Goal: Task Accomplishment & Management: Manage account settings

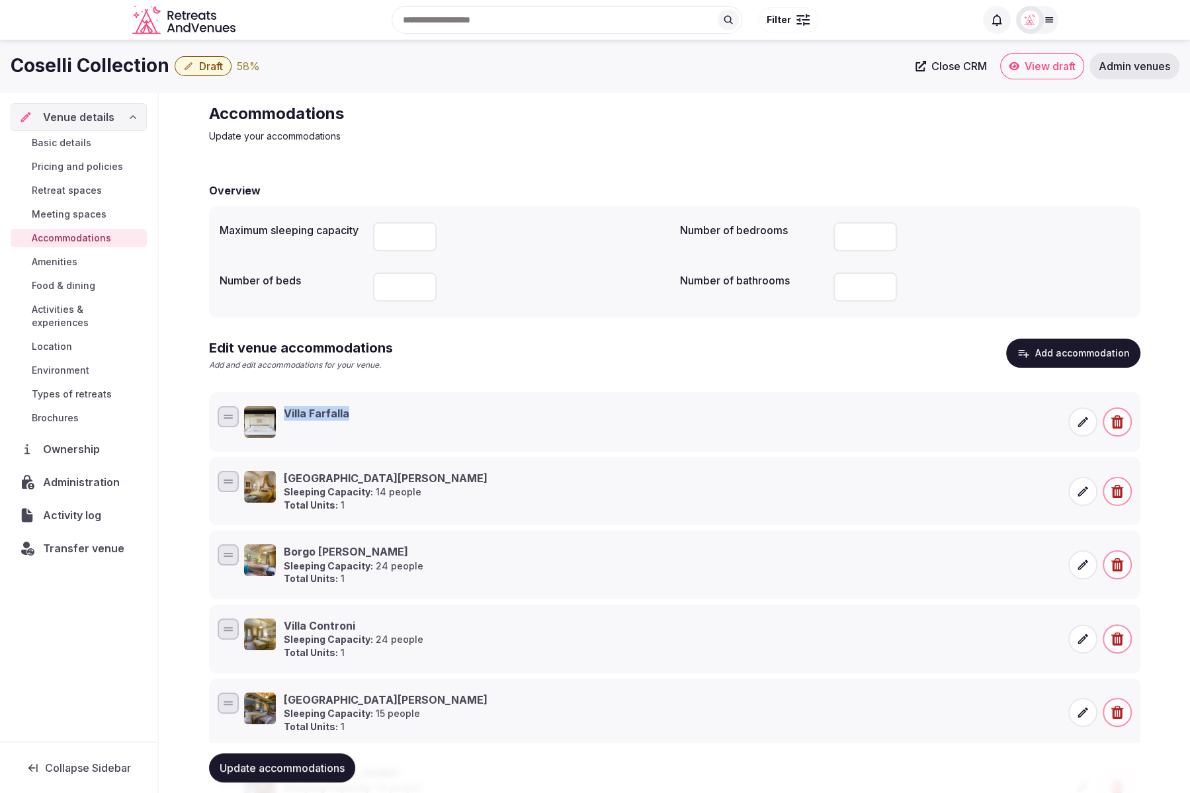
click at [259, 769] on span "Update accommodations" at bounding box center [282, 768] width 125 height 13
click at [50, 146] on span "Basic details" at bounding box center [62, 142] width 60 height 13
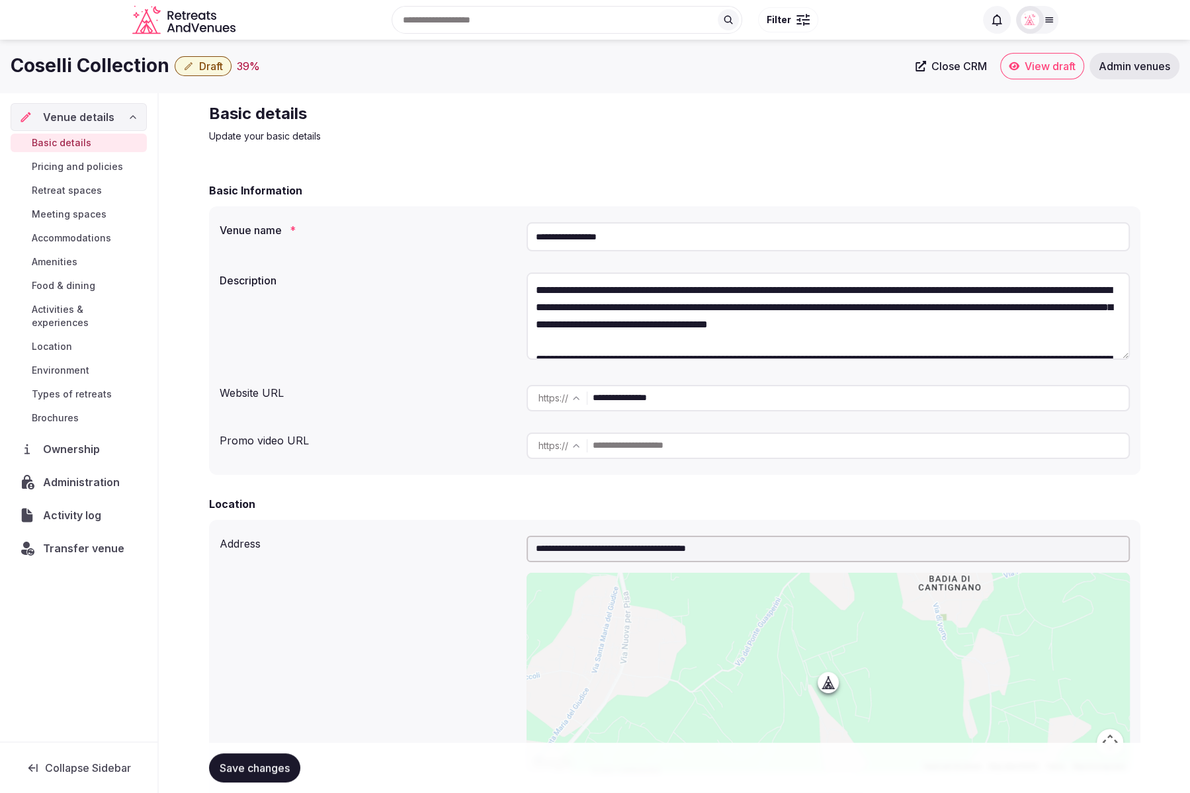
scroll to position [4, 0]
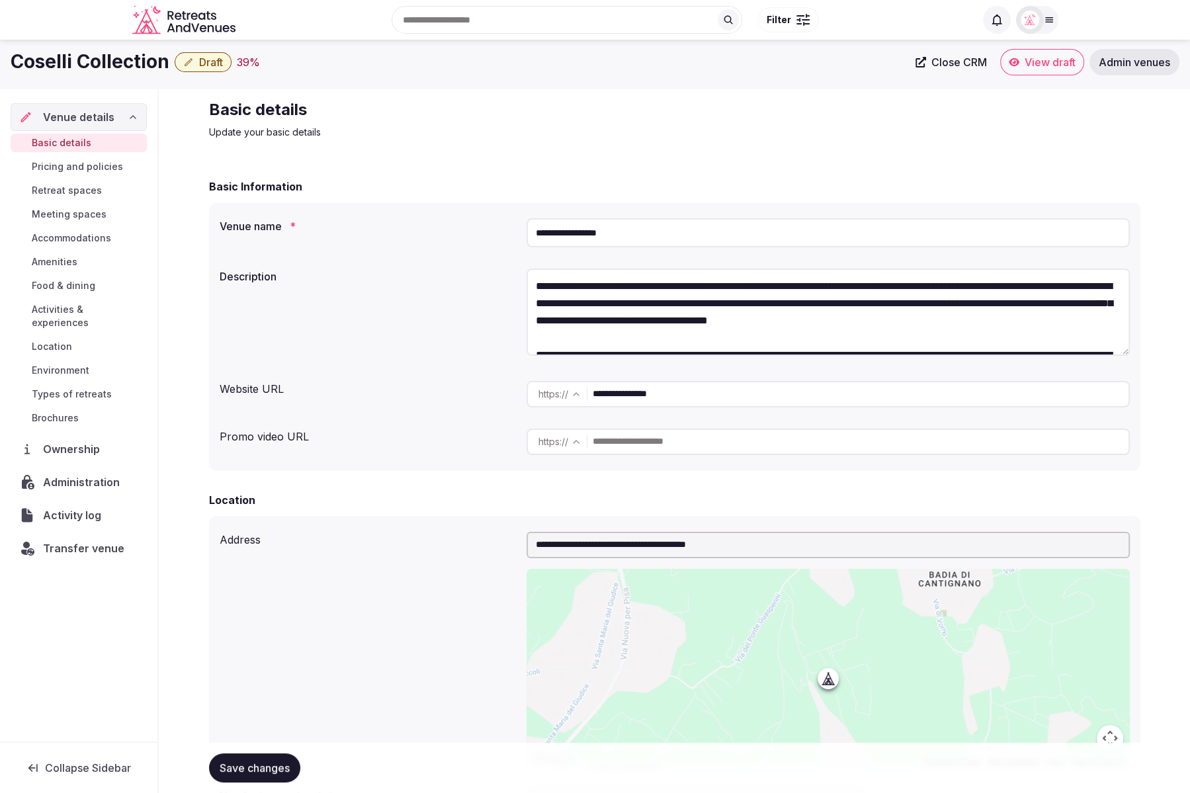
click at [64, 244] on span "Accommodations" at bounding box center [71, 238] width 79 height 13
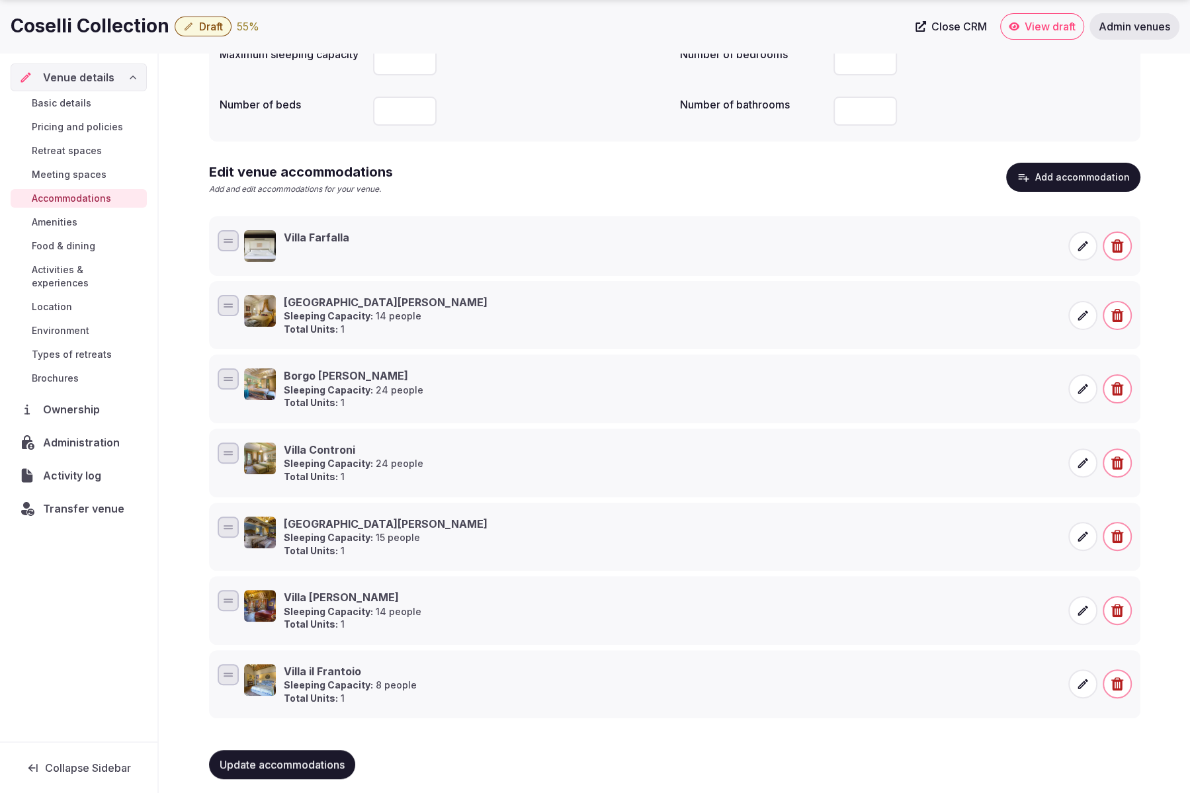
scroll to position [179, 0]
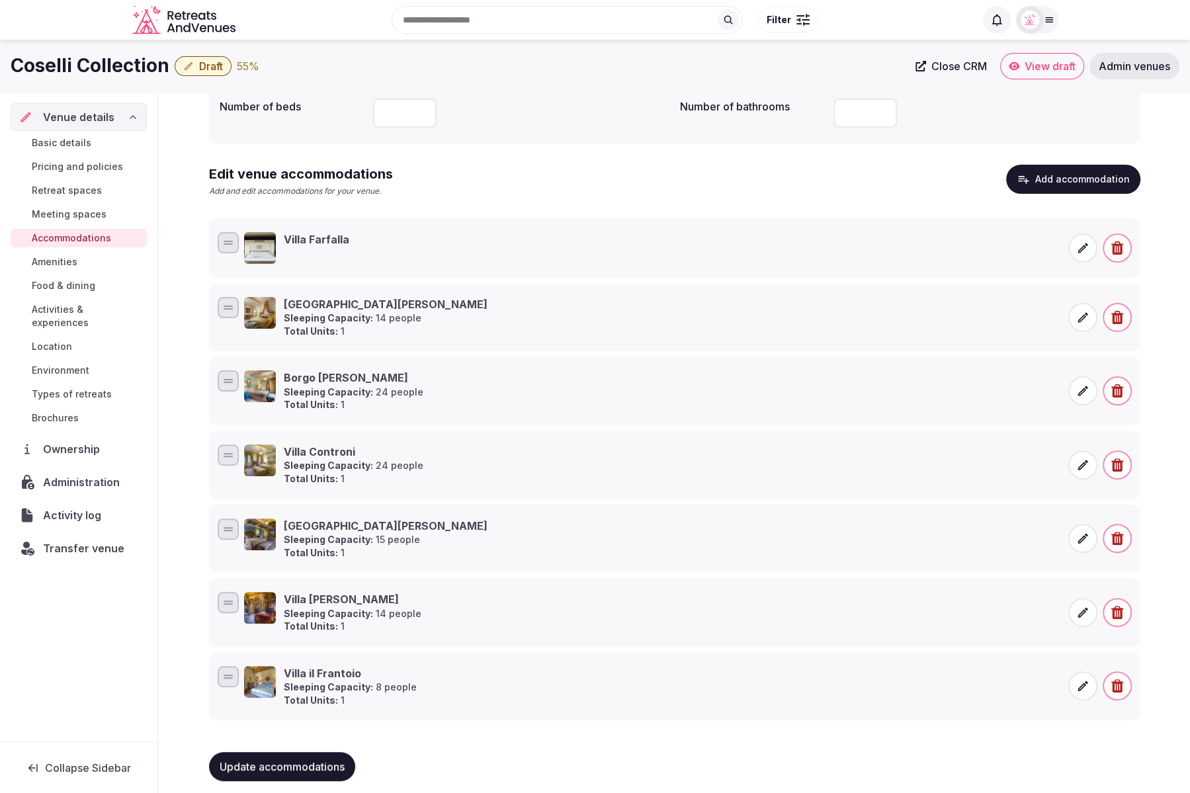
click at [469, 263] on div "Villa Farfalla" at bounding box center [675, 248] width 920 height 37
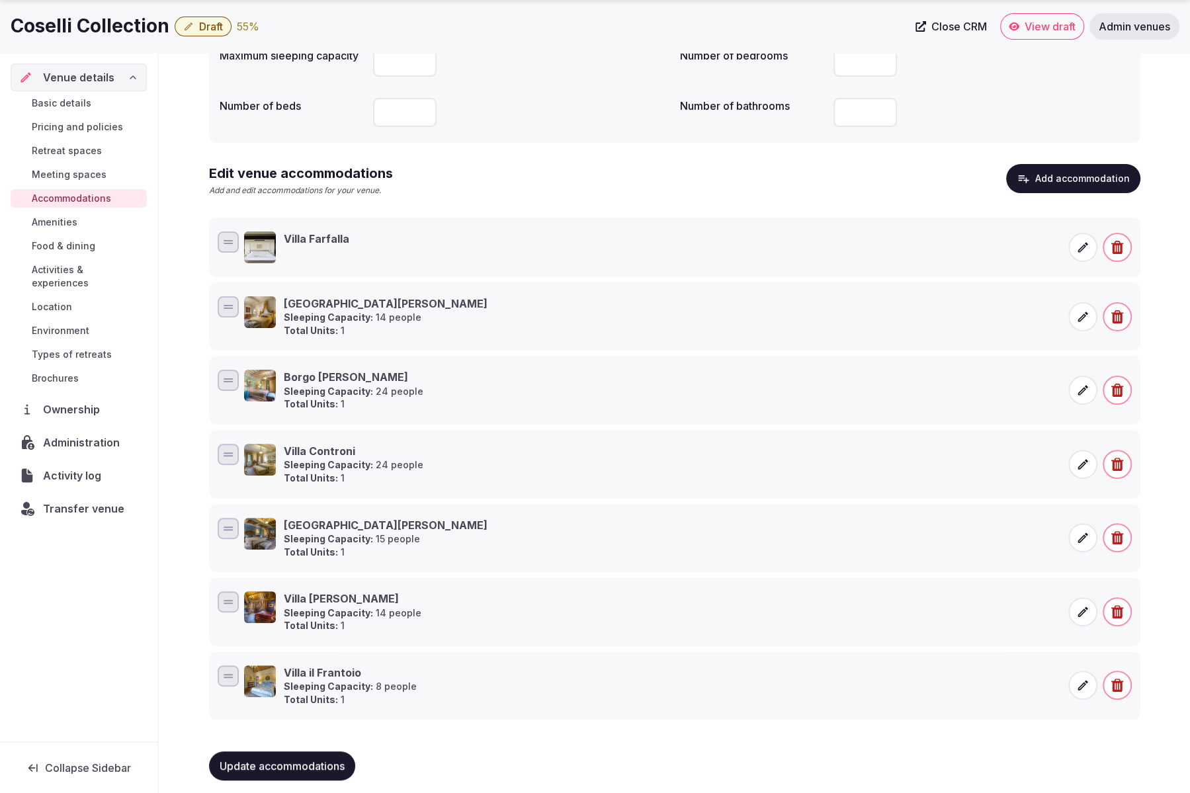
click at [1088, 247] on icon at bounding box center [1083, 247] width 13 height 13
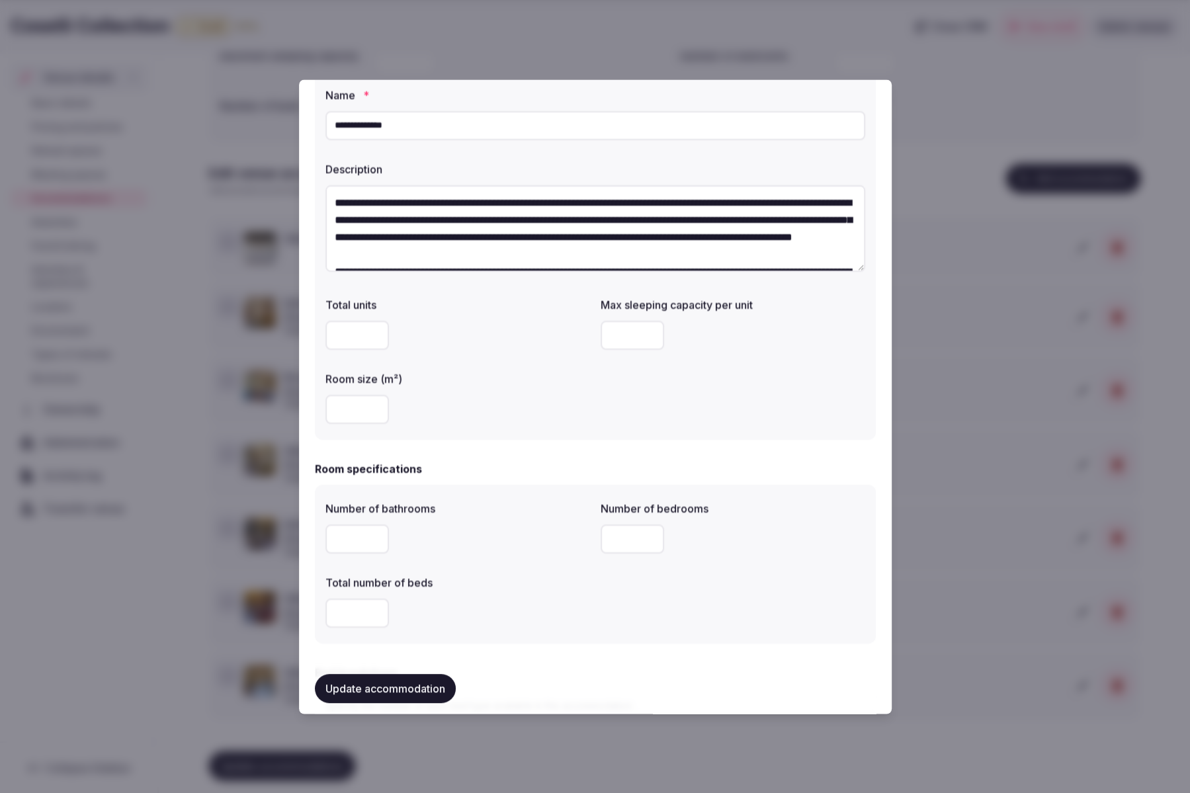
scroll to position [54, 0]
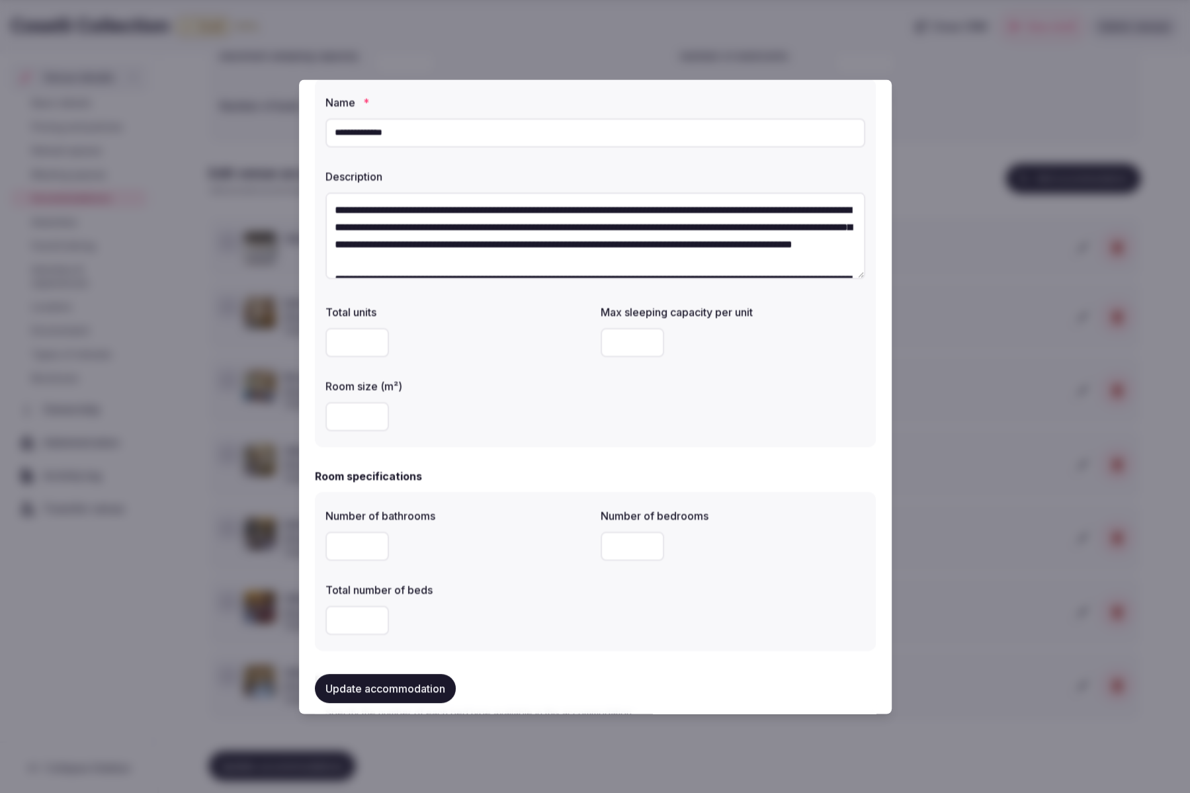
click at [333, 345] on input "number" at bounding box center [358, 343] width 64 height 29
type input "*"
click at [490, 370] on div "Total units * Max sleeping capacity per unit Room size (m²) ***" at bounding box center [596, 369] width 540 height 138
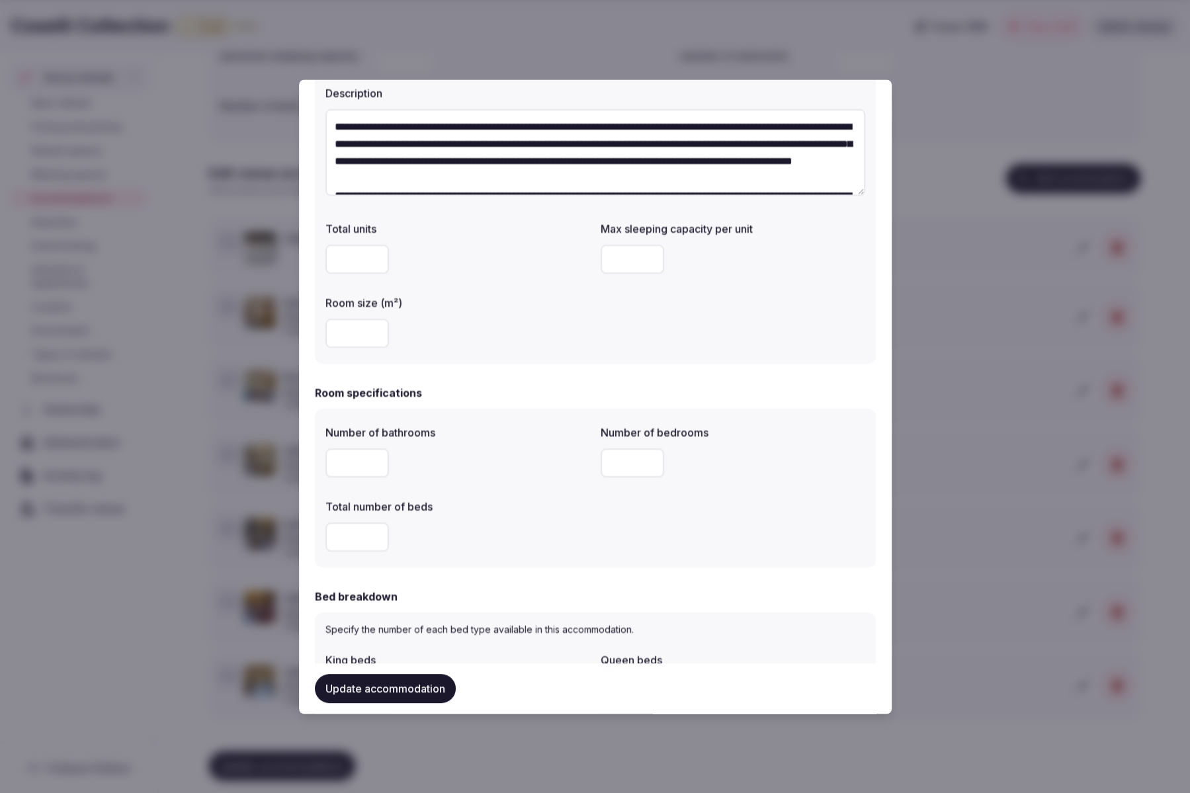
scroll to position [127, 0]
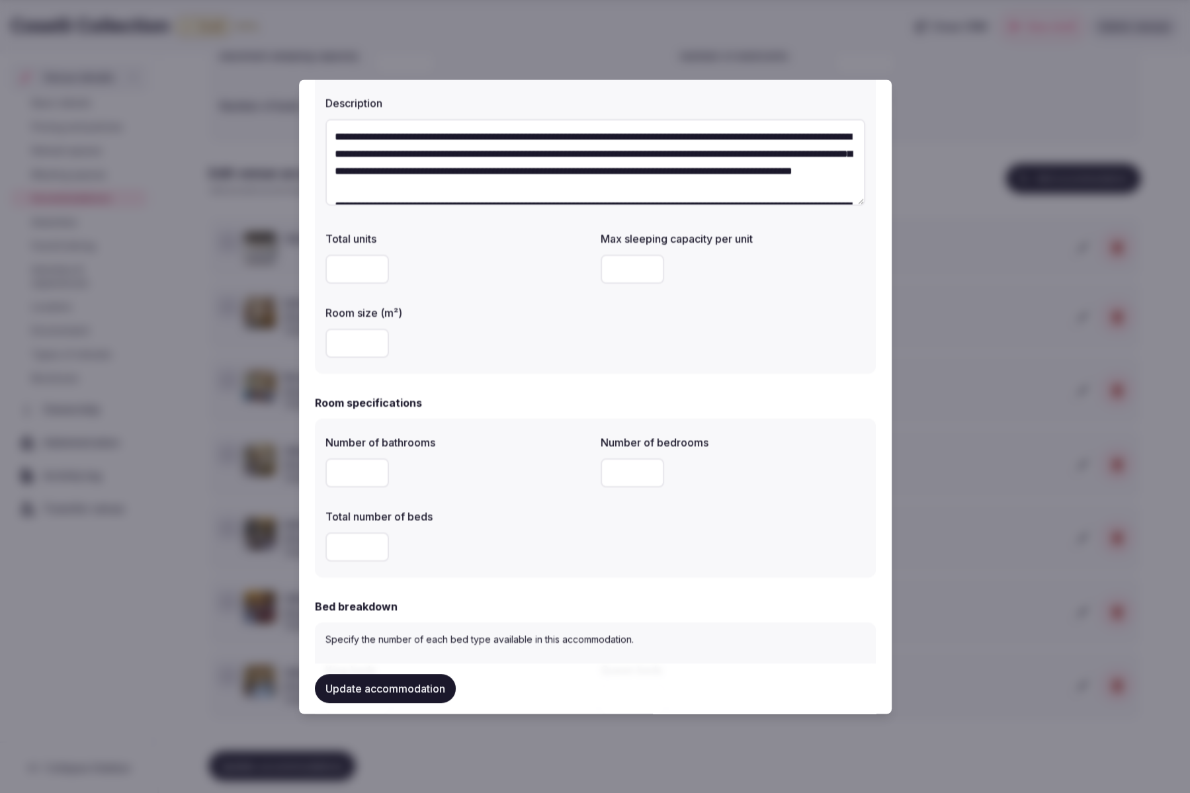
click at [615, 273] on input "number" at bounding box center [633, 269] width 64 height 29
type input "**"
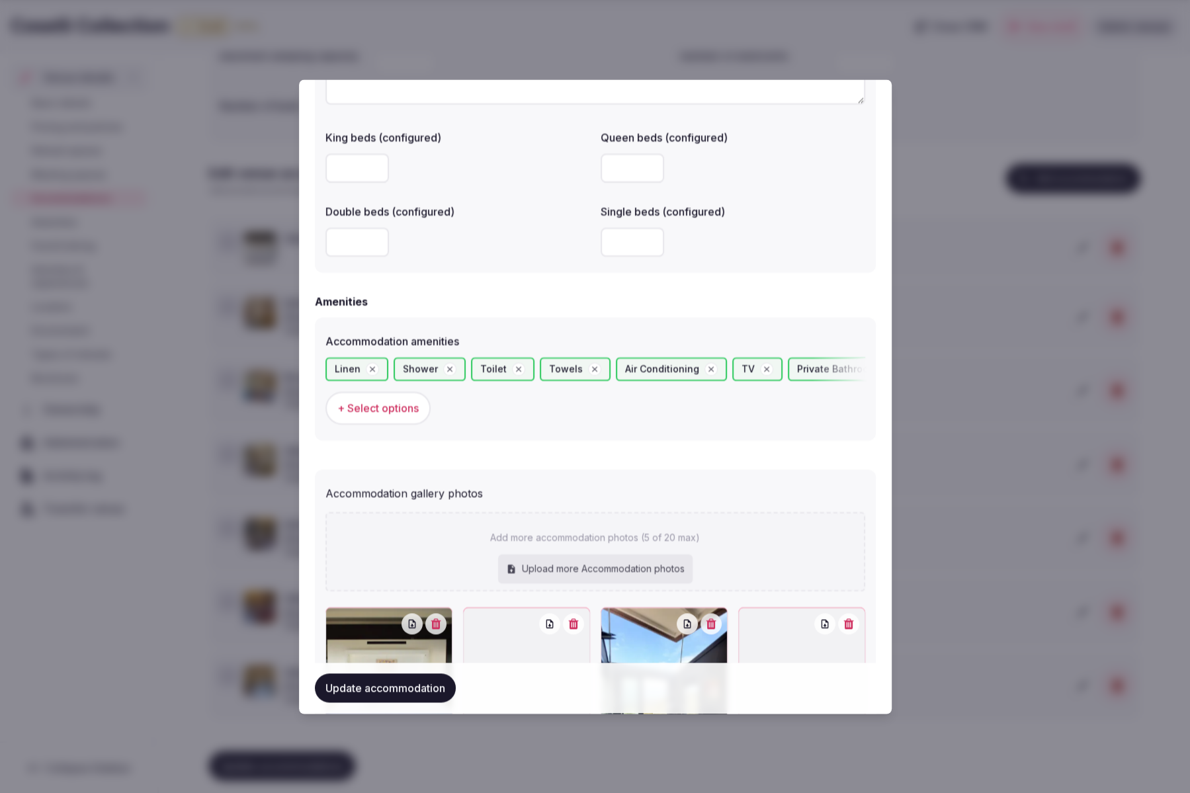
scroll to position [1325, 0]
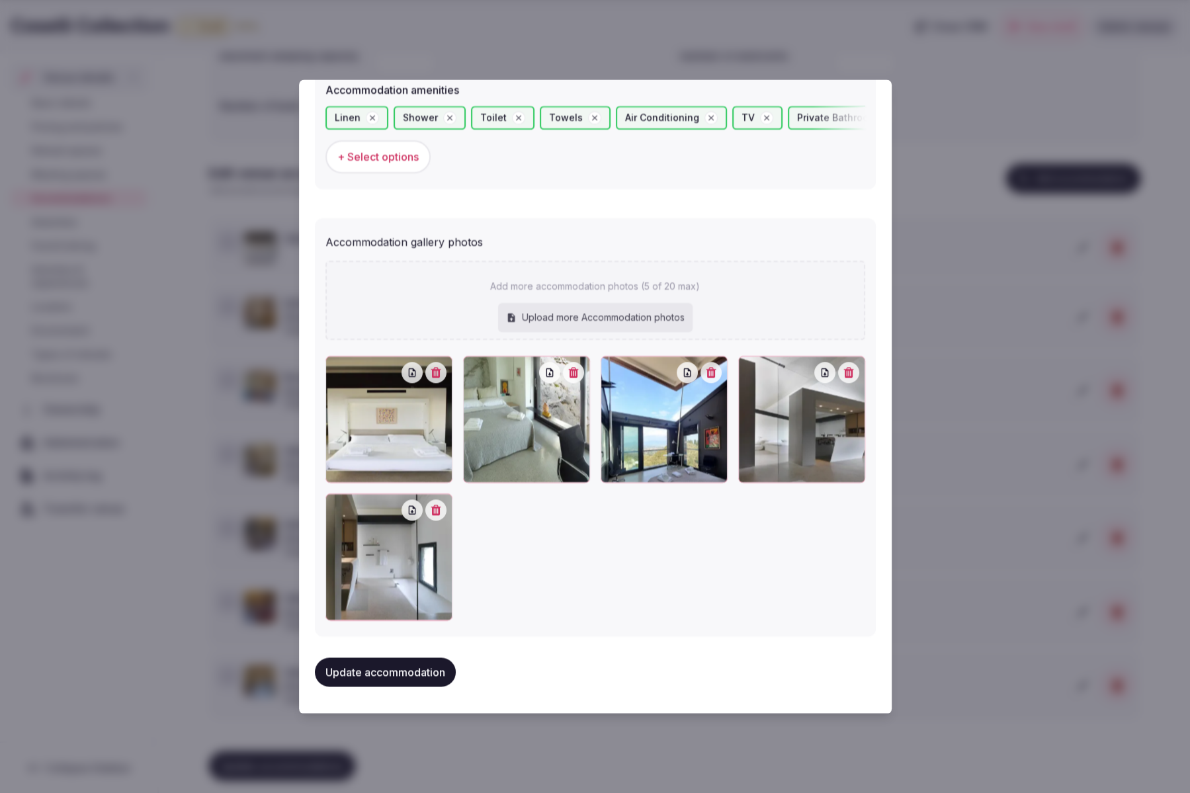
click at [423, 669] on button "Update accommodation" at bounding box center [385, 672] width 141 height 29
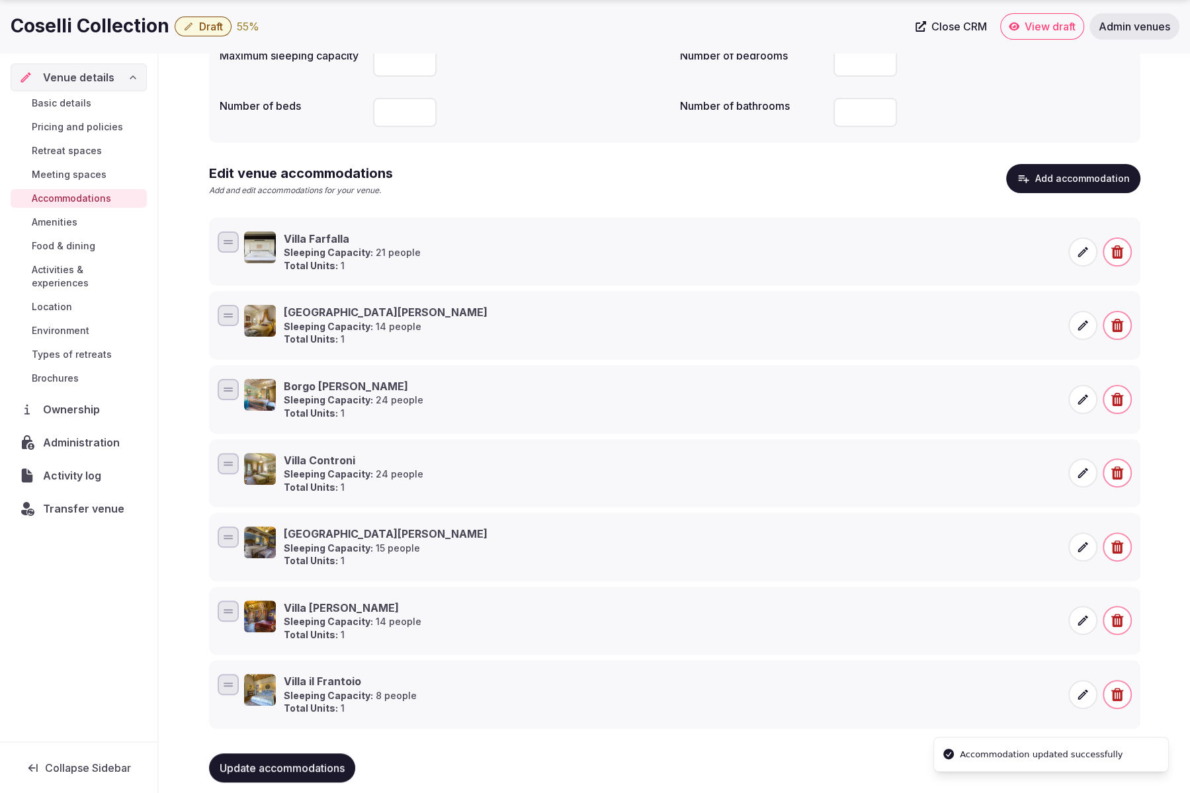
scroll to position [189, 0]
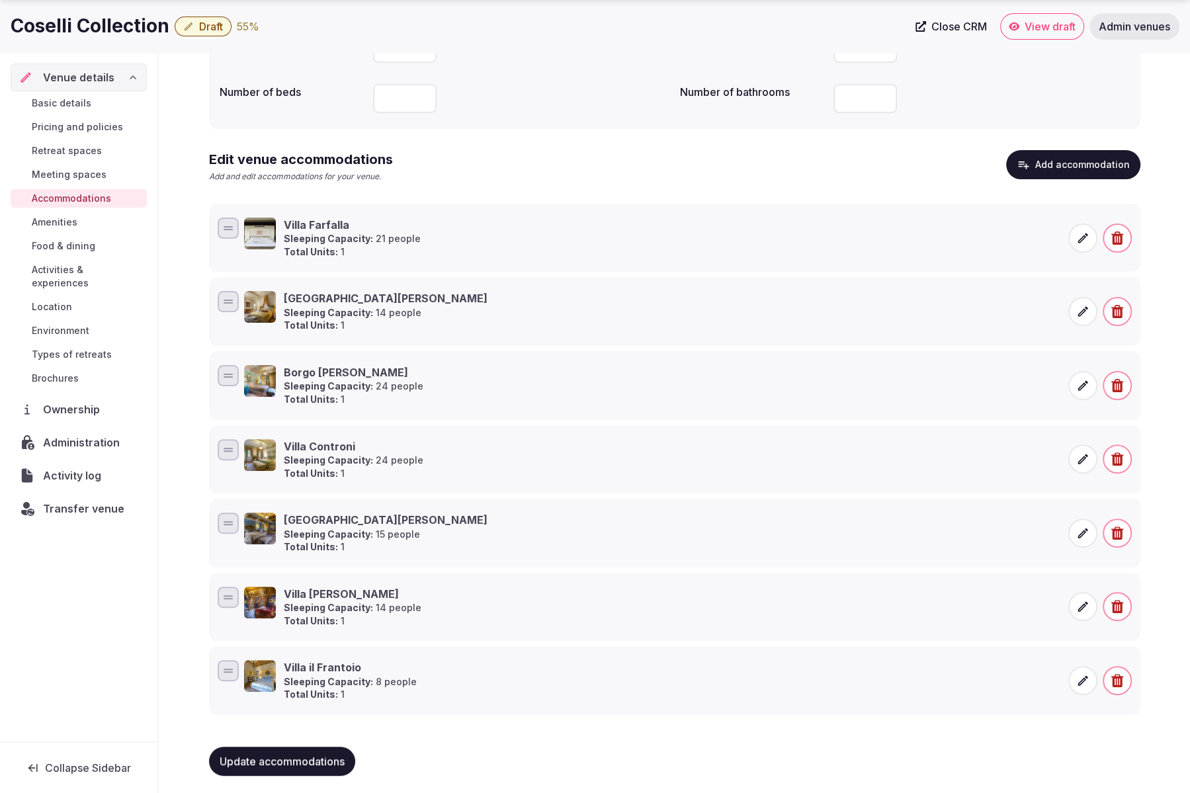
click at [1085, 238] on icon at bounding box center [1083, 238] width 10 height 10
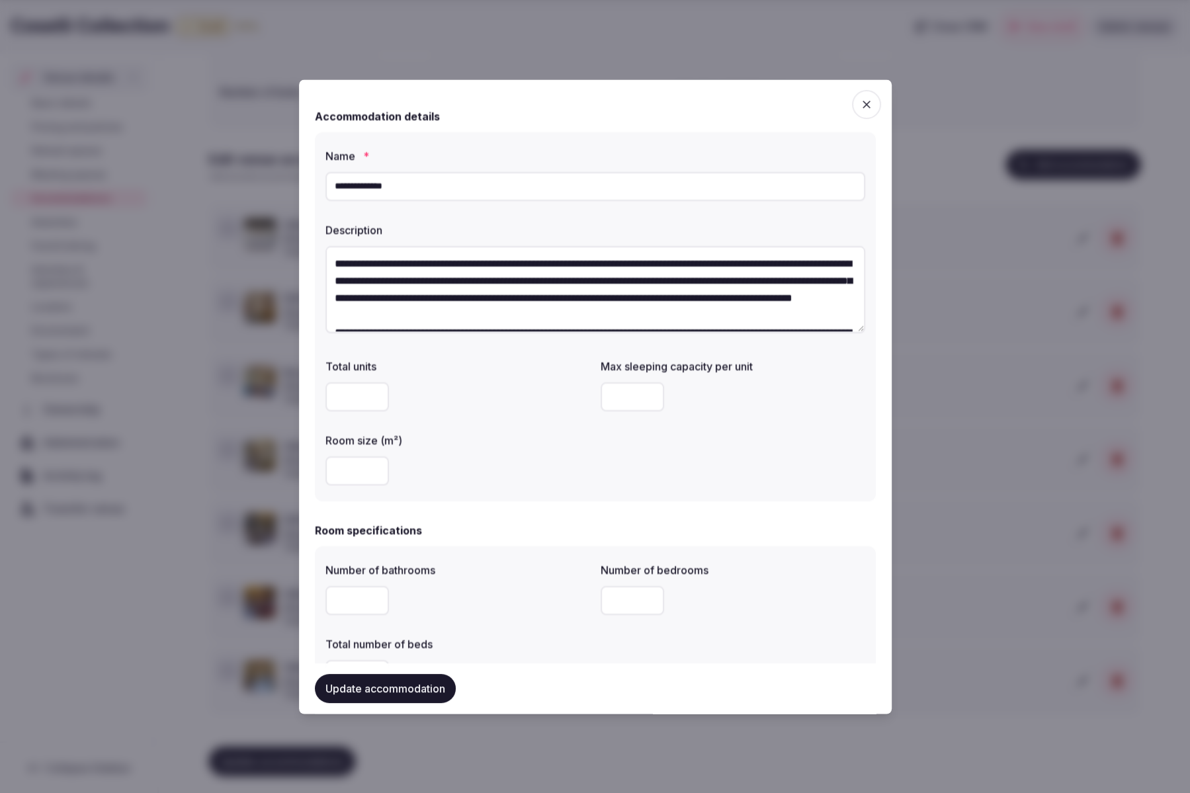
click at [647, 395] on input "**" at bounding box center [633, 396] width 64 height 29
type input "**"
click at [647, 395] on input "**" at bounding box center [633, 396] width 64 height 29
click at [366, 690] on button "Update accommodation" at bounding box center [385, 688] width 141 height 29
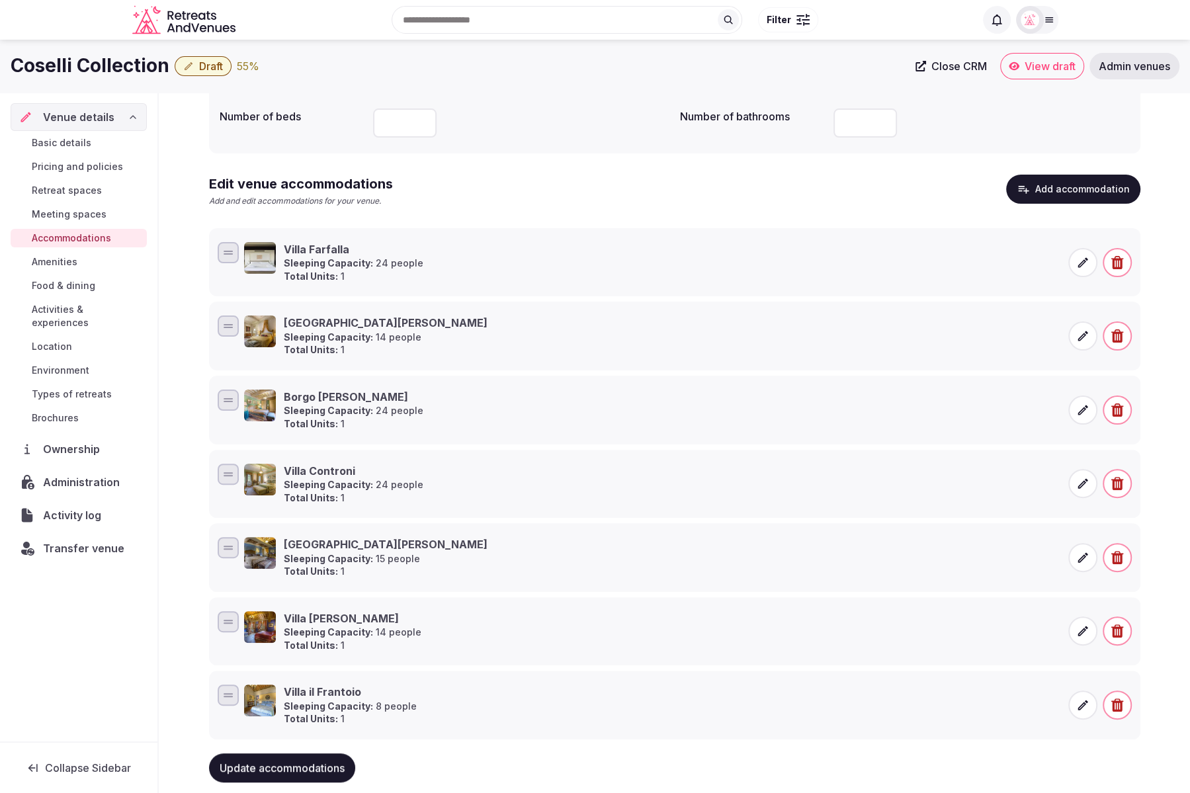
scroll to position [163, 0]
click at [1084, 267] on icon at bounding box center [1083, 263] width 13 height 13
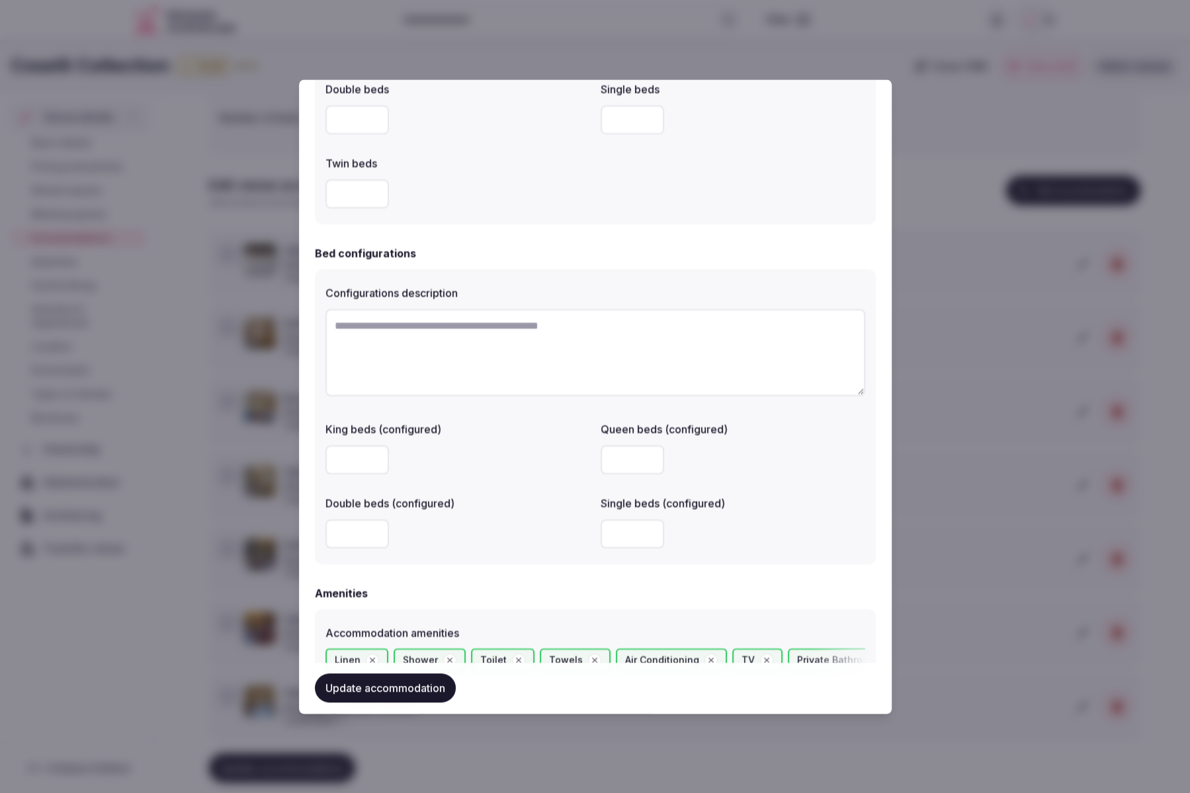
scroll to position [776, 0]
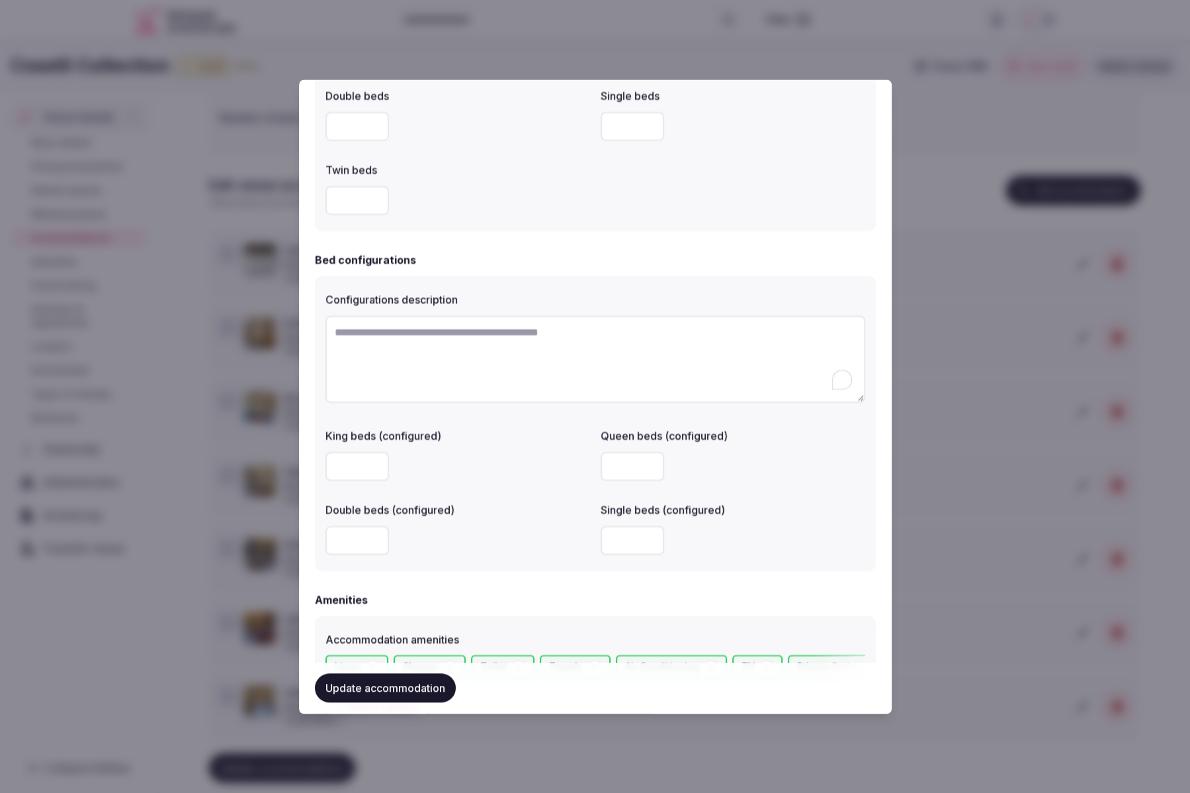
click at [406, 332] on textarea "To enrich screen reader interactions, please activate Accessibility in Grammarl…" at bounding box center [596, 359] width 540 height 87
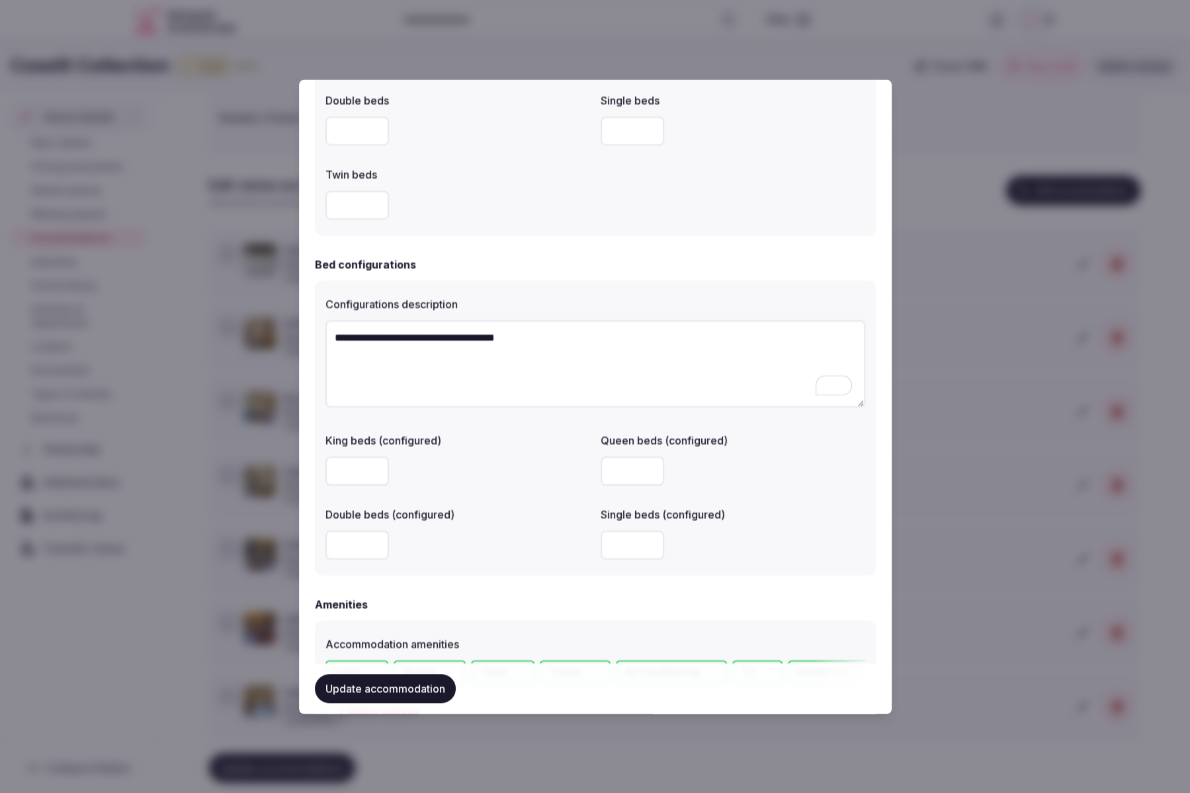
scroll to position [827, 0]
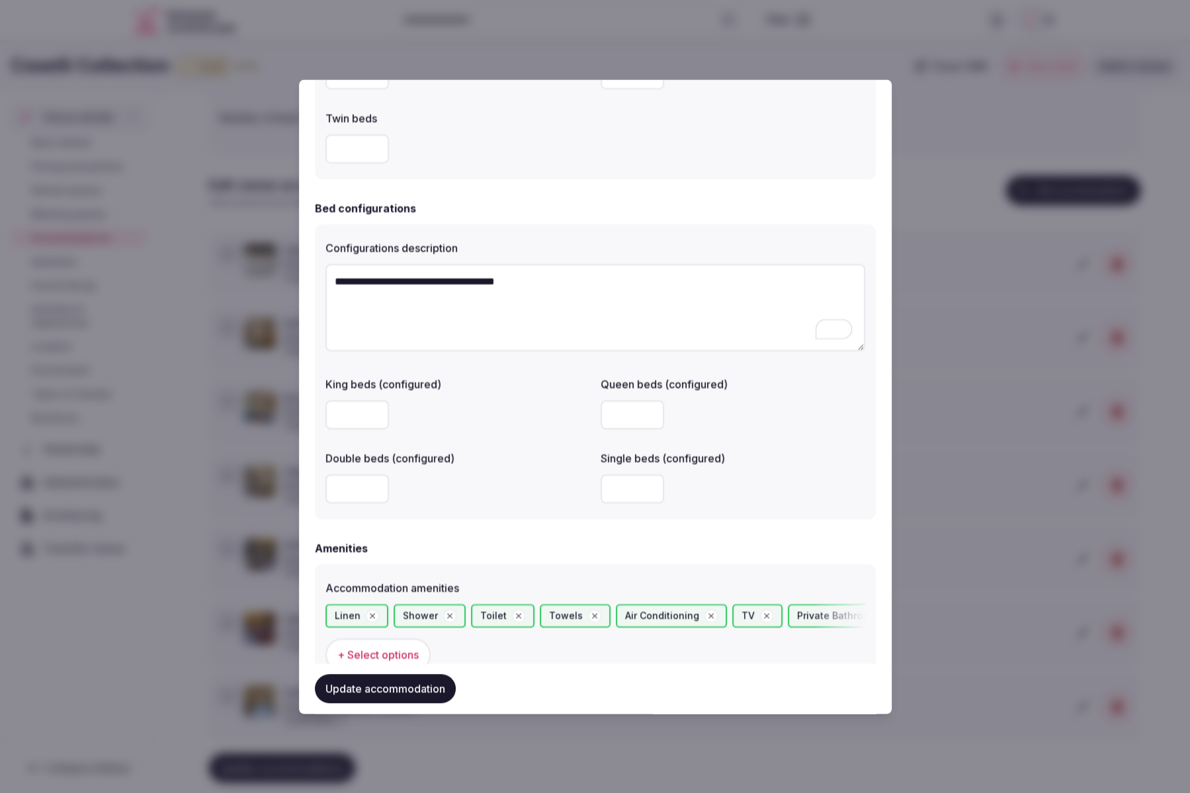
type textarea "**********"
click at [619, 490] on input "number" at bounding box center [633, 488] width 64 height 29
type input "*"
click at [770, 487] on div "*" at bounding box center [733, 488] width 265 height 29
drag, startPoint x: 625, startPoint y: 492, endPoint x: 594, endPoint y: 491, distance: 31.1
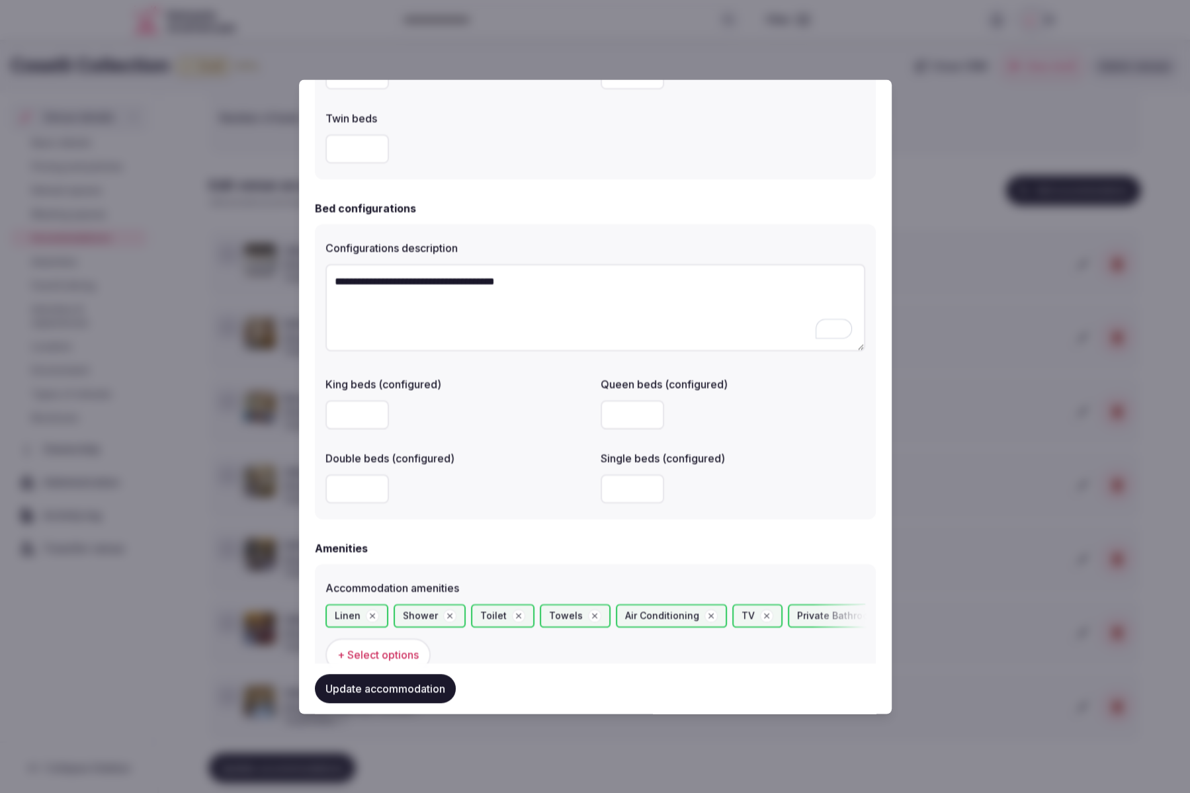
click at [594, 491] on div "King beds (configured) Queen beds (configured) Double beds (configured) Single …" at bounding box center [596, 440] width 540 height 138
click at [541, 494] on div at bounding box center [458, 488] width 265 height 29
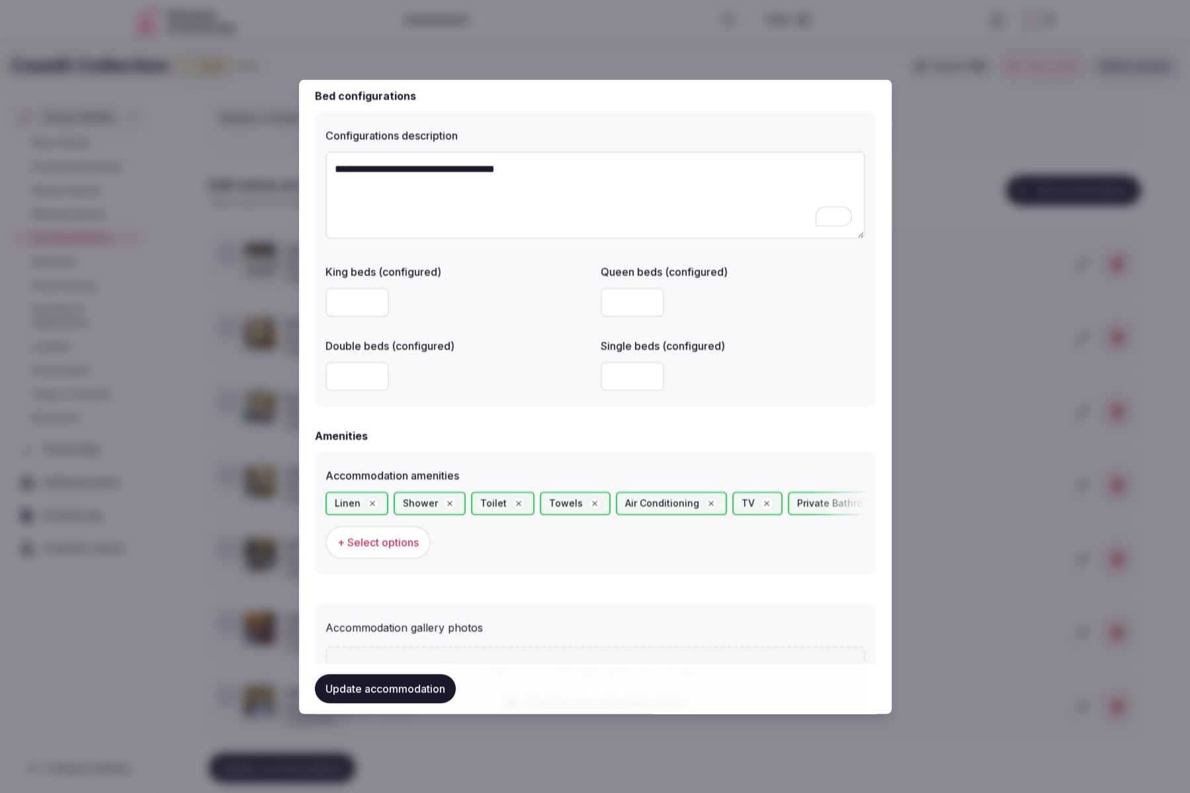
scroll to position [972, 0]
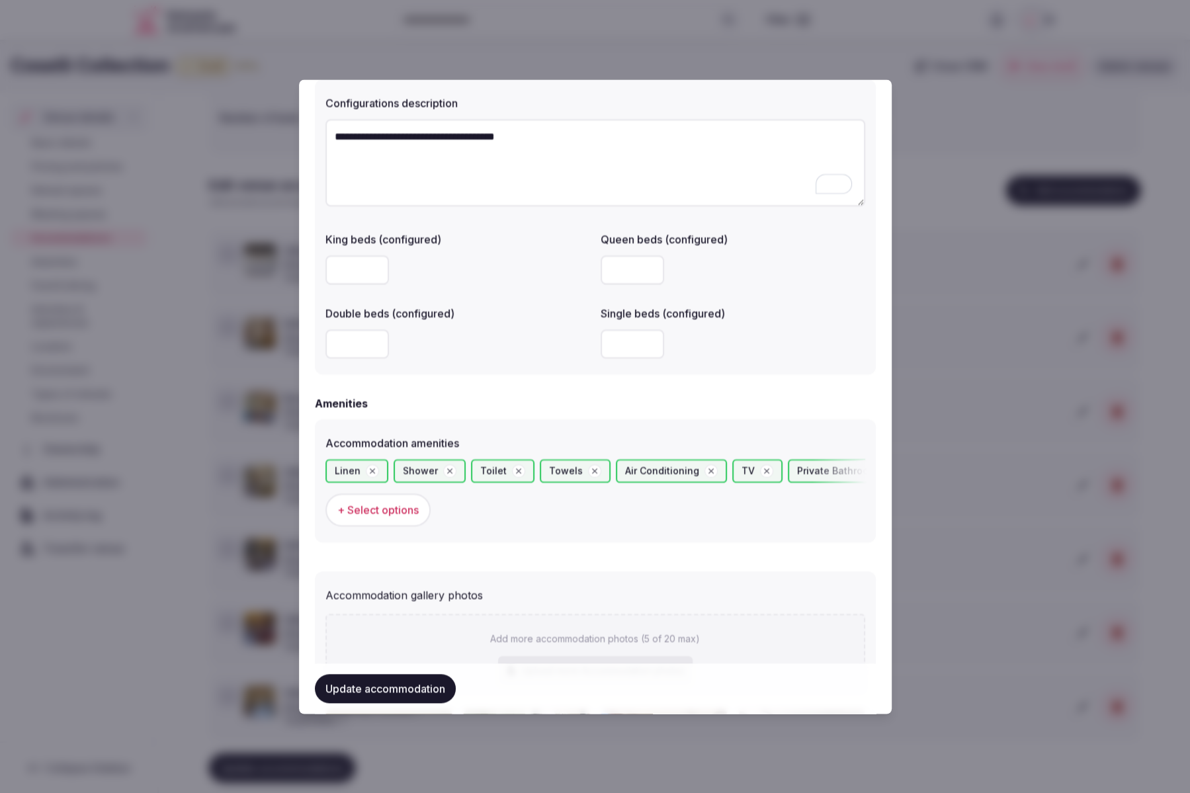
click at [371, 684] on button "Update accommodation" at bounding box center [385, 688] width 141 height 29
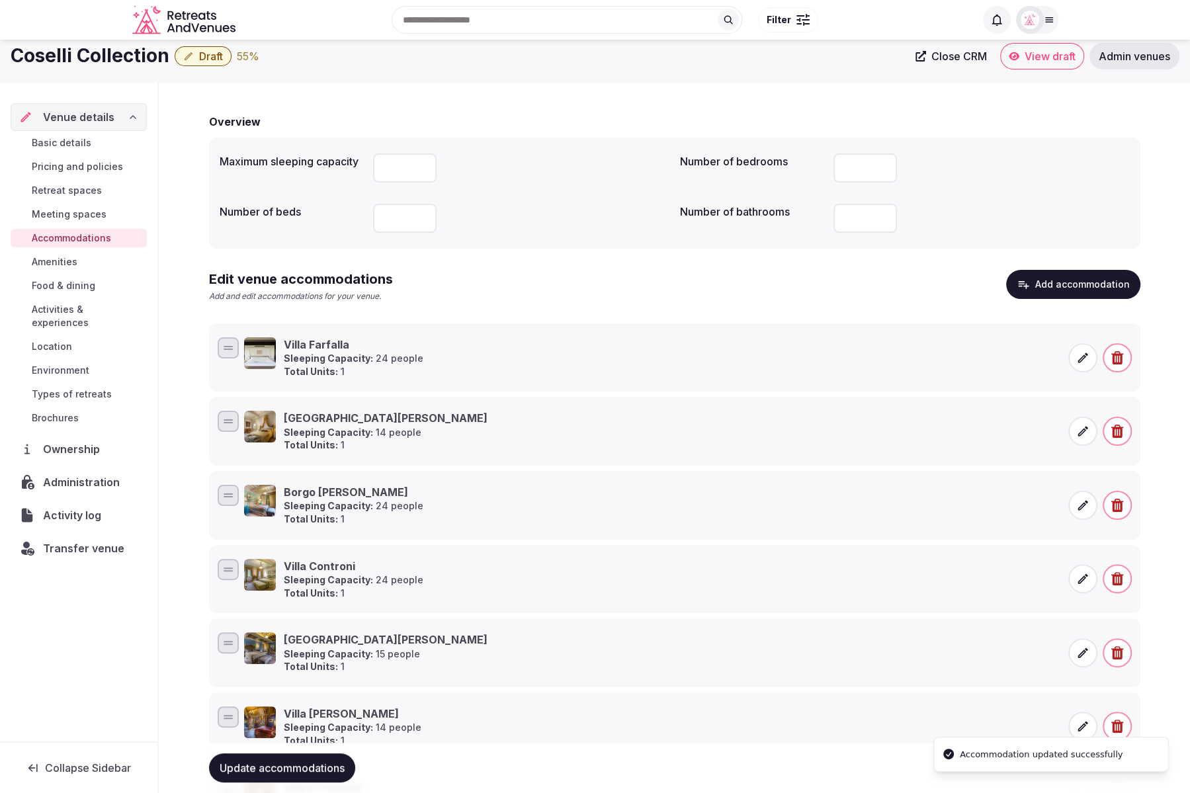
scroll to position [0, 0]
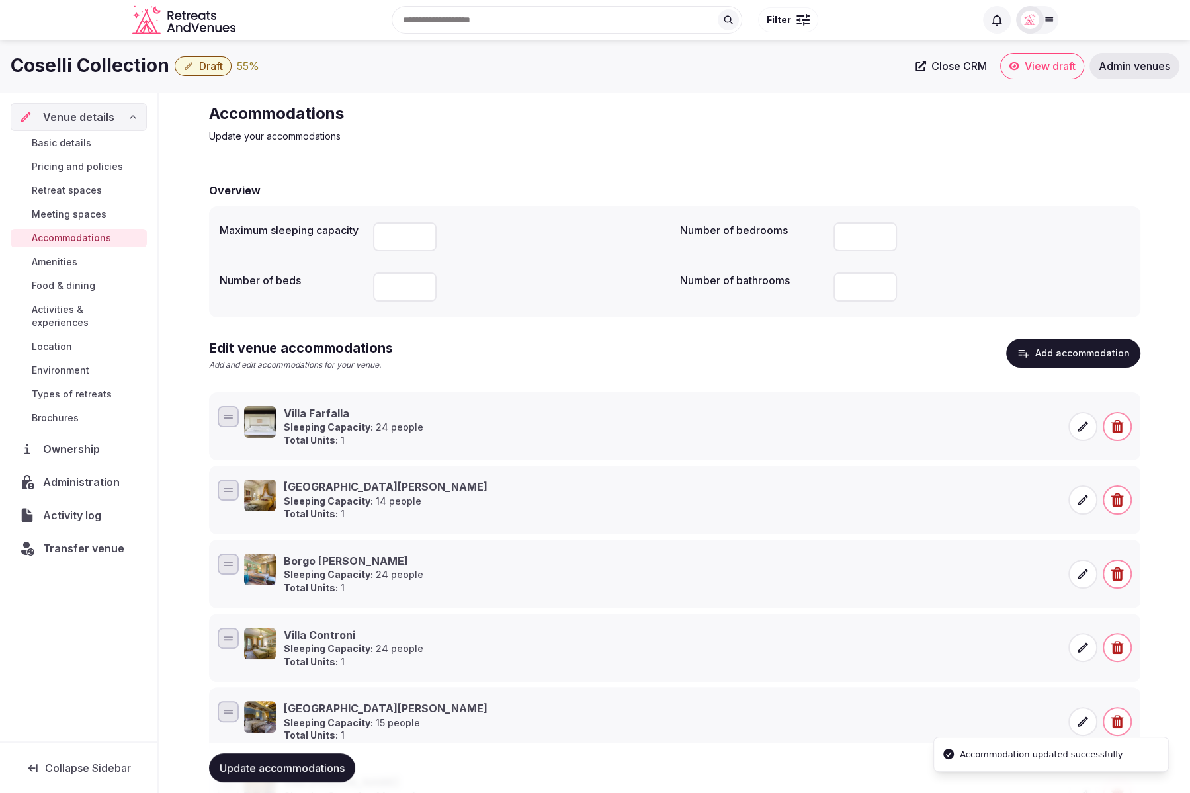
click at [1086, 428] on icon at bounding box center [1083, 426] width 13 height 13
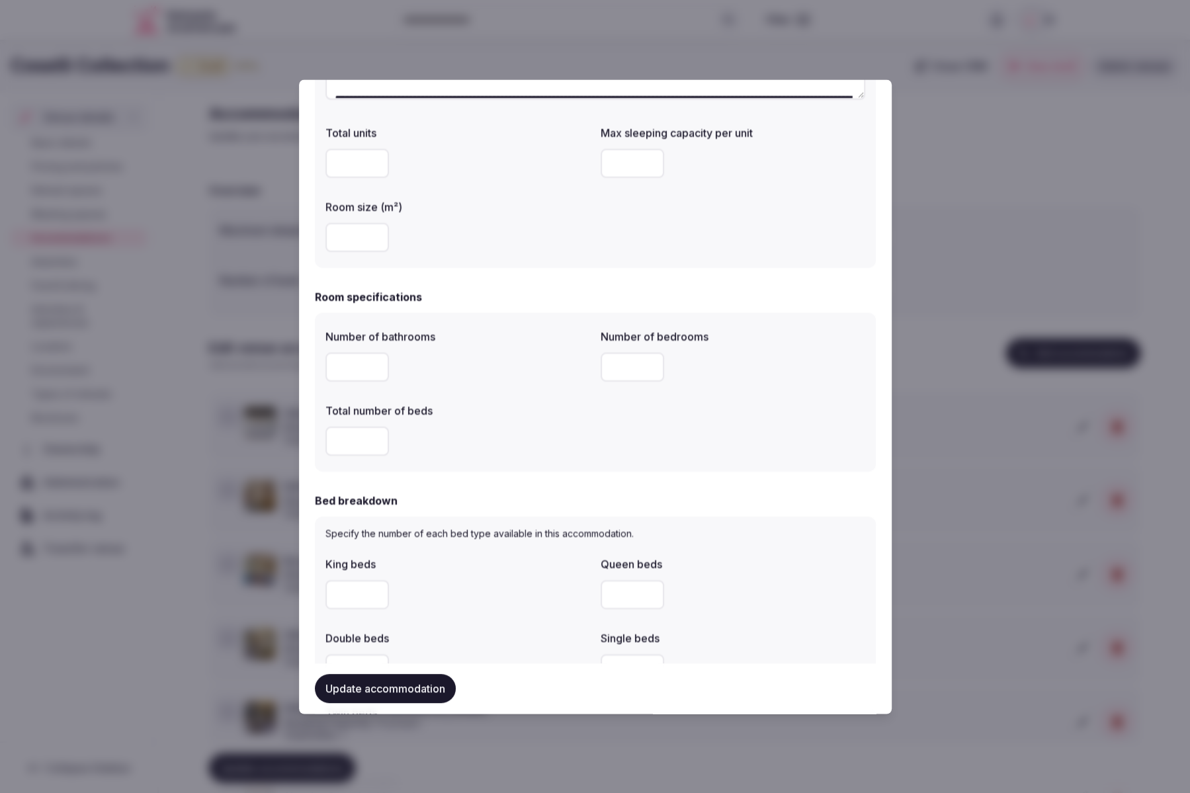
scroll to position [236, 0]
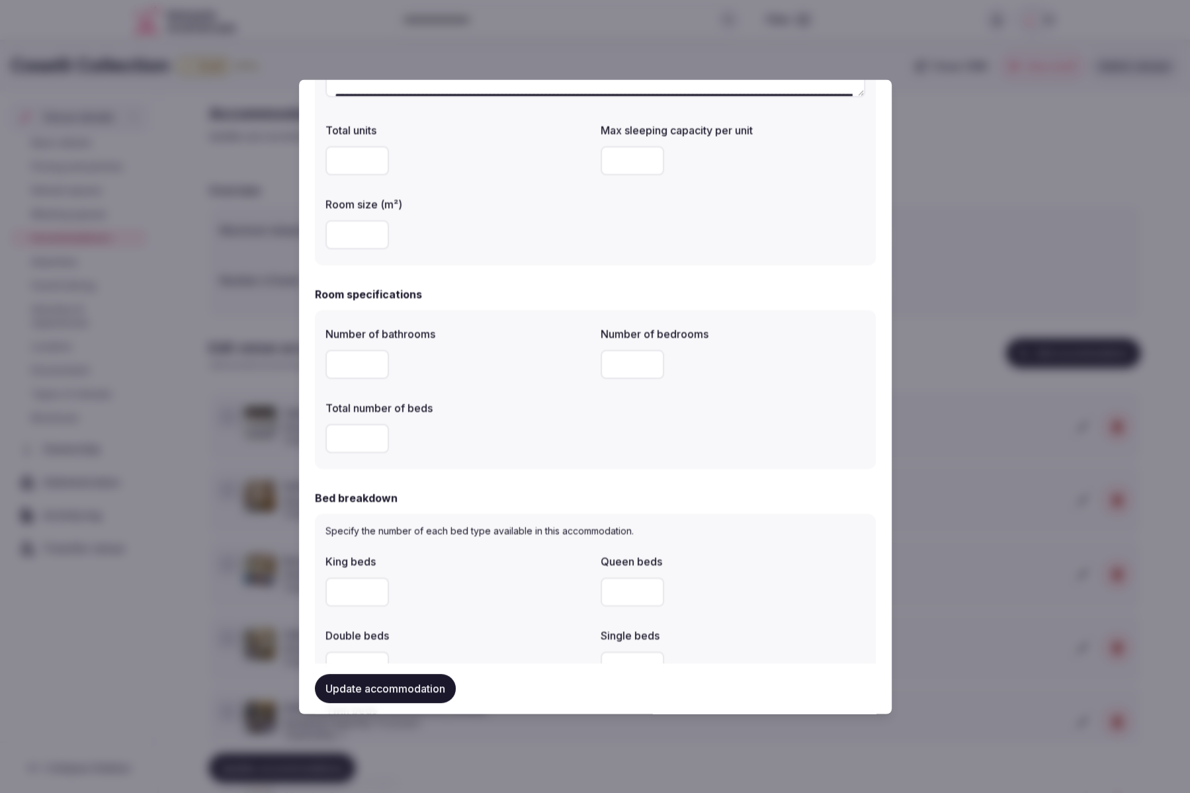
type input "*"
click at [373, 437] on input "*" at bounding box center [358, 439] width 64 height 29
click at [406, 684] on button "Update accommodation" at bounding box center [385, 688] width 141 height 29
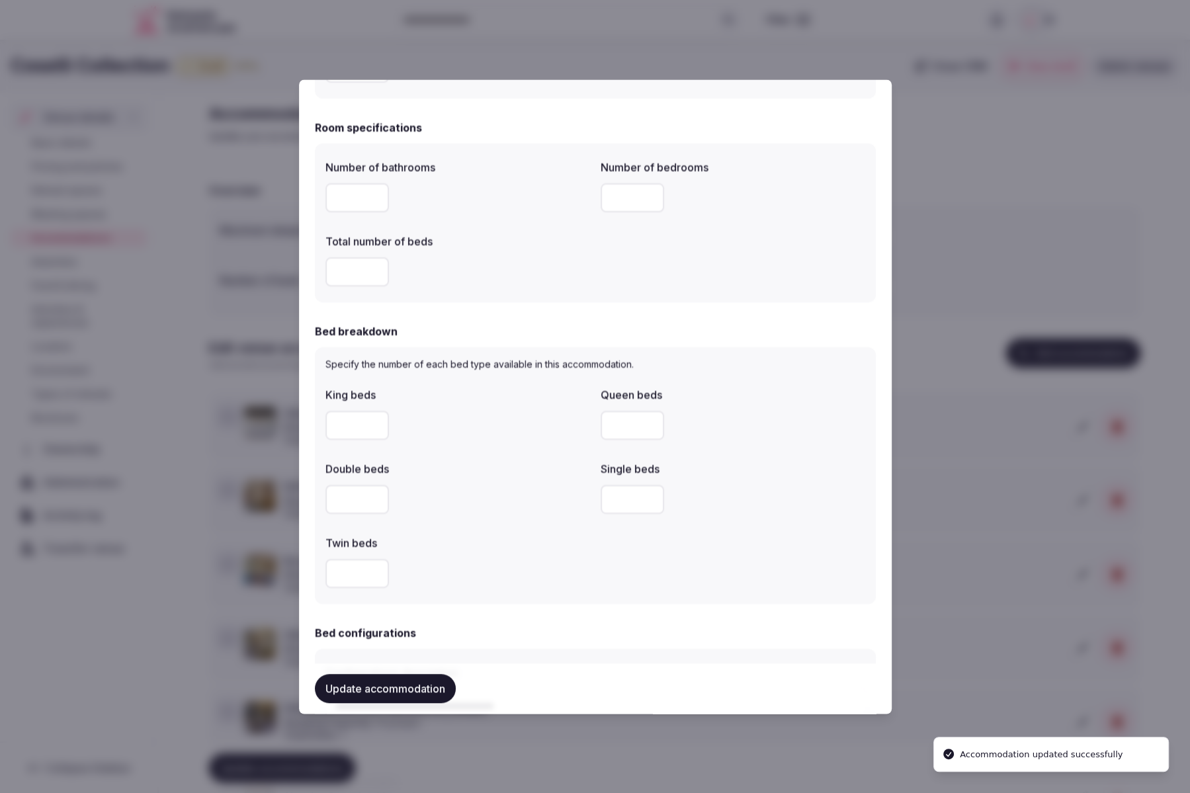
scroll to position [421, 0]
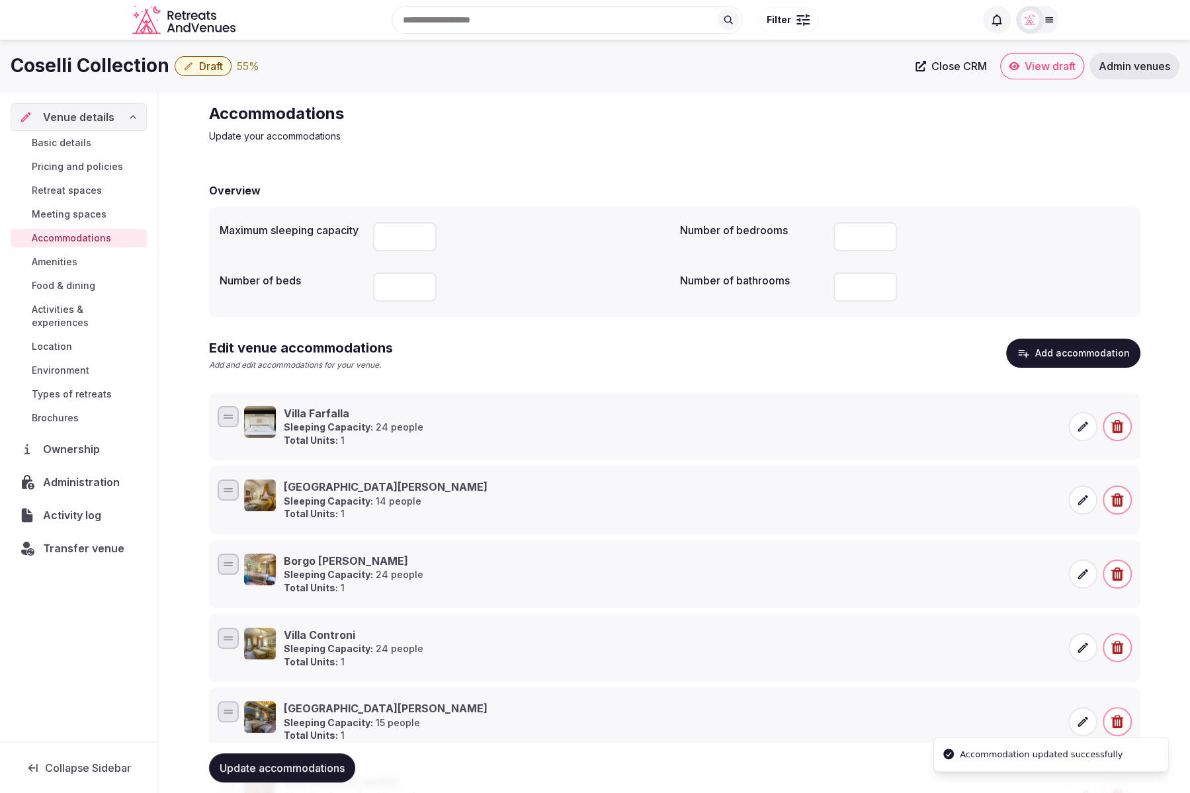
click at [1075, 429] on span at bounding box center [1083, 426] width 29 height 29
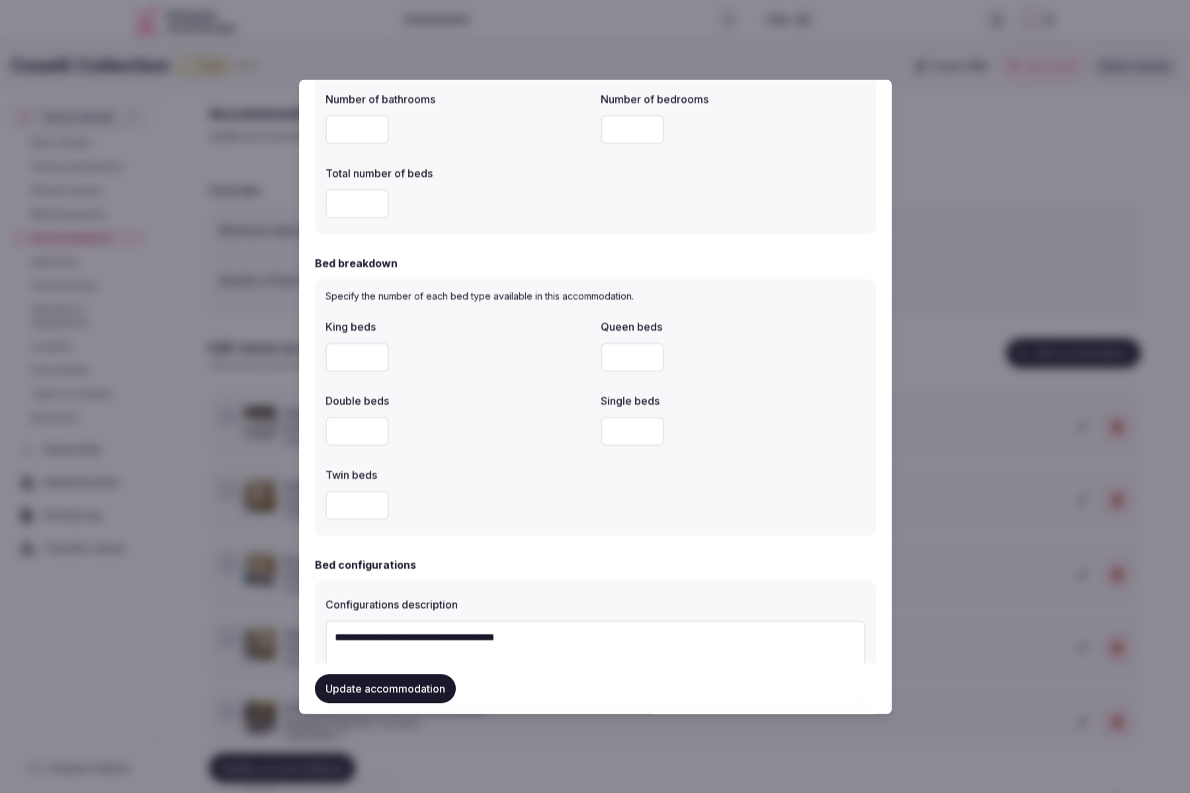
scroll to position [468, 0]
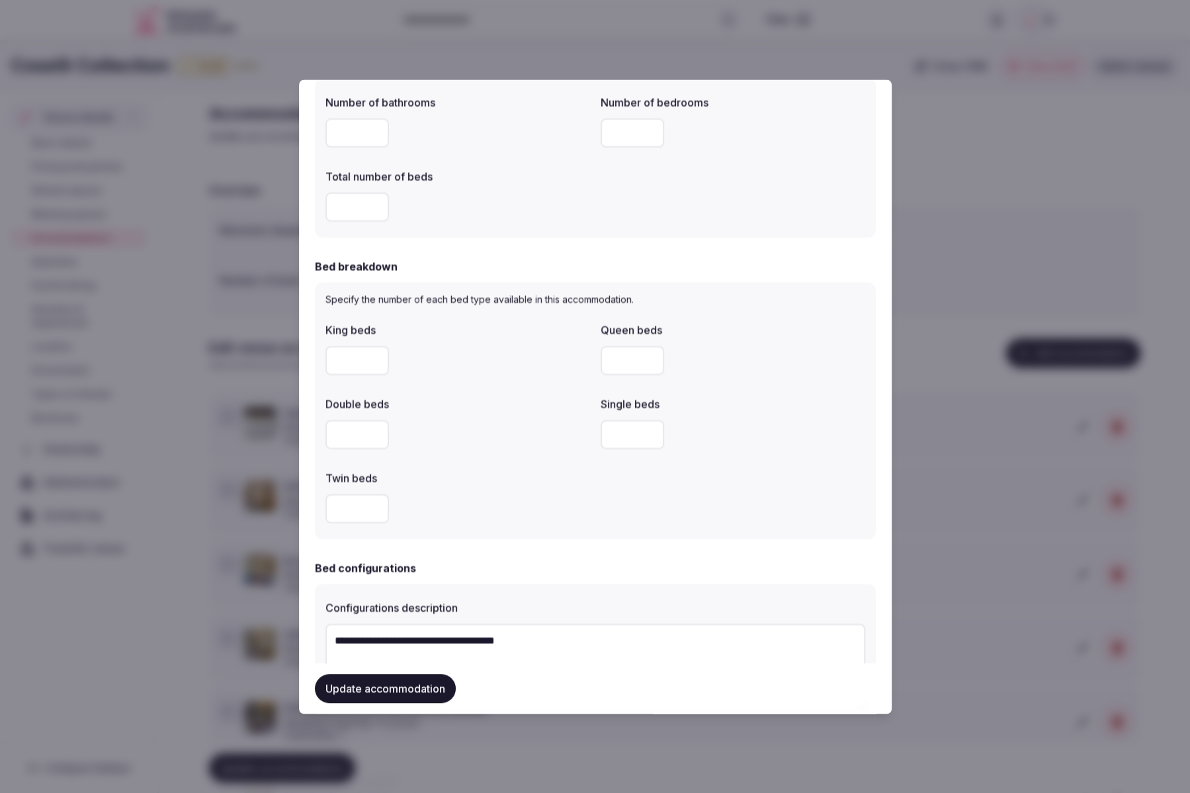
click at [623, 436] on input "number" at bounding box center [633, 434] width 64 height 29
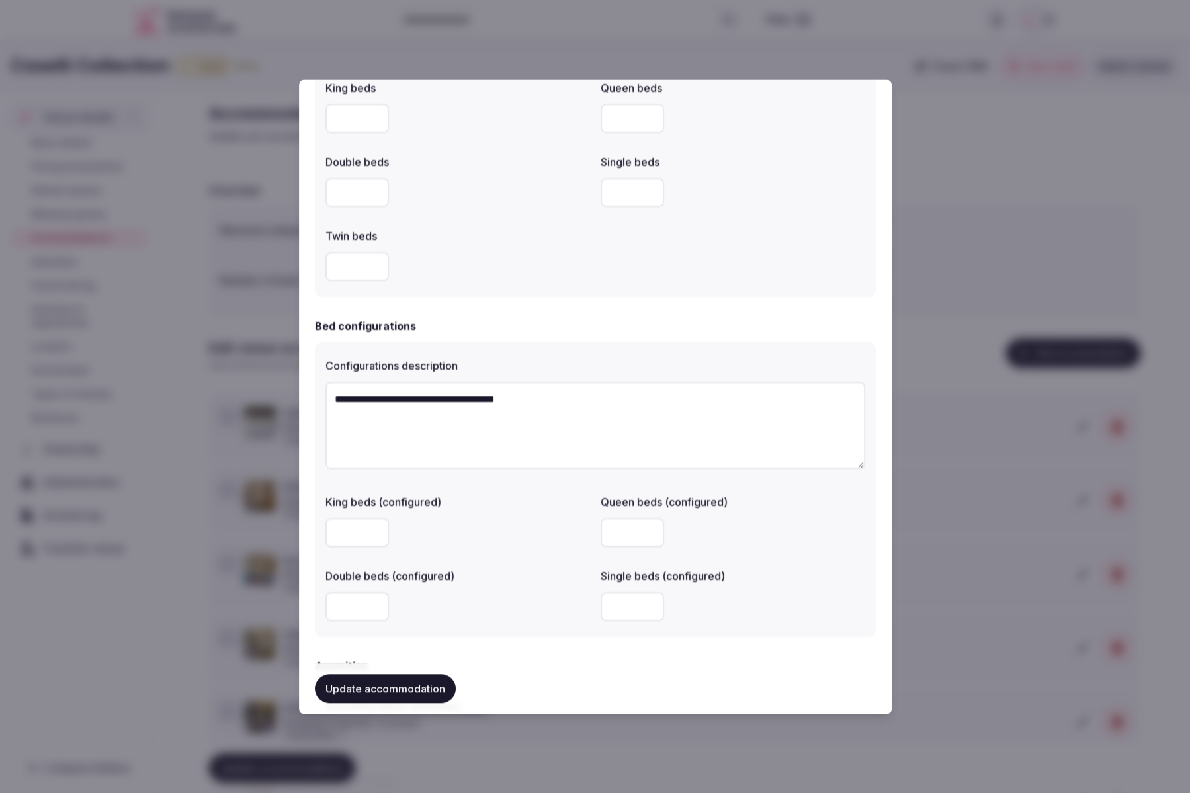
scroll to position [744, 0]
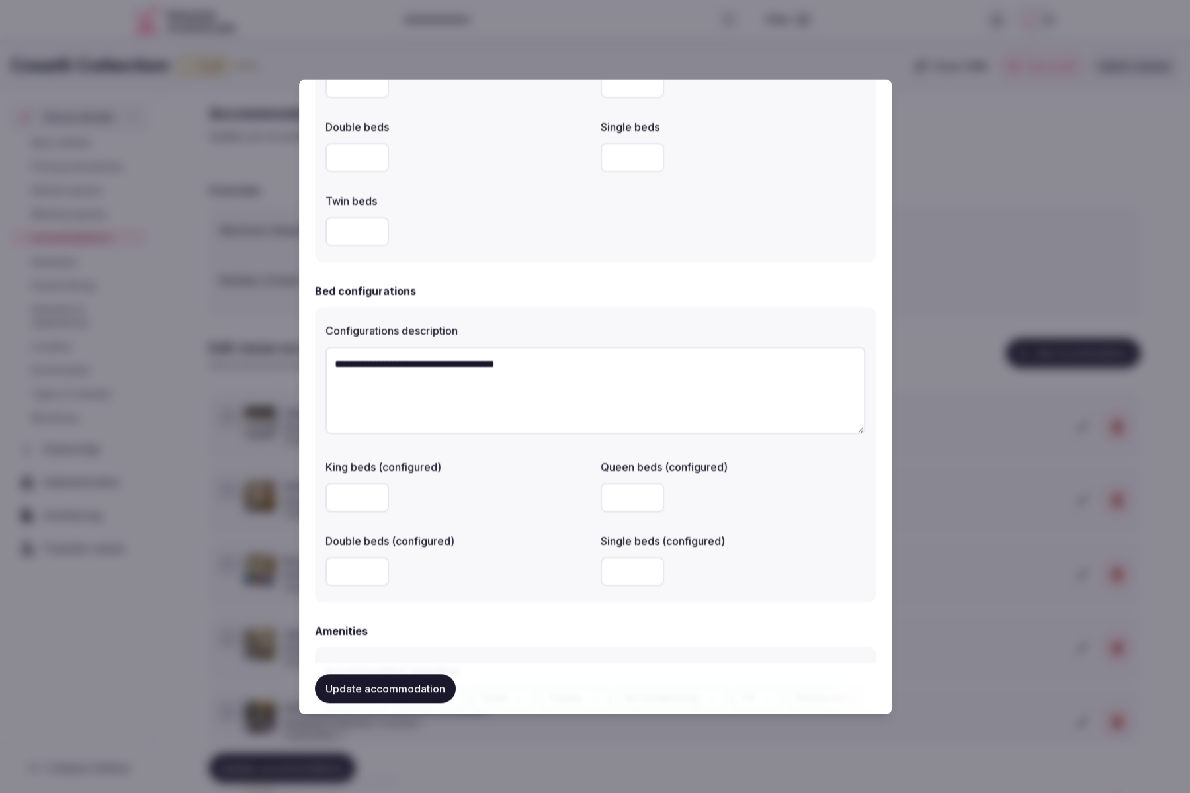
type input "*"
click at [596, 573] on div "King beds (configured) Queen beds (configured) Double beds (configured) Single …" at bounding box center [596, 523] width 540 height 138
drag, startPoint x: 628, startPoint y: 576, endPoint x: 616, endPoint y: 576, distance: 11.9
click at [616, 576] on input "*" at bounding box center [633, 571] width 64 height 29
type input "*"
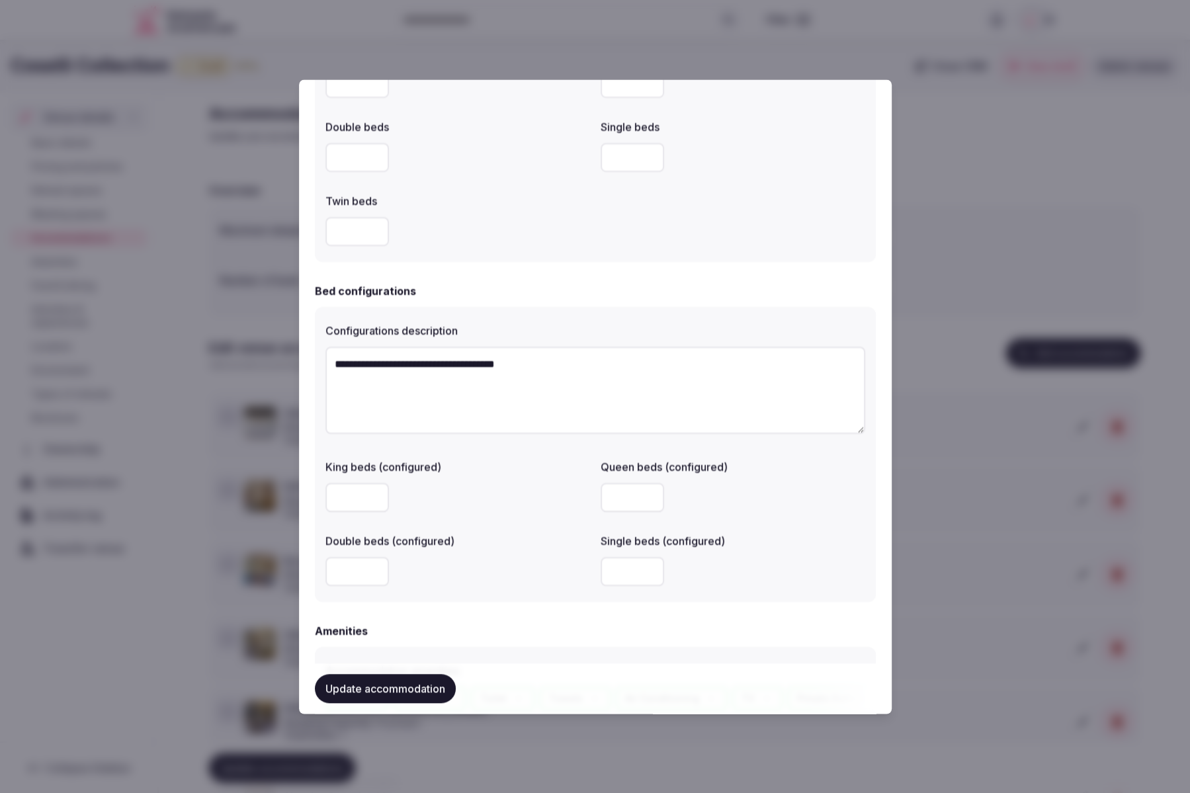
drag, startPoint x: 622, startPoint y: 573, endPoint x: 594, endPoint y: 573, distance: 28.5
click at [594, 573] on div "King beds (configured) Queen beds (configured) Double beds (configured) Single …" at bounding box center [596, 523] width 540 height 138
click at [582, 529] on div "Double beds (configured)" at bounding box center [458, 537] width 265 height 19
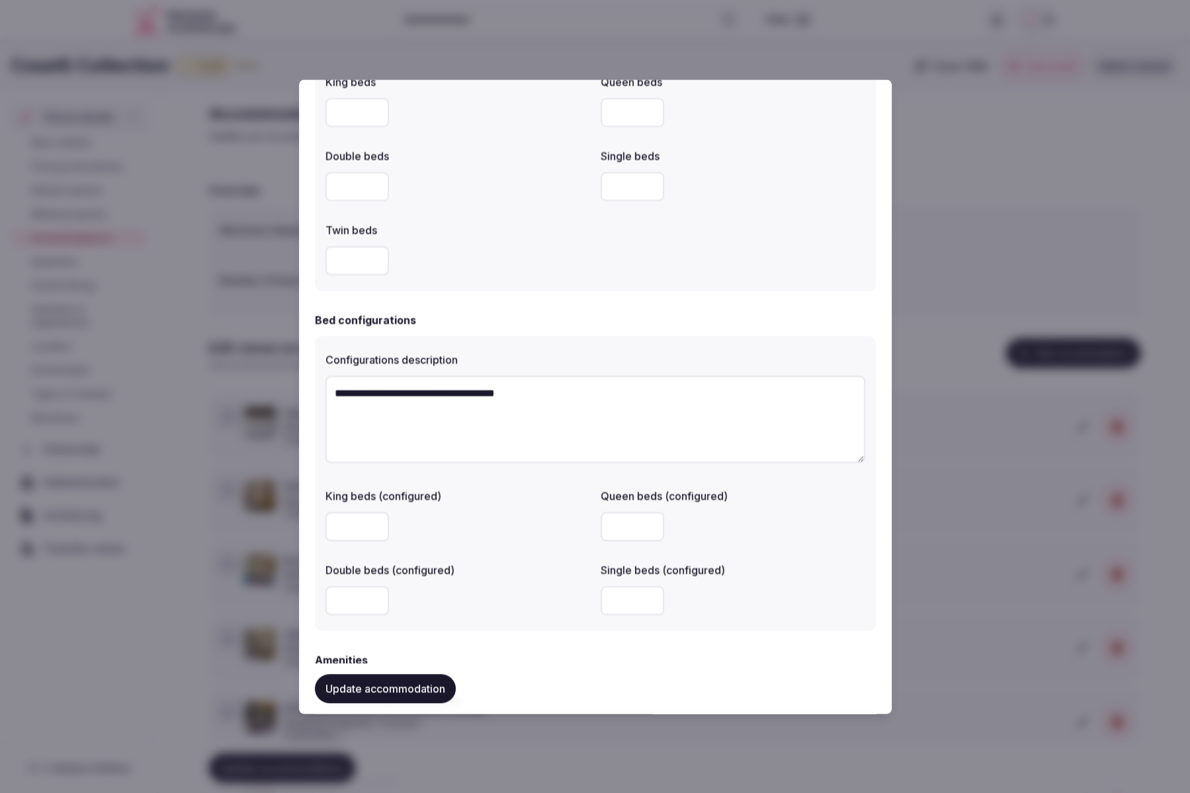
scroll to position [713, 0]
click at [389, 686] on button "Update accommodation" at bounding box center [385, 688] width 141 height 29
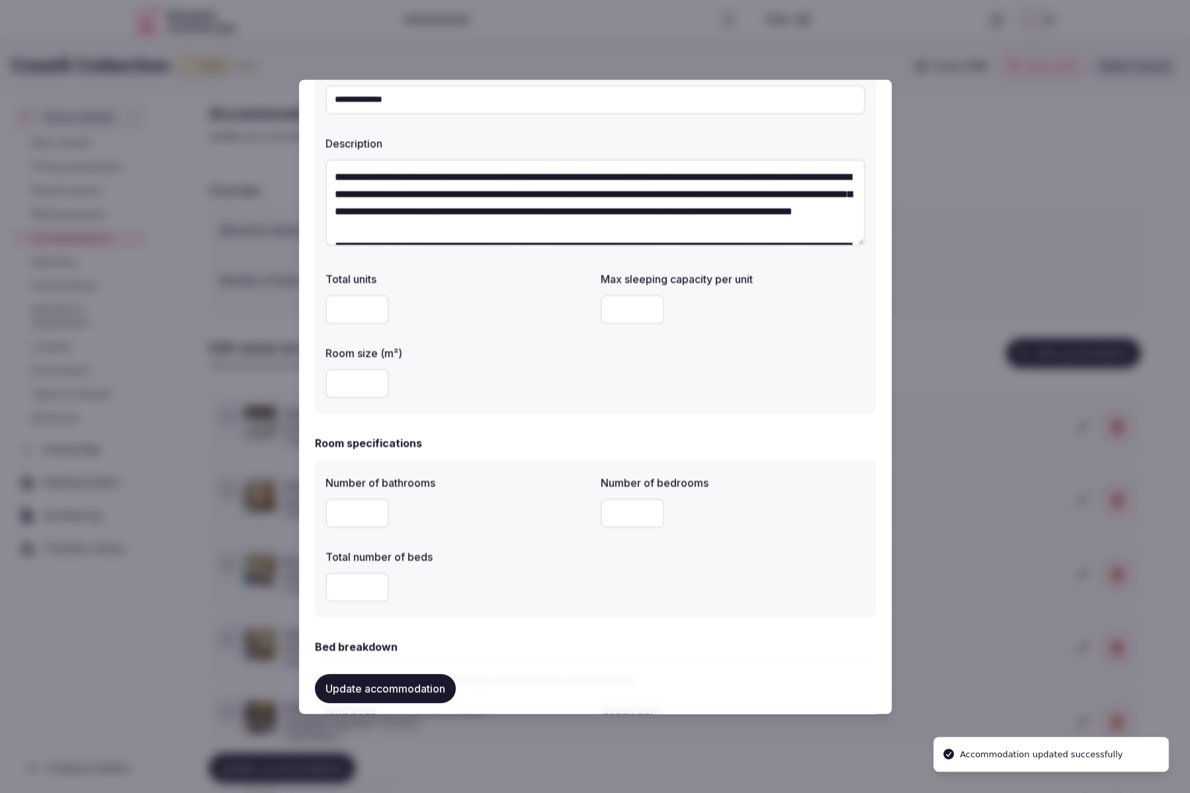
scroll to position [54, 0]
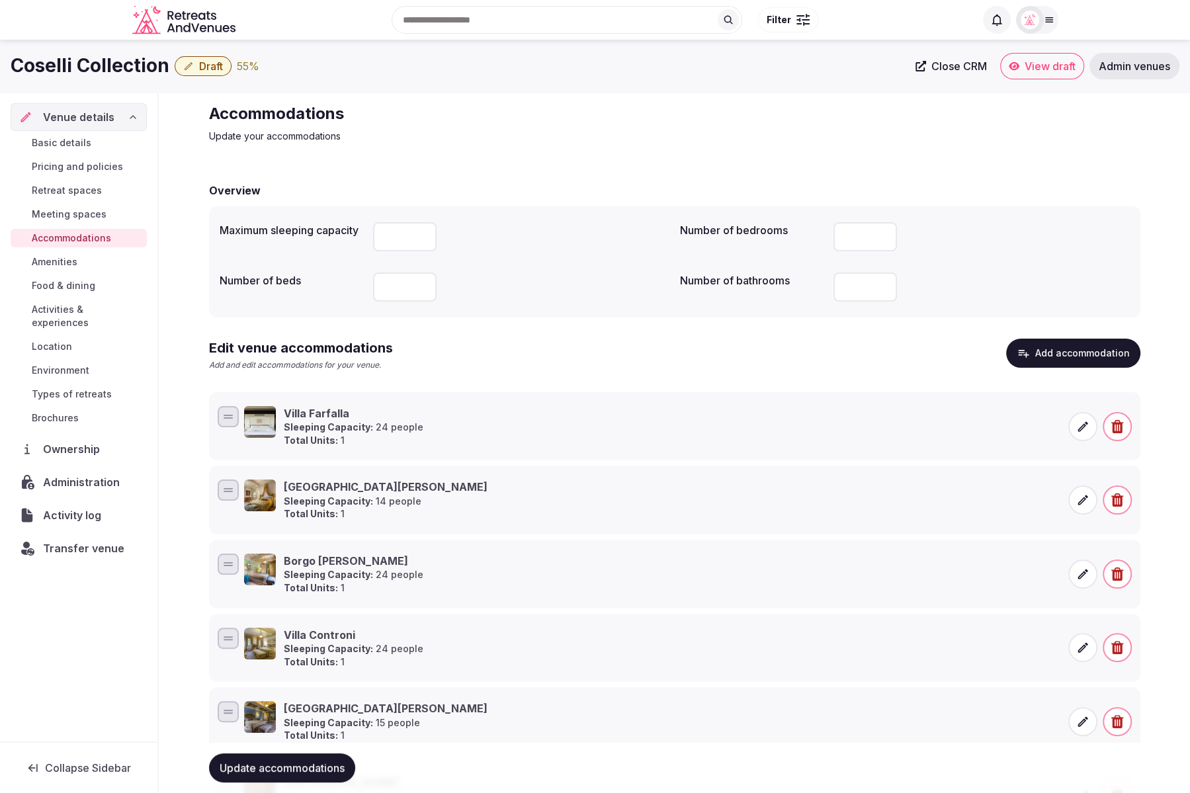
click at [1083, 433] on icon at bounding box center [1083, 426] width 13 height 13
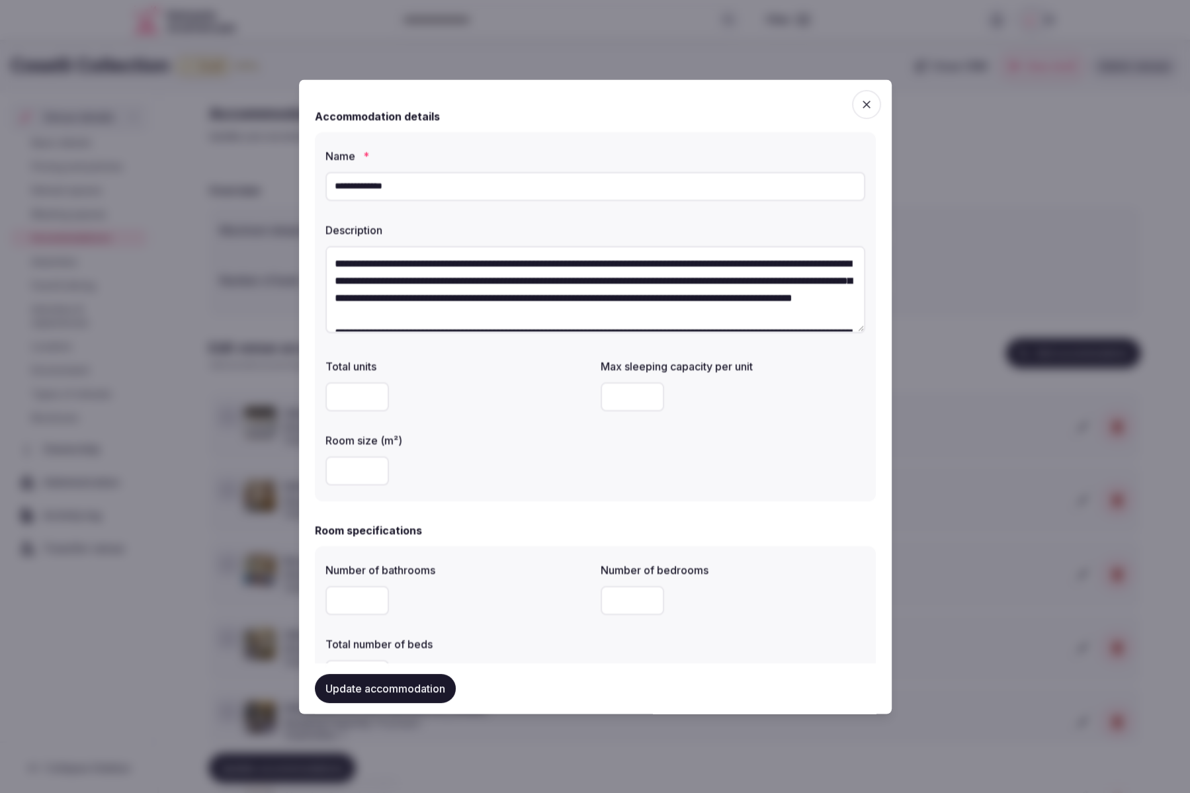
drag, startPoint x: 621, startPoint y: 398, endPoint x: 607, endPoint y: 399, distance: 13.3
click at [607, 399] on input "**" at bounding box center [633, 396] width 64 height 29
type input "**"
click at [549, 461] on div "***" at bounding box center [458, 471] width 265 height 29
click at [406, 689] on button "Update accommodation" at bounding box center [385, 688] width 141 height 29
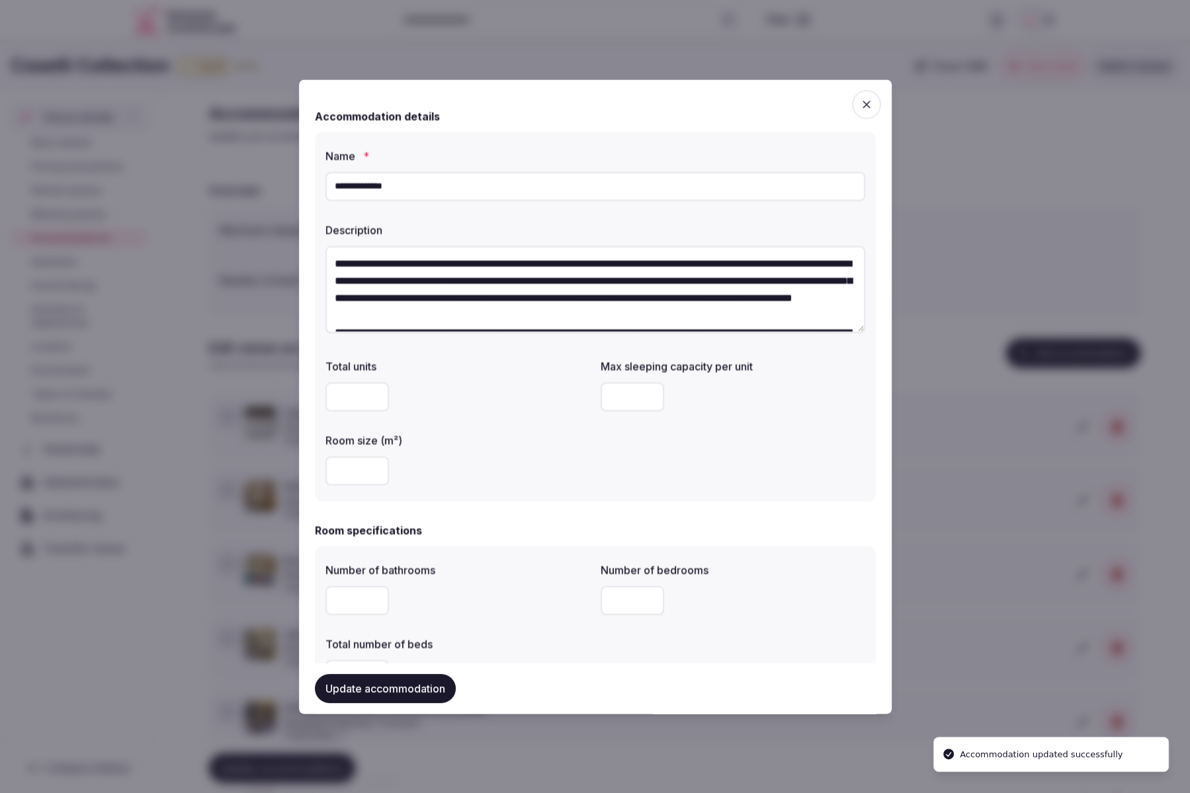
click at [867, 105] on body "Search Popular Destinations Toscana, Italy Riviera Maya, Mexico Indonesia, Bali…" at bounding box center [595, 493] width 1190 height 986
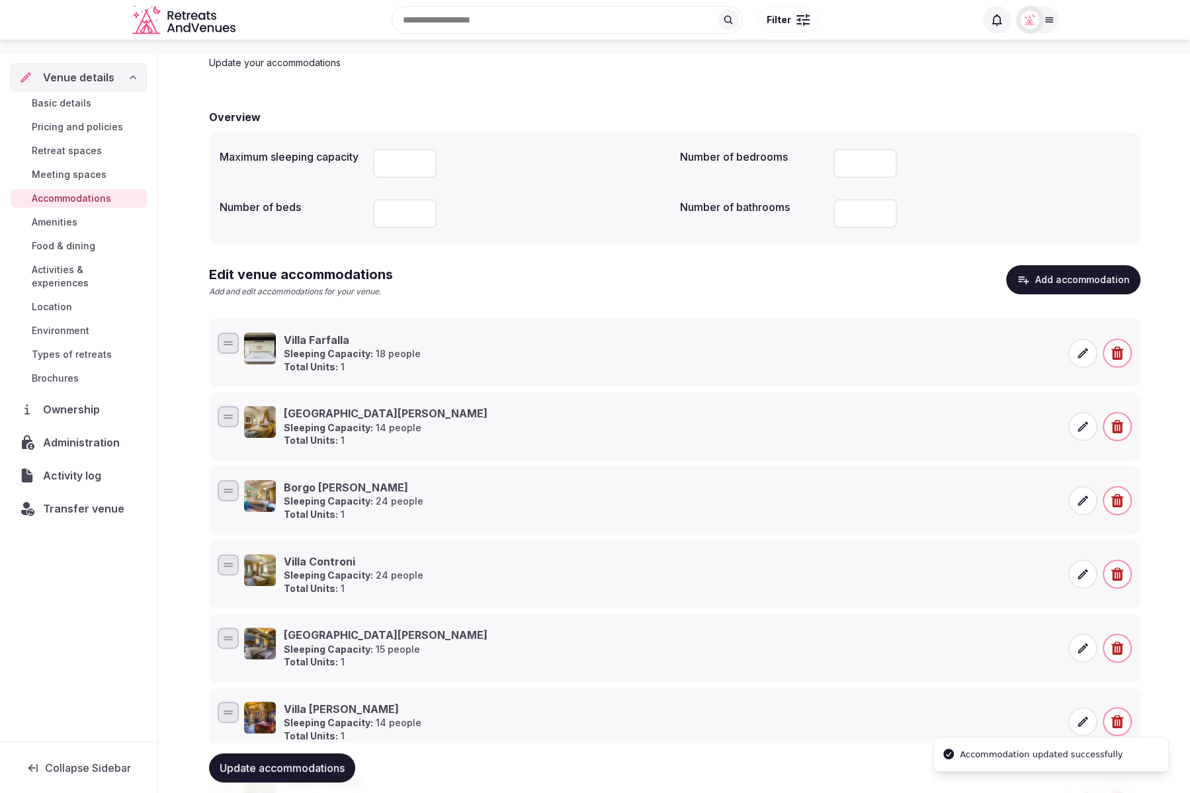
scroll to position [0, 0]
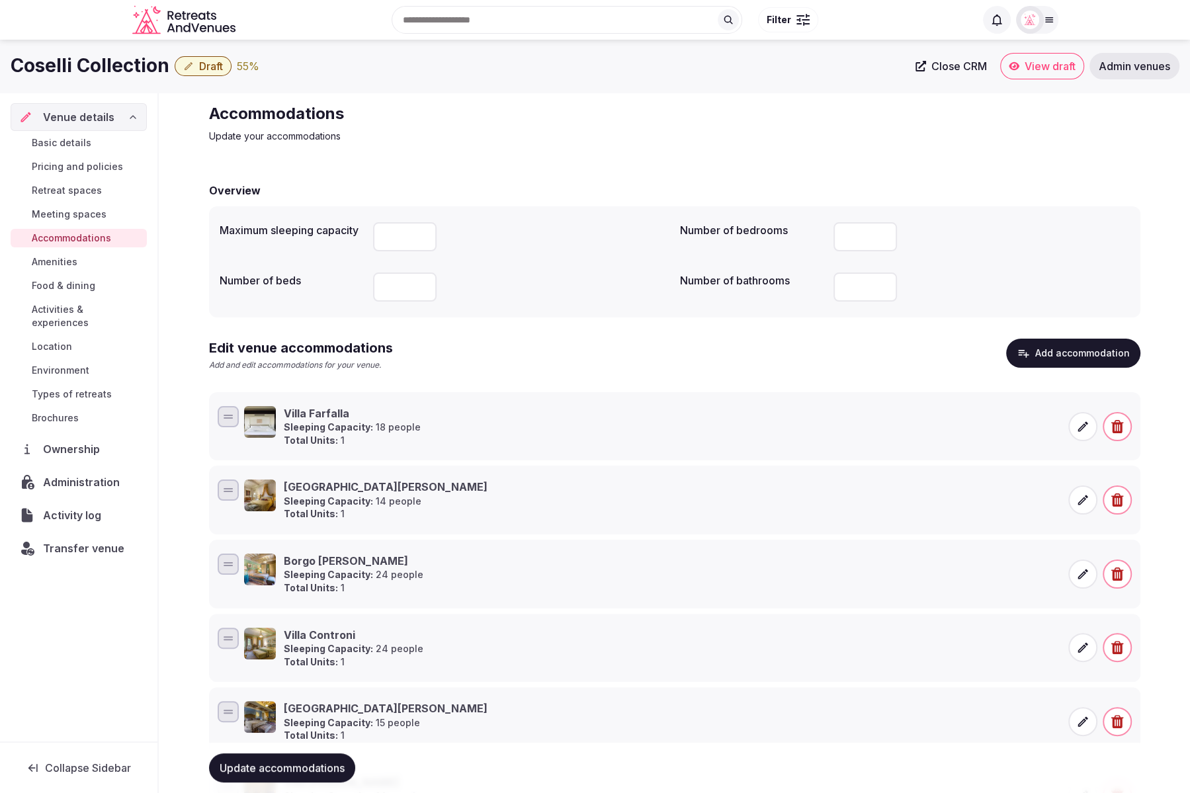
click at [48, 265] on span "Amenities" at bounding box center [55, 261] width 46 height 13
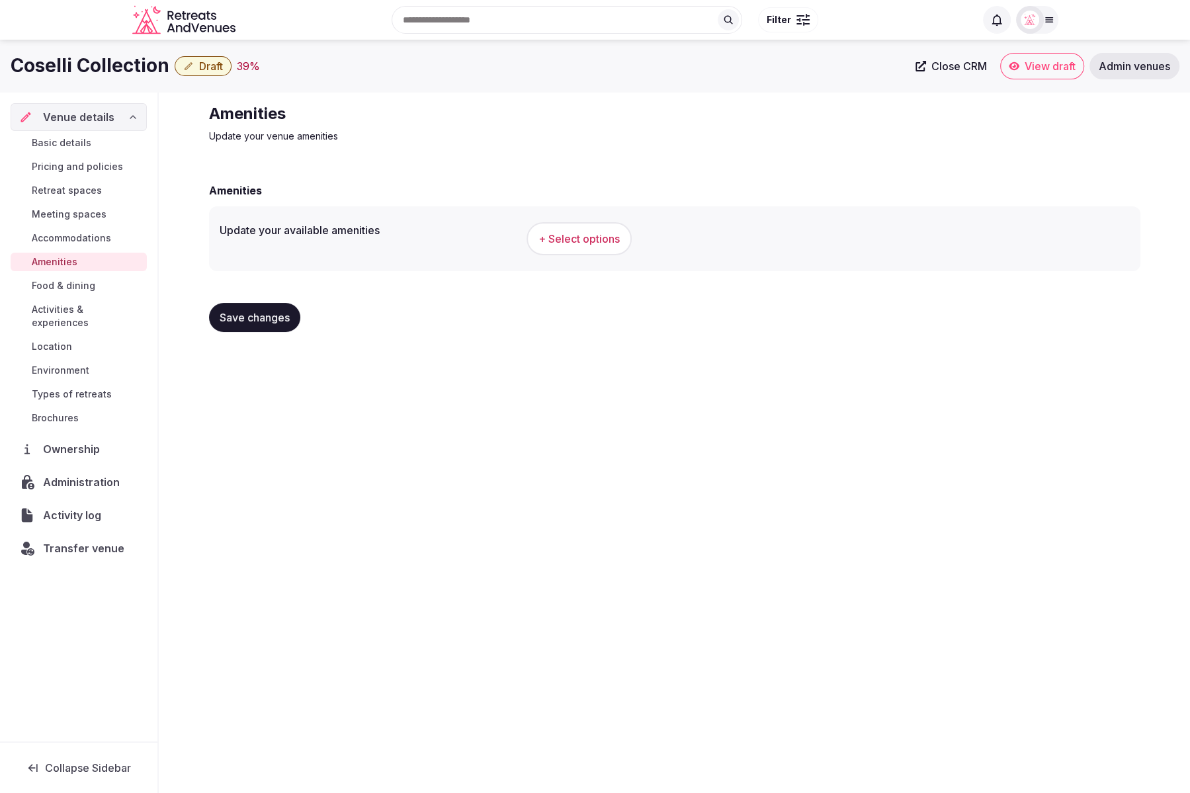
click at [57, 210] on span "Meeting spaces" at bounding box center [69, 214] width 75 height 13
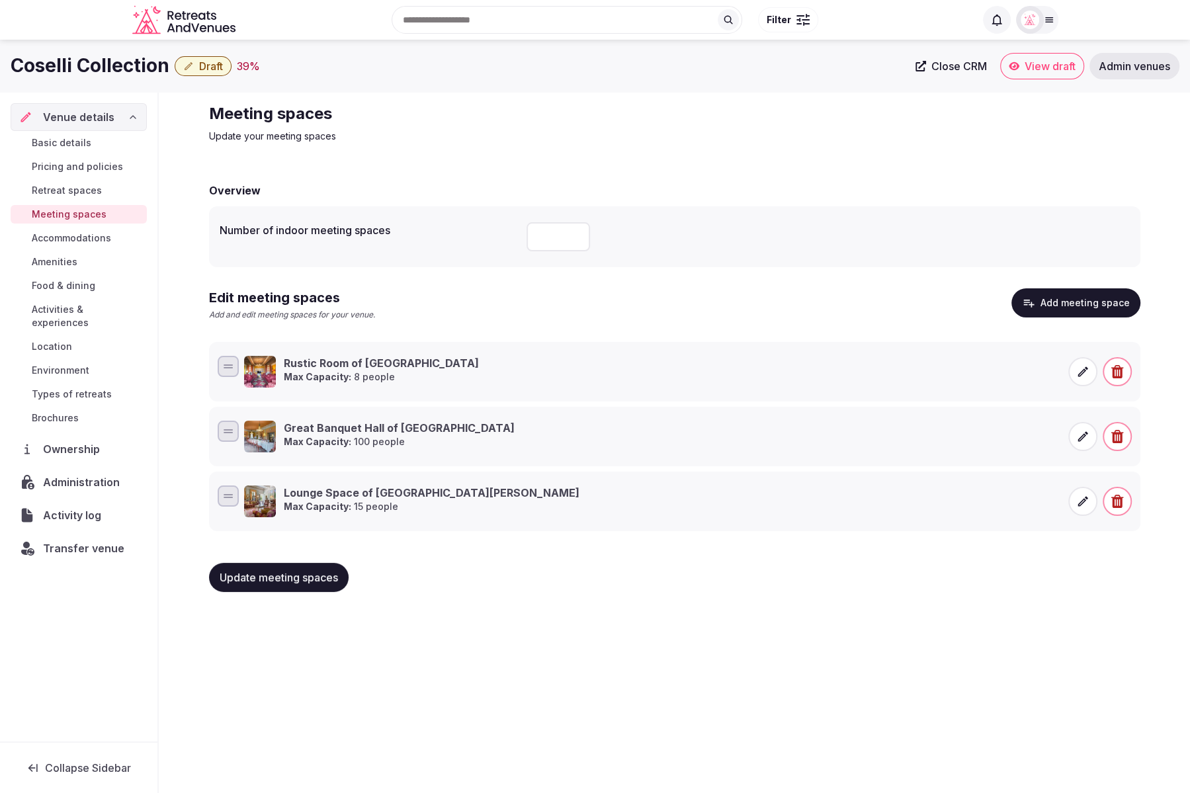
click at [77, 190] on span "Retreat spaces" at bounding box center [67, 190] width 70 height 13
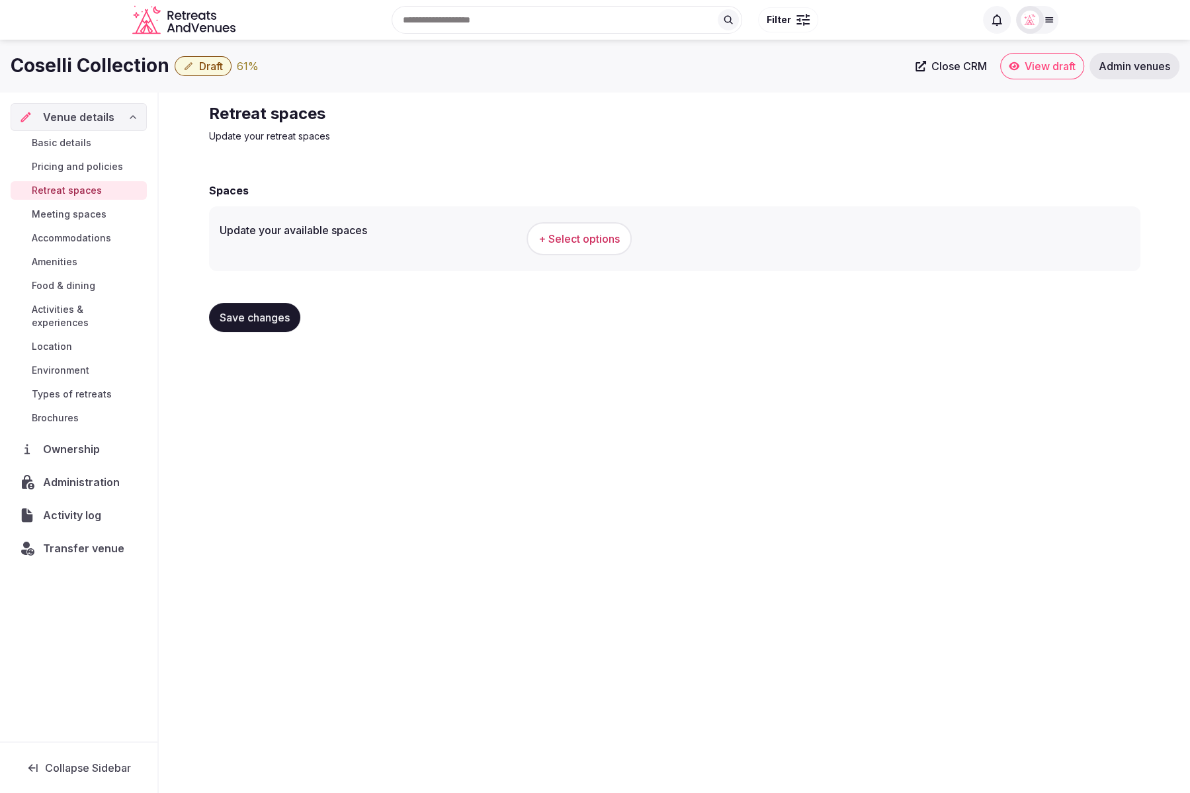
click at [598, 241] on span "+ Select options" at bounding box center [579, 239] width 81 height 15
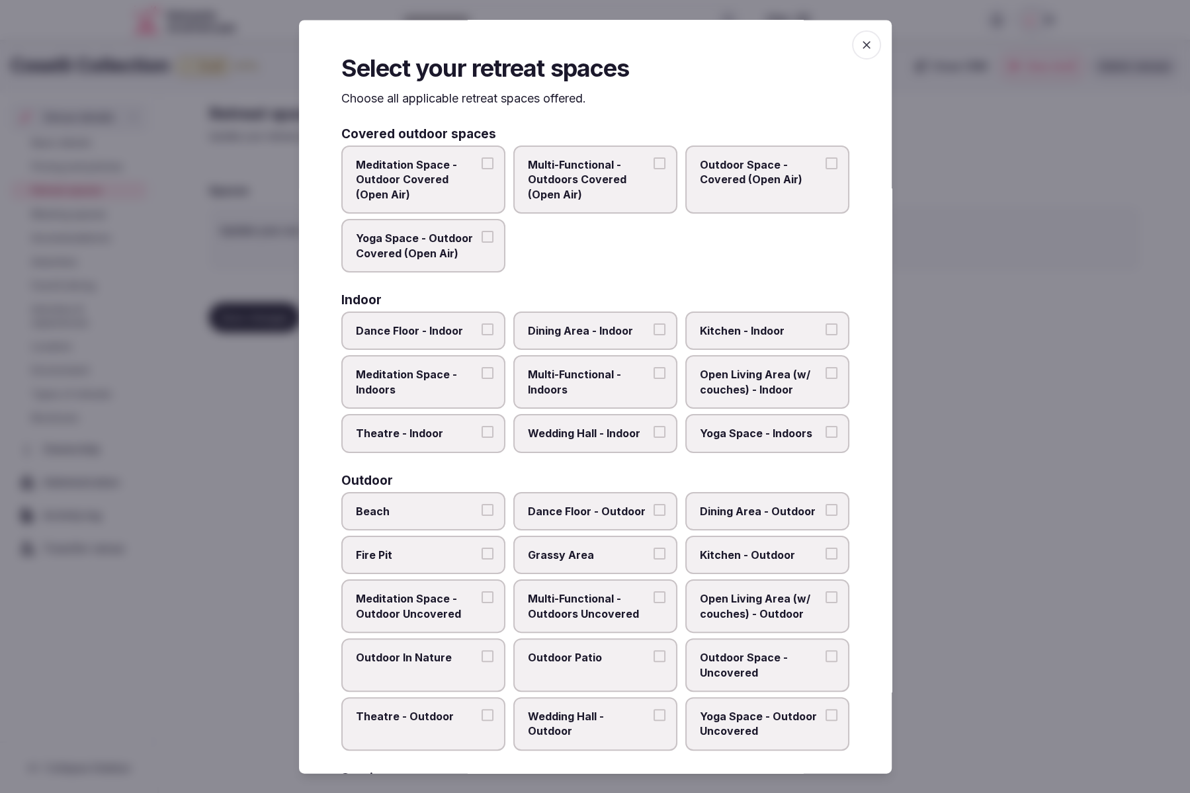
click at [774, 191] on label "Outdoor Space - Covered (Open Air)" at bounding box center [768, 180] width 164 height 68
click at [826, 170] on button "Outdoor Space - Covered (Open Air)" at bounding box center [832, 164] width 12 height 12
click at [770, 181] on span "Outdoor Space - Covered (Open Air)" at bounding box center [761, 173] width 122 height 30
click at [826, 170] on button "Outdoor Space - Covered (Open Air)" at bounding box center [832, 164] width 12 height 12
click at [620, 191] on span "Multi-Functional - Outdoors Covered (Open Air)" at bounding box center [589, 180] width 122 height 44
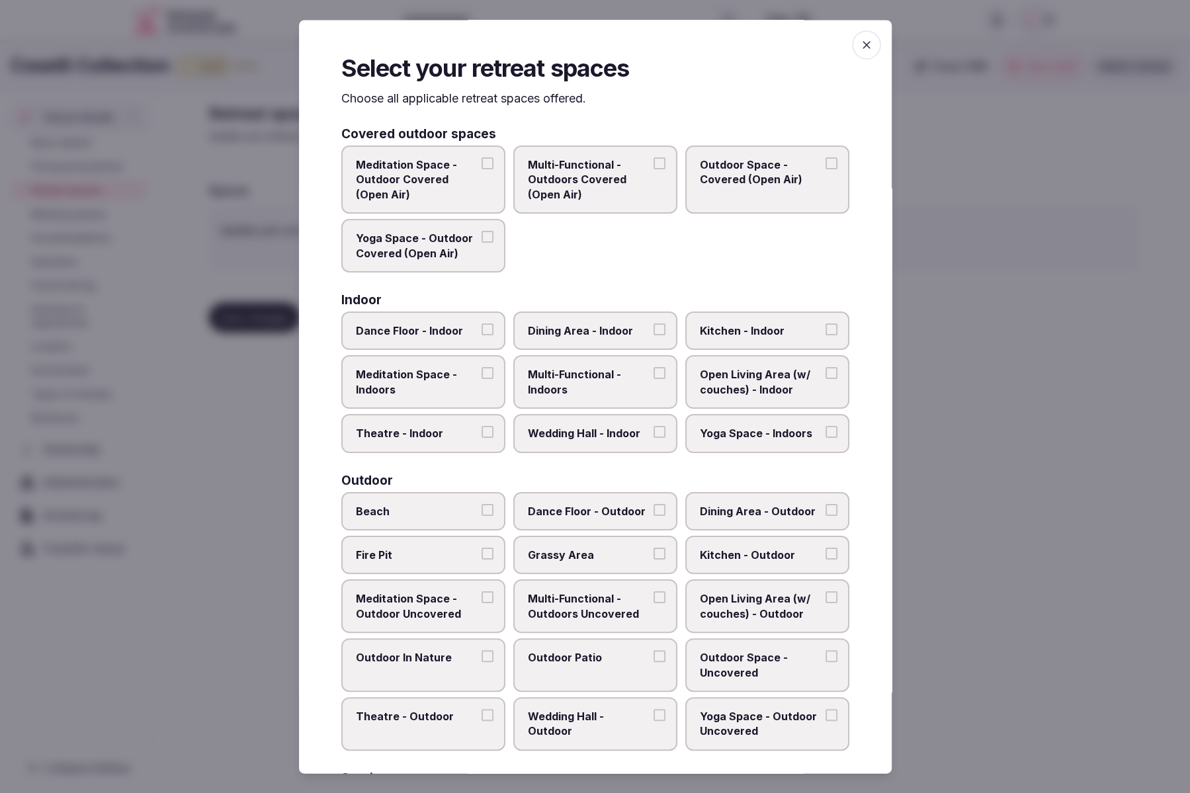
click at [654, 170] on button "Multi-Functional - Outdoors Covered (Open Air)" at bounding box center [660, 164] width 12 height 12
click at [601, 177] on span "Multi-Functional - Outdoors Covered (Open Air)" at bounding box center [589, 180] width 122 height 44
click at [654, 170] on button "Multi-Functional - Outdoors Covered (Open Air)" at bounding box center [660, 164] width 12 height 12
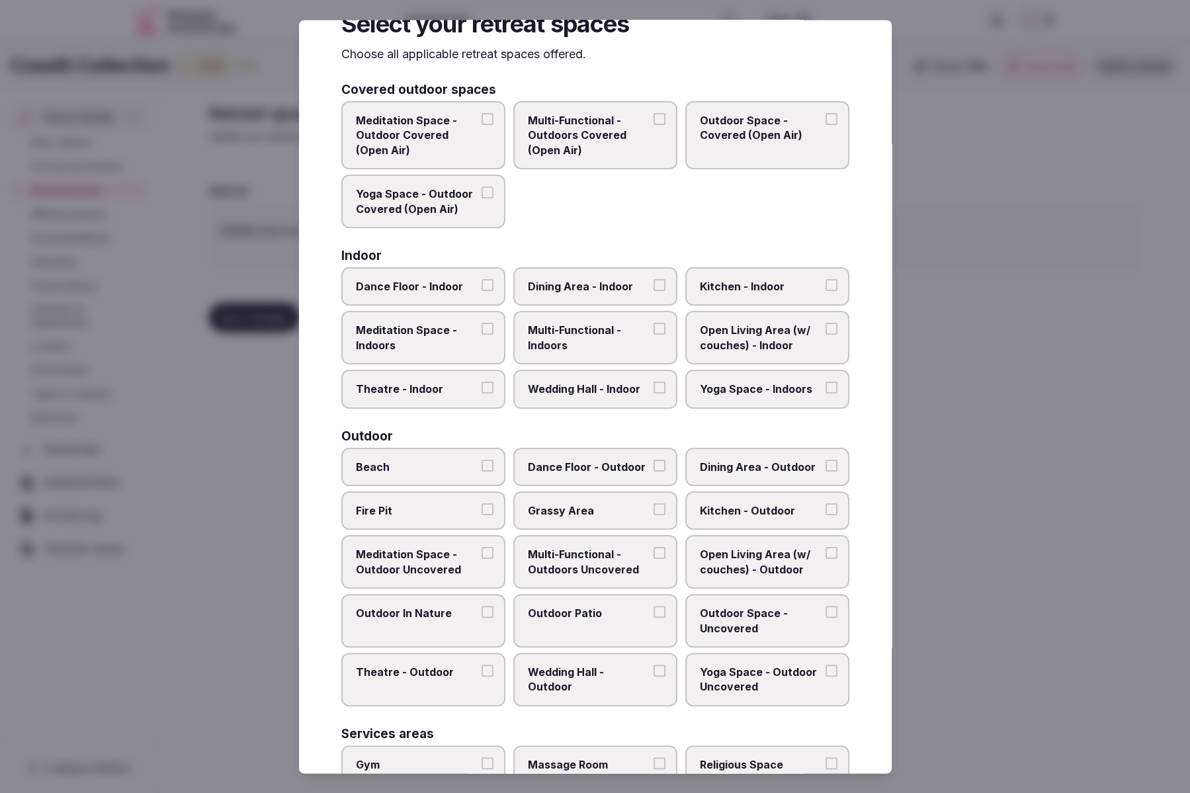
scroll to position [45, 0]
click at [592, 157] on label "Multi-Functional - Outdoors Covered (Open Air)" at bounding box center [595, 135] width 164 height 68
click at [654, 125] on button "Multi-Functional - Outdoors Covered (Open Air)" at bounding box center [660, 119] width 12 height 12
click at [564, 122] on span "Multi-Functional - Outdoors Covered (Open Air)" at bounding box center [589, 135] width 122 height 44
click at [654, 122] on button "Multi-Functional - Outdoors Covered (Open Air)" at bounding box center [660, 119] width 12 height 12
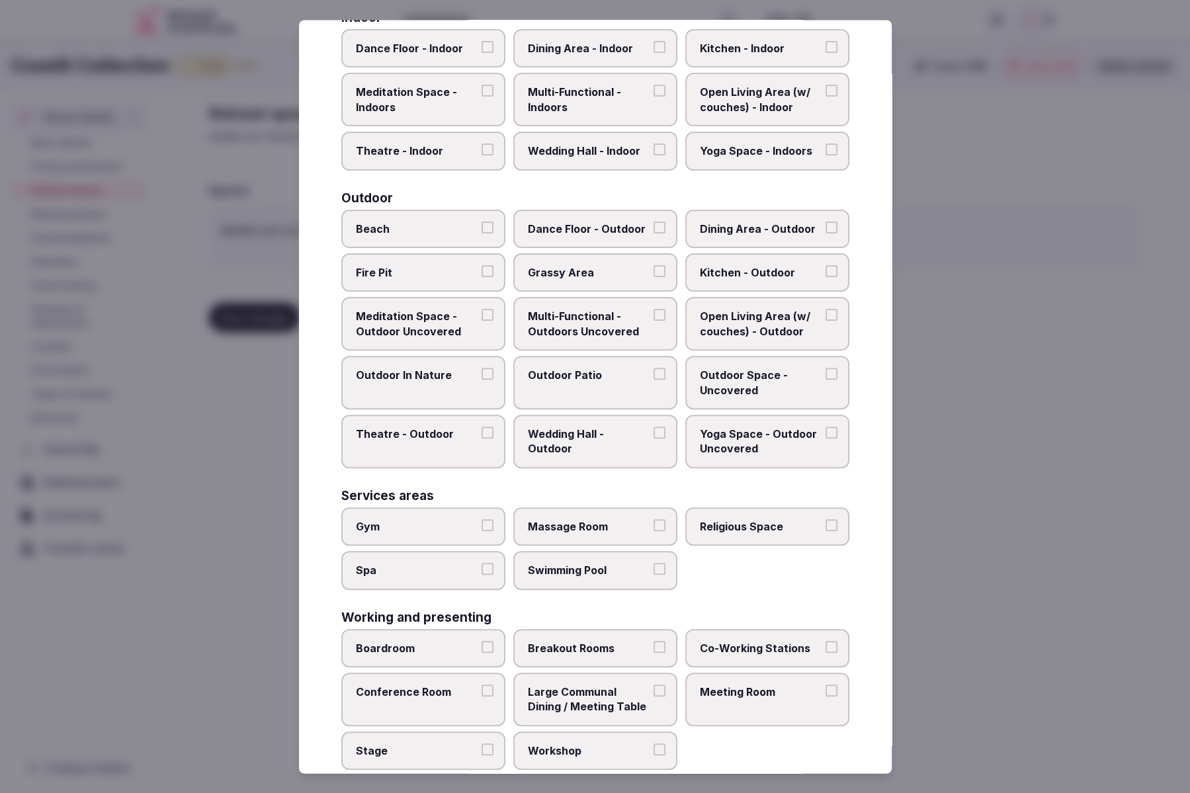
scroll to position [293, 0]
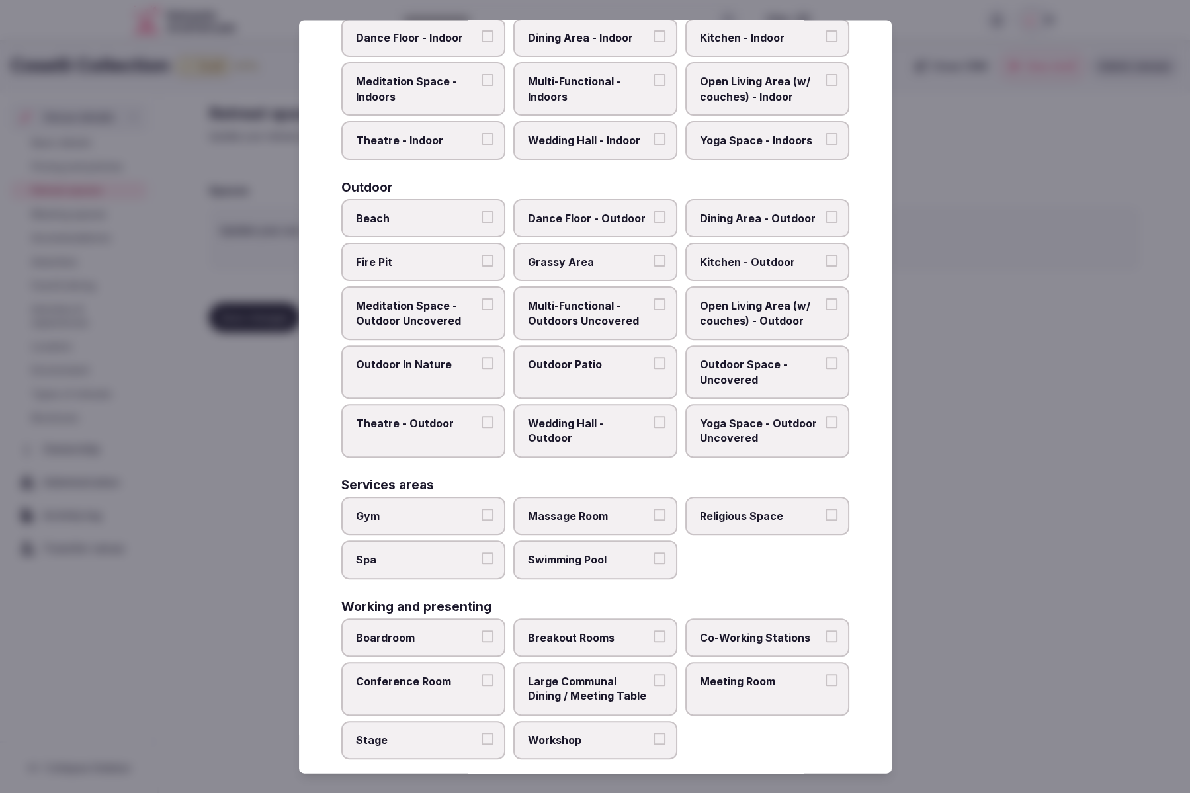
click at [592, 318] on span "Multi-Functional - Outdoors Uncovered" at bounding box center [589, 314] width 122 height 30
click at [654, 311] on button "Multi-Functional - Outdoors Uncovered" at bounding box center [660, 305] width 12 height 12
click at [586, 217] on span "Dance Floor - Outdoor" at bounding box center [589, 218] width 122 height 15
click at [654, 217] on button "Dance Floor - Outdoor" at bounding box center [660, 217] width 12 height 12
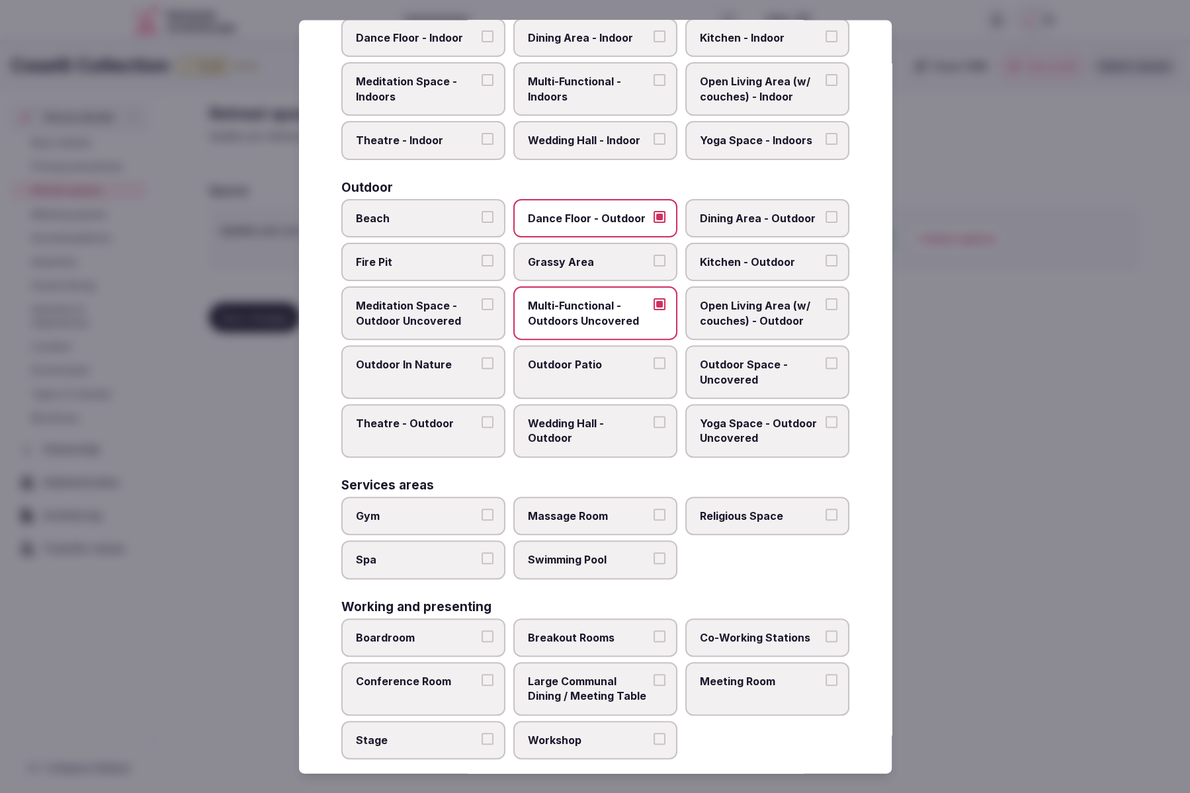
click at [586, 217] on span "Dance Floor - Outdoor" at bounding box center [589, 218] width 122 height 15
click at [654, 217] on button "Dance Floor - Outdoor" at bounding box center [660, 217] width 12 height 12
click at [708, 220] on span "Dining Area - Outdoor" at bounding box center [761, 218] width 122 height 15
click at [826, 220] on button "Dining Area - Outdoor" at bounding box center [832, 217] width 12 height 12
click at [587, 261] on span "Grassy Area" at bounding box center [589, 262] width 122 height 15
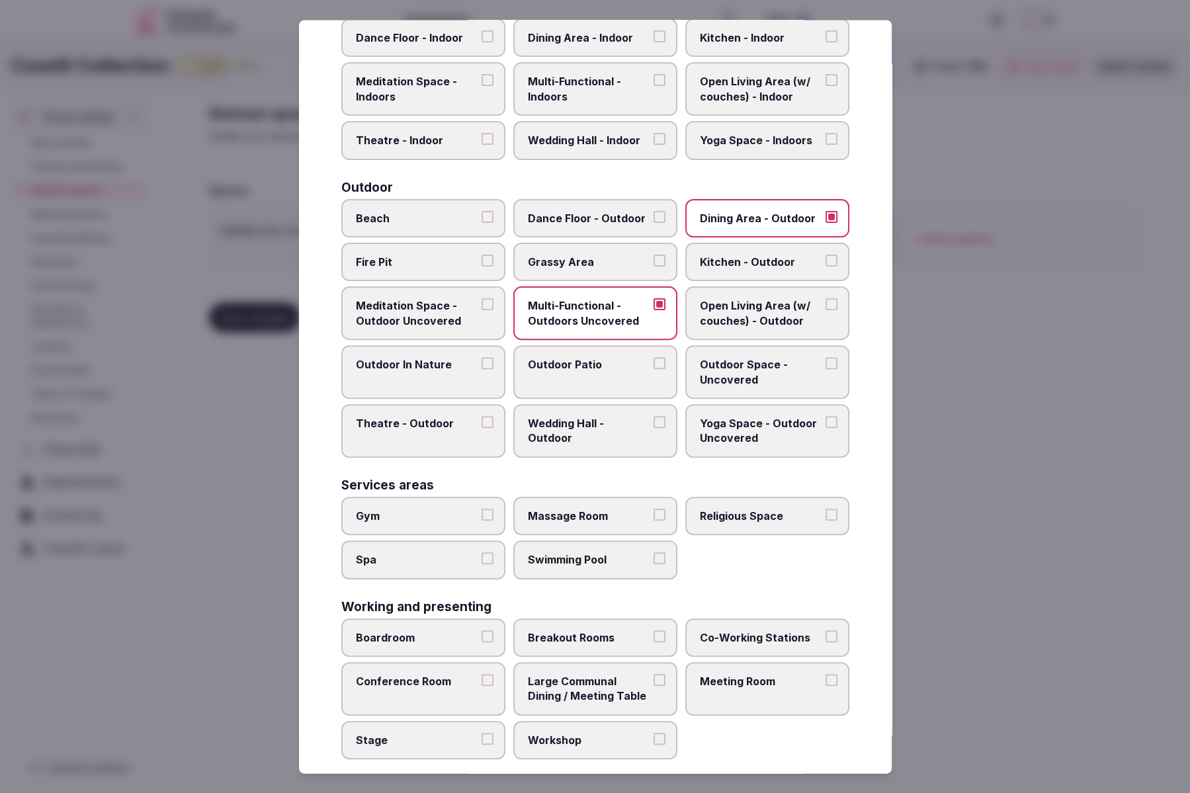
click at [654, 261] on button "Grassy Area" at bounding box center [660, 261] width 12 height 12
click at [413, 372] on label "Outdoor In Nature" at bounding box center [423, 373] width 164 height 54
click at [482, 370] on button "Outdoor In Nature" at bounding box center [488, 364] width 12 height 12
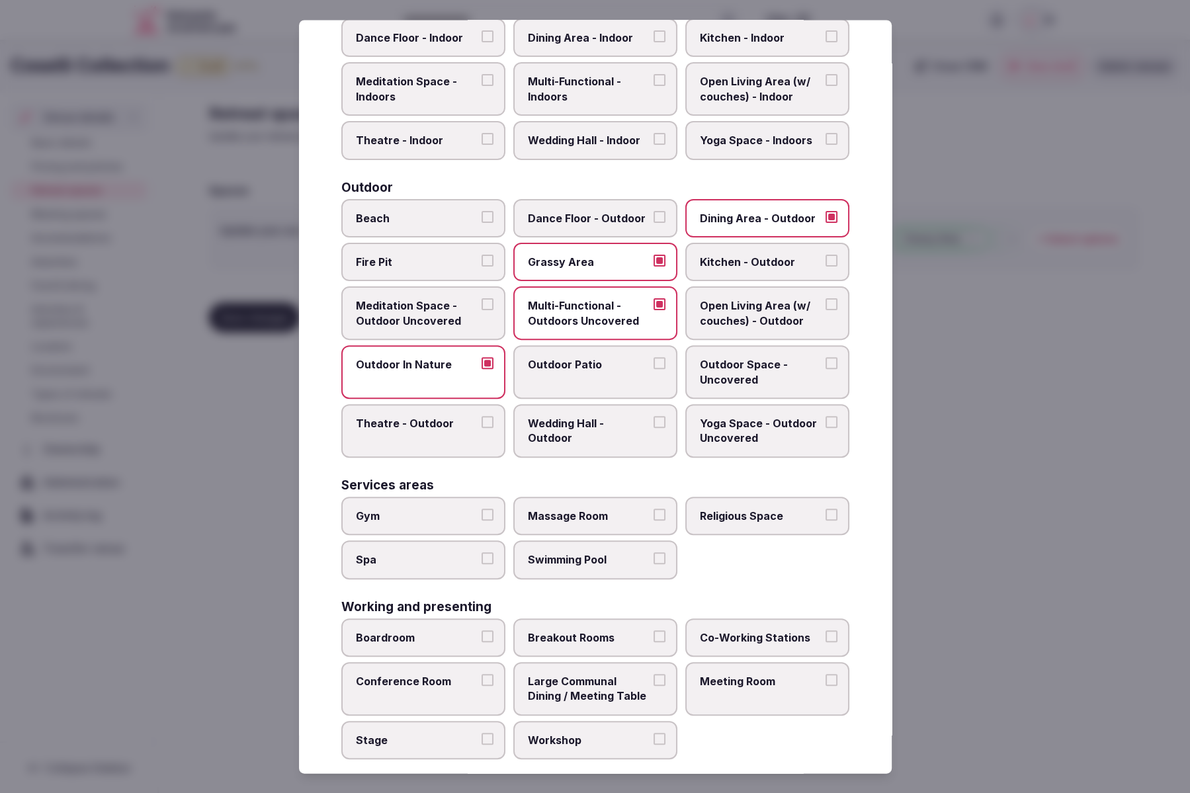
click at [561, 363] on span "Outdoor Patio" at bounding box center [589, 365] width 122 height 15
click at [654, 363] on button "Outdoor Patio" at bounding box center [660, 364] width 12 height 12
click at [579, 432] on label "Wedding Hall - Outdoor" at bounding box center [595, 431] width 164 height 54
click at [654, 428] on button "Wedding Hall - Outdoor" at bounding box center [660, 422] width 12 height 12
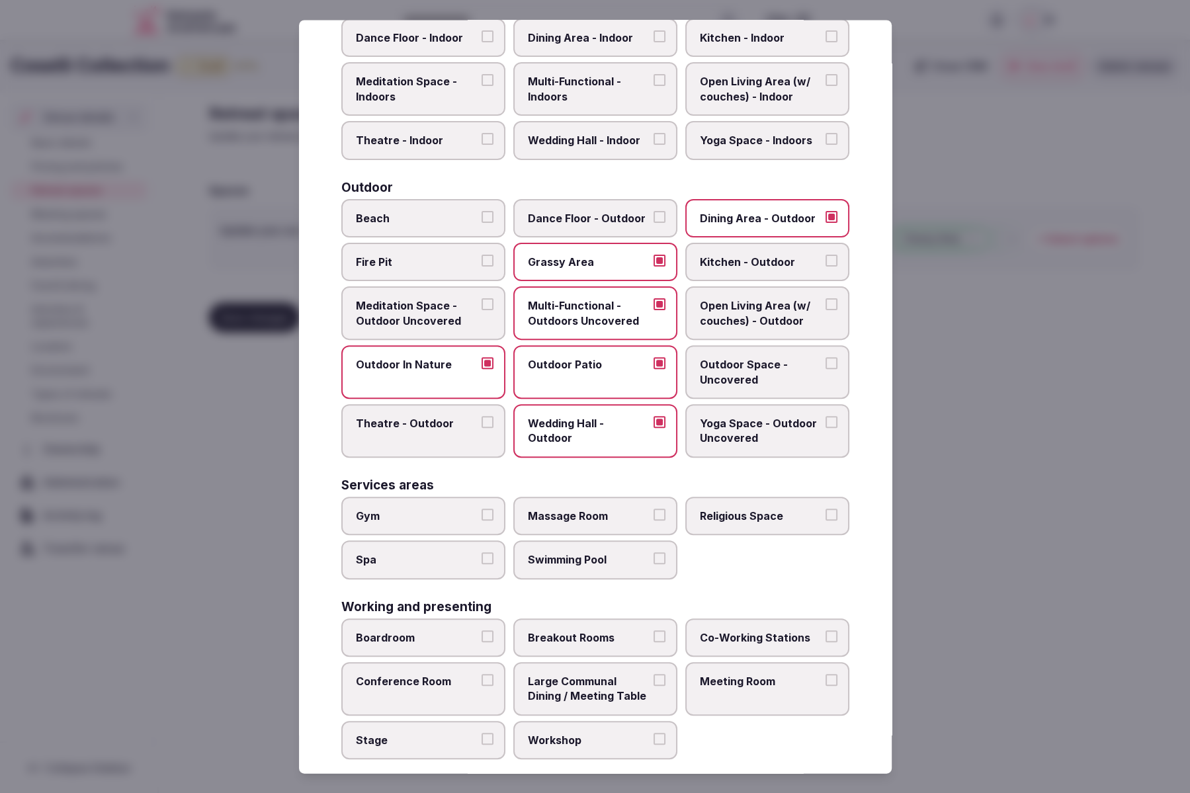
scroll to position [308, 0]
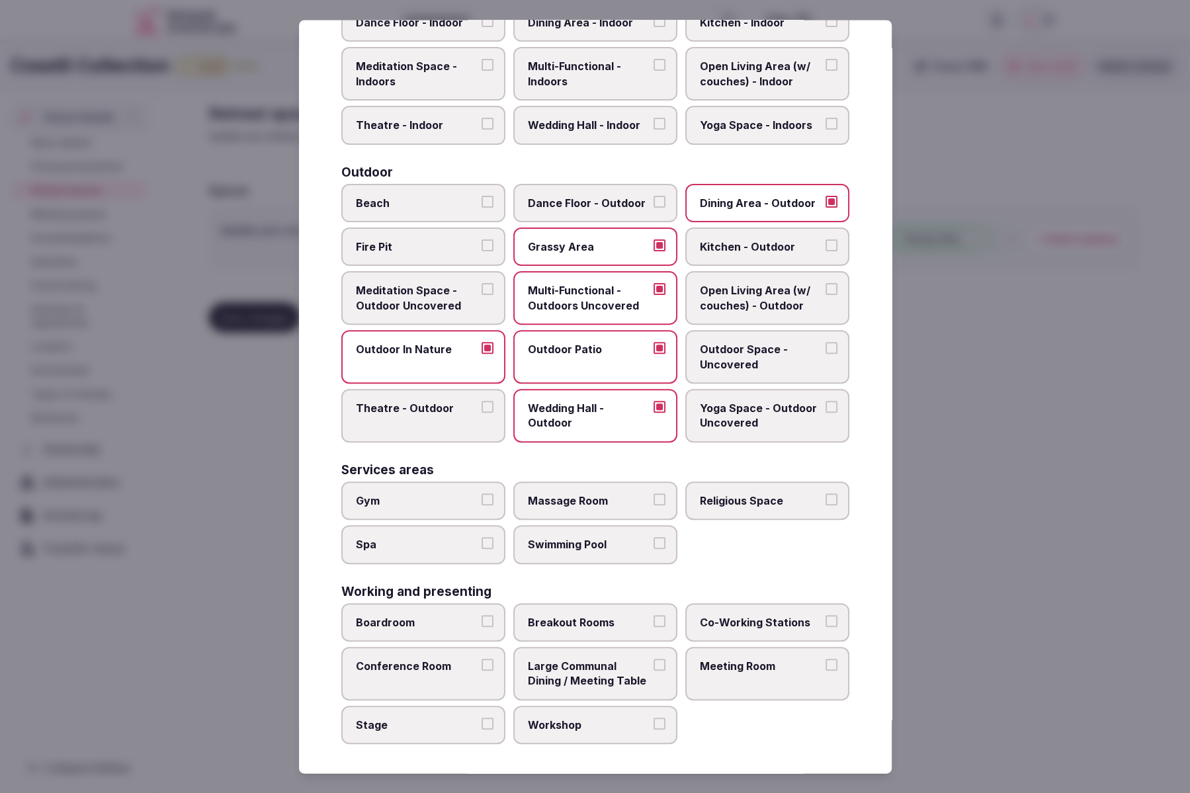
click at [429, 494] on span "Gym" at bounding box center [417, 501] width 122 height 15
click at [482, 494] on button "Gym" at bounding box center [488, 500] width 12 height 12
click at [778, 684] on label "Meeting Room" at bounding box center [768, 674] width 164 height 54
click at [826, 671] on button "Meeting Room" at bounding box center [832, 665] width 12 height 12
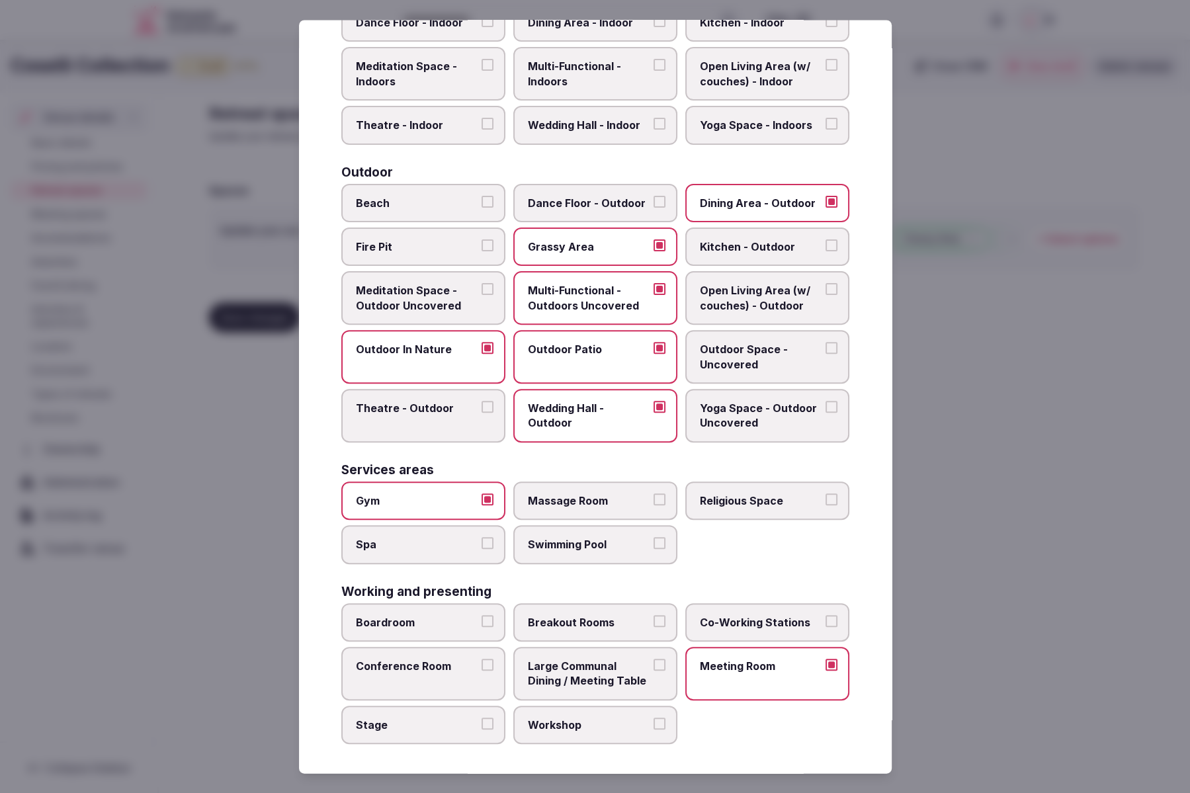
click at [591, 662] on span "Large Communal Dining / Meeting Table" at bounding box center [589, 674] width 122 height 30
click at [654, 662] on button "Large Communal Dining / Meeting Table" at bounding box center [660, 665] width 12 height 12
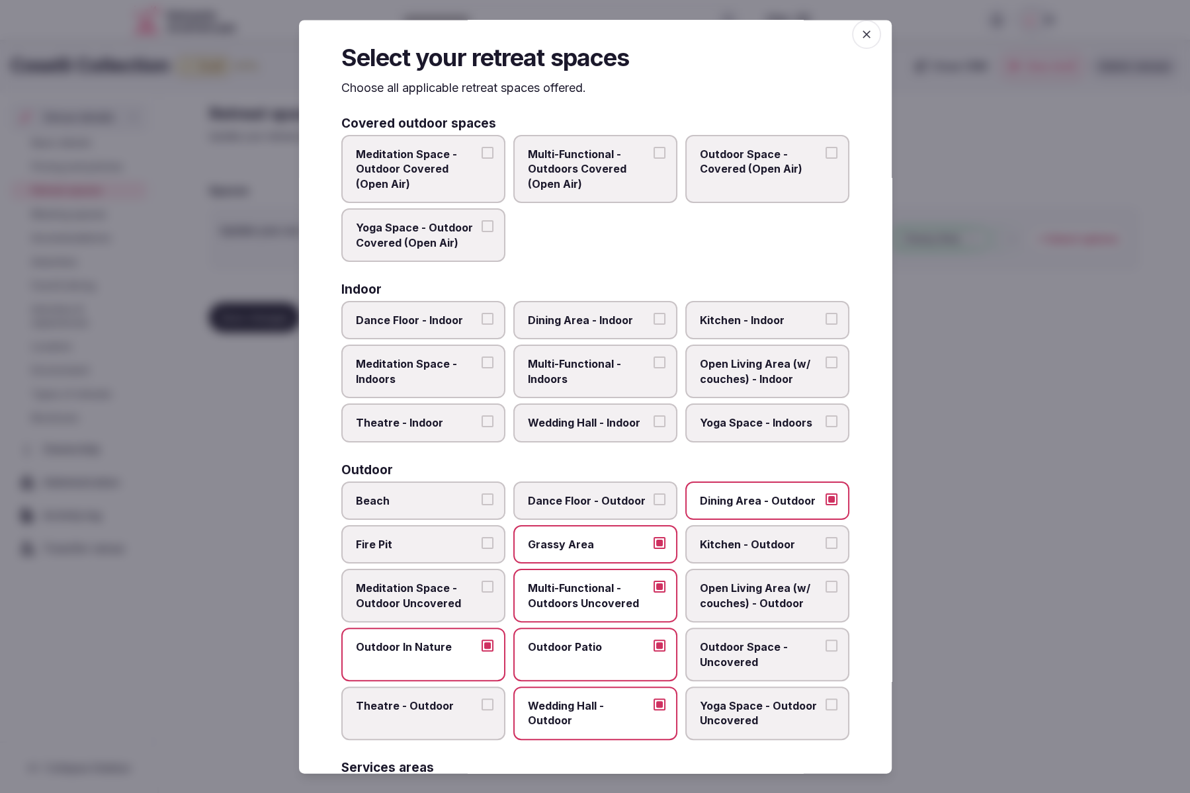
scroll to position [6, 0]
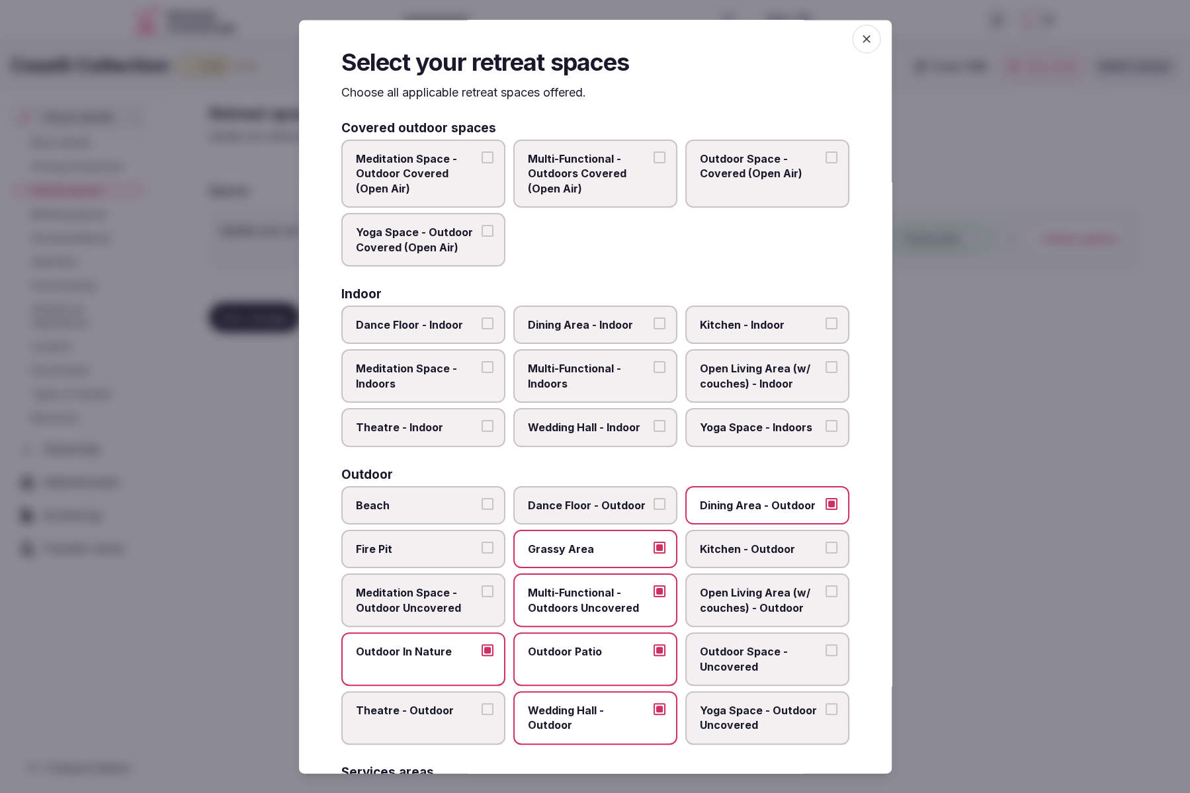
click at [723, 380] on span "Open Living Area (w/ couches) - Indoor" at bounding box center [761, 377] width 122 height 30
click at [826, 374] on button "Open Living Area (w/ couches) - Indoor" at bounding box center [832, 368] width 12 height 12
click at [587, 432] on span "Wedding Hall - Indoor" at bounding box center [589, 428] width 122 height 15
click at [654, 432] on button "Wedding Hall - Indoor" at bounding box center [660, 427] width 12 height 12
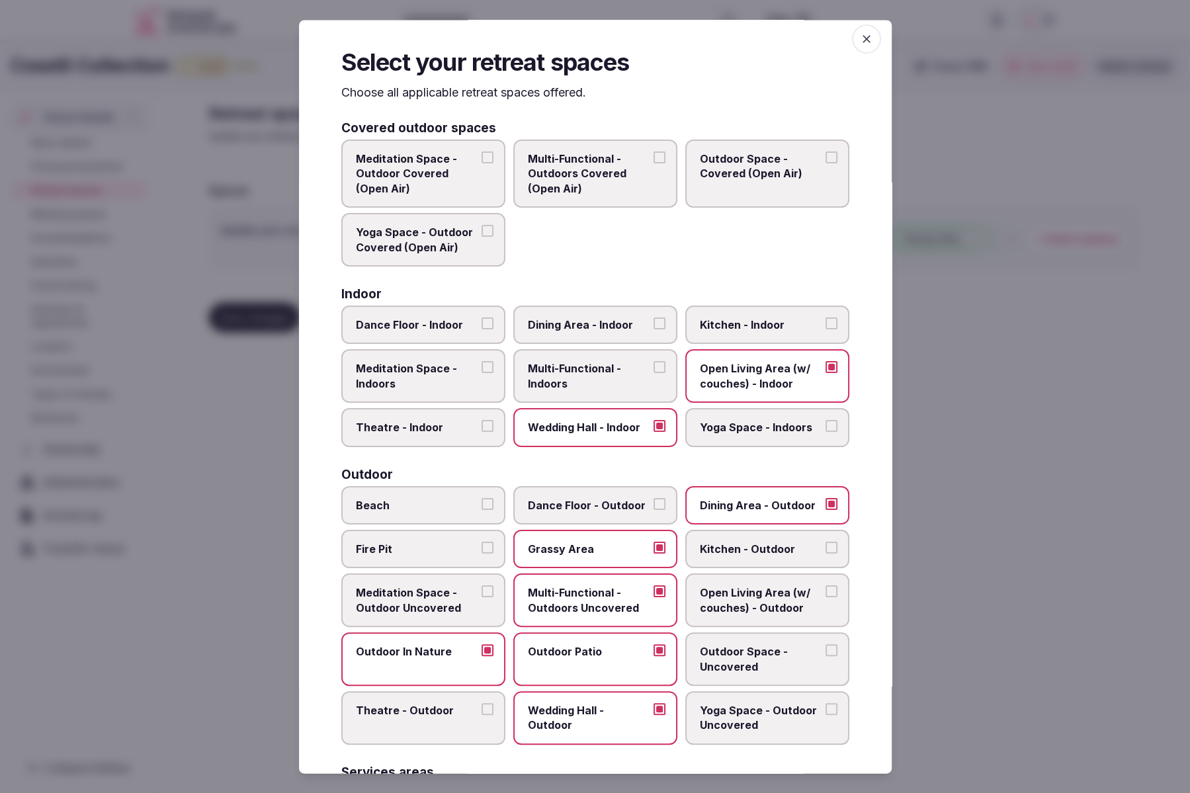
click at [587, 325] on span "Dining Area - Indoor" at bounding box center [589, 325] width 122 height 15
click at [654, 325] on button "Dining Area - Indoor" at bounding box center [660, 324] width 12 height 12
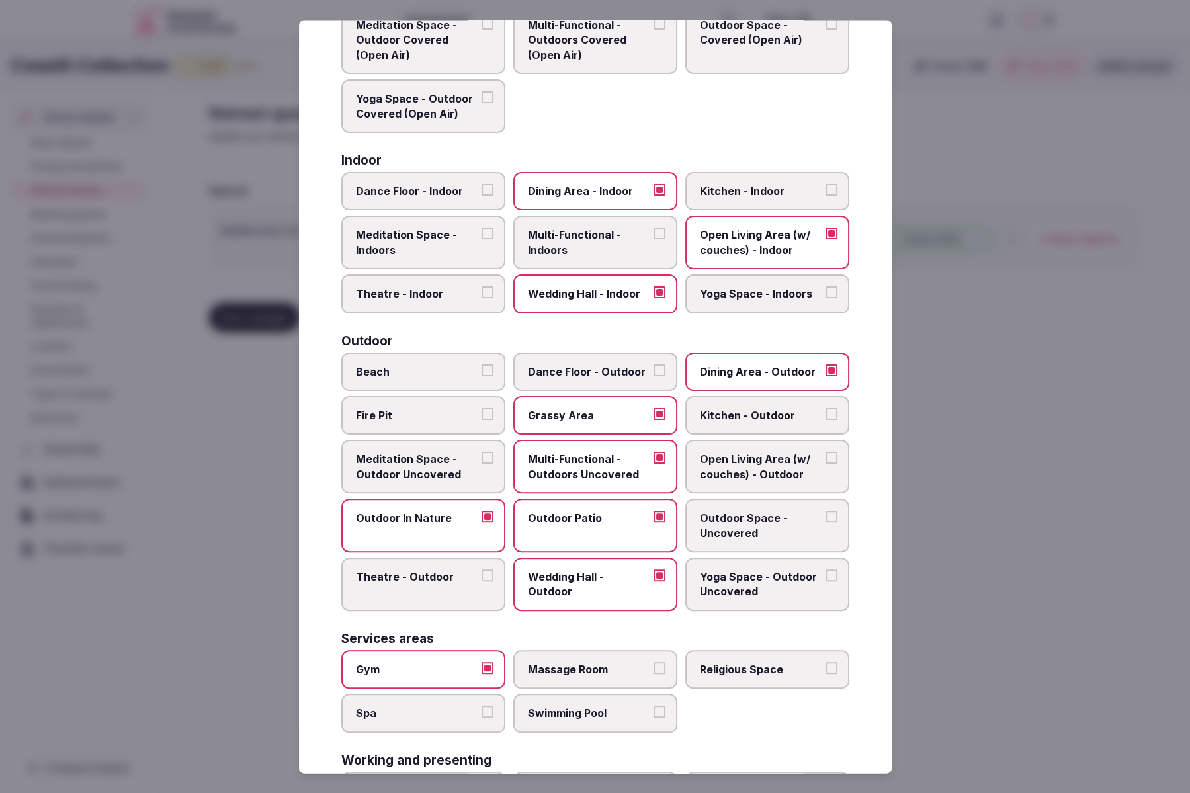
scroll to position [0, 0]
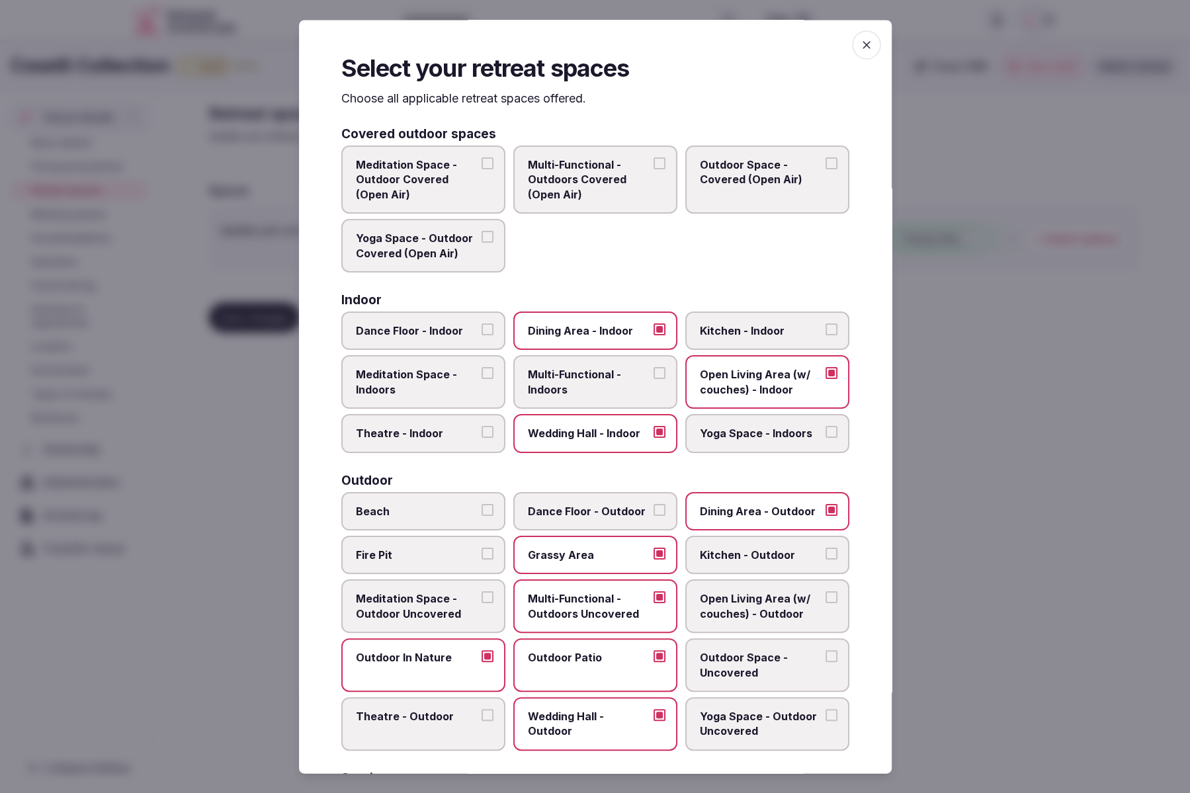
click at [1012, 564] on div at bounding box center [595, 396] width 1190 height 793
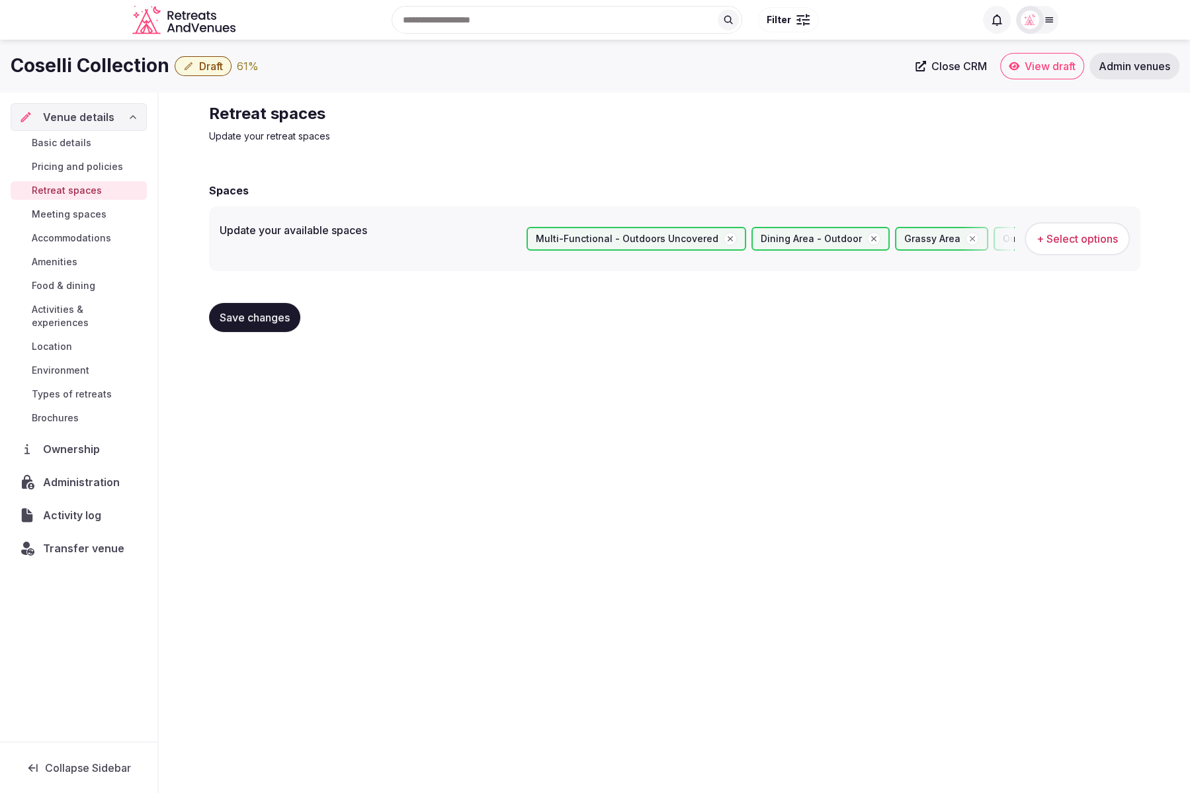
click at [263, 314] on span "Save changes" at bounding box center [255, 317] width 70 height 13
click at [62, 215] on span "Meeting spaces" at bounding box center [69, 214] width 75 height 13
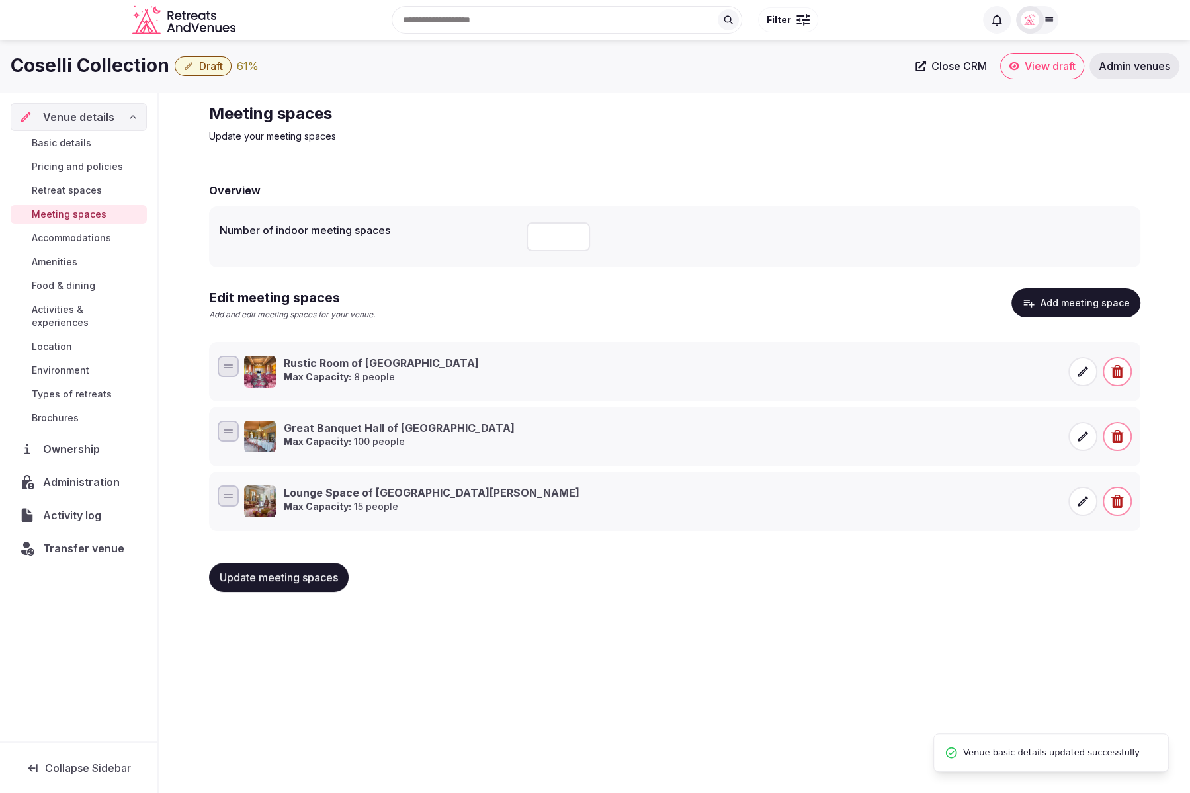
click at [65, 167] on span "Pricing and policies" at bounding box center [77, 166] width 91 height 13
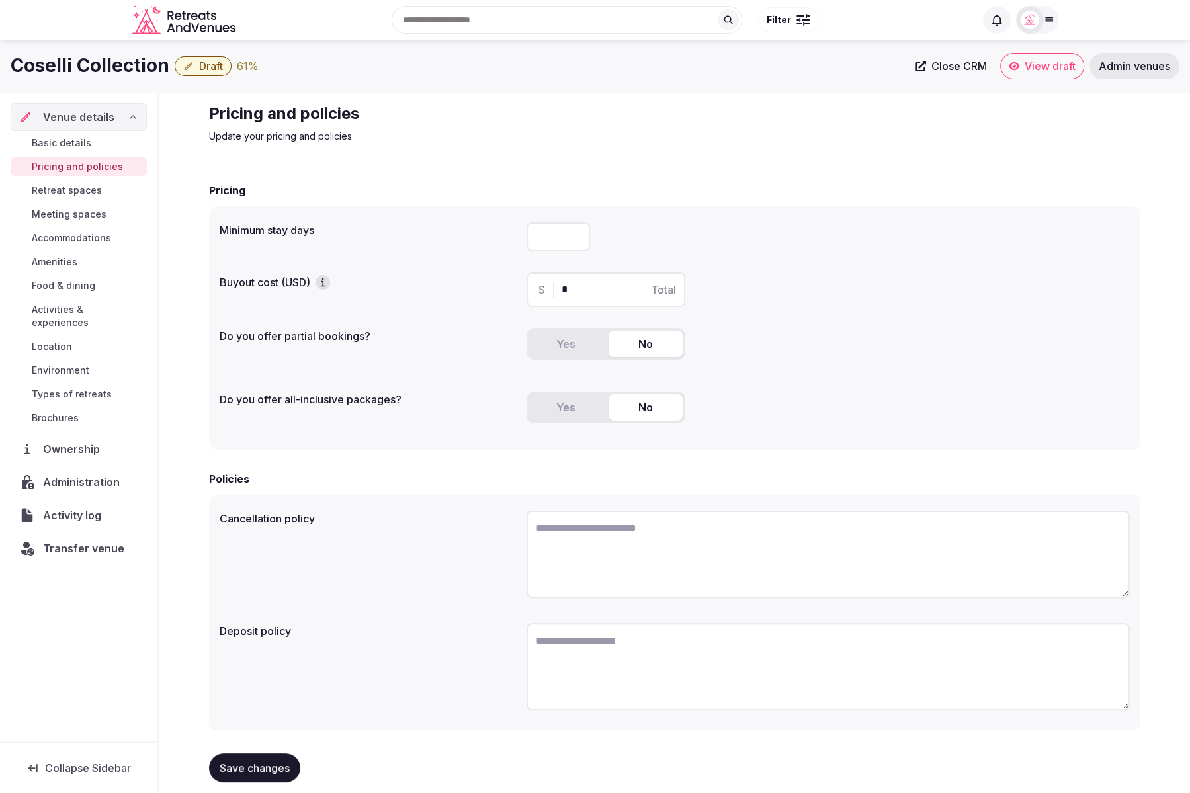
click at [855, 320] on div "Minimum stay days Buyout cost (USD) $ * Total Do you offer partial bookings? Ye…" at bounding box center [675, 328] width 932 height 244
click at [68, 238] on span "Accommodations" at bounding box center [71, 238] width 79 height 13
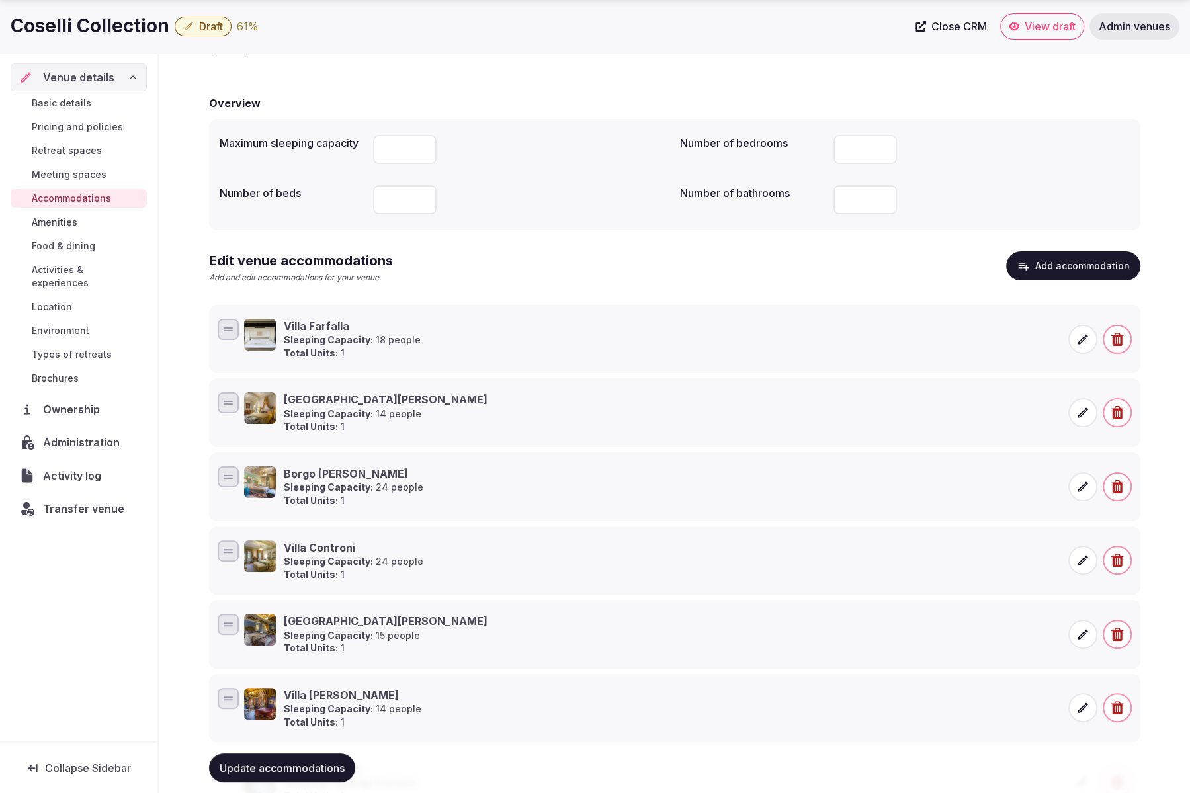
scroll to position [189, 0]
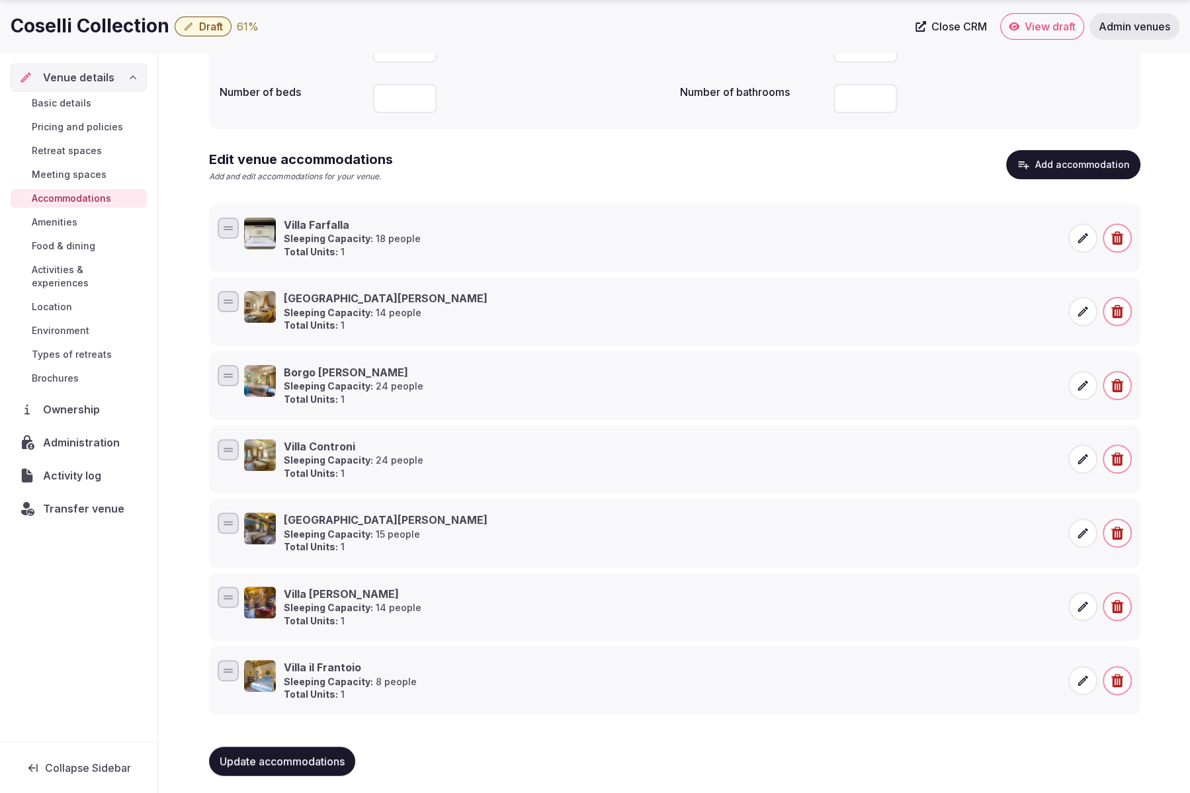
click at [1078, 382] on icon at bounding box center [1083, 385] width 13 height 13
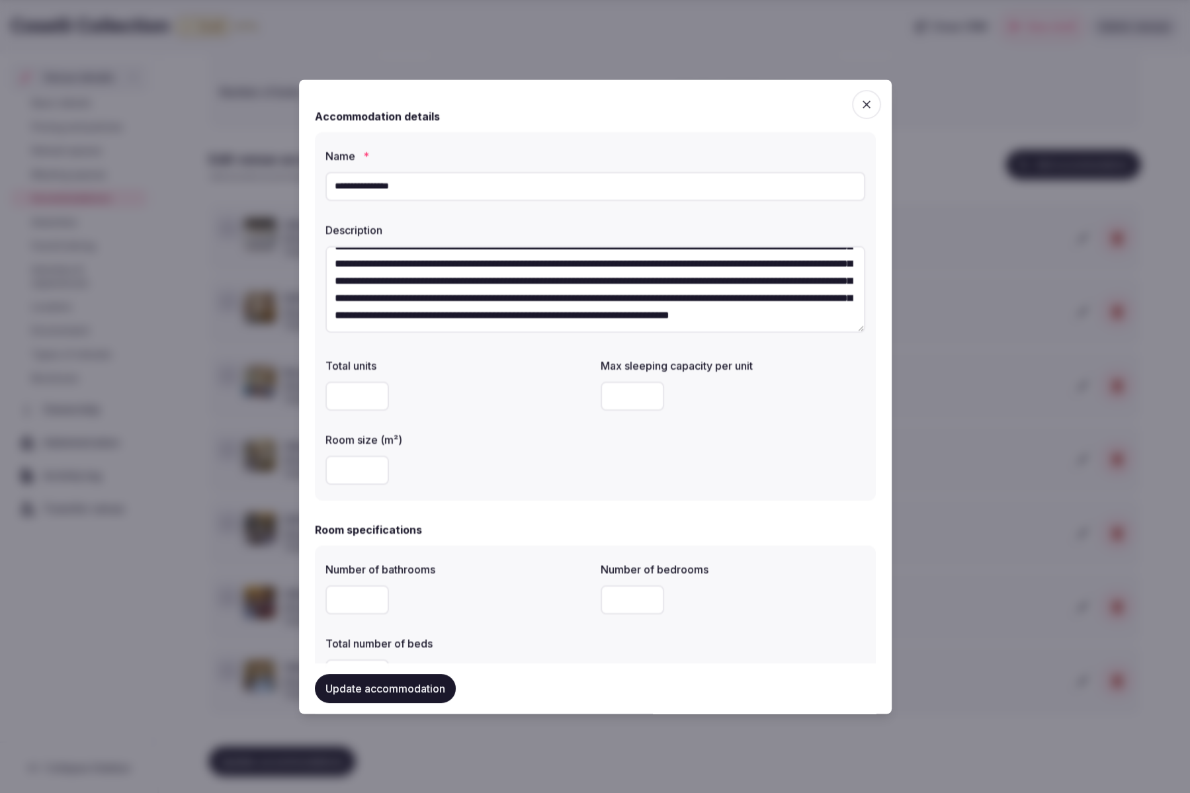
scroll to position [68, 0]
click at [543, 317] on textarea "**********" at bounding box center [596, 289] width 540 height 87
paste textarea "**********"
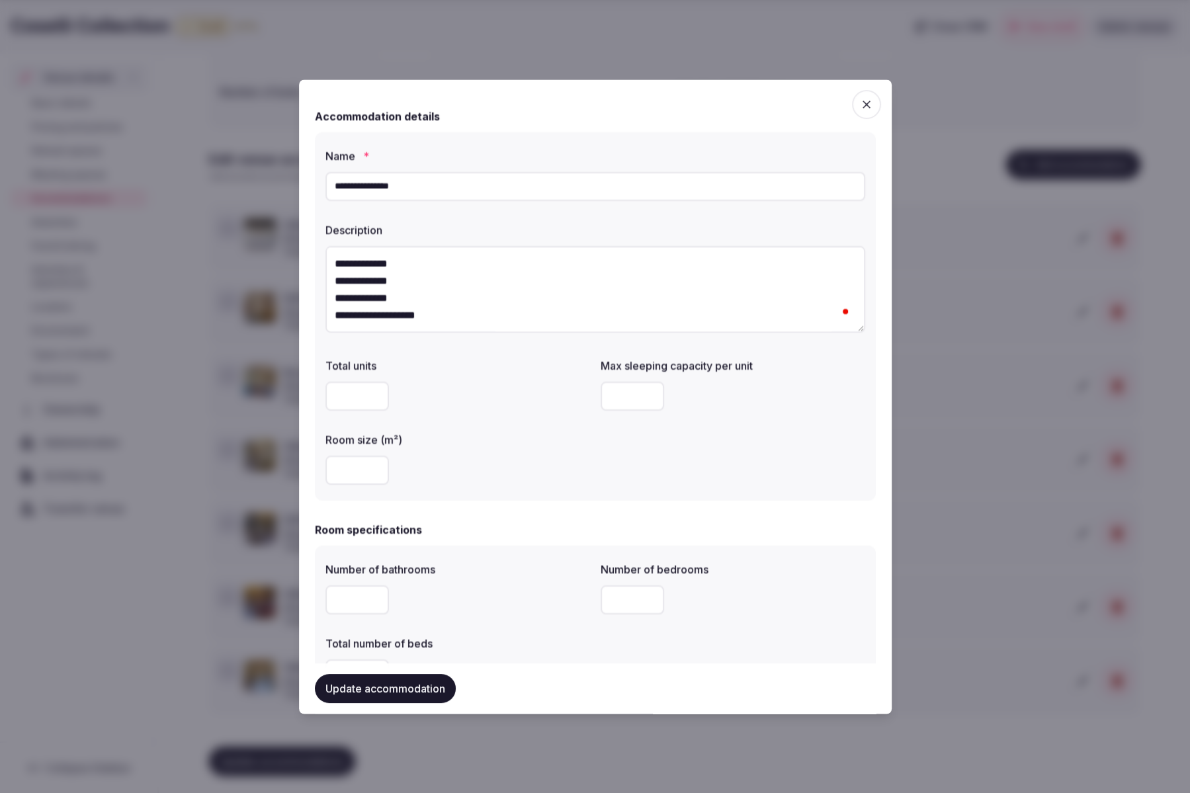
scroll to position [206, 0]
type textarea "**********"
click at [380, 687] on button "Update accommodation" at bounding box center [385, 688] width 141 height 29
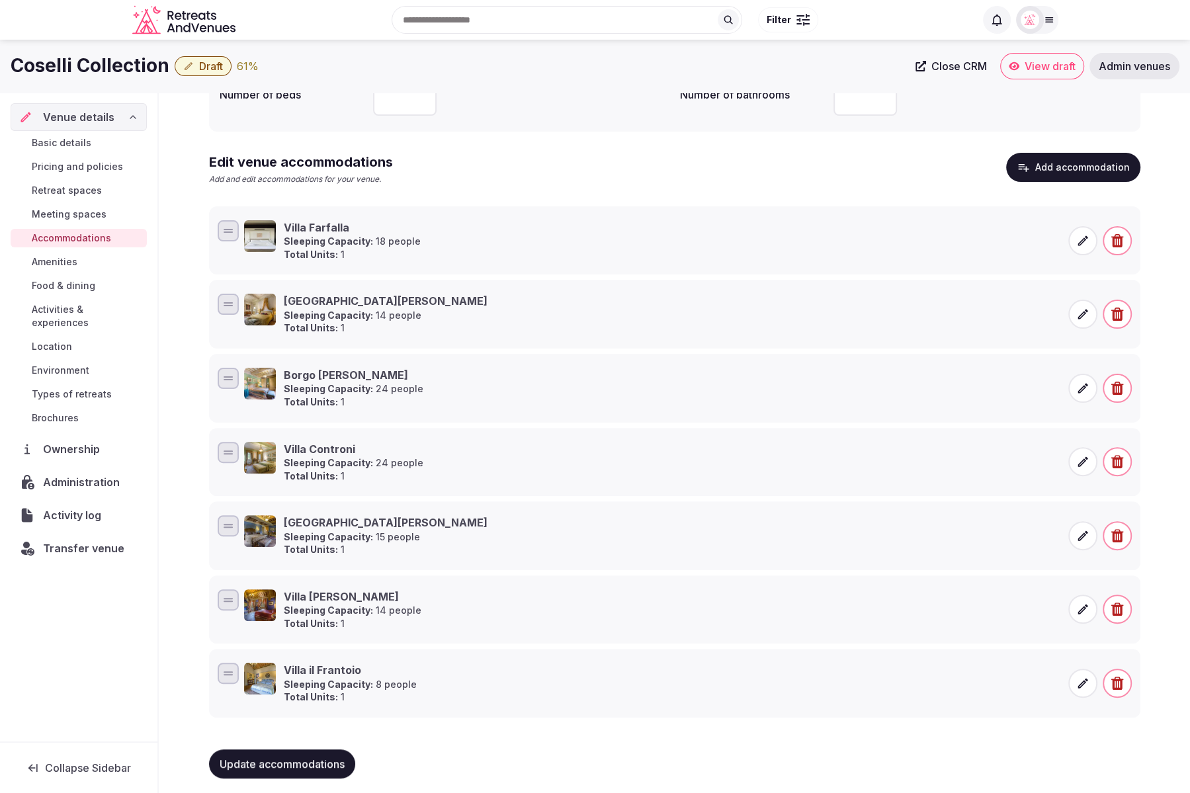
click at [1083, 463] on icon at bounding box center [1083, 461] width 13 height 13
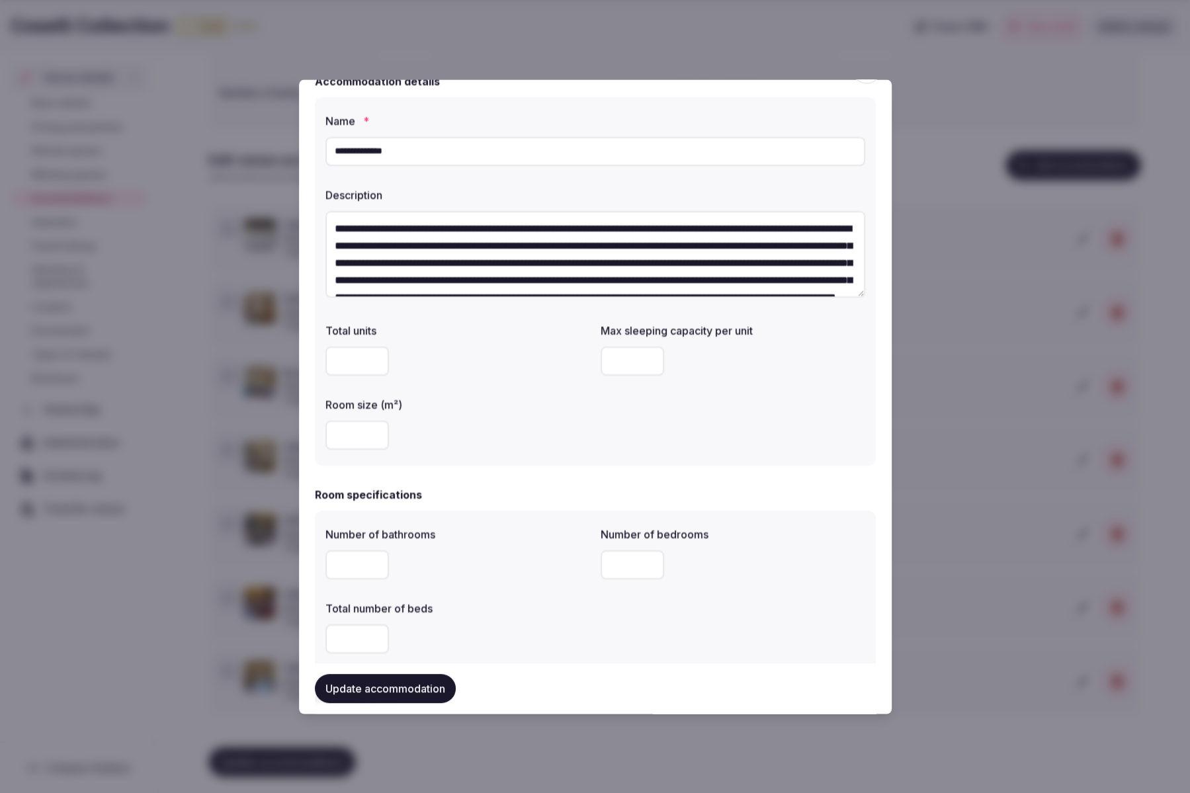
scroll to position [51, 0]
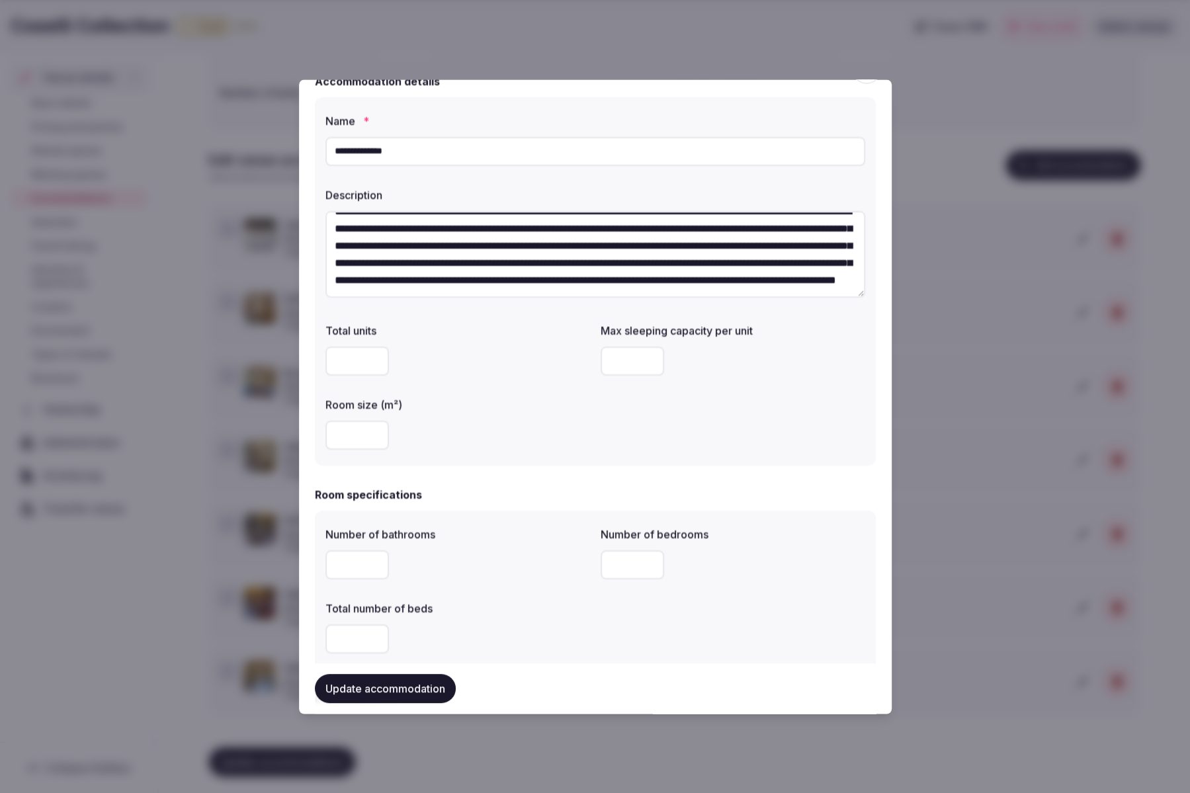
click at [621, 277] on textarea "**********" at bounding box center [596, 254] width 540 height 87
paste textarea "**********"
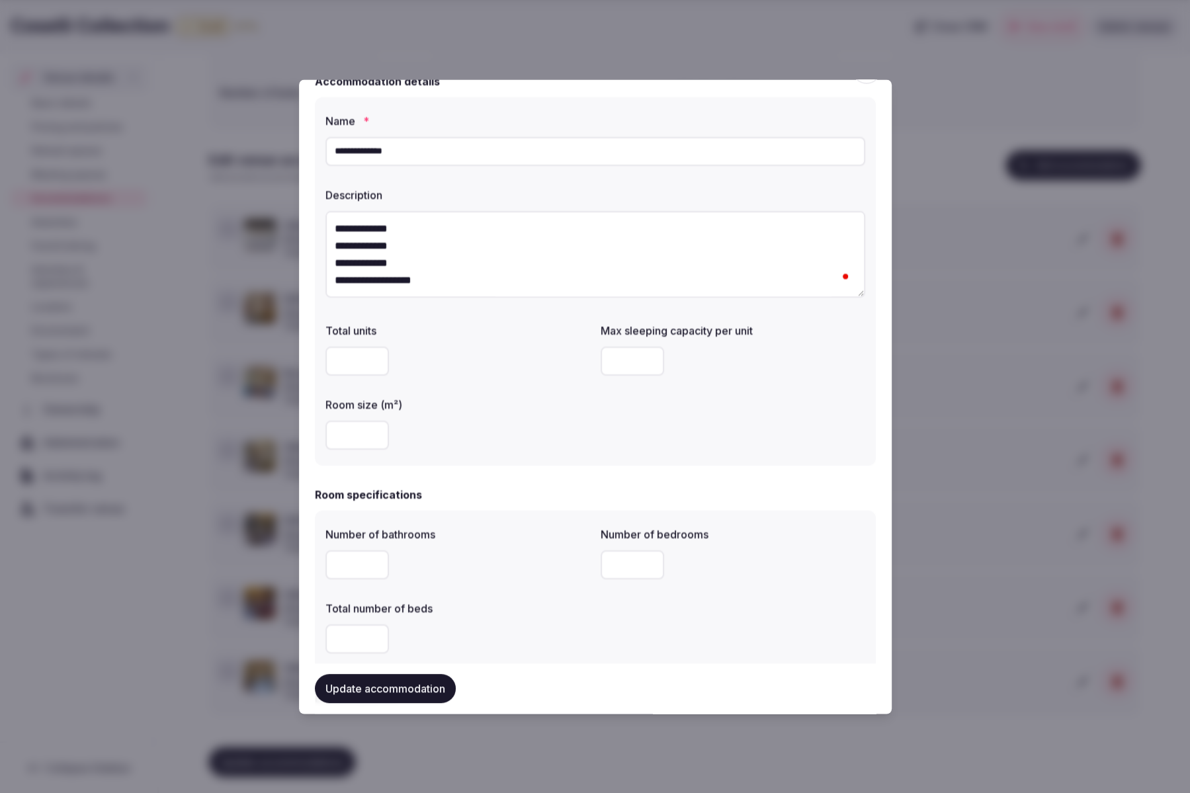
type textarea "**********"
click at [369, 693] on button "Update accommodation" at bounding box center [385, 688] width 141 height 29
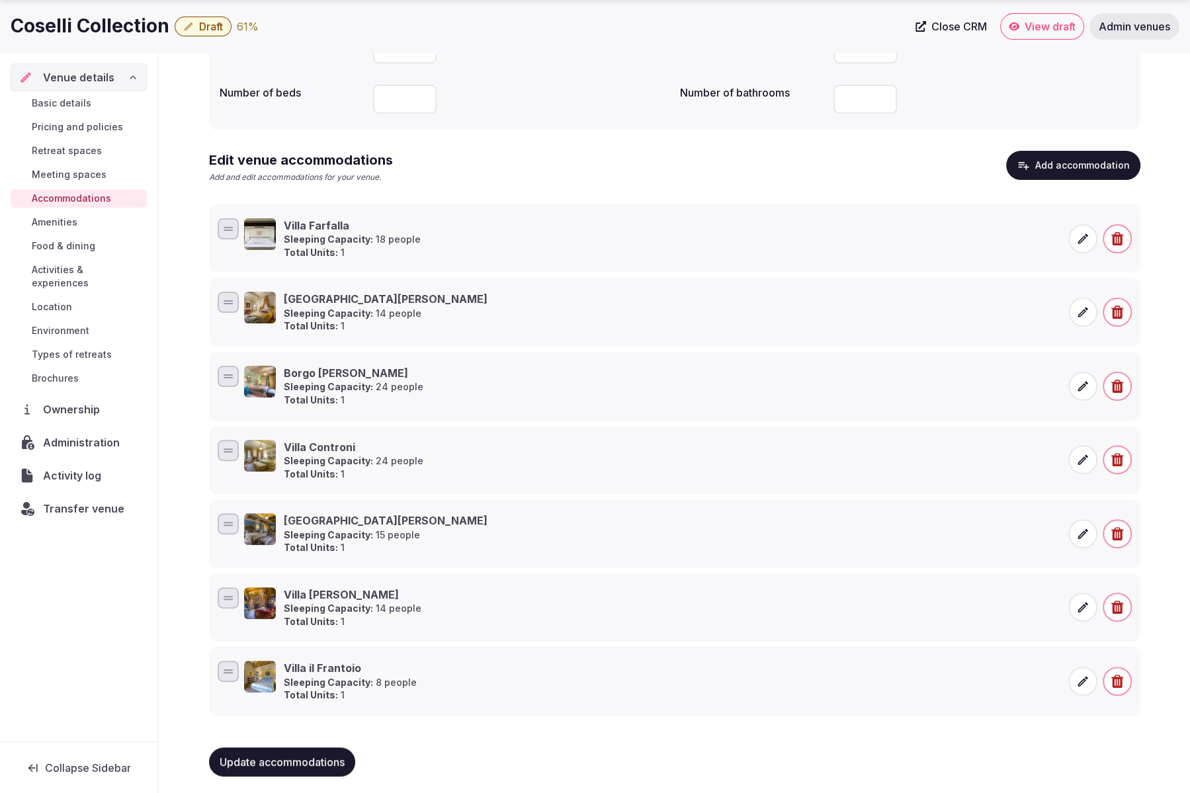
click at [1081, 312] on icon at bounding box center [1083, 313] width 10 height 10
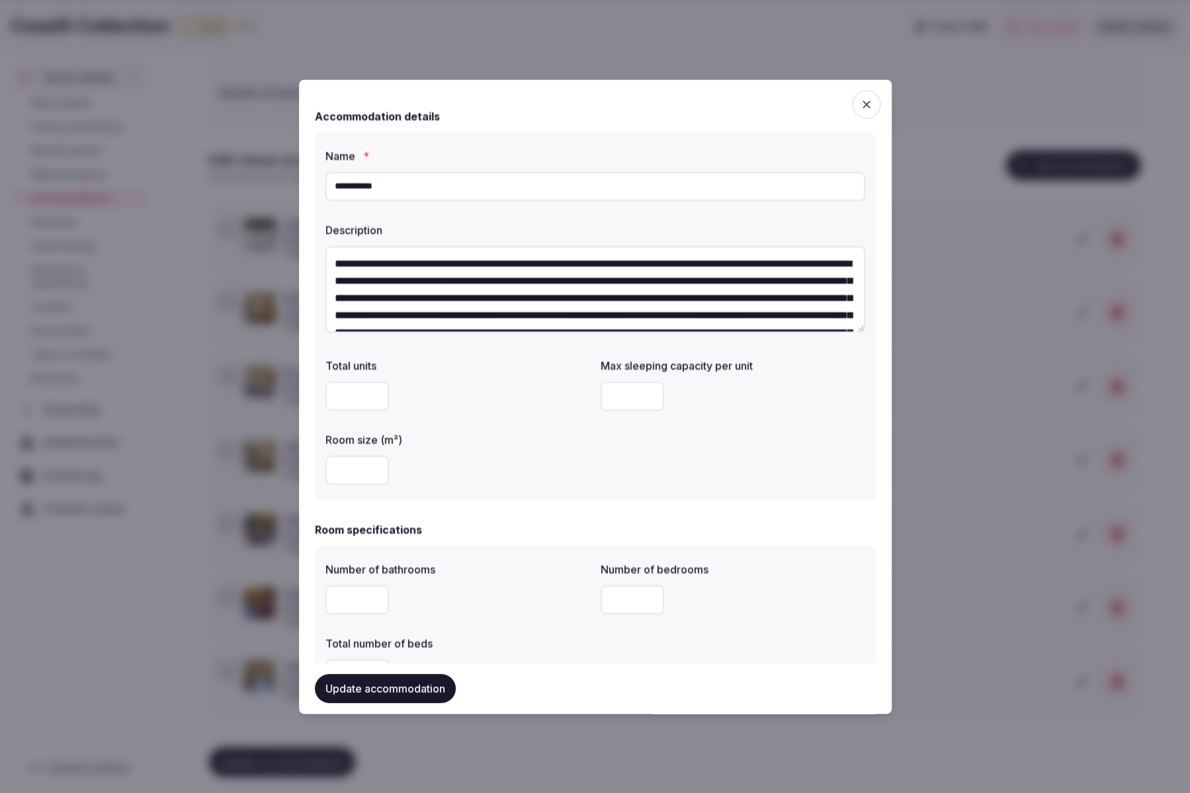
scroll to position [68, 0]
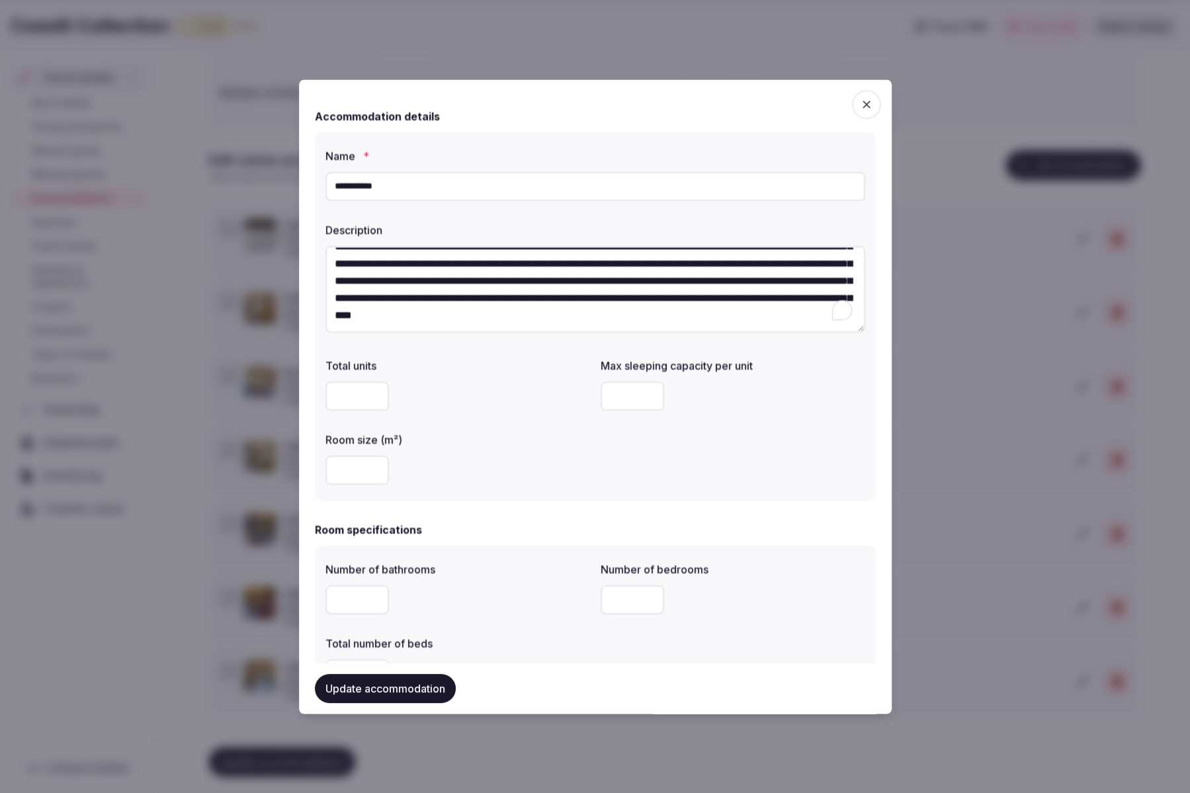
click at [727, 318] on textarea "**********" at bounding box center [596, 289] width 540 height 87
paste textarea "**********"
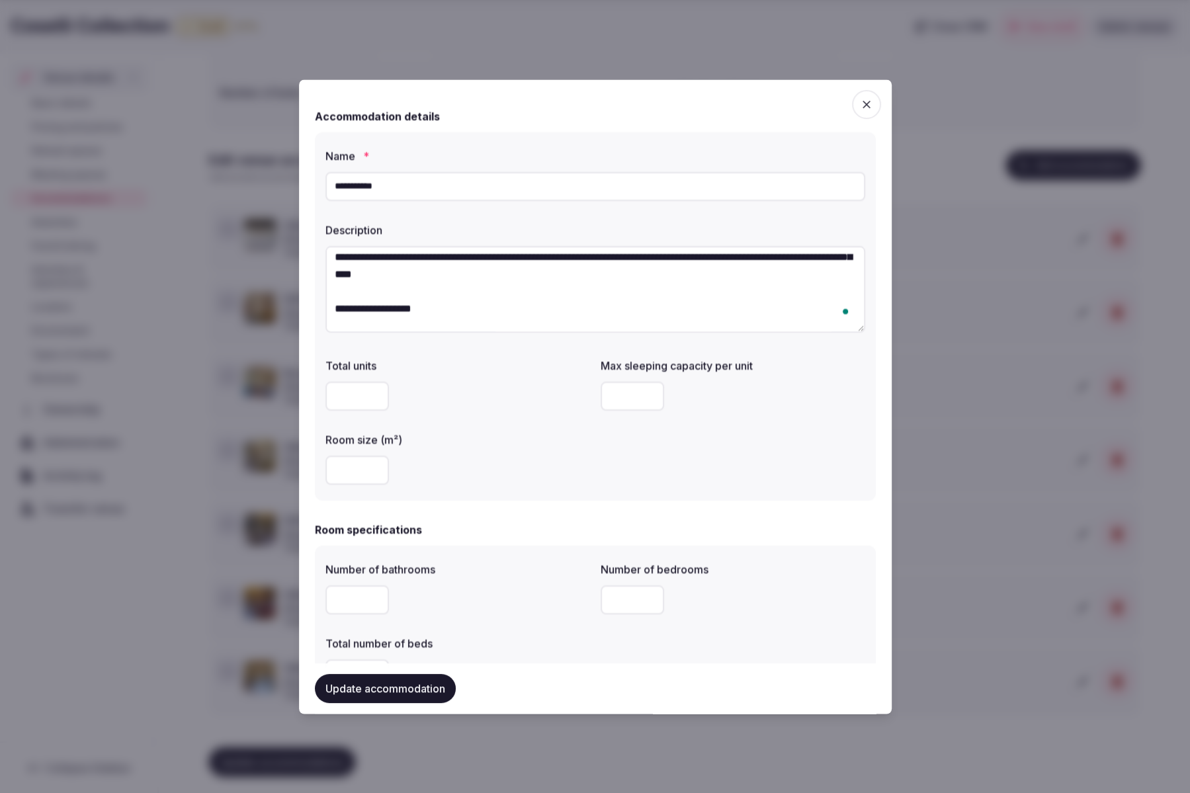
scroll to position [179, 0]
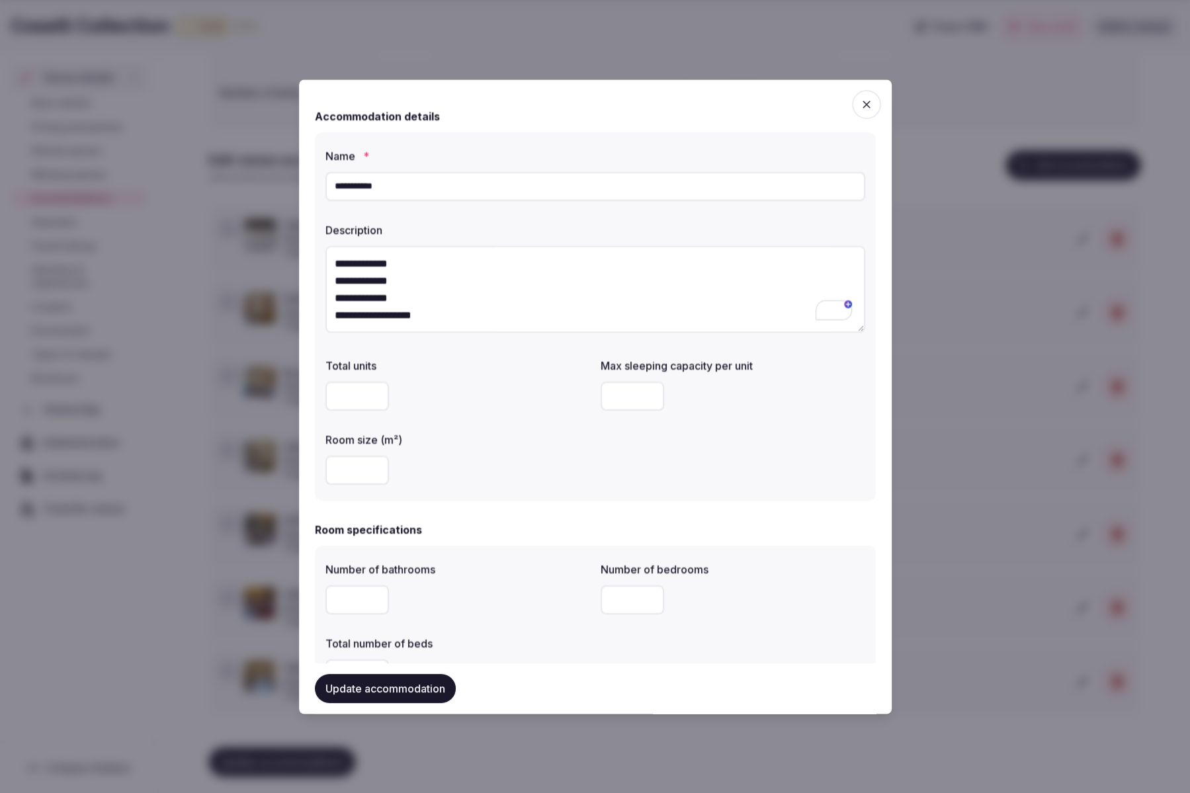
type textarea "**********"
click at [386, 684] on button "Update accommodation" at bounding box center [385, 688] width 141 height 29
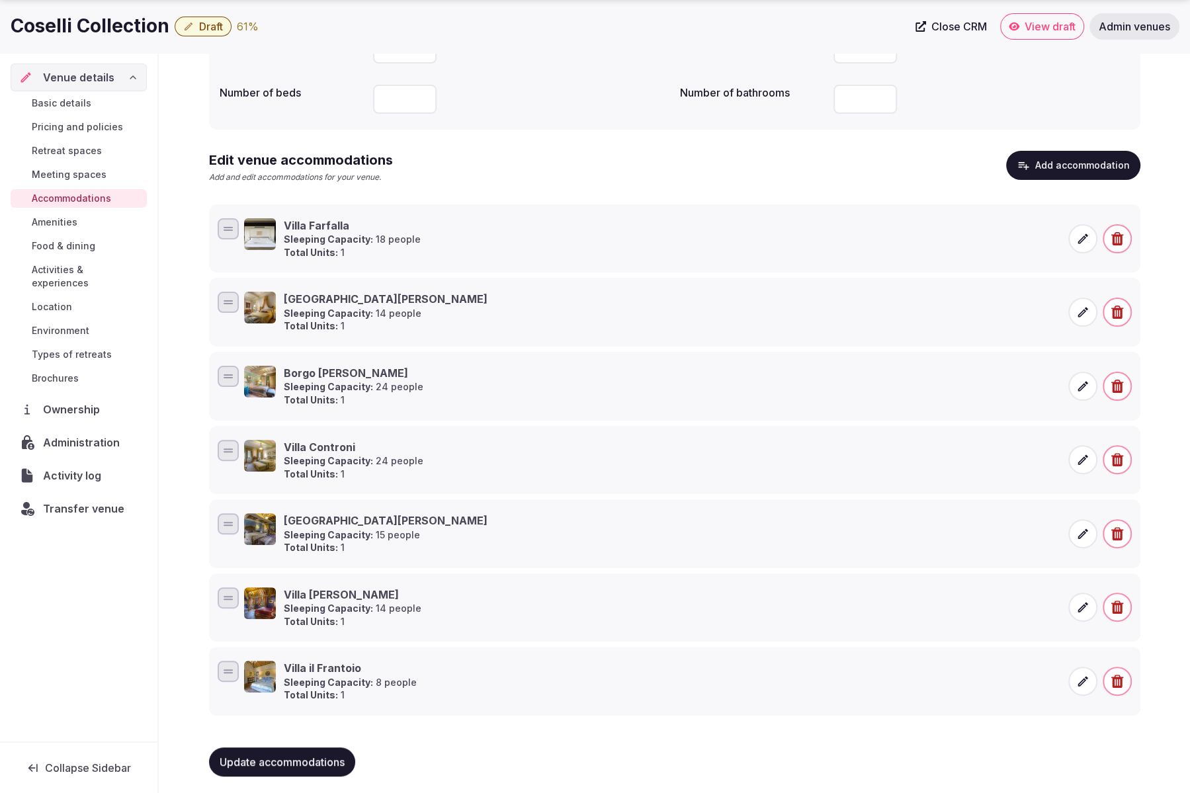
click at [1079, 534] on icon at bounding box center [1083, 534] width 10 height 10
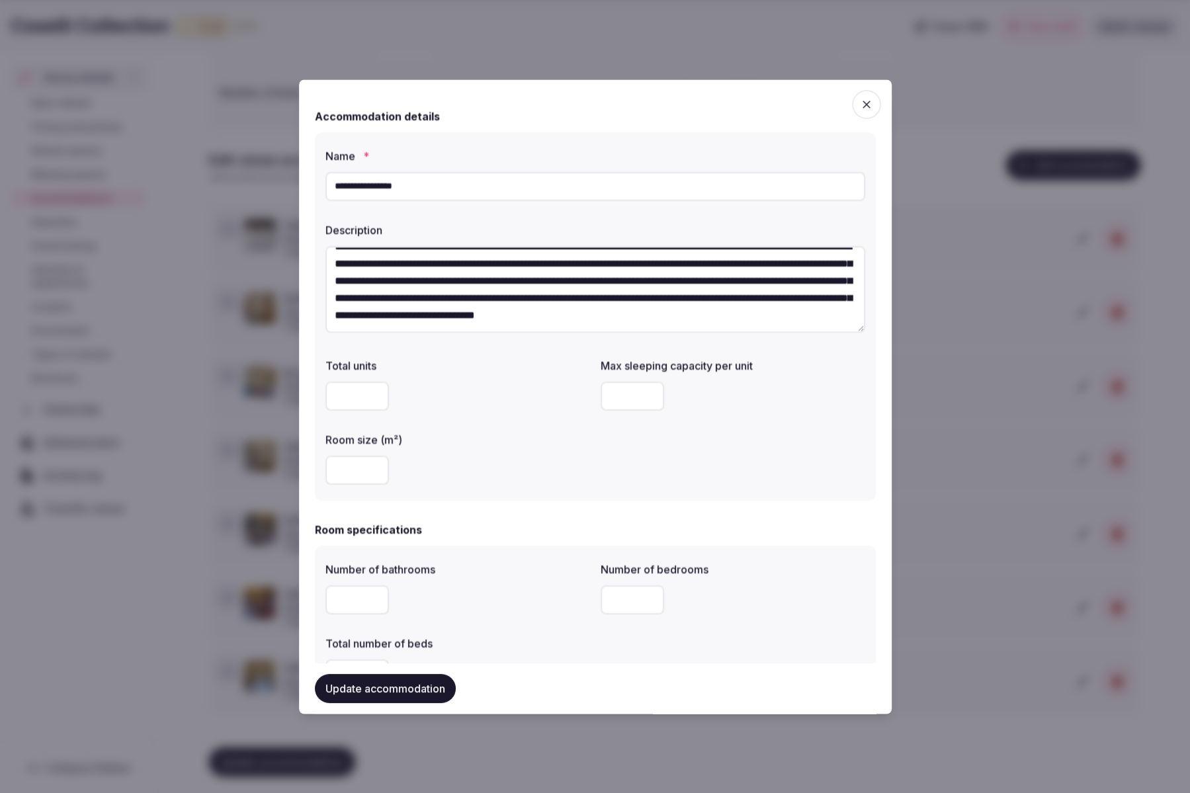
click at [612, 321] on textarea "**********" at bounding box center [596, 289] width 540 height 87
paste textarea "**********"
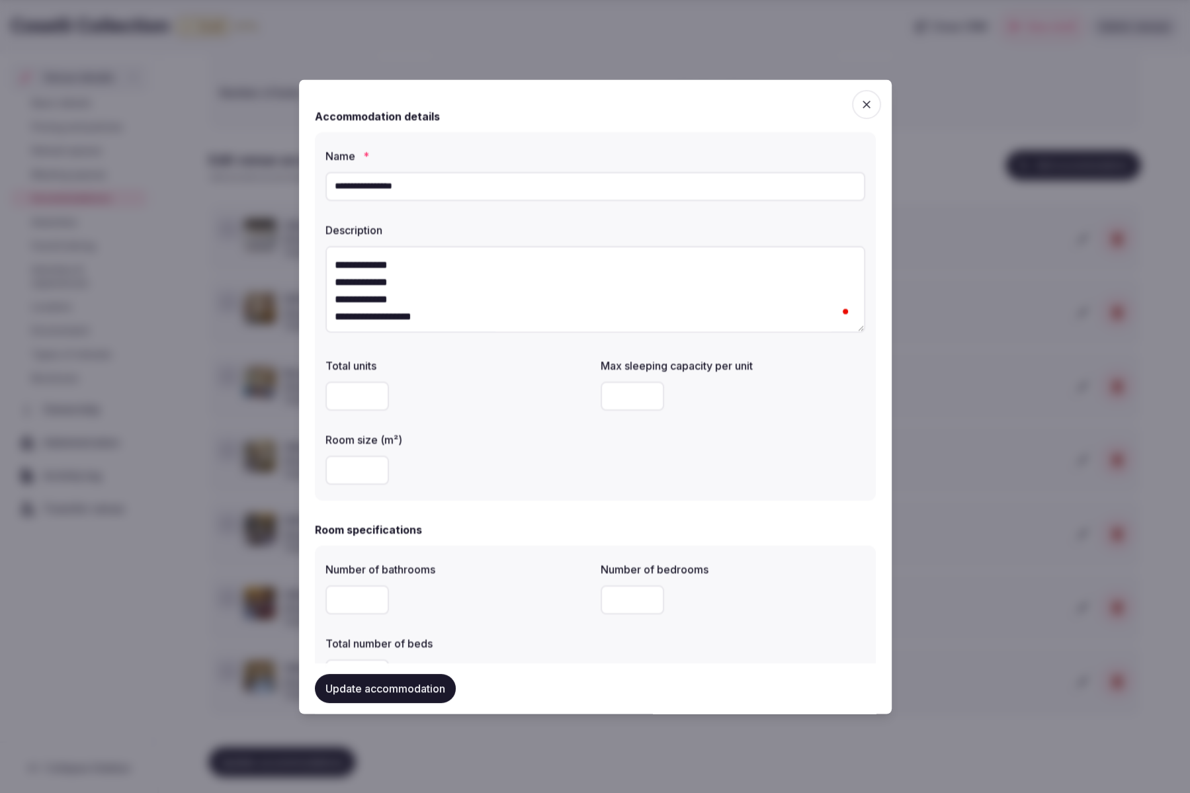
type textarea "**********"
click at [369, 680] on button "Update accommodation" at bounding box center [385, 688] width 141 height 29
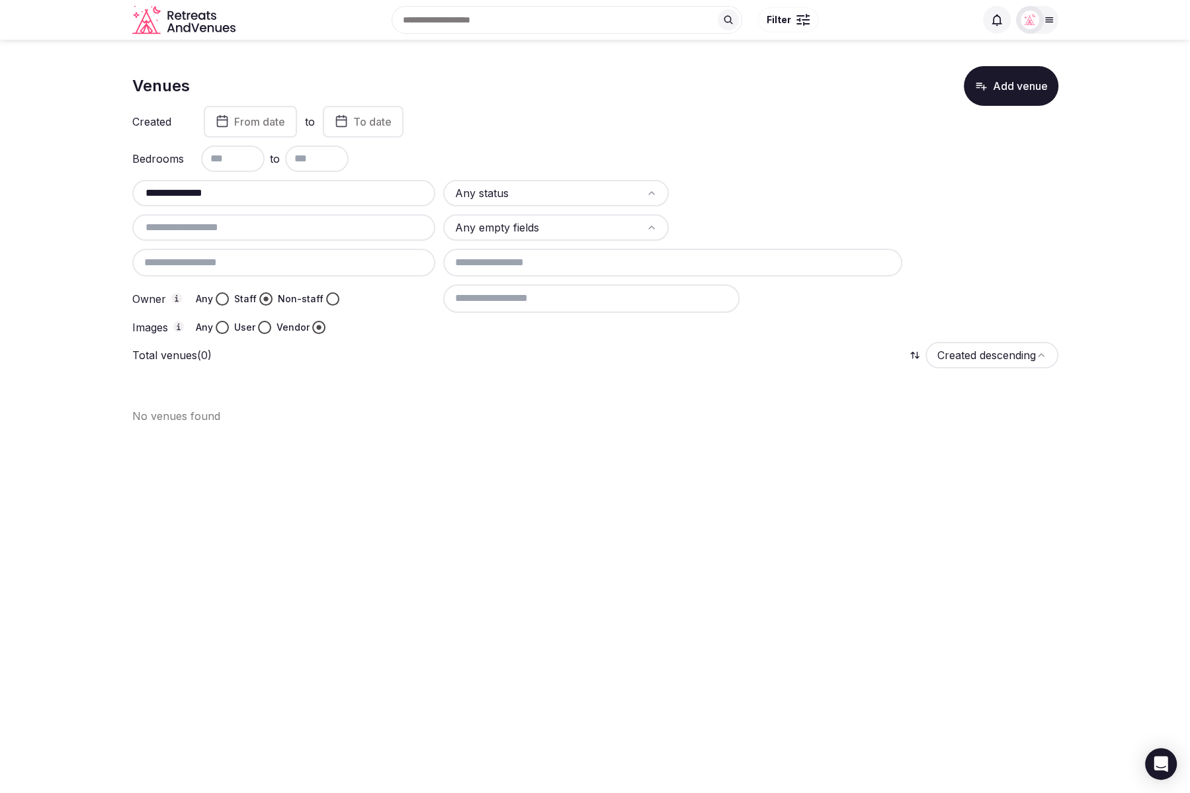
drag, startPoint x: 224, startPoint y: 195, endPoint x: 105, endPoint y: 189, distance: 119.3
click at [105, 189] on section "**********" at bounding box center [595, 240] width 1190 height 400
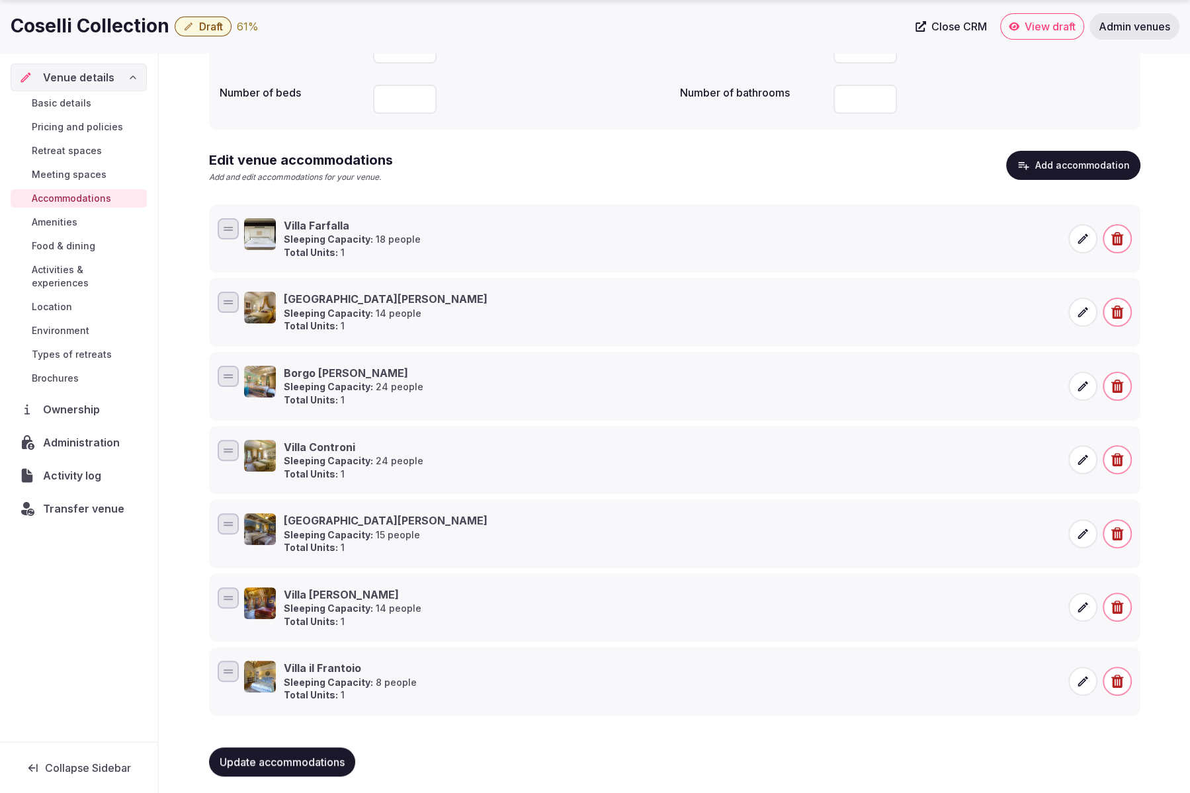
scroll to position [189, 0]
click at [1080, 603] on icon at bounding box center [1083, 606] width 13 height 13
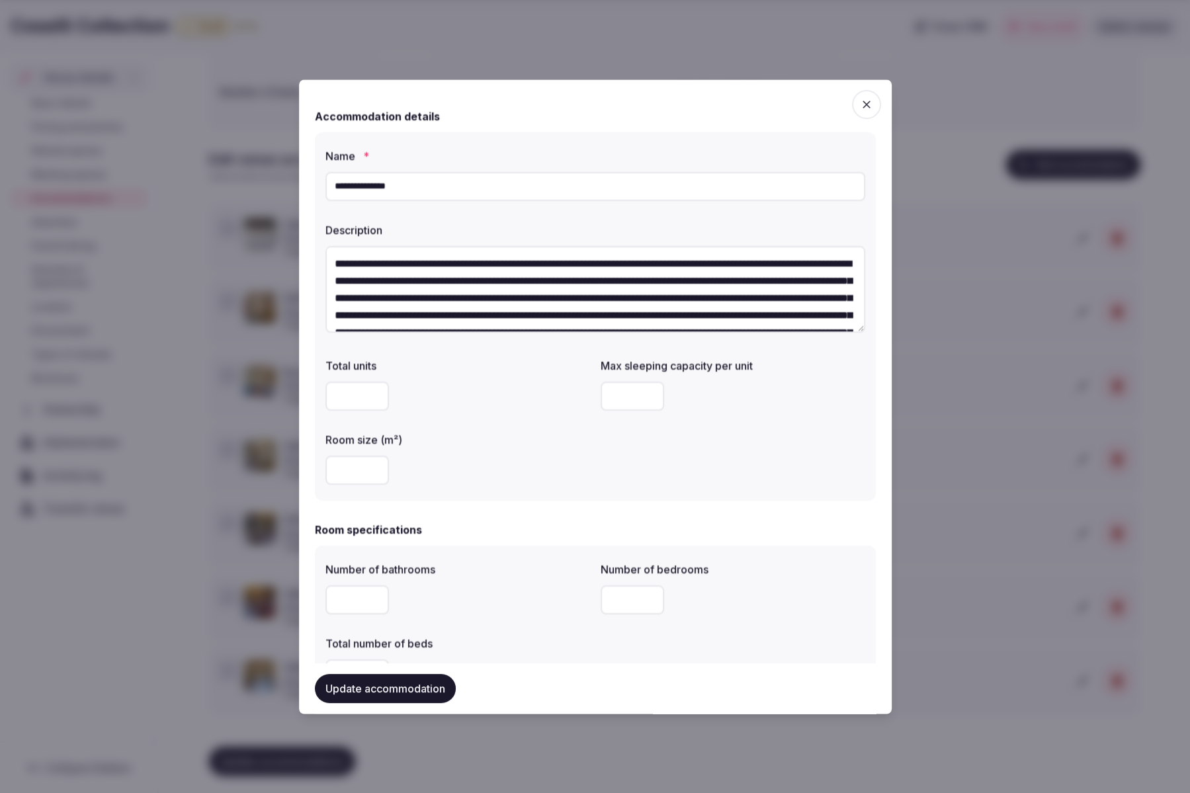
scroll to position [68, 0]
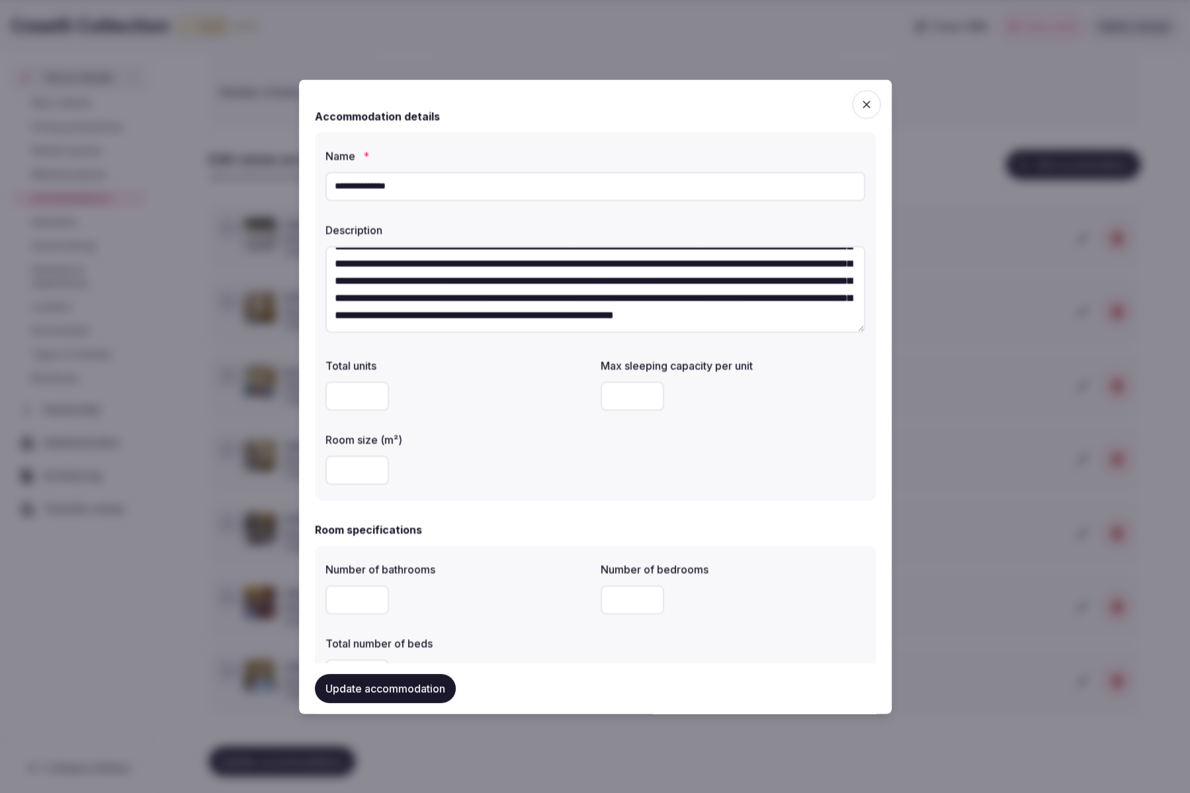
click at [565, 320] on textarea "**********" at bounding box center [596, 289] width 540 height 87
paste textarea "**********"
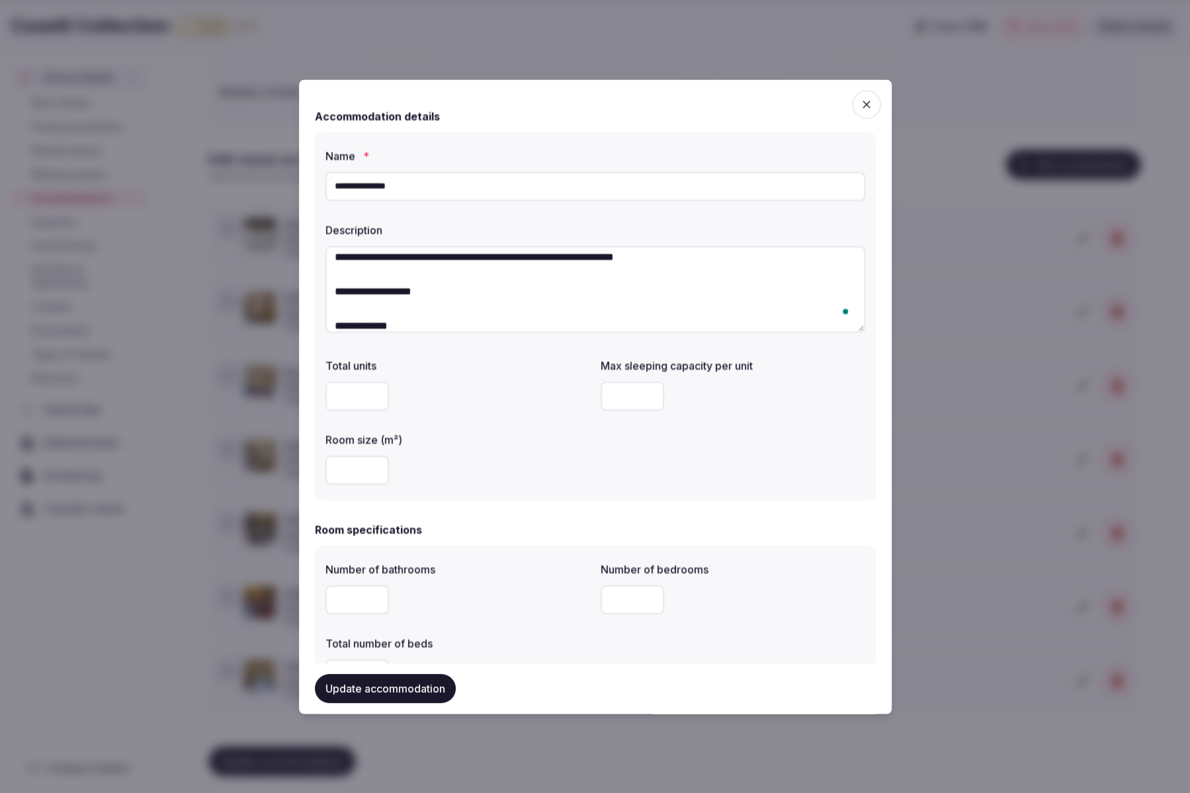
scroll to position [0, 0]
type textarea "**********"
click at [382, 689] on button "Update accommodation" at bounding box center [385, 688] width 141 height 29
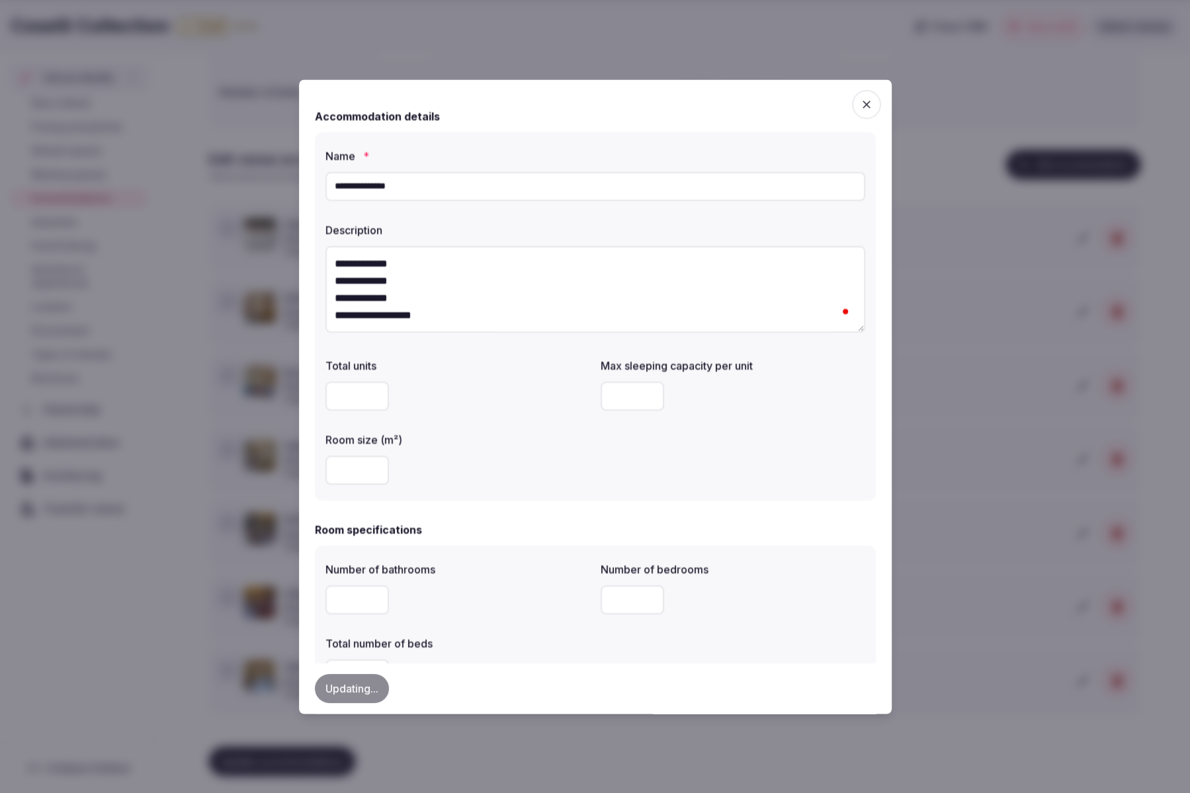
scroll to position [179, 0]
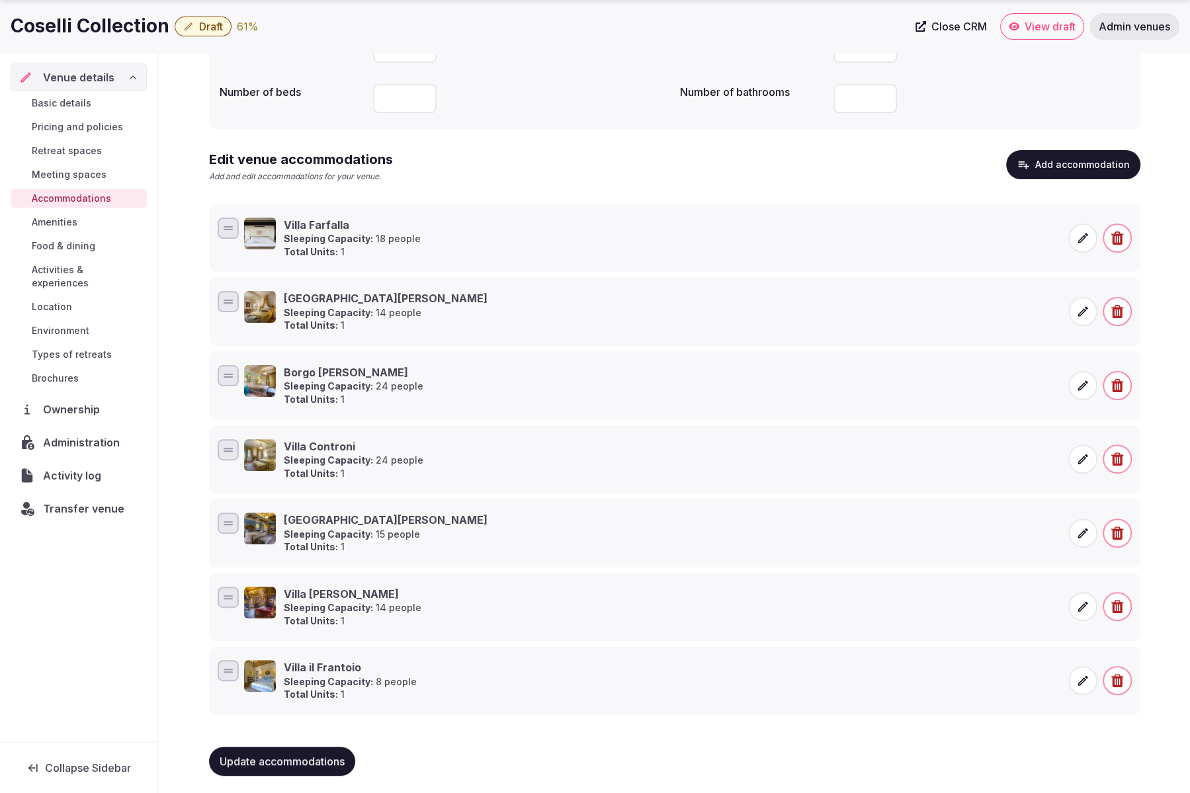
click at [1081, 676] on icon at bounding box center [1083, 680] width 13 height 13
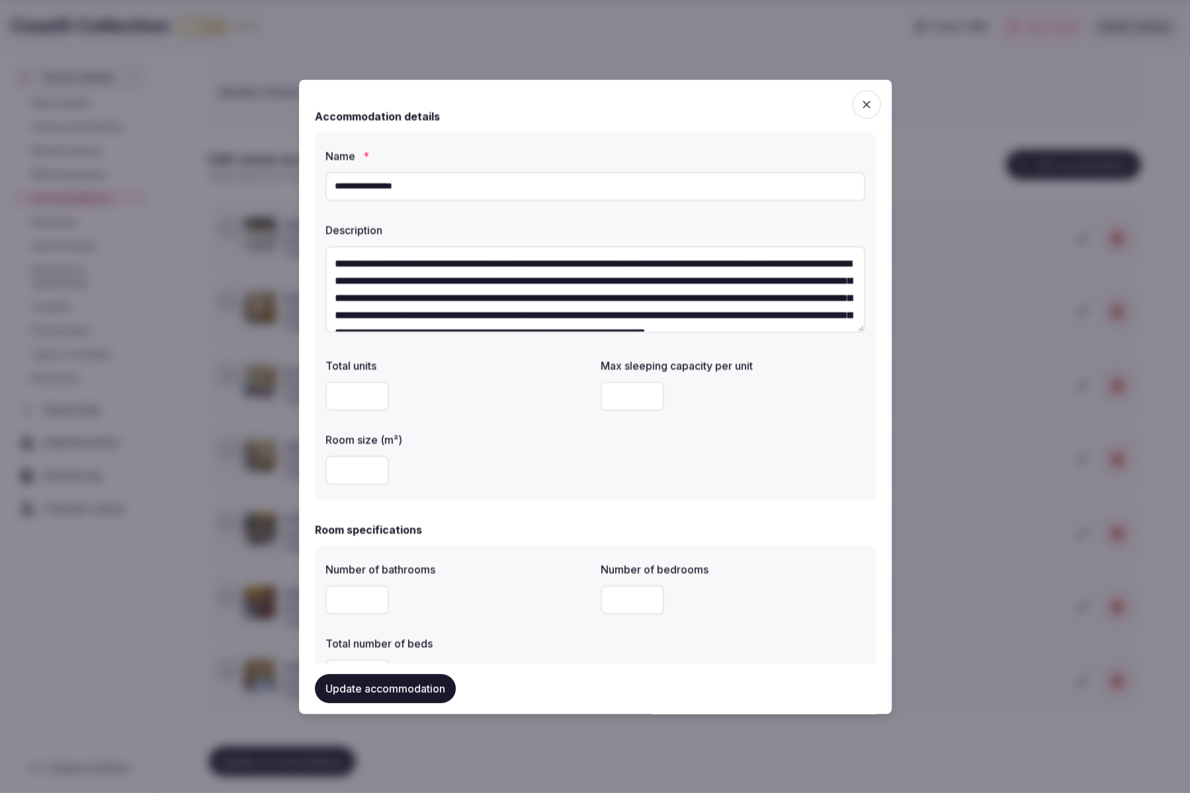
scroll to position [51, 0]
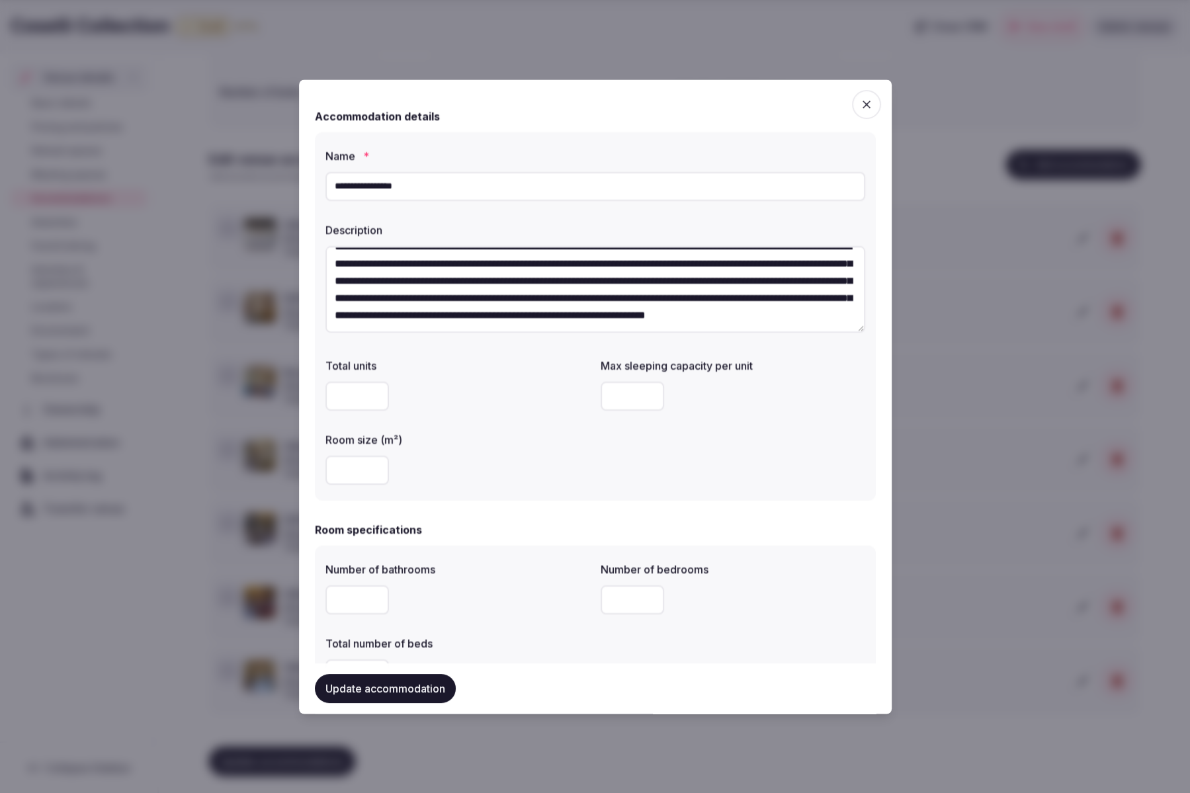
click at [708, 318] on textarea "**********" at bounding box center [596, 289] width 540 height 87
paste textarea "**********"
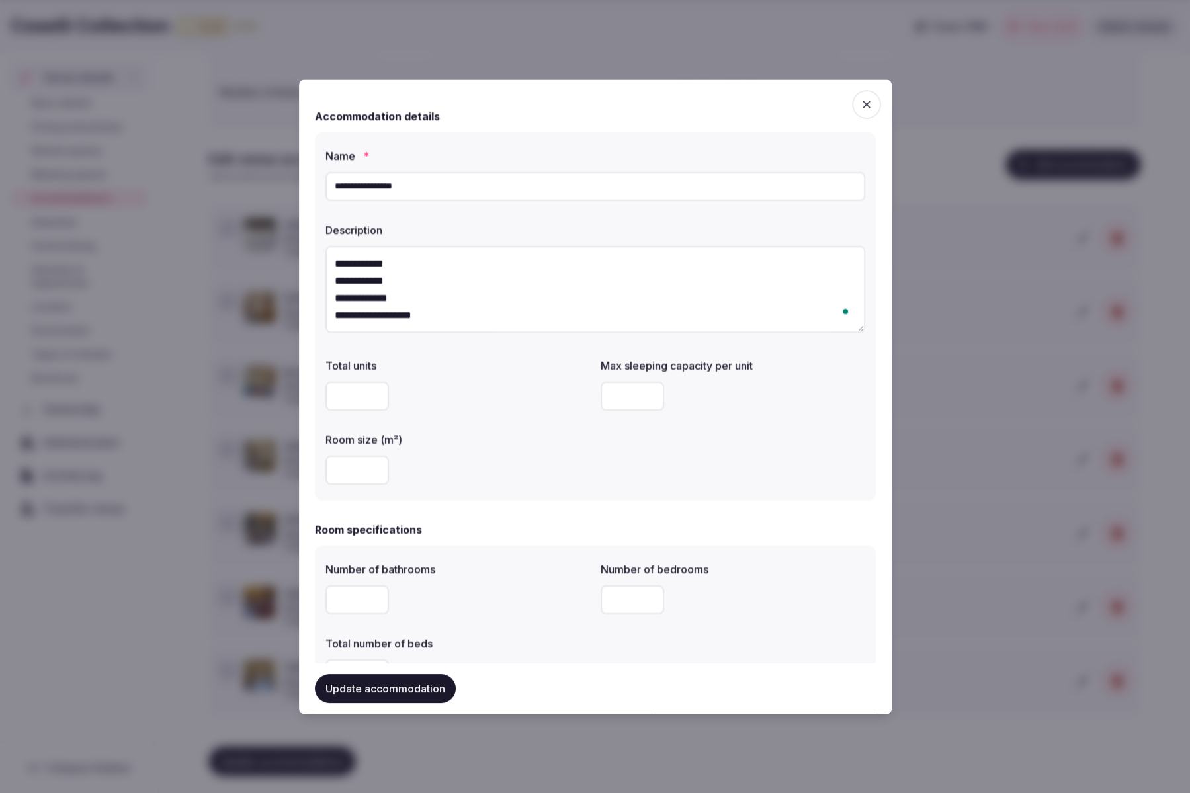
scroll to position [158, 0]
type textarea "**********"
click at [367, 689] on button "Update accommodation" at bounding box center [385, 688] width 141 height 29
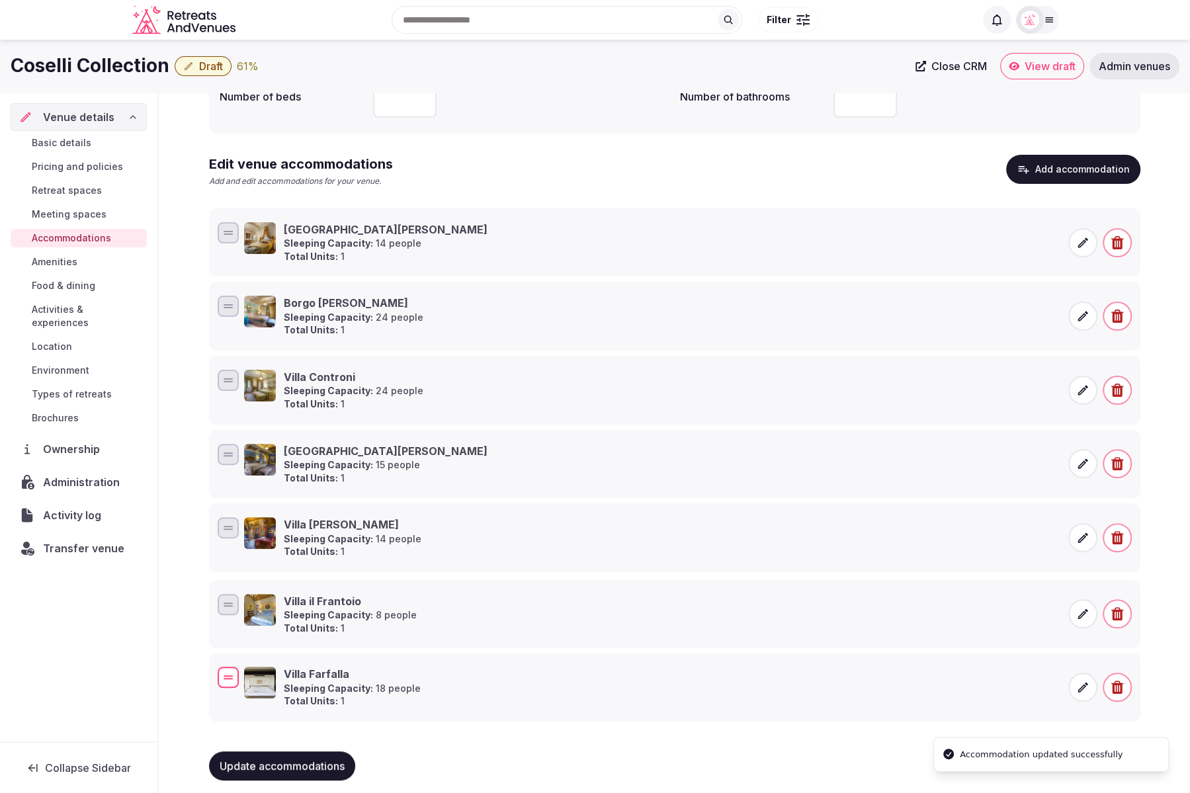
drag, startPoint x: 226, startPoint y: 228, endPoint x: 240, endPoint y: 670, distance: 442.2
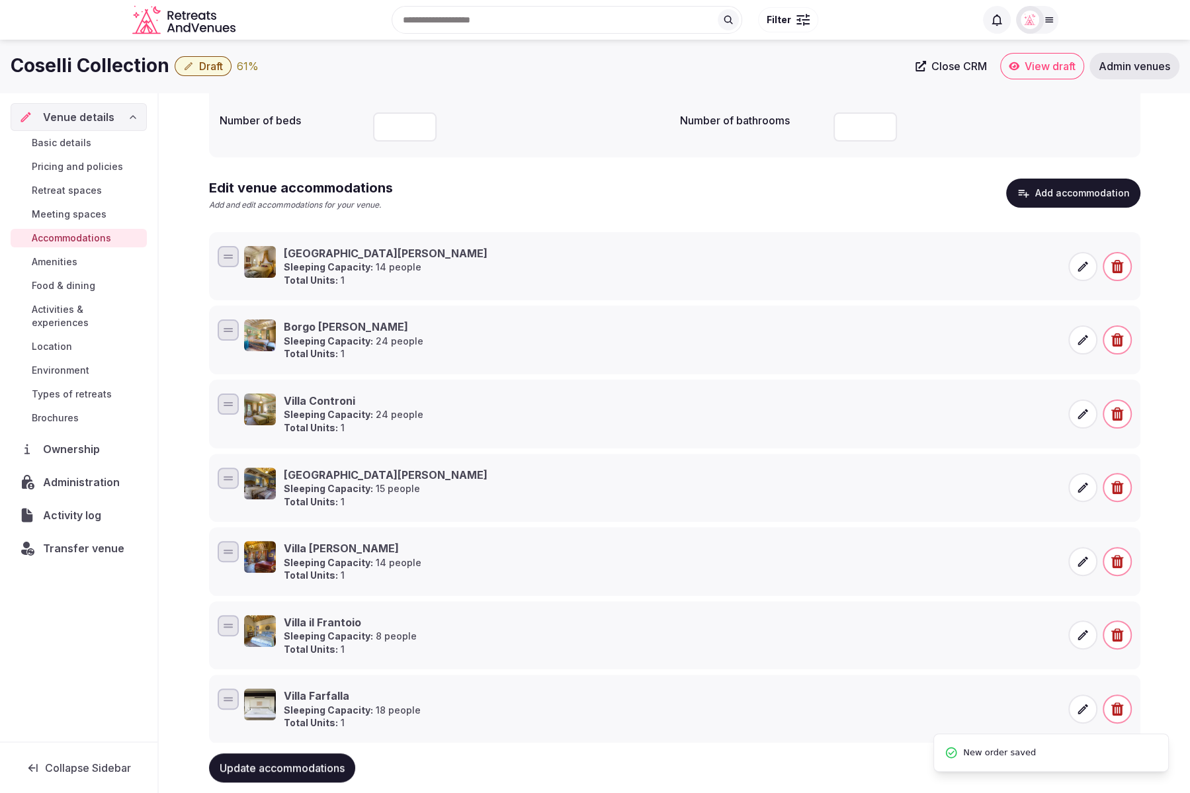
click at [290, 763] on span "Update accommodations" at bounding box center [282, 768] width 125 height 13
click at [1080, 710] on icon at bounding box center [1083, 710] width 10 height 10
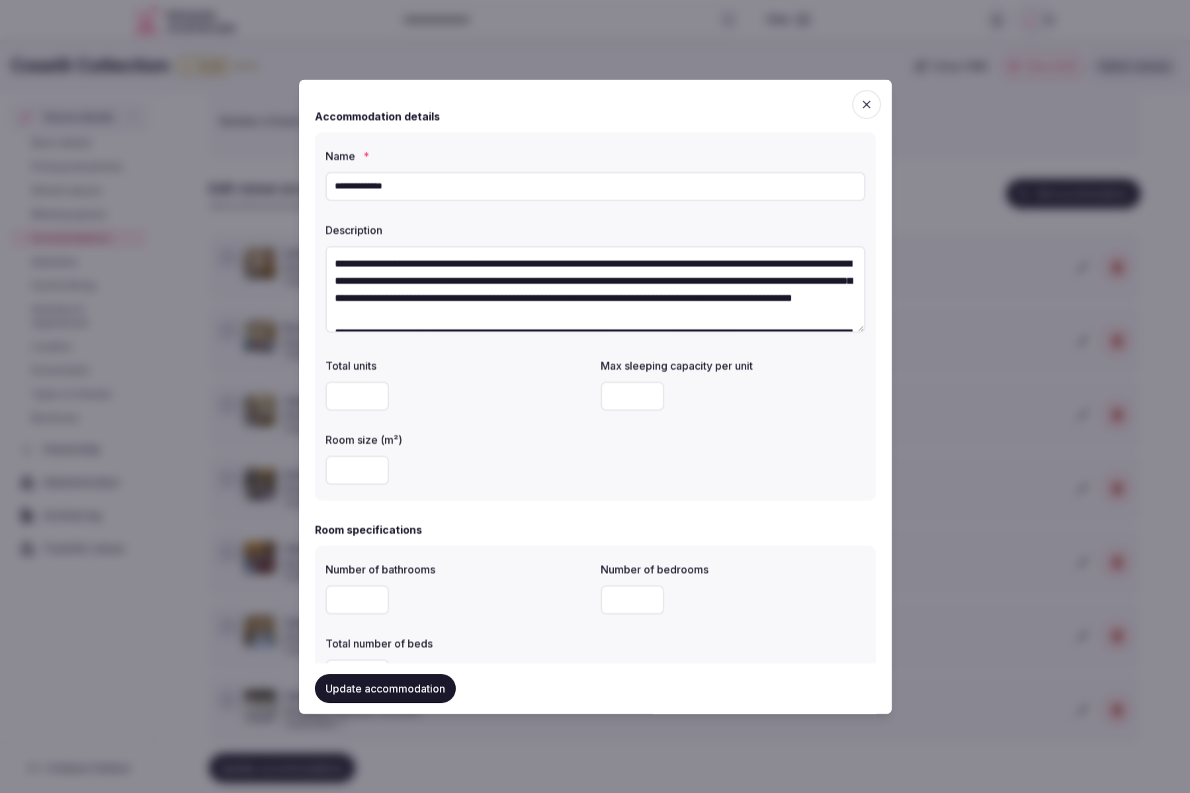
scroll to position [86, 0]
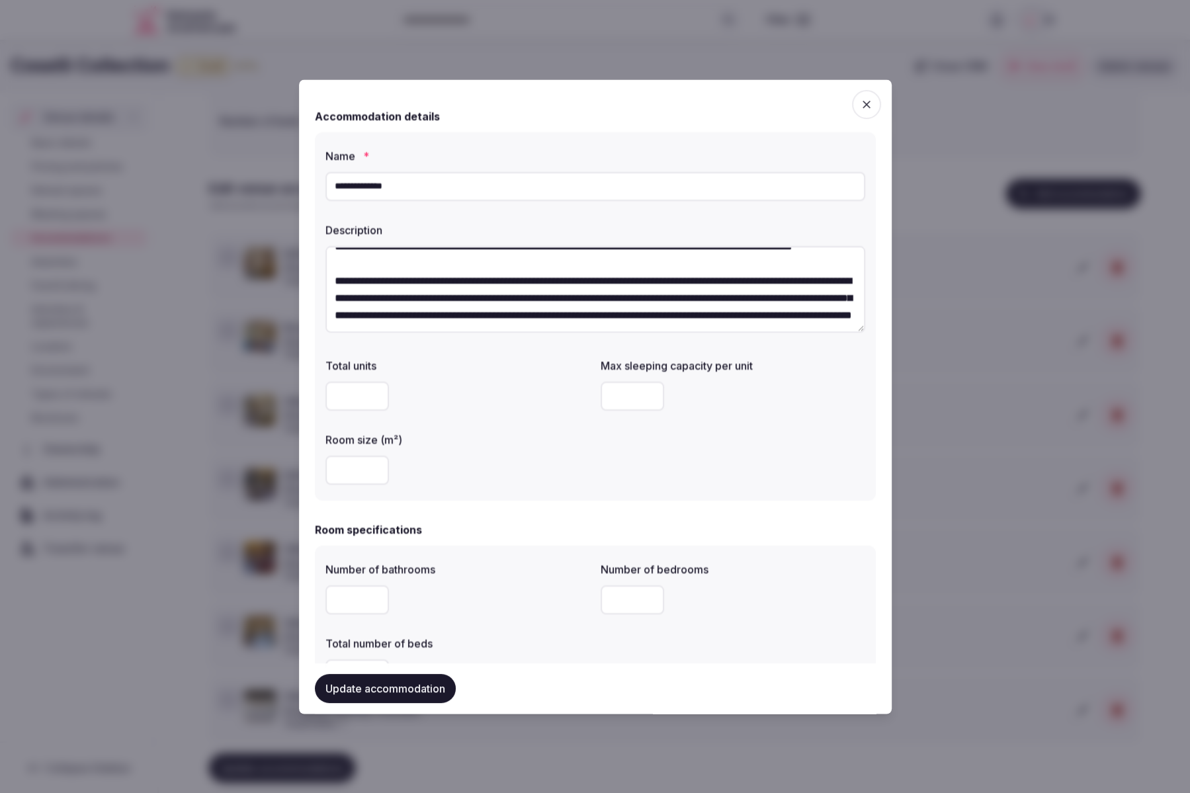
click at [797, 315] on textarea "**********" at bounding box center [596, 289] width 540 height 87
paste textarea "**********"
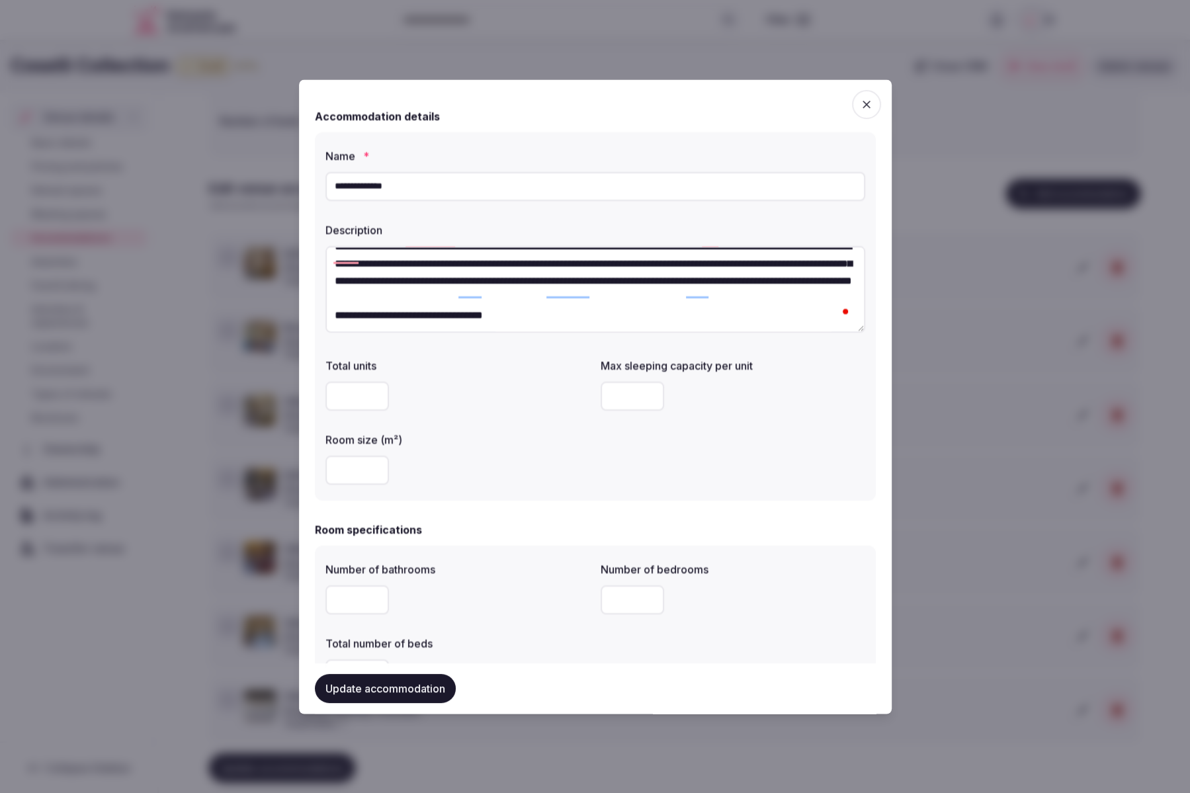
type textarea "**********"
click at [401, 677] on button "Update accommodation" at bounding box center [385, 688] width 141 height 29
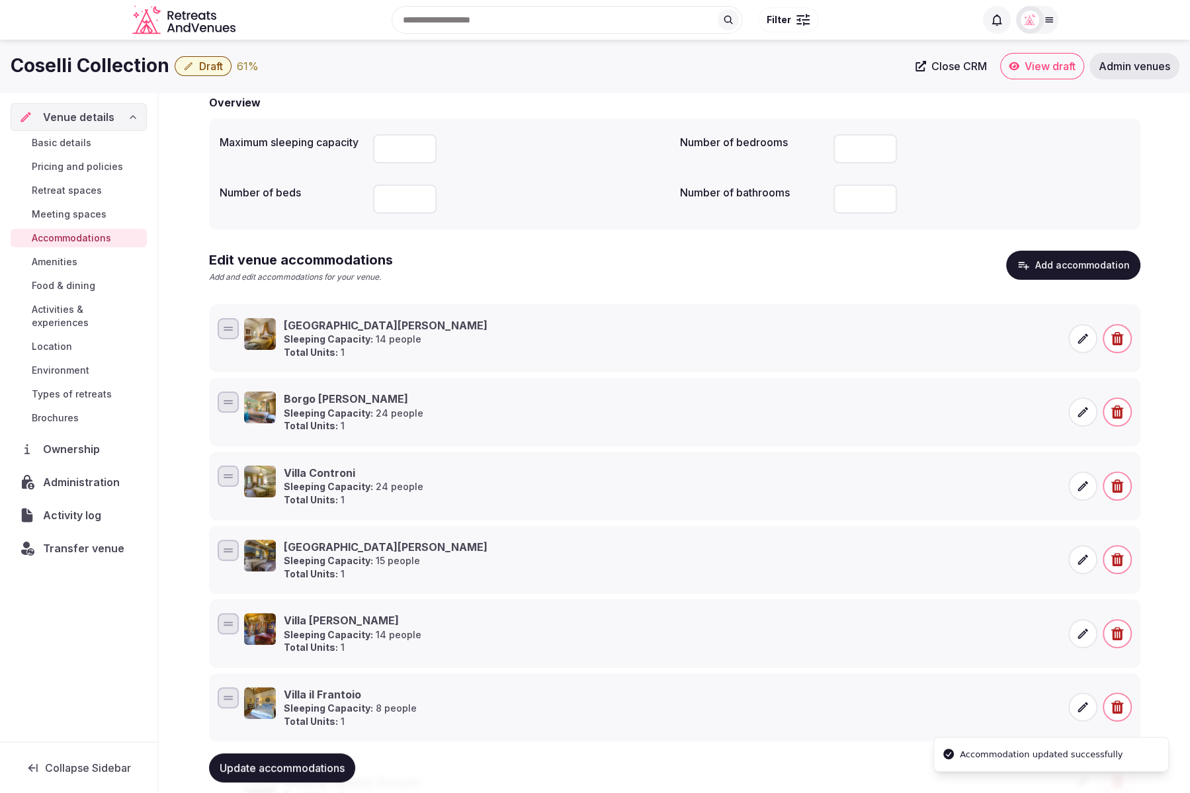
scroll to position [4, 0]
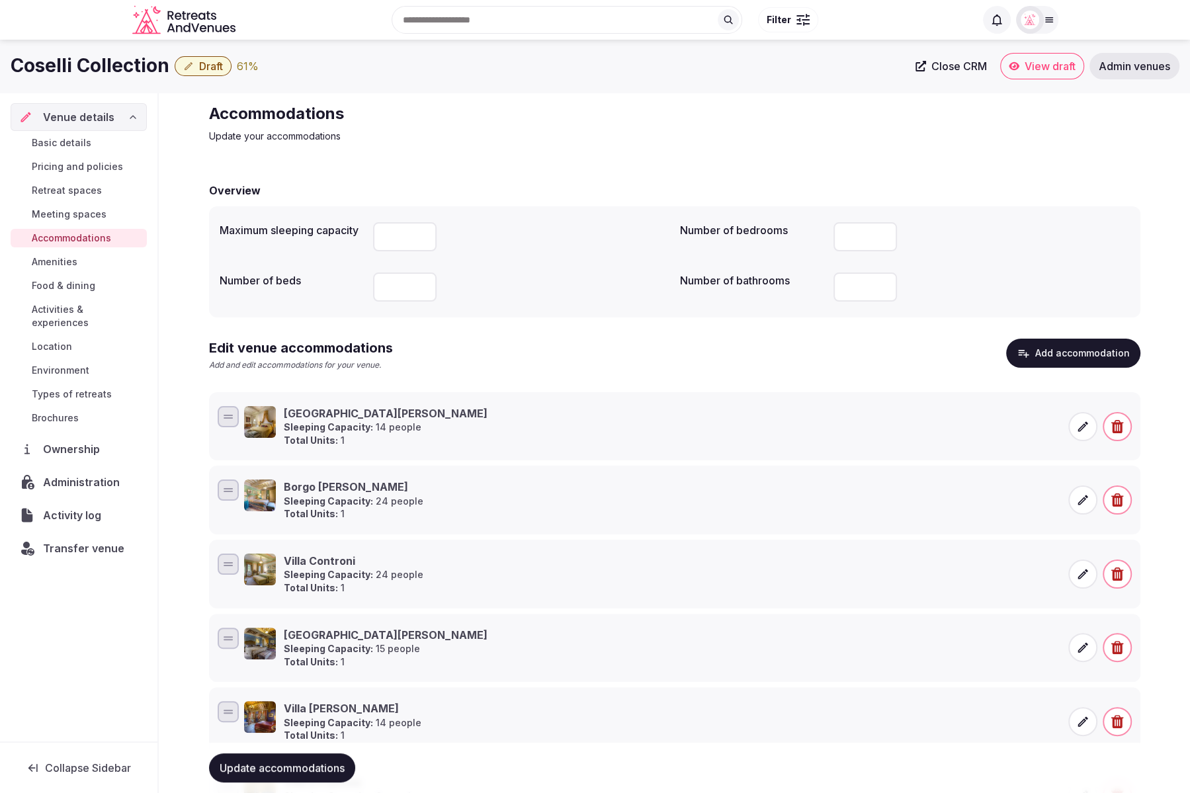
click at [58, 262] on span "Amenities" at bounding box center [55, 261] width 46 height 13
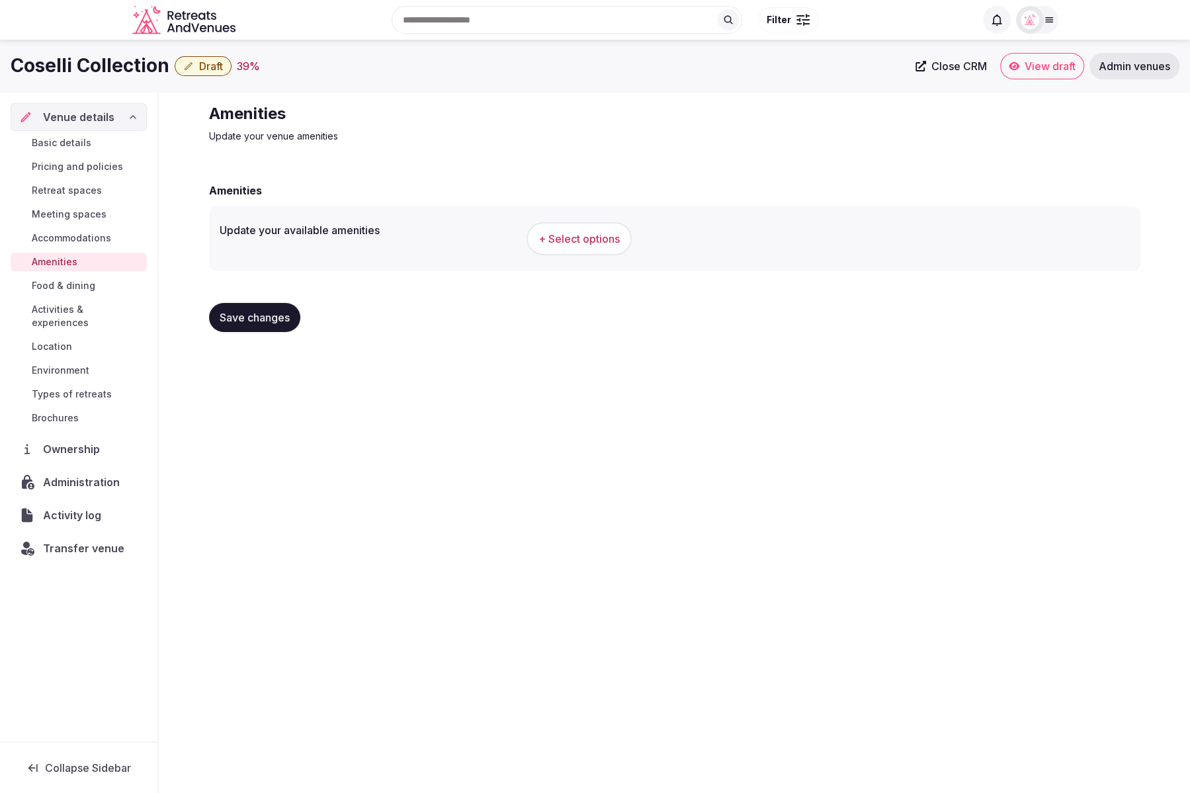
click at [605, 242] on span "+ Select options" at bounding box center [579, 239] width 81 height 15
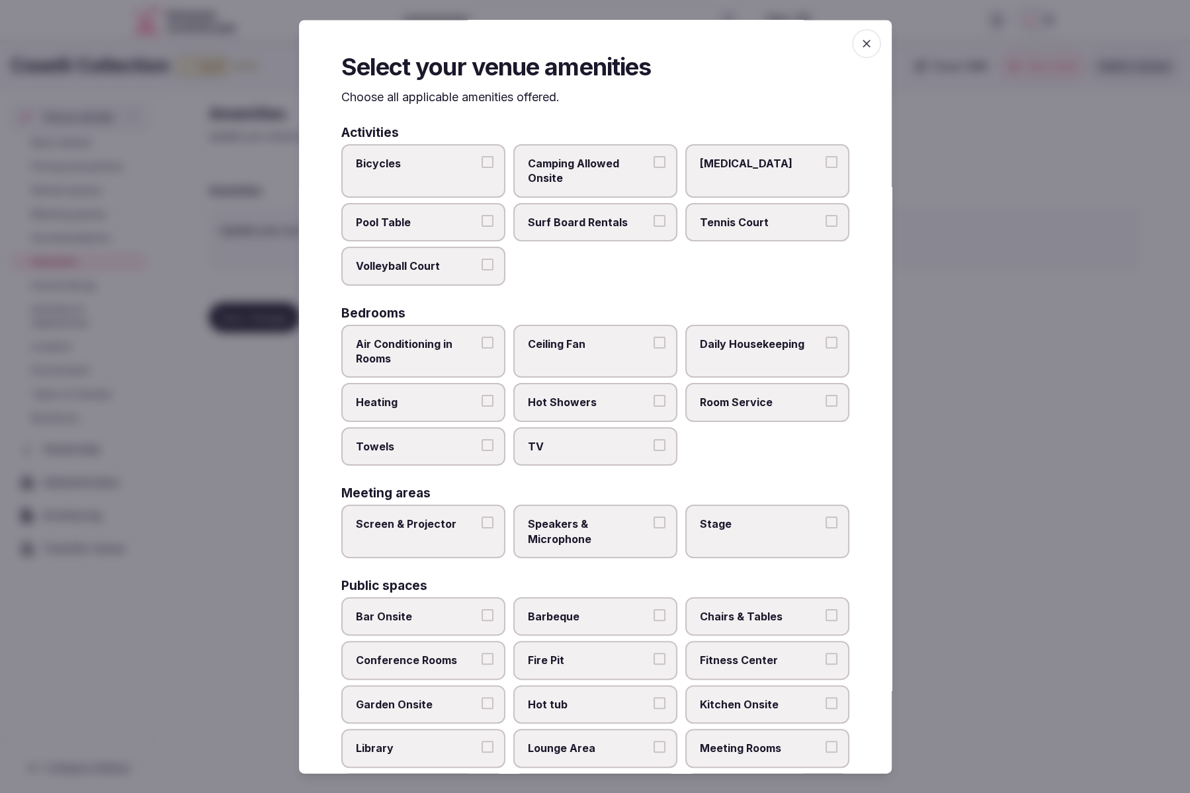
click at [399, 234] on label "Pool Table" at bounding box center [423, 222] width 164 height 38
click at [482, 227] on button "Pool Table" at bounding box center [488, 221] width 12 height 12
click at [448, 177] on label "Bicycles" at bounding box center [423, 172] width 164 height 54
click at [482, 169] on button "Bicycles" at bounding box center [488, 163] width 12 height 12
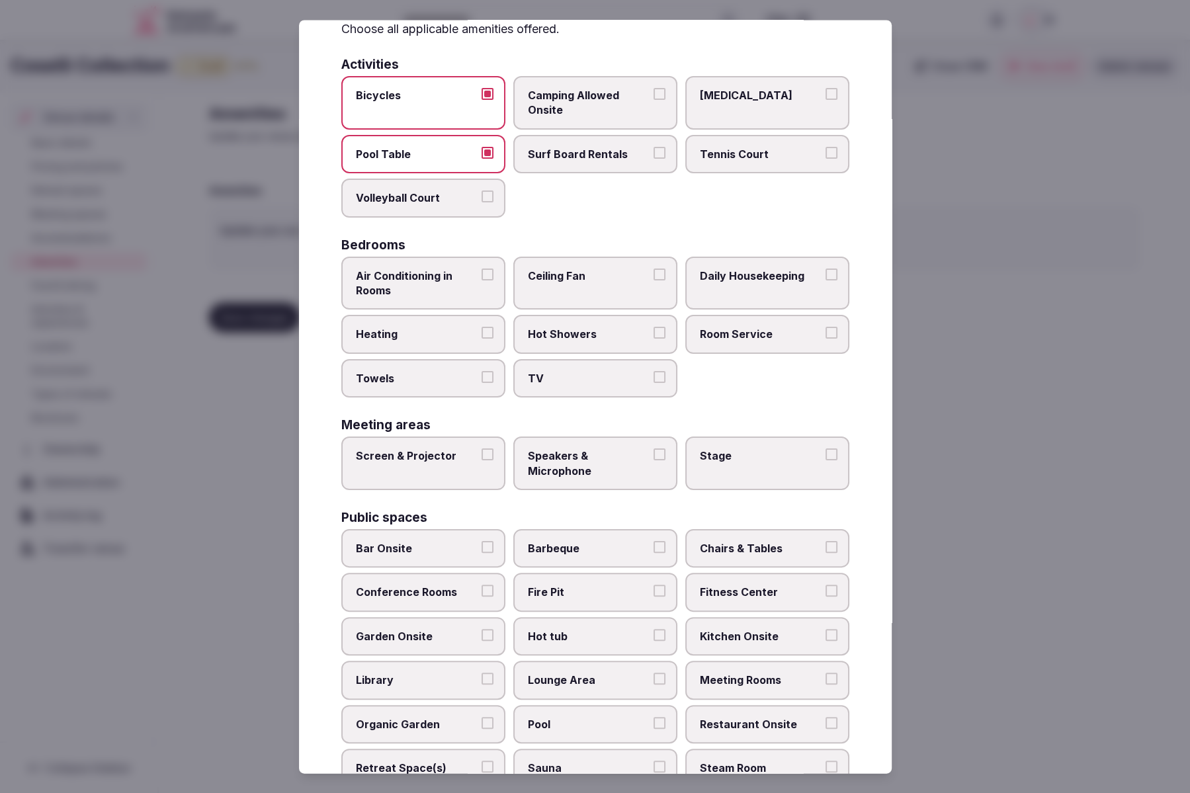
click at [430, 271] on span "Air Conditioning in Rooms" at bounding box center [417, 284] width 122 height 30
click at [482, 271] on button "Air Conditioning in Rooms" at bounding box center [488, 275] width 12 height 12
click at [433, 327] on span "Heating" at bounding box center [417, 334] width 122 height 15
click at [482, 327] on button "Heating" at bounding box center [488, 333] width 12 height 12
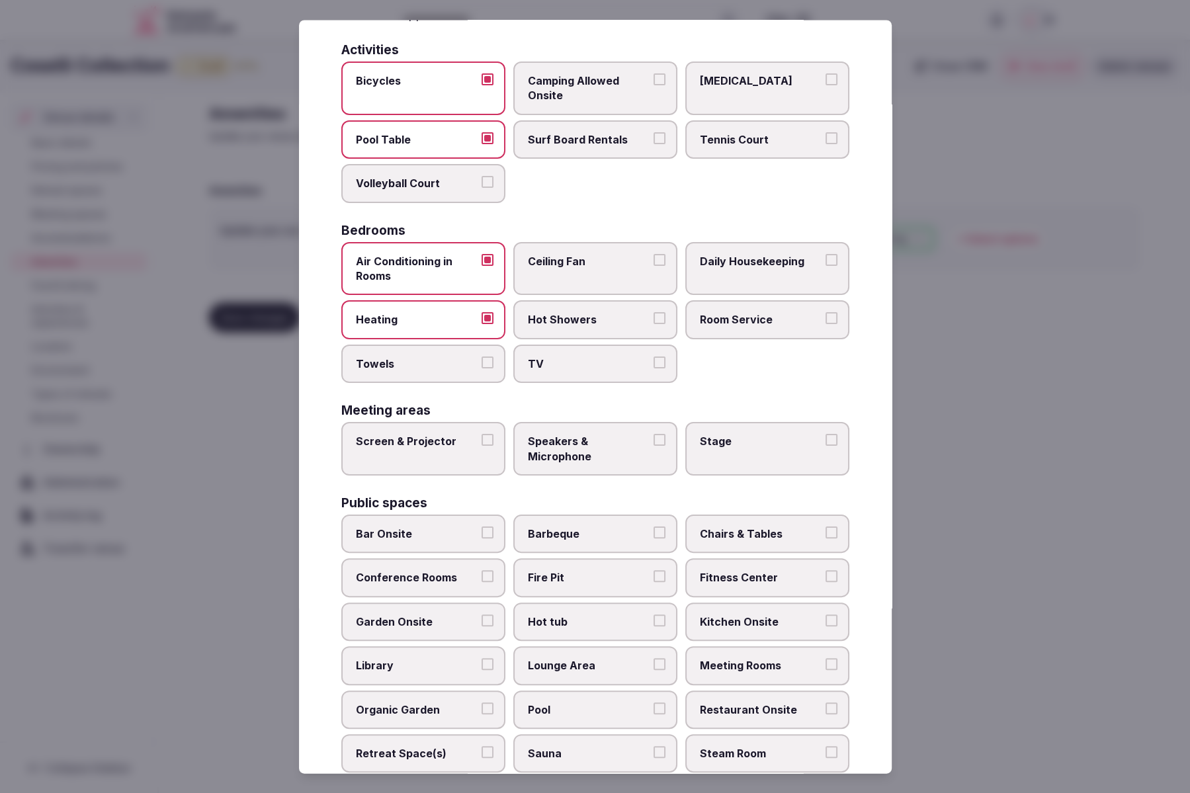
click at [429, 359] on span "Towels" at bounding box center [417, 364] width 122 height 15
click at [482, 359] on button "Towels" at bounding box center [488, 363] width 12 height 12
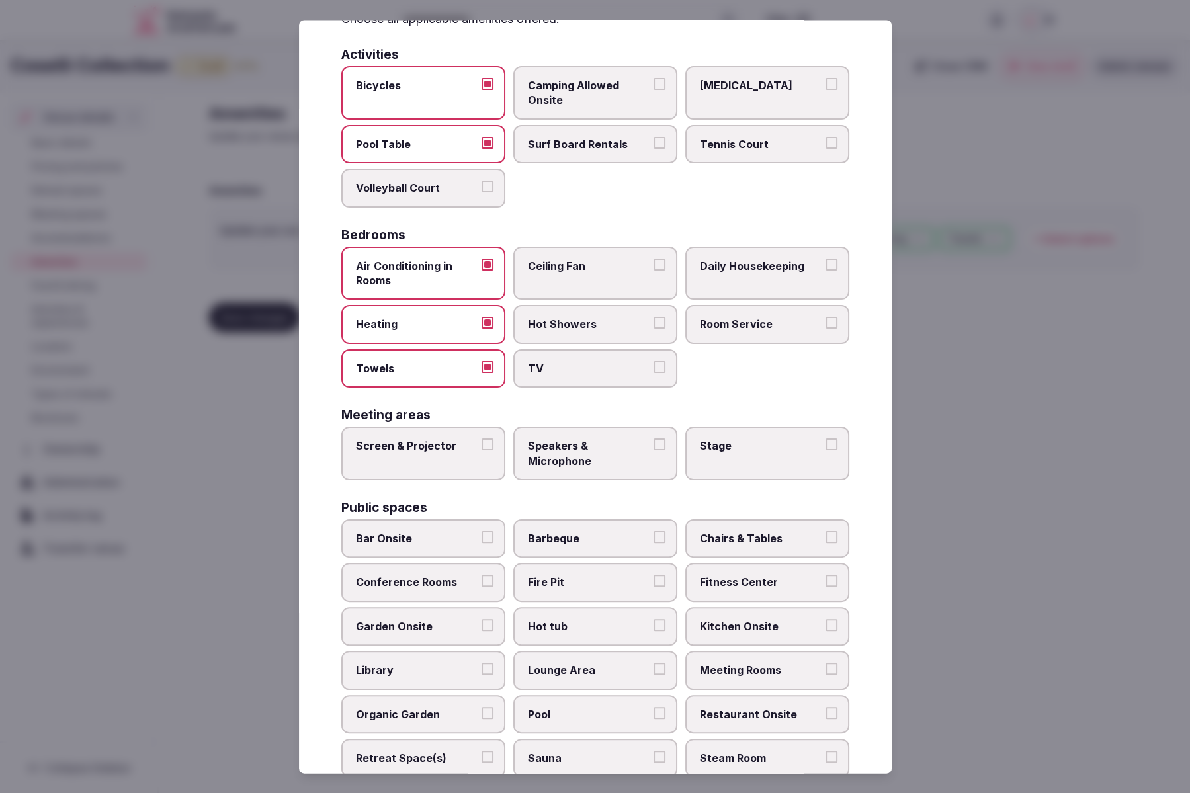
click at [585, 365] on span "TV" at bounding box center [589, 368] width 122 height 15
click at [654, 365] on button "TV" at bounding box center [660, 367] width 12 height 12
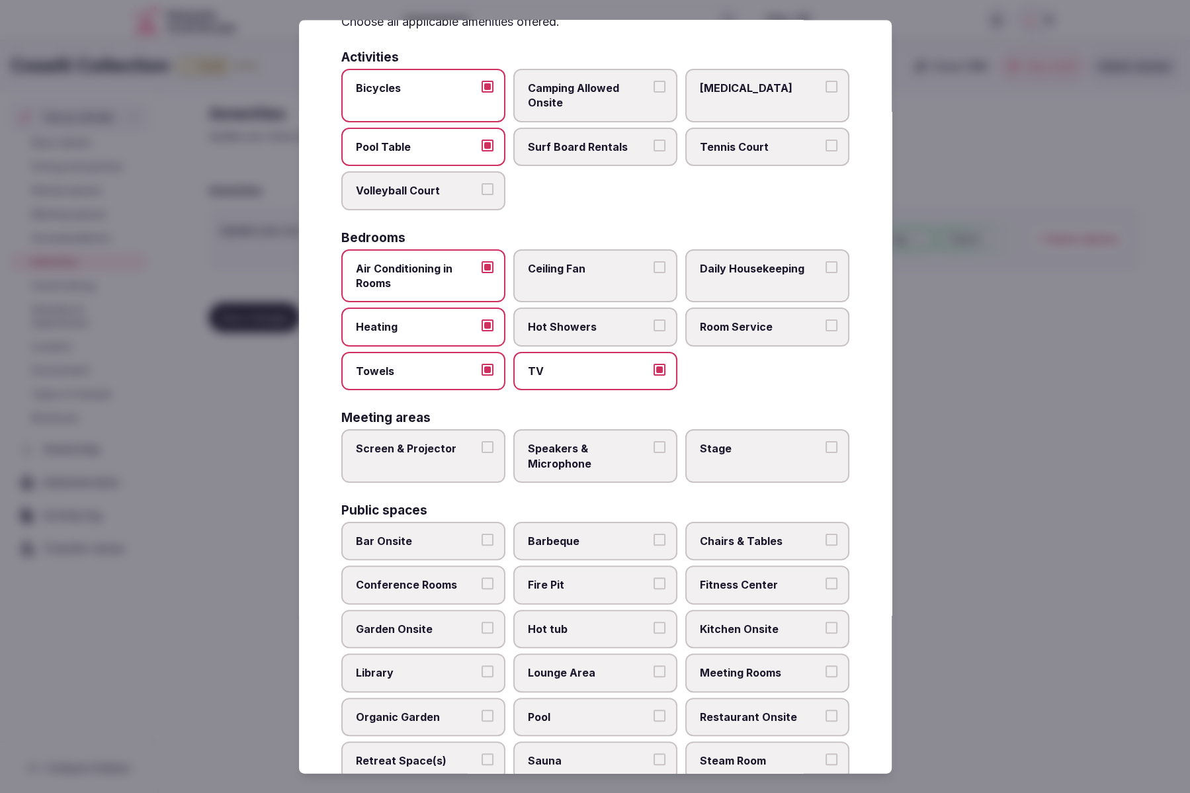
click at [604, 326] on span "Hot Showers" at bounding box center [589, 327] width 122 height 15
click at [654, 326] on button "Hot Showers" at bounding box center [660, 326] width 12 height 12
click at [732, 325] on span "Room Service" at bounding box center [761, 327] width 122 height 15
click at [826, 325] on button "Room Service" at bounding box center [832, 326] width 12 height 12
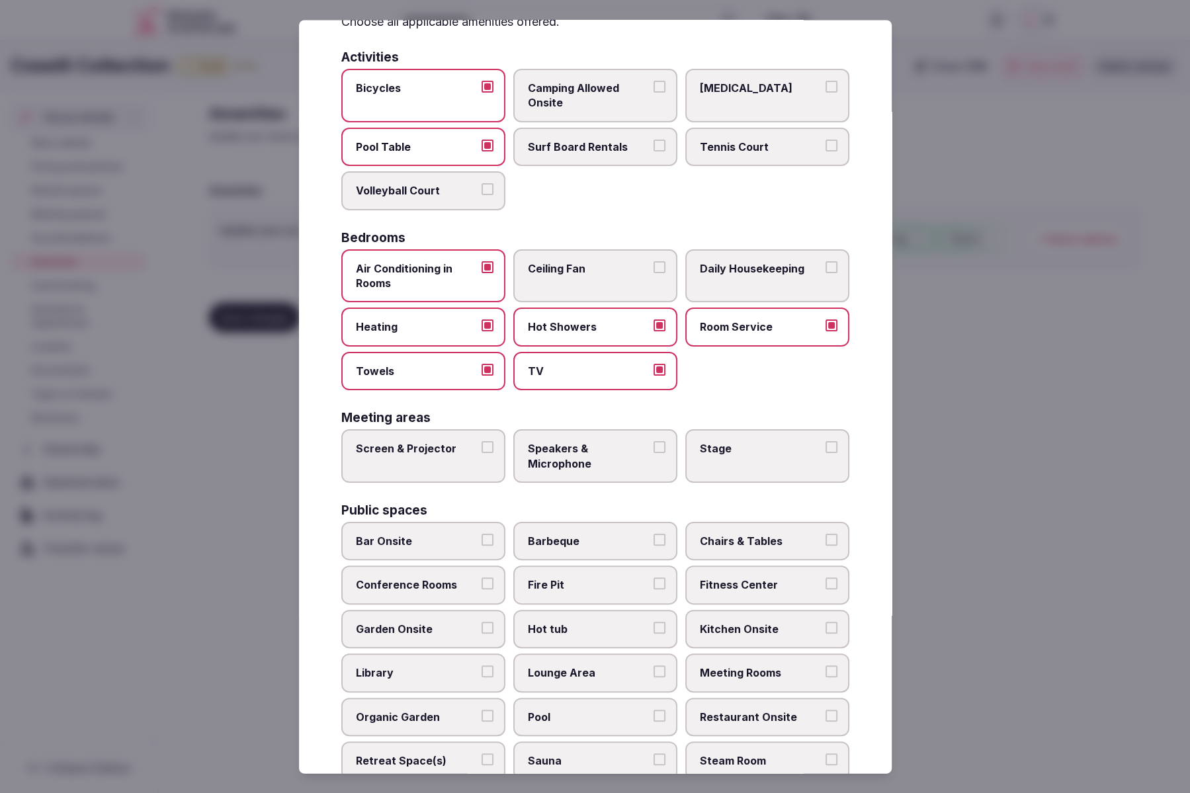
click at [744, 271] on span "Daily Housekeeping" at bounding box center [761, 268] width 122 height 15
click at [826, 271] on button "Daily Housekeeping" at bounding box center [832, 267] width 12 height 12
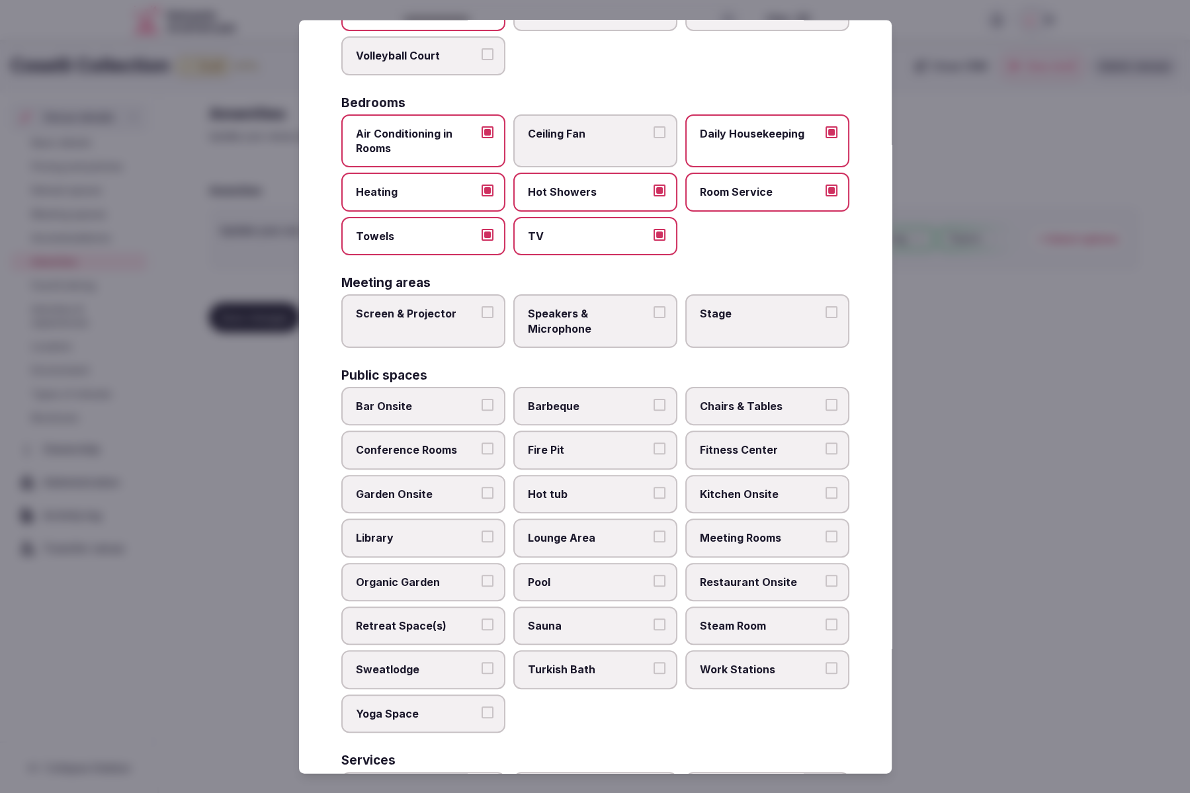
click at [590, 324] on span "Speakers & Microphone" at bounding box center [589, 322] width 122 height 30
click at [654, 319] on button "Speakers & Microphone" at bounding box center [660, 313] width 12 height 12
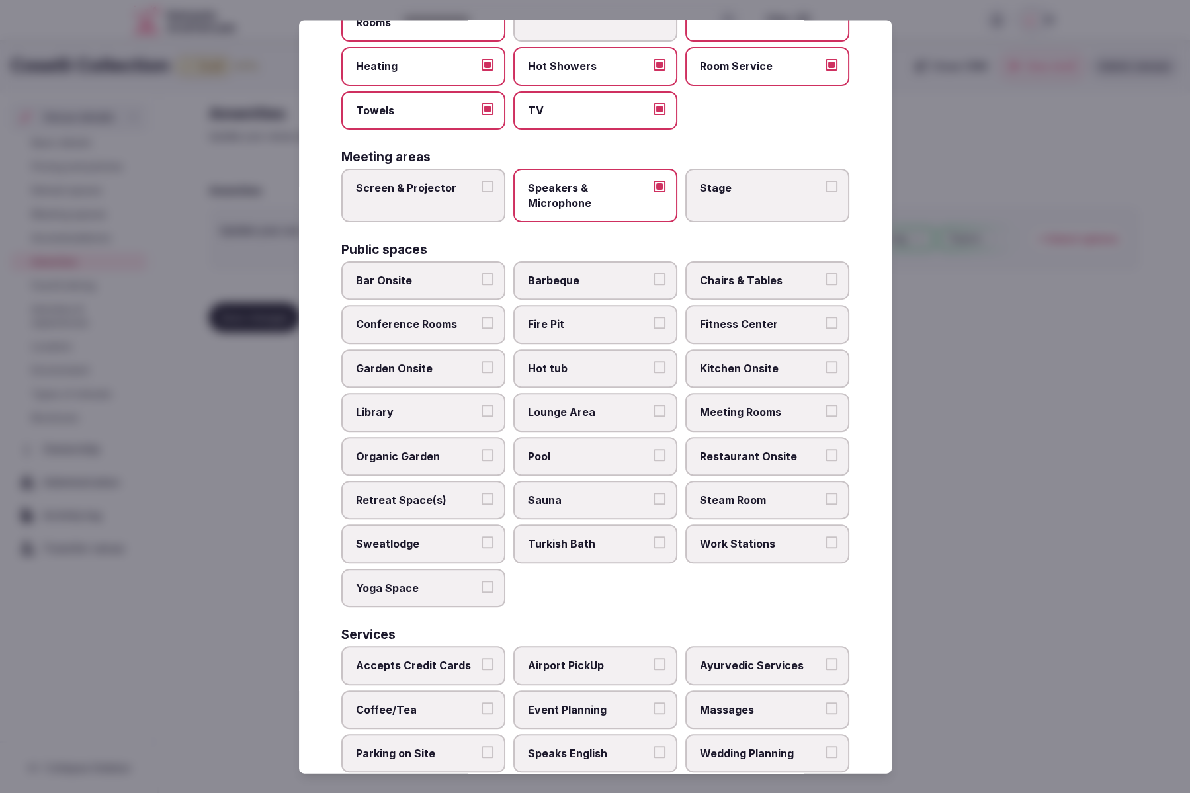
scroll to position [336, 0]
click at [459, 334] on label "Conference Rooms" at bounding box center [423, 326] width 164 height 38
click at [482, 331] on button "Conference Rooms" at bounding box center [488, 325] width 12 height 12
click at [457, 326] on span "Conference Rooms" at bounding box center [417, 326] width 122 height 15
click at [482, 326] on button "Conference Rooms" at bounding box center [488, 325] width 12 height 12
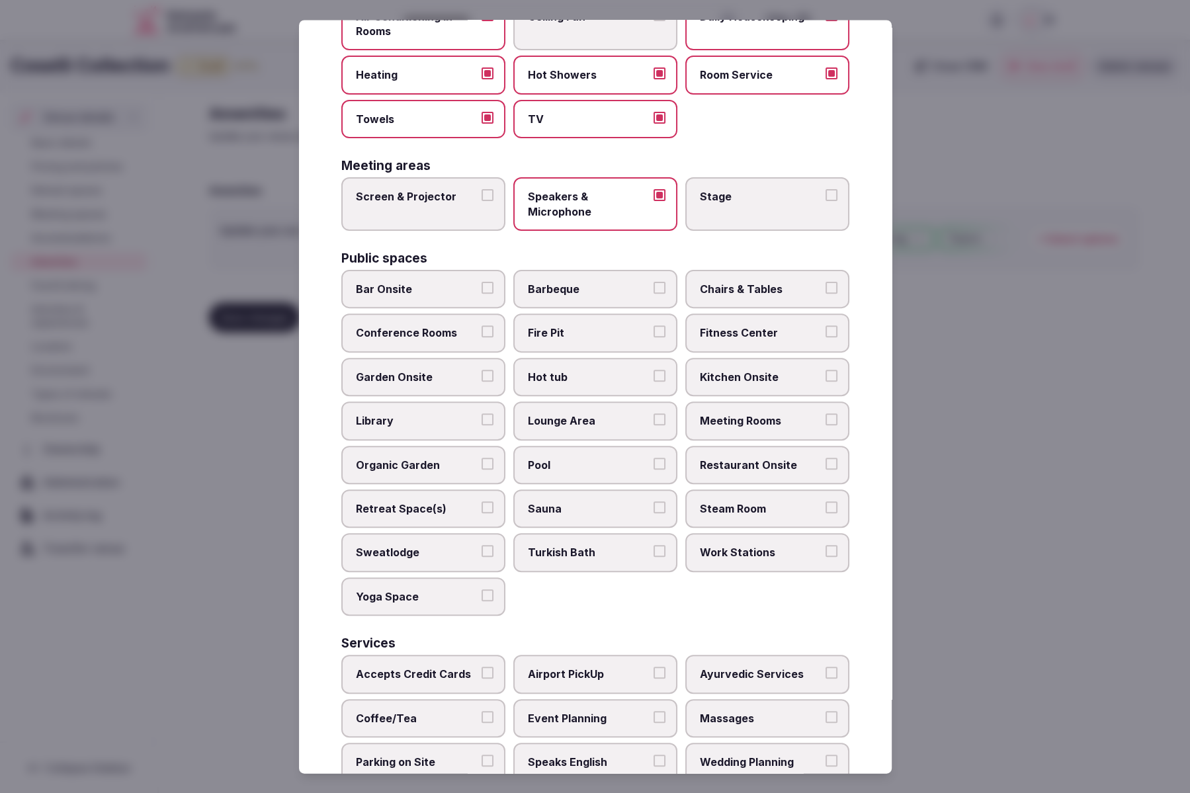
scroll to position [328, 0]
click at [741, 416] on span "Meeting Rooms" at bounding box center [761, 423] width 122 height 15
click at [826, 416] on button "Meeting Rooms" at bounding box center [832, 422] width 12 height 12
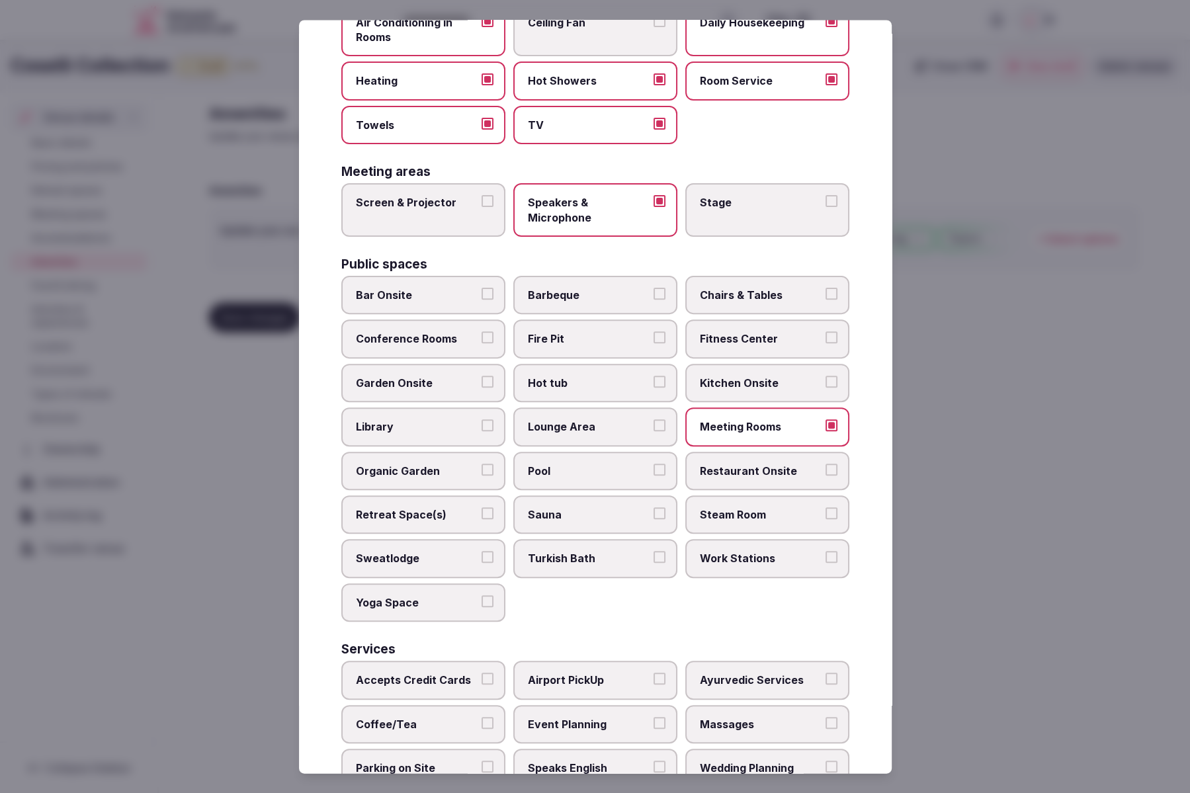
click at [715, 292] on span "Chairs & Tables" at bounding box center [761, 295] width 122 height 15
click at [826, 292] on button "Chairs & Tables" at bounding box center [832, 294] width 12 height 12
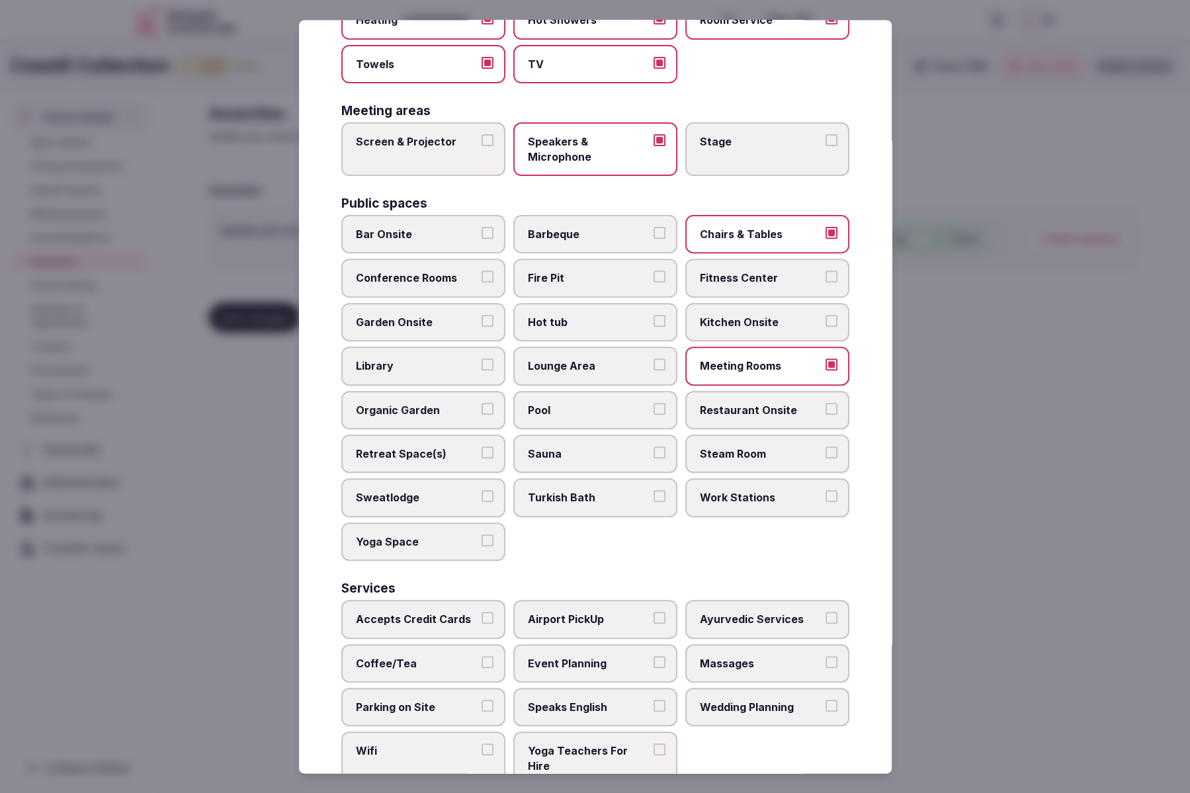
scroll to position [392, 0]
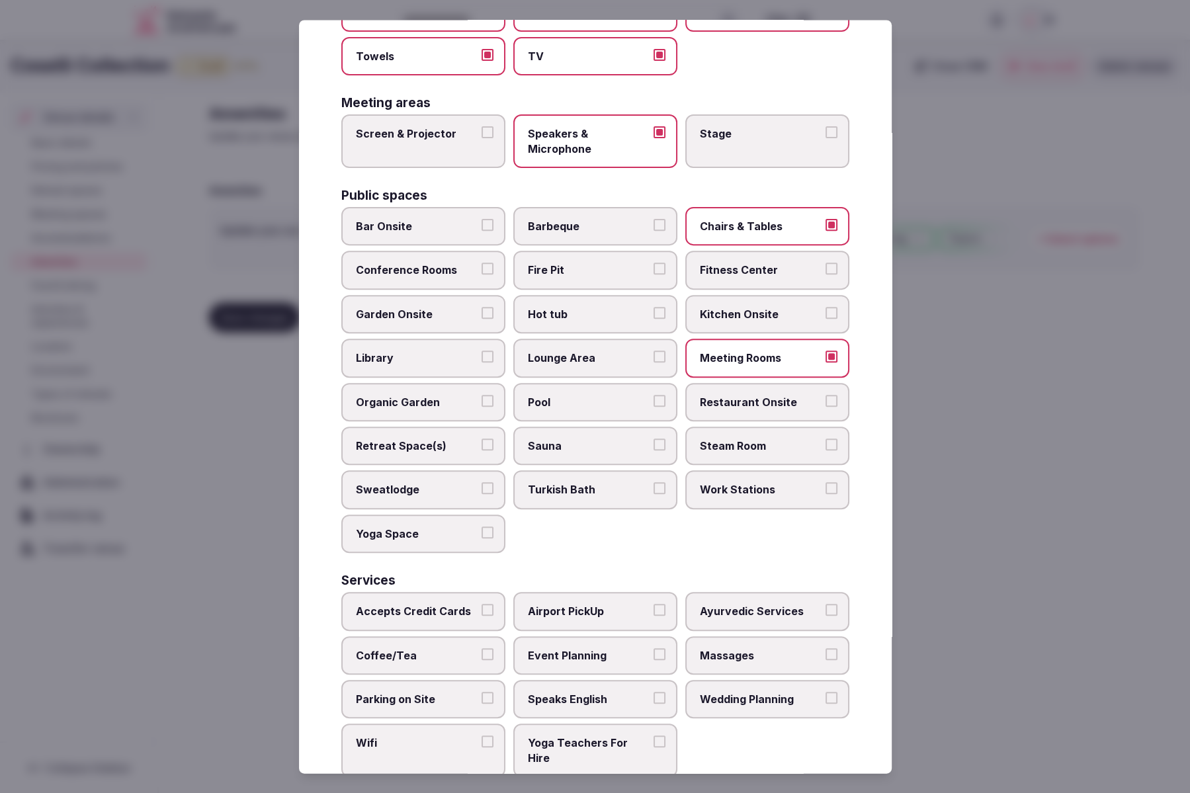
click at [710, 276] on label "Fitness Center" at bounding box center [768, 270] width 164 height 38
click at [826, 275] on button "Fitness Center" at bounding box center [832, 269] width 12 height 12
click at [558, 354] on span "Lounge Area" at bounding box center [589, 358] width 122 height 15
click at [654, 354] on button "Lounge Area" at bounding box center [660, 357] width 12 height 12
click at [596, 396] on span "Pool" at bounding box center [589, 402] width 122 height 15
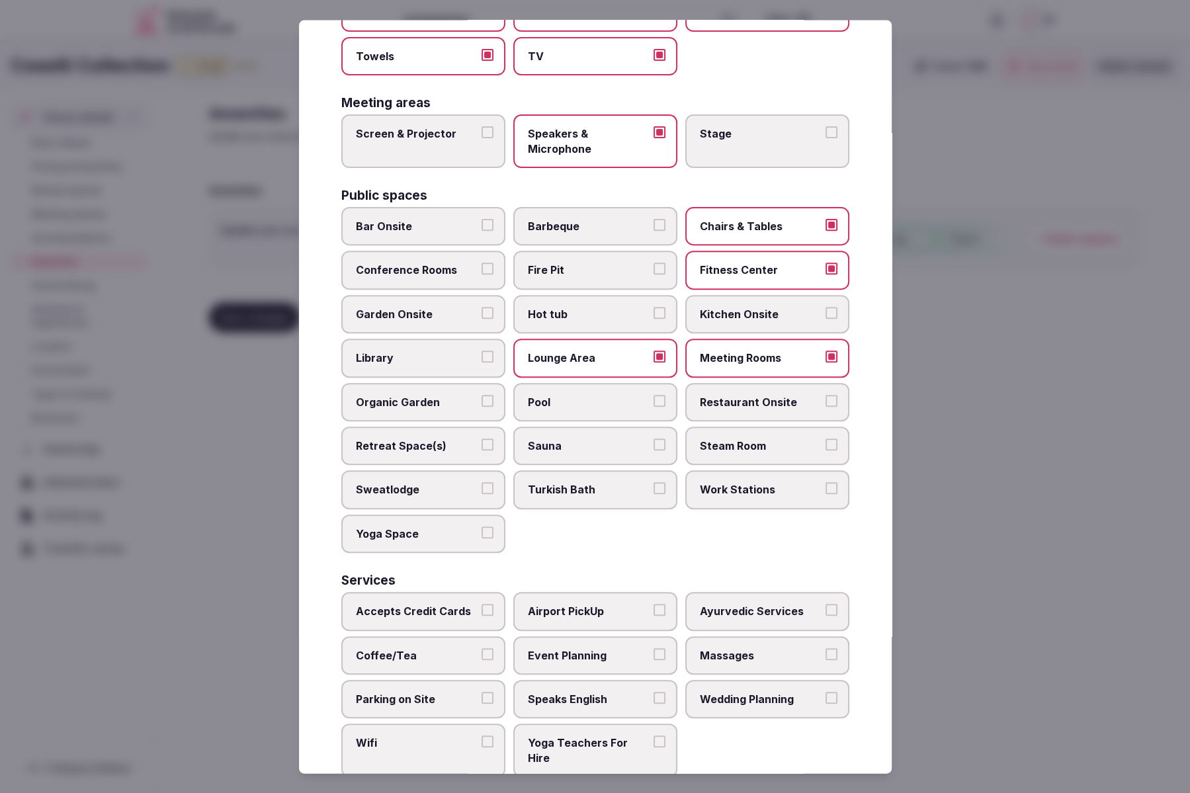
click at [654, 396] on button "Pool" at bounding box center [660, 401] width 12 height 12
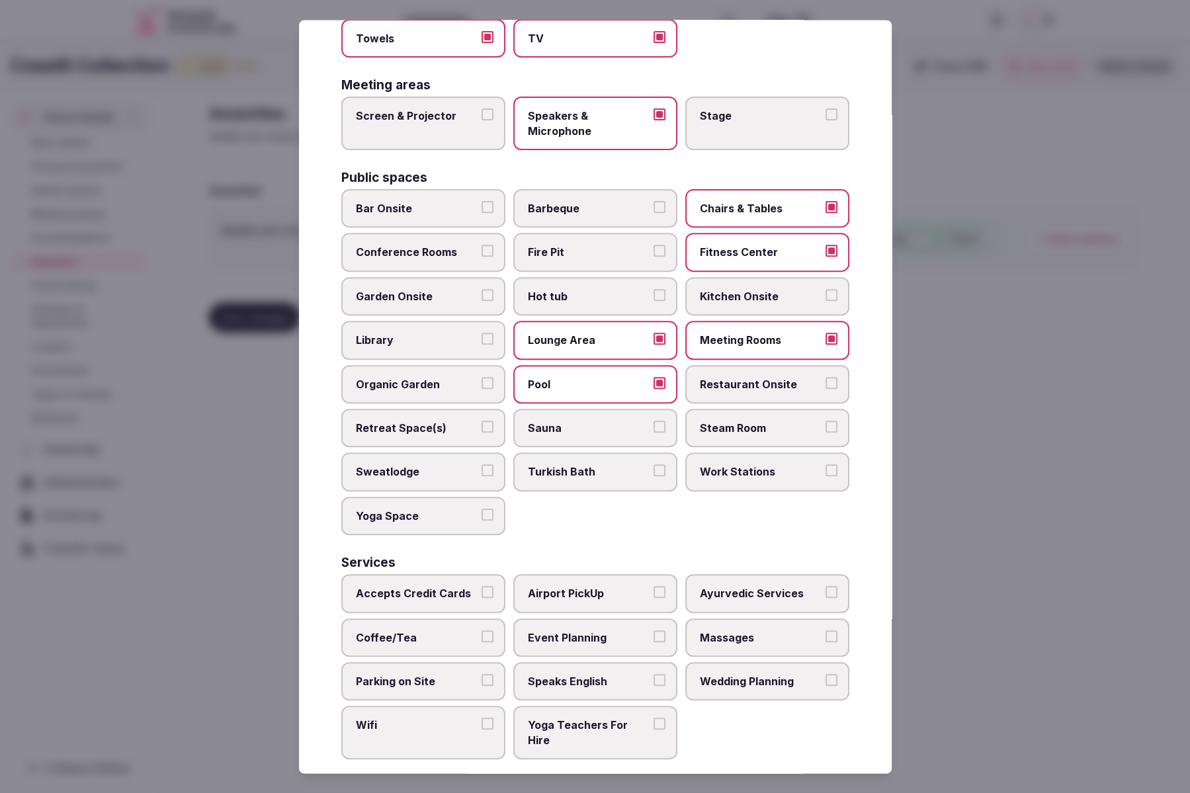
click at [739, 385] on span "Restaurant Onsite" at bounding box center [761, 384] width 122 height 15
click at [826, 385] on button "Restaurant Onsite" at bounding box center [832, 383] width 12 height 12
click at [740, 383] on span "Restaurant Onsite" at bounding box center [761, 384] width 122 height 15
click at [826, 383] on button "Restaurant Onsite" at bounding box center [832, 383] width 12 height 12
click at [416, 343] on span "Library" at bounding box center [417, 340] width 122 height 15
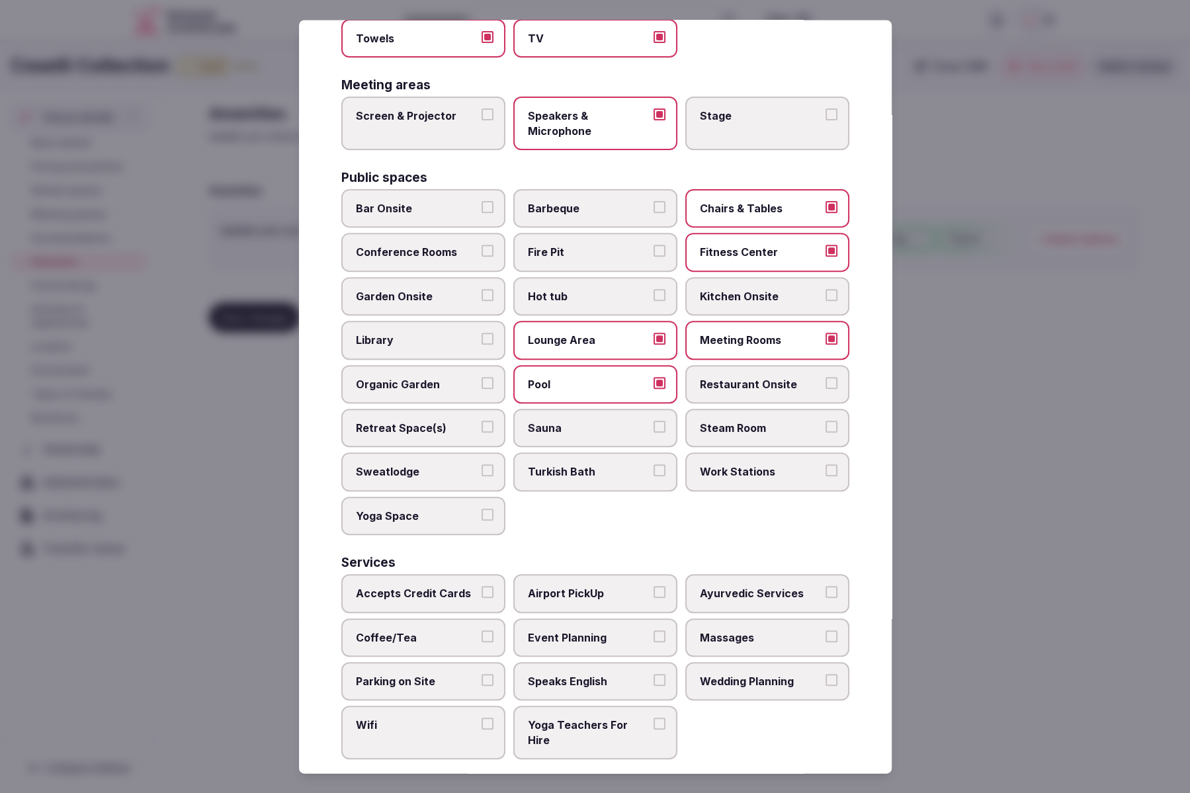
click at [482, 343] on button "Library" at bounding box center [488, 339] width 12 height 12
click at [425, 384] on span "Organic Garden" at bounding box center [417, 384] width 122 height 15
click at [482, 384] on button "Organic Garden" at bounding box center [488, 383] width 12 height 12
click at [393, 593] on span "Accepts Credit Cards" at bounding box center [417, 594] width 122 height 15
click at [482, 593] on button "Accepts Credit Cards" at bounding box center [488, 593] width 12 height 12
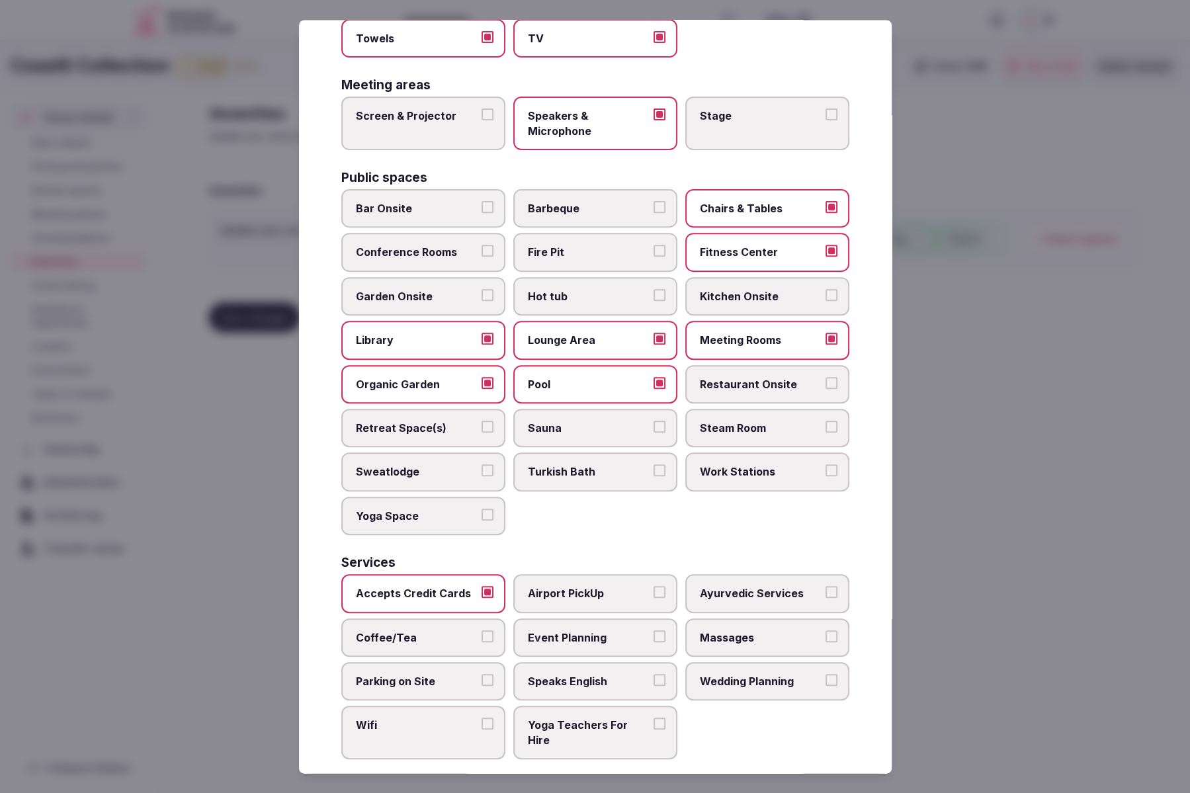
drag, startPoint x: 394, startPoint y: 630, endPoint x: 398, endPoint y: 658, distance: 28.2
click at [394, 631] on span "Coffee/Tea" at bounding box center [417, 638] width 122 height 15
click at [482, 631] on button "Coffee/Tea" at bounding box center [488, 637] width 12 height 12
drag, startPoint x: 408, startPoint y: 688, endPoint x: 419, endPoint y: 708, distance: 22.5
click at [408, 689] on label "Parking on Site" at bounding box center [423, 681] width 164 height 38
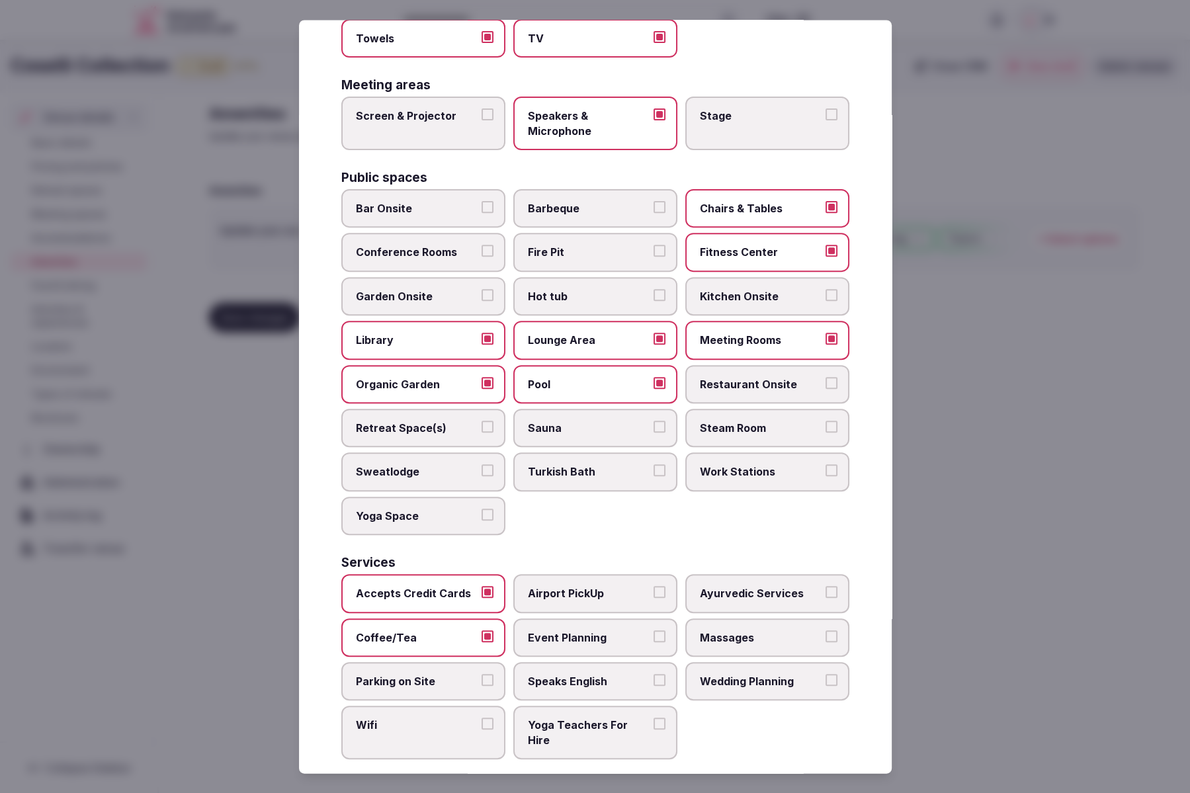
click at [482, 686] on button "Parking on Site" at bounding box center [488, 680] width 12 height 12
click at [423, 719] on span "Wifi" at bounding box center [417, 726] width 122 height 15
click at [482, 719] on button "Wifi" at bounding box center [488, 725] width 12 height 12
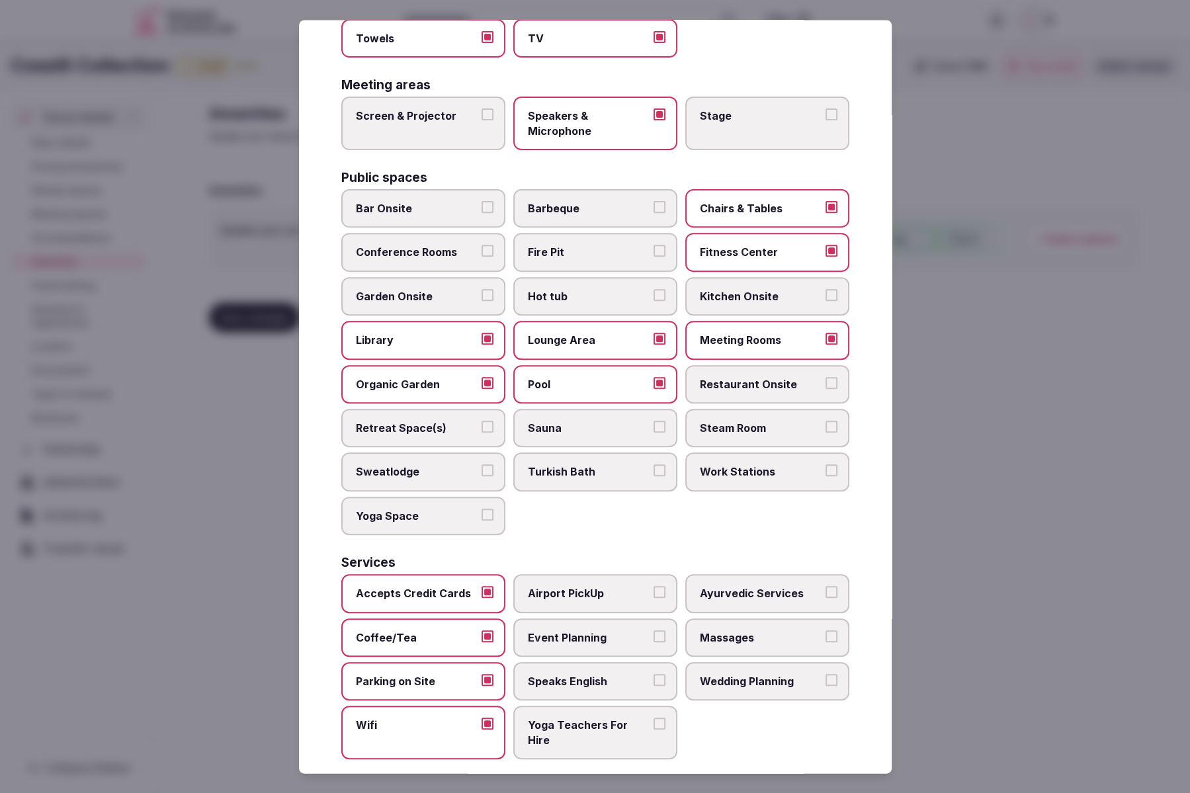
click at [644, 668] on label "Speaks English" at bounding box center [595, 681] width 164 height 38
click at [654, 674] on button "Speaks English" at bounding box center [660, 680] width 12 height 12
click at [596, 631] on span "Event Planning" at bounding box center [589, 638] width 122 height 15
click at [654, 631] on button "Event Planning" at bounding box center [660, 637] width 12 height 12
click at [603, 592] on span "Airport PickUp" at bounding box center [589, 594] width 122 height 15
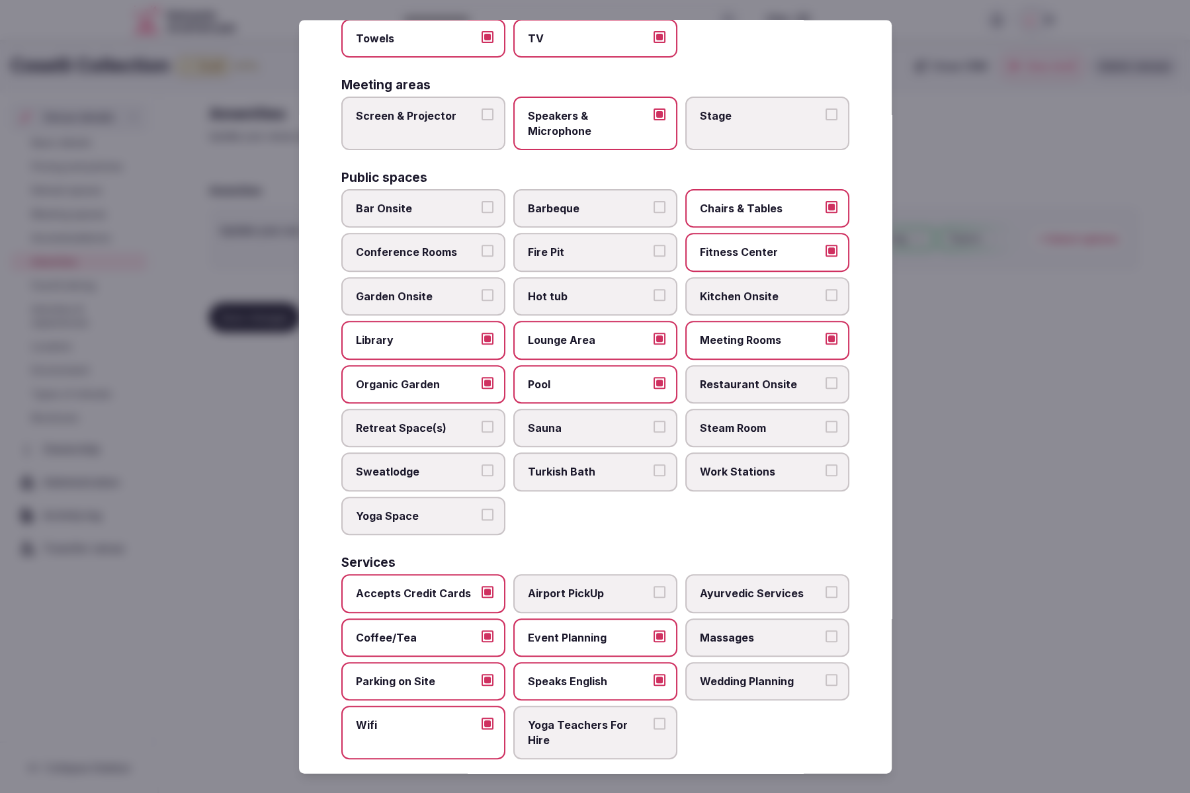
click at [654, 592] on button "Airport PickUp" at bounding box center [660, 593] width 12 height 12
click at [583, 591] on span "Airport PickUp" at bounding box center [589, 594] width 122 height 15
click at [654, 591] on button "Airport PickUp" at bounding box center [660, 593] width 12 height 12
click at [994, 687] on div at bounding box center [595, 396] width 1190 height 793
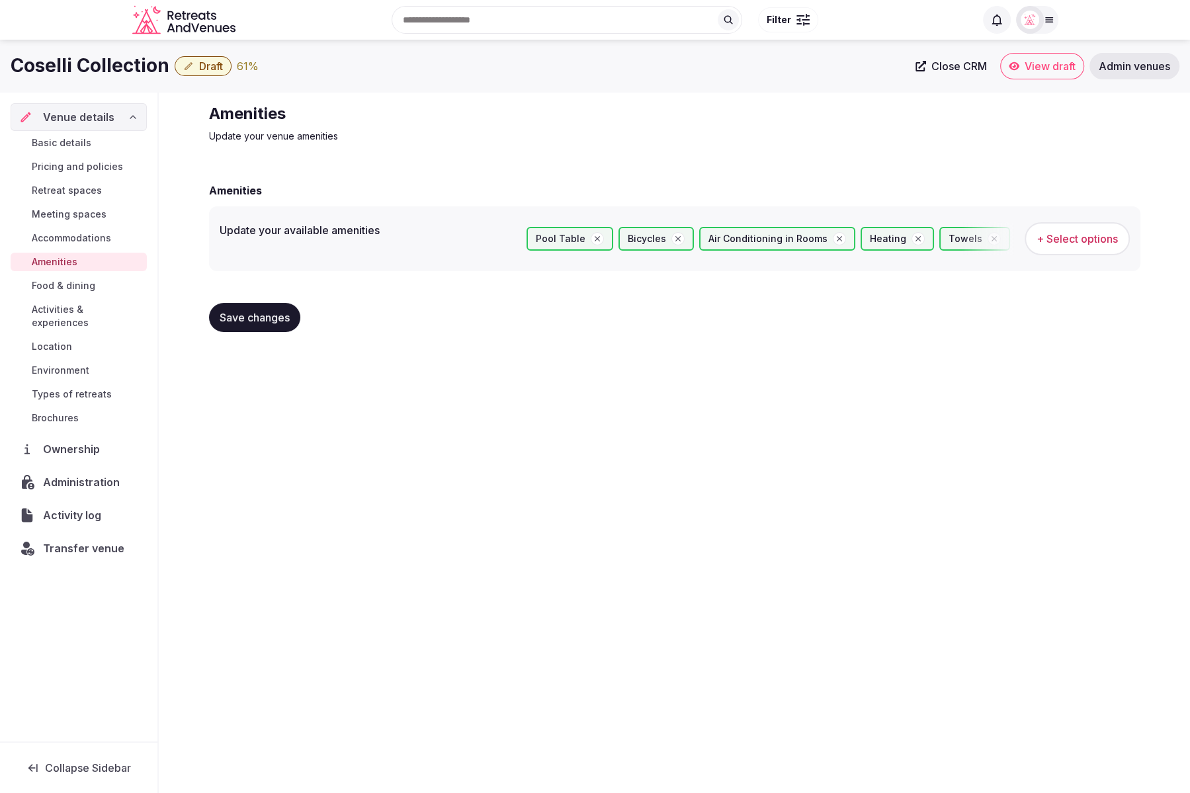
click at [263, 325] on button "Save changes" at bounding box center [254, 317] width 91 height 29
click at [60, 290] on span "Food & dining" at bounding box center [64, 285] width 64 height 13
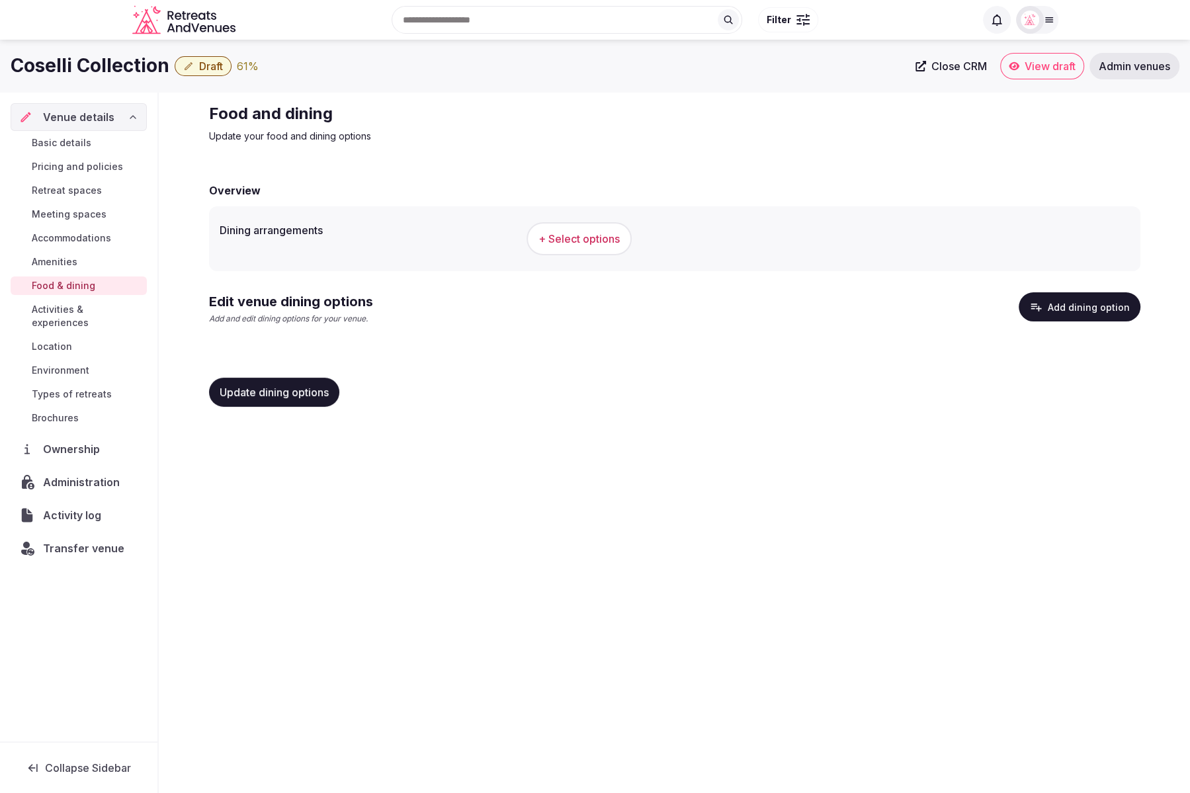
click at [587, 245] on span "+ Select options" at bounding box center [579, 239] width 81 height 15
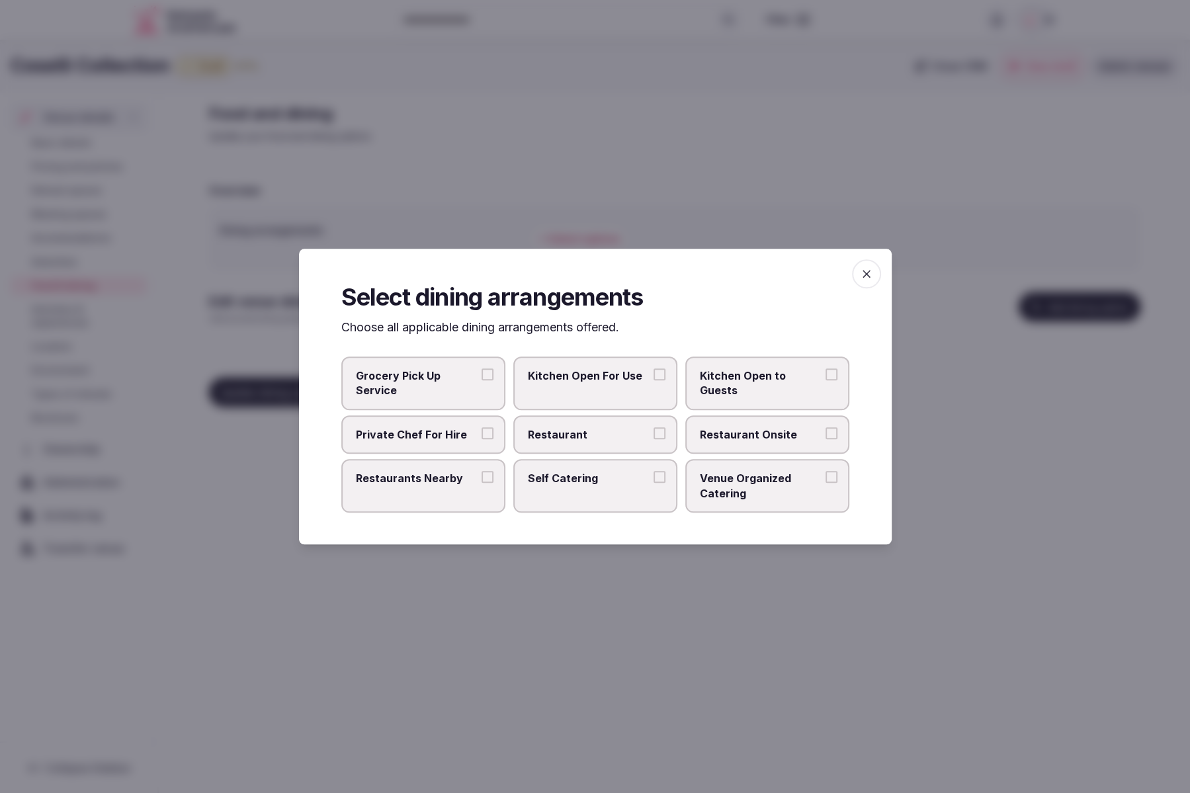
click at [731, 478] on span "Venue Organized Catering" at bounding box center [761, 486] width 122 height 30
click at [826, 478] on button "Venue Organized Catering" at bounding box center [832, 477] width 12 height 12
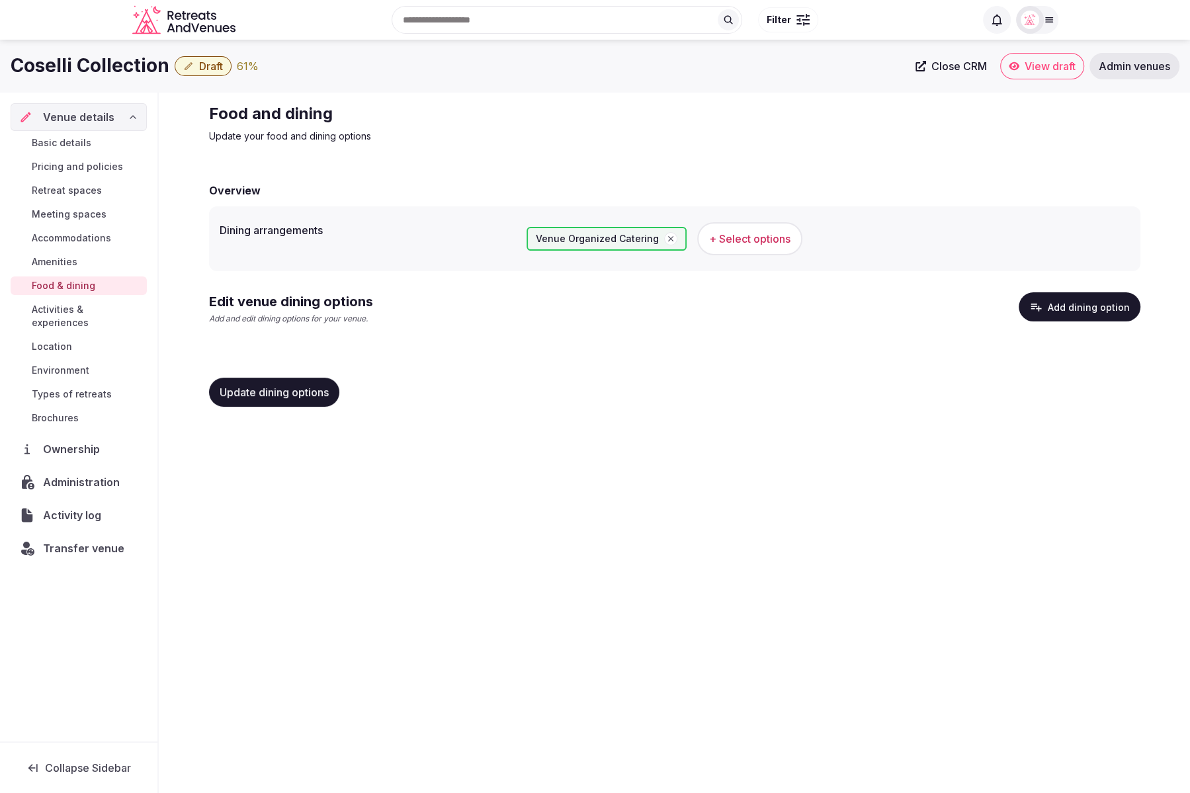
click at [308, 399] on button "Update dining options" at bounding box center [274, 392] width 130 height 29
click at [1067, 311] on button "Add dining option" at bounding box center [1080, 306] width 122 height 29
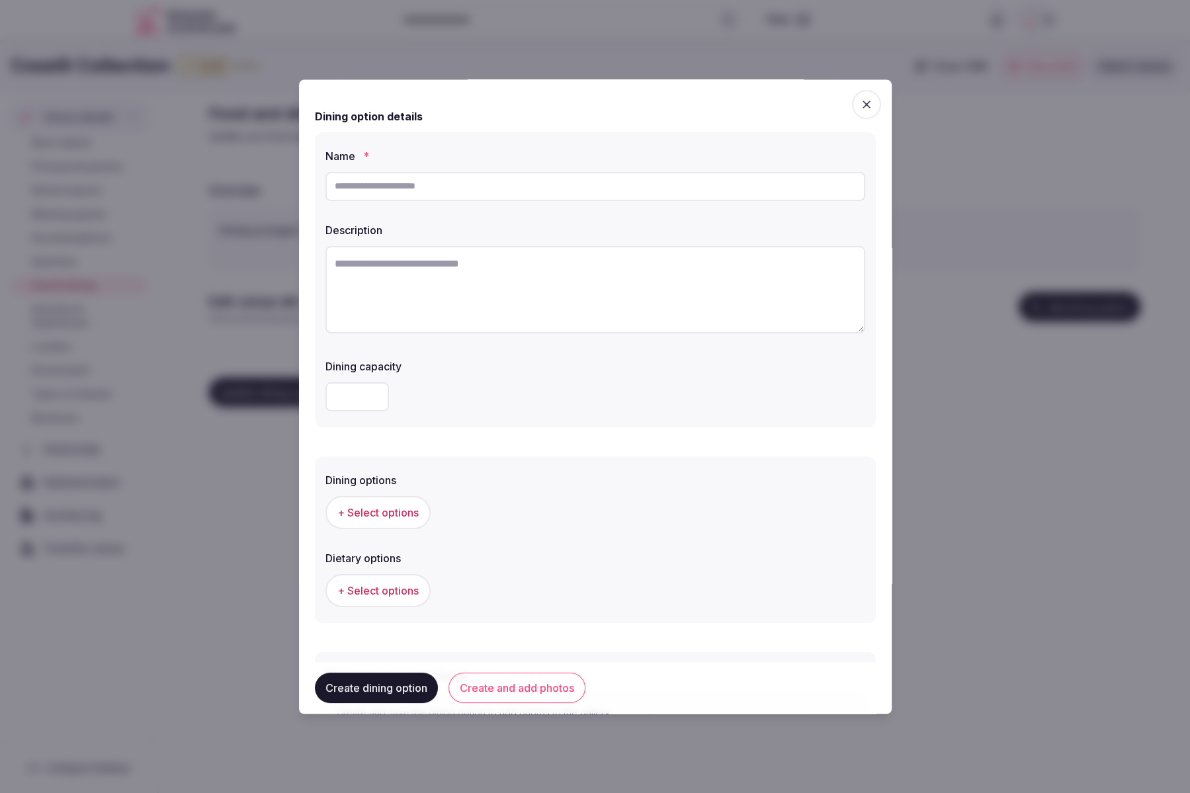
click at [522, 187] on input "text" at bounding box center [596, 186] width 540 height 29
paste input "**********"
type input "**********"
click at [580, 270] on textarea at bounding box center [596, 288] width 540 height 87
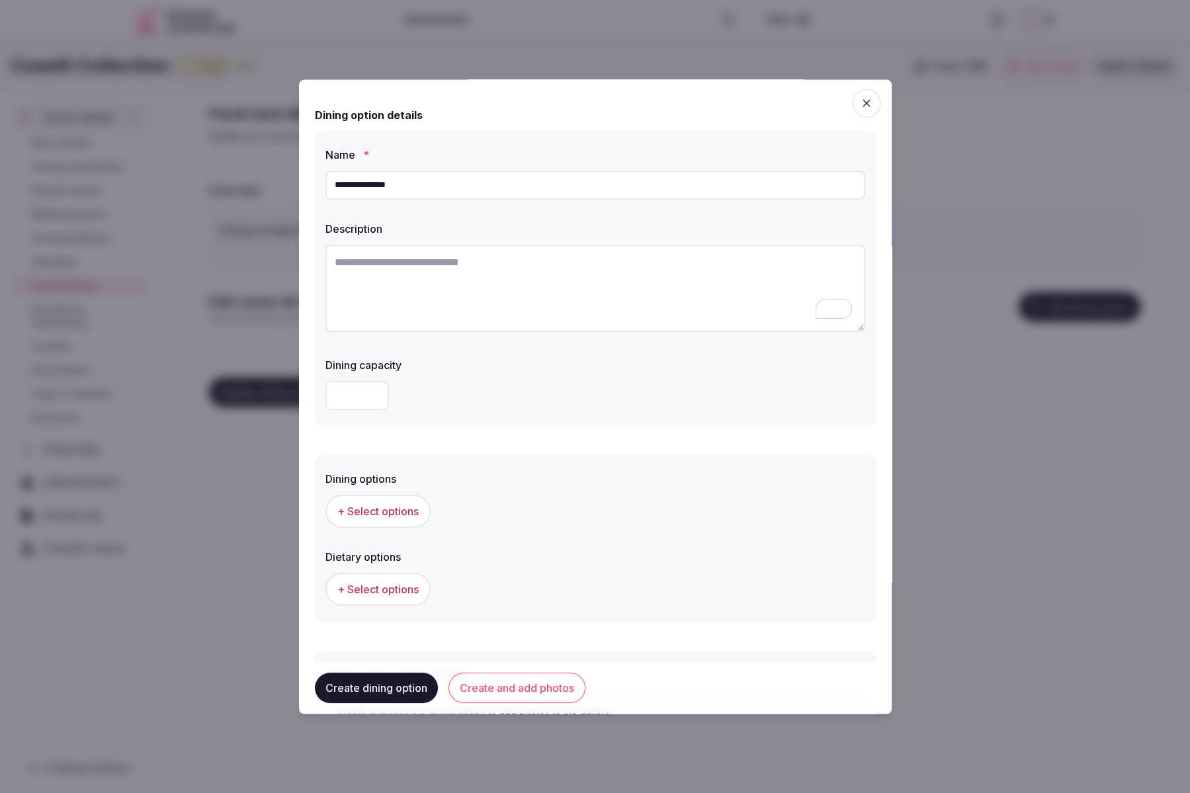
drag, startPoint x: 998, startPoint y: 157, endPoint x: 985, endPoint y: 152, distance: 14.3
click at [997, 156] on div at bounding box center [595, 396] width 1190 height 793
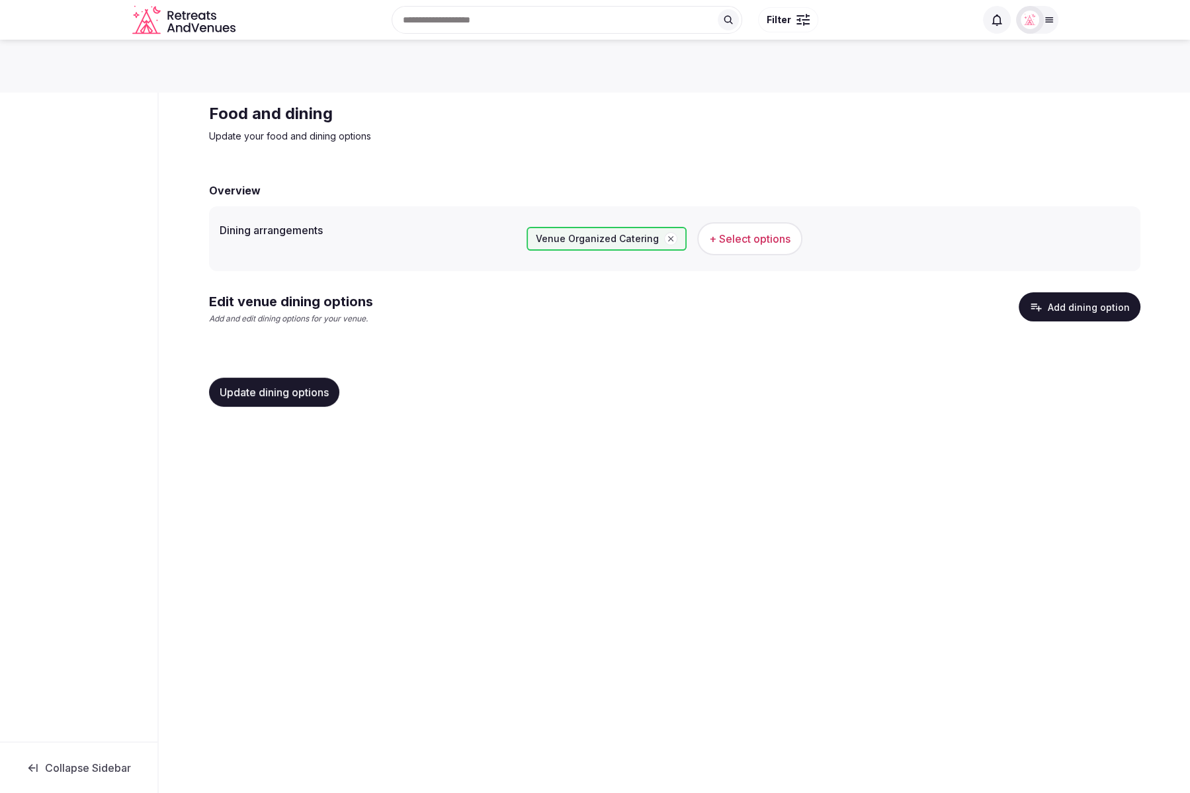
click at [1067, 294] on button "Add dining option" at bounding box center [1080, 306] width 122 height 29
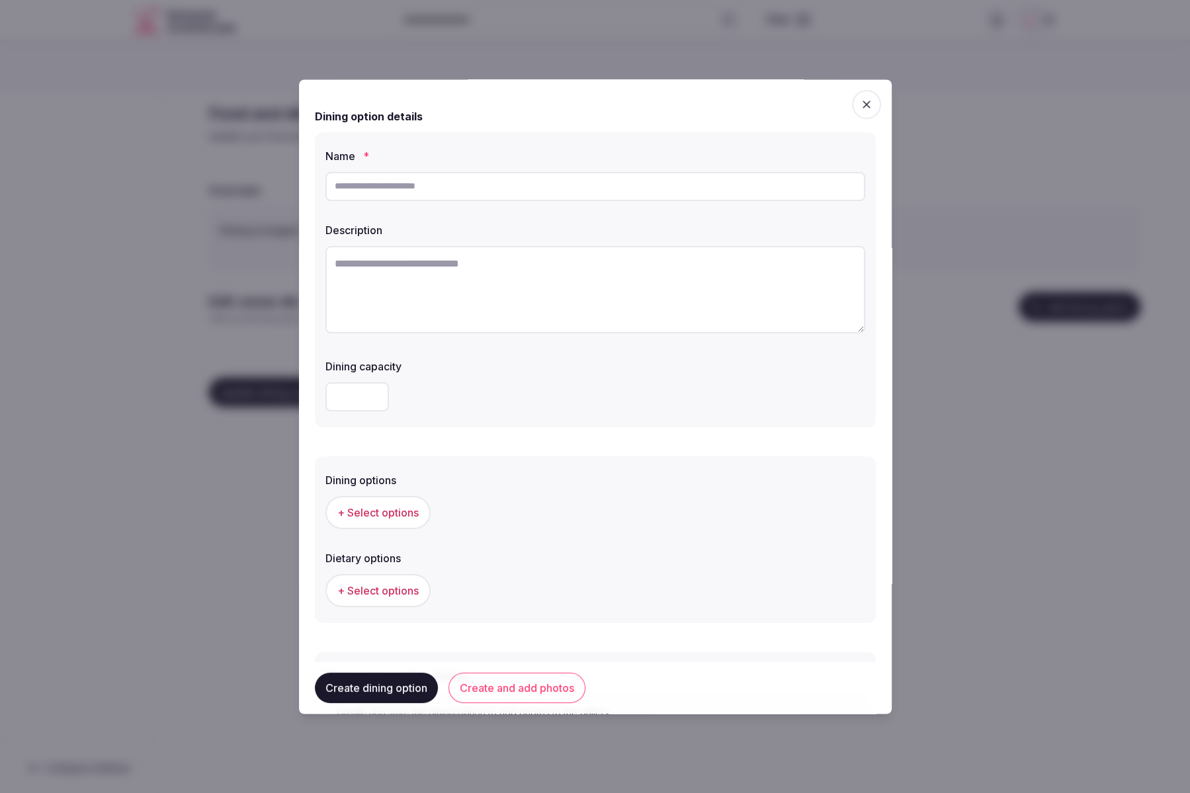
click at [525, 695] on button "Create and add photos" at bounding box center [517, 688] width 137 height 30
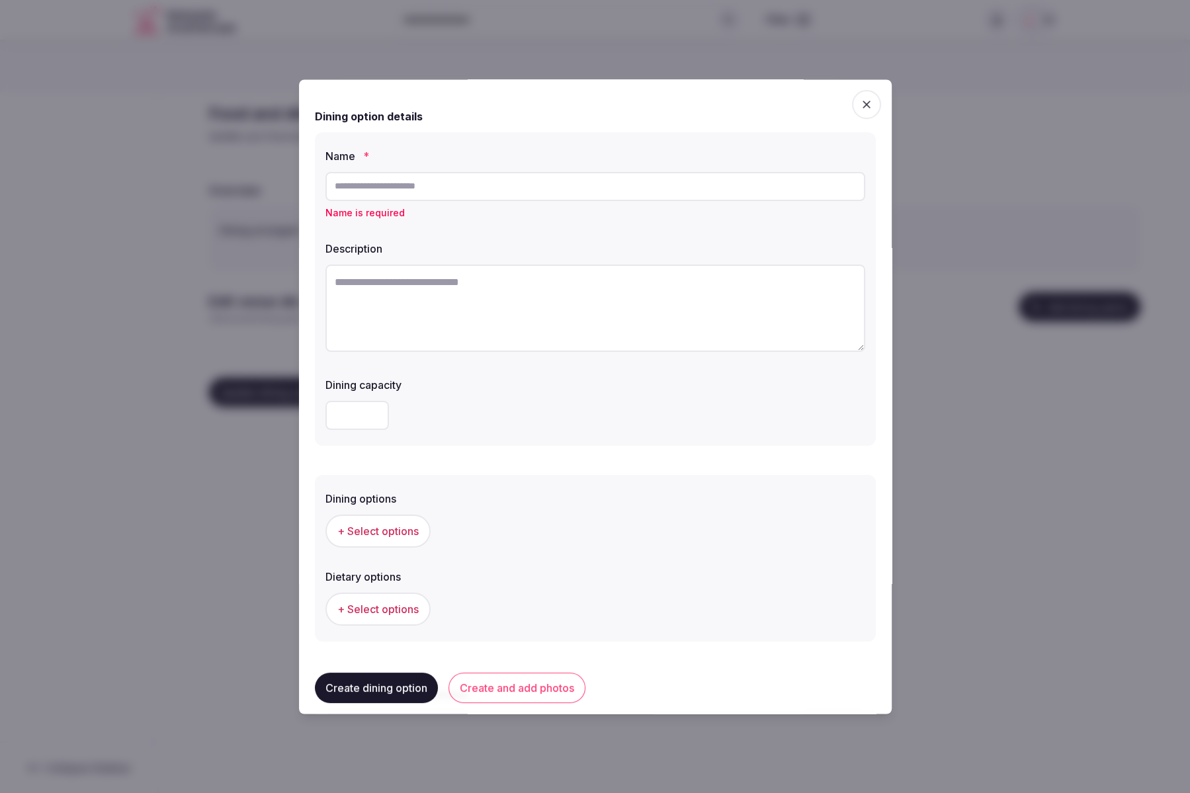
drag, startPoint x: 366, startPoint y: 290, endPoint x: 371, endPoint y: 261, distance: 29.6
click at [366, 285] on textarea at bounding box center [596, 308] width 540 height 87
click at [400, 200] on div "Name is required" at bounding box center [596, 196] width 540 height 48
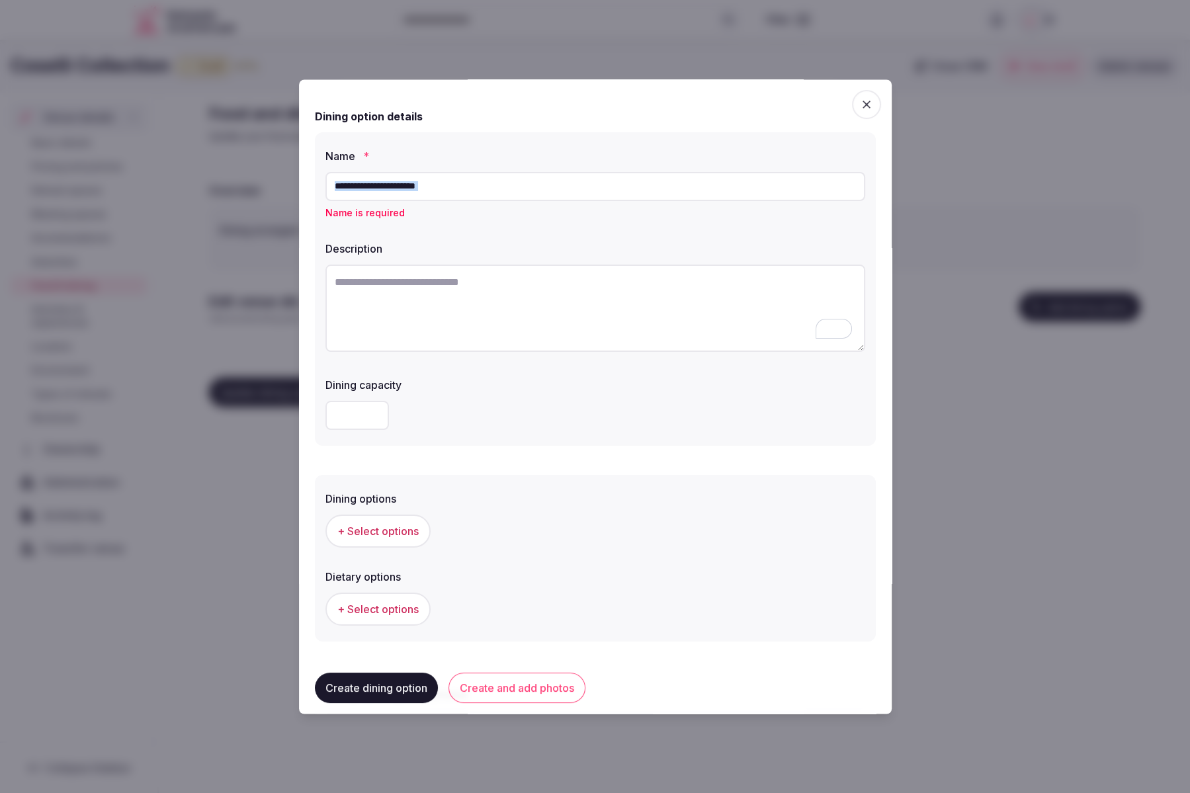
click at [435, 189] on input "text" at bounding box center [596, 186] width 540 height 29
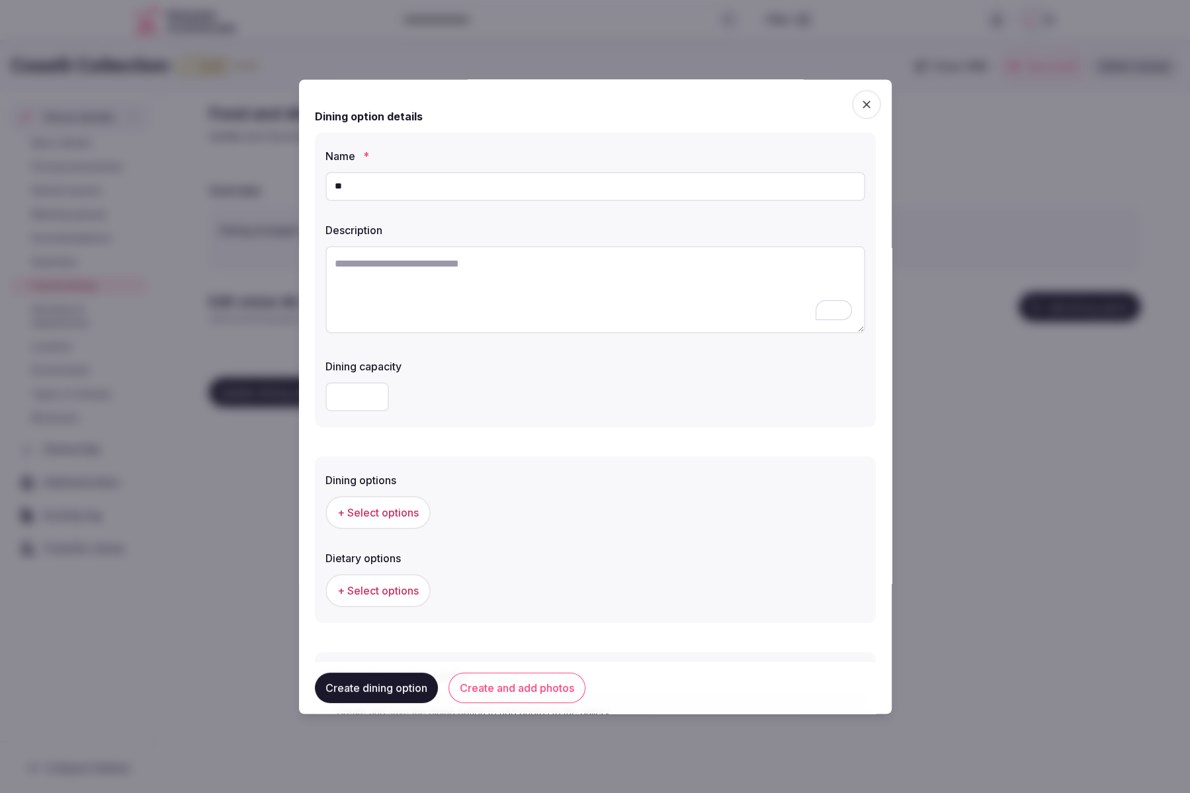
type input "**********"
click at [551, 352] on div "**********" at bounding box center [595, 279] width 561 height 295
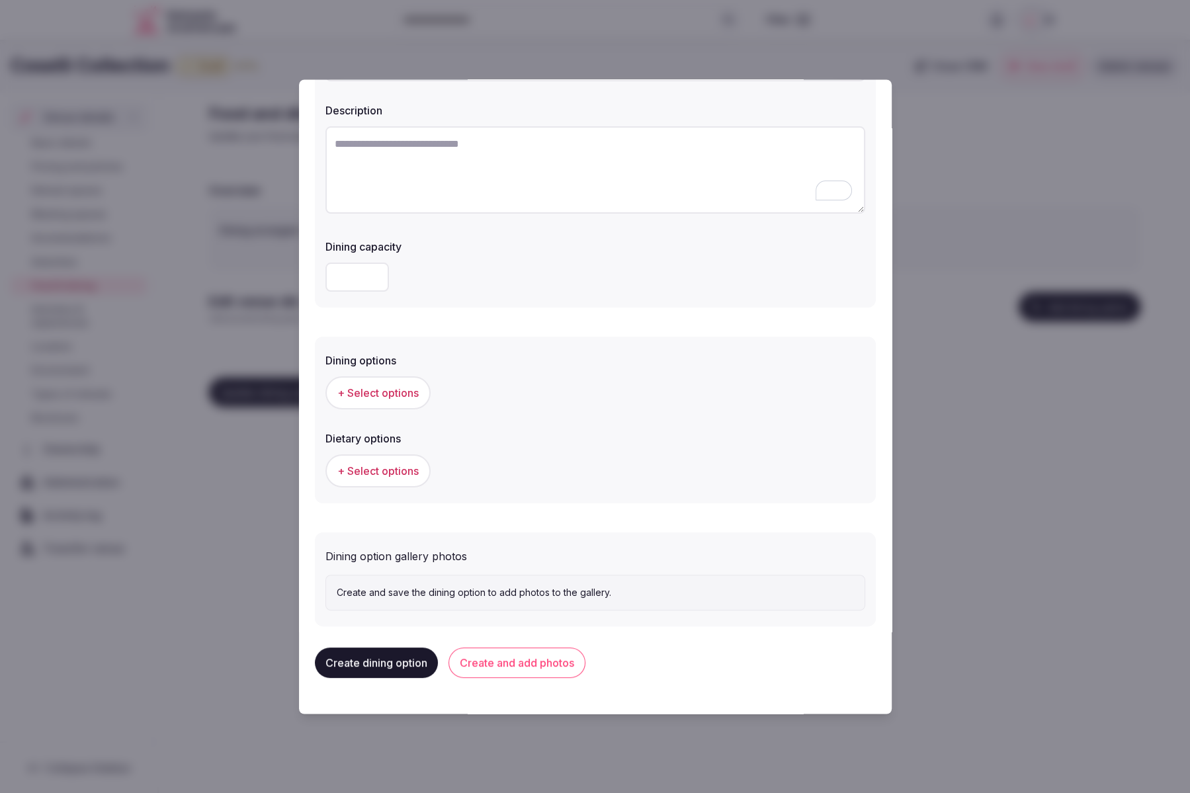
click at [539, 666] on button "Create and add photos" at bounding box center [517, 663] width 137 height 30
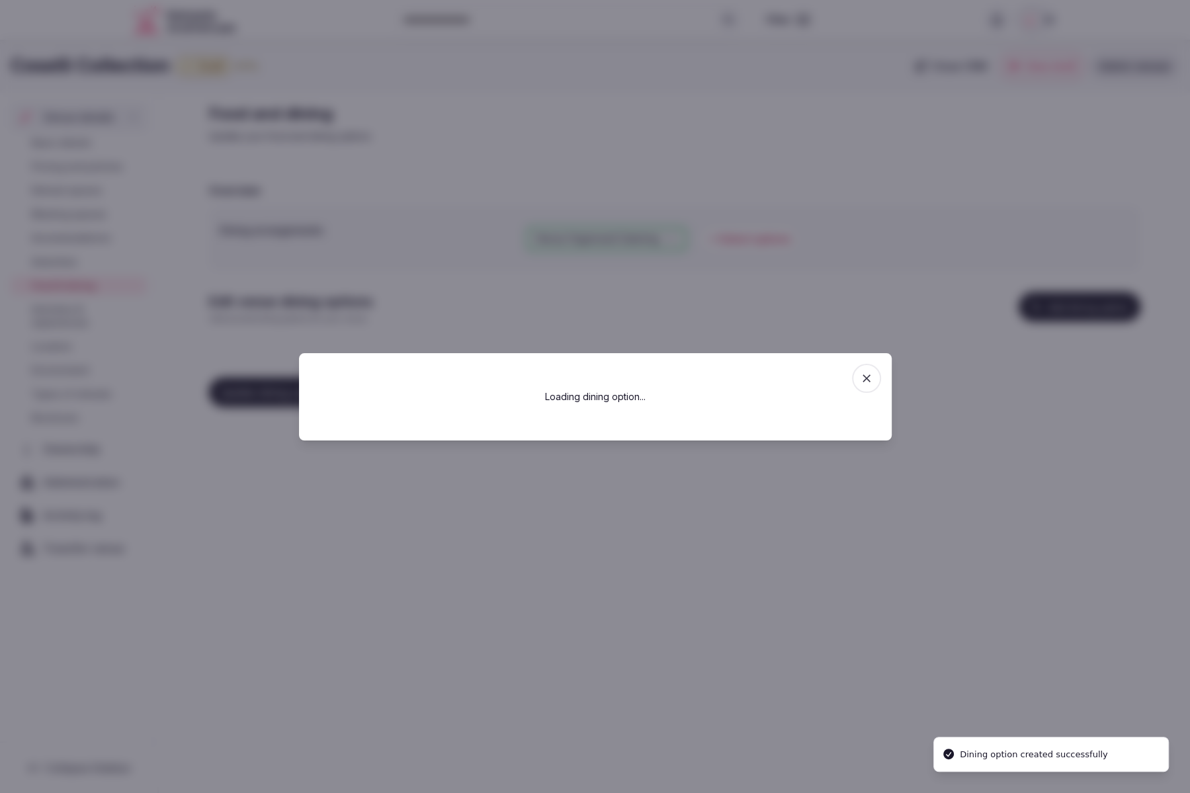
scroll to position [0, 0]
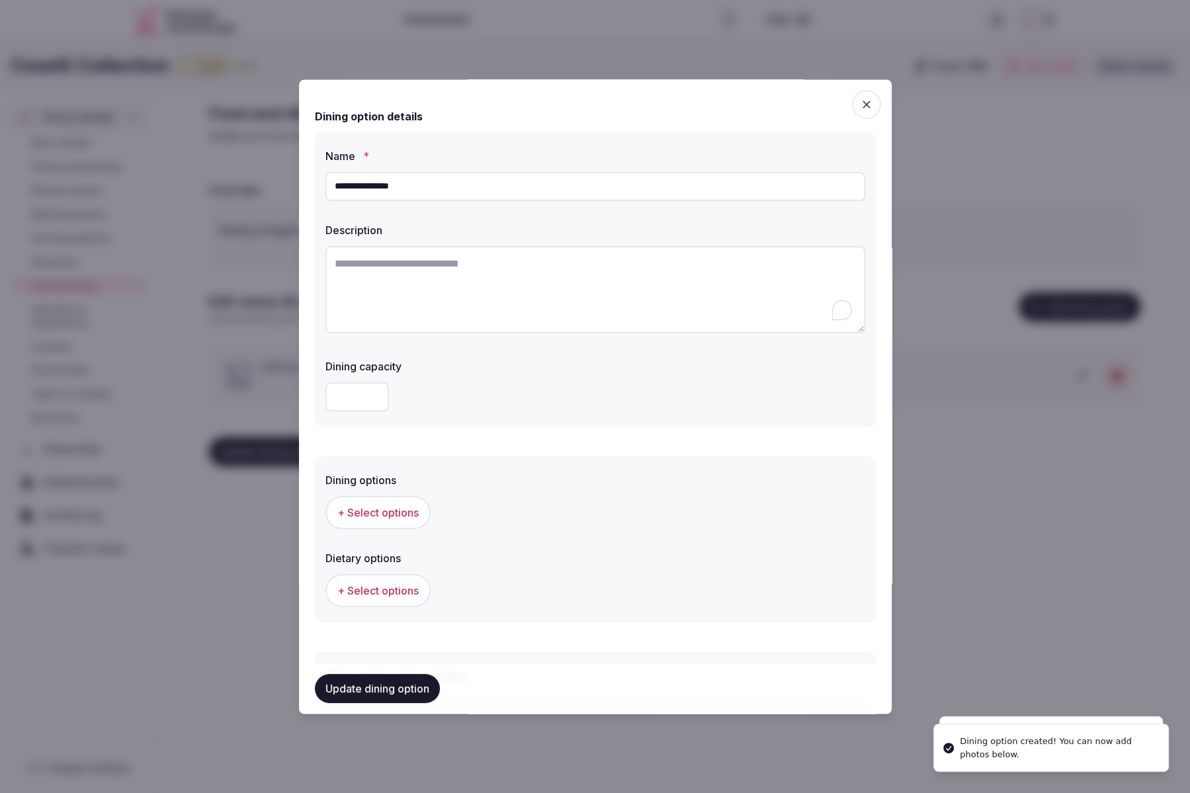
click at [461, 283] on textarea "To enrich screen reader interactions, please activate Accessibility in Grammarl…" at bounding box center [596, 289] width 540 height 87
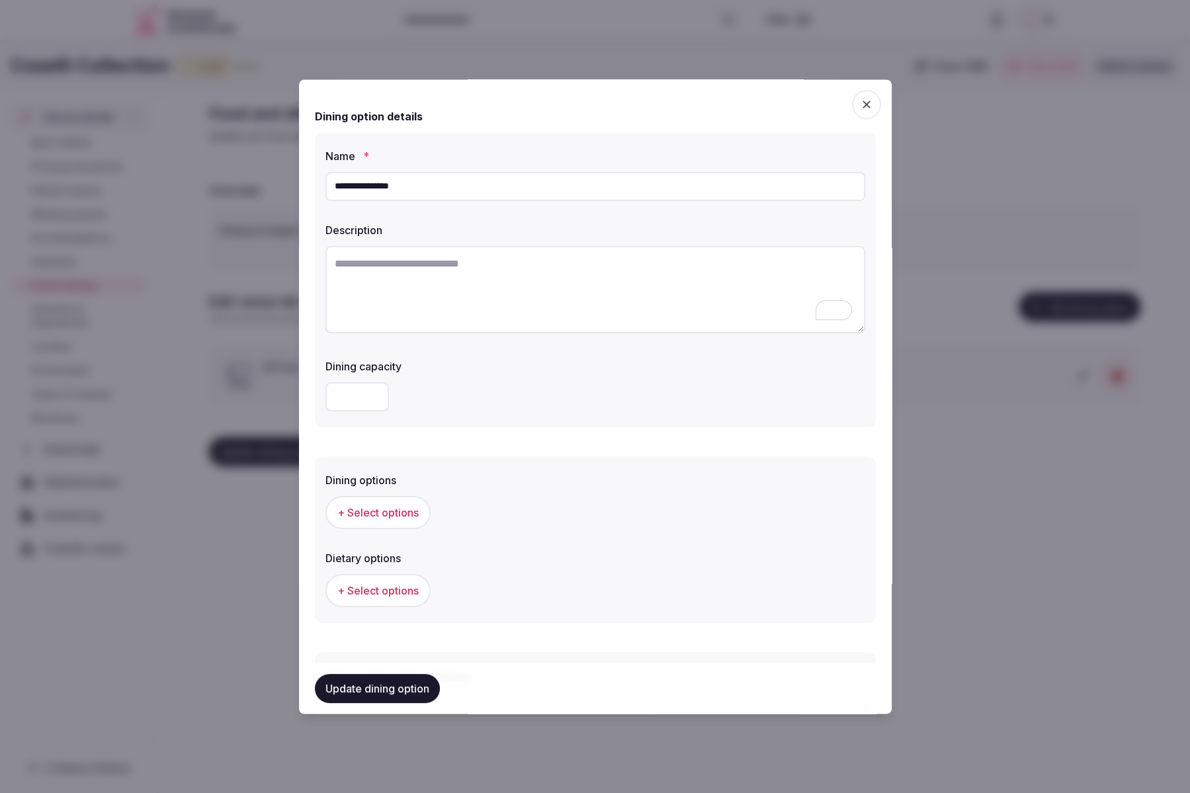
paste textarea "**********"
type textarea "**********"
click at [877, 106] on span "button" at bounding box center [866, 104] width 29 height 29
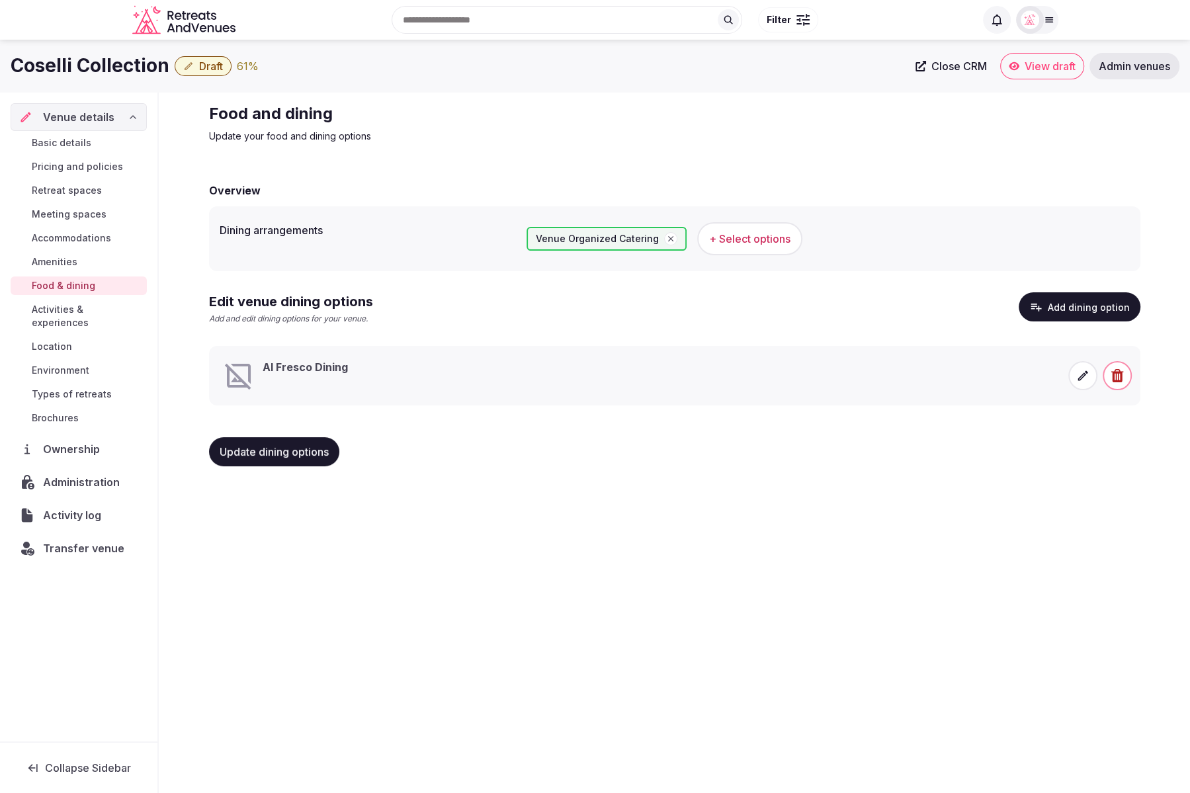
click at [57, 142] on span "Basic details" at bounding box center [62, 142] width 60 height 13
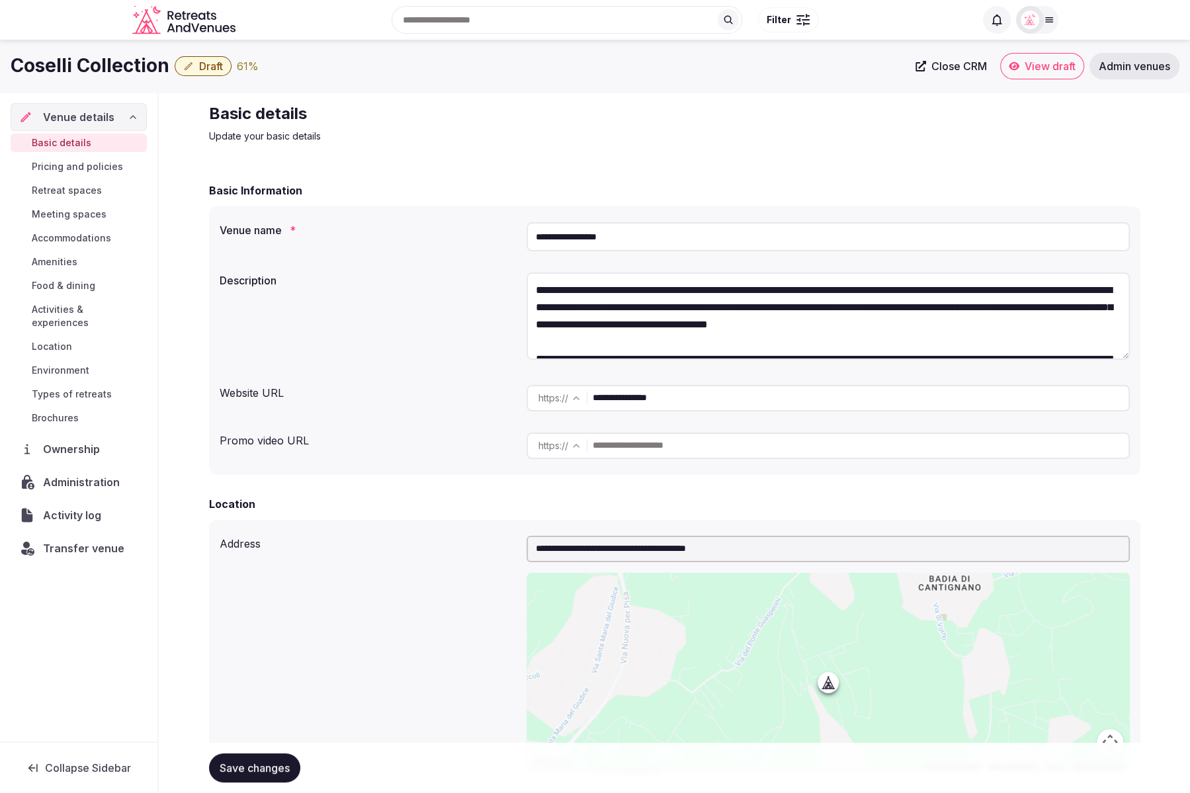
click at [789, 454] on input "text" at bounding box center [861, 446] width 536 height 26
paste input "**********"
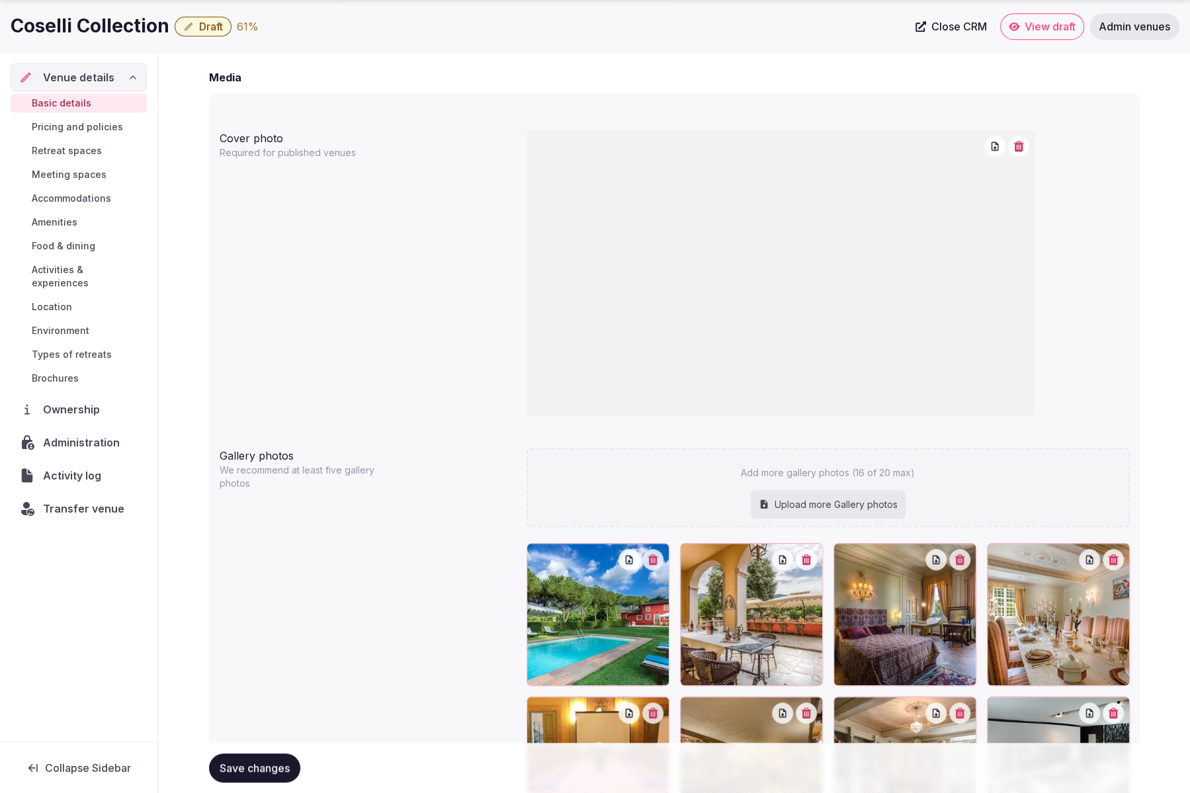
scroll to position [1435, 0]
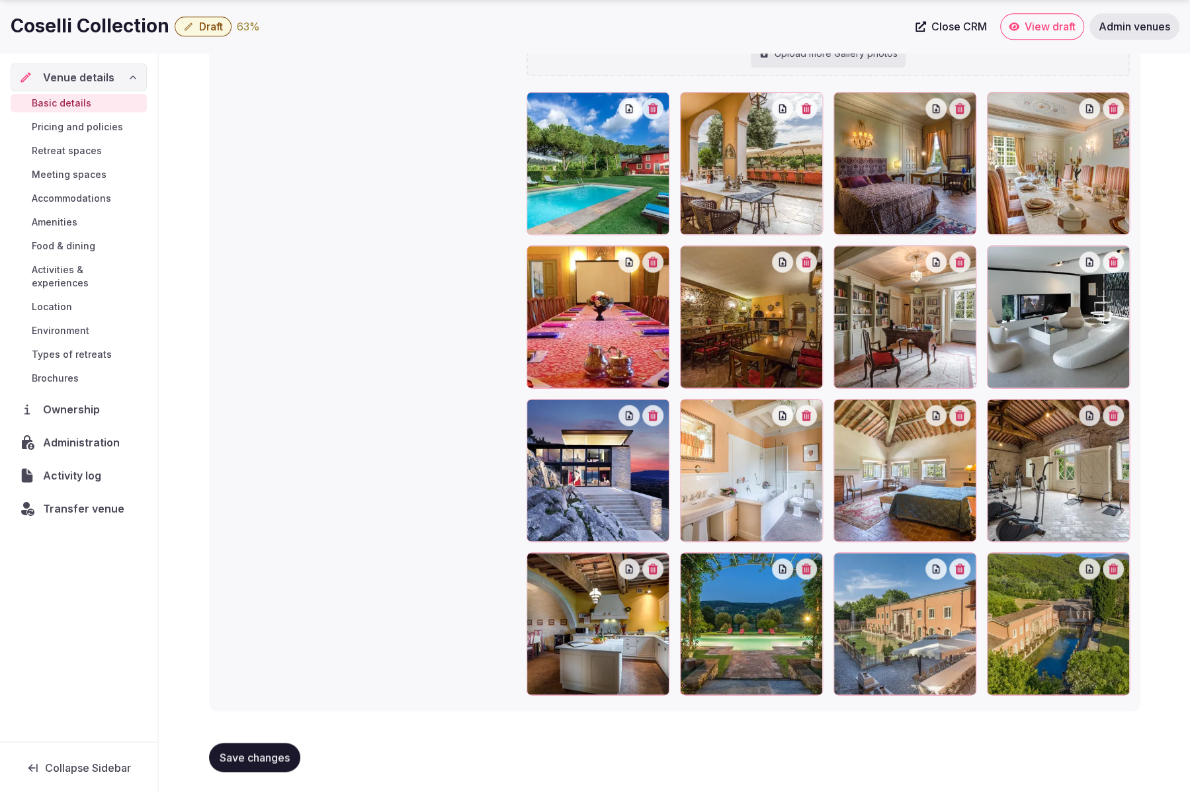
type input "**********"
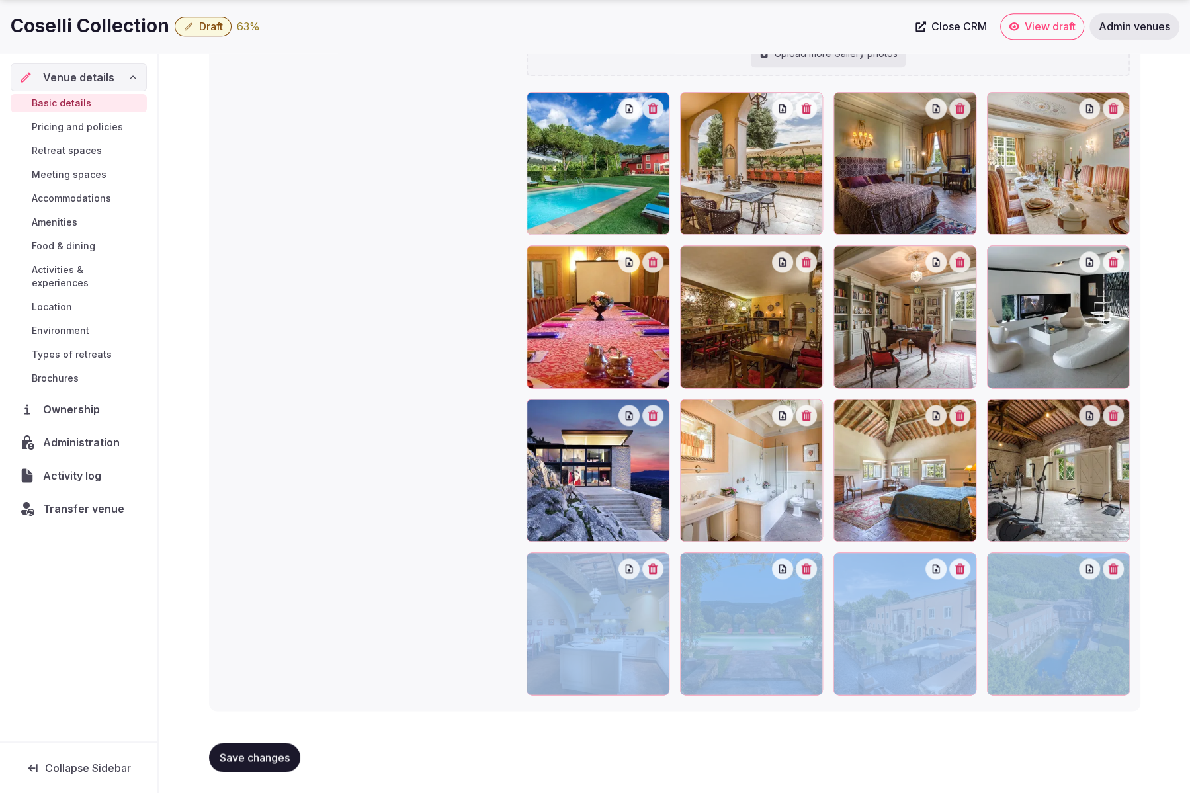
drag, startPoint x: 285, startPoint y: 711, endPoint x: 277, endPoint y: 728, distance: 18.3
click at [273, 754] on span "Save changes" at bounding box center [255, 757] width 70 height 13
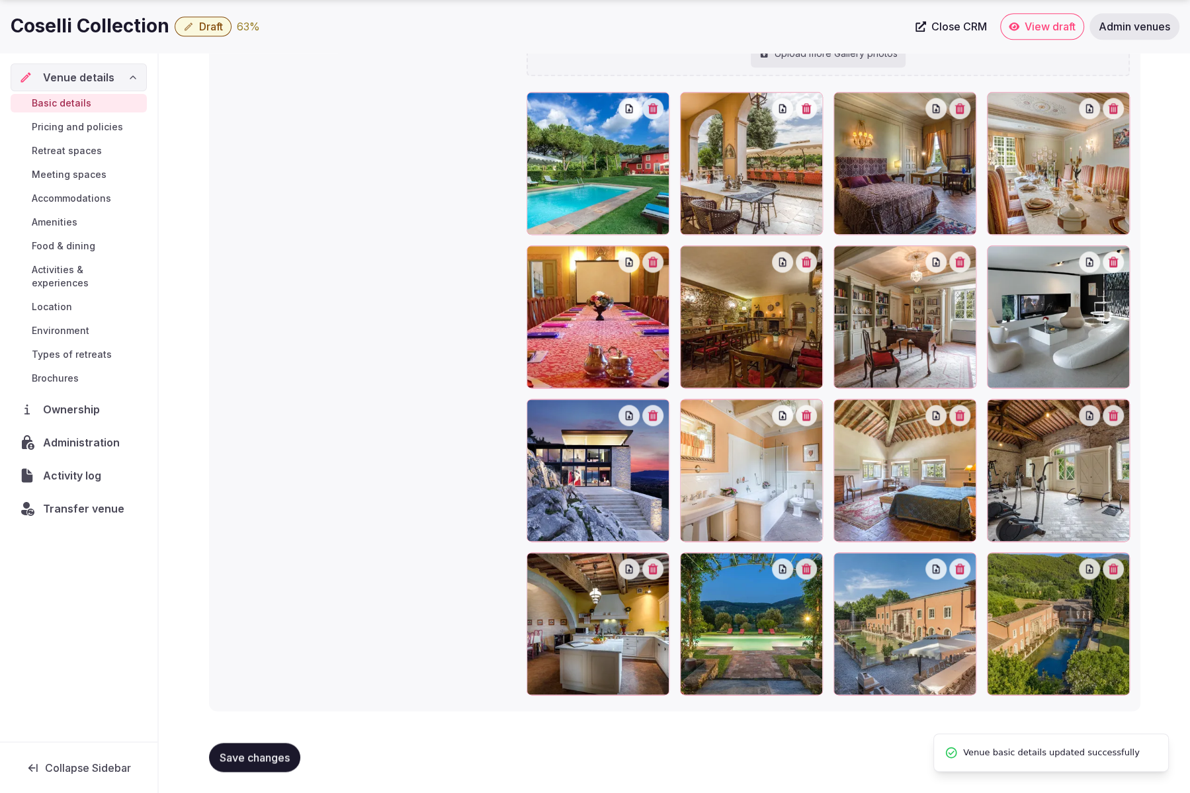
click at [318, 305] on div "Gallery photos We recommend at least five gallery photos Add more gallery photo…" at bounding box center [675, 345] width 910 height 709
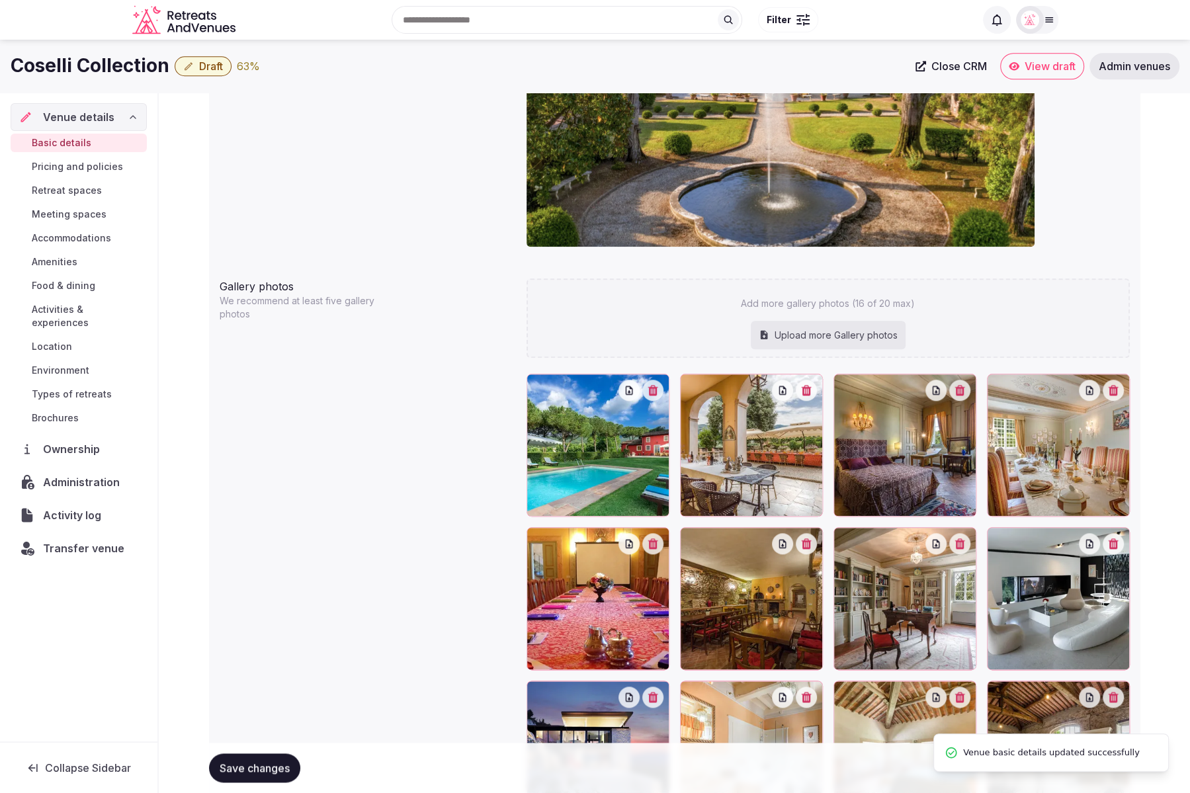
scroll to position [1151, 0]
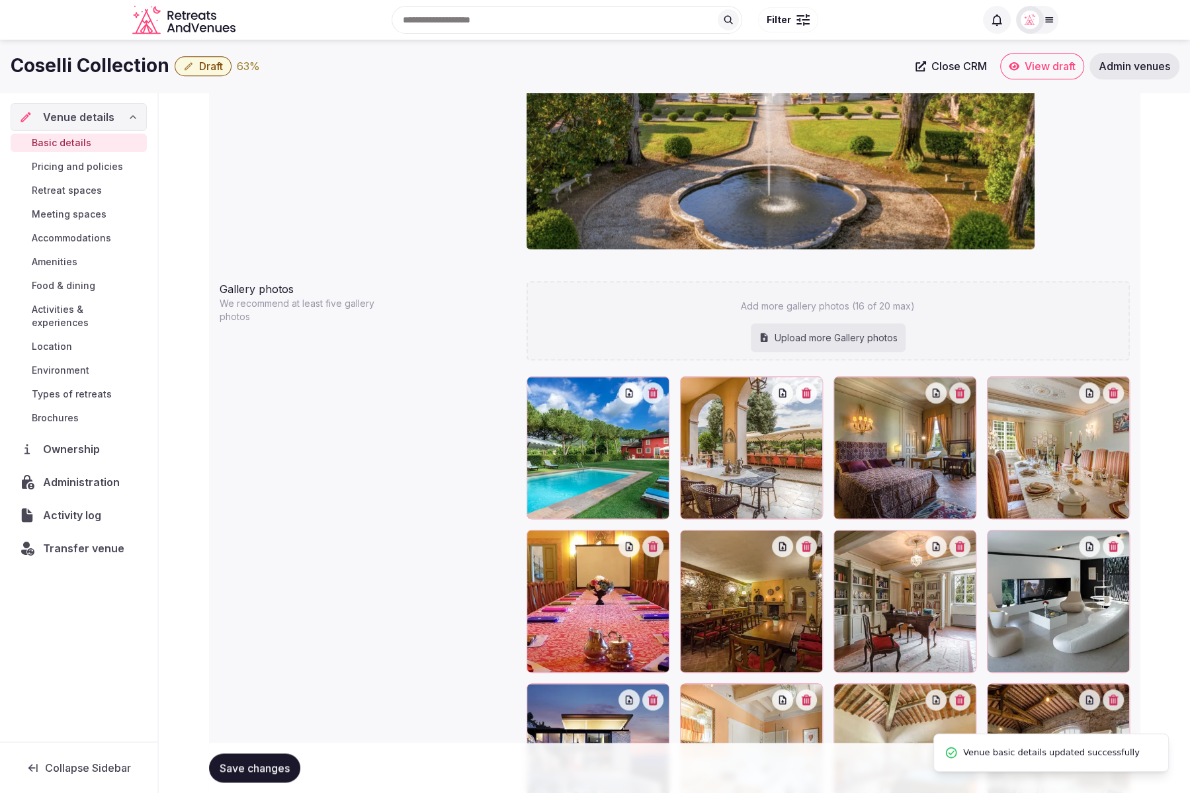
click at [72, 284] on span "Food & dining" at bounding box center [64, 285] width 64 height 13
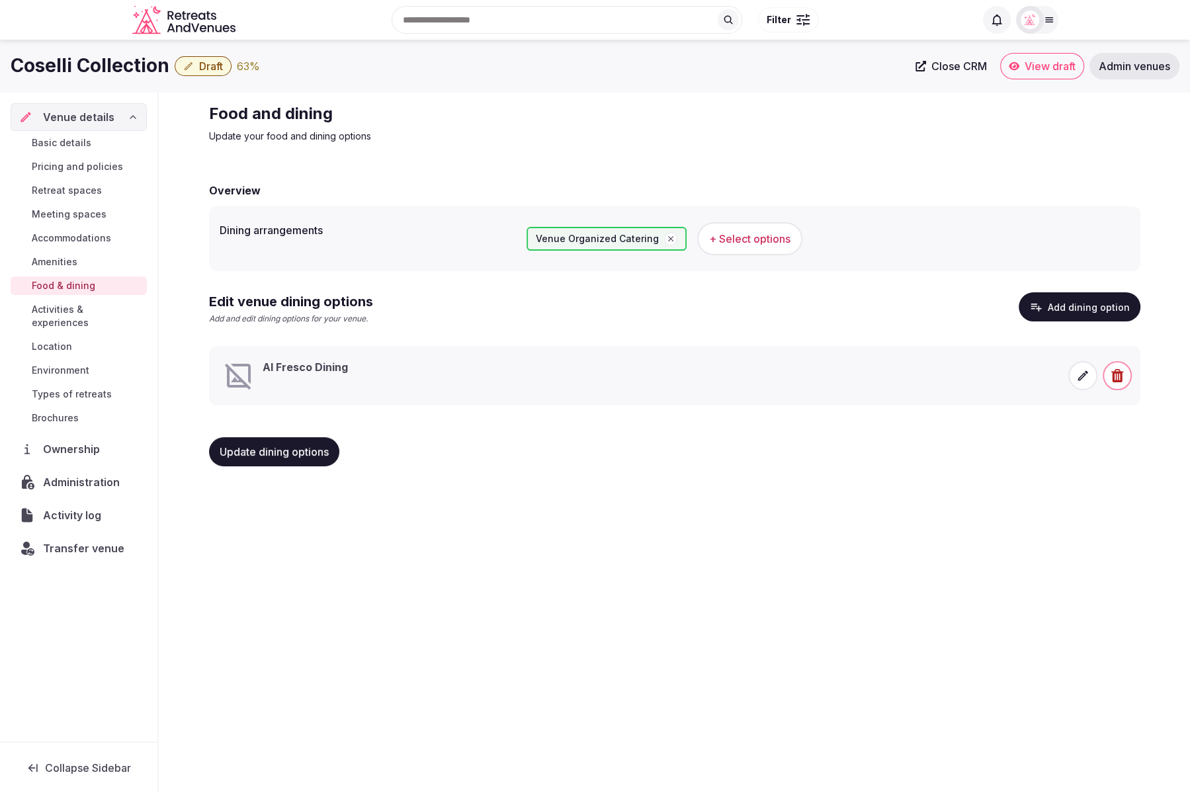
drag, startPoint x: 927, startPoint y: 509, endPoint x: 1002, endPoint y: 421, distance: 115.5
click at [928, 508] on div "Coselli Collection Draft 63 % Close CRM View draft Admin venues Venue details B…" at bounding box center [595, 413] width 1190 height 746
click at [1079, 378] on icon at bounding box center [1083, 376] width 10 height 10
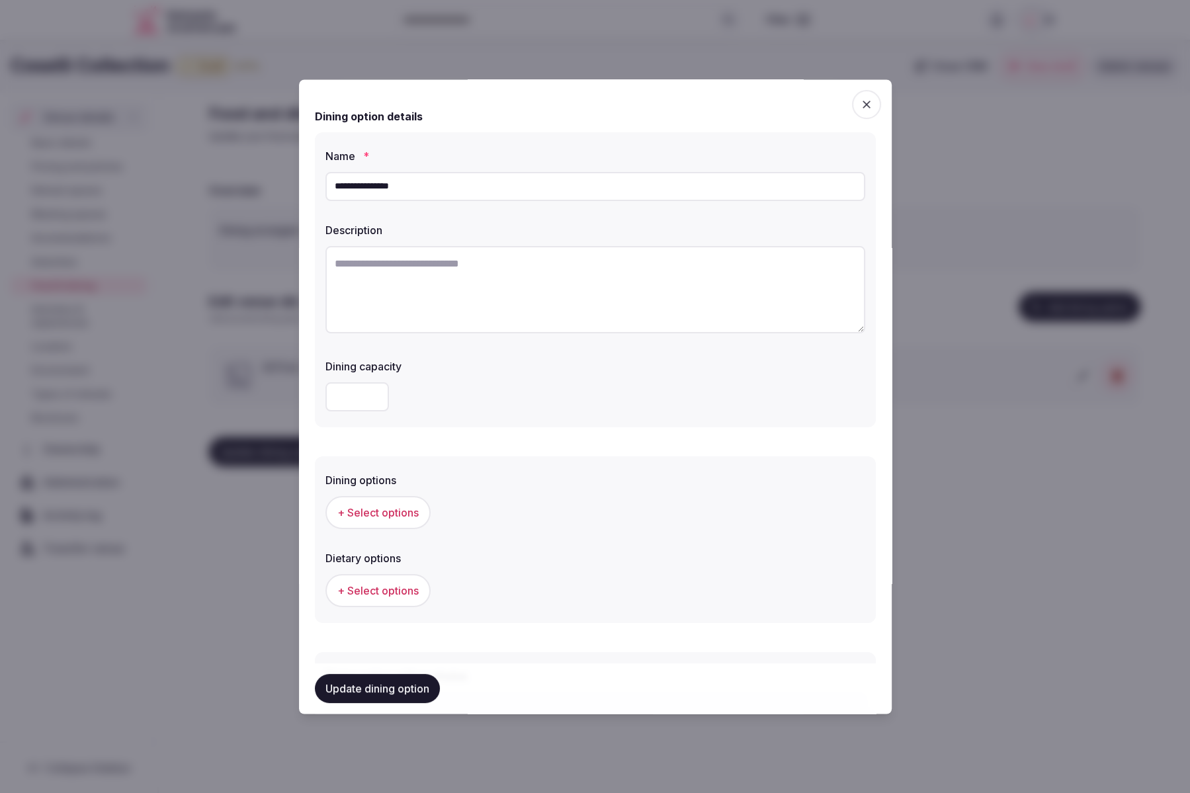
click at [525, 274] on textarea at bounding box center [596, 289] width 540 height 87
paste textarea "**********"
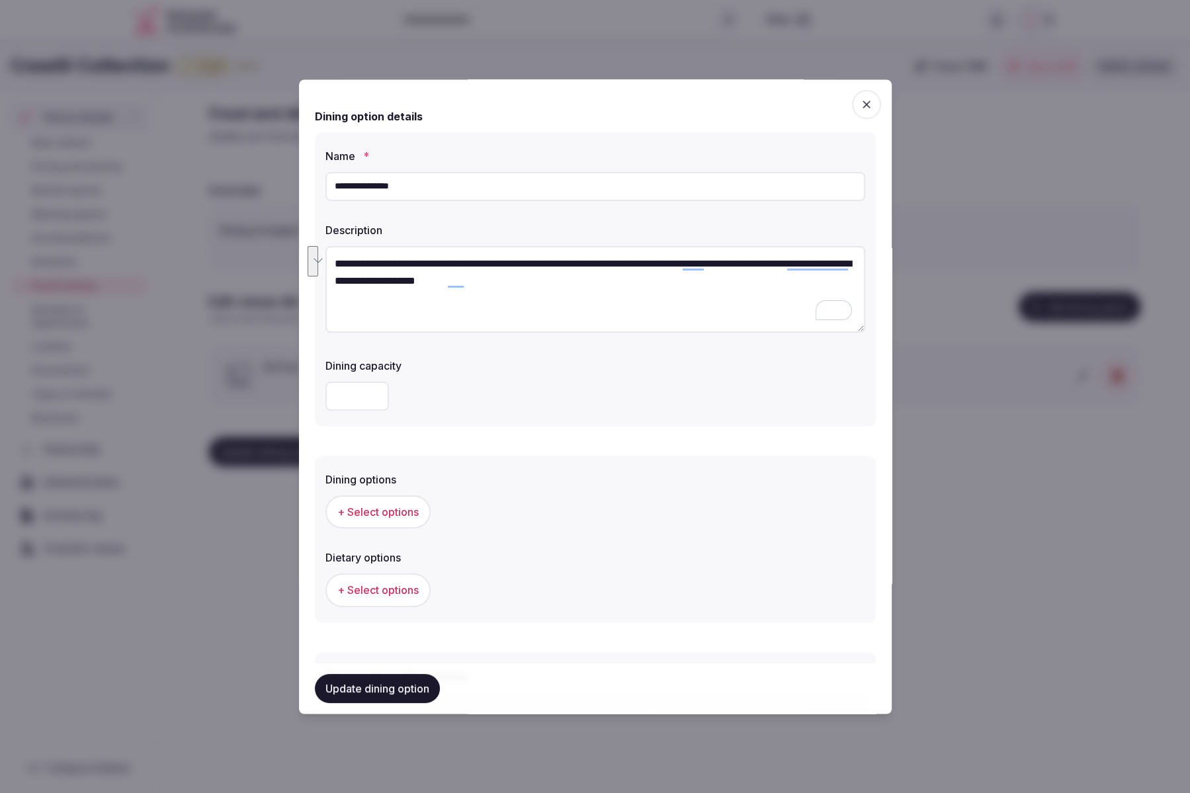
drag, startPoint x: 418, startPoint y: 283, endPoint x: 468, endPoint y: 272, distance: 51.5
click at [333, 255] on textarea "**********" at bounding box center [596, 289] width 540 height 87
paste textarea "**********"
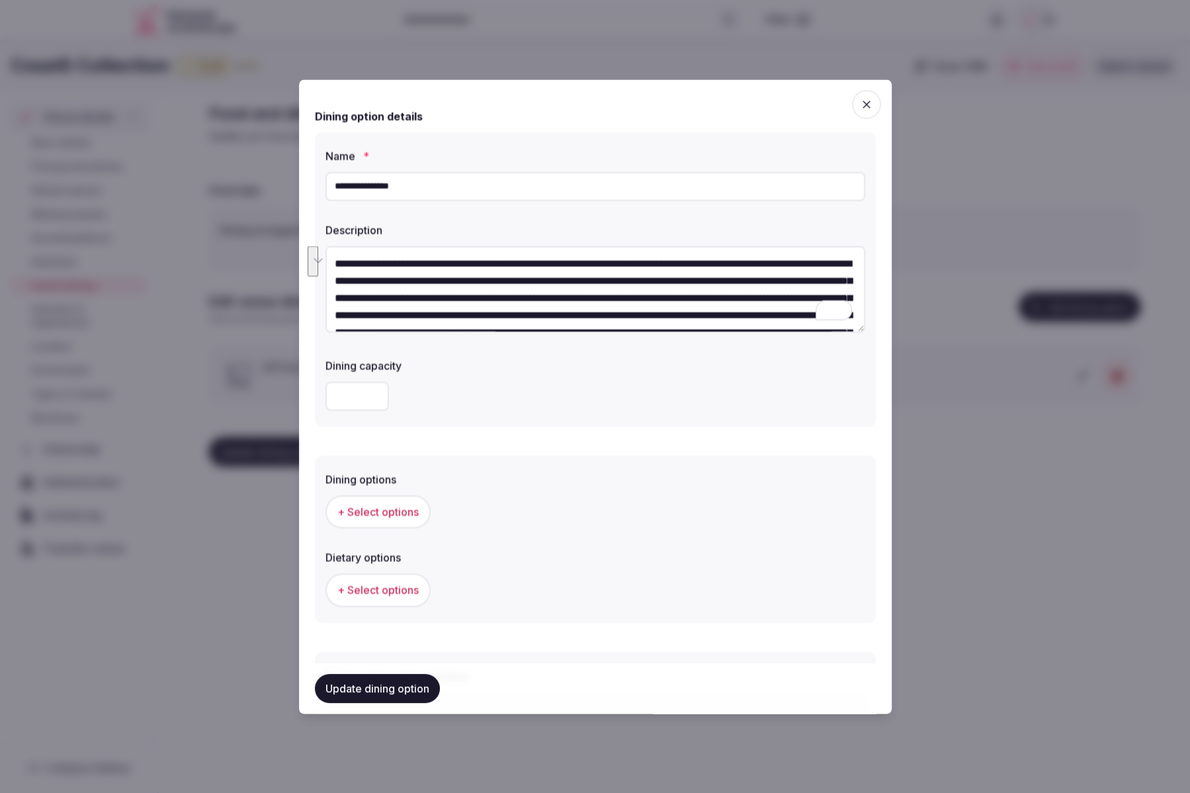
scroll to position [127, 0]
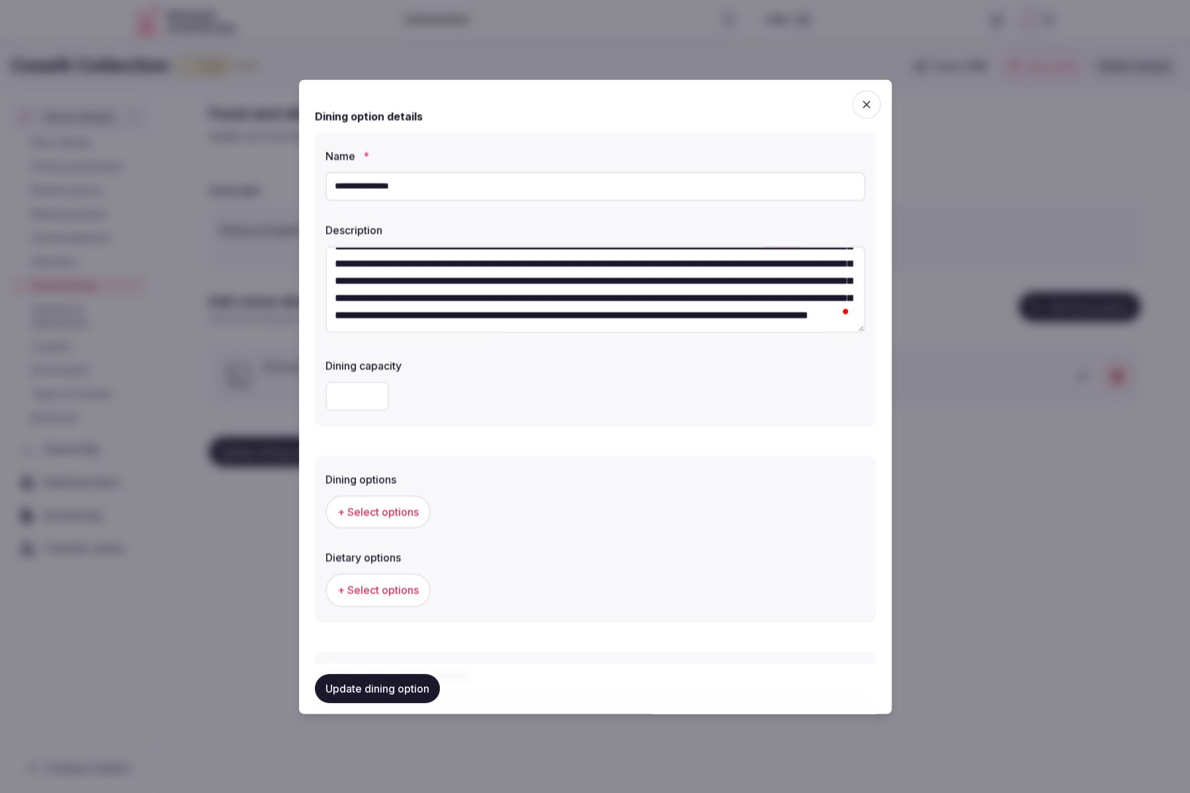
type textarea "**********"
click at [403, 403] on div at bounding box center [596, 396] width 540 height 29
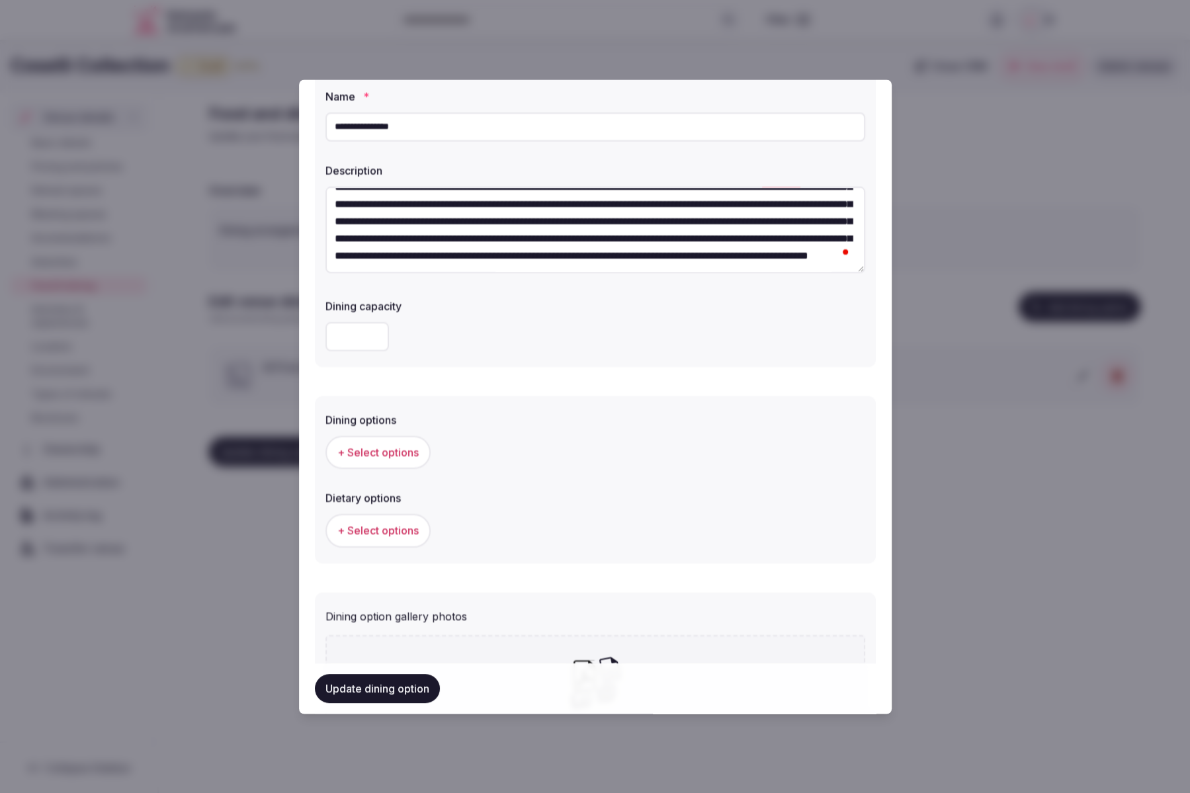
scroll to position [103, 0]
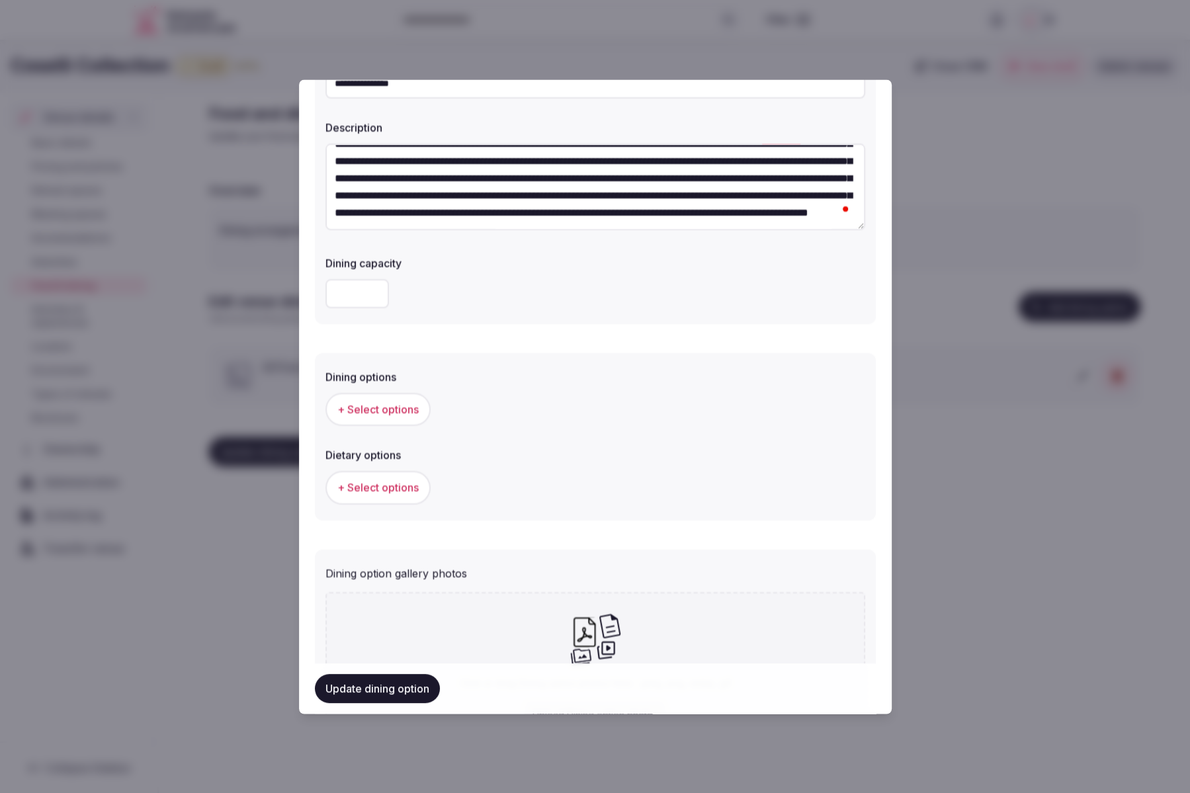
click at [375, 418] on button "+ Select options" at bounding box center [378, 410] width 105 height 33
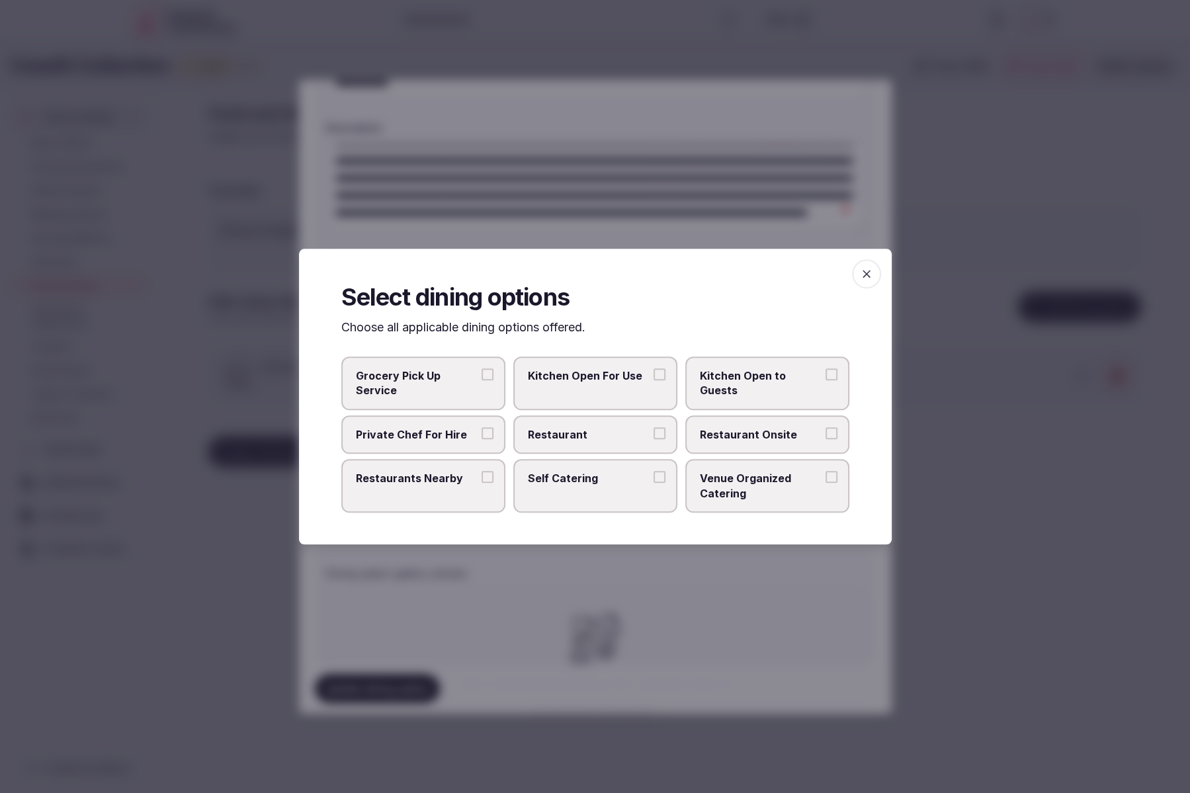
click at [734, 490] on span "Venue Organized Catering" at bounding box center [761, 486] width 122 height 30
click at [826, 483] on button "Venue Organized Catering" at bounding box center [832, 477] width 12 height 12
click at [436, 395] on span "Grocery Pick Up Service" at bounding box center [417, 384] width 122 height 30
click at [482, 380] on button "Grocery Pick Up Service" at bounding box center [488, 375] width 12 height 12
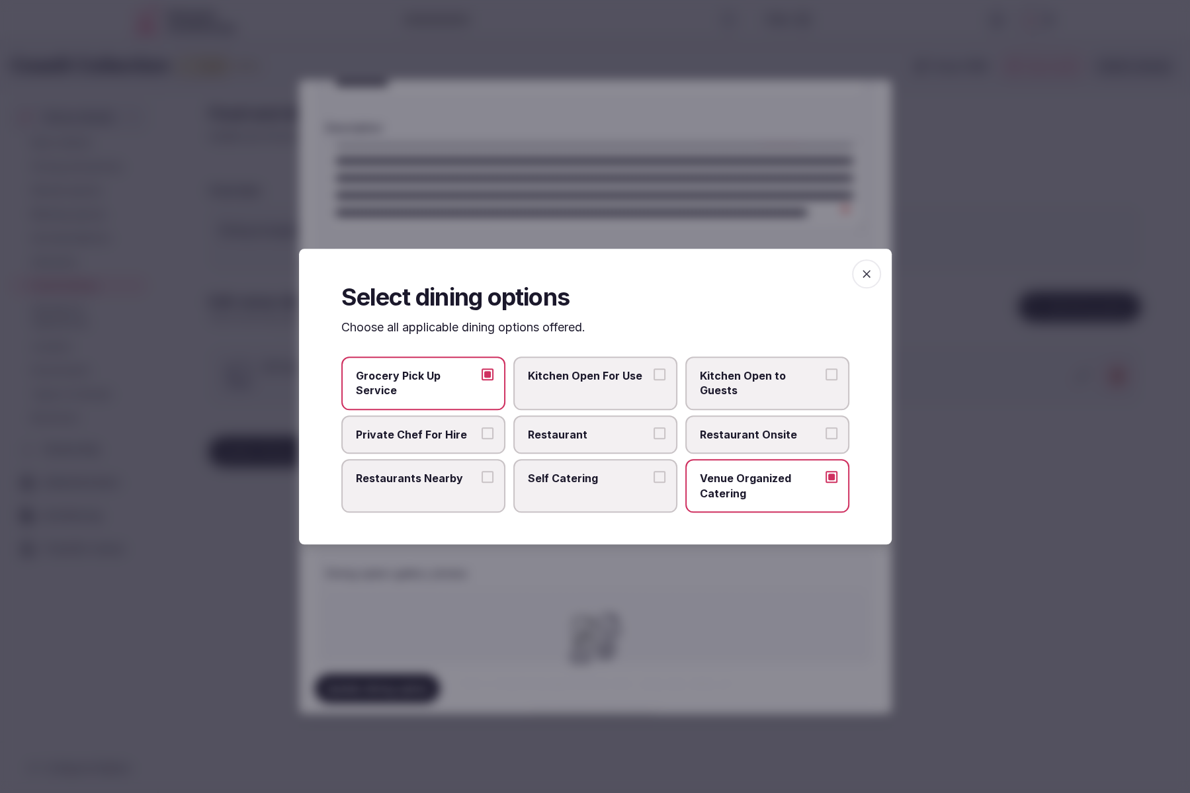
click at [593, 497] on label "Self Catering" at bounding box center [595, 486] width 164 height 54
click at [654, 483] on button "Self Catering" at bounding box center [660, 477] width 12 height 12
click at [583, 381] on span "Kitchen Open For Use" at bounding box center [589, 376] width 122 height 15
click at [654, 380] on button "Kitchen Open For Use" at bounding box center [660, 375] width 12 height 12
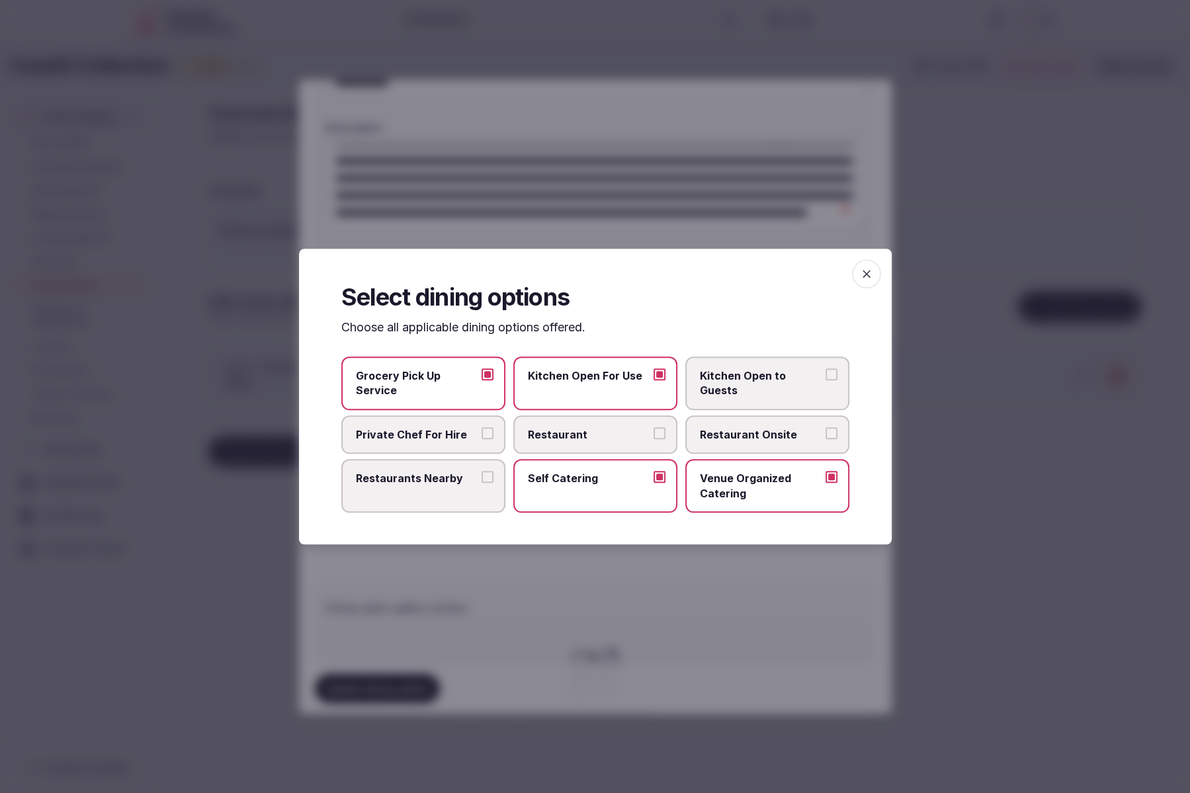
click at [612, 379] on span "Kitchen Open For Use" at bounding box center [589, 376] width 122 height 15
click at [654, 379] on button "Kitchen Open For Use" at bounding box center [660, 375] width 12 height 12
click at [750, 381] on span "Kitchen Open to Guests" at bounding box center [761, 384] width 122 height 30
click at [826, 380] on button "Kitchen Open to Guests" at bounding box center [832, 375] width 12 height 12
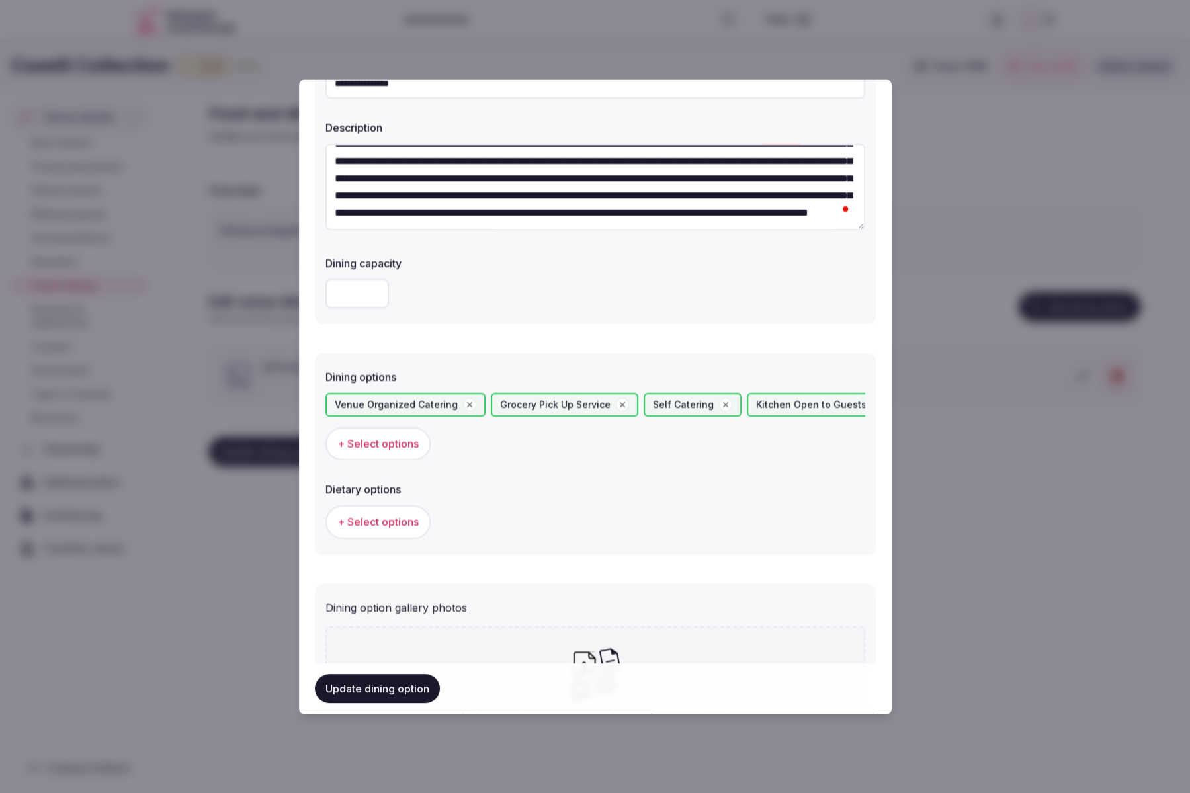
scroll to position [184, 0]
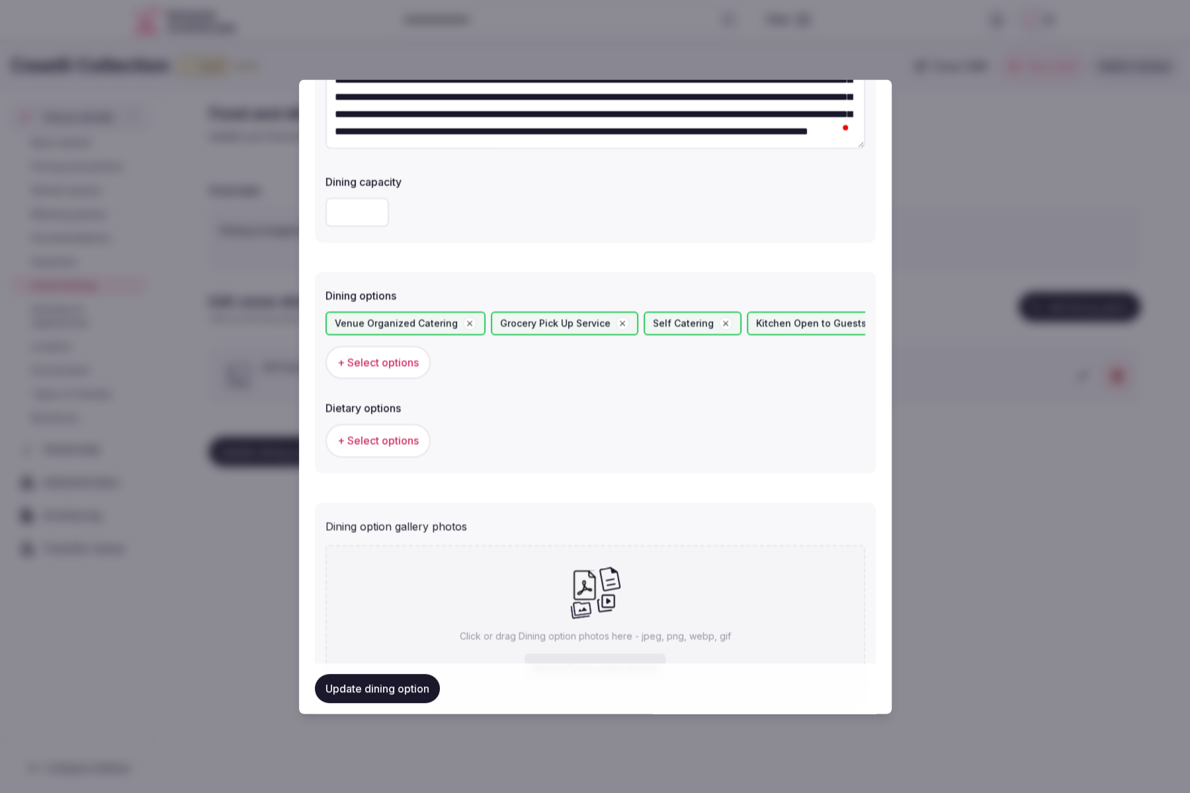
click at [385, 434] on span "+ Select options" at bounding box center [377, 441] width 81 height 15
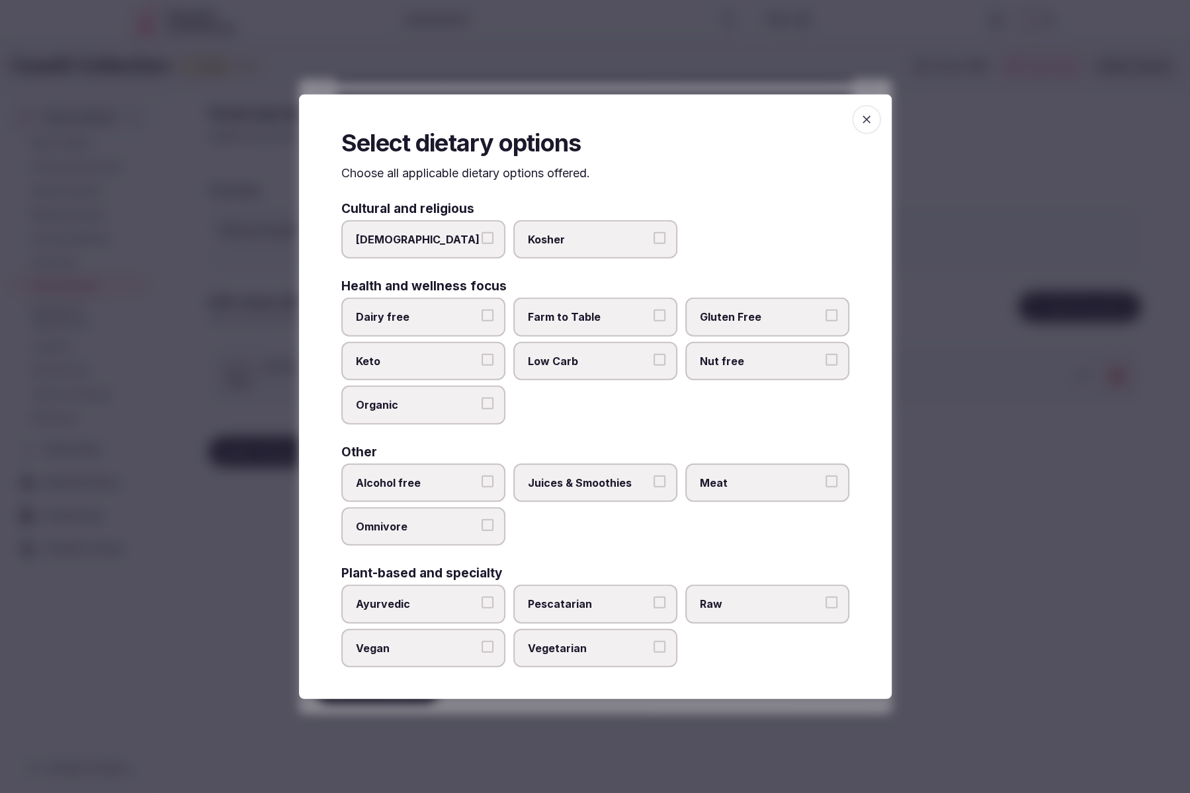
click at [439, 409] on span "Organic" at bounding box center [417, 405] width 122 height 15
click at [482, 409] on button "Organic" at bounding box center [488, 404] width 12 height 12
click at [751, 482] on span "Meat" at bounding box center [761, 482] width 122 height 15
click at [826, 482] on button "Meat" at bounding box center [832, 481] width 12 height 12
click at [615, 478] on span "Juices & Smoothies" at bounding box center [589, 482] width 122 height 15
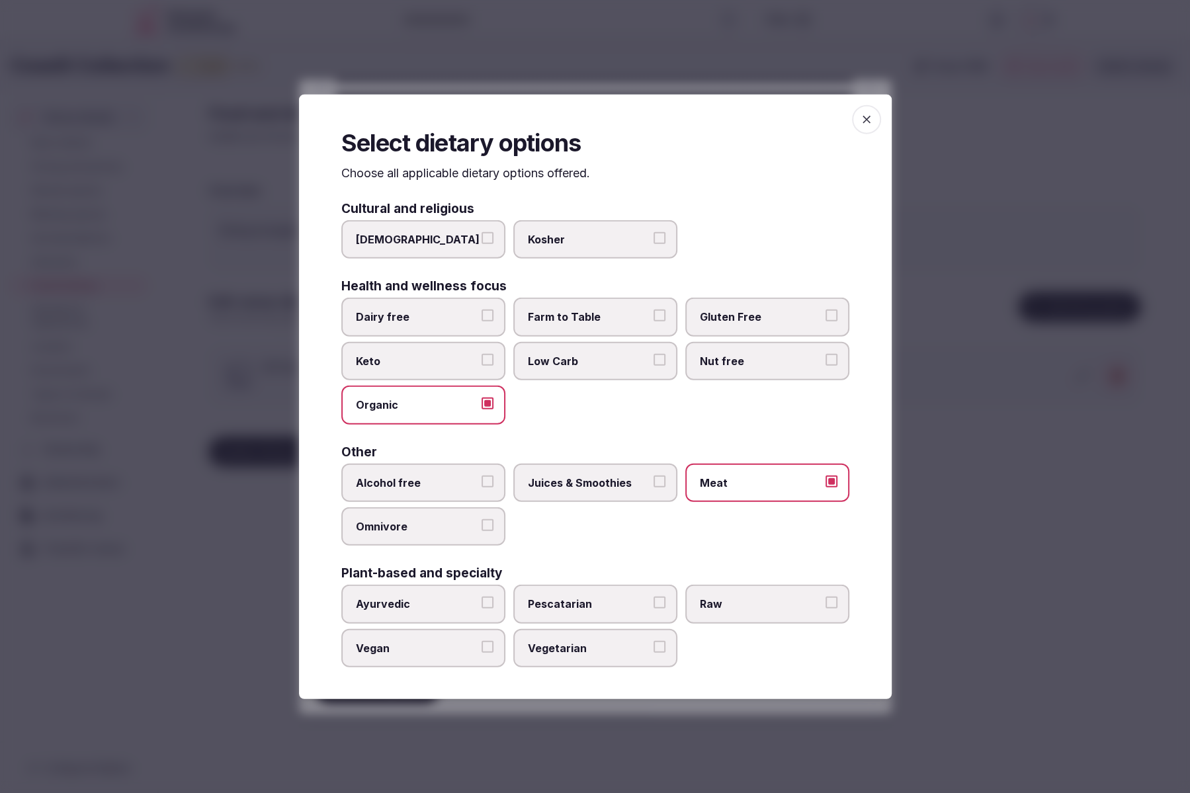
click at [654, 478] on button "Juices & Smoothies" at bounding box center [660, 481] width 12 height 12
drag, startPoint x: 519, startPoint y: 636, endPoint x: 568, endPoint y: 646, distance: 49.4
click at [520, 636] on label "Vegetarian" at bounding box center [595, 648] width 164 height 38
click at [654, 641] on button "Vegetarian" at bounding box center [660, 647] width 12 height 12
click at [1029, 587] on div at bounding box center [595, 396] width 1190 height 793
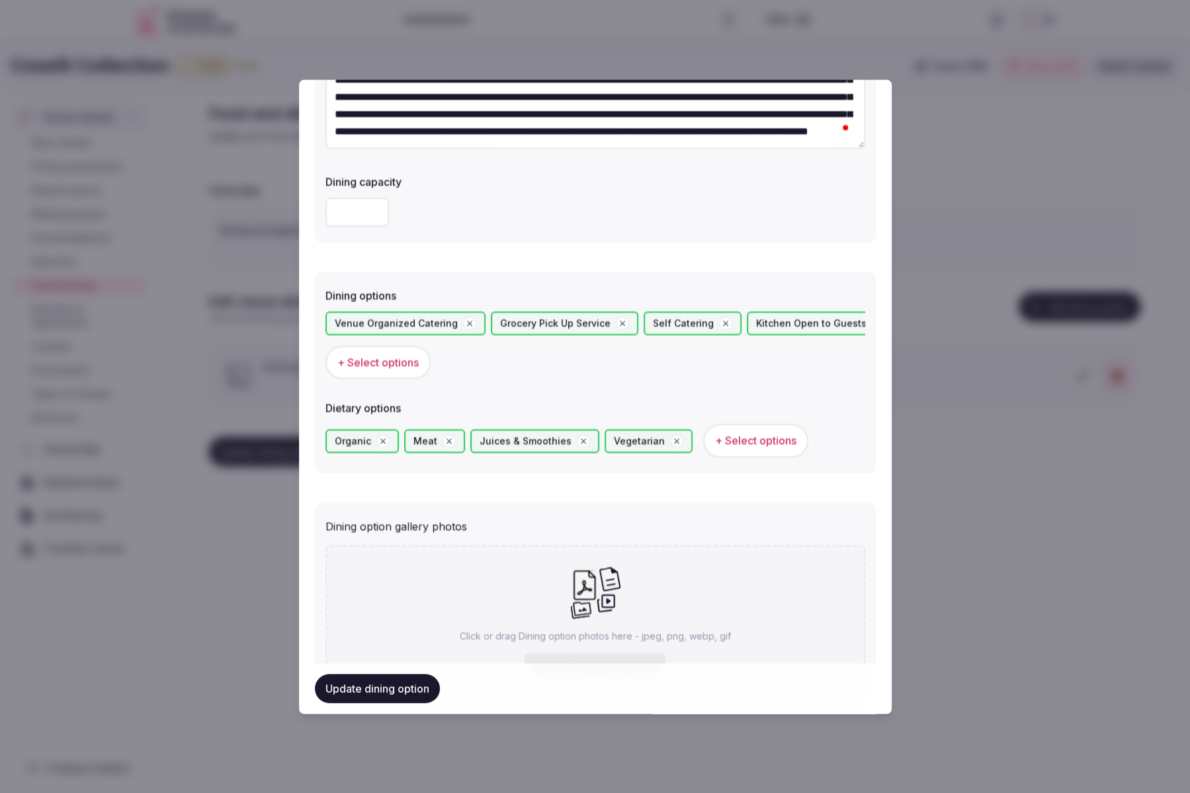
scroll to position [277, 0]
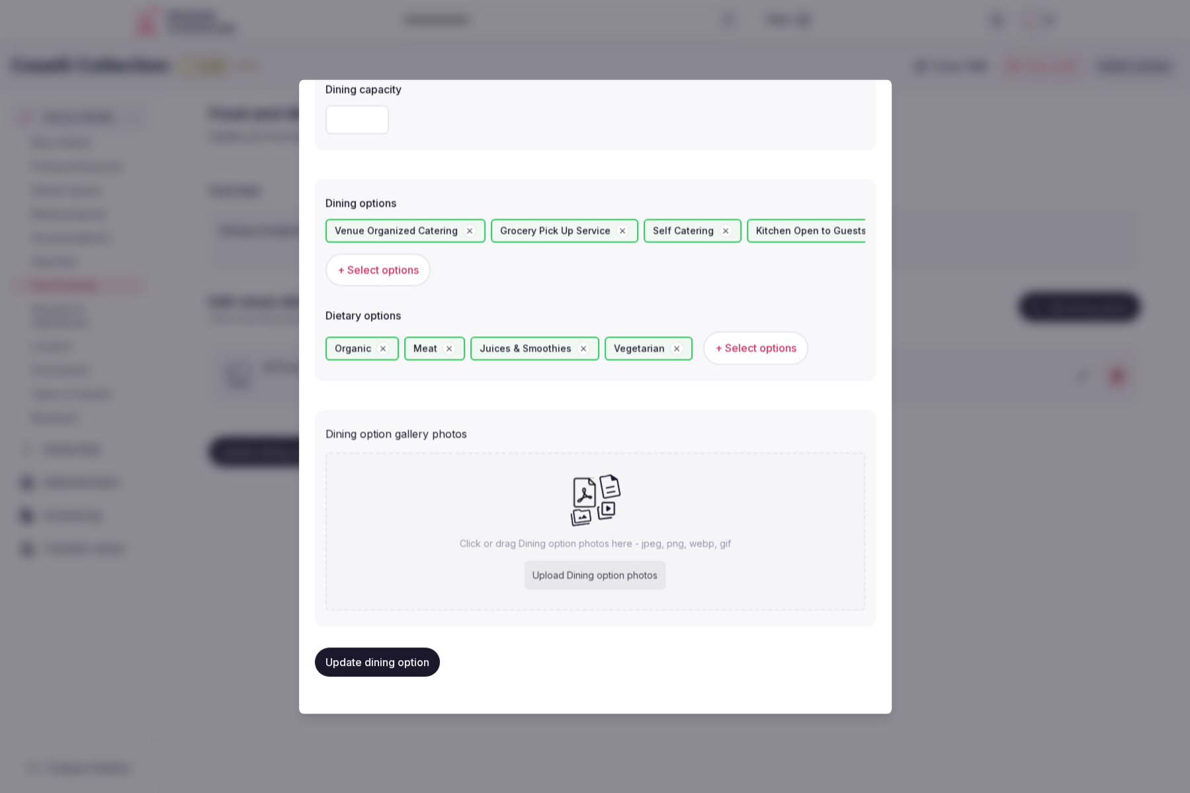
click at [590, 496] on icon at bounding box center [585, 493] width 30 height 30
type input "**********"
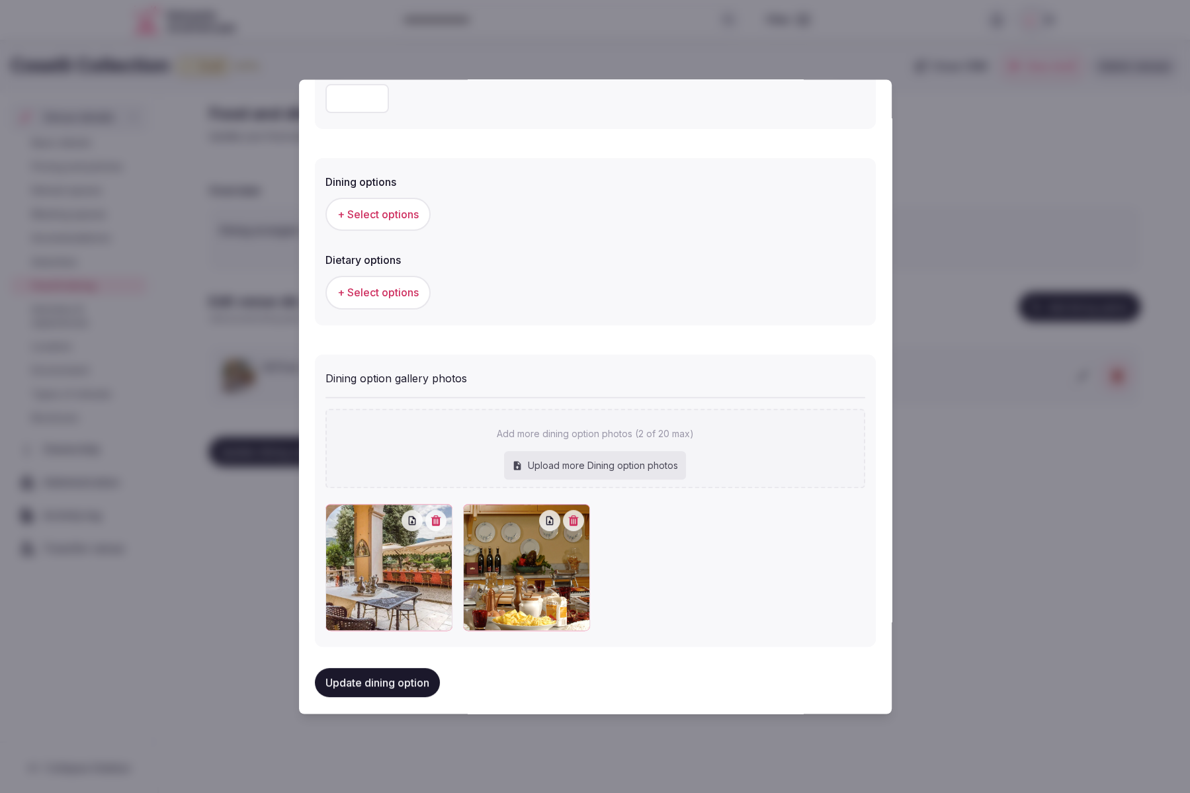
scroll to position [318, 0]
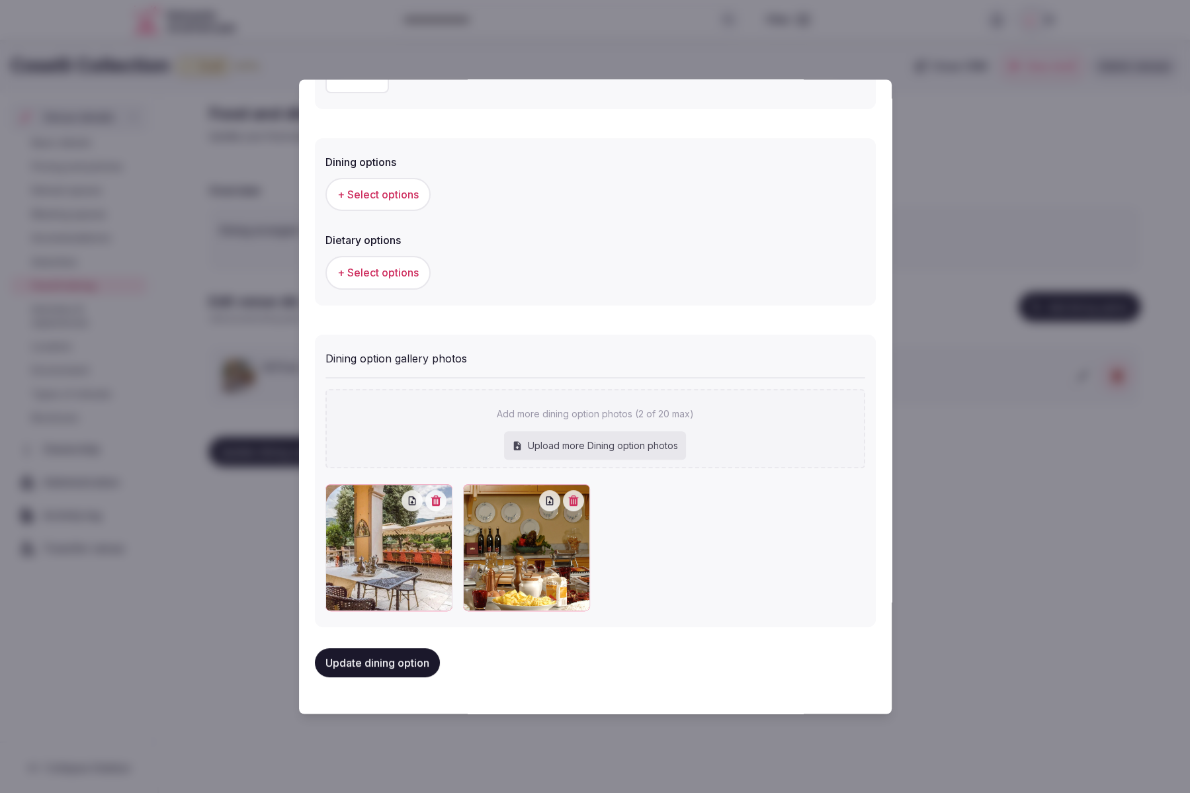
click at [365, 664] on button "Update dining option" at bounding box center [377, 662] width 125 height 29
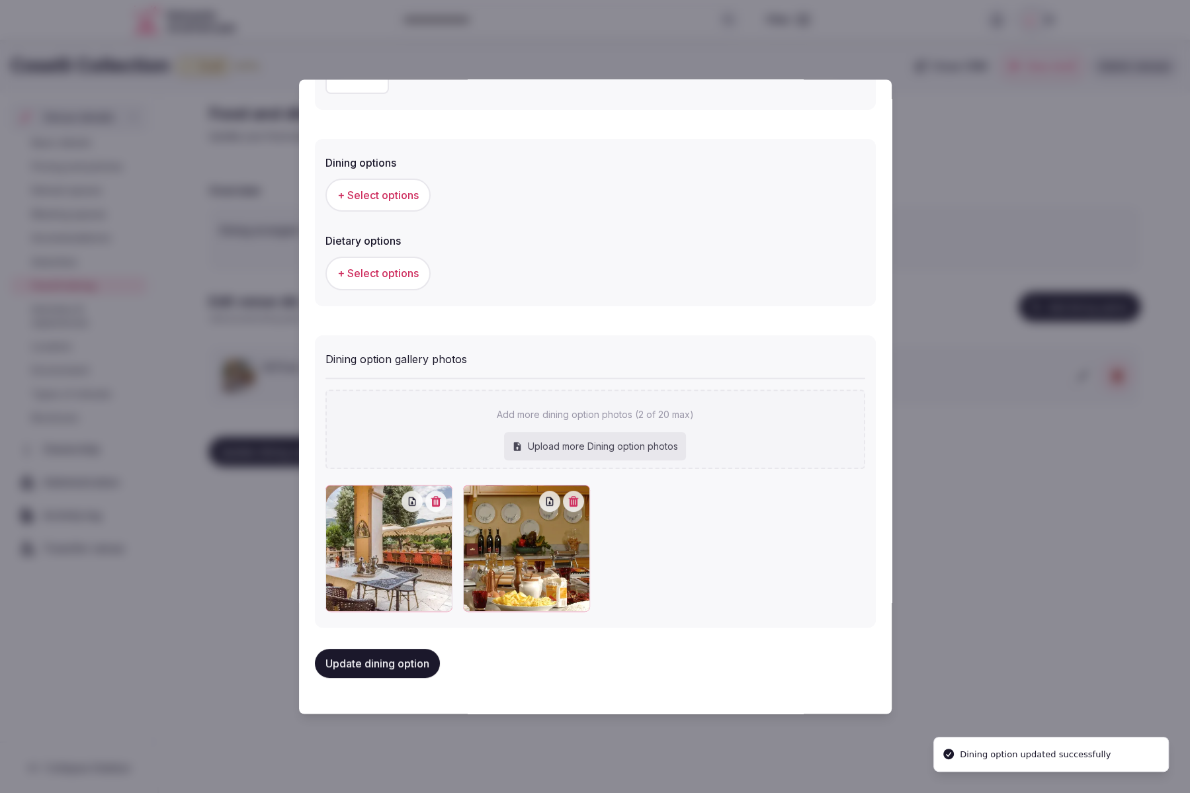
scroll to position [315, 0]
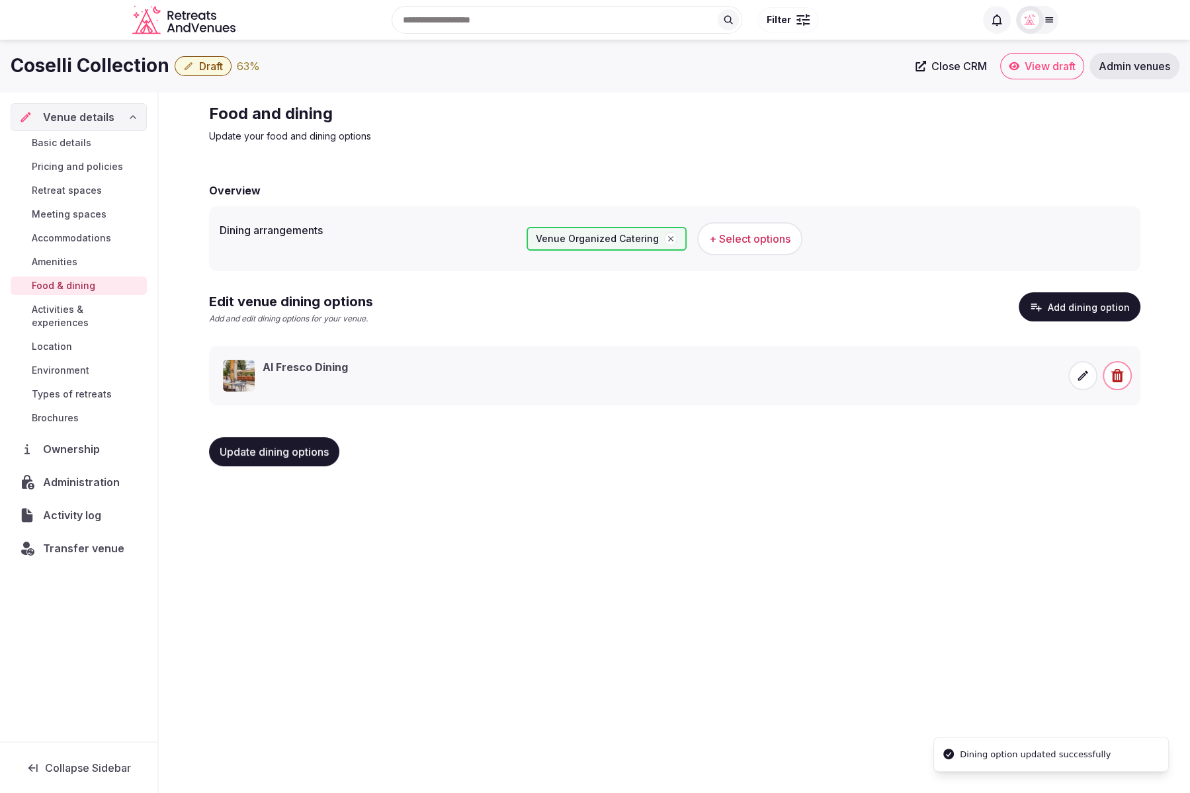
click at [762, 604] on div "Coselli Collection Draft 63 % Close CRM View draft Admin venues Venue details B…" at bounding box center [595, 413] width 1190 height 746
click at [251, 453] on span "Update dining options" at bounding box center [274, 451] width 109 height 13
click at [720, 235] on span "+ Select options" at bounding box center [749, 239] width 81 height 15
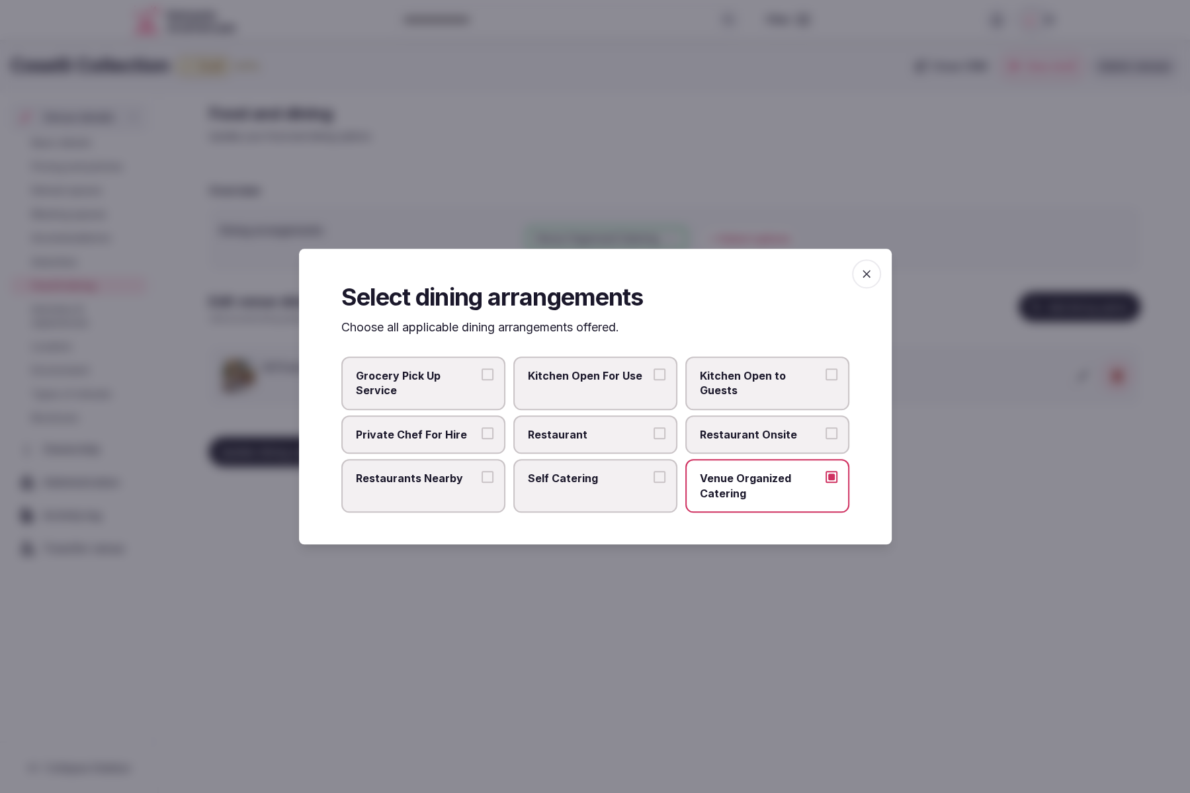
click at [408, 386] on span "Grocery Pick Up Service" at bounding box center [417, 384] width 122 height 30
click at [482, 380] on button "Grocery Pick Up Service" at bounding box center [488, 375] width 12 height 12
click at [587, 478] on span "Self Catering" at bounding box center [589, 478] width 122 height 15
click at [654, 478] on button "Self Catering" at bounding box center [660, 477] width 12 height 12
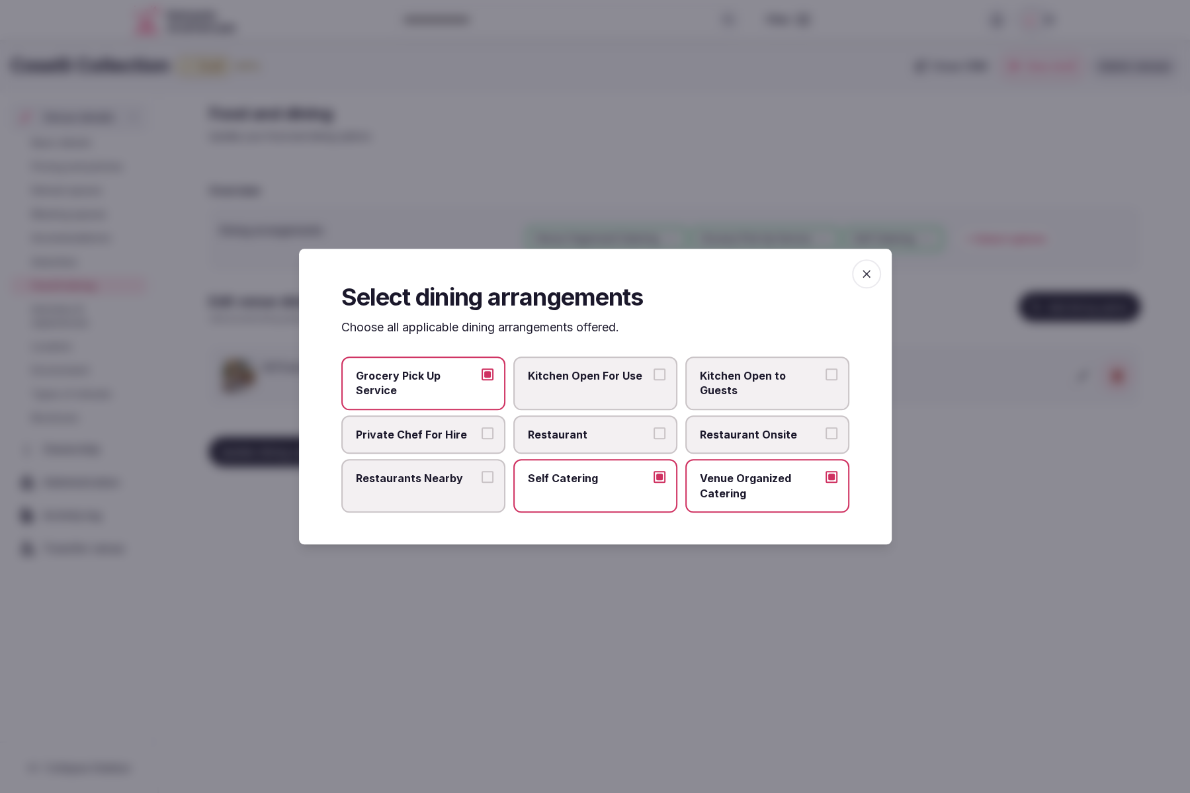
click at [750, 392] on span "Kitchen Open to Guests" at bounding box center [761, 384] width 122 height 30
click at [826, 380] on button "Kitchen Open to Guests" at bounding box center [832, 375] width 12 height 12
click at [1012, 529] on div at bounding box center [595, 396] width 1190 height 793
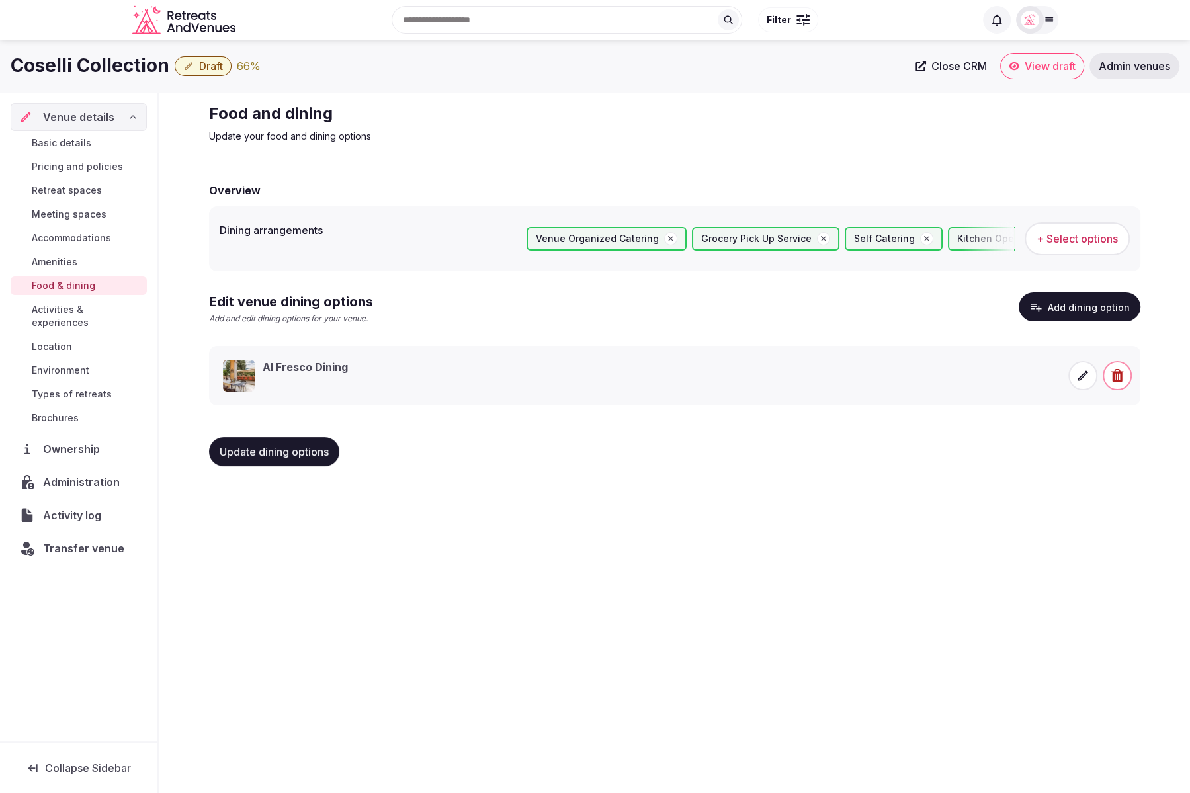
click at [283, 443] on button "Update dining options" at bounding box center [274, 451] width 130 height 29
click at [81, 306] on span "Activities & experiences" at bounding box center [87, 316] width 110 height 26
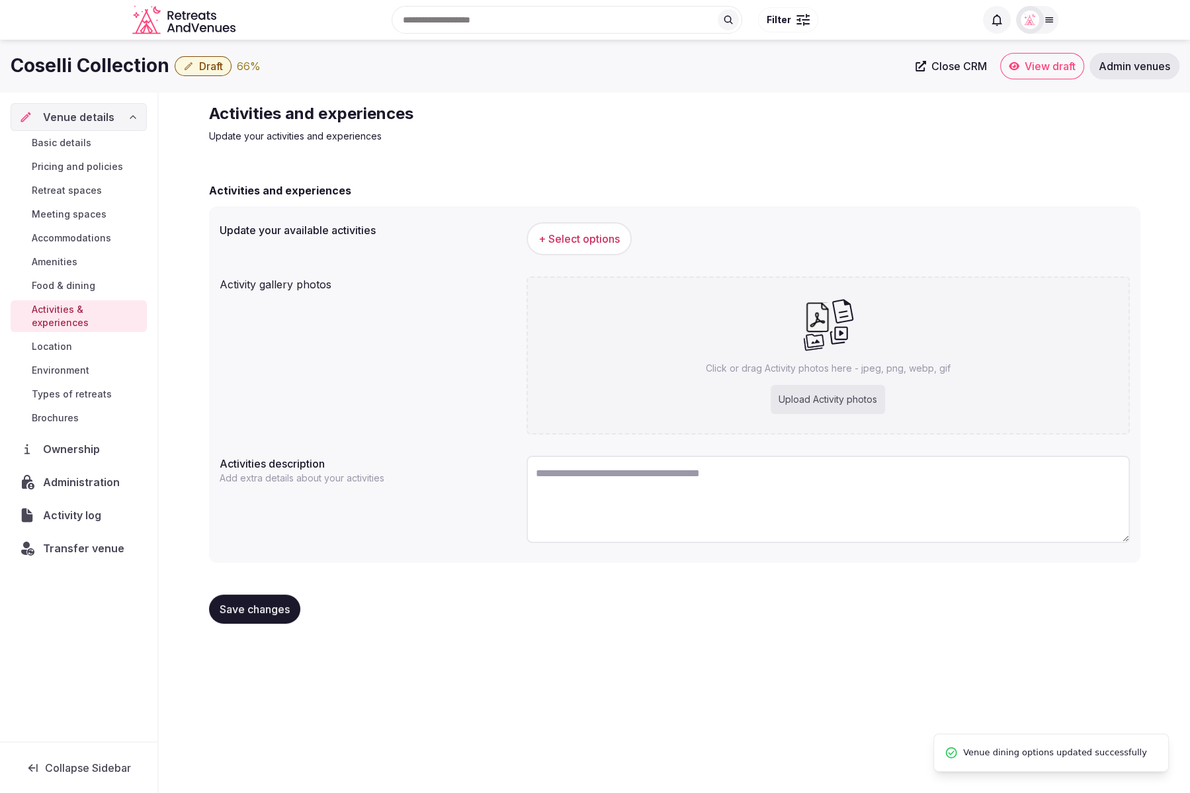
click at [834, 126] on div "Activities and experiences Update your activities and experiences" at bounding box center [675, 123] width 932 height 40
click at [702, 483] on textarea "To enrich screen reader interactions, please activate Accessibility in Grammarl…" at bounding box center [828, 499] width 603 height 87
paste textarea "**********"
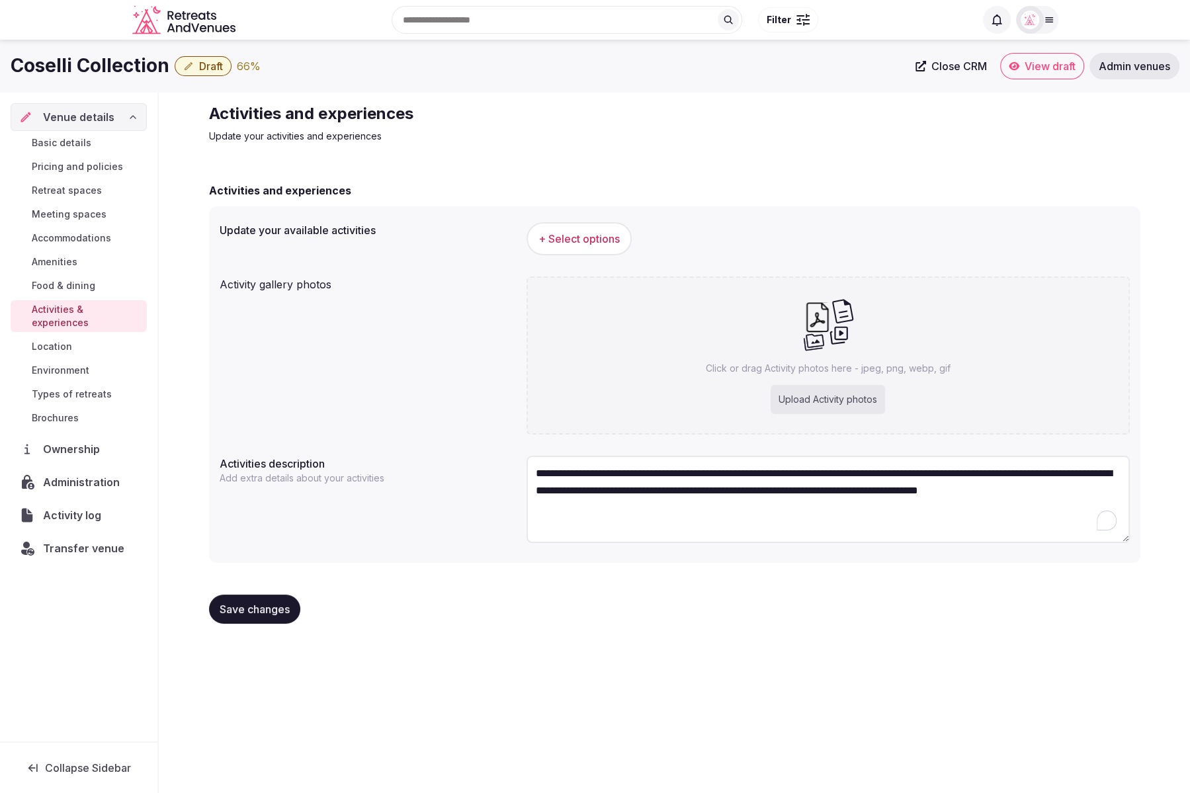
type textarea "**********"
click at [445, 431] on div "Activity gallery photos Click or drag Activity photos here - jpeg, png, webp, g…" at bounding box center [675, 355] width 910 height 169
click at [553, 234] on span "+ Select options" at bounding box center [579, 239] width 81 height 15
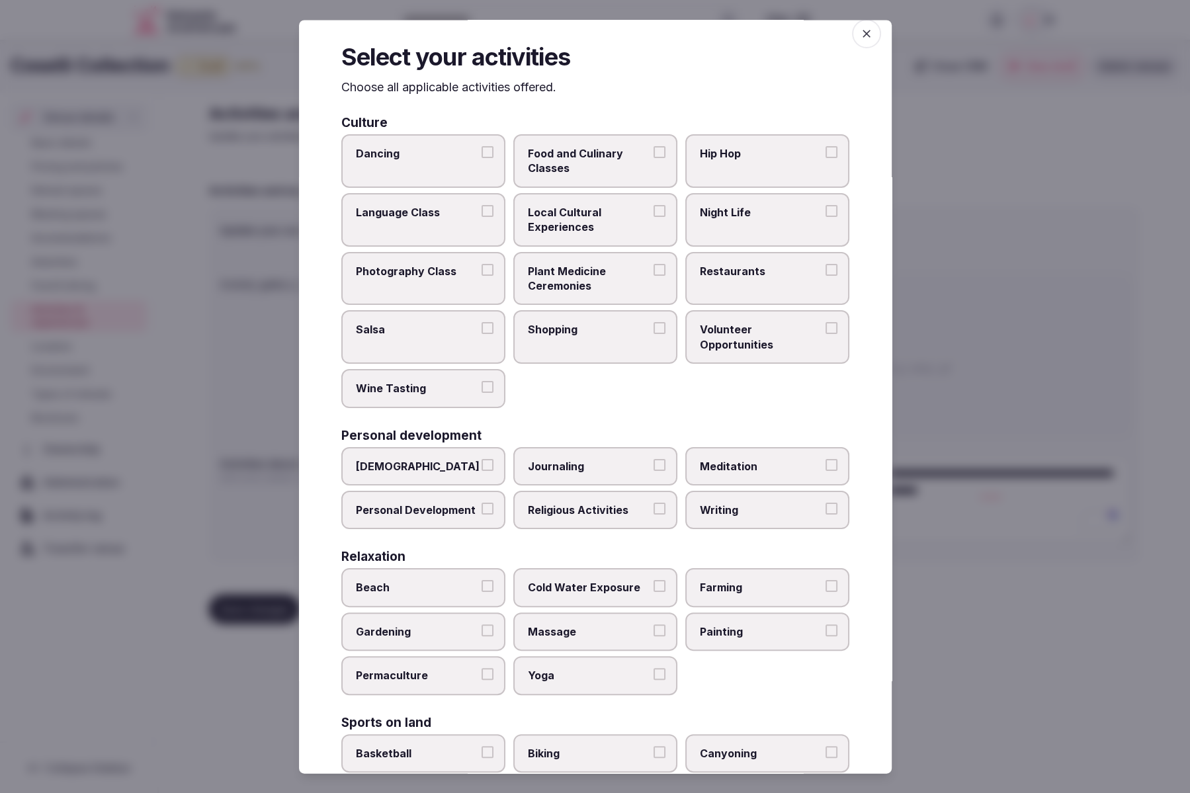
scroll to position [17, 0]
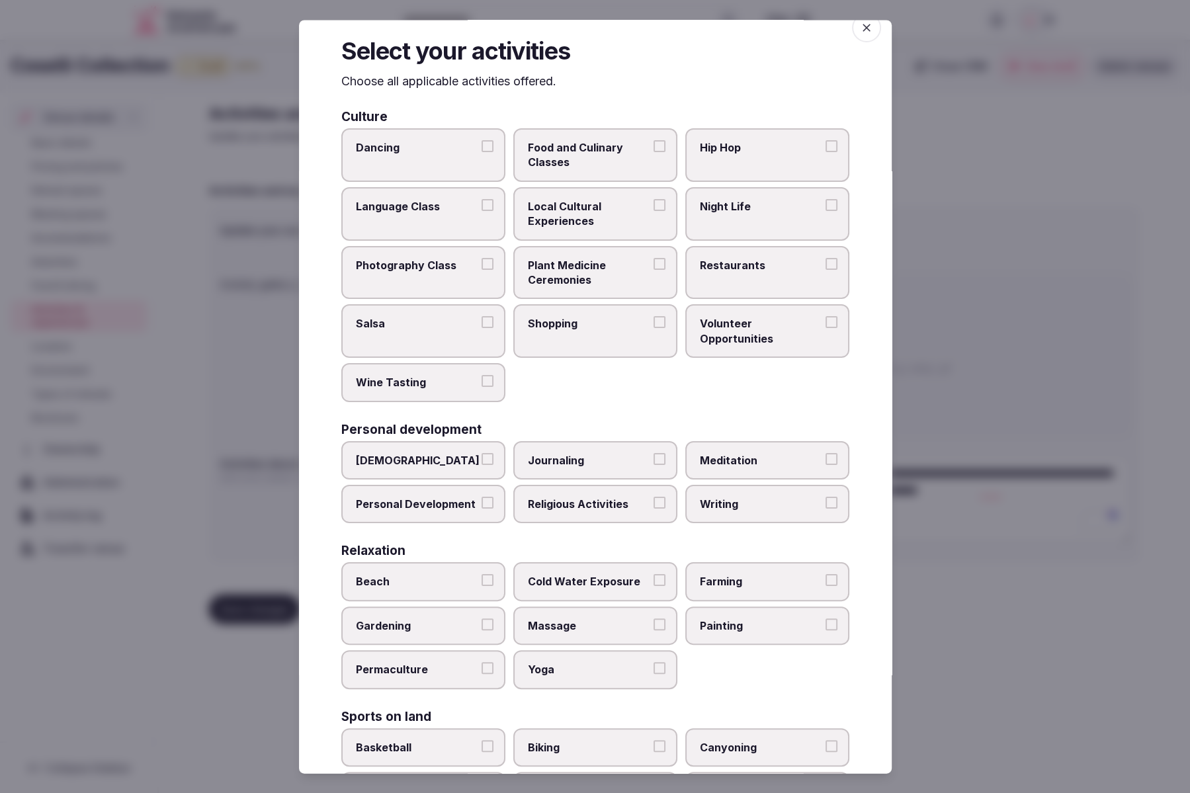
click at [561, 155] on span "Food and Culinary Classes" at bounding box center [589, 156] width 122 height 30
click at [654, 153] on button "Food and Culinary Classes" at bounding box center [660, 147] width 12 height 12
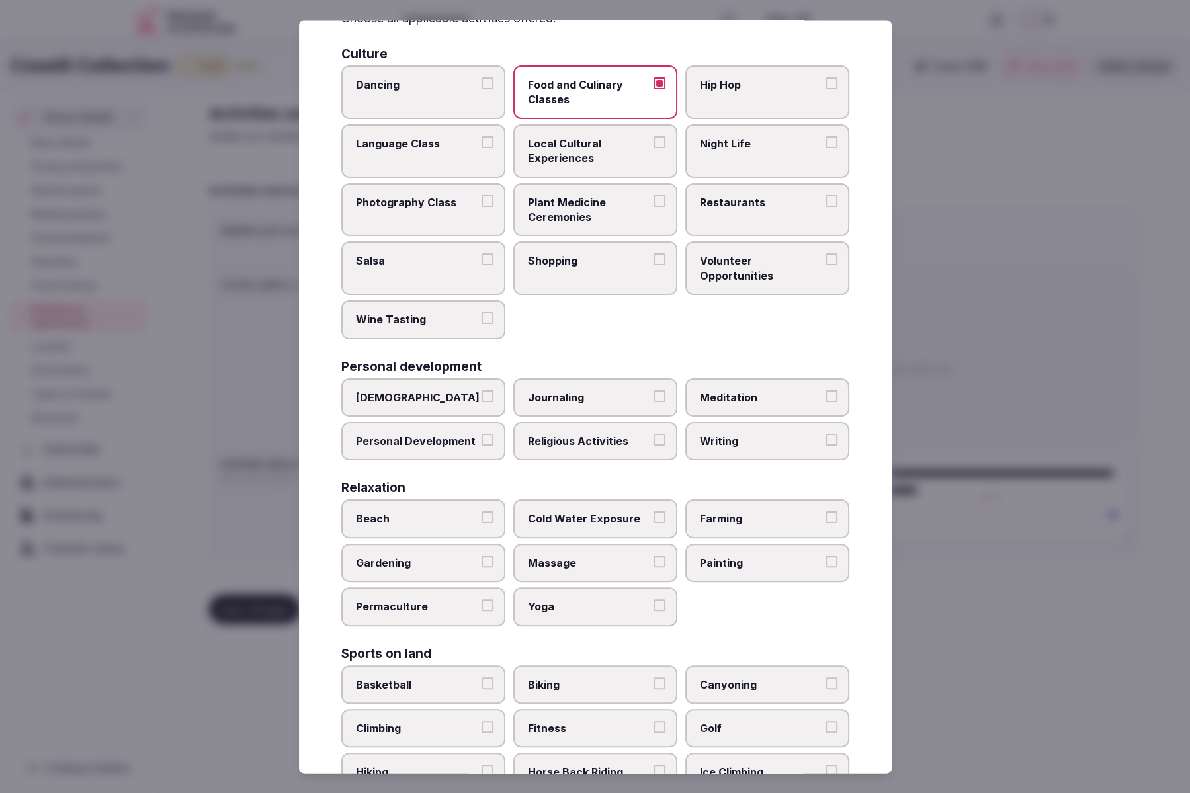
scroll to position [83, 0]
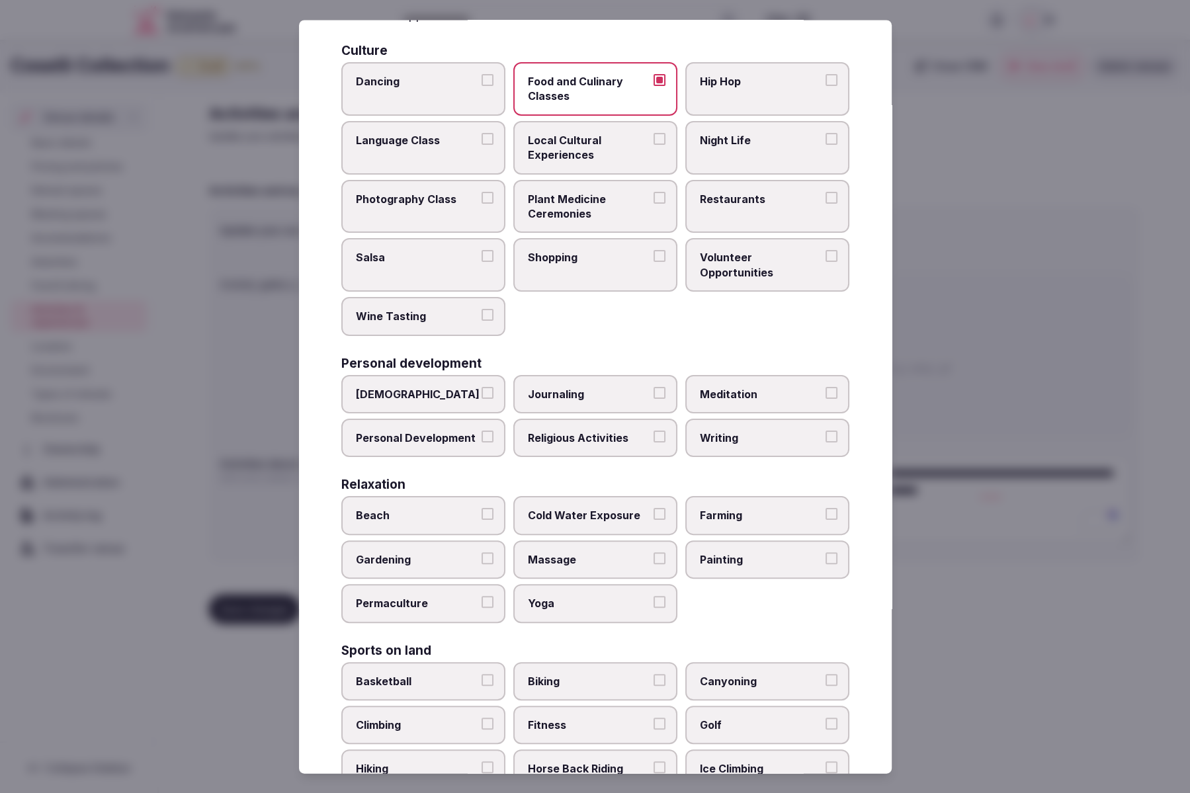
click at [441, 314] on span "Wine Tasting" at bounding box center [417, 317] width 122 height 15
click at [482, 314] on button "Wine Tasting" at bounding box center [488, 316] width 12 height 12
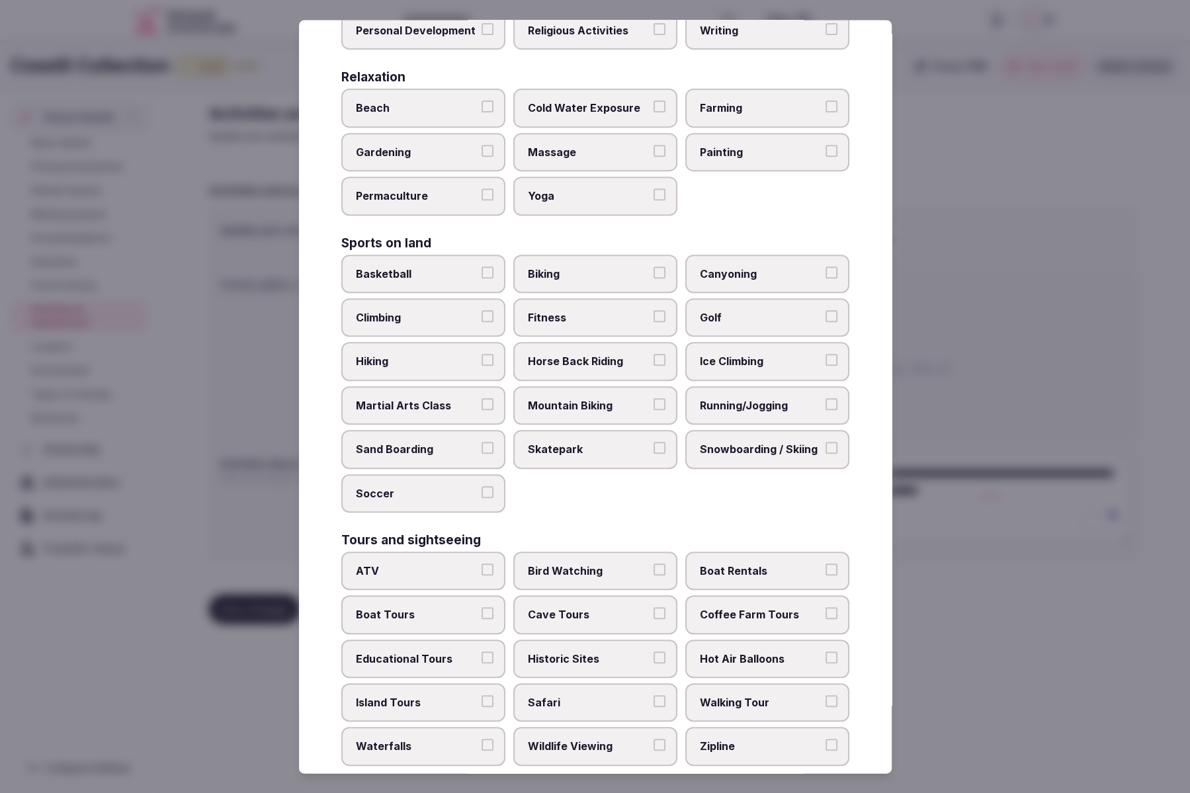
scroll to position [492, 0]
click at [569, 270] on span "Biking" at bounding box center [589, 273] width 122 height 15
click at [654, 270] on button "Biking" at bounding box center [660, 272] width 12 height 12
click at [382, 359] on span "Hiking" at bounding box center [417, 361] width 122 height 15
click at [482, 359] on button "Hiking" at bounding box center [488, 360] width 12 height 12
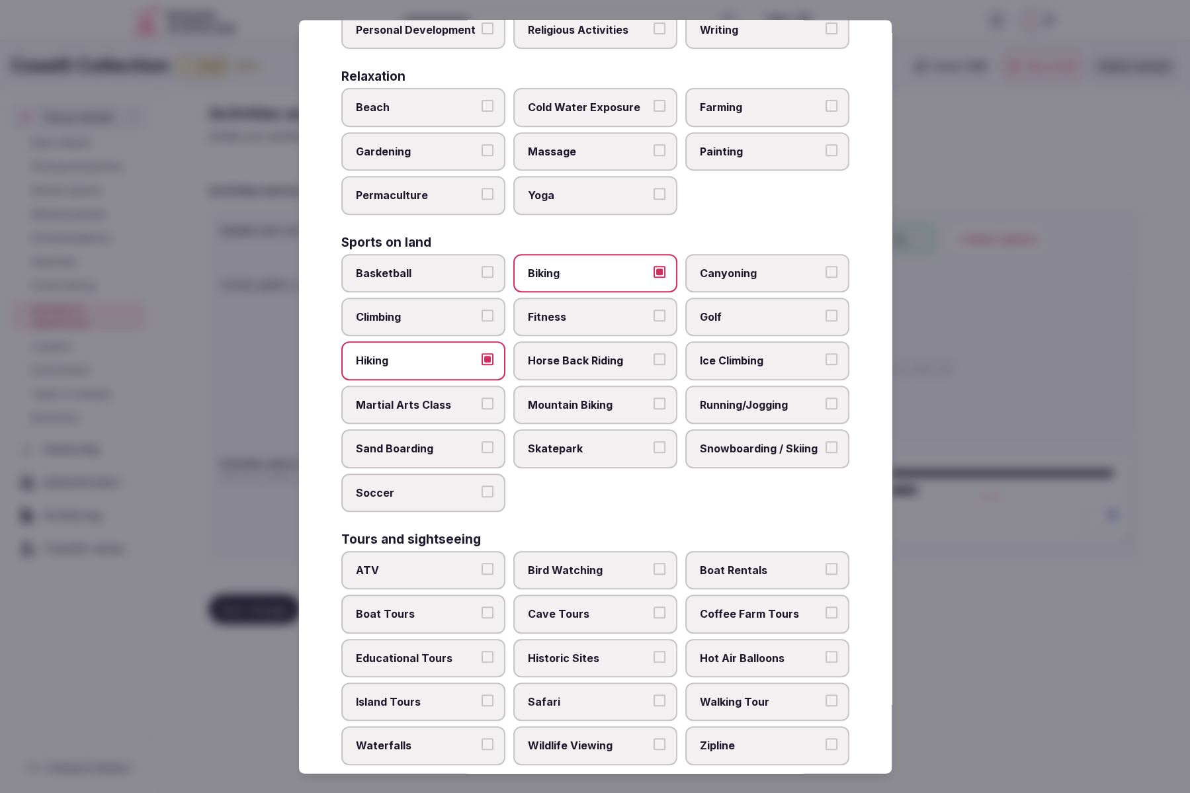
click at [571, 412] on label "Mountain Biking" at bounding box center [595, 405] width 164 height 38
click at [654, 410] on button "Mountain Biking" at bounding box center [660, 404] width 12 height 12
click at [762, 409] on span "Running/Jogging" at bounding box center [761, 405] width 122 height 15
click at [826, 409] on button "Running/Jogging" at bounding box center [832, 404] width 12 height 12
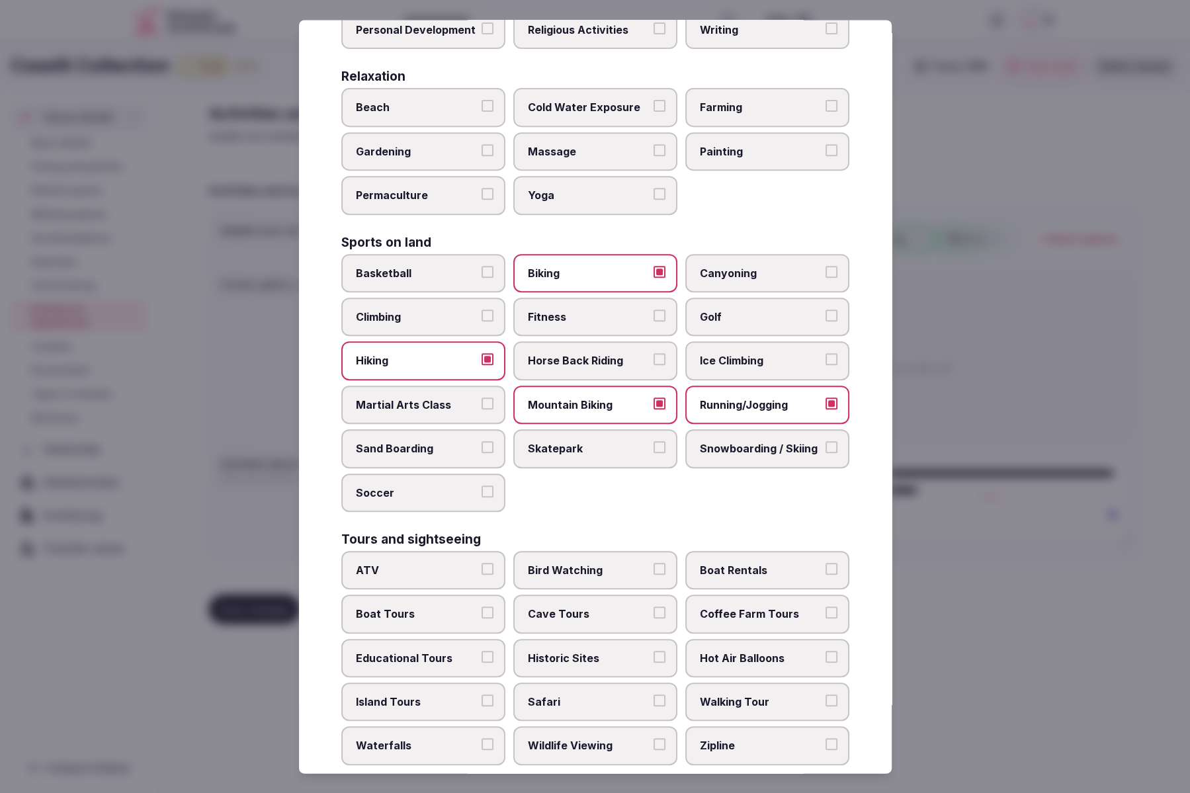
click at [737, 320] on span "Golf" at bounding box center [761, 317] width 122 height 15
click at [826, 320] on button "Golf" at bounding box center [832, 316] width 12 height 12
click at [593, 367] on label "Horse Back Riding" at bounding box center [595, 361] width 164 height 38
click at [654, 366] on button "Horse Back Riding" at bounding box center [660, 360] width 12 height 12
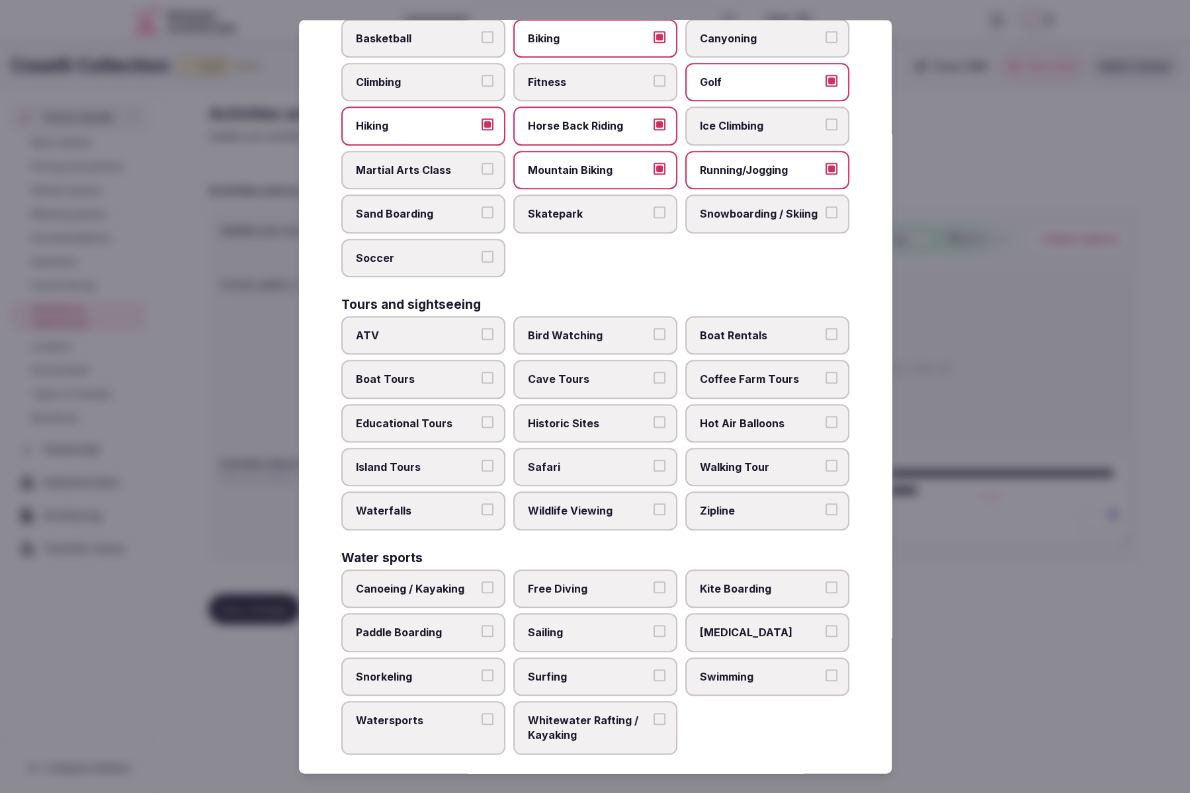
scroll to position [735, 0]
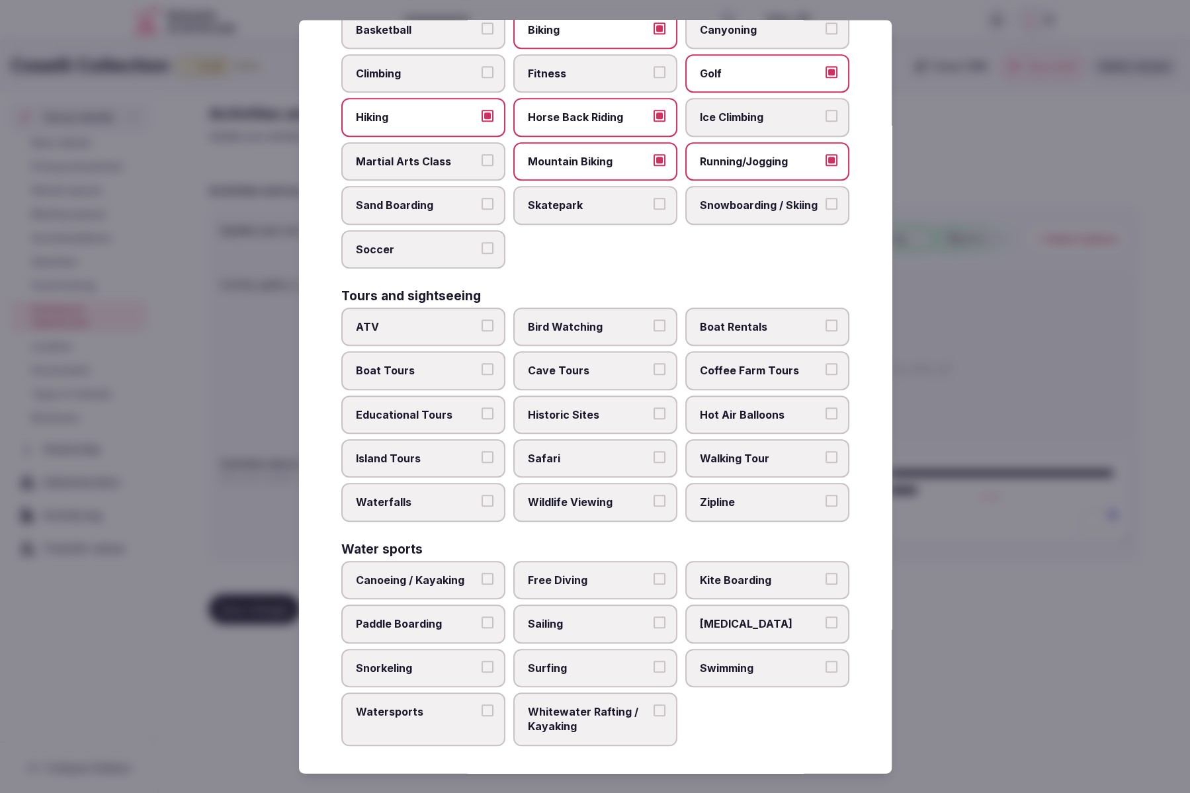
click at [742, 444] on label "Walking Tour" at bounding box center [768, 459] width 164 height 38
click at [826, 452] on button "Walking Tour" at bounding box center [832, 458] width 12 height 12
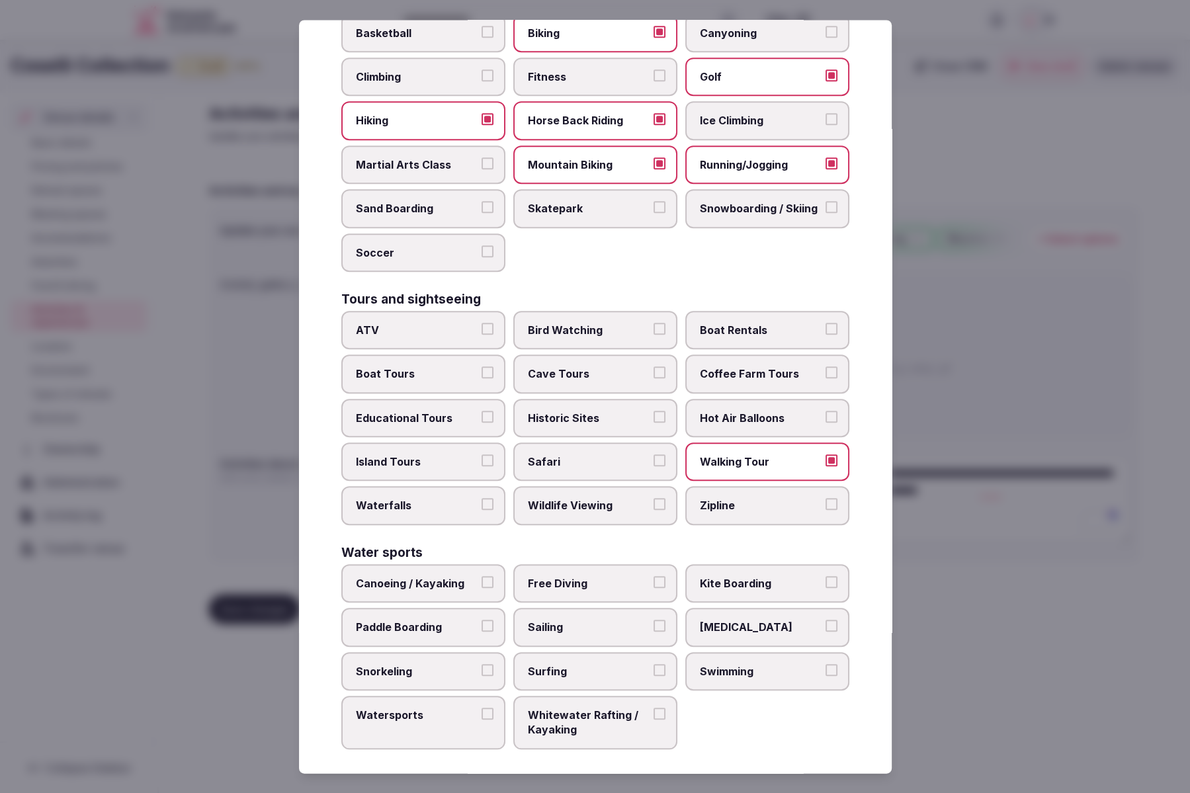
click at [613, 537] on div "Culture Dancing Food and Culinary Classes Hip Hop Language Class Local Cultural…" at bounding box center [595, 74] width 508 height 1354
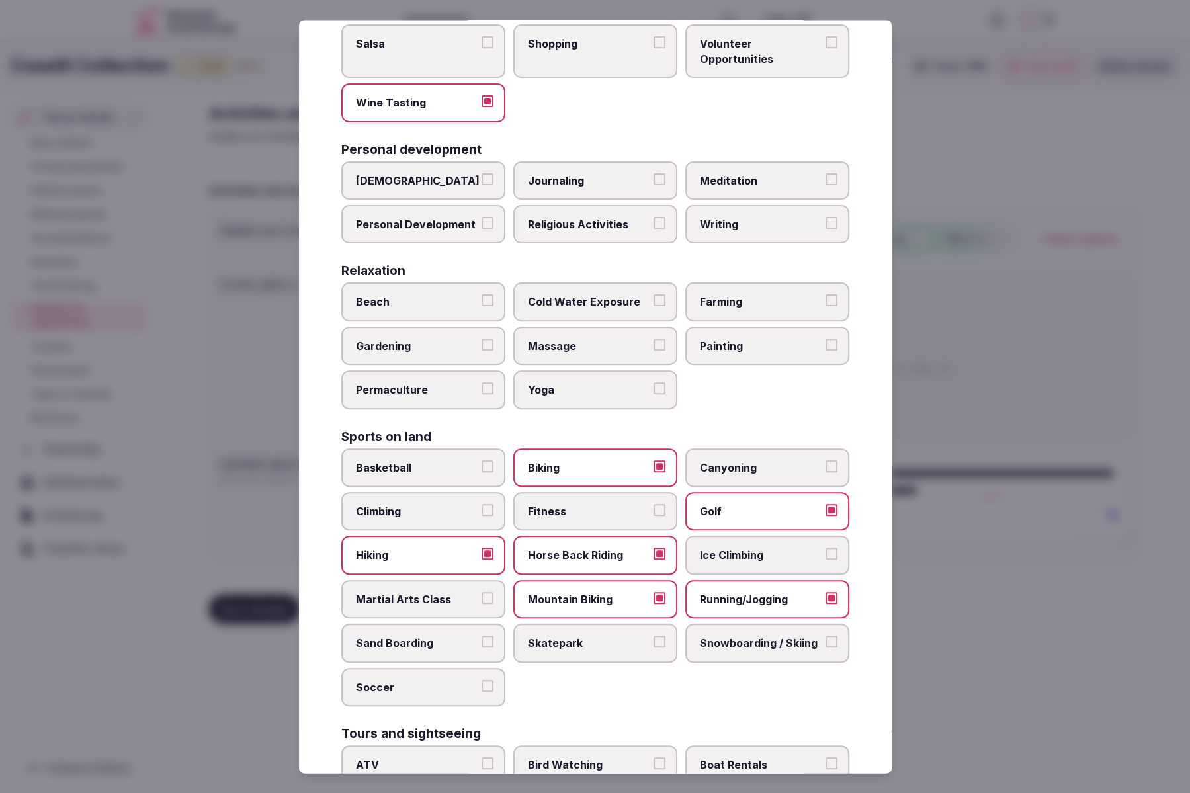
scroll to position [285, 0]
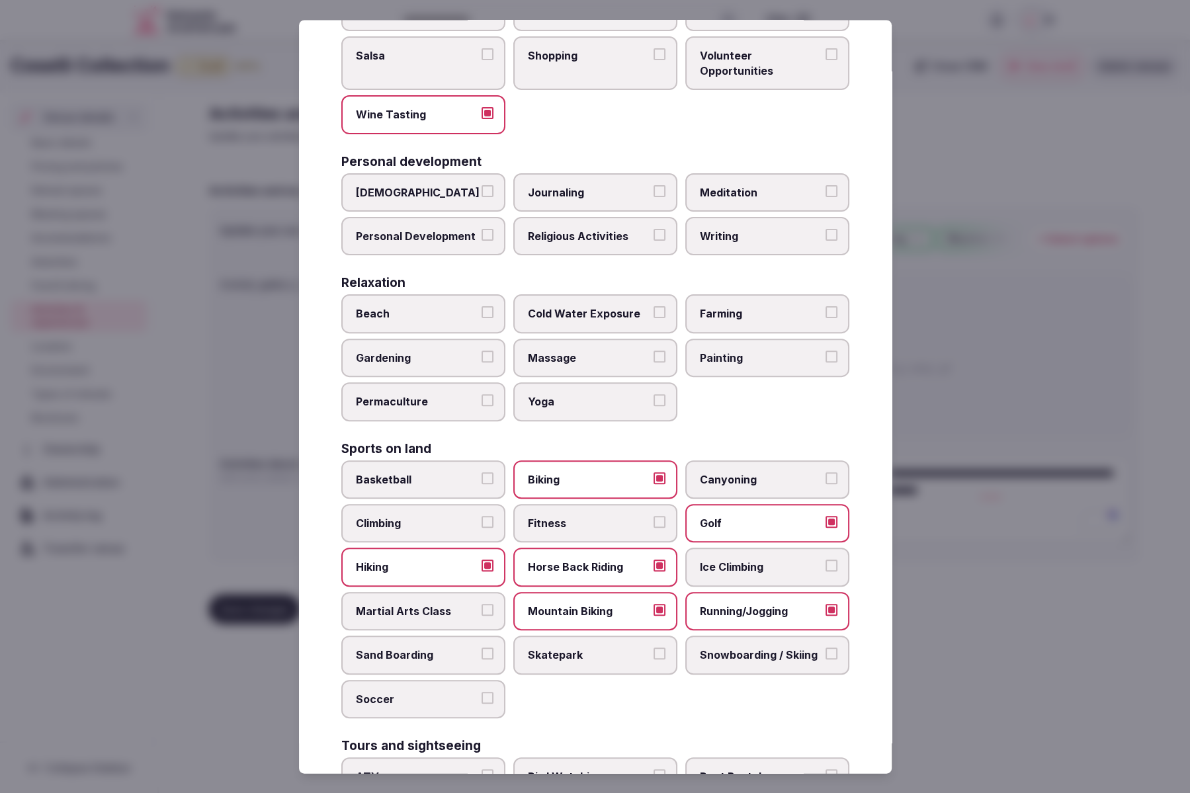
click at [736, 309] on span "Farming" at bounding box center [761, 314] width 122 height 15
click at [826, 309] on button "Farming" at bounding box center [832, 313] width 12 height 12
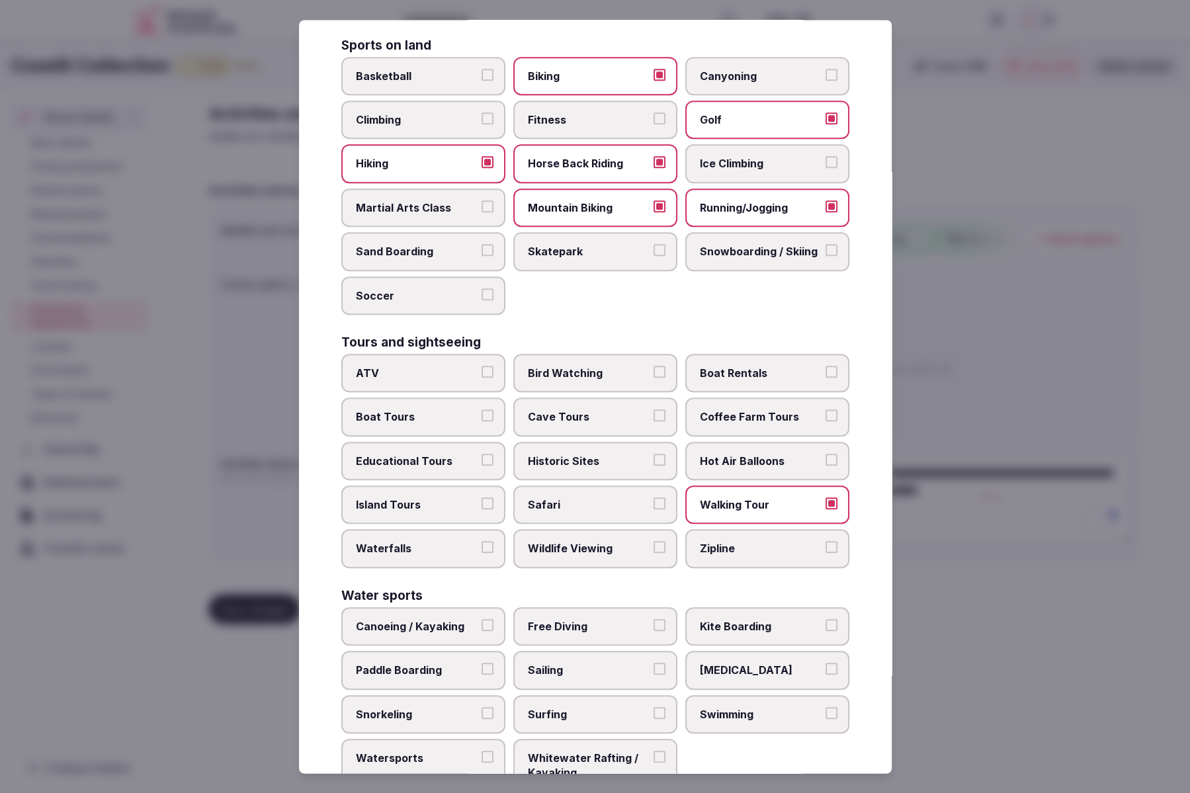
scroll to position [735, 0]
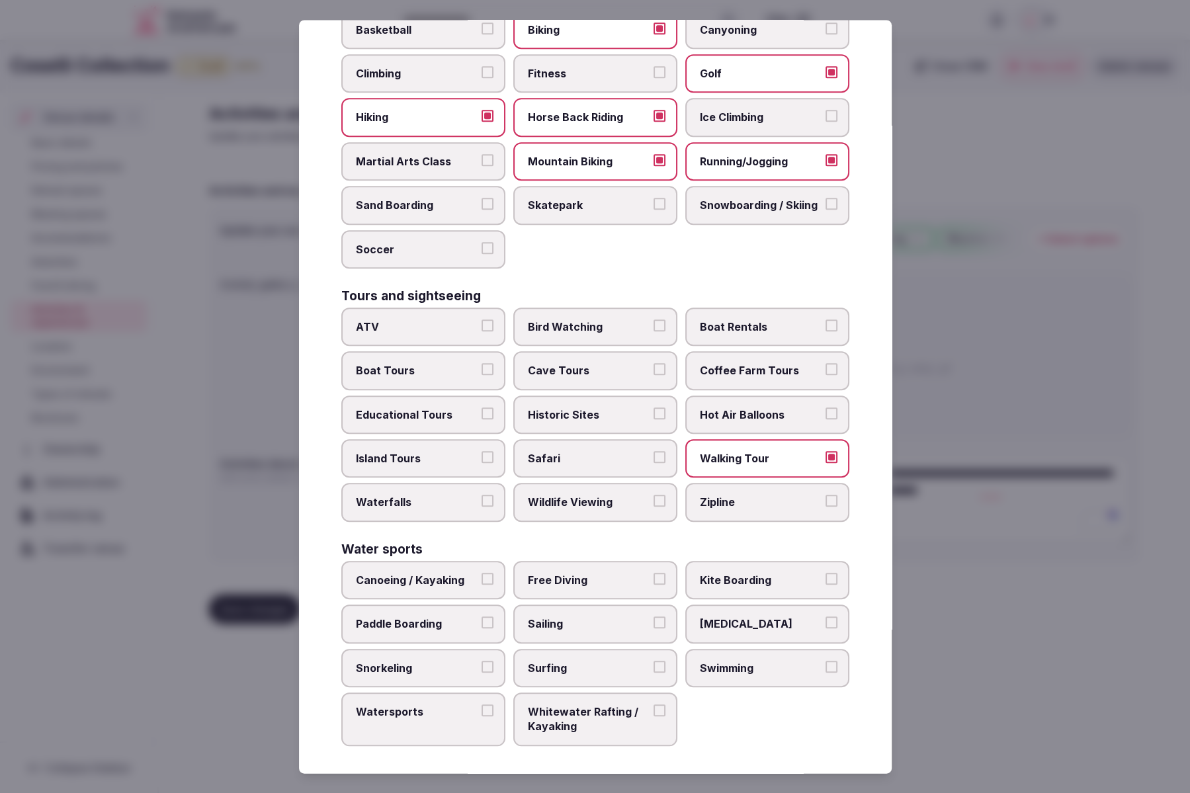
click at [697, 543] on div "Water sports" at bounding box center [595, 549] width 508 height 13
click at [981, 639] on div at bounding box center [595, 396] width 1190 height 793
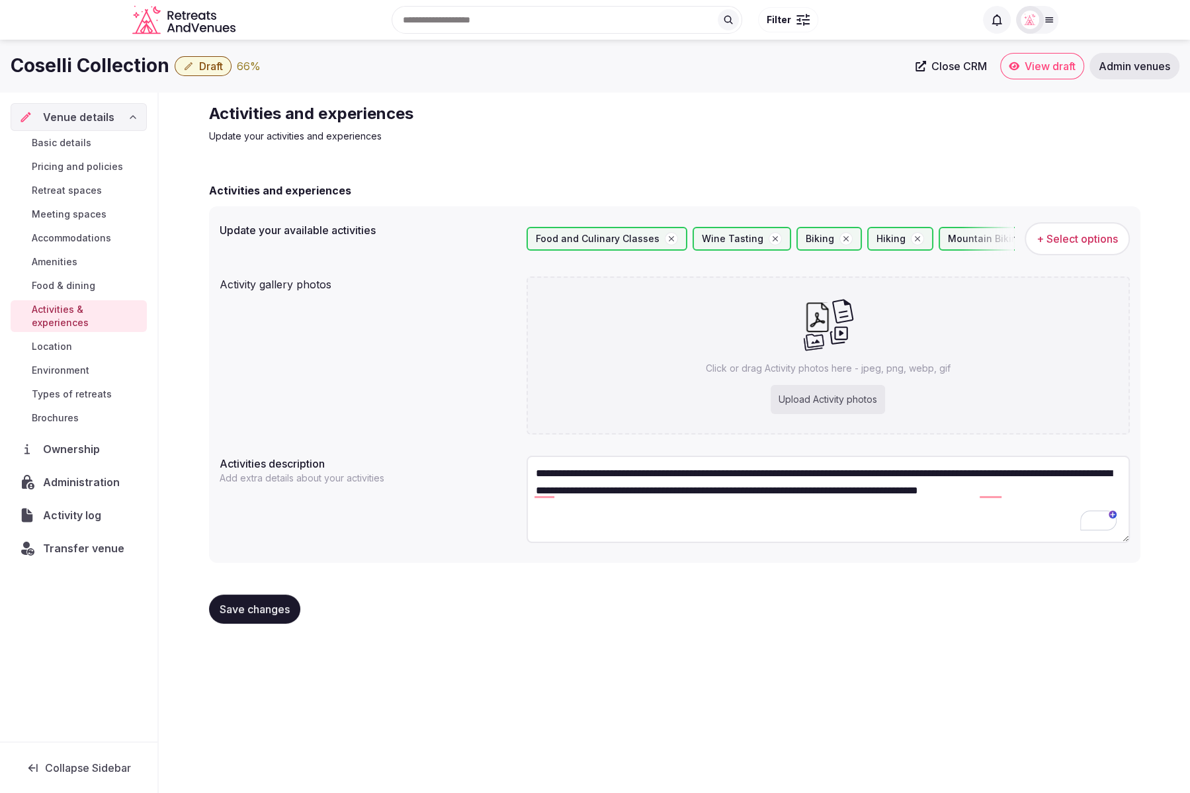
click at [1071, 240] on span "+ Select options" at bounding box center [1077, 239] width 81 height 15
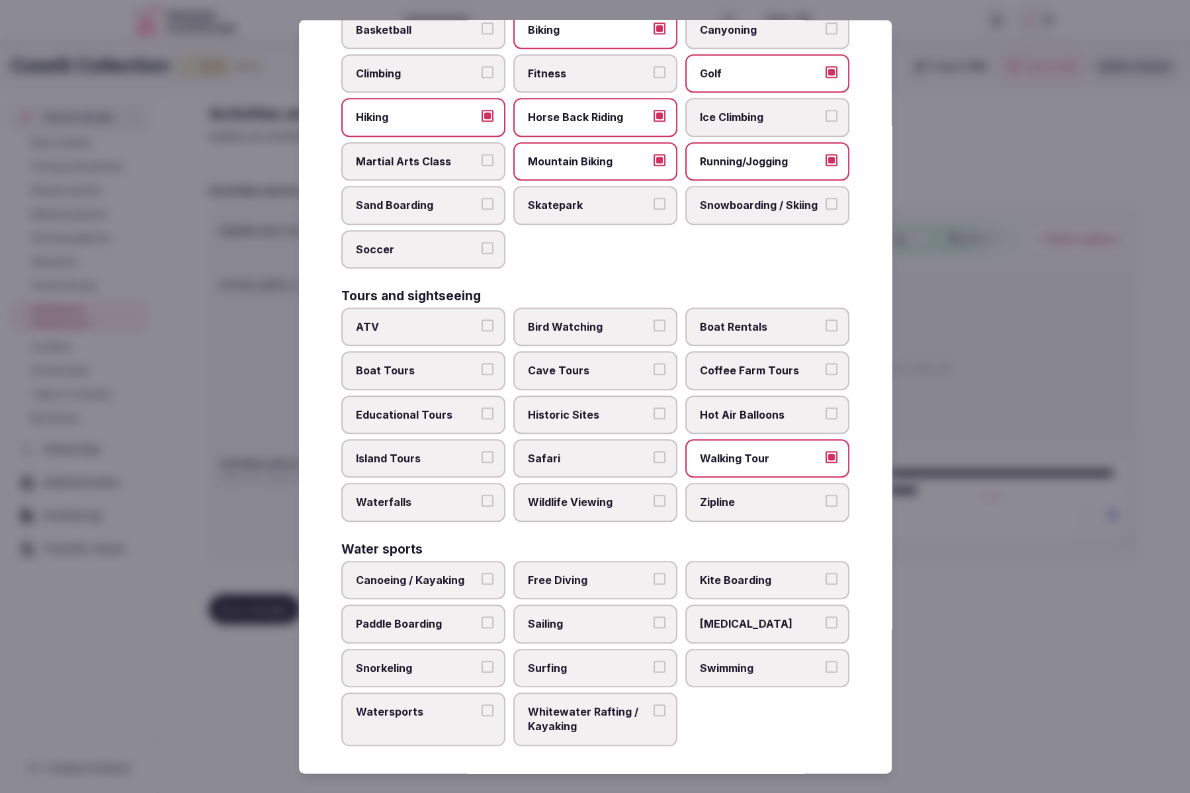
click at [753, 662] on span "Swimming" at bounding box center [761, 668] width 122 height 15
click at [826, 662] on button "Swimming" at bounding box center [832, 667] width 12 height 12
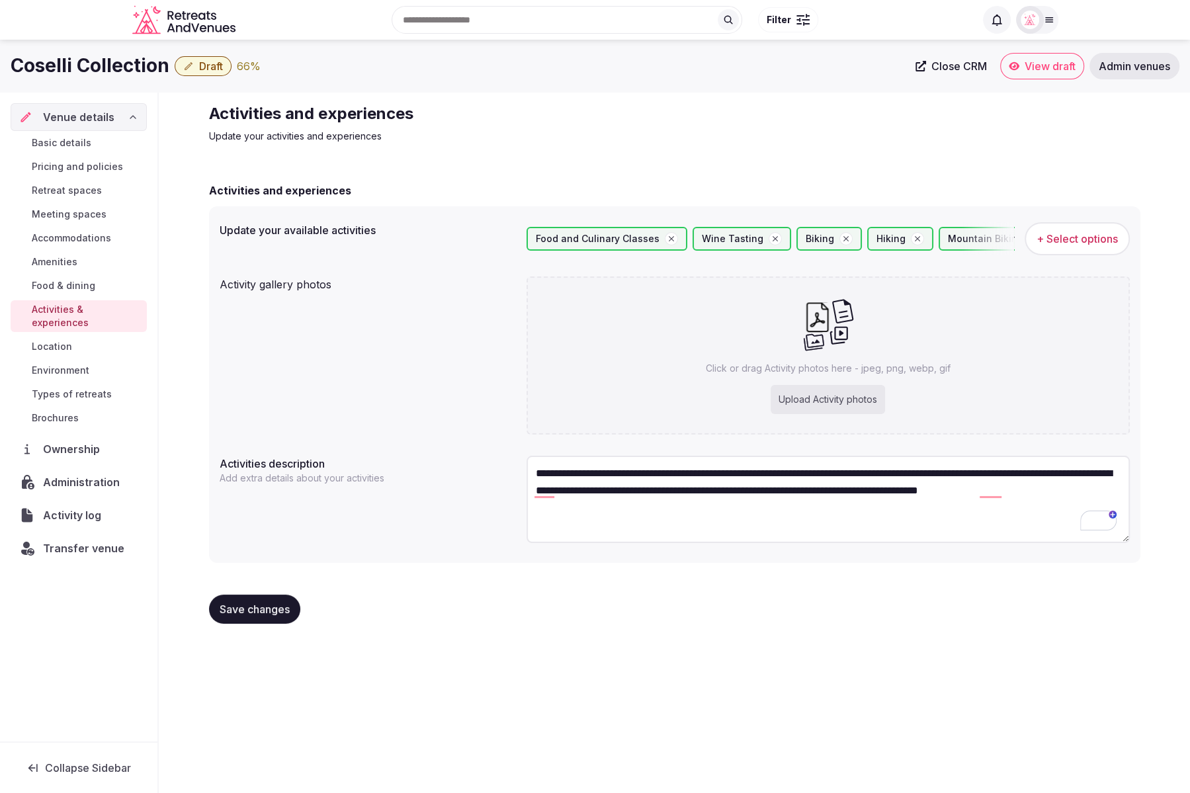
click at [226, 621] on button "Save changes" at bounding box center [254, 609] width 91 height 29
click at [251, 605] on span "Save changes" at bounding box center [255, 609] width 70 height 13
click at [58, 340] on span "Location" at bounding box center [52, 346] width 40 height 13
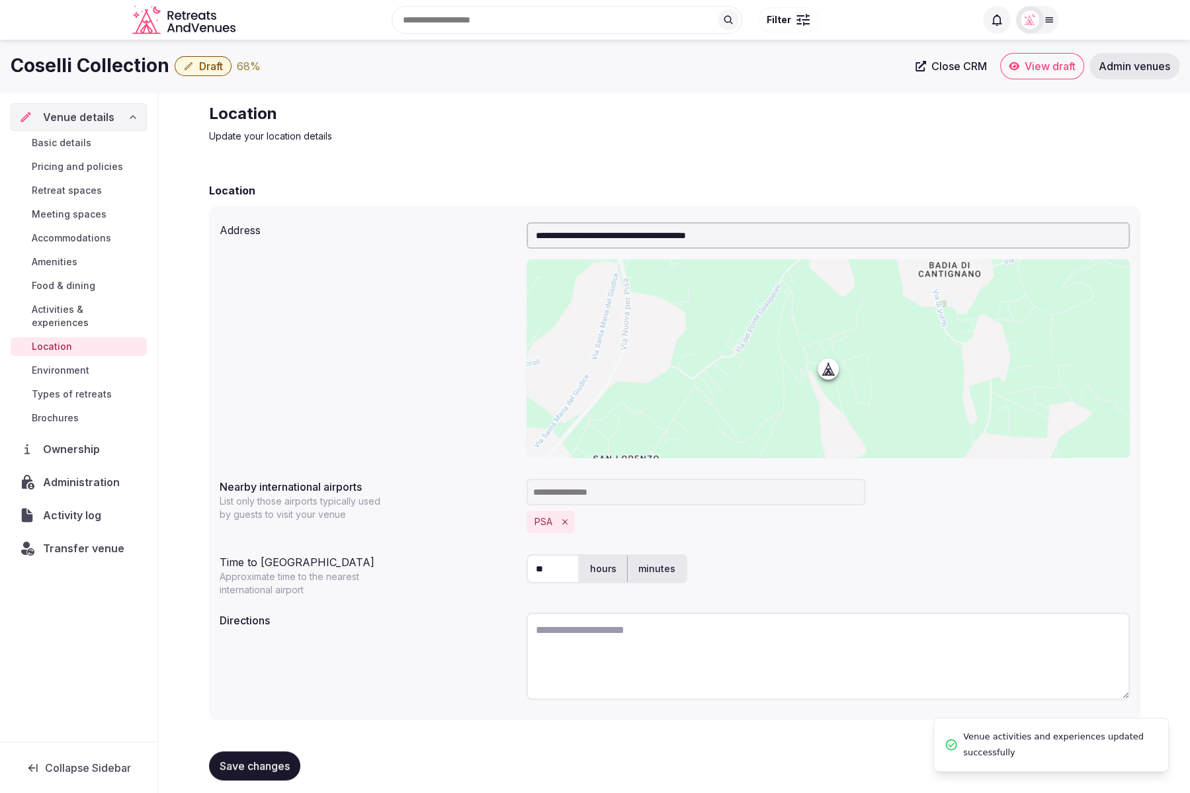
click at [67, 364] on span "Environment" at bounding box center [61, 370] width 58 height 13
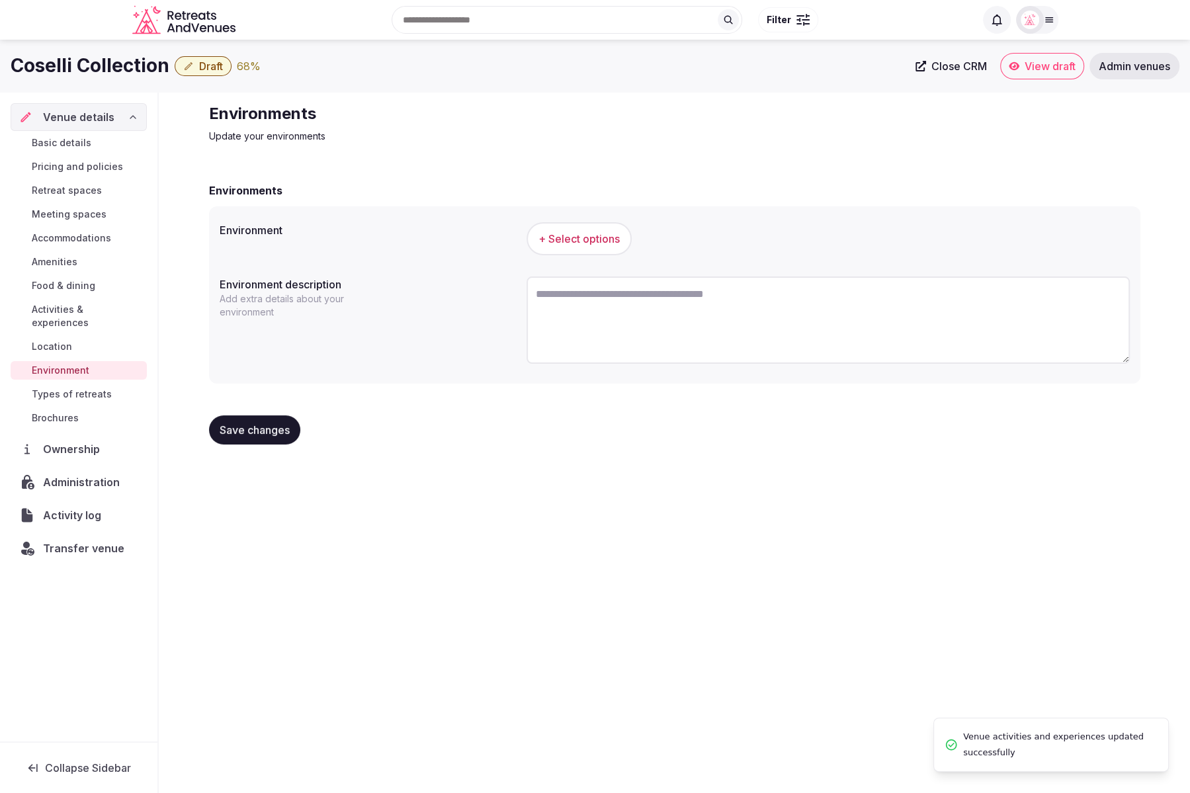
click at [644, 308] on textarea at bounding box center [828, 320] width 603 height 87
paste textarea "**********"
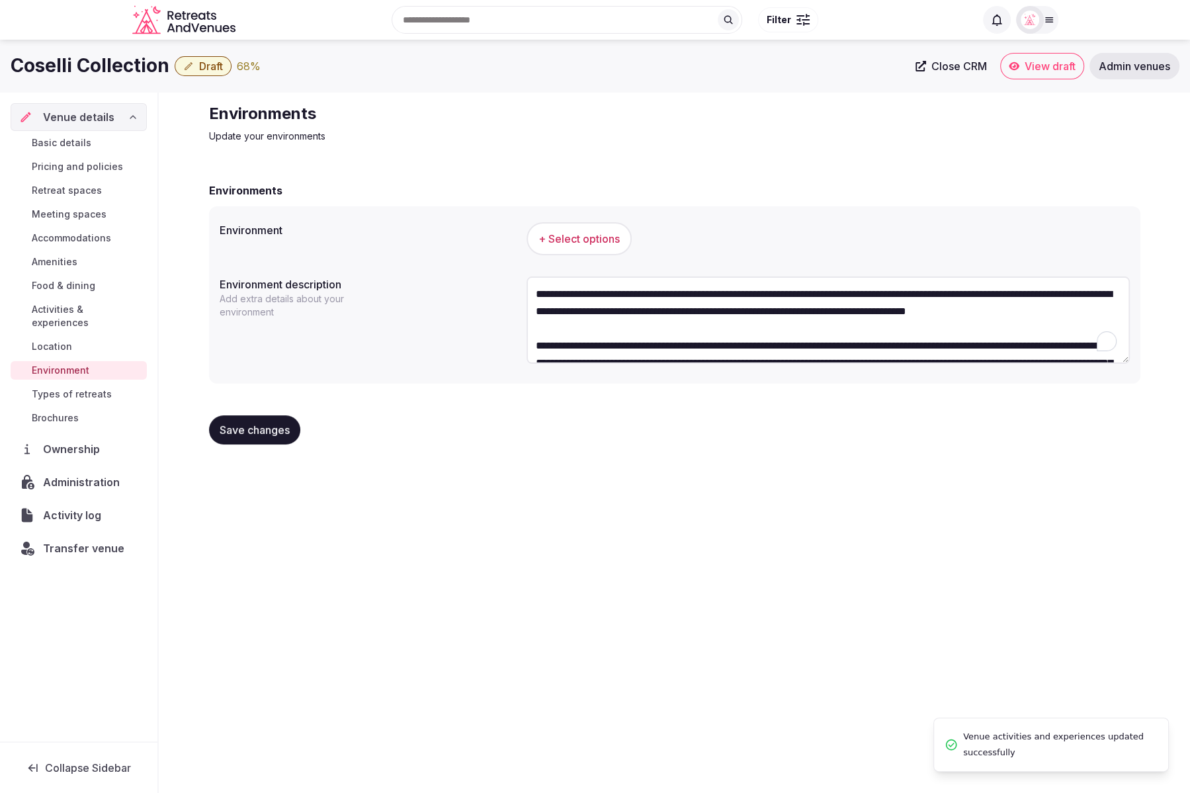
scroll to position [41, 0]
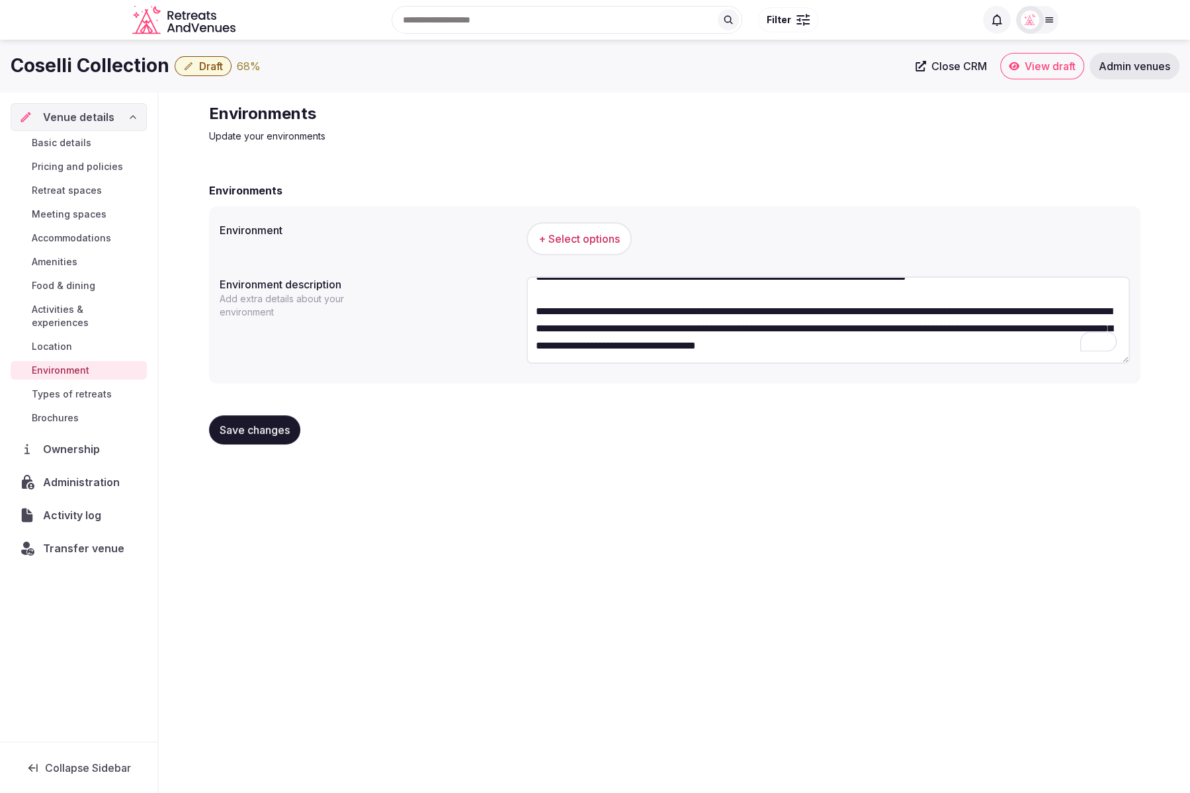
type textarea "**********"
click at [608, 234] on span "+ Select options" at bounding box center [579, 239] width 81 height 15
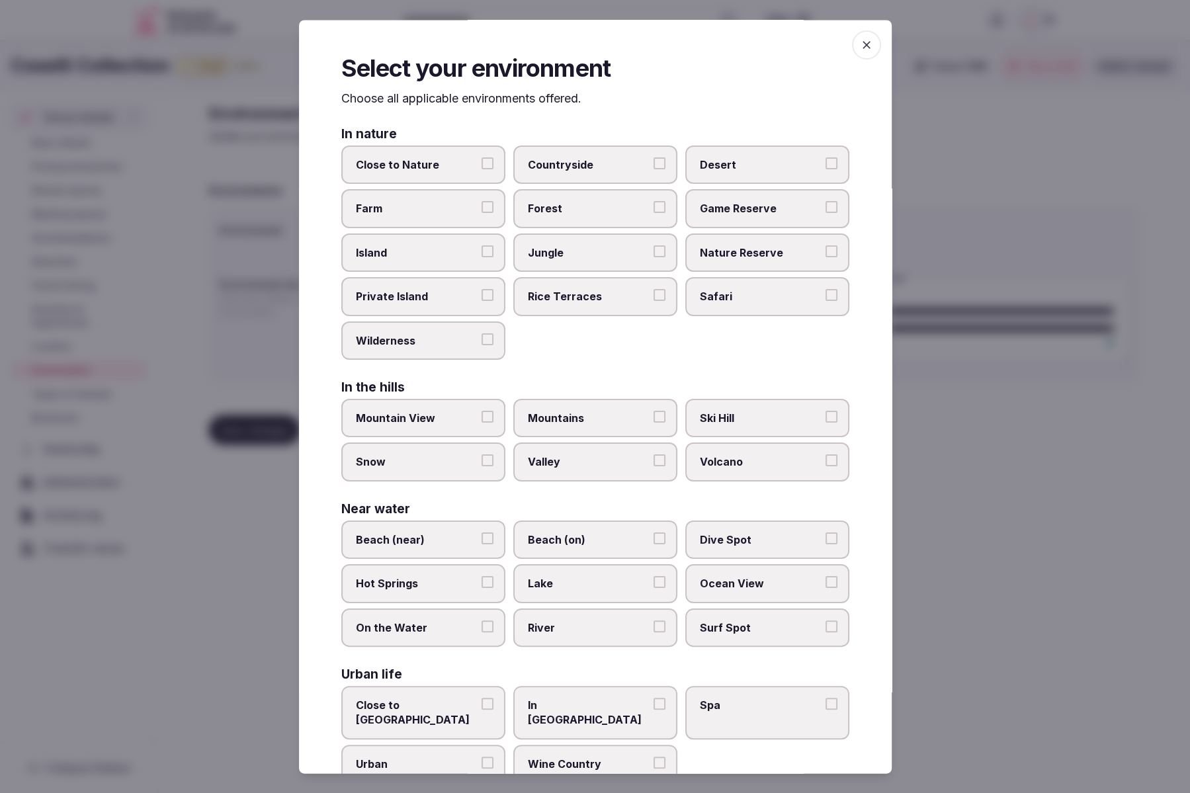
click at [613, 171] on span "Countryside" at bounding box center [589, 165] width 122 height 15
click at [654, 170] on button "Countryside" at bounding box center [660, 164] width 12 height 12
click at [459, 339] on span "Wilderness" at bounding box center [417, 340] width 122 height 15
click at [482, 339] on button "Wilderness" at bounding box center [488, 339] width 12 height 12
click at [395, 336] on span "Wilderness" at bounding box center [417, 340] width 122 height 15
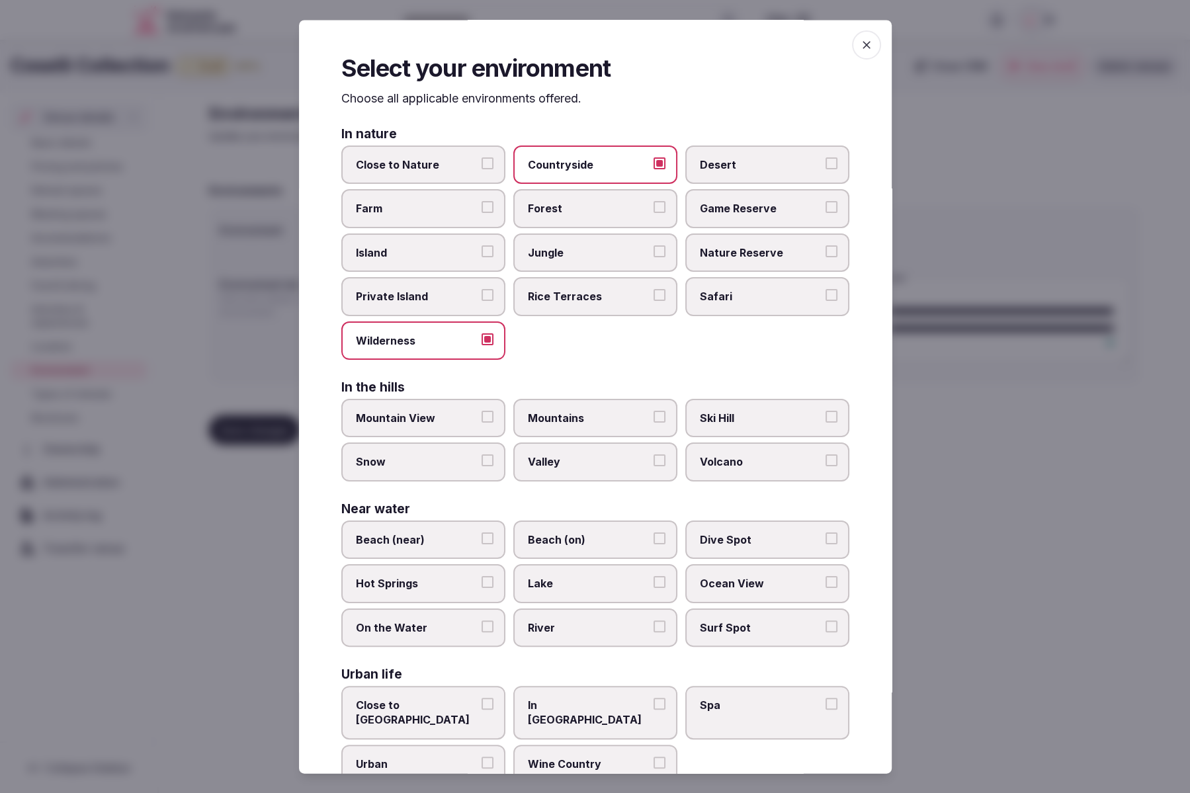
click at [482, 336] on button "Wilderness" at bounding box center [488, 339] width 12 height 12
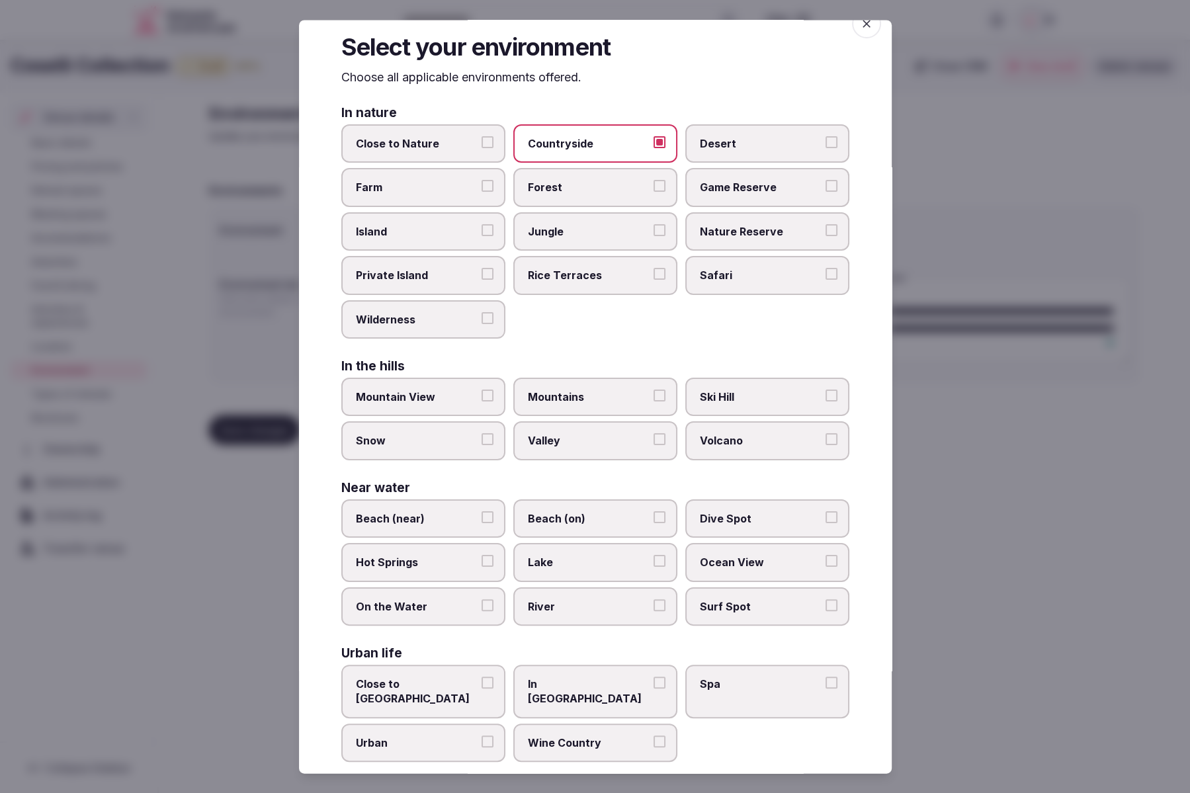
scroll to position [23, 0]
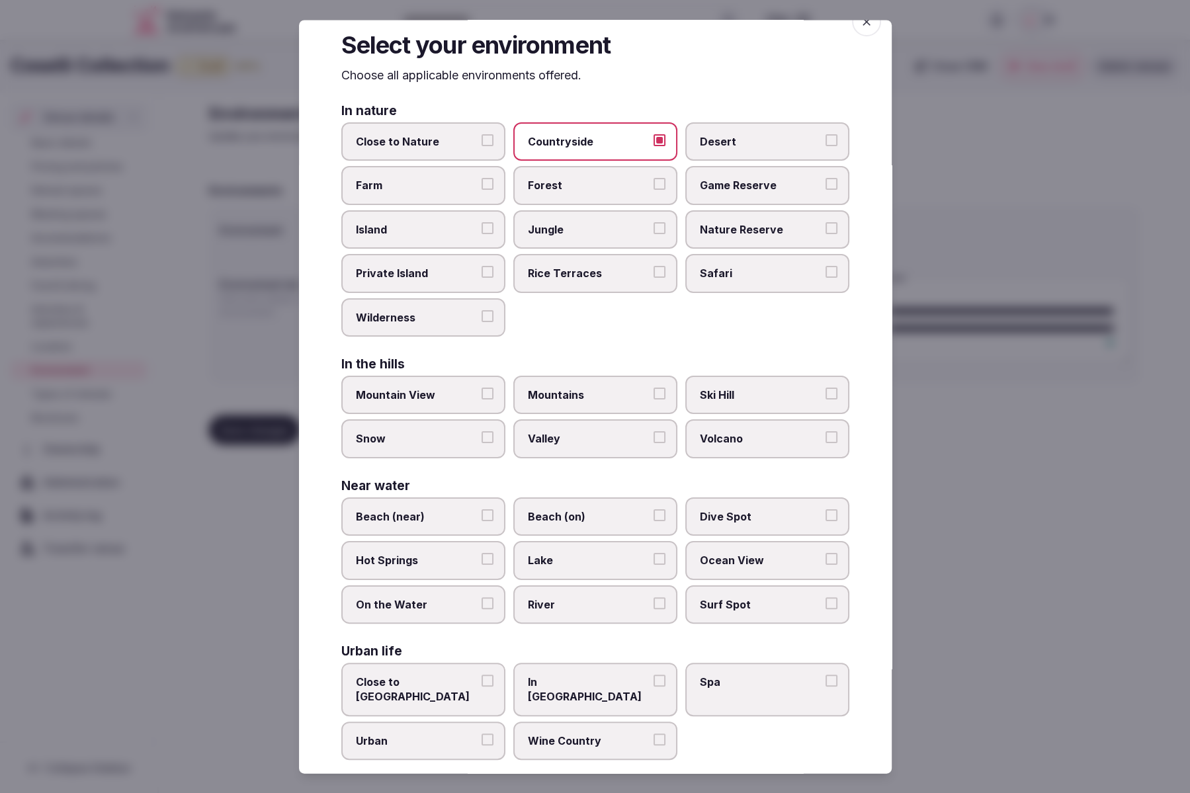
click at [451, 181] on span "Farm" at bounding box center [417, 186] width 122 height 15
click at [482, 181] on button "Farm" at bounding box center [488, 185] width 12 height 12
click at [421, 144] on span "Close to Nature" at bounding box center [417, 142] width 122 height 15
click at [482, 144] on button "Close to Nature" at bounding box center [488, 141] width 12 height 12
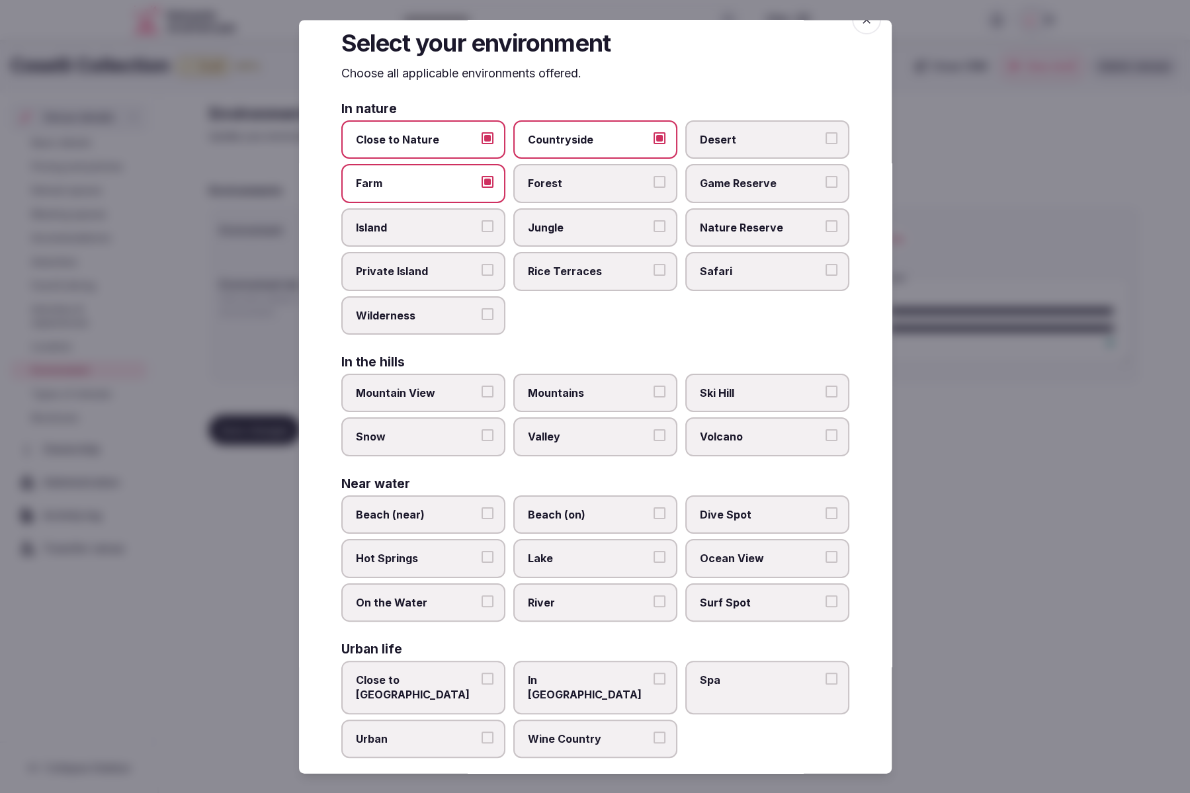
scroll to position [24, 0]
click at [554, 733] on span "Wine Country" at bounding box center [589, 740] width 122 height 15
click at [654, 733] on button "Wine Country" at bounding box center [660, 739] width 12 height 12
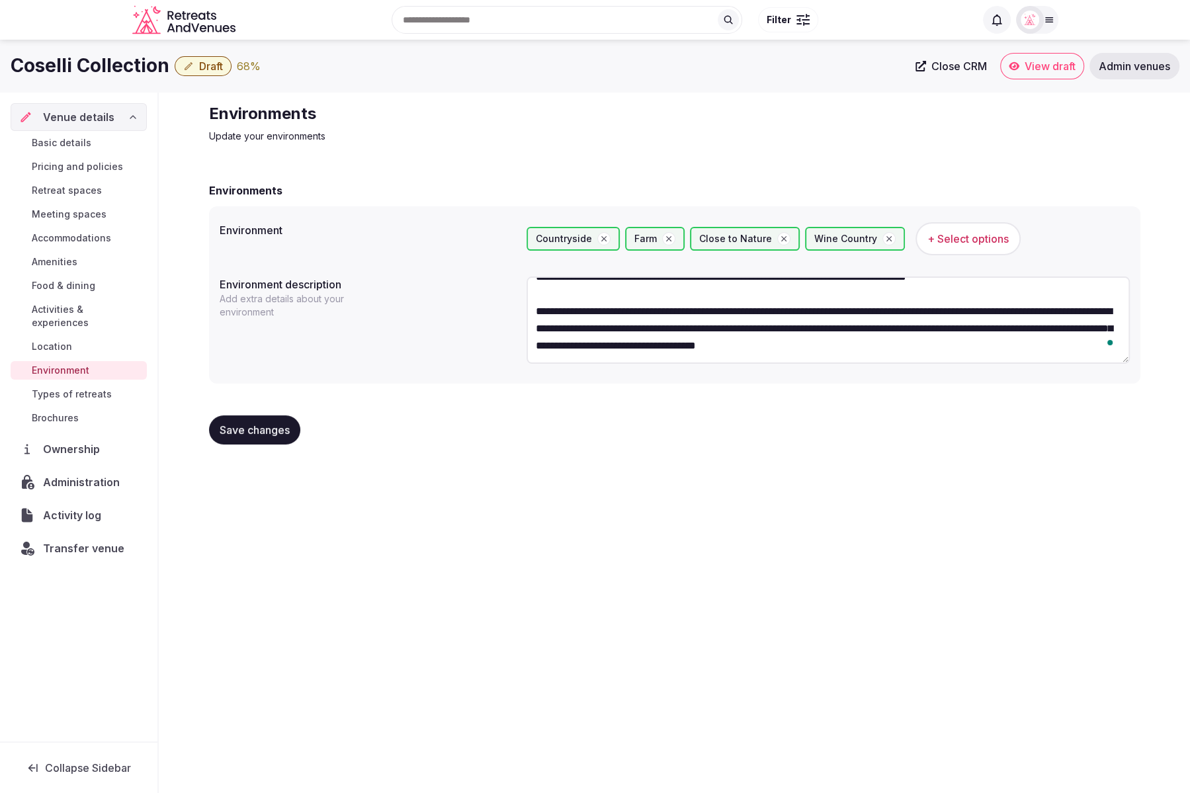
click at [244, 431] on span "Save changes" at bounding box center [255, 429] width 70 height 13
click at [88, 388] on span "Types of retreats" at bounding box center [72, 394] width 80 height 13
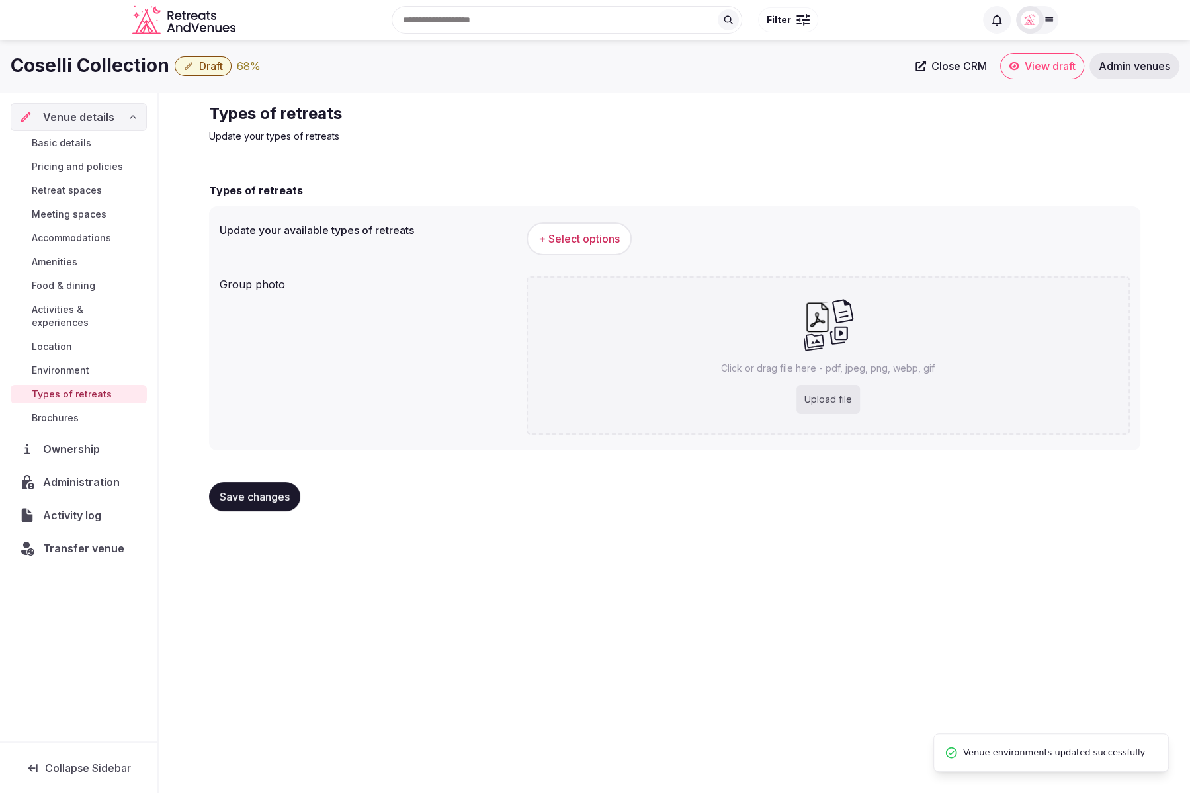
click at [603, 230] on button "+ Select options" at bounding box center [579, 238] width 105 height 33
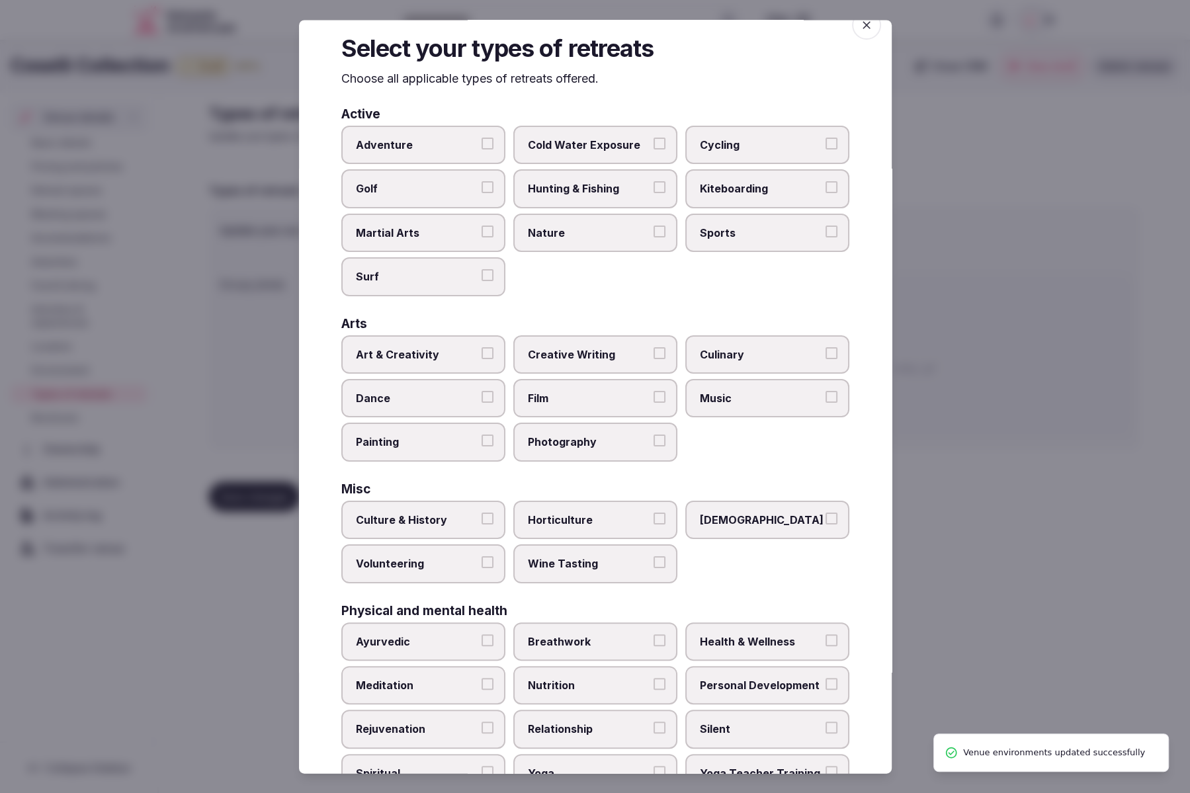
scroll to position [21, 0]
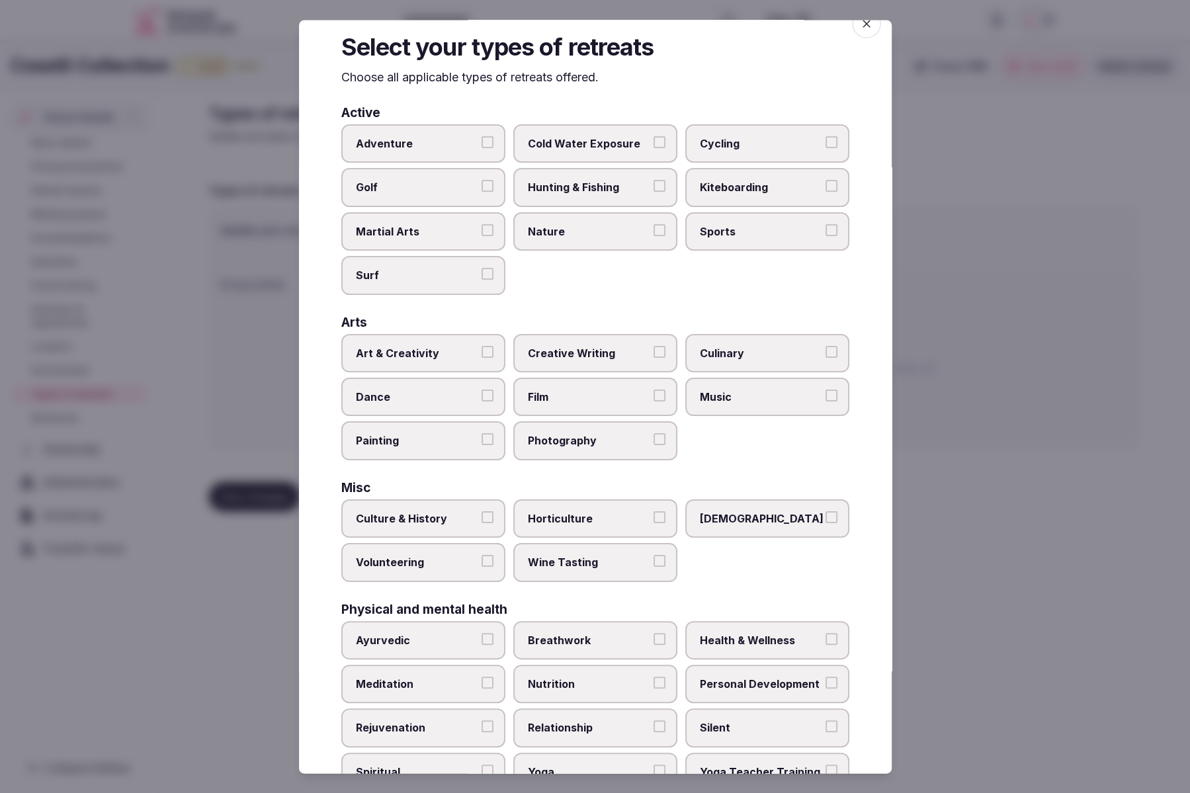
click at [772, 238] on span "Sports" at bounding box center [761, 231] width 122 height 15
click at [826, 236] on button "Sports" at bounding box center [832, 230] width 12 height 12
click at [545, 243] on label "Nature" at bounding box center [595, 231] width 164 height 38
click at [654, 236] on button "Nature" at bounding box center [660, 230] width 12 height 12
click at [416, 194] on span "Golf" at bounding box center [417, 188] width 122 height 15
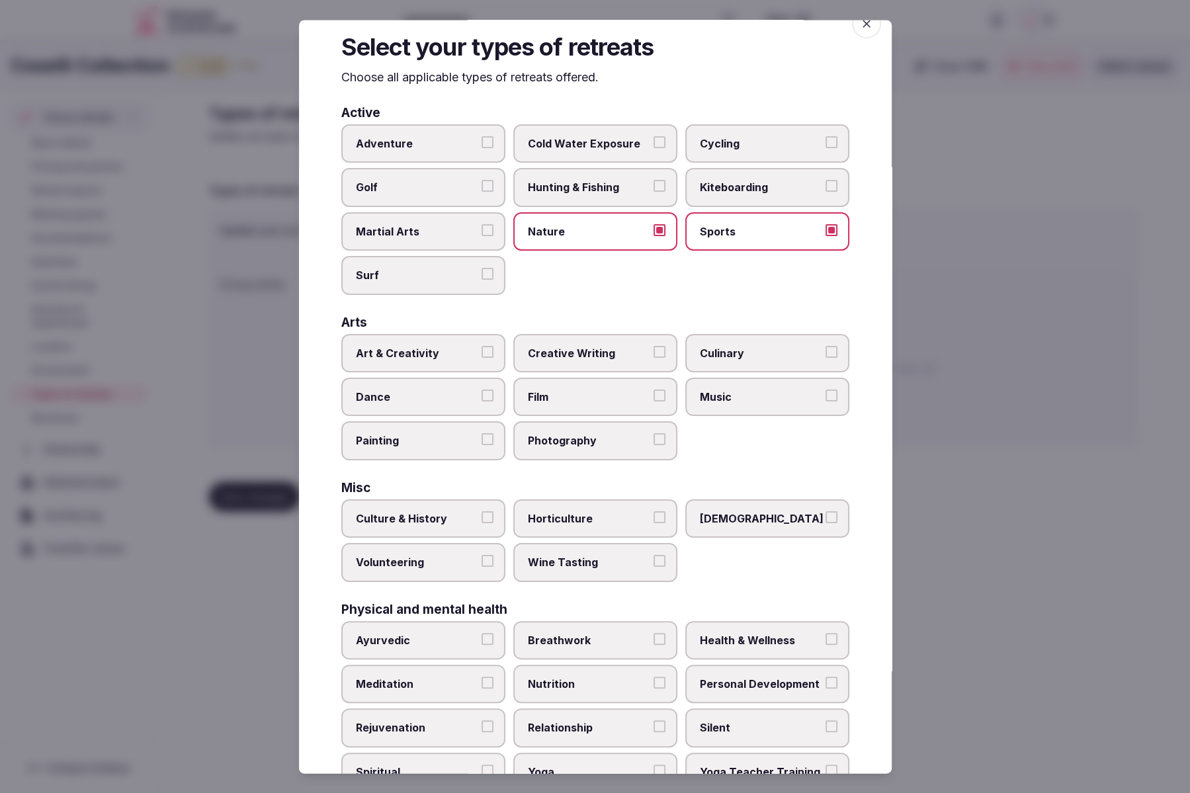
click at [482, 193] on button "Golf" at bounding box center [488, 187] width 12 height 12
click at [447, 148] on span "Adventure" at bounding box center [417, 144] width 122 height 15
click at [482, 148] on button "Adventure" at bounding box center [488, 143] width 12 height 12
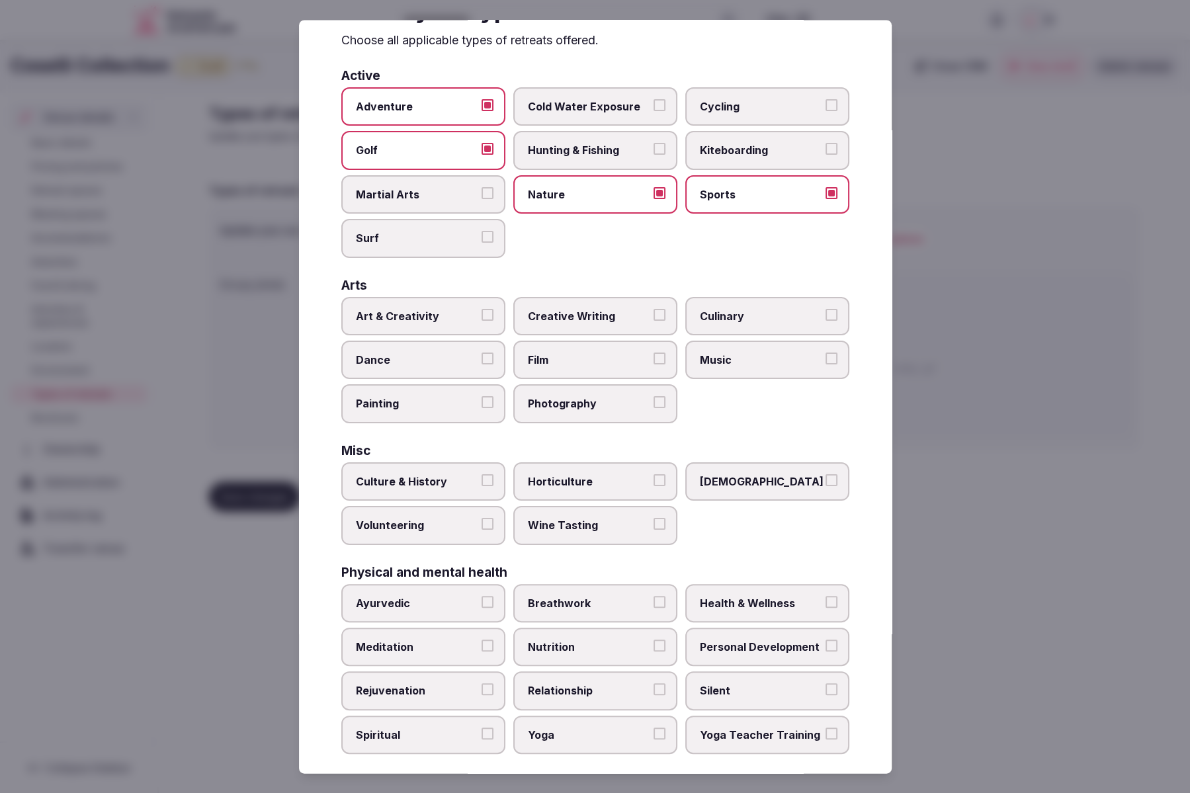
click at [610, 158] on label "Hunting & Fishing" at bounding box center [595, 151] width 164 height 38
click at [654, 155] on button "Hunting & Fishing" at bounding box center [660, 150] width 12 height 12
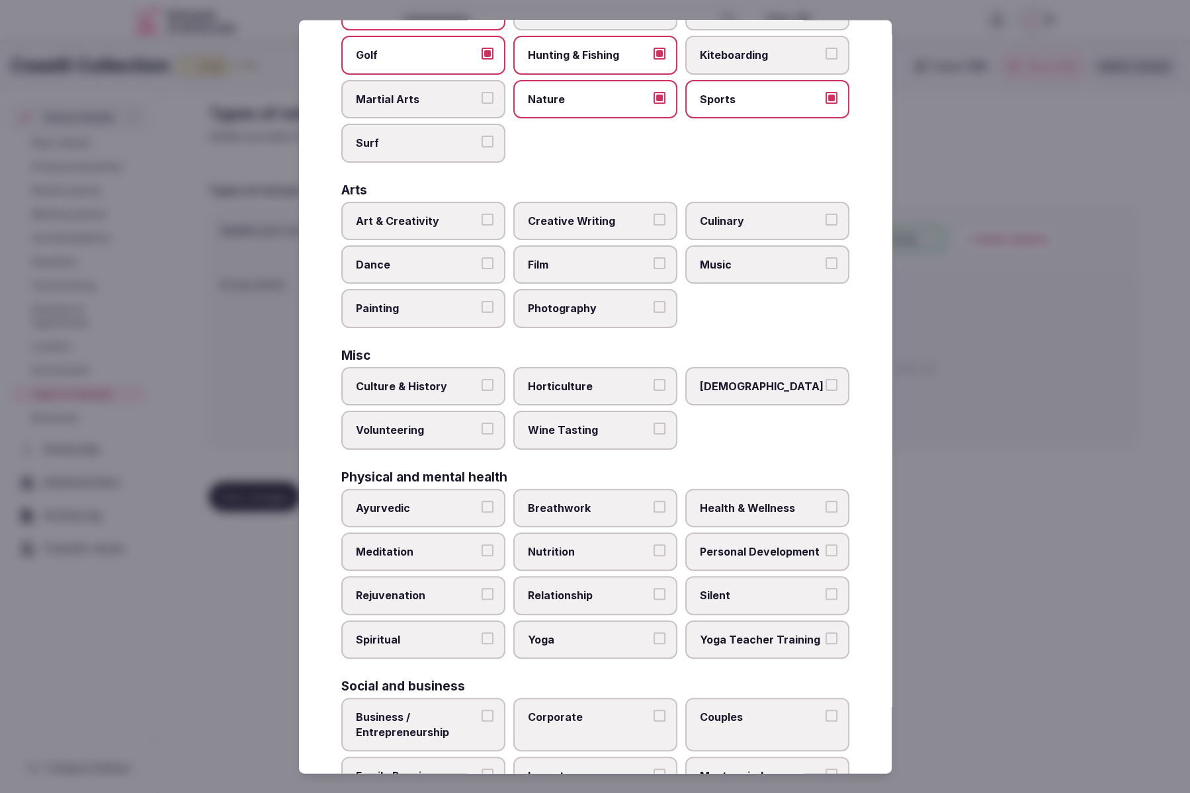
scroll to position [154, 0]
click at [750, 253] on label "Music" at bounding box center [768, 264] width 164 height 38
click at [826, 257] on button "Music" at bounding box center [832, 263] width 12 height 12
click at [631, 301] on span "Photography" at bounding box center [589, 308] width 122 height 15
click at [654, 301] on button "Photography" at bounding box center [660, 307] width 12 height 12
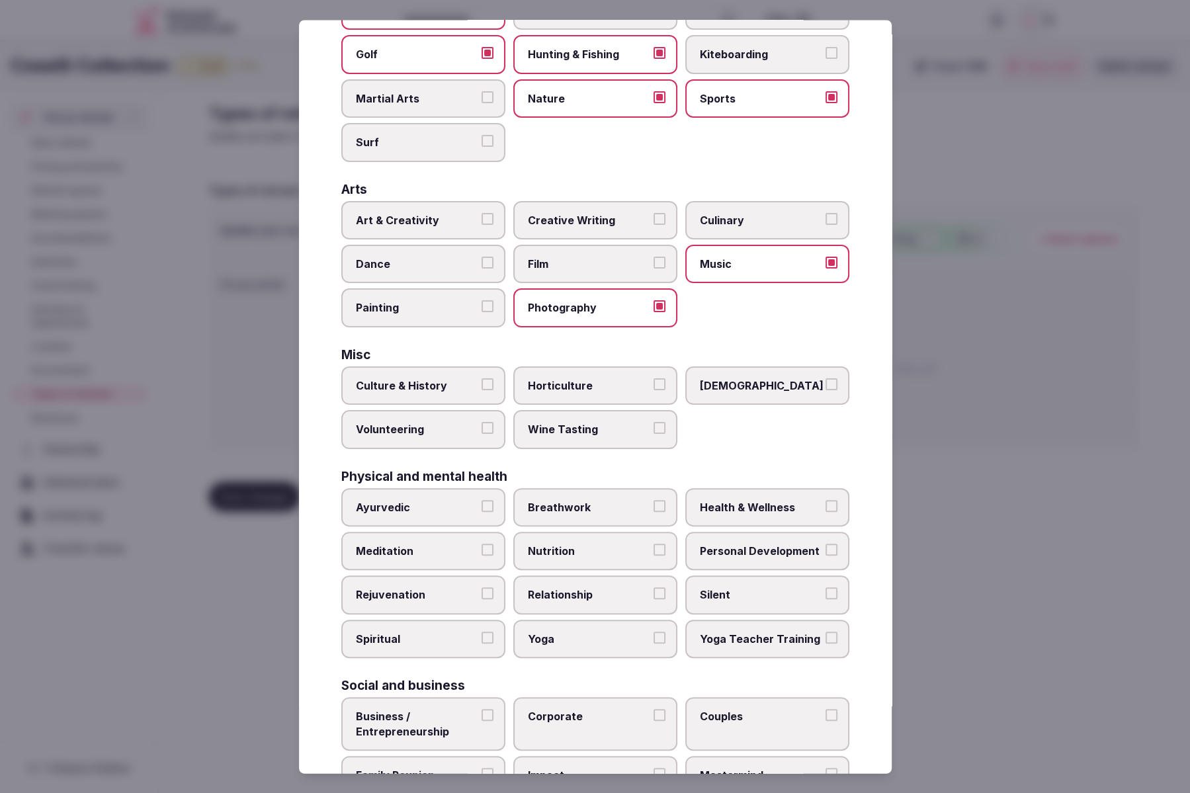
click at [744, 220] on span "Culinary" at bounding box center [761, 220] width 122 height 15
click at [826, 220] on button "Culinary" at bounding box center [832, 219] width 12 height 12
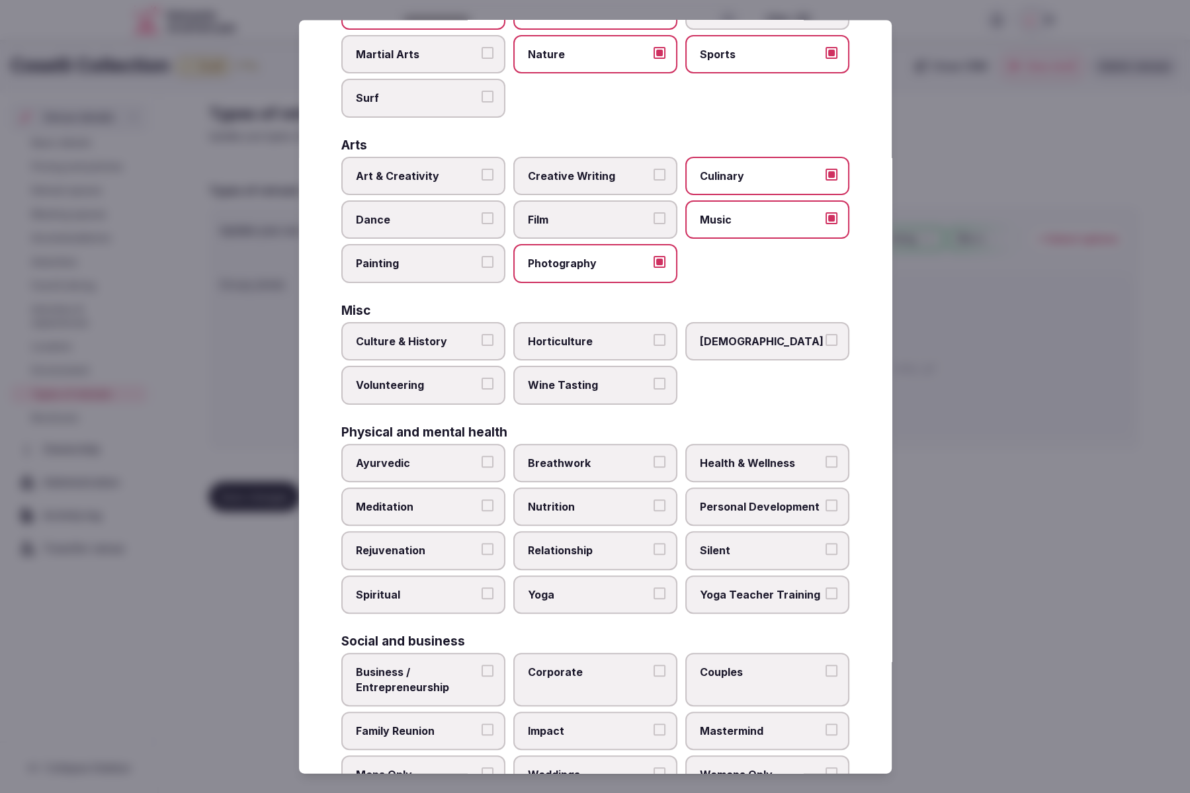
scroll to position [199, 0]
click at [454, 168] on span "Art & Creativity" at bounding box center [417, 175] width 122 height 15
click at [482, 168] on button "Art & Creativity" at bounding box center [488, 174] width 12 height 12
click at [394, 265] on span "Painting" at bounding box center [417, 263] width 122 height 15
click at [482, 265] on button "Painting" at bounding box center [488, 262] width 12 height 12
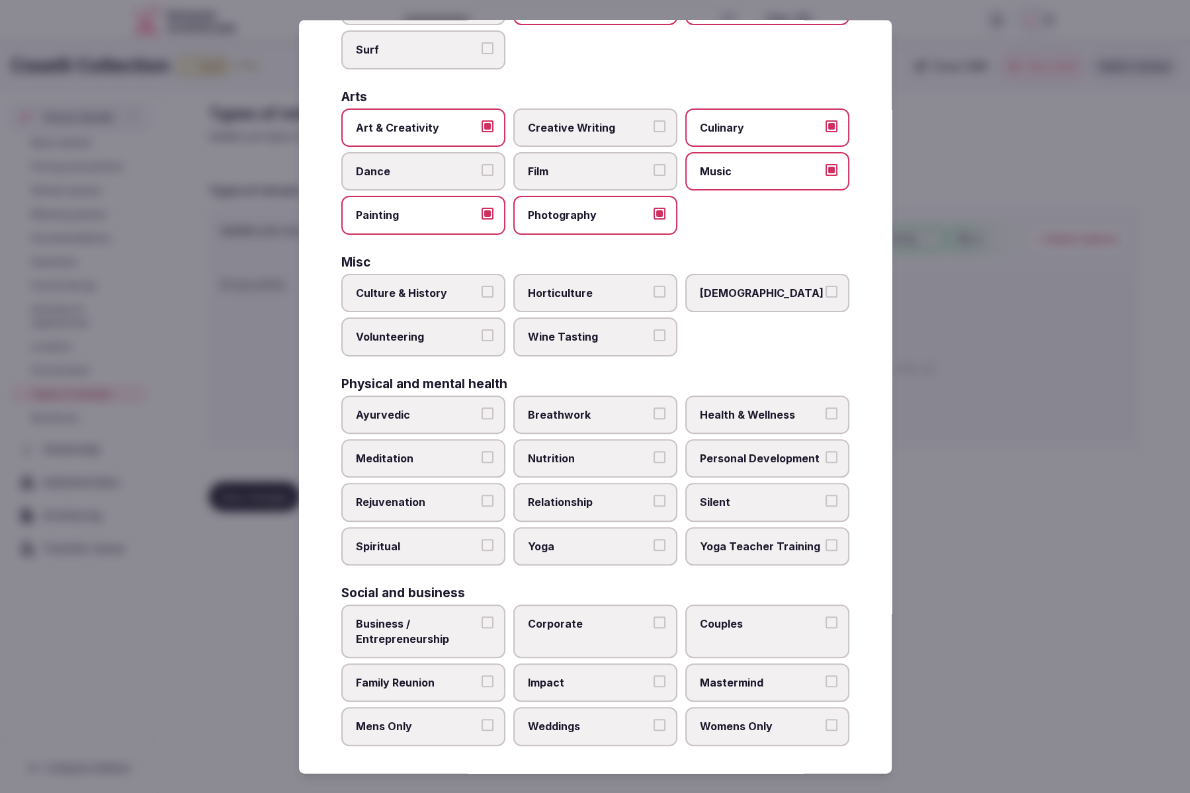
scroll to position [249, 0]
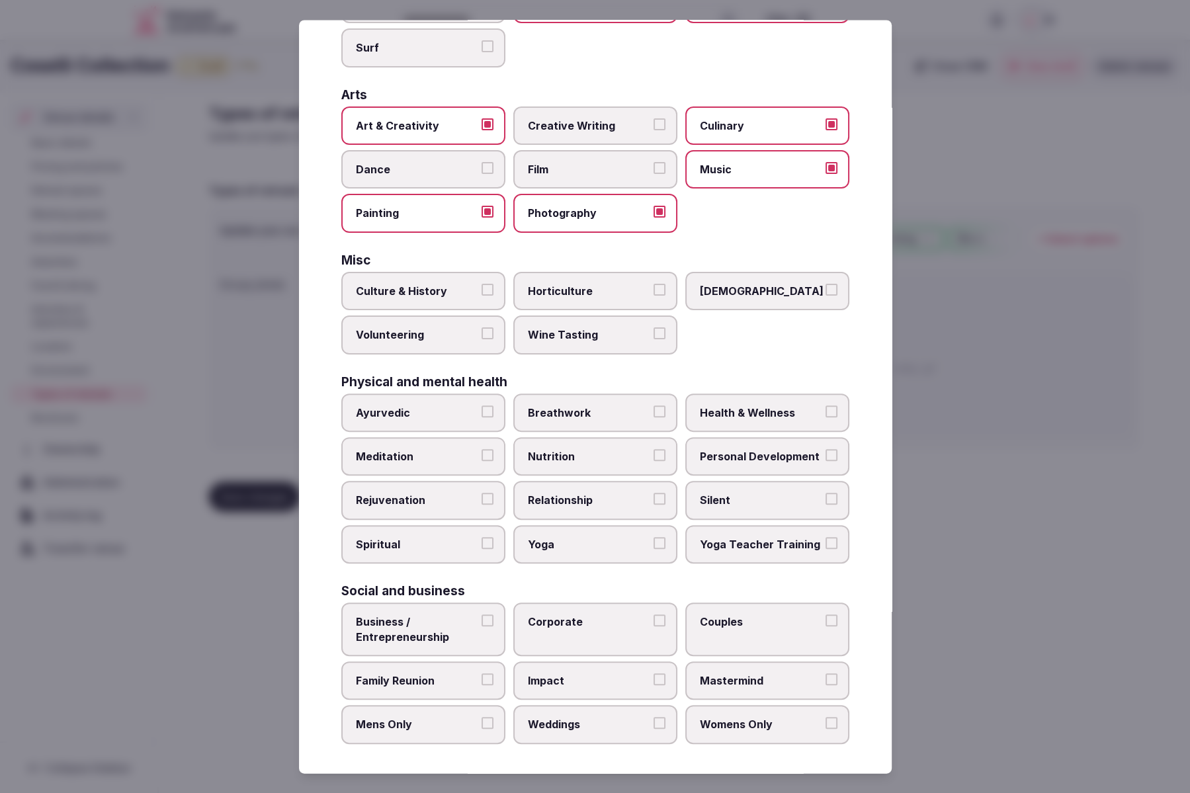
click at [551, 339] on span "Wine Tasting" at bounding box center [589, 335] width 122 height 15
click at [654, 339] on button "Wine Tasting" at bounding box center [660, 334] width 12 height 12
click at [424, 292] on span "Culture & History" at bounding box center [417, 291] width 122 height 15
click at [482, 292] on button "Culture & History" at bounding box center [488, 290] width 12 height 12
click at [434, 624] on span "Business / Entrepreneurship" at bounding box center [417, 630] width 122 height 30
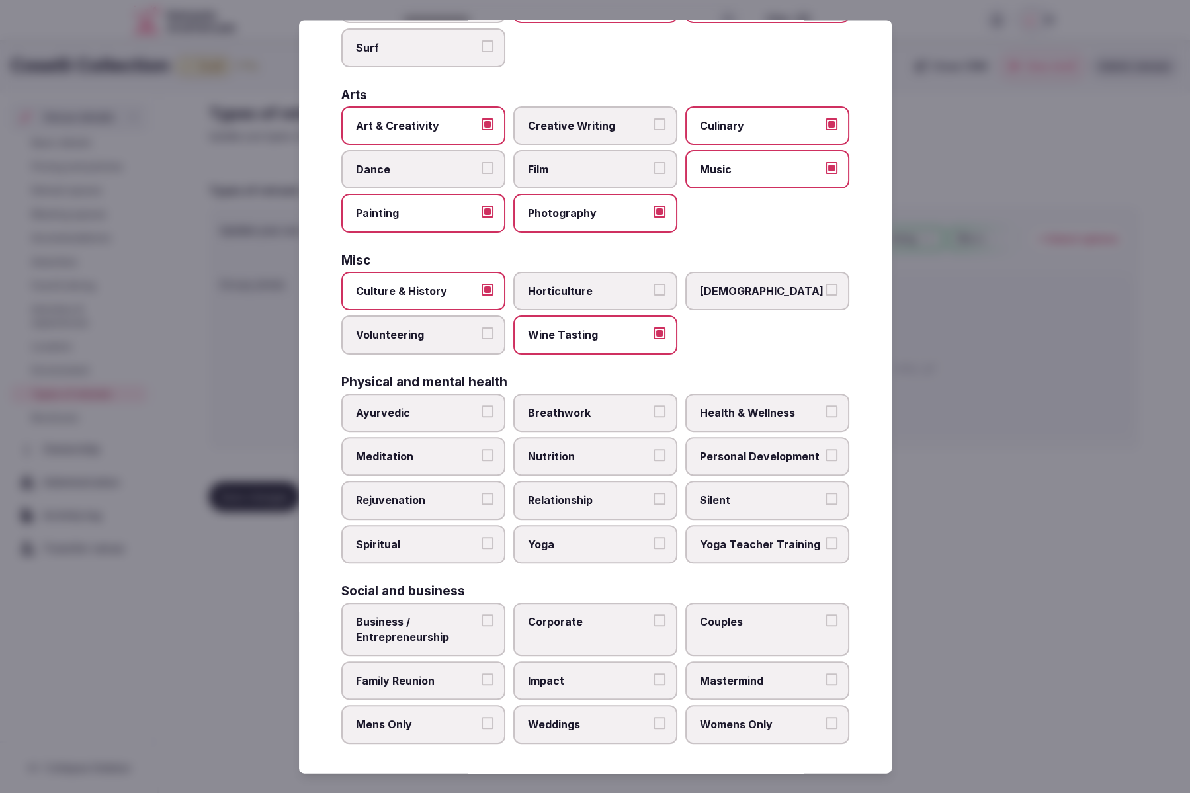
click at [482, 624] on button "Business / Entrepreneurship" at bounding box center [488, 621] width 12 height 12
click at [570, 623] on span "Corporate" at bounding box center [589, 622] width 122 height 15
click at [654, 623] on button "Corporate" at bounding box center [660, 621] width 12 height 12
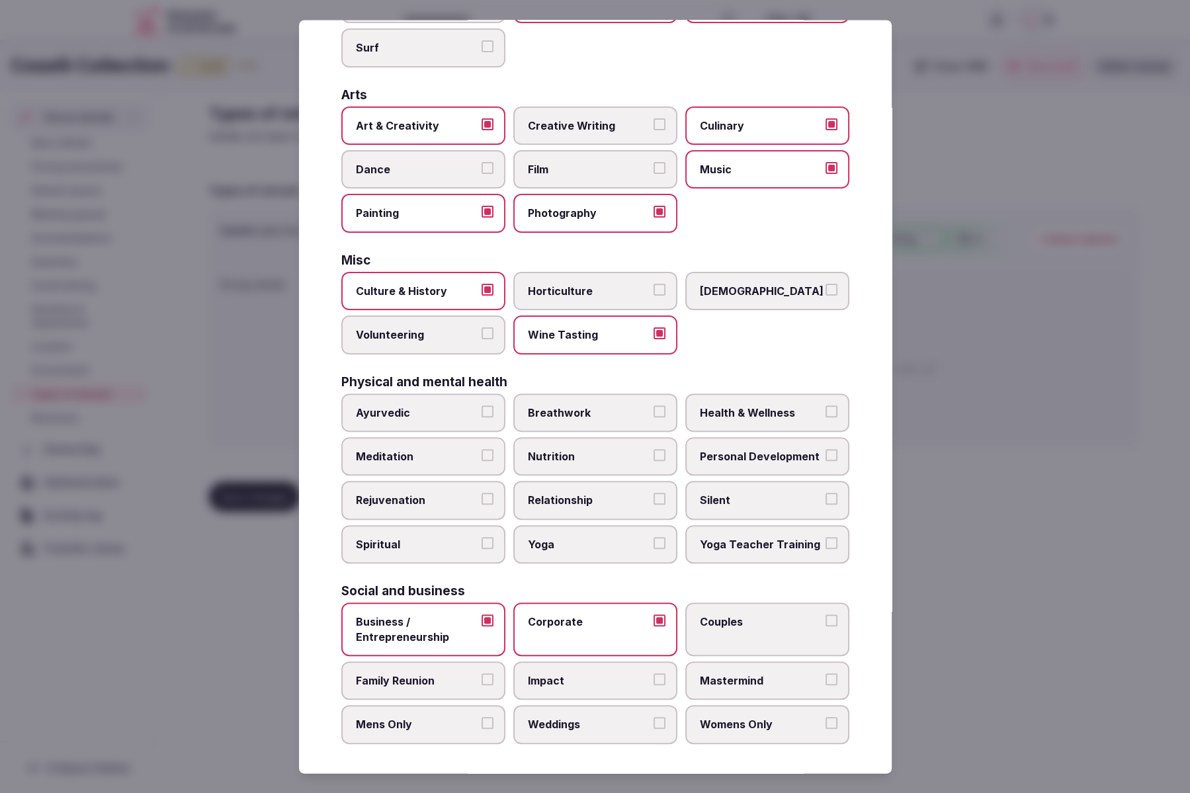
click at [549, 729] on span "Weddings" at bounding box center [589, 725] width 122 height 15
click at [654, 729] on button "Weddings" at bounding box center [660, 724] width 12 height 12
click at [772, 618] on span "Couples" at bounding box center [761, 622] width 122 height 15
click at [826, 618] on button "Couples" at bounding box center [832, 621] width 12 height 12
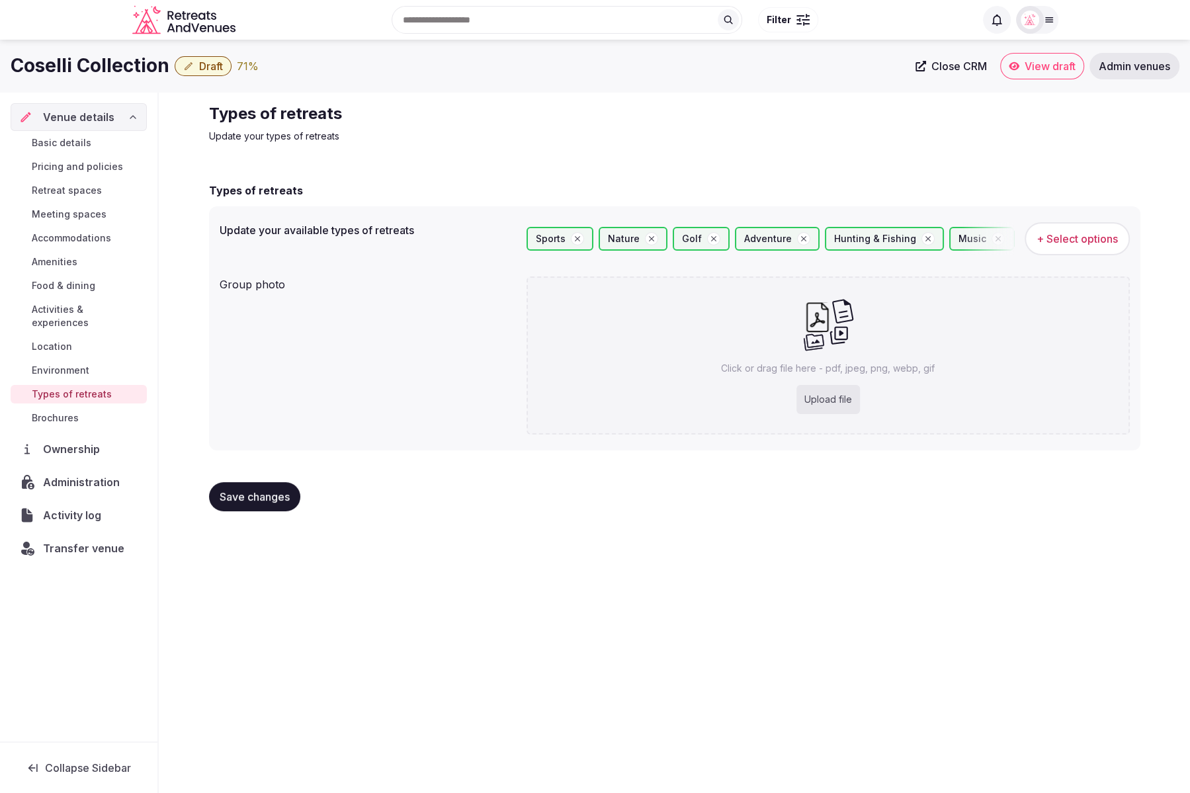
click at [264, 509] on button "Save changes" at bounding box center [254, 496] width 91 height 29
click at [77, 144] on span "Basic details" at bounding box center [62, 142] width 60 height 13
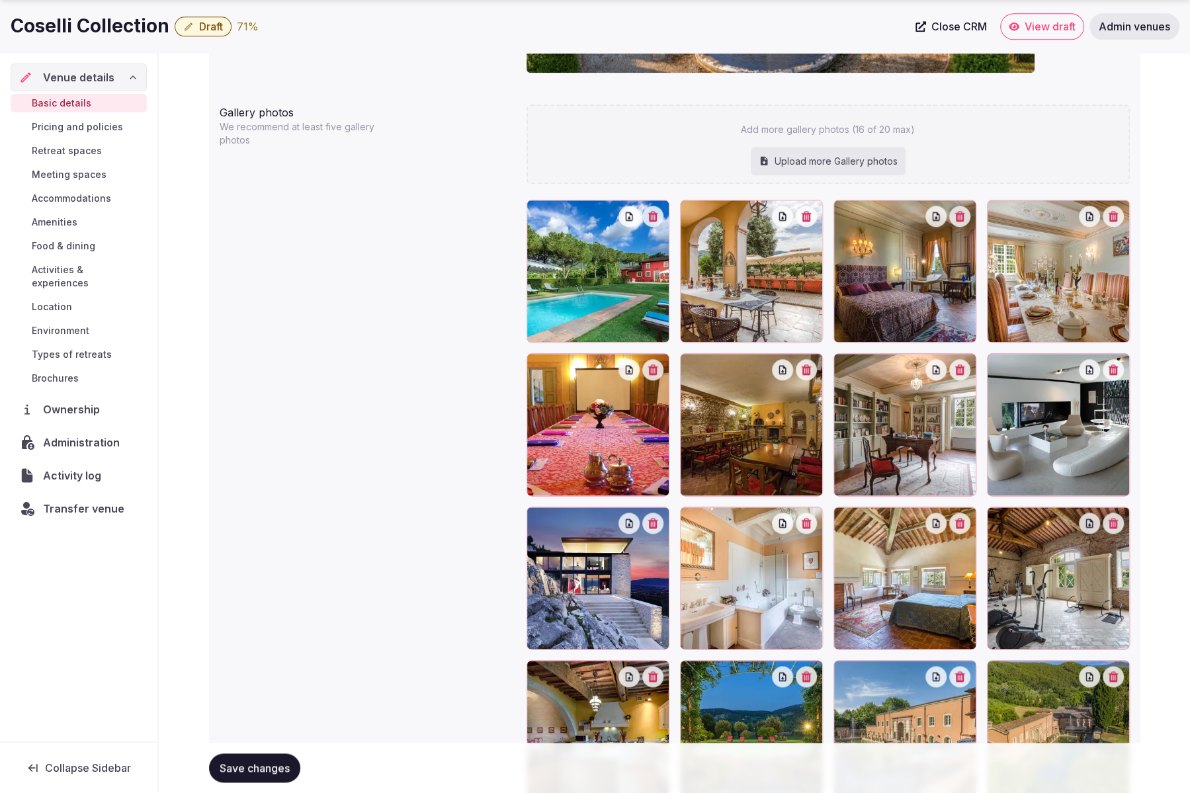
scroll to position [1435, 0]
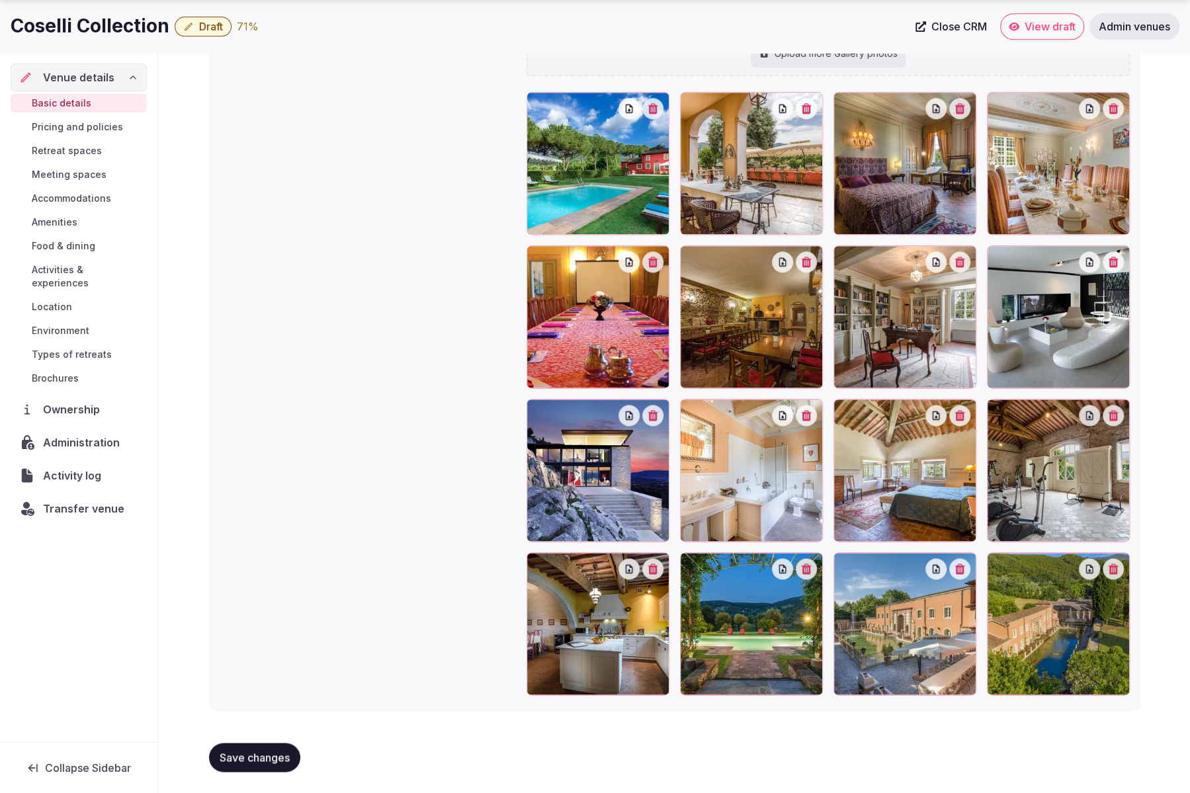
click at [71, 123] on span "Pricing and policies" at bounding box center [77, 126] width 91 height 13
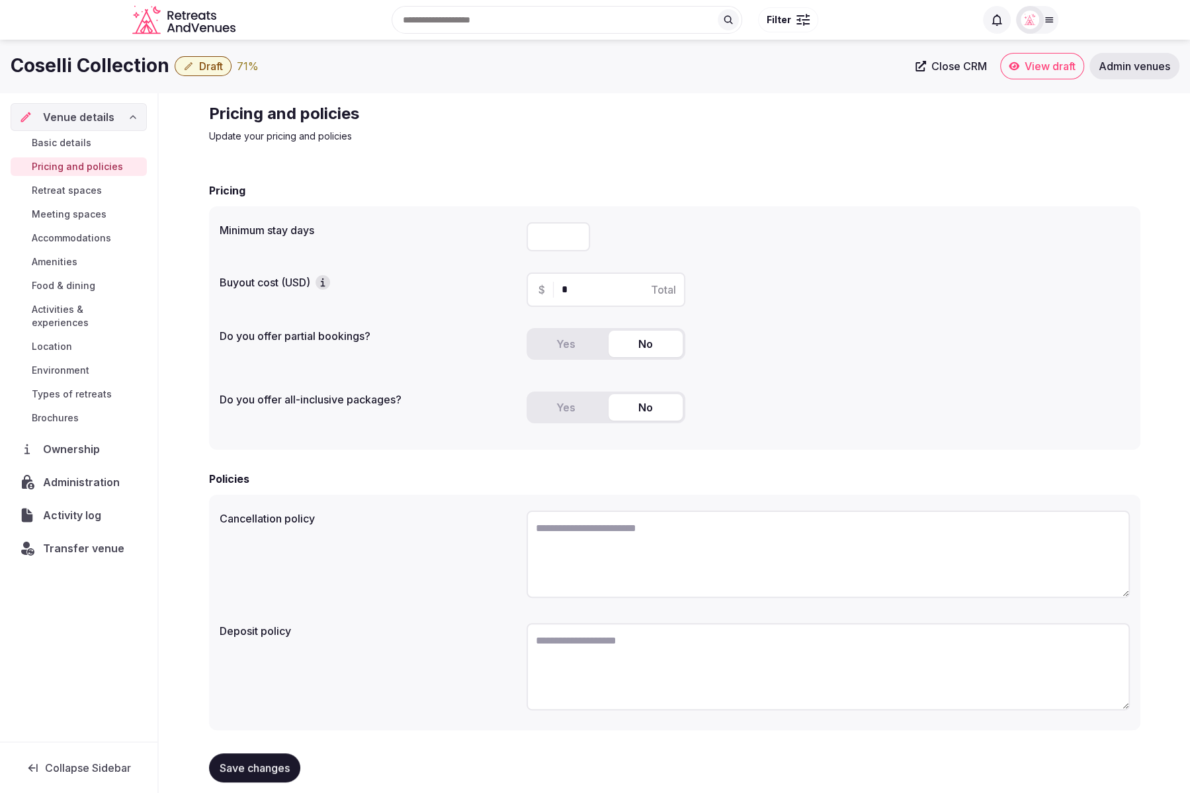
click at [924, 299] on div "$ * Total" at bounding box center [828, 290] width 603 height 34
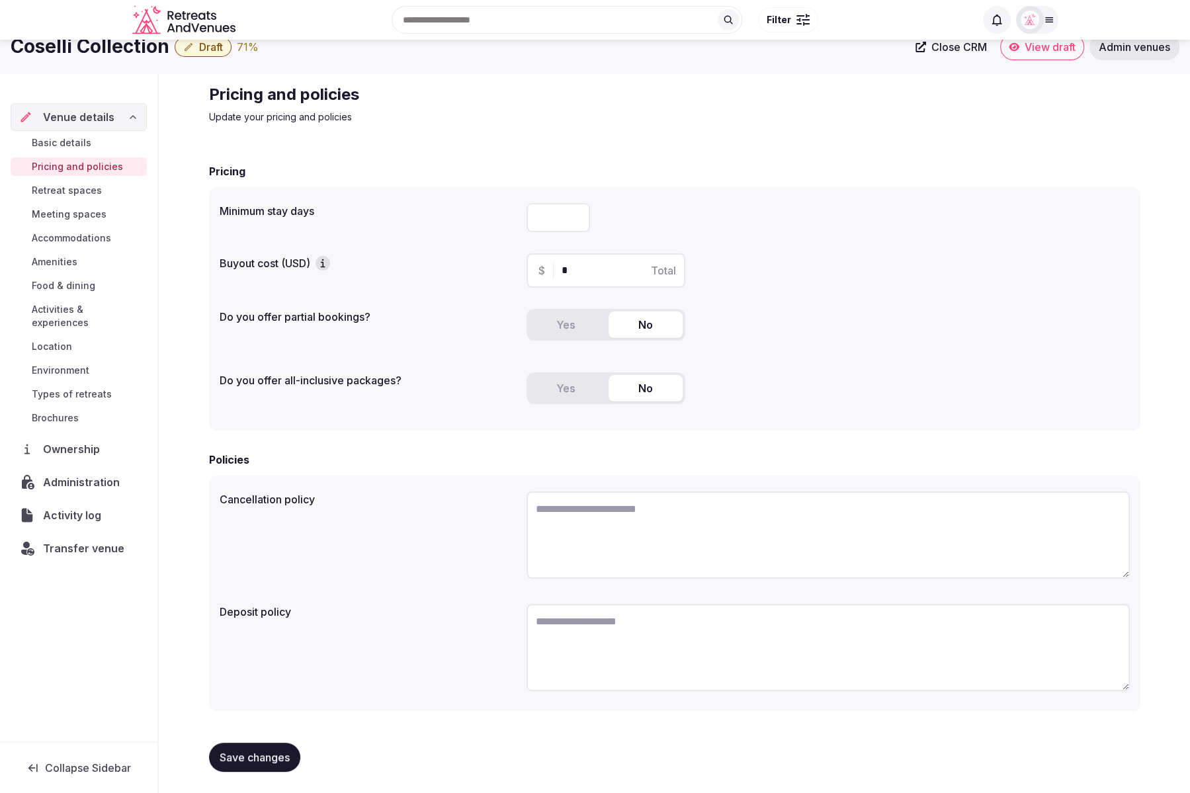
click at [549, 214] on input "number" at bounding box center [559, 217] width 64 height 29
type input "*"
click at [238, 759] on span "Save changes" at bounding box center [255, 757] width 70 height 13
click at [871, 349] on div "Yes No" at bounding box center [828, 330] width 603 height 42
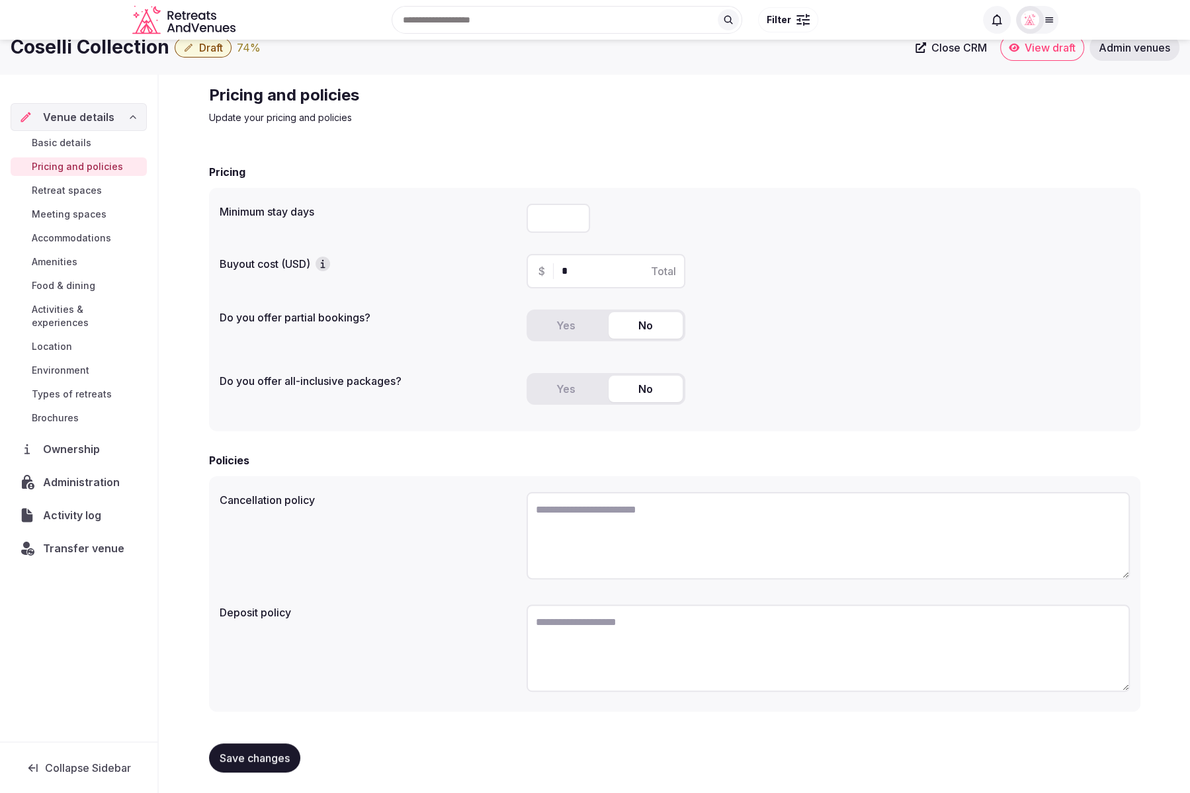
click at [267, 754] on span "Save changes" at bounding box center [255, 758] width 70 height 13
click at [652, 530] on textarea "To enrich screen reader interactions, please activate Accessibility in Grammarl…" at bounding box center [828, 535] width 603 height 87
paste textarea "**********"
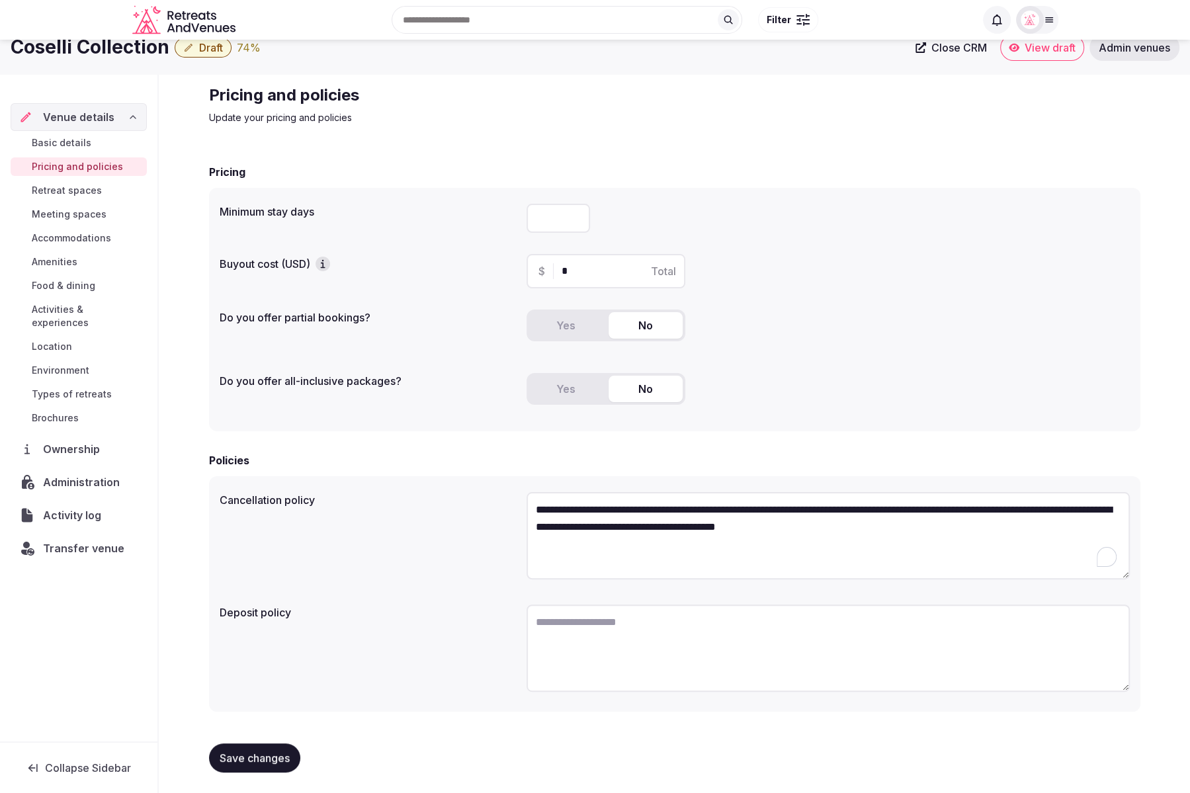
click at [539, 509] on textarea "**********" at bounding box center [828, 535] width 603 height 87
type textarea "**********"
click at [1081, 449] on form "**********" at bounding box center [675, 473] width 932 height 619
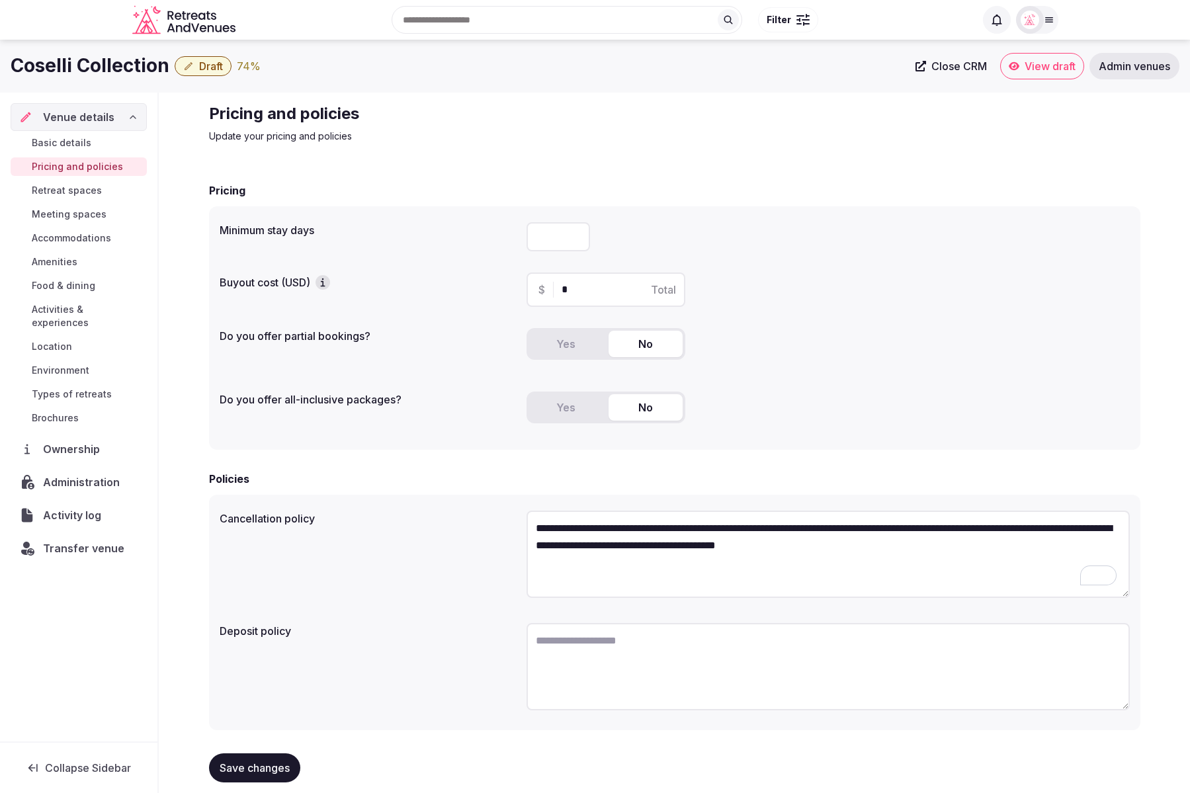
scroll to position [19, 0]
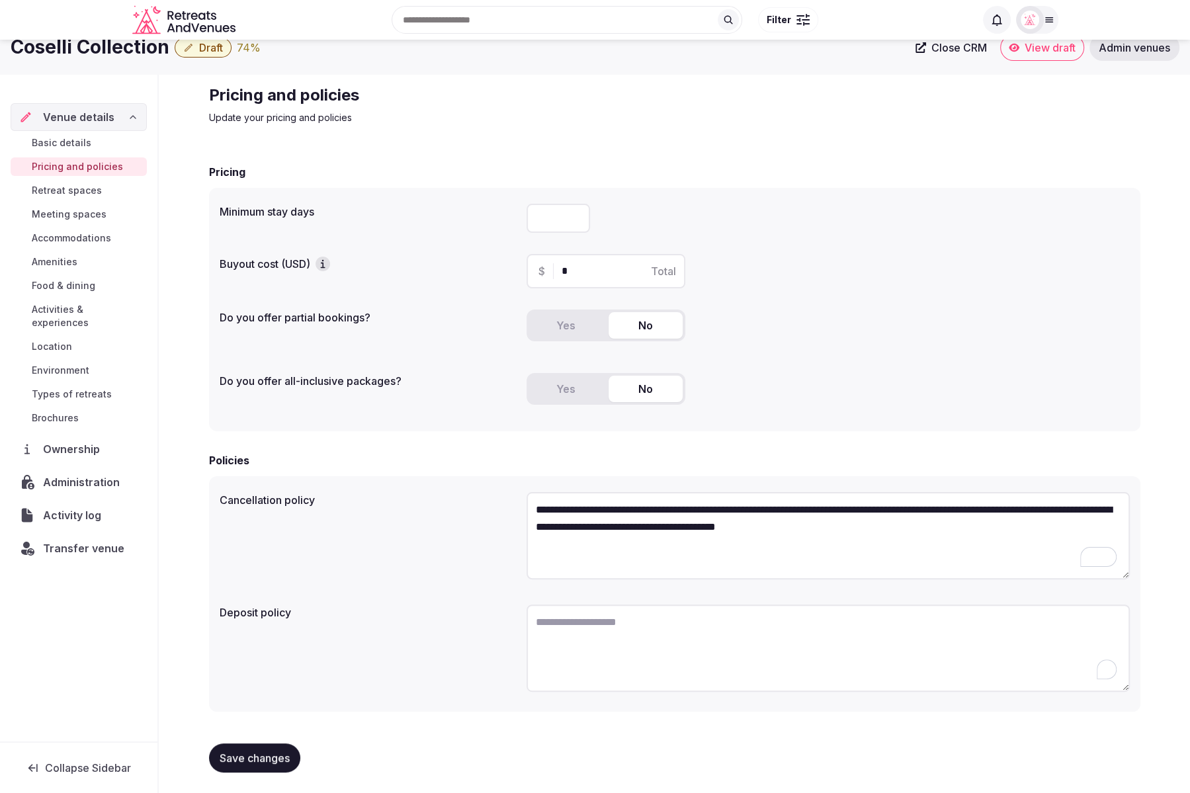
click at [756, 651] on textarea "To enrich screen reader interactions, please activate Accessibility in Grammarl…" at bounding box center [828, 648] width 603 height 87
paste textarea "**********"
type textarea "**********"
click at [953, 523] on textarea "**********" at bounding box center [828, 535] width 603 height 87
paste textarea "**********"
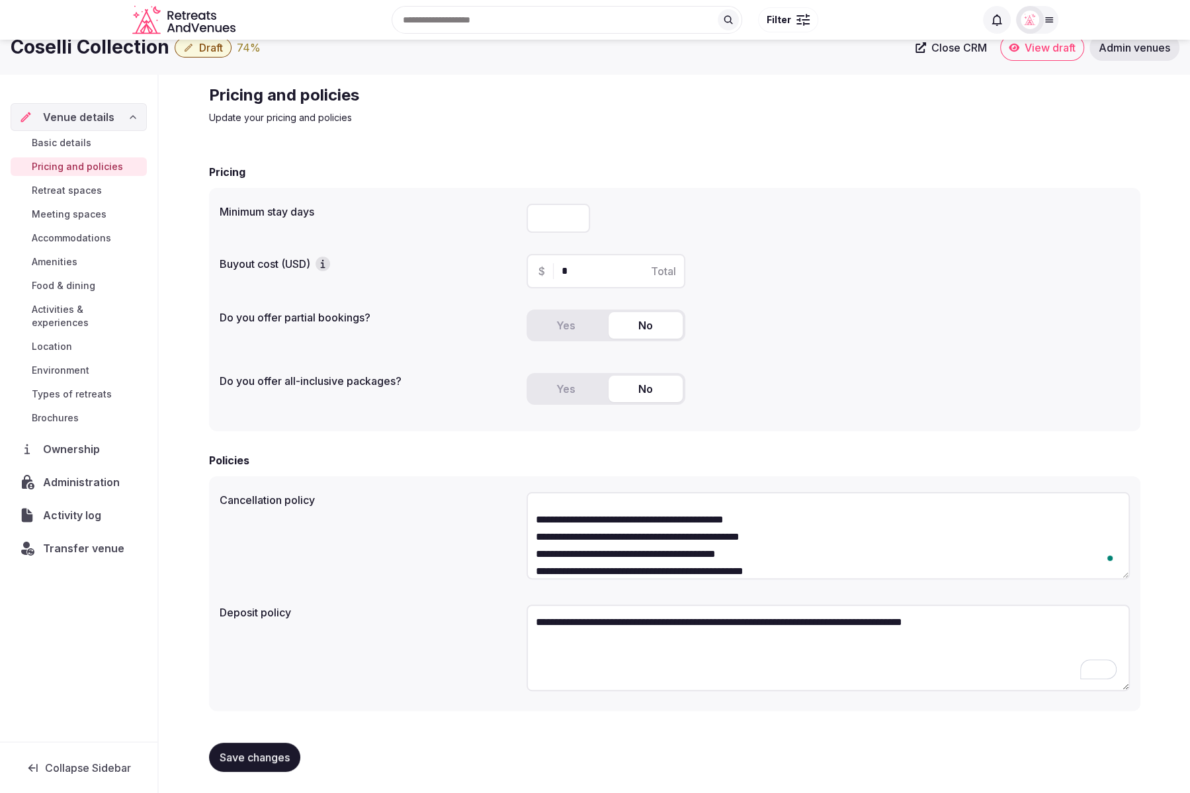
scroll to position [42, 0]
click at [798, 519] on textarea "**********" at bounding box center [828, 535] width 603 height 87
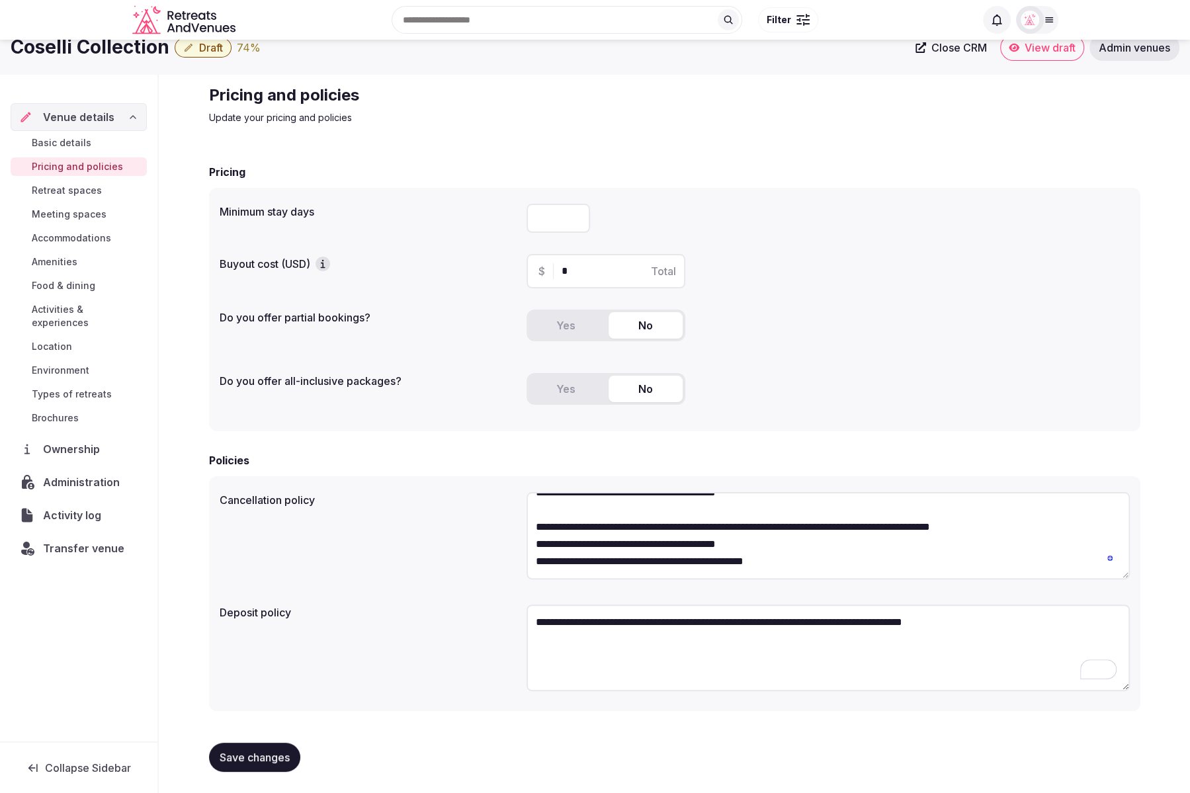
scroll to position [24, 0]
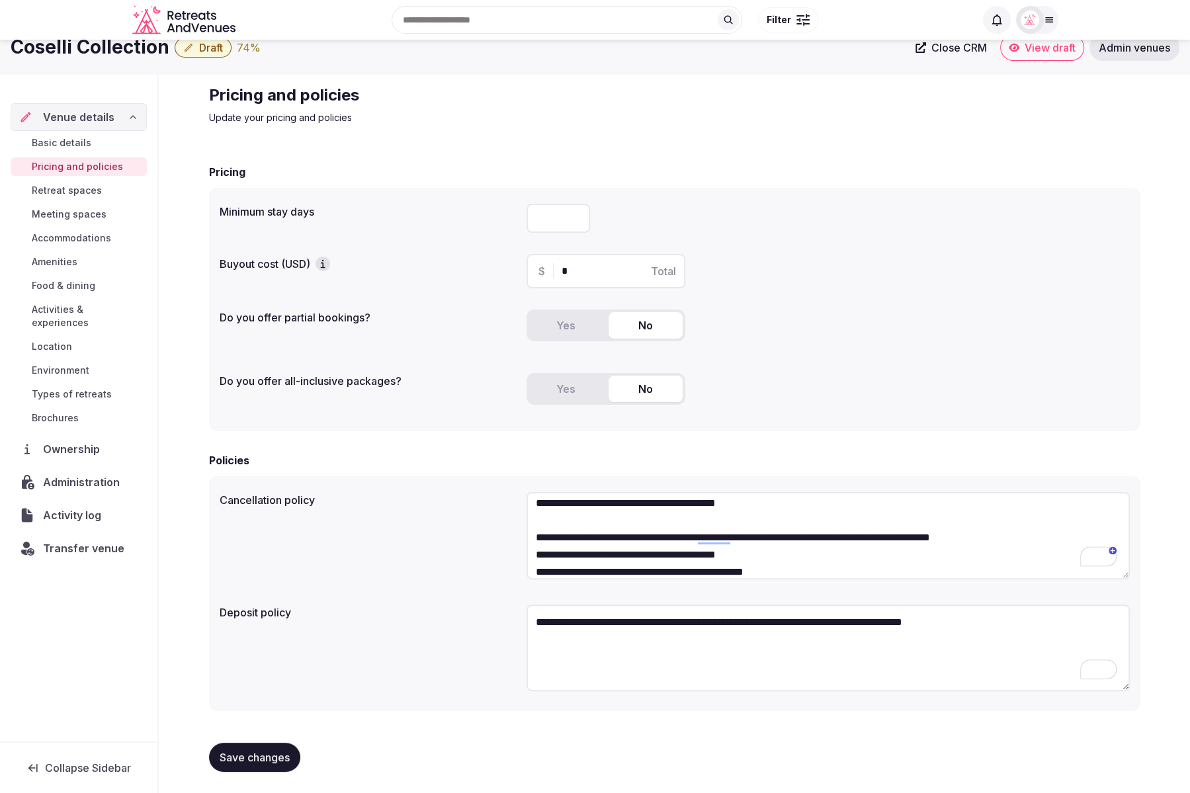
click at [797, 558] on textarea "**********" at bounding box center [828, 535] width 603 height 87
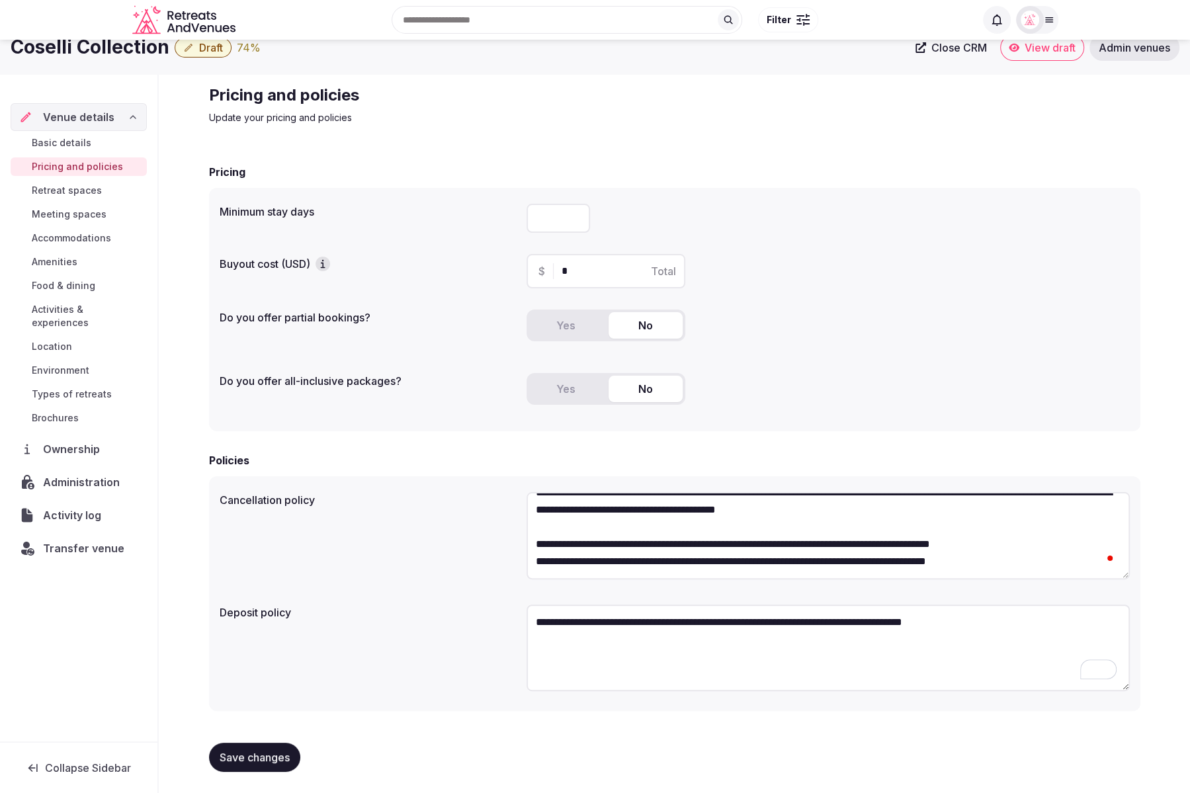
scroll to position [17, 0]
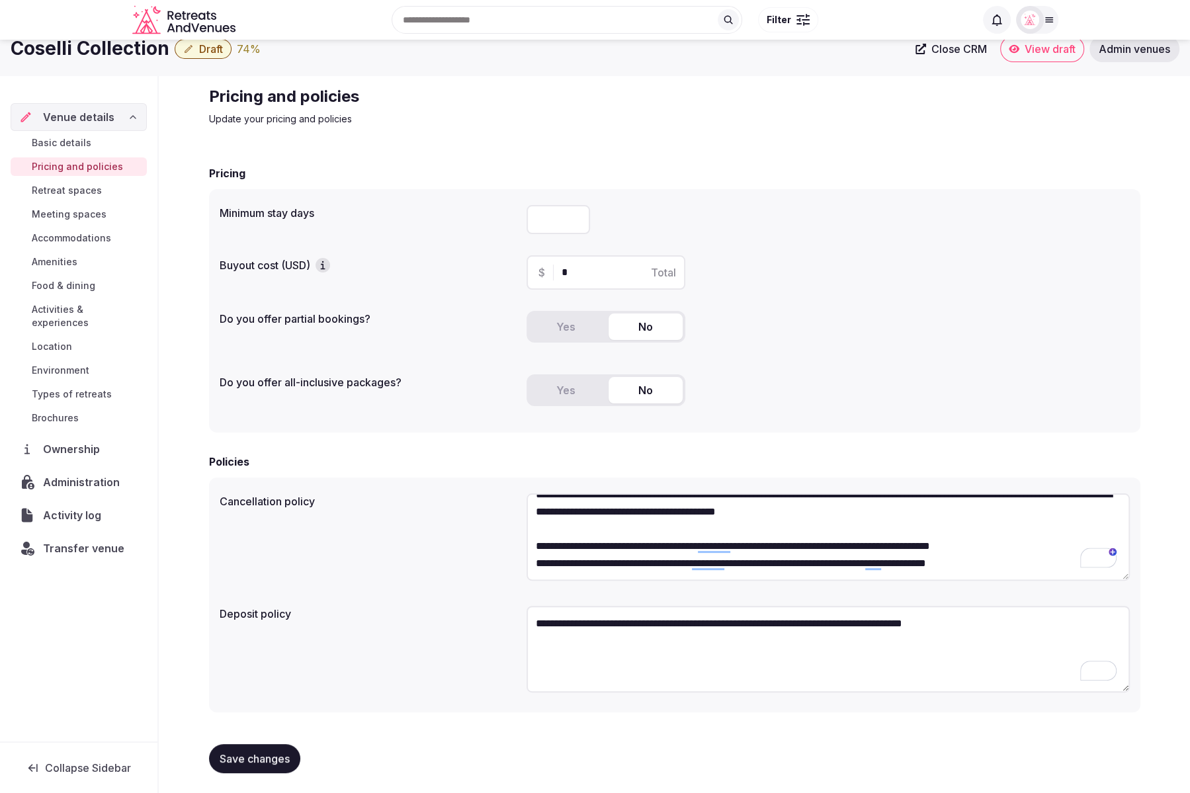
click at [383, 531] on div "**********" at bounding box center [675, 539] width 910 height 102
click at [245, 759] on span "Save changes" at bounding box center [255, 757] width 70 height 13
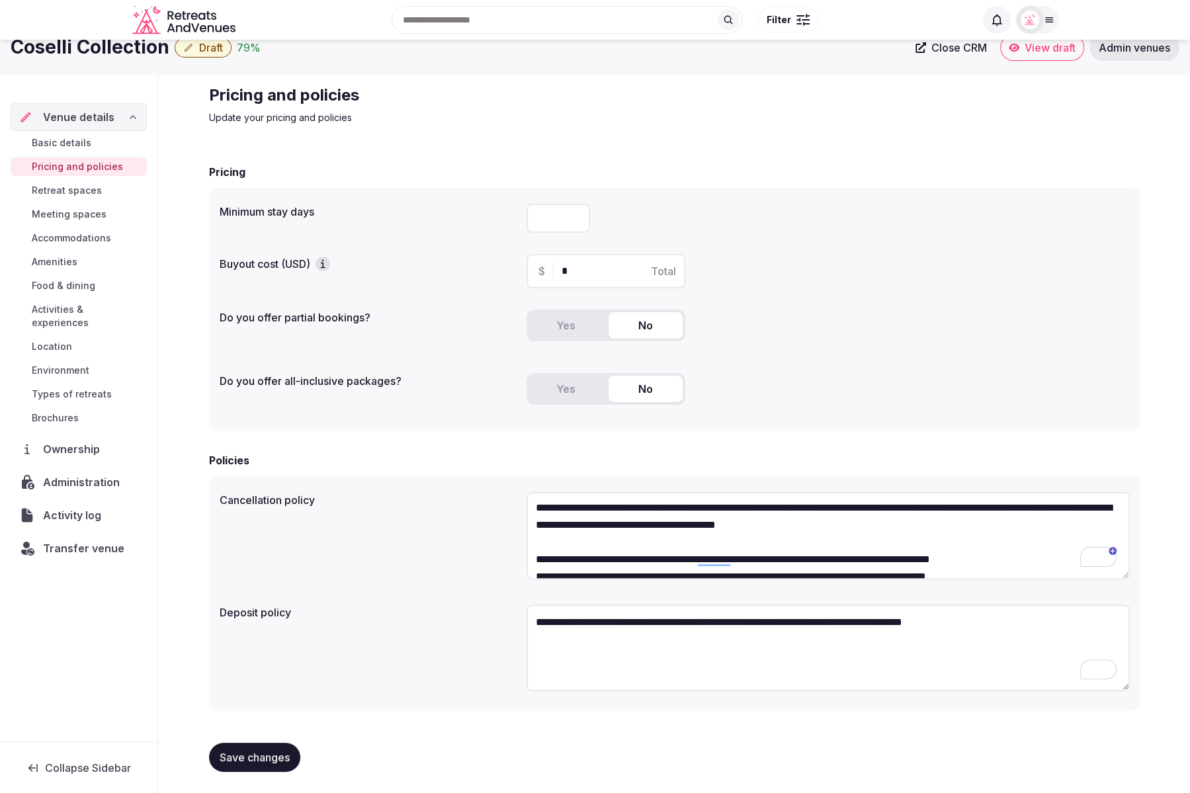
scroll to position [0, 0]
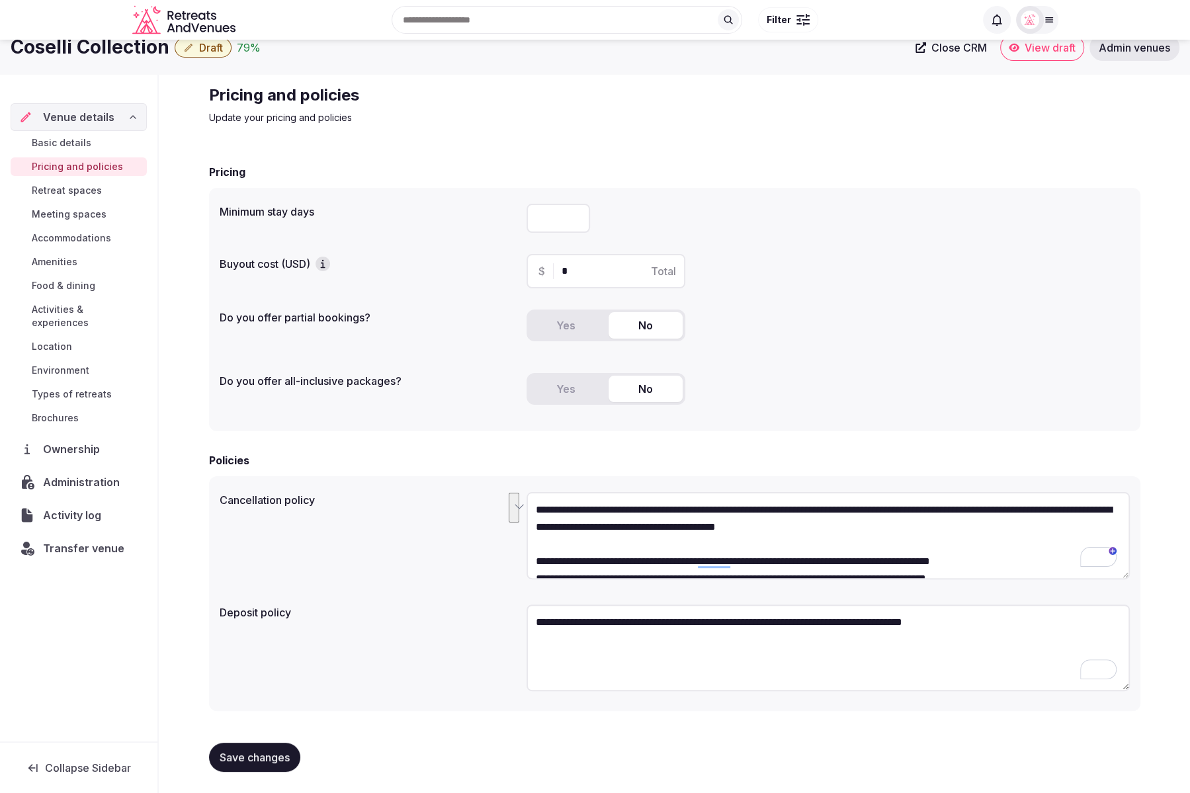
drag, startPoint x: 940, startPoint y: 529, endPoint x: 607, endPoint y: 508, distance: 333.5
click at [519, 503] on div "**********" at bounding box center [675, 538] width 910 height 102
paste textarea "**********"
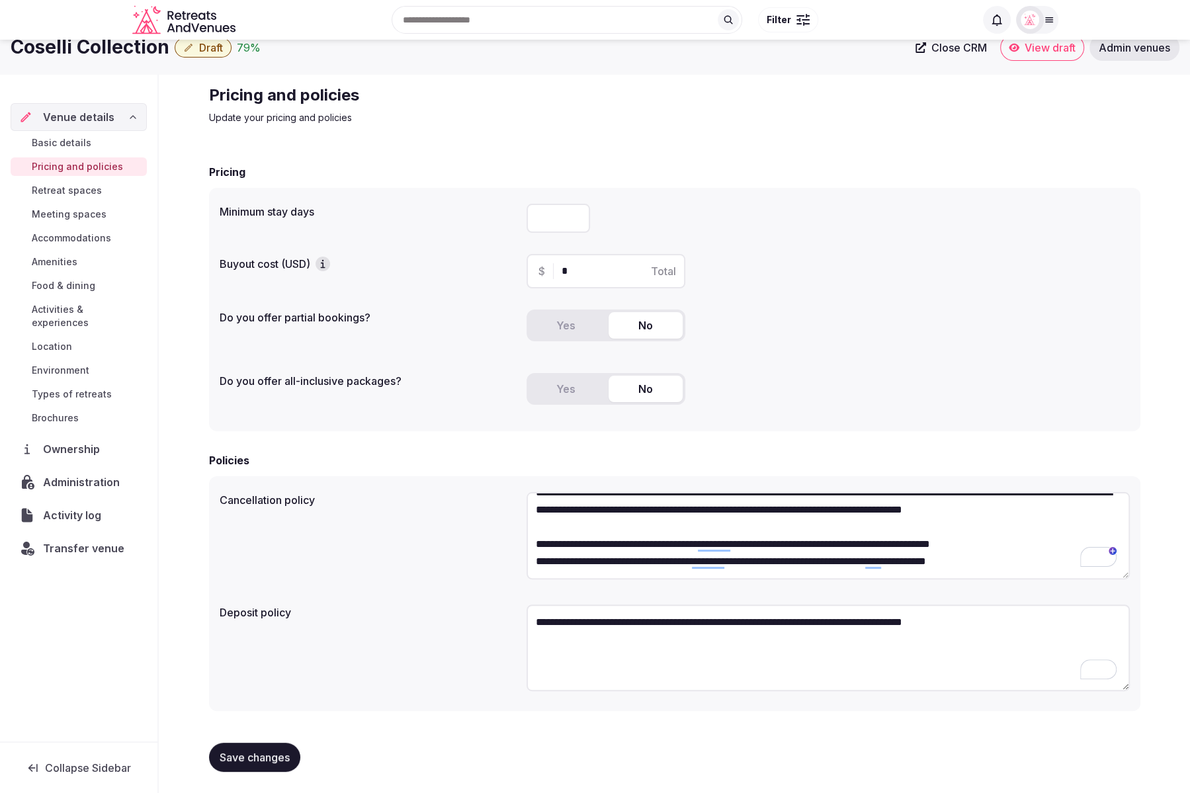
drag, startPoint x: 926, startPoint y: 560, endPoint x: 521, endPoint y: 529, distance: 406.1
click at [521, 529] on div "**********" at bounding box center [675, 538] width 910 height 102
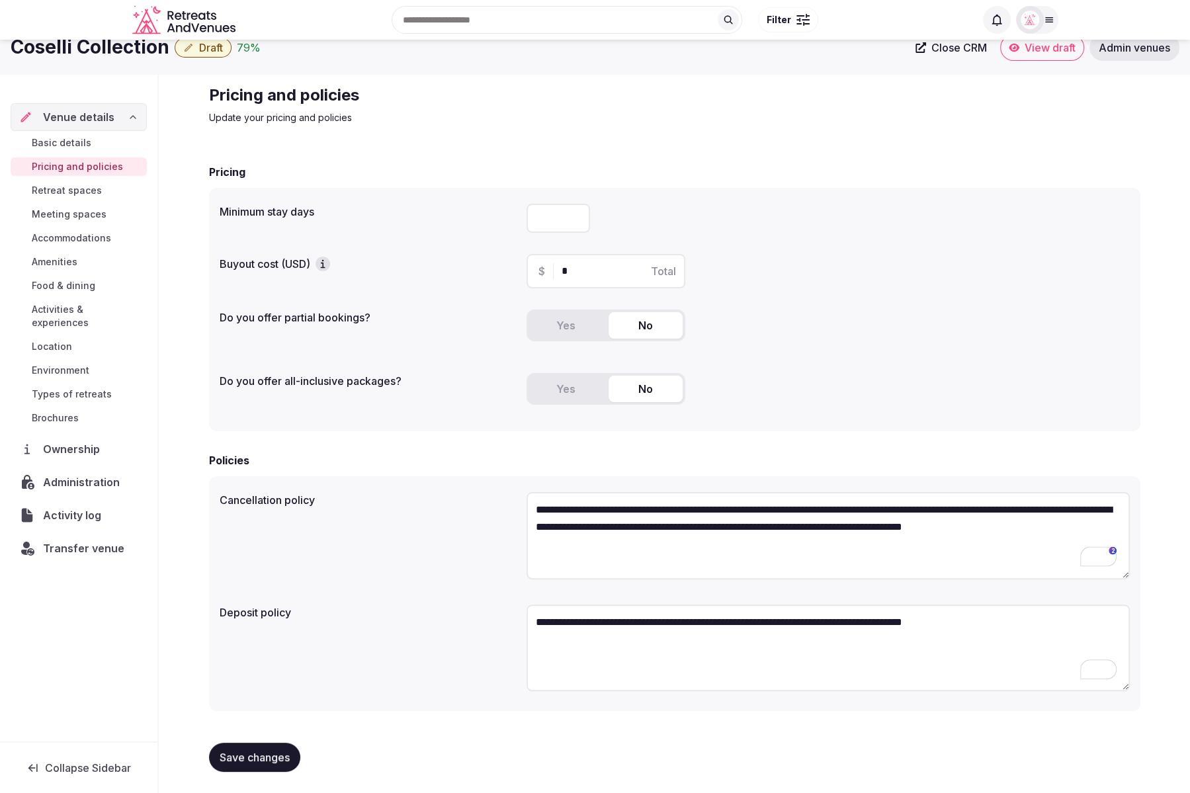
type textarea "**********"
click at [238, 759] on span "Save changes" at bounding box center [255, 757] width 70 height 13
click at [862, 365] on div "Minimum stay days * Buyout cost (USD) $ * Total Do you offer partial bookings? …" at bounding box center [675, 310] width 932 height 244
click at [864, 365] on div "Minimum stay days * Buyout cost (USD) $ * Total Do you offer partial bookings? …" at bounding box center [675, 310] width 932 height 244
click at [54, 142] on span "Basic details" at bounding box center [62, 142] width 60 height 13
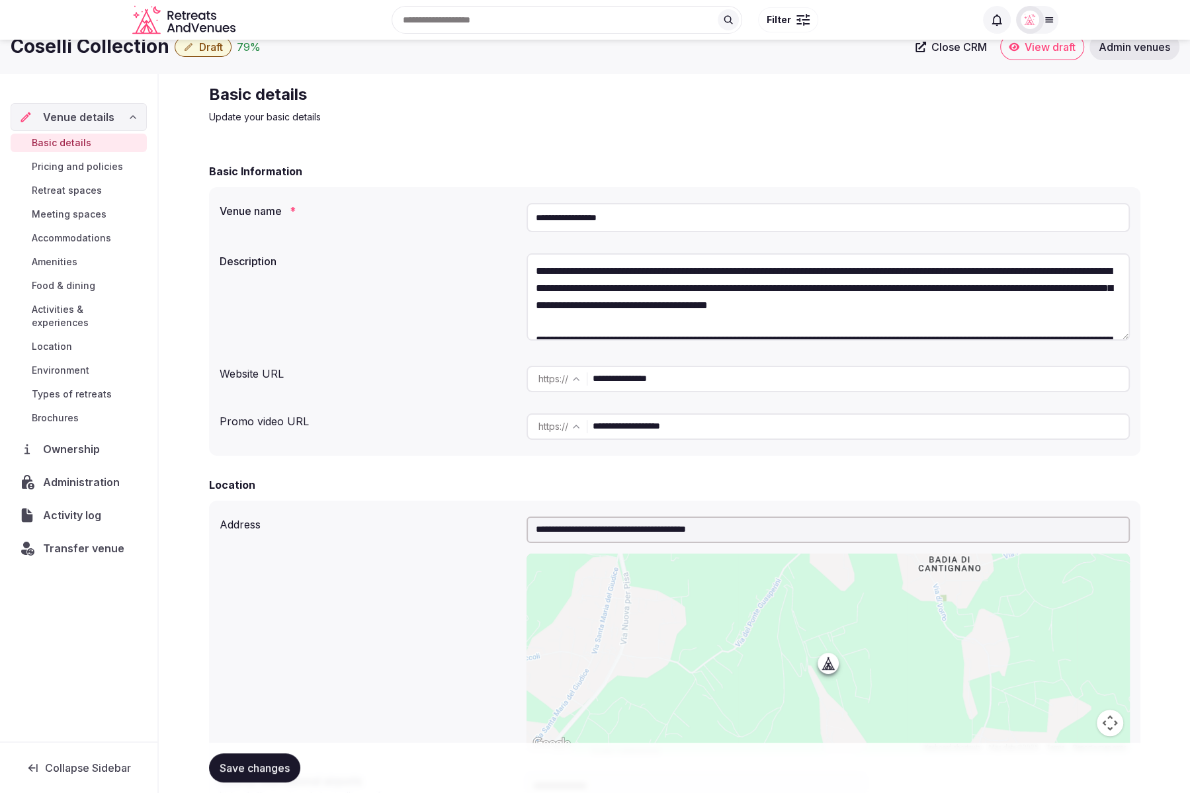
click at [410, 326] on div "**********" at bounding box center [675, 299] width 910 height 102
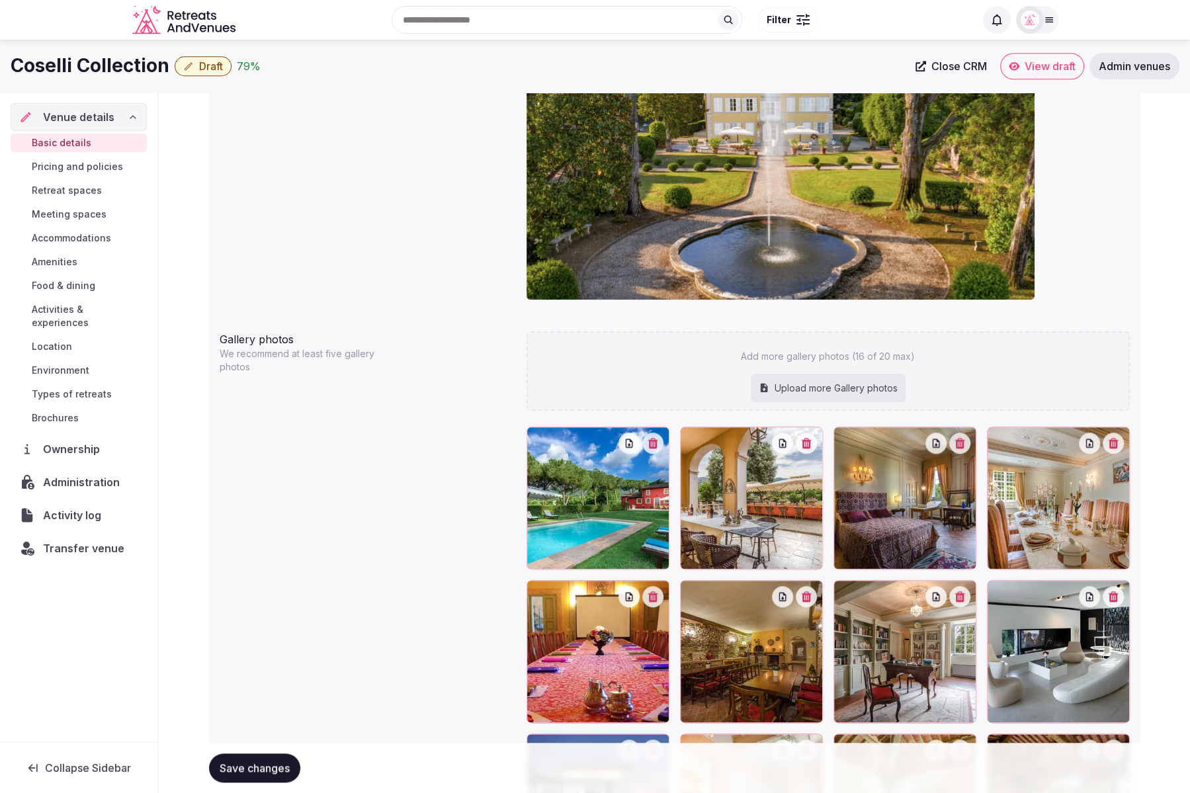
click at [58, 169] on span "Pricing and policies" at bounding box center [77, 166] width 91 height 13
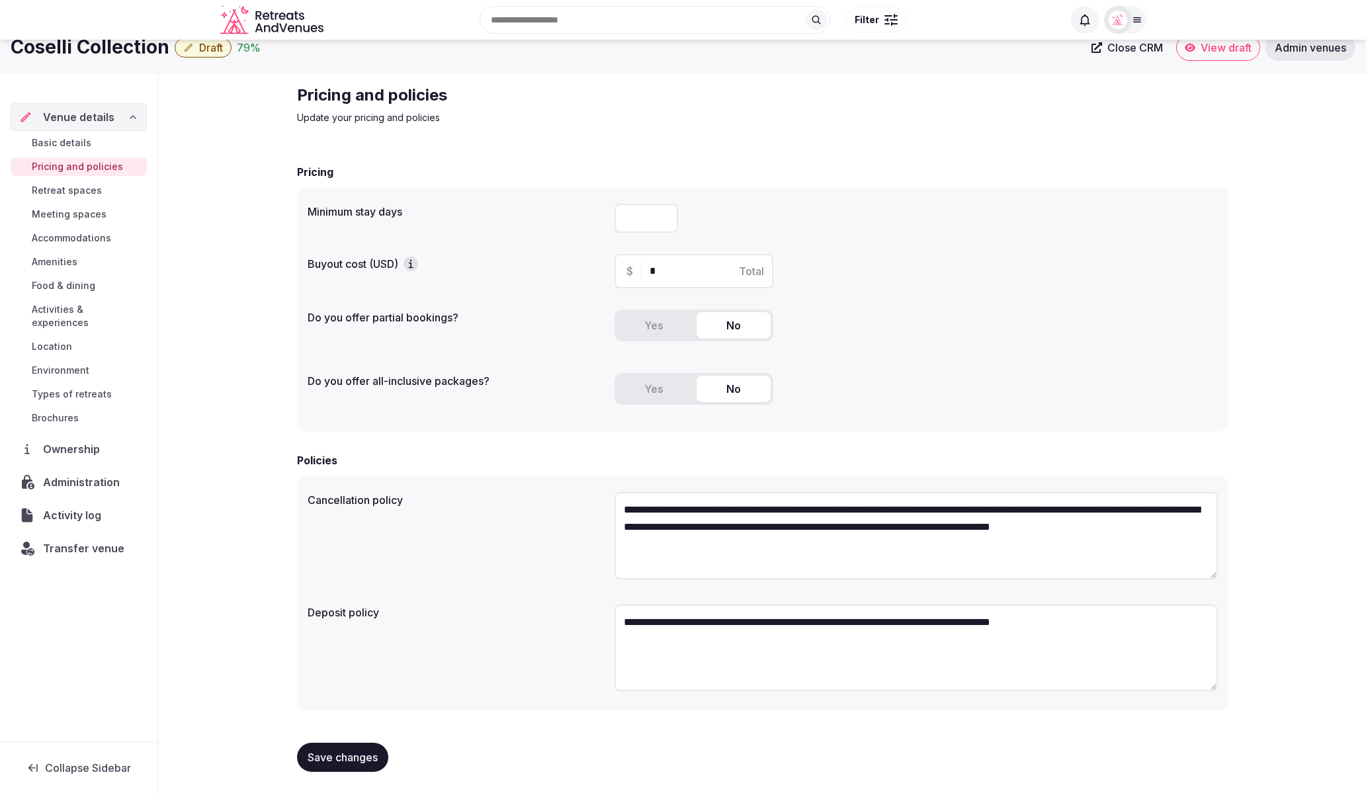
click at [347, 758] on span "Save changes" at bounding box center [343, 757] width 70 height 13
click at [83, 237] on span "Accommodations" at bounding box center [71, 238] width 79 height 13
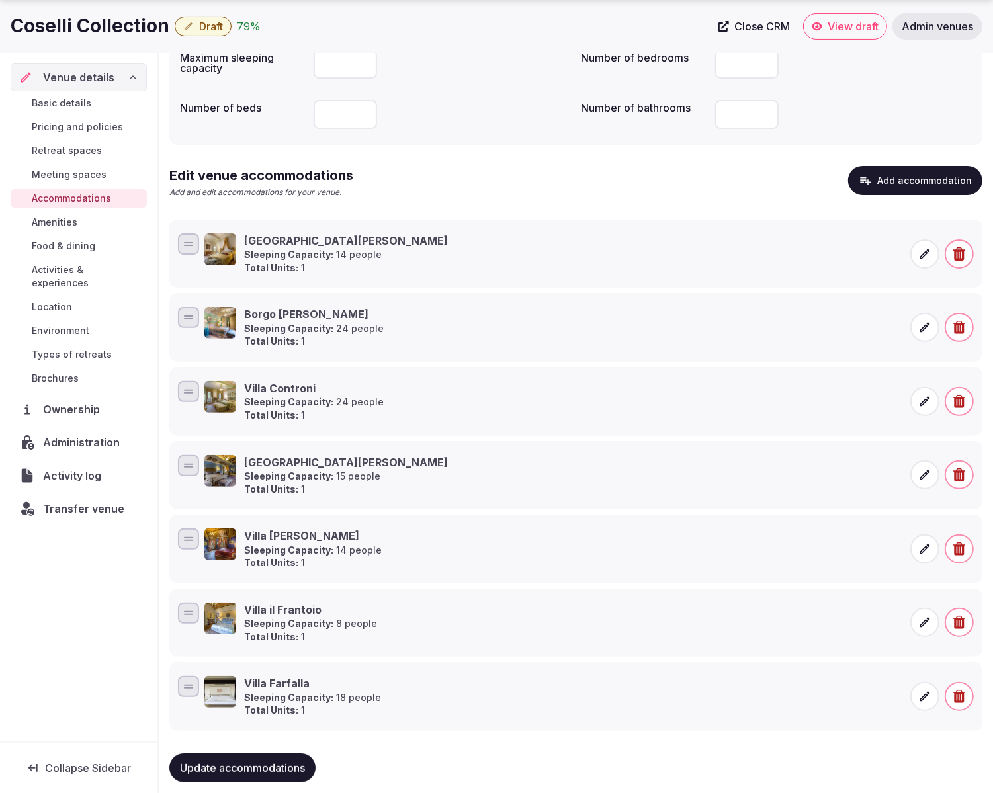
scroll to position [189, 0]
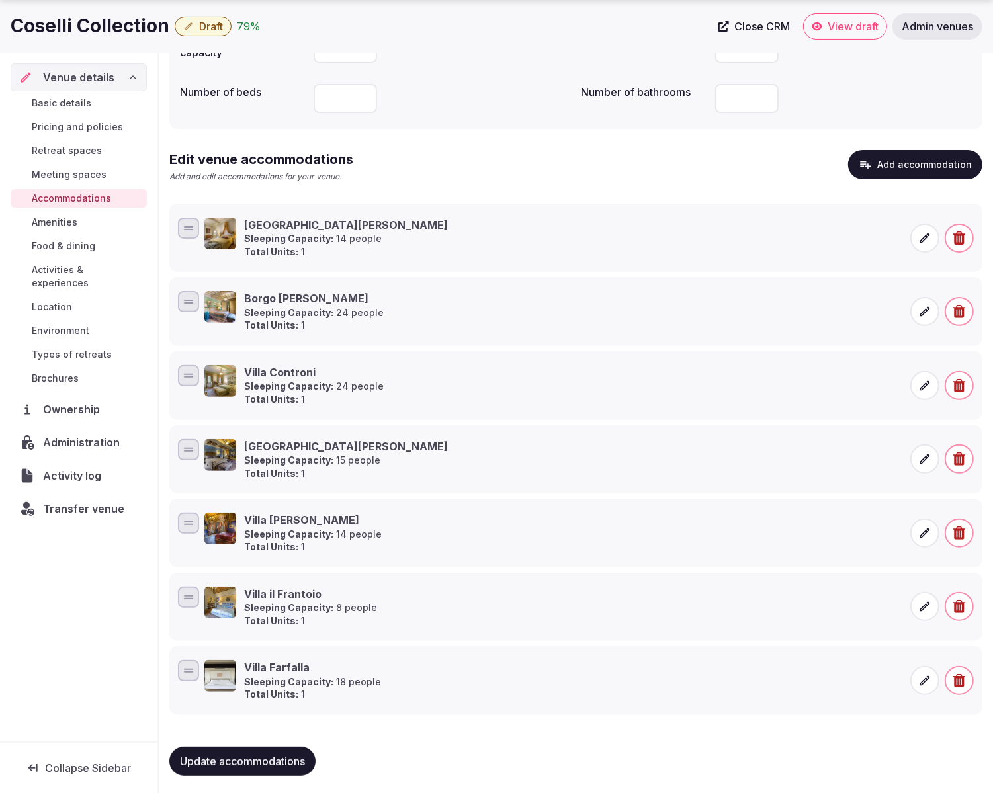
click at [925, 530] on icon at bounding box center [925, 533] width 10 height 10
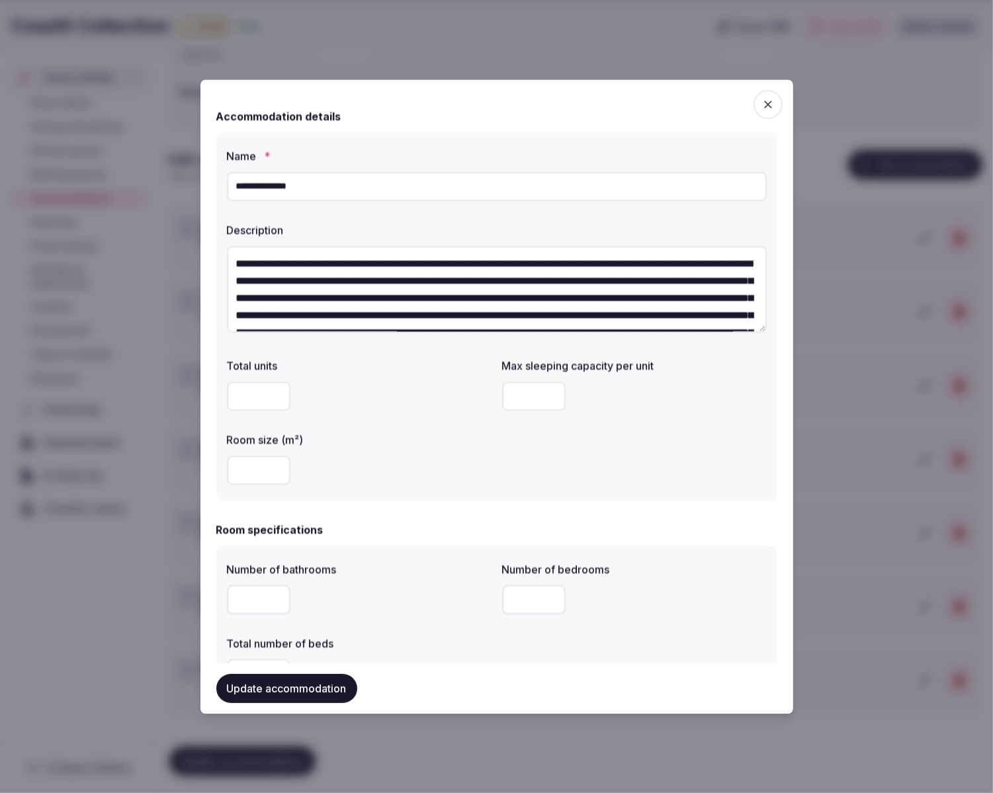
click at [764, 99] on icon "button" at bounding box center [768, 104] width 13 height 13
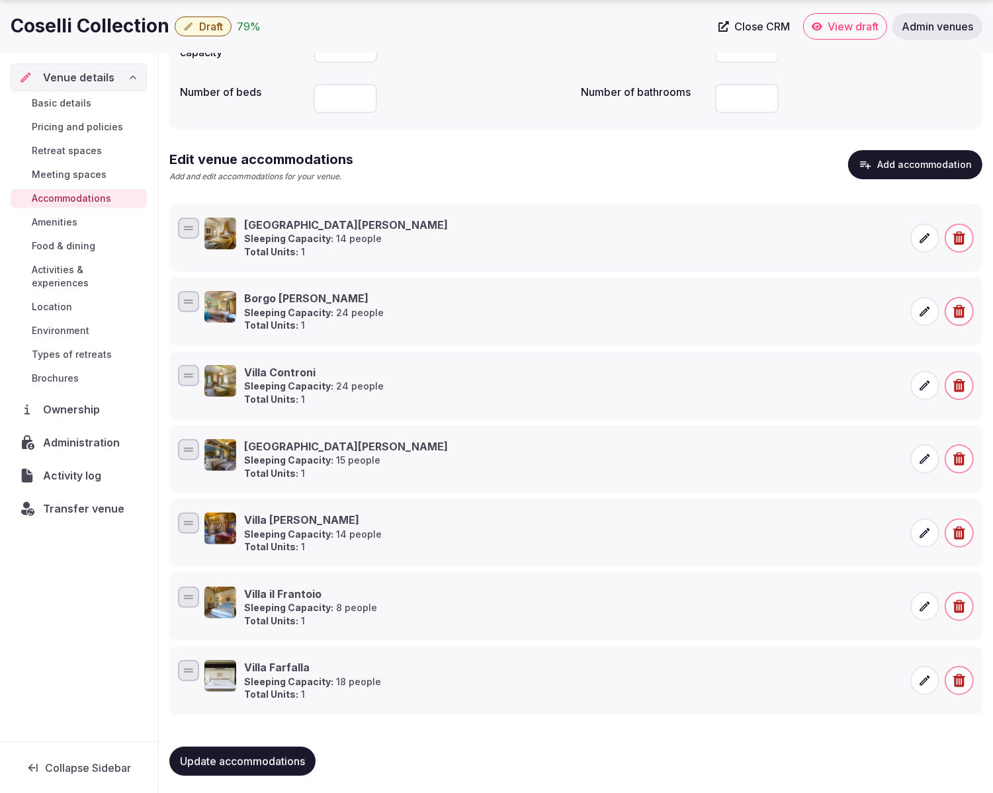
click at [926, 602] on icon at bounding box center [924, 606] width 13 height 13
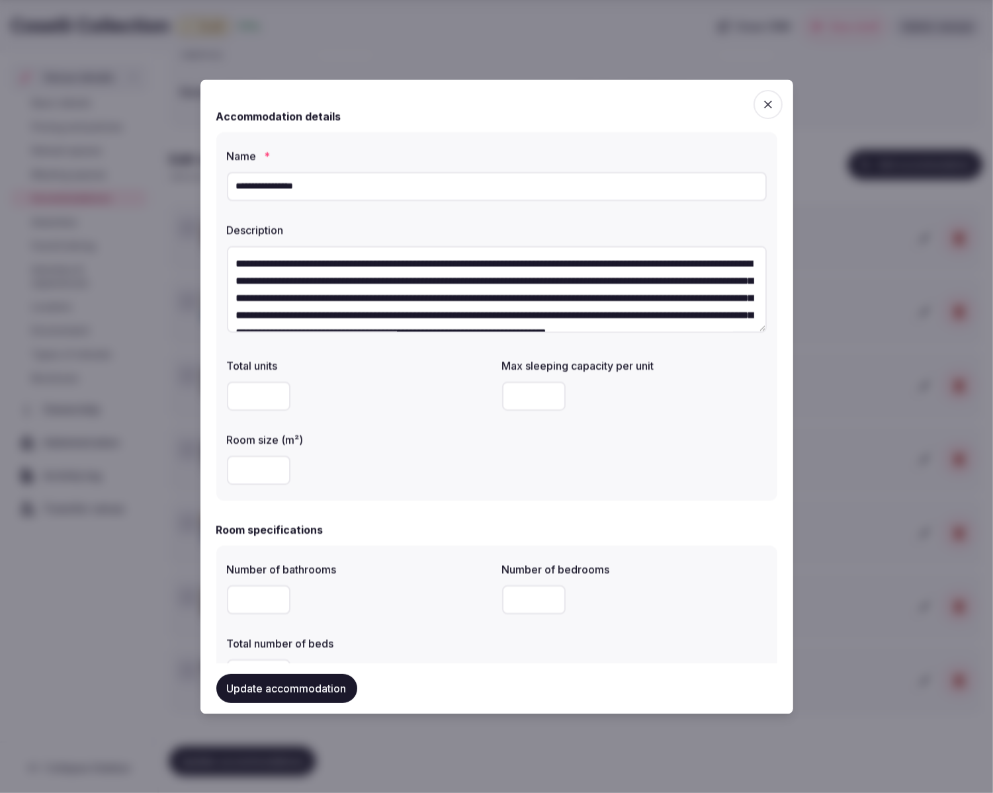
click at [246, 470] on input "***" at bounding box center [259, 471] width 64 height 29
type input "***"
click at [412, 471] on div "***" at bounding box center [359, 471] width 265 height 29
click at [331, 693] on button "Update accommodation" at bounding box center [286, 688] width 141 height 29
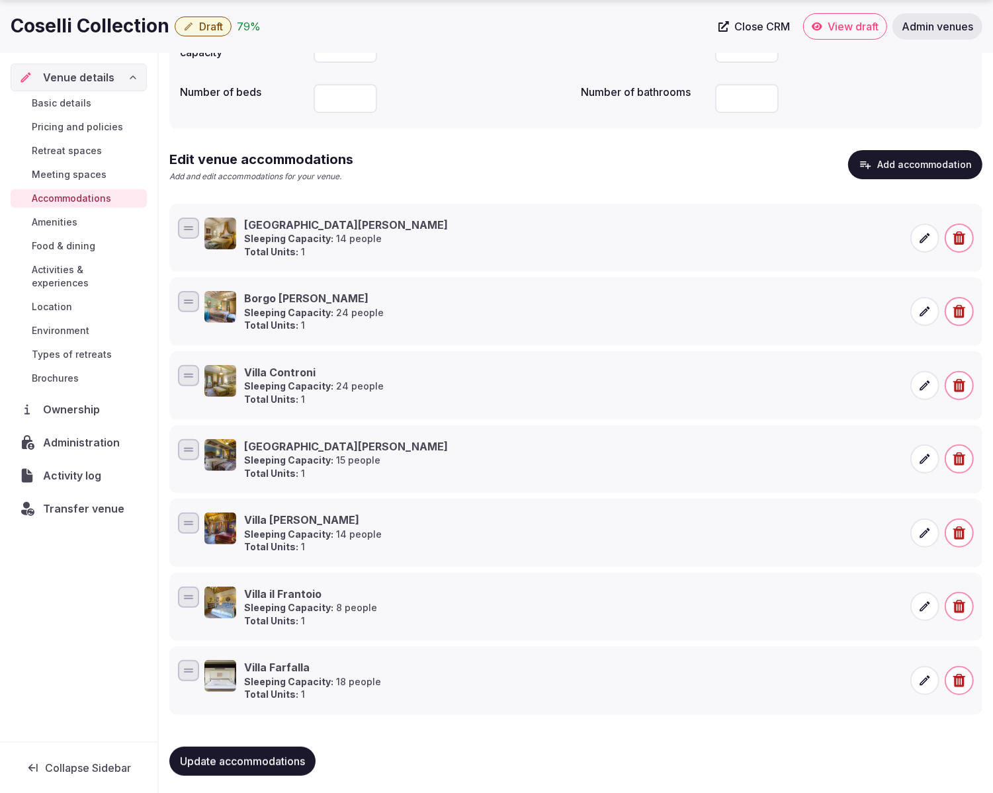
click at [928, 461] on icon at bounding box center [924, 459] width 13 height 13
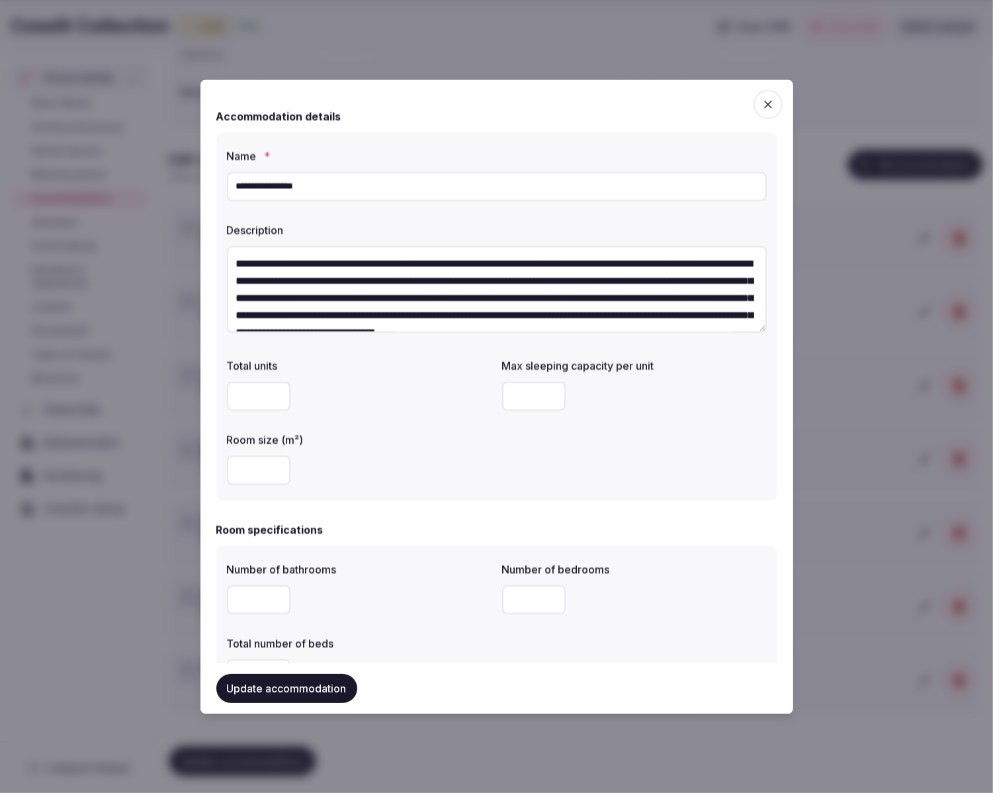
click at [764, 98] on icon "button" at bounding box center [768, 104] width 13 height 13
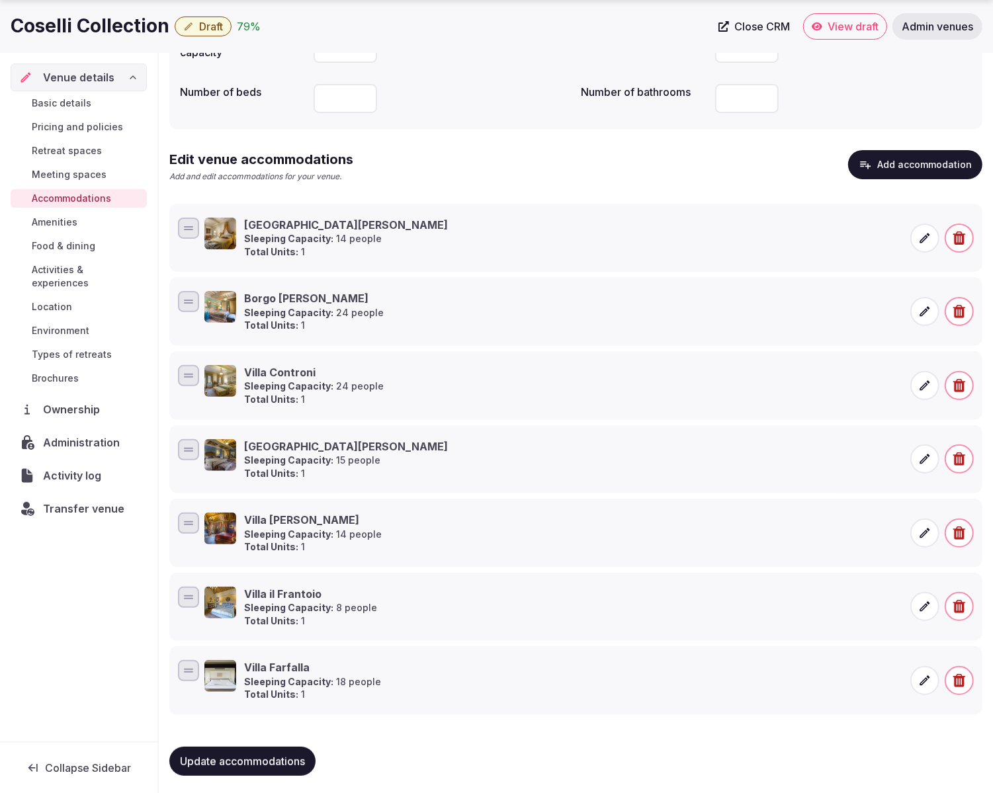
click at [929, 459] on icon at bounding box center [924, 459] width 13 height 13
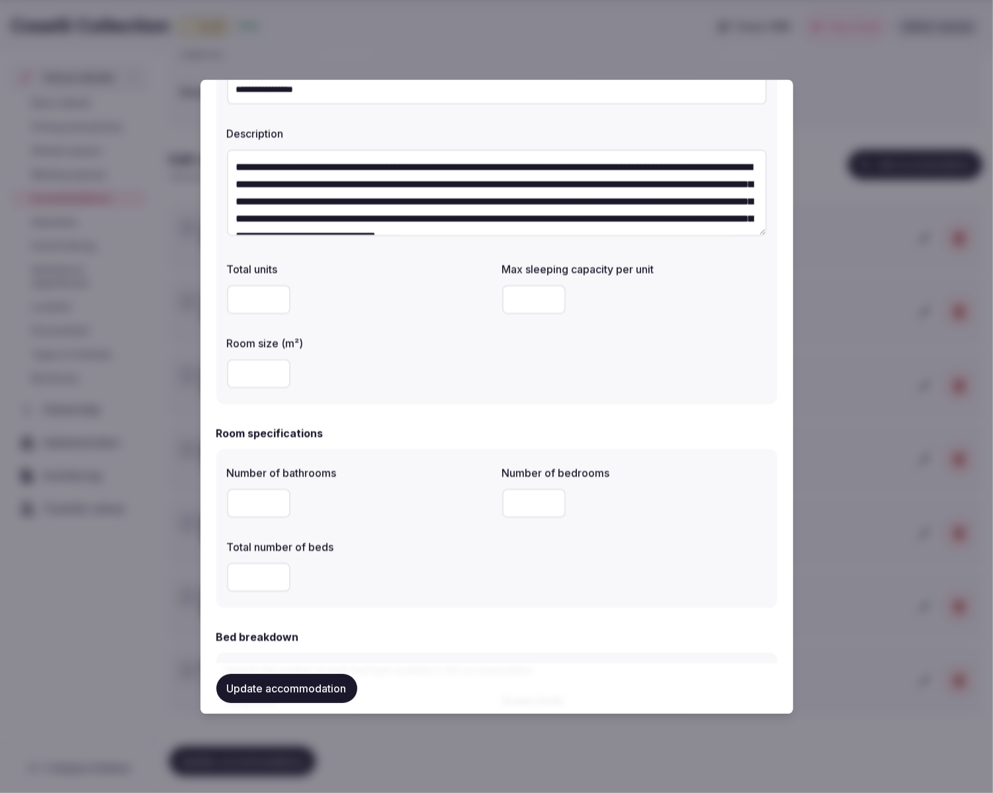
scroll to position [100, 0]
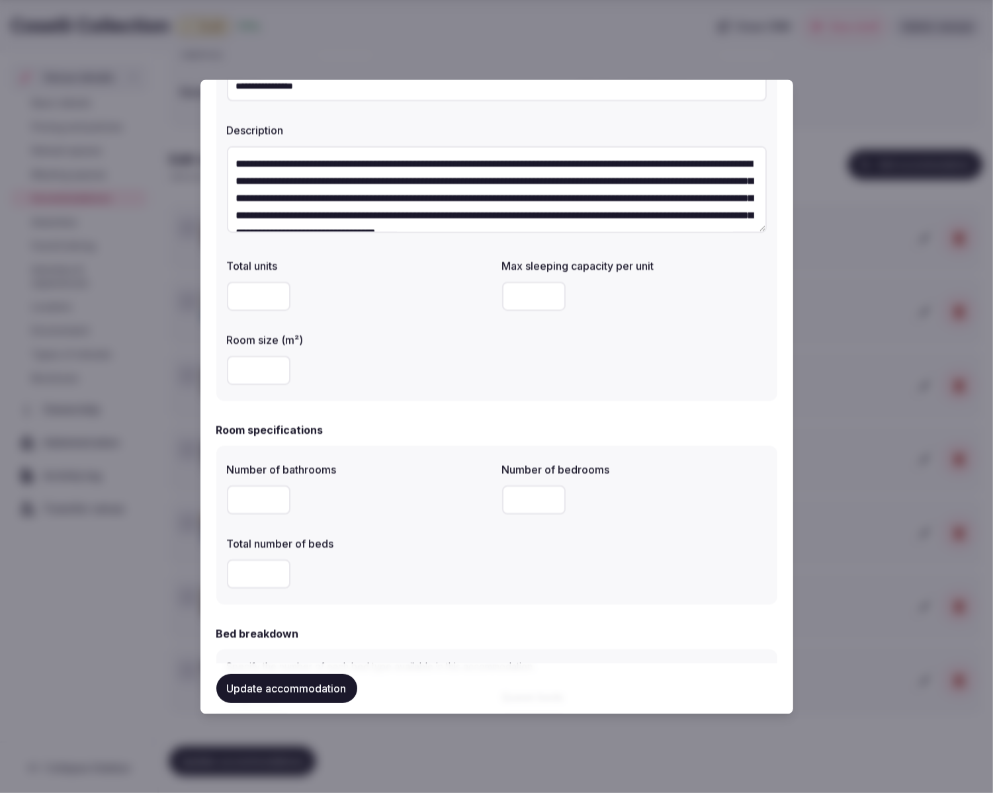
click at [275, 499] on input "*" at bounding box center [259, 500] width 64 height 29
type input "**"
click at [275, 499] on input "**" at bounding box center [259, 500] width 64 height 29
click at [308, 690] on button "Update accommodation" at bounding box center [286, 688] width 141 height 29
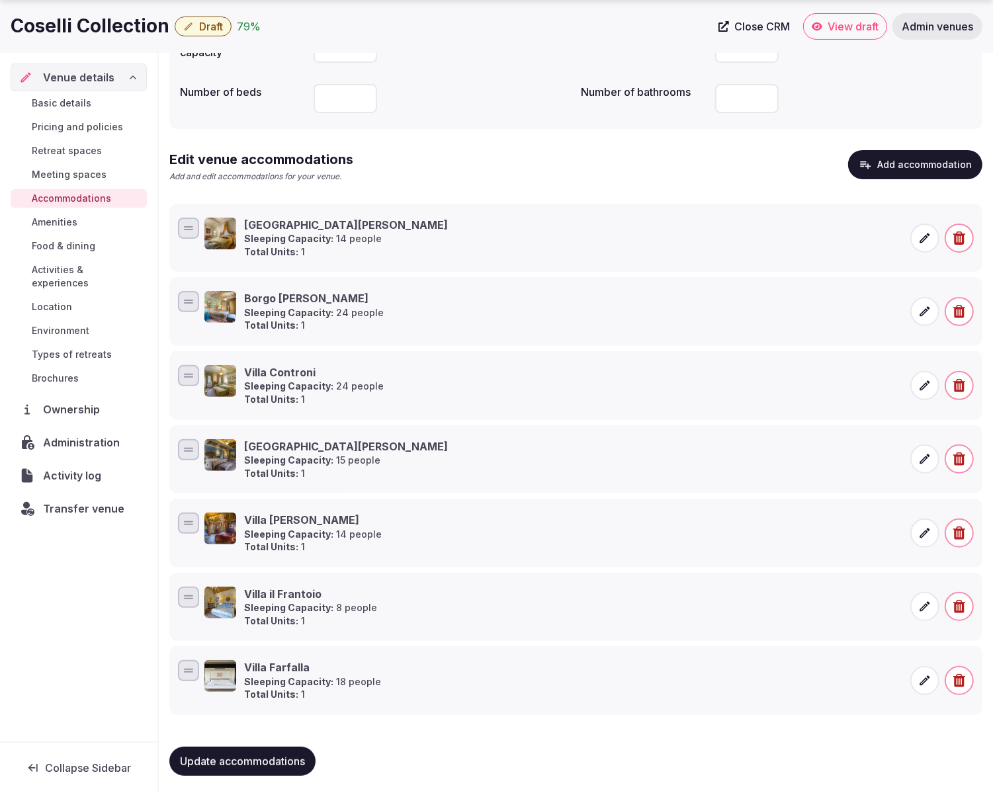
click at [922, 315] on icon at bounding box center [925, 312] width 10 height 10
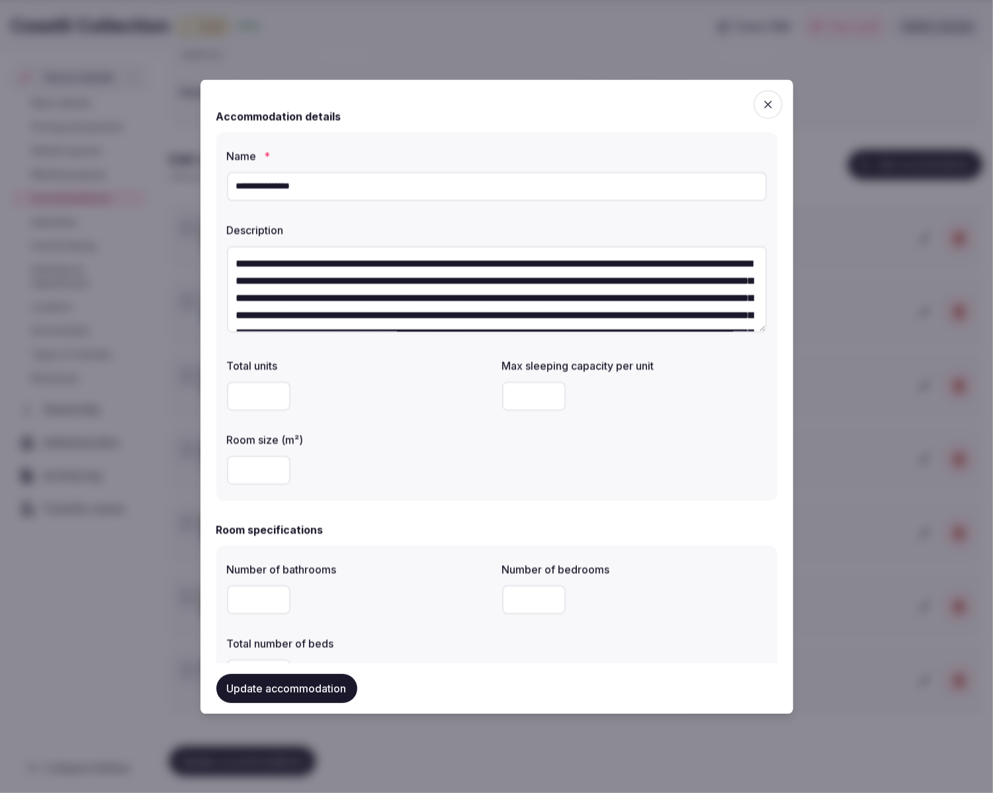
click at [773, 106] on icon "button" at bounding box center [768, 104] width 13 height 13
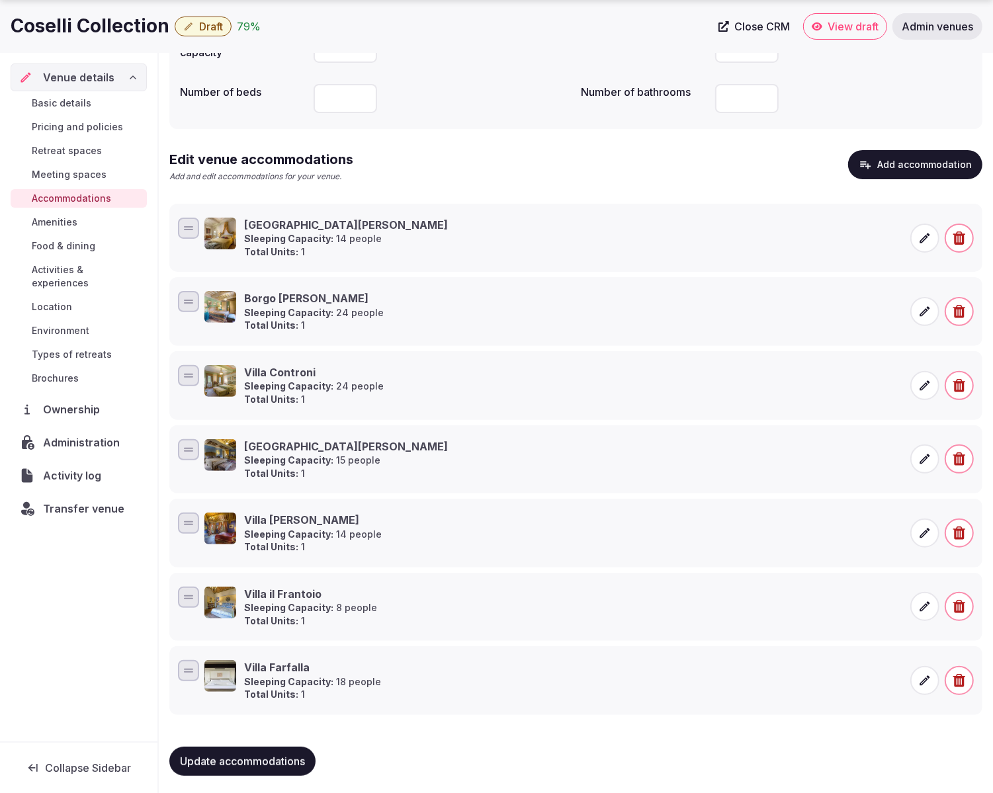
click at [920, 384] on icon at bounding box center [924, 385] width 13 height 13
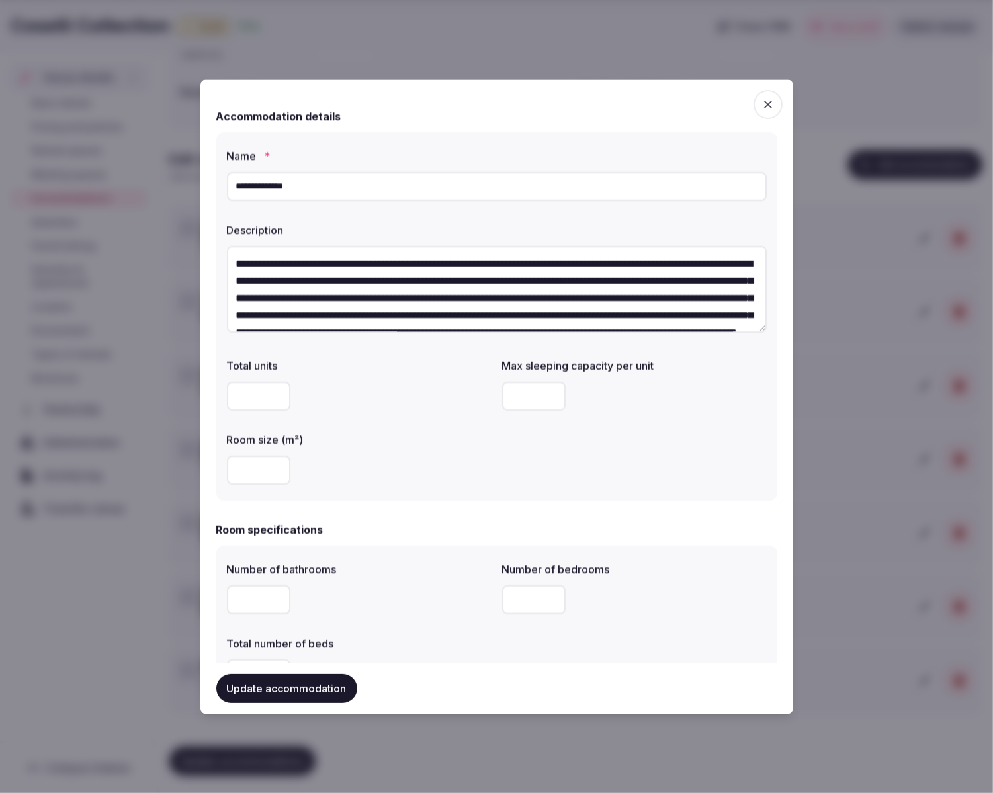
click at [551, 402] on input "**" at bounding box center [534, 396] width 64 height 29
click at [551, 401] on input "**" at bounding box center [534, 396] width 64 height 29
drag, startPoint x: 531, startPoint y: 399, endPoint x: 505, endPoint y: 398, distance: 25.8
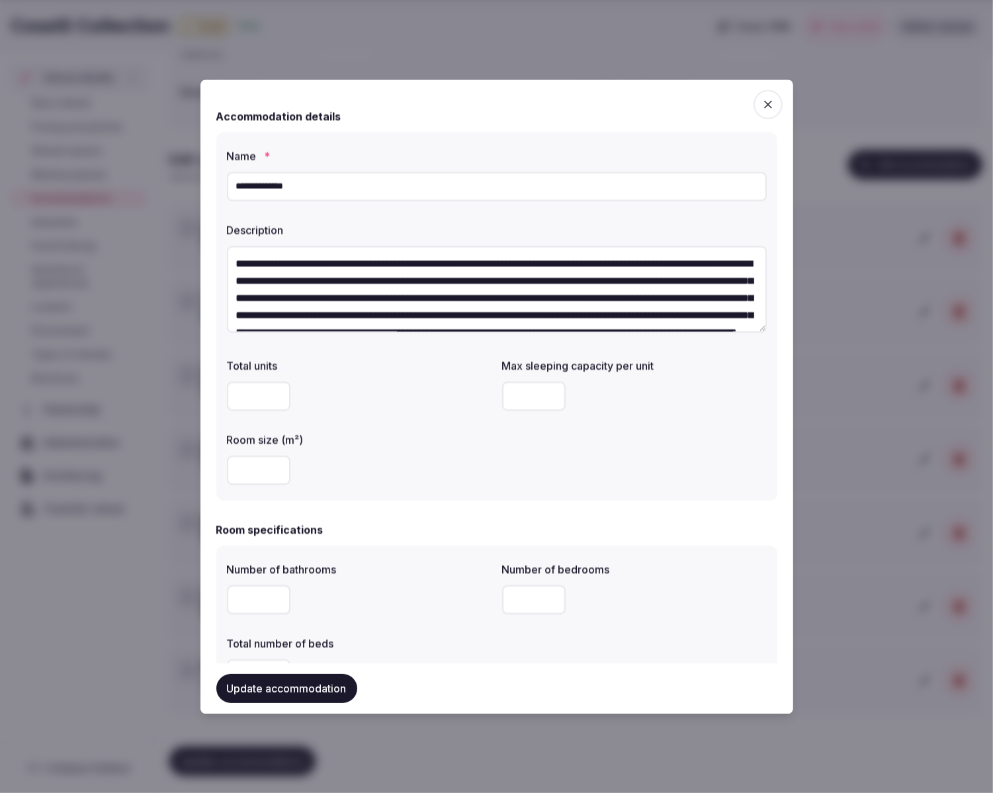
click at [505, 398] on input "**" at bounding box center [534, 396] width 64 height 29
type input "**"
click at [515, 466] on div "Total units * Max sleeping capacity per unit ** Room size (m²) ****" at bounding box center [497, 422] width 540 height 138
click at [297, 682] on button "Update accommodation" at bounding box center [286, 688] width 141 height 29
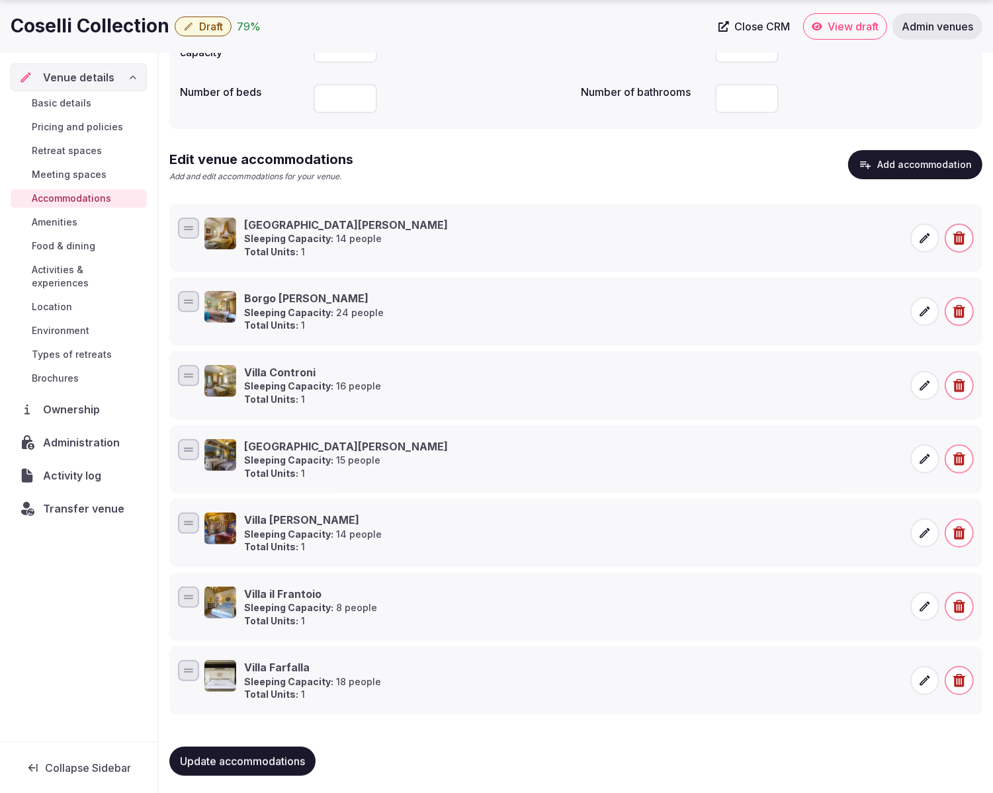
click at [923, 381] on icon at bounding box center [924, 385] width 13 height 13
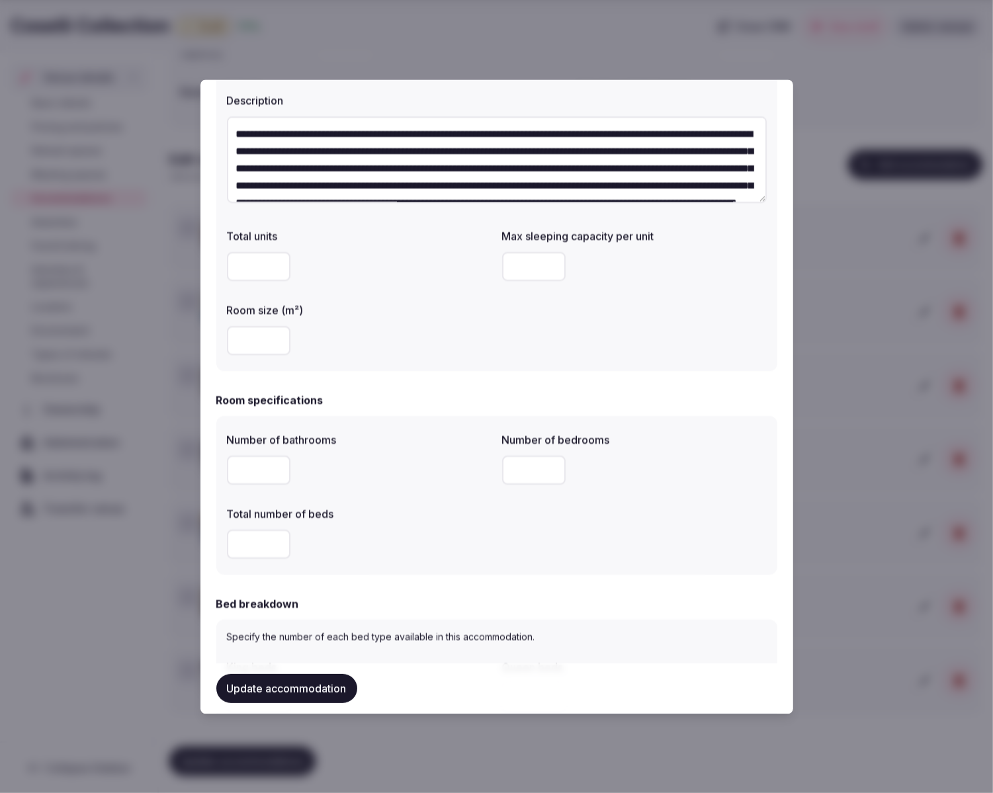
scroll to position [131, 0]
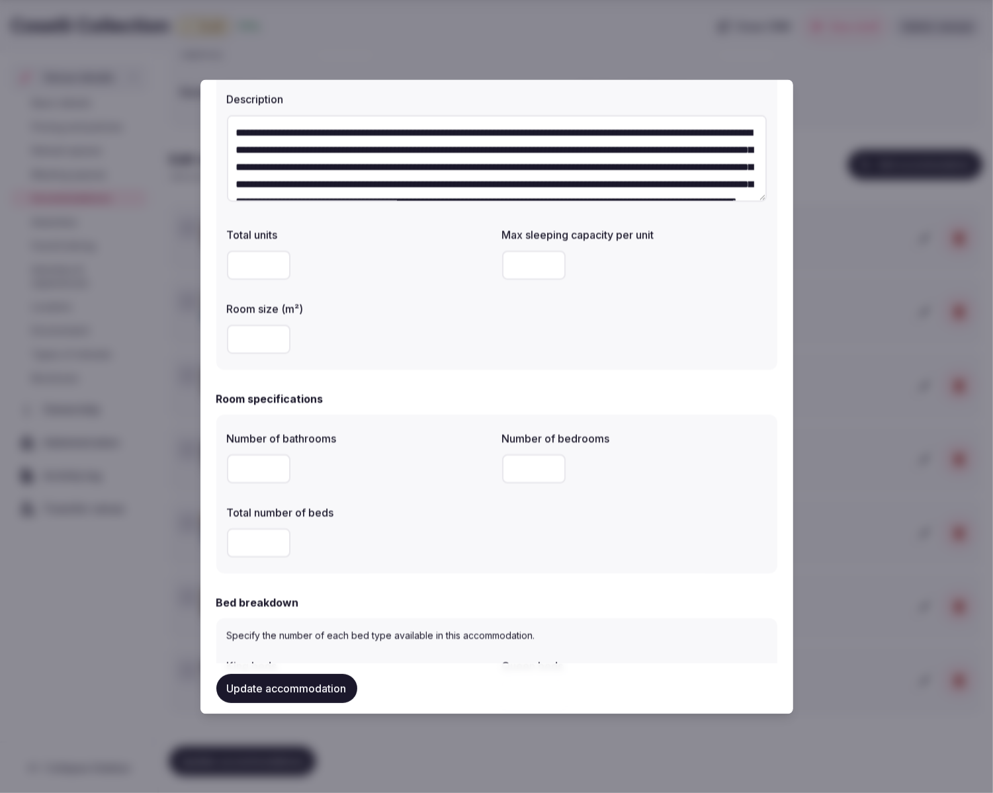
type input "**"
click at [275, 468] on input "**" at bounding box center [259, 469] width 64 height 29
click at [296, 683] on button "Update accommodation" at bounding box center [286, 688] width 141 height 29
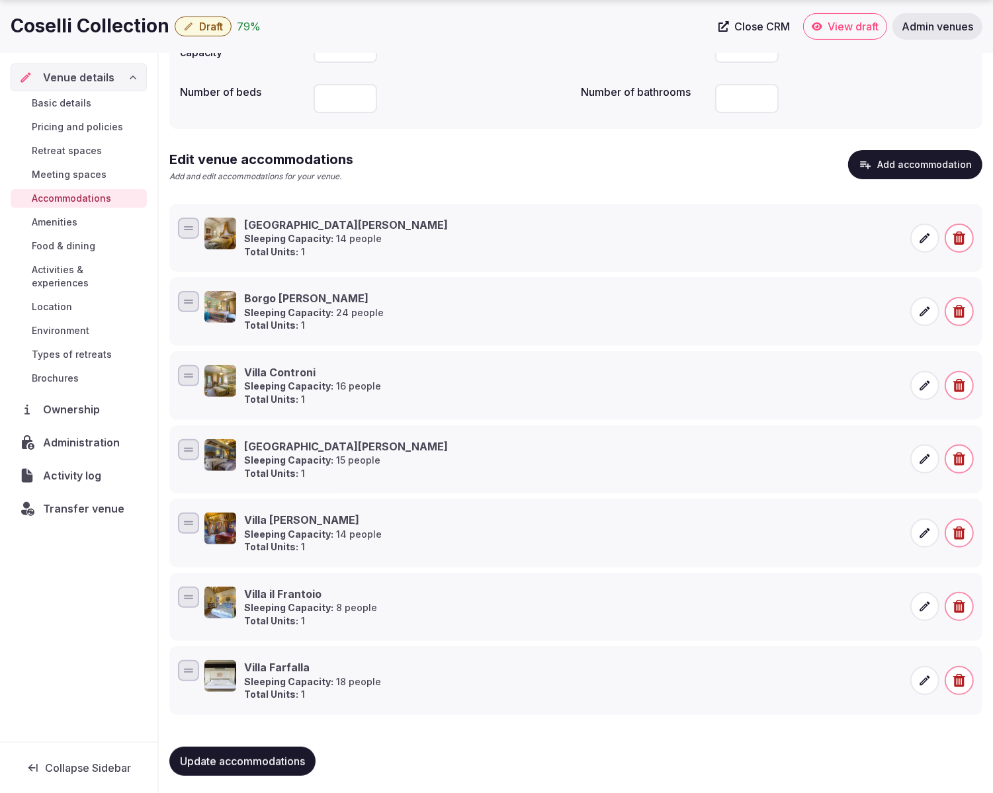
click at [926, 242] on icon at bounding box center [924, 238] width 13 height 13
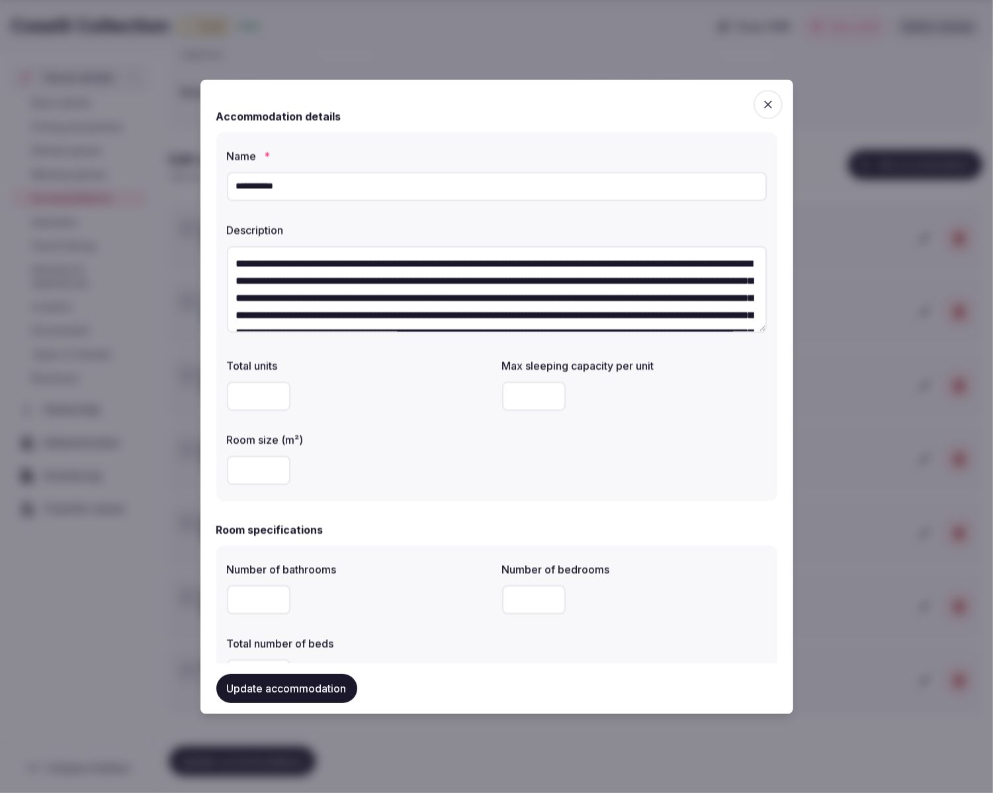
click at [760, 103] on span "button" at bounding box center [768, 104] width 29 height 29
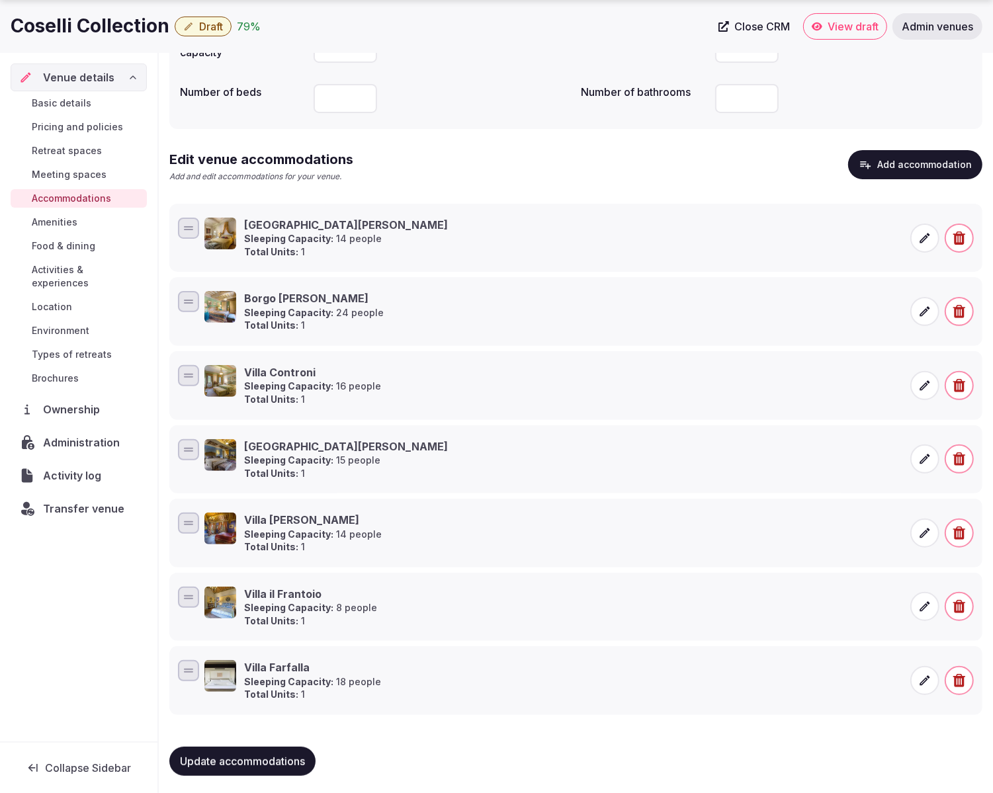
click at [926, 678] on icon at bounding box center [925, 681] width 10 height 10
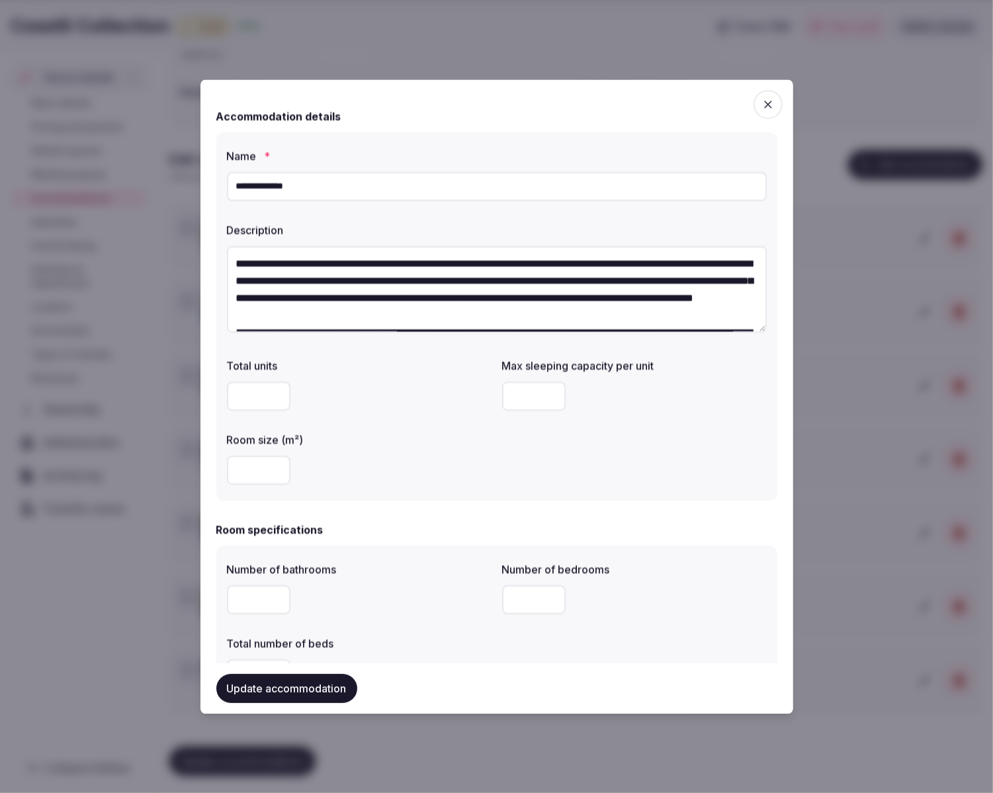
drag, startPoint x: 529, startPoint y: 398, endPoint x: 502, endPoint y: 397, distance: 27.1
click at [502, 397] on input "**" at bounding box center [534, 396] width 64 height 29
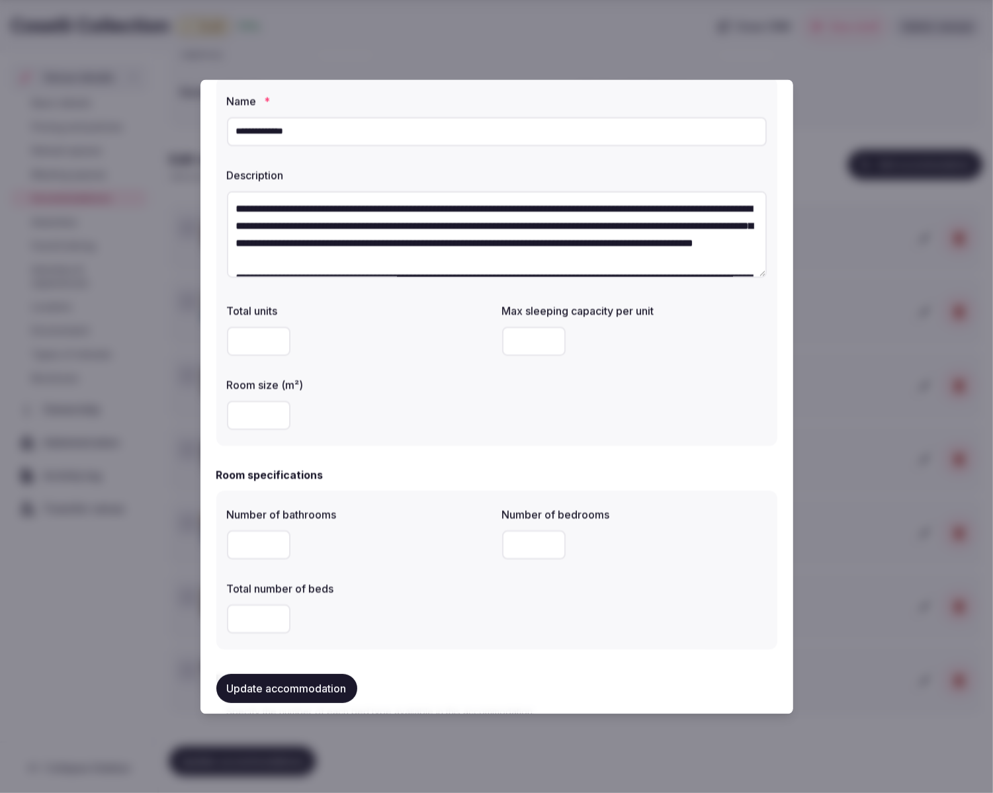
scroll to position [58, 0]
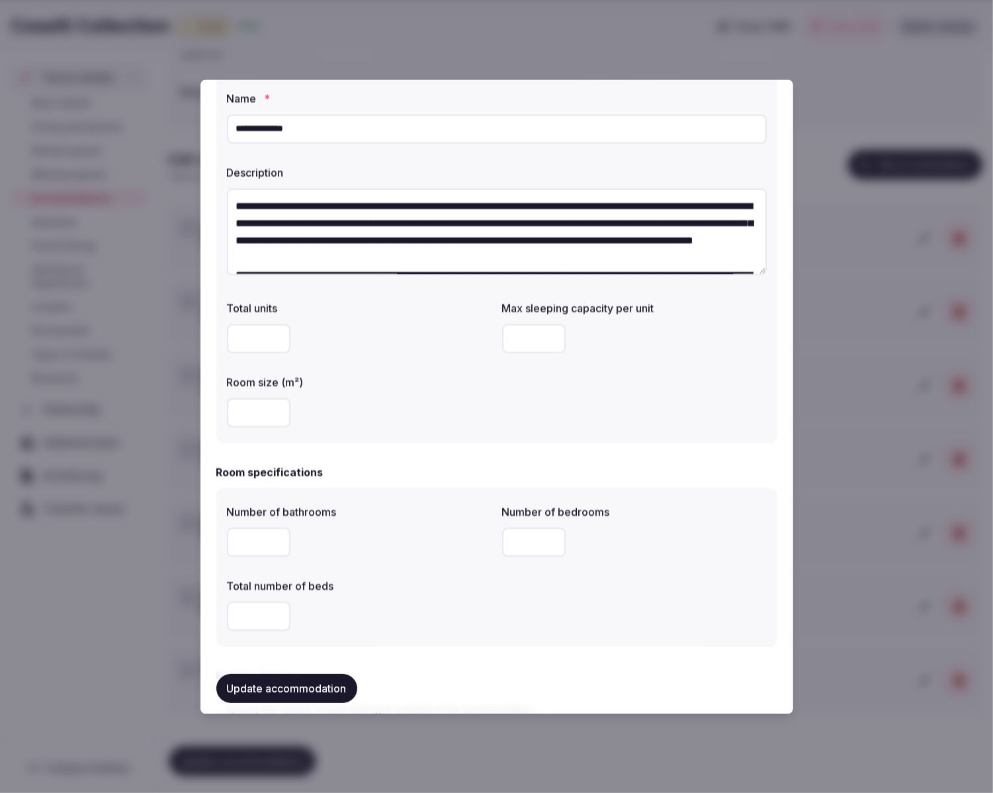
type input "**"
click at [294, 697] on button "Update accommodation" at bounding box center [286, 688] width 141 height 29
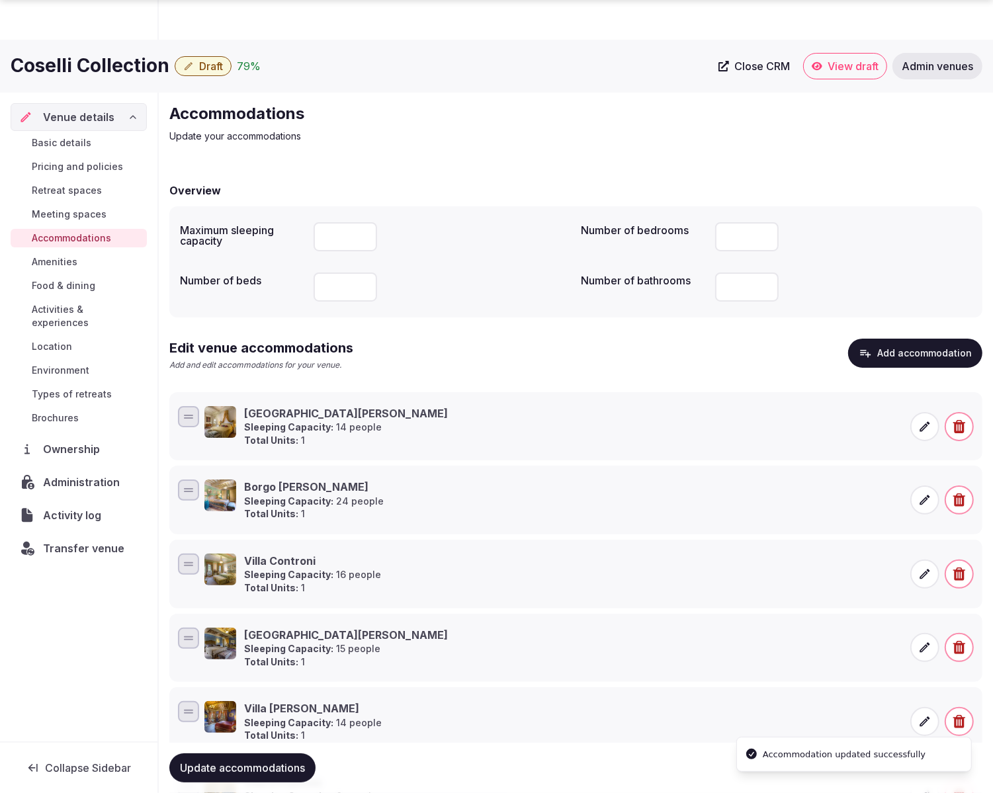
scroll to position [189, 0]
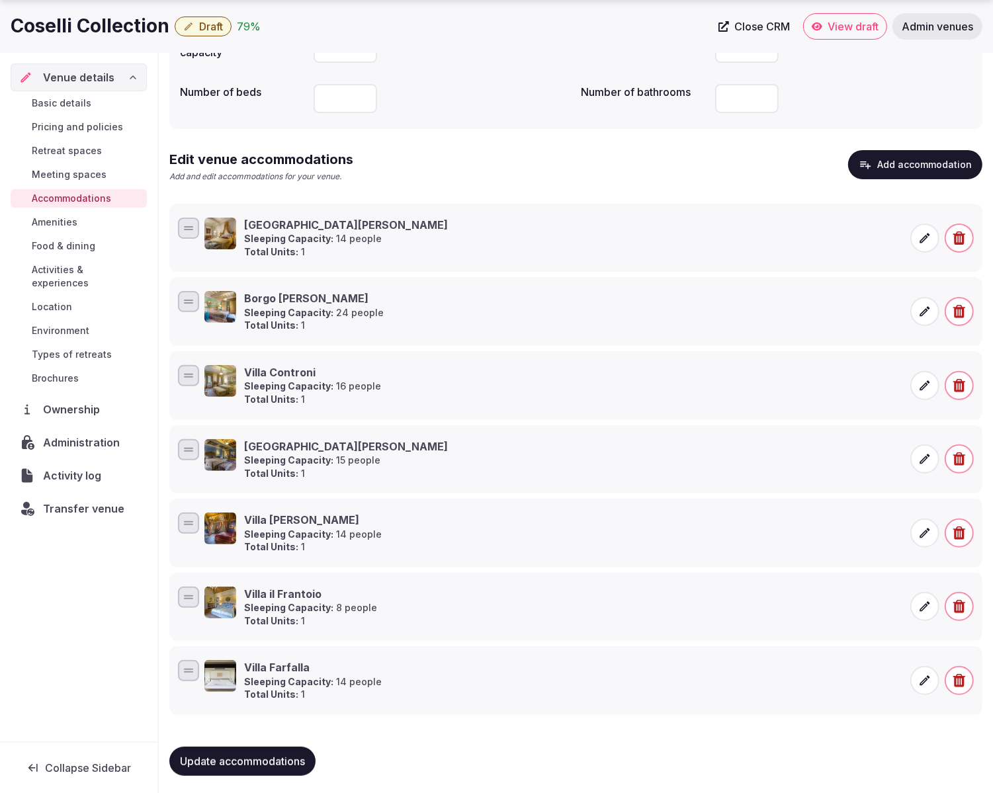
click at [248, 755] on span "Update accommodations" at bounding box center [242, 761] width 125 height 13
click at [71, 104] on span "Basic details" at bounding box center [62, 103] width 60 height 13
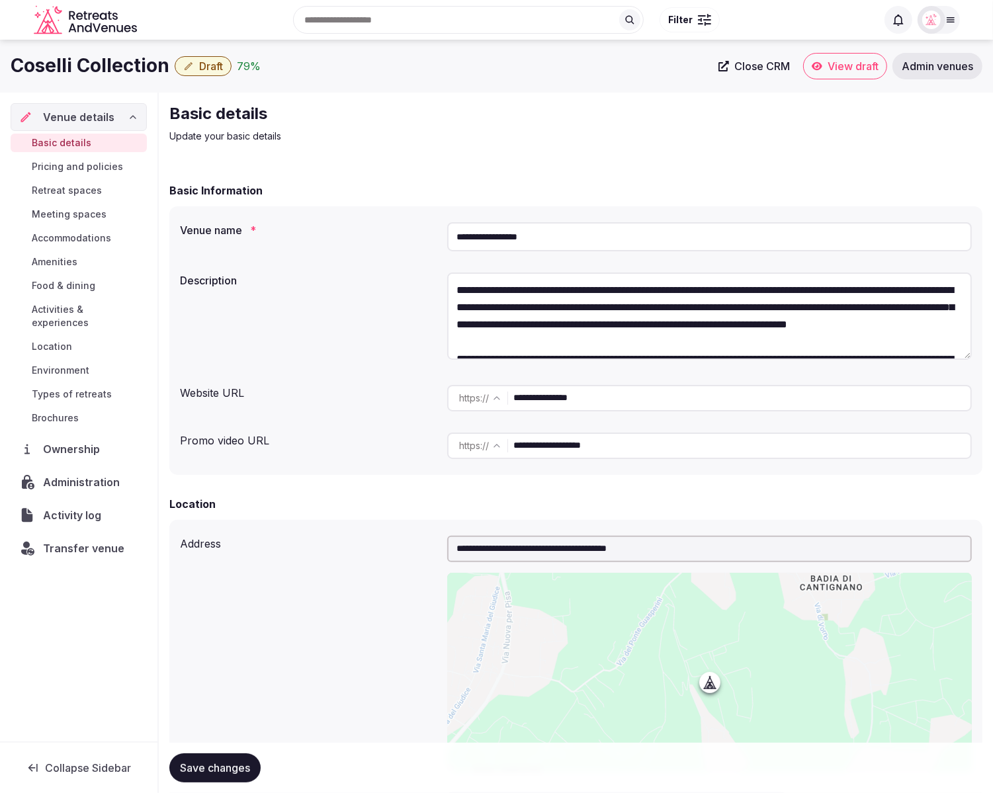
click at [80, 165] on span "Pricing and policies" at bounding box center [77, 166] width 91 height 13
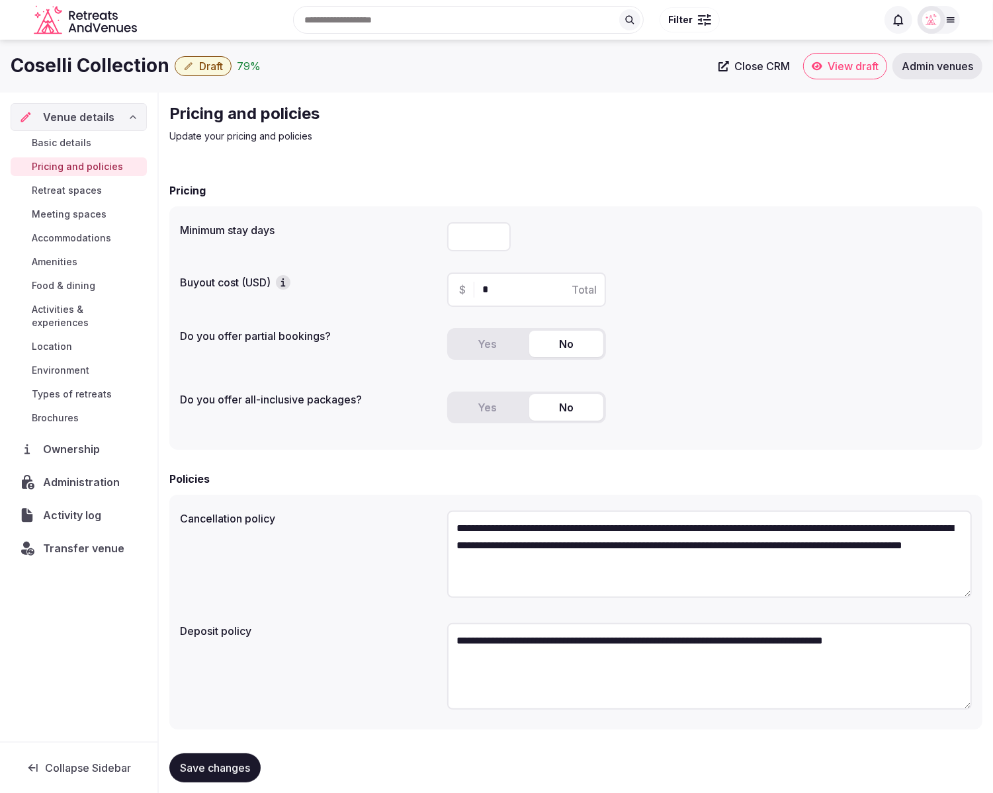
click at [498, 289] on input "*" at bounding box center [538, 290] width 112 height 16
paste input "****"
type input "*****"
click at [727, 316] on div "Minimum stay days * Buyout cost (USD) $ ***** Total Do you offer partial bookin…" at bounding box center [575, 328] width 813 height 244
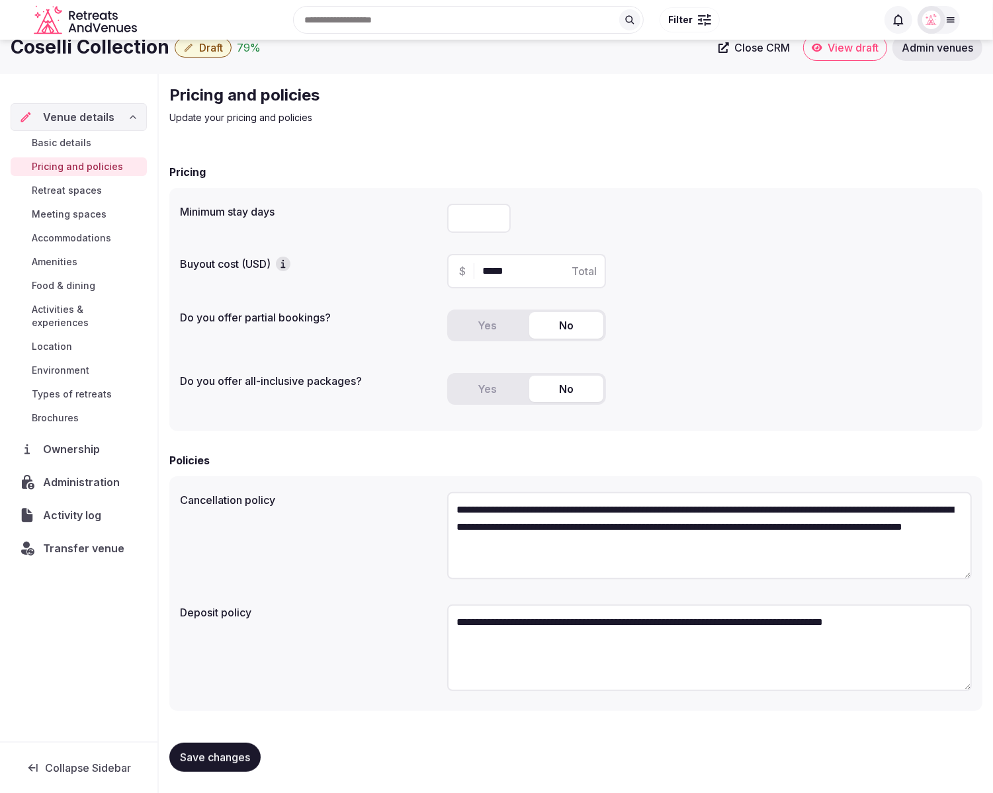
click at [226, 752] on span "Save changes" at bounding box center [215, 757] width 70 height 13
click at [279, 678] on div "**********" at bounding box center [576, 650] width 792 height 102
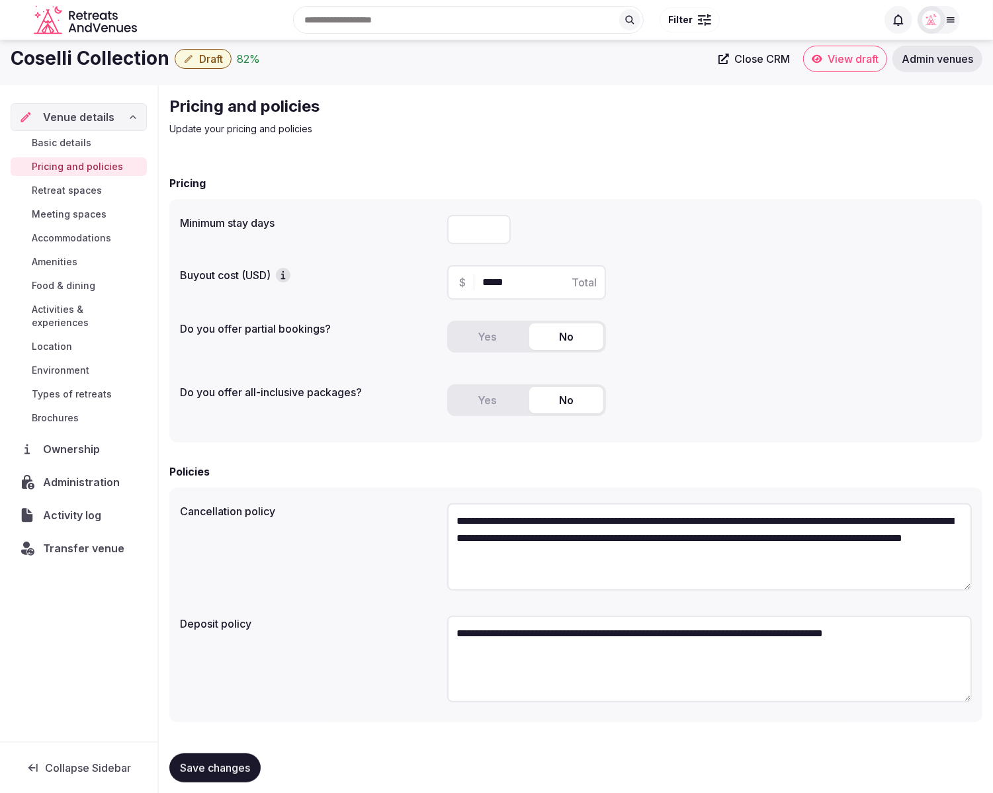
scroll to position [10, 0]
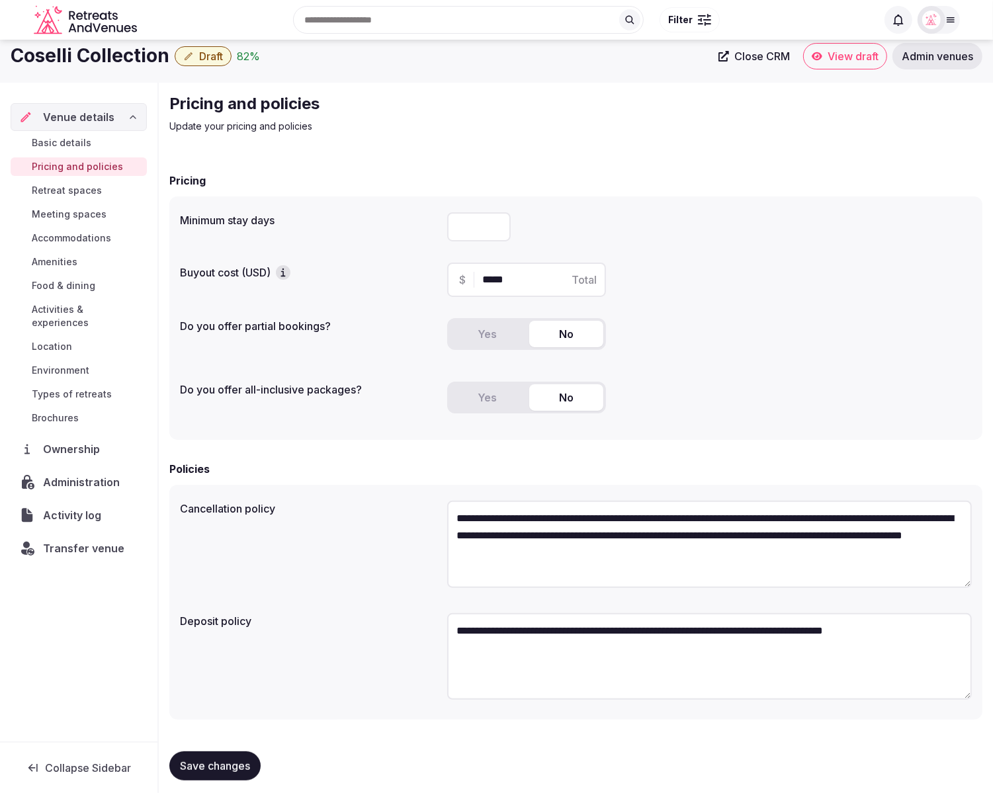
click at [59, 142] on span "Basic details" at bounding box center [62, 142] width 60 height 13
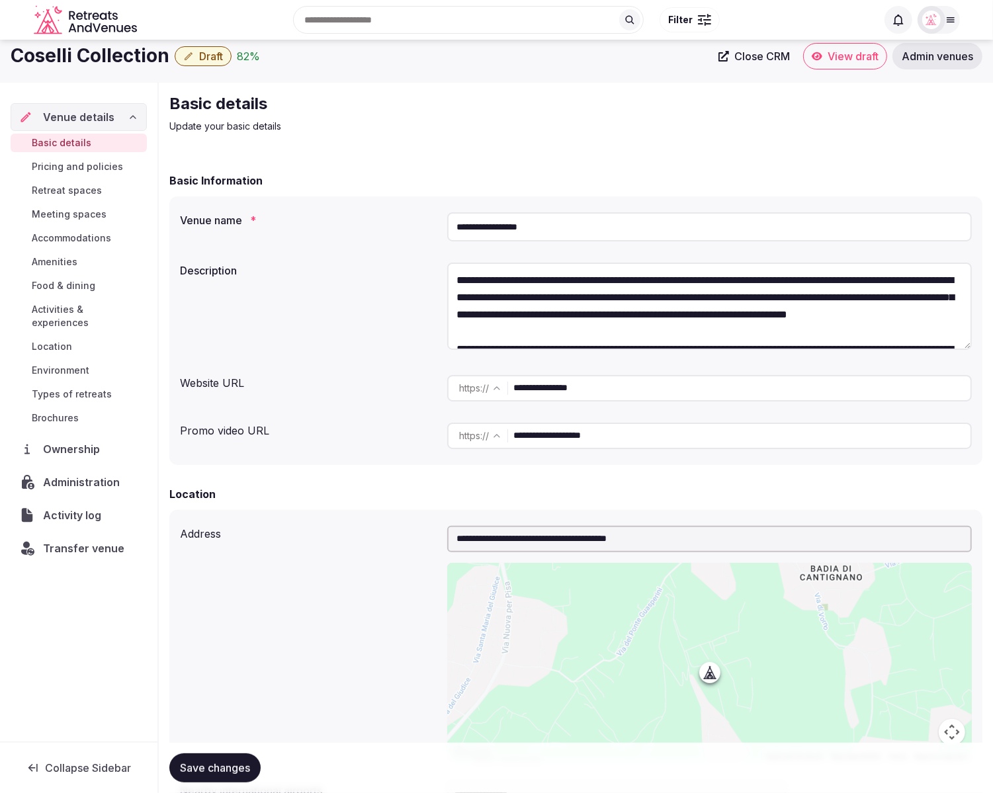
click at [59, 161] on span "Pricing and policies" at bounding box center [77, 166] width 91 height 13
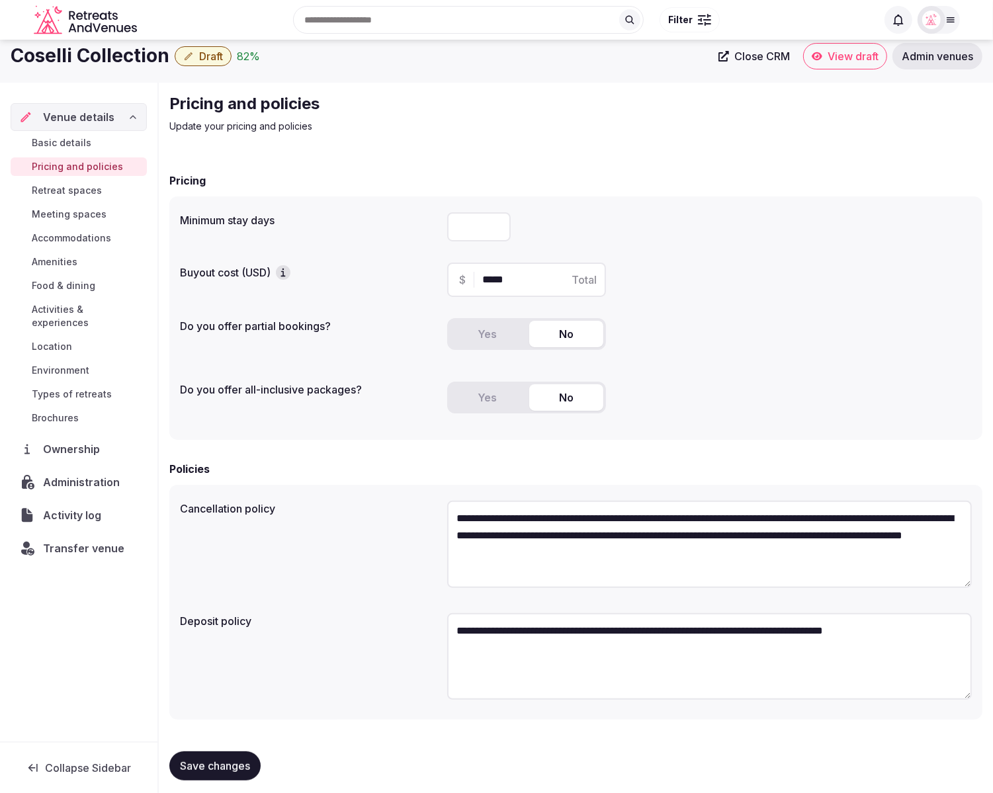
scroll to position [19, 0]
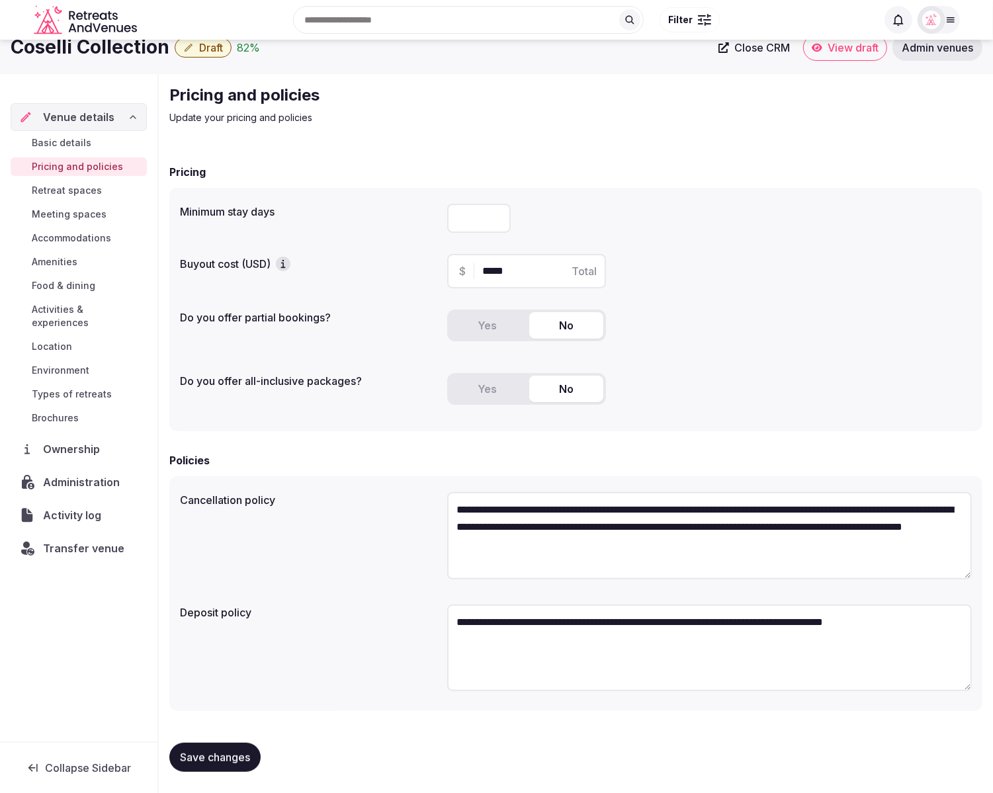
click at [73, 412] on span "Brochures" at bounding box center [55, 418] width 47 height 13
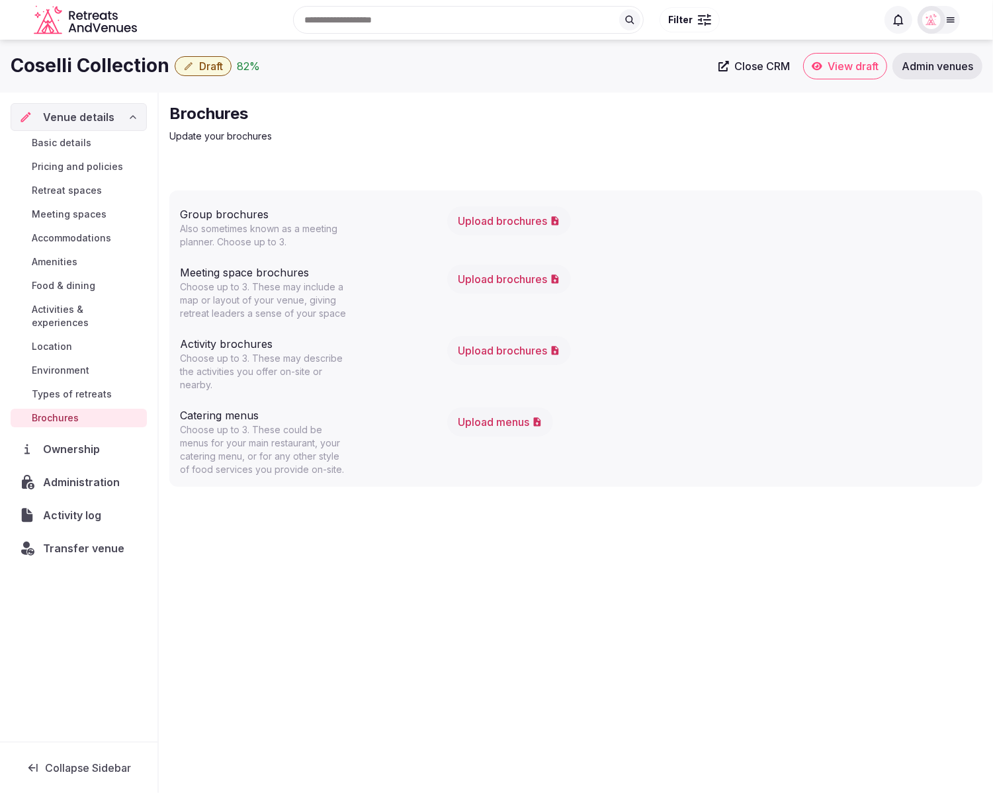
click at [489, 226] on button "Upload brochures" at bounding box center [509, 220] width 124 height 29
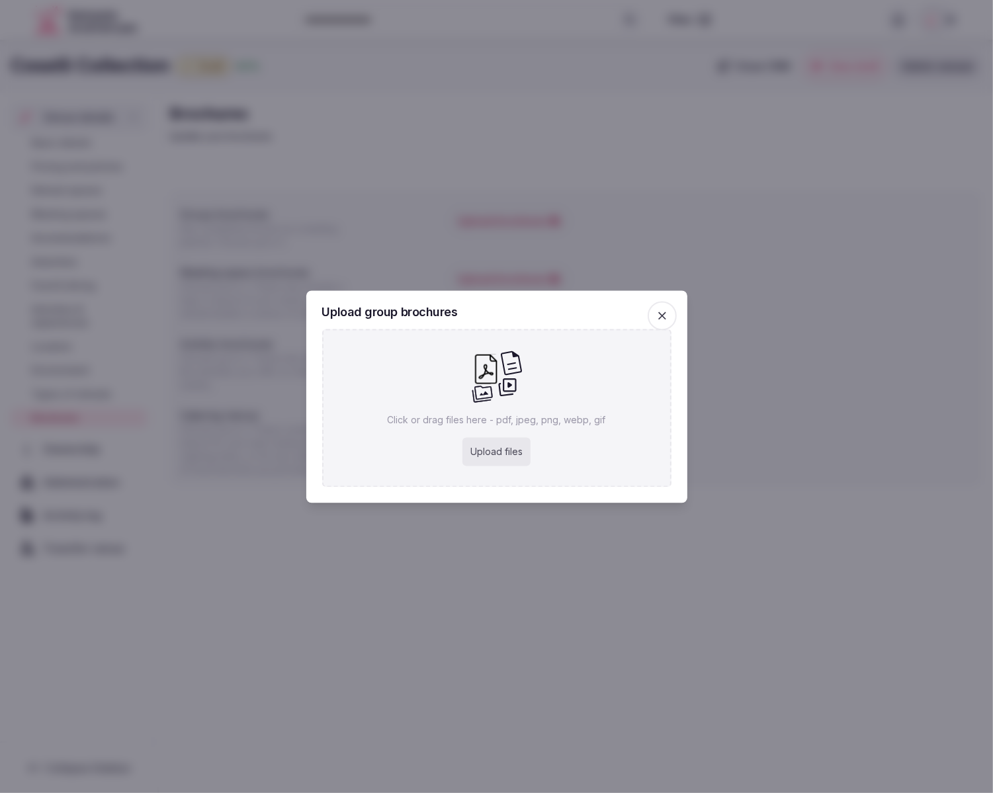
click at [504, 456] on div "Upload files" at bounding box center [497, 451] width 68 height 29
type input "**********"
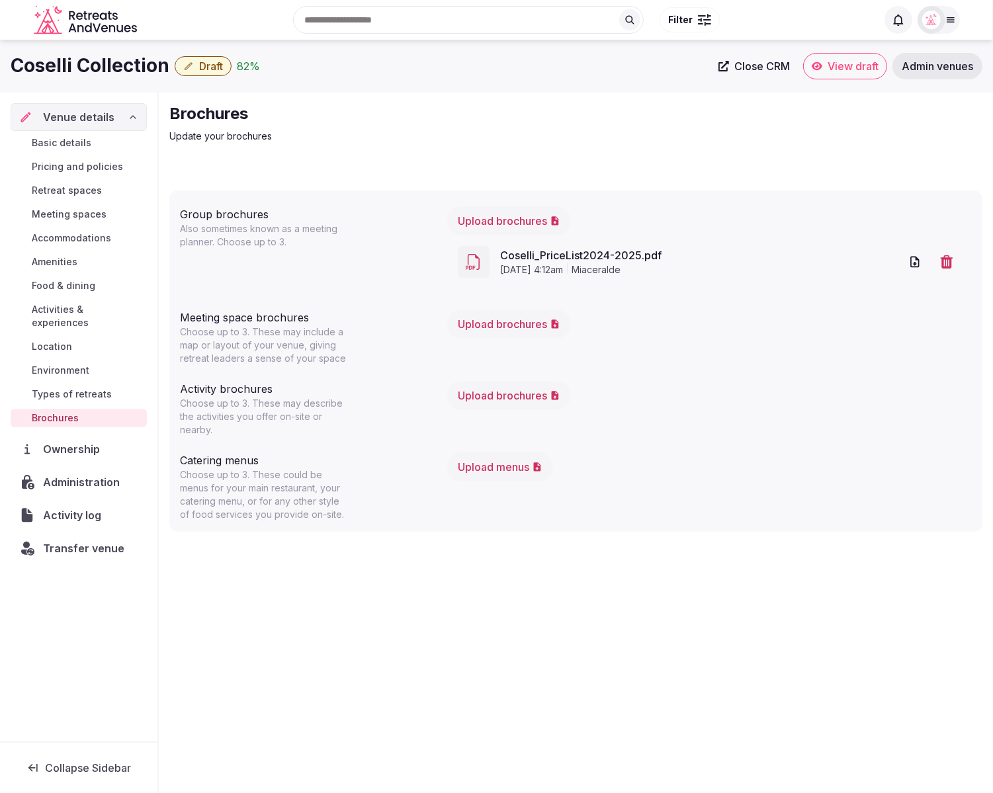
click at [721, 67] on icon at bounding box center [724, 66] width 11 height 11
click at [69, 474] on span "Administration" at bounding box center [84, 482] width 82 height 16
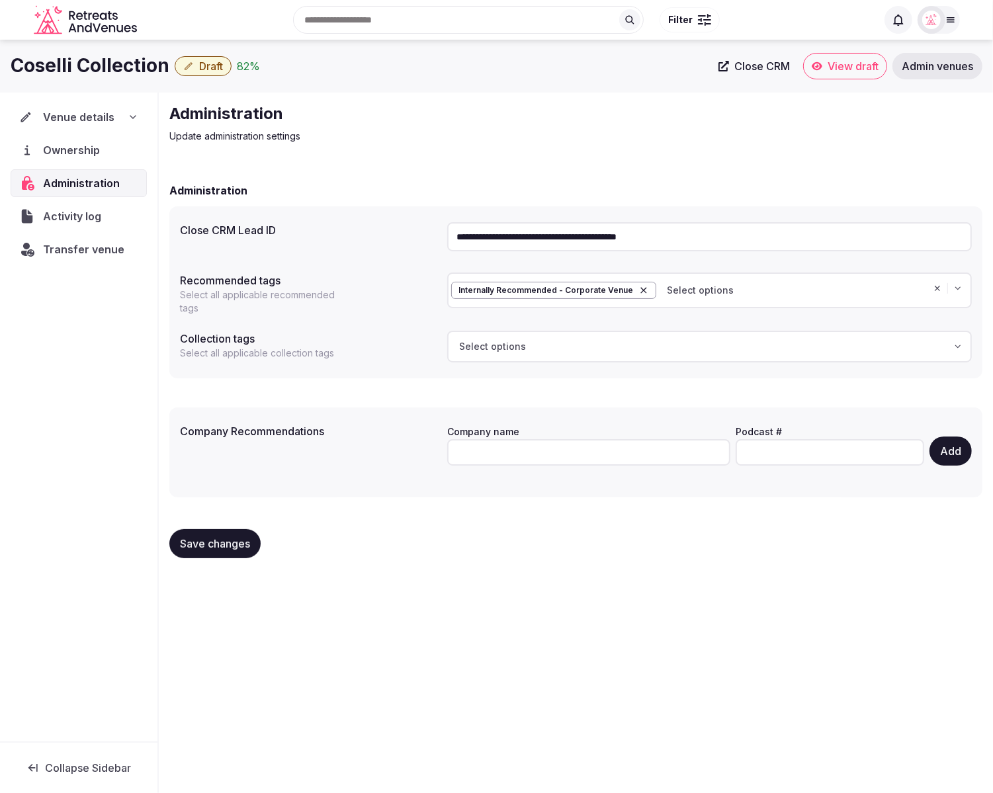
drag, startPoint x: 540, startPoint y: 236, endPoint x: 435, endPoint y: 236, distance: 105.2
click at [435, 236] on div "**********" at bounding box center [576, 237] width 792 height 40
paste input "text"
type input "**********"
click at [220, 551] on button "Save changes" at bounding box center [214, 543] width 91 height 29
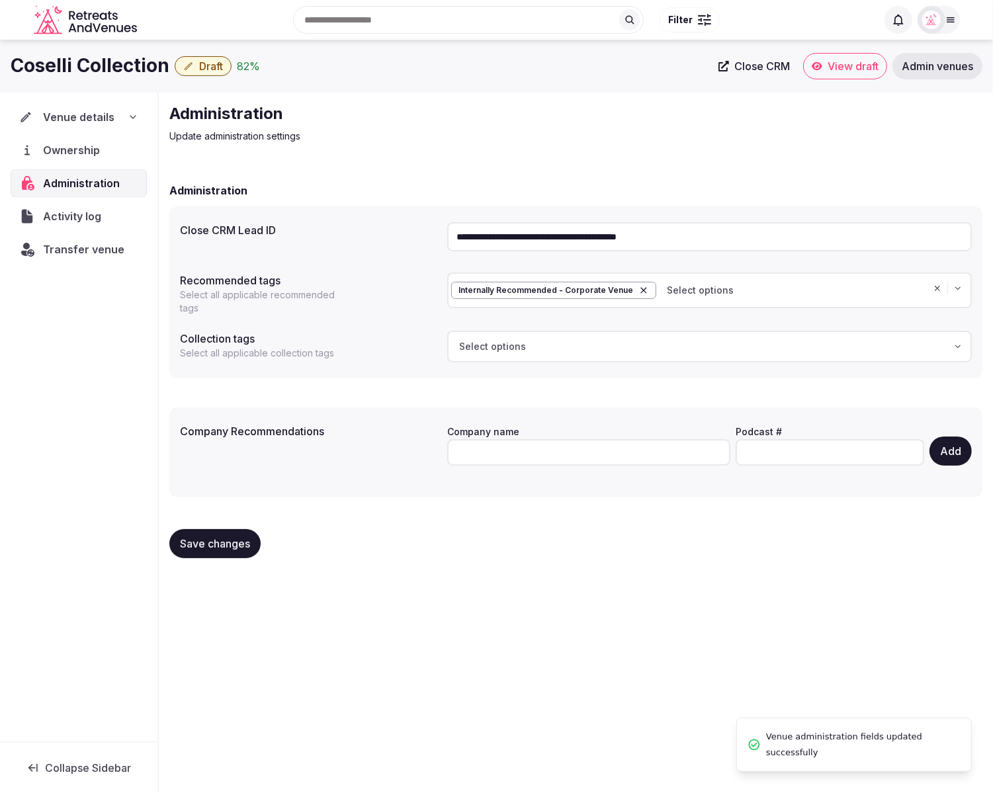
click at [534, 602] on div "**********" at bounding box center [496, 413] width 993 height 746
click at [656, 554] on div "Save changes" at bounding box center [575, 543] width 813 height 29
click at [938, 288] on icon "button" at bounding box center [937, 288] width 9 height 11
drag, startPoint x: 214, startPoint y: 566, endPoint x: 212, endPoint y: 551, distance: 15.4
click at [214, 564] on div "Save changes" at bounding box center [575, 544] width 813 height 50
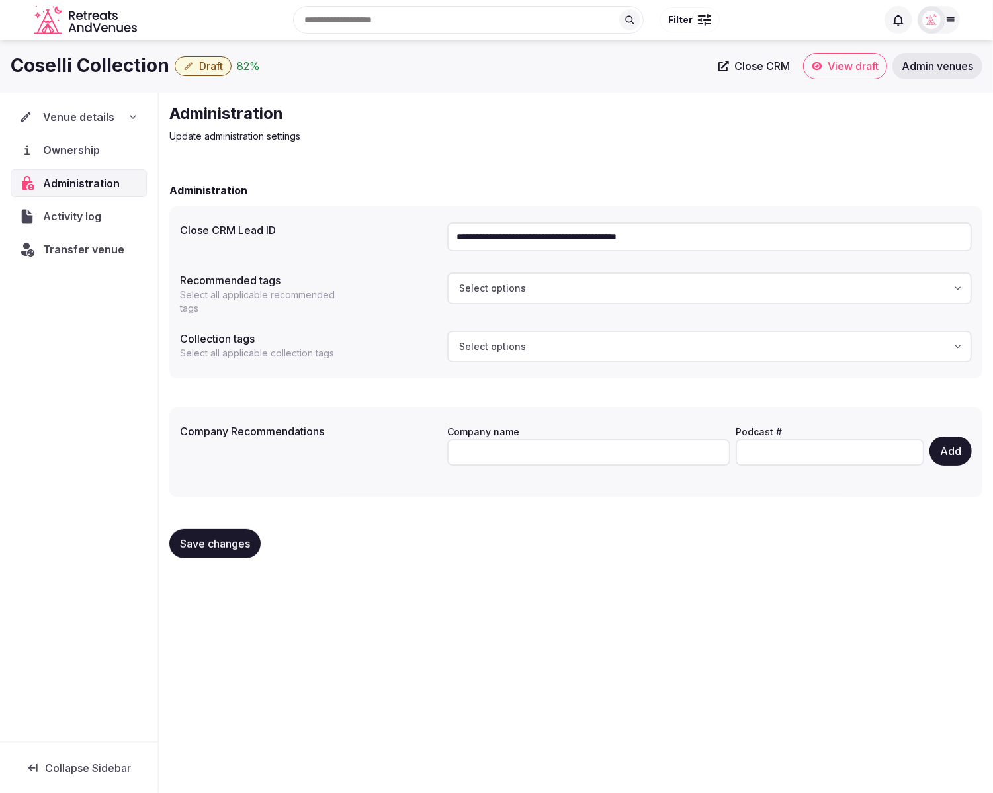
click at [212, 550] on span "Save changes" at bounding box center [215, 543] width 70 height 13
click at [554, 586] on div "**********" at bounding box center [496, 413] width 993 height 746
click at [439, 154] on div "**********" at bounding box center [576, 336] width 834 height 487
drag, startPoint x: 529, startPoint y: 135, endPoint x: 349, endPoint y: 77, distance: 189.6
click at [529, 135] on p "Update administration settings" at bounding box center [391, 136] width 445 height 13
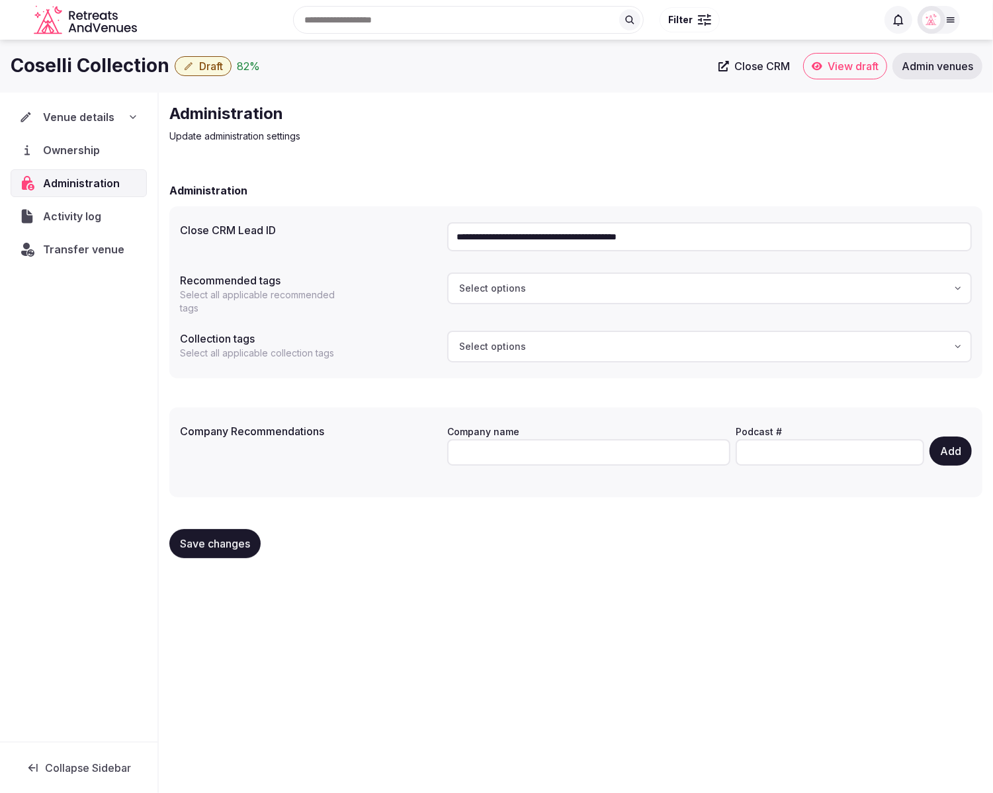
click at [214, 67] on span "Draft" at bounding box center [211, 66] width 24 height 13
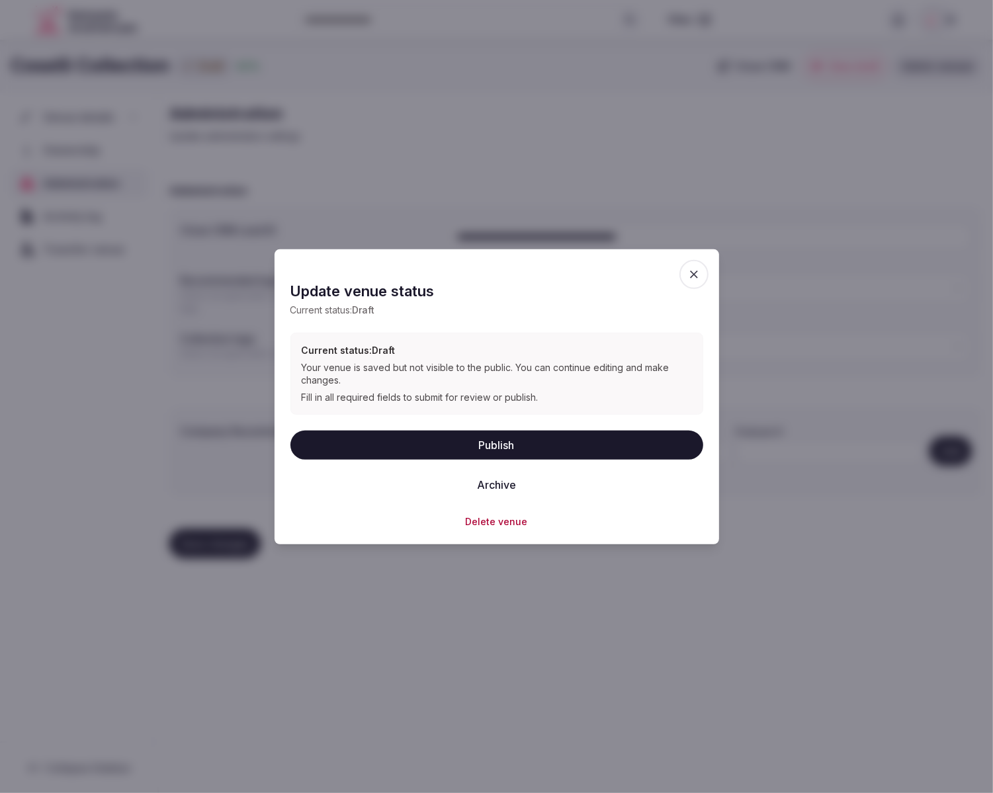
click at [504, 441] on button "Publish" at bounding box center [496, 445] width 413 height 29
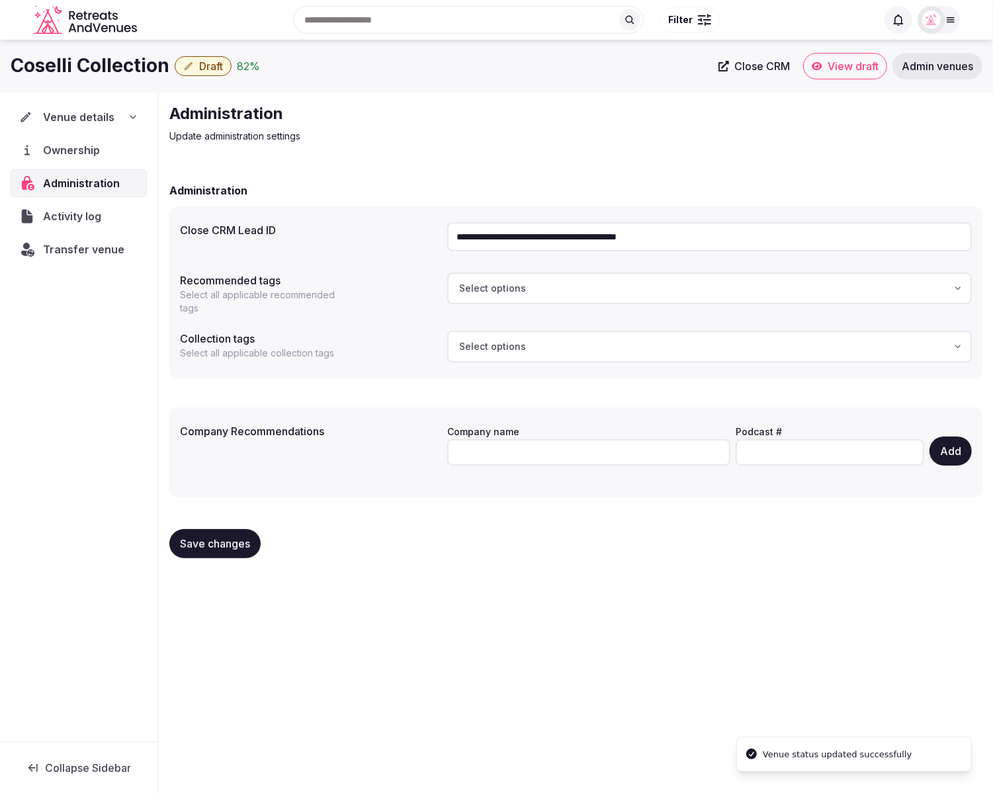
click at [342, 406] on div "Company Recommendations Company name Podcast # Add" at bounding box center [575, 449] width 813 height 98
drag, startPoint x: 495, startPoint y: 560, endPoint x: 483, endPoint y: 563, distance: 12.4
click at [493, 561] on div "Save changes" at bounding box center [575, 544] width 813 height 50
click at [376, 162] on div "**********" at bounding box center [576, 336] width 834 height 487
click at [725, 67] on icon at bounding box center [724, 66] width 11 height 11
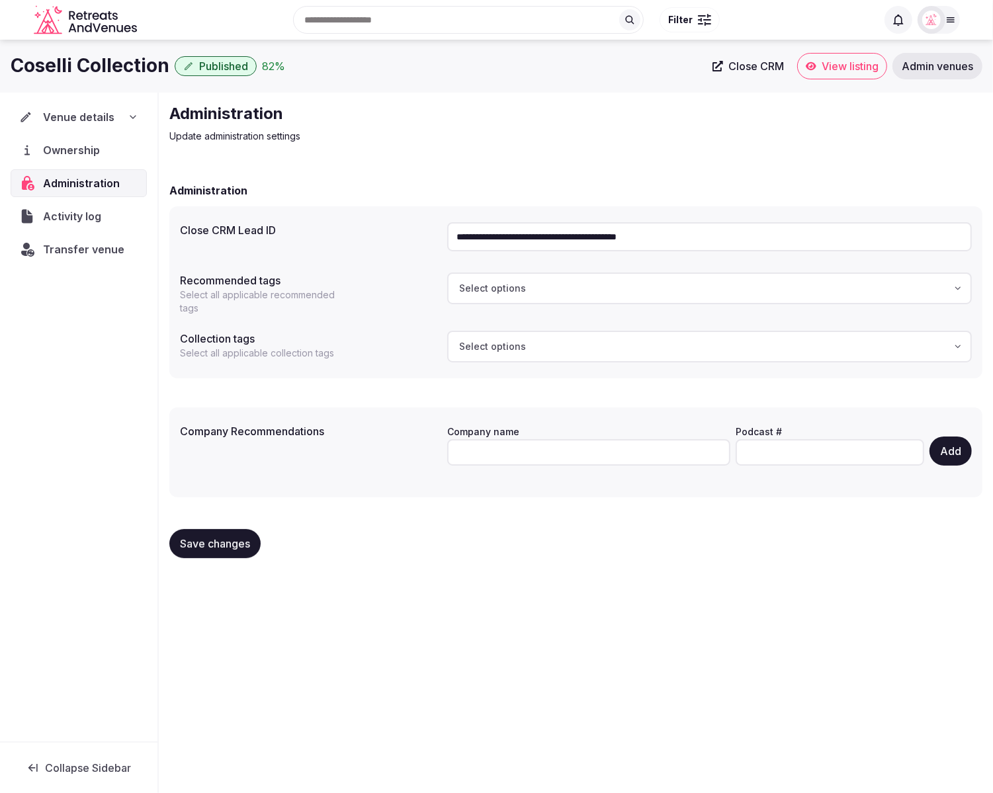
click at [461, 136] on p "Update administration settings" at bounding box center [391, 136] width 445 height 13
click at [67, 146] on span "Ownership" at bounding box center [74, 150] width 62 height 16
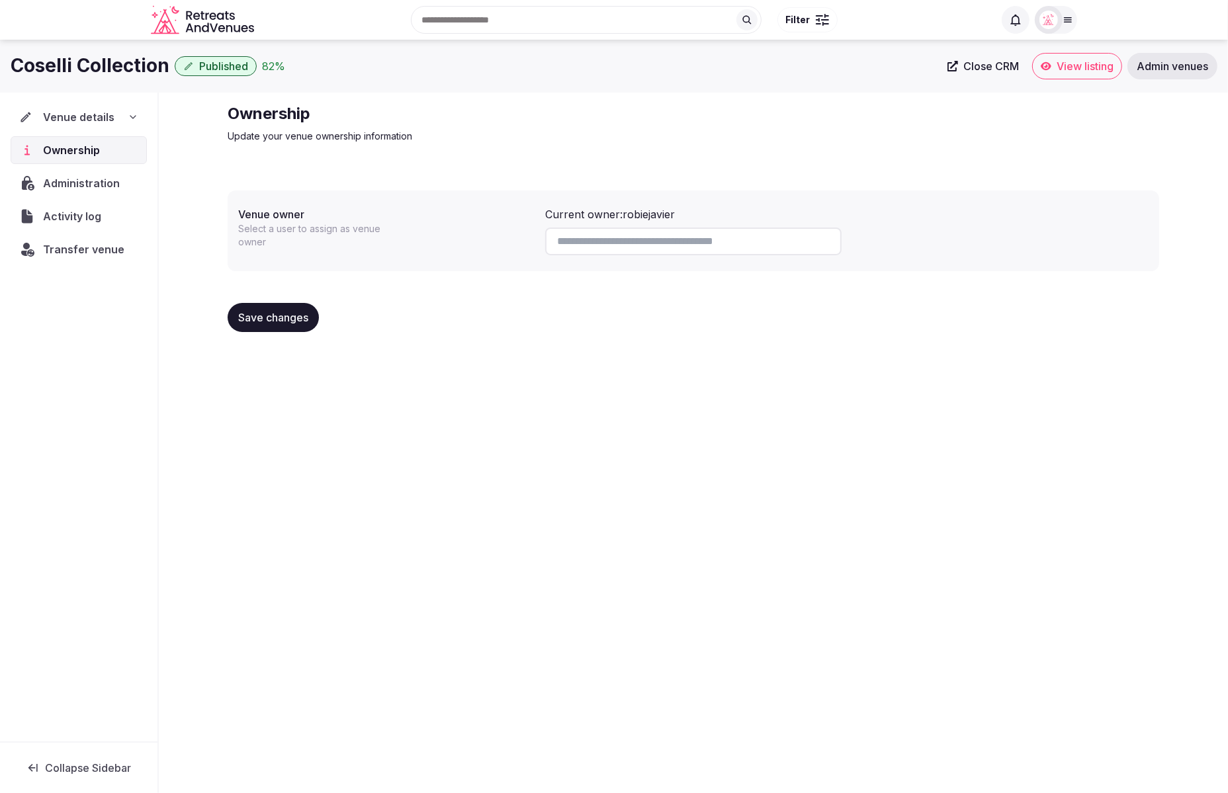
click at [611, 160] on div "Ownership Update your venue ownership information Venue owner Select a user to …" at bounding box center [693, 223] width 953 height 261
click at [583, 234] on input at bounding box center [693, 242] width 296 height 28
paste input "**********"
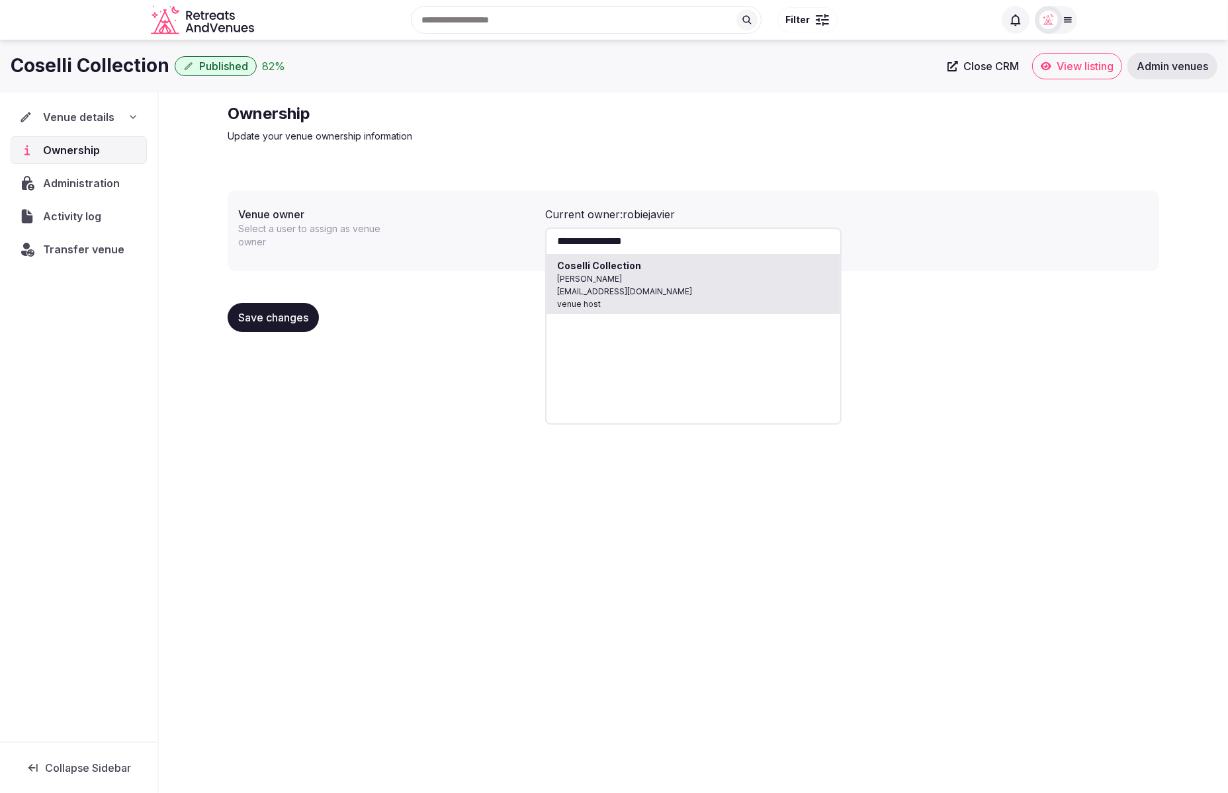
type input "**********"
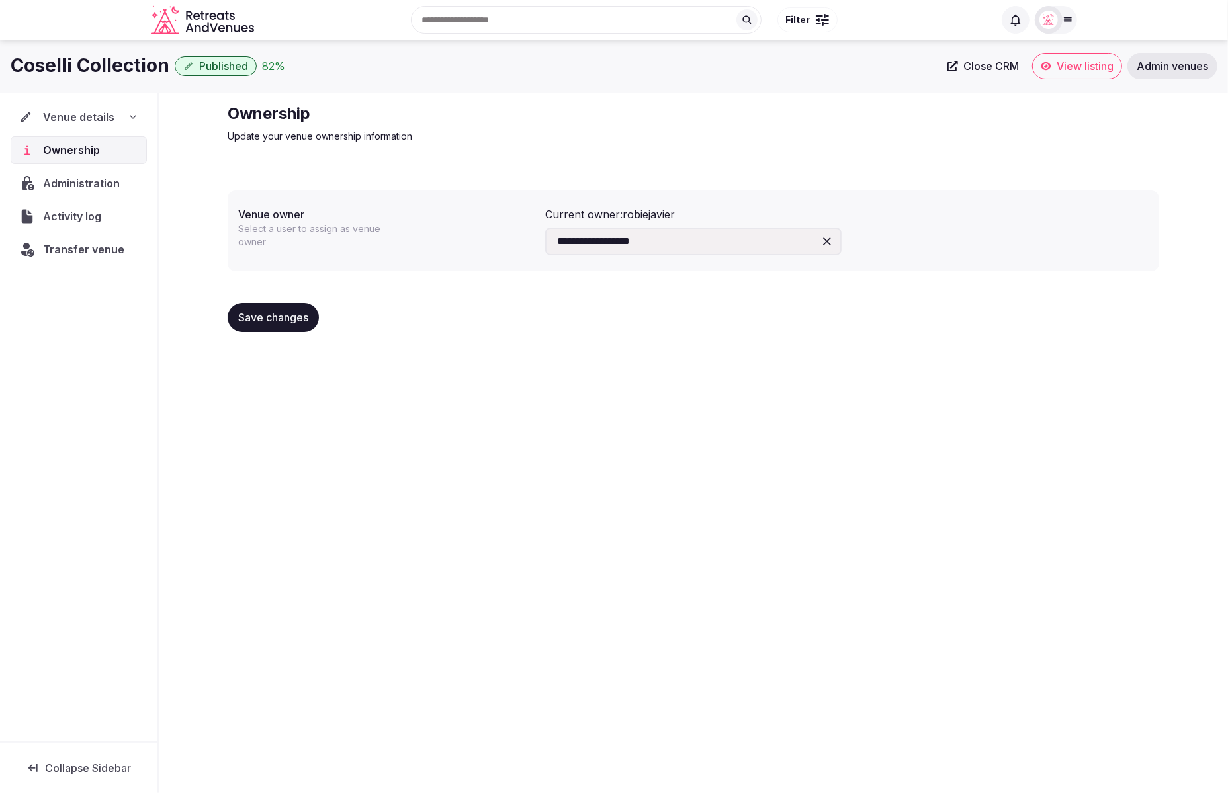
click at [285, 318] on span "Save changes" at bounding box center [273, 317] width 70 height 13
click at [624, 371] on div "**********" at bounding box center [614, 413] width 1228 height 746
click at [118, 116] on div "Venue details" at bounding box center [78, 117] width 119 height 16
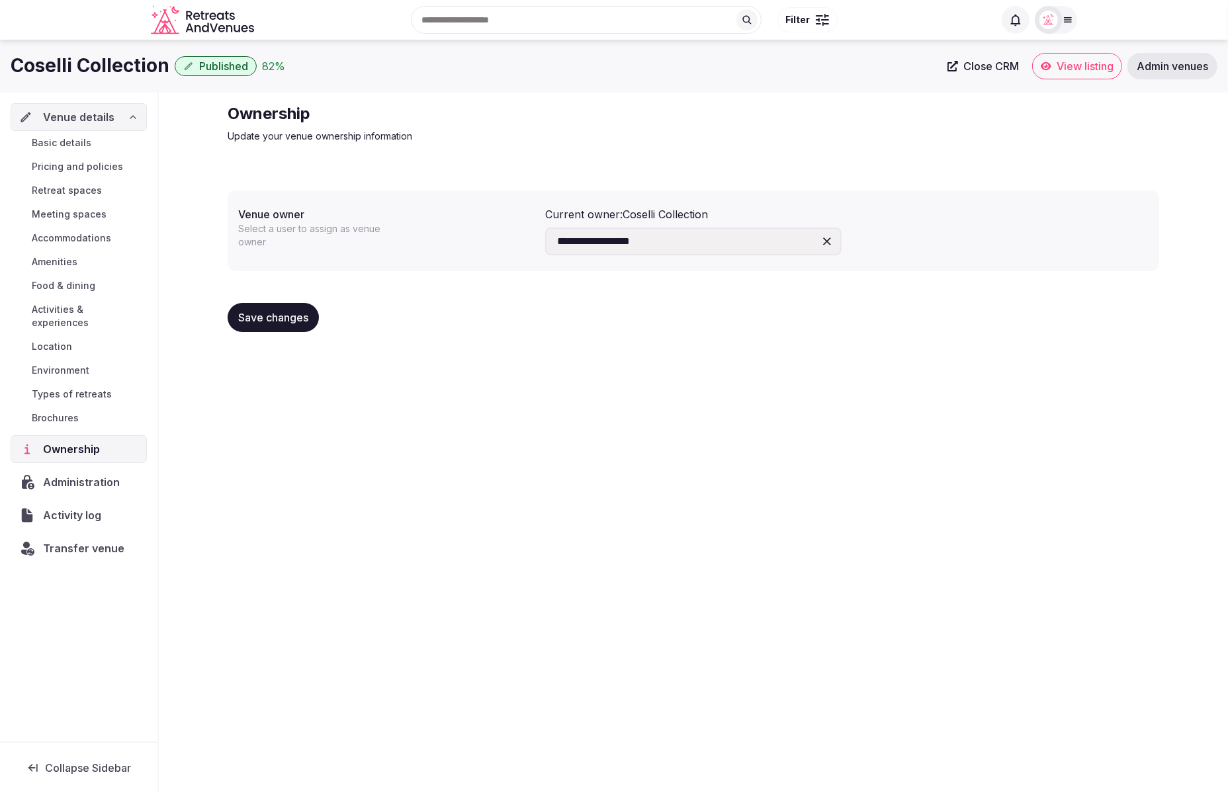
click at [72, 136] on span "Basic details" at bounding box center [62, 142] width 60 height 13
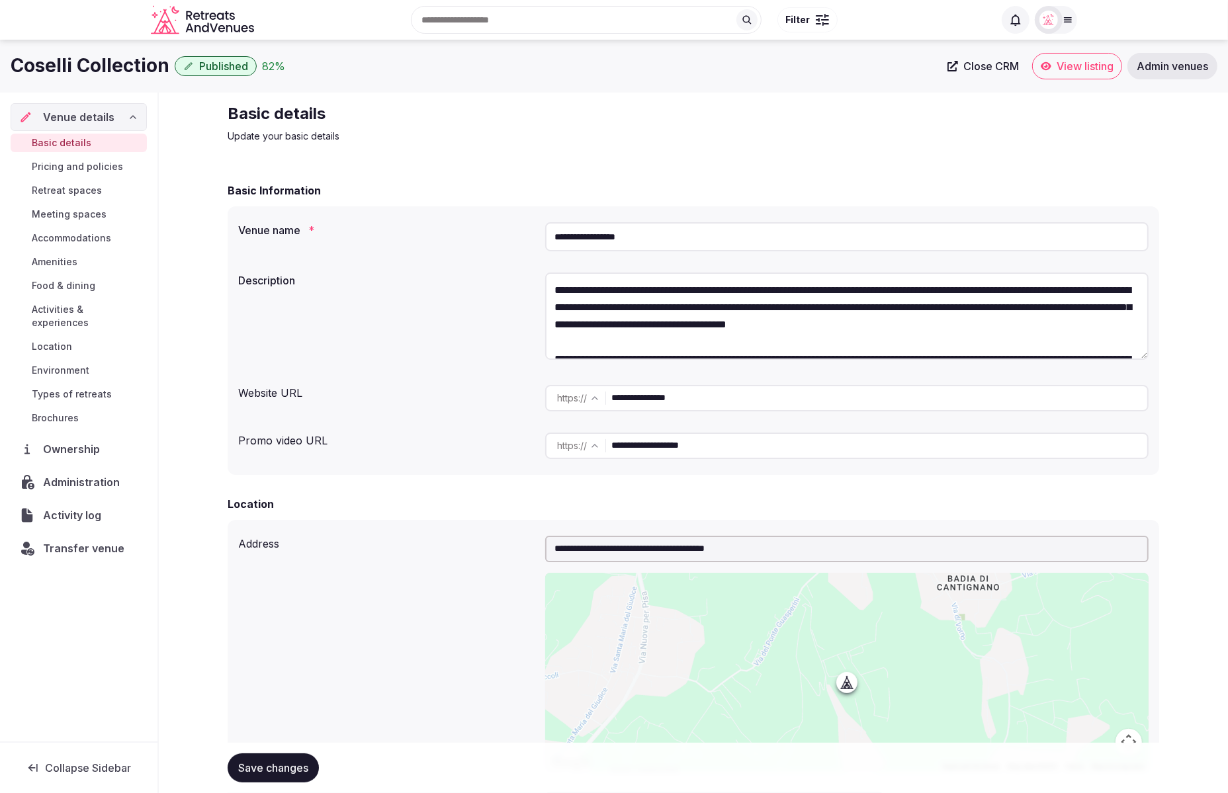
click at [550, 132] on p "Update your basic details" at bounding box center [450, 136] width 445 height 13
click at [424, 103] on h2 "Basic details" at bounding box center [450, 113] width 445 height 21
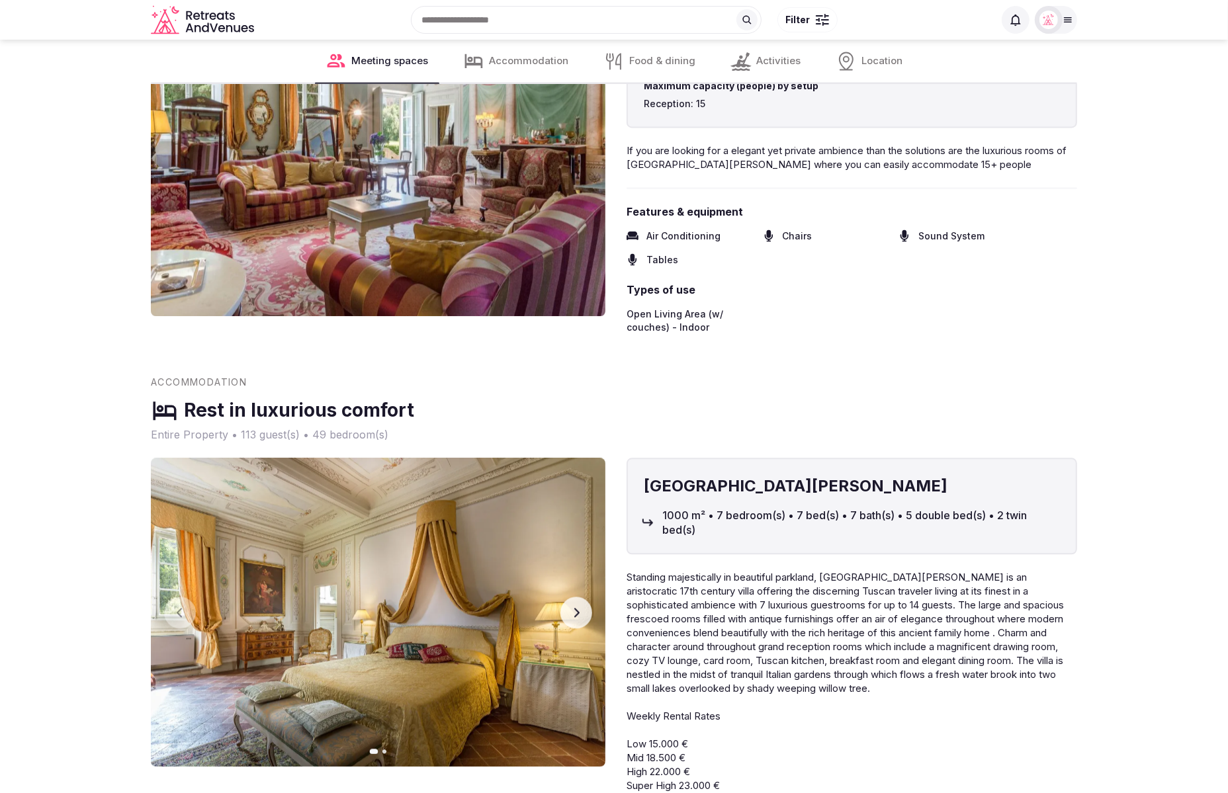
scroll to position [2697, 0]
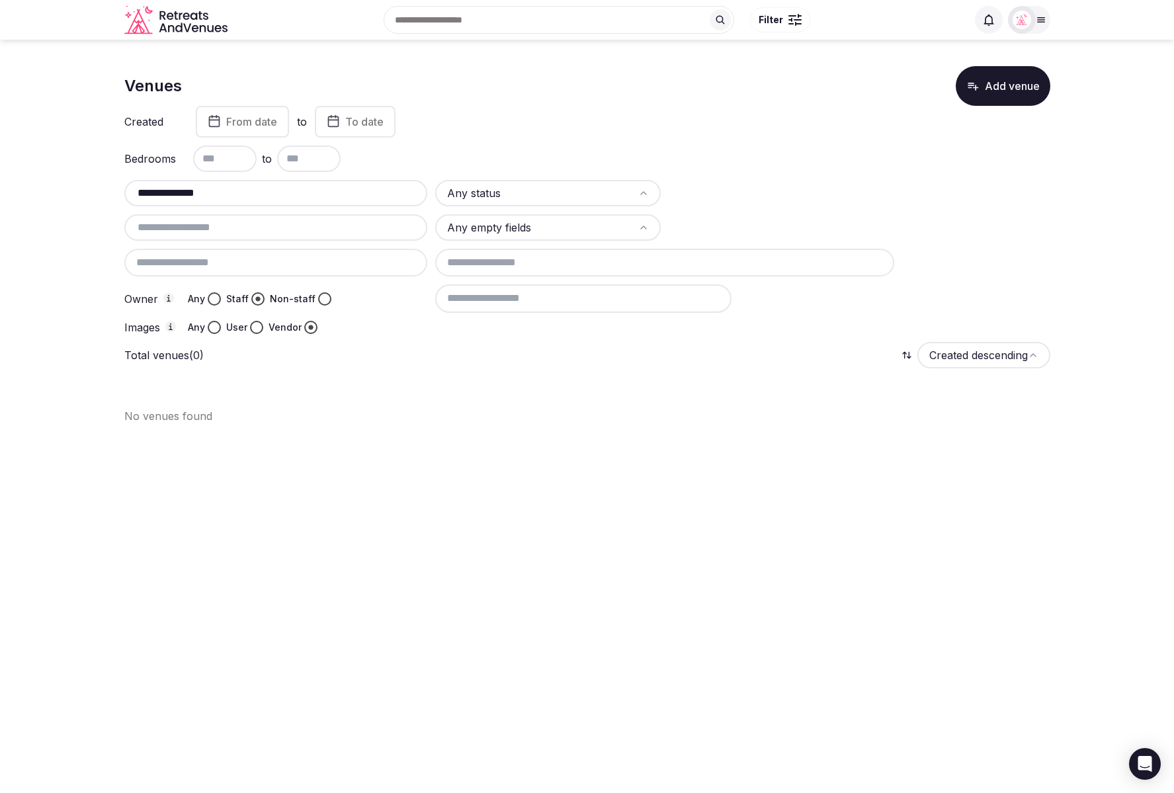
click at [707, 128] on div "Created From date to To date" at bounding box center [587, 122] width 926 height 32
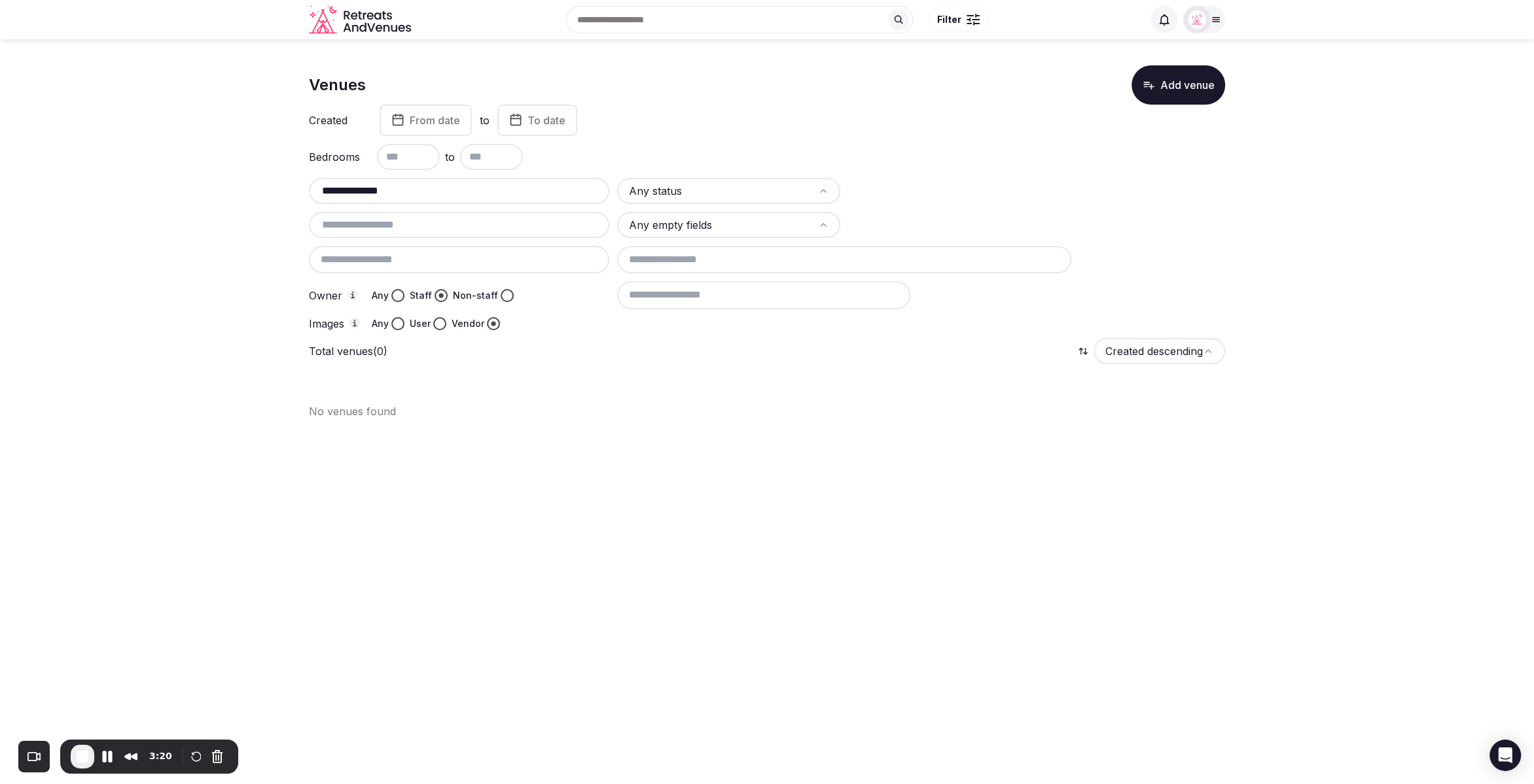
drag, startPoint x: 422, startPoint y: 199, endPoint x: 426, endPoint y: 193, distance: 7.2
click at [316, 187] on div "**********" at bounding box center [459, 191] width 301 height 26
drag, startPoint x: 318, startPoint y: 189, endPoint x: 307, endPoint y: 188, distance: 11.0
click at [307, 188] on section "**********" at bounding box center [767, 237] width 1534 height 395
paste input "**********"
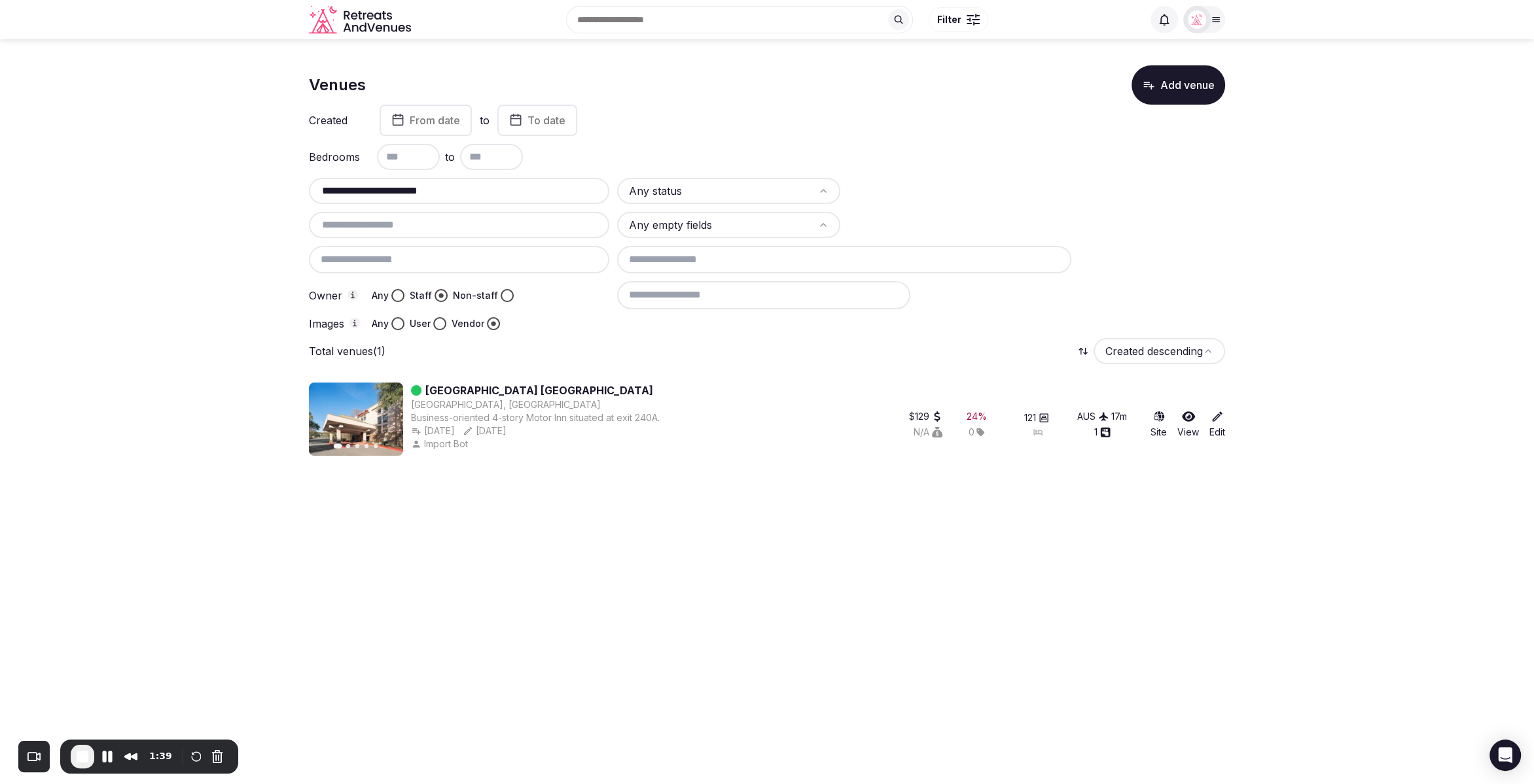
paste input "******"
drag, startPoint x: 387, startPoint y: 185, endPoint x: 255, endPoint y: 180, distance: 132.1
click at [255, 180] on section "**********" at bounding box center [767, 258] width 1534 height 438
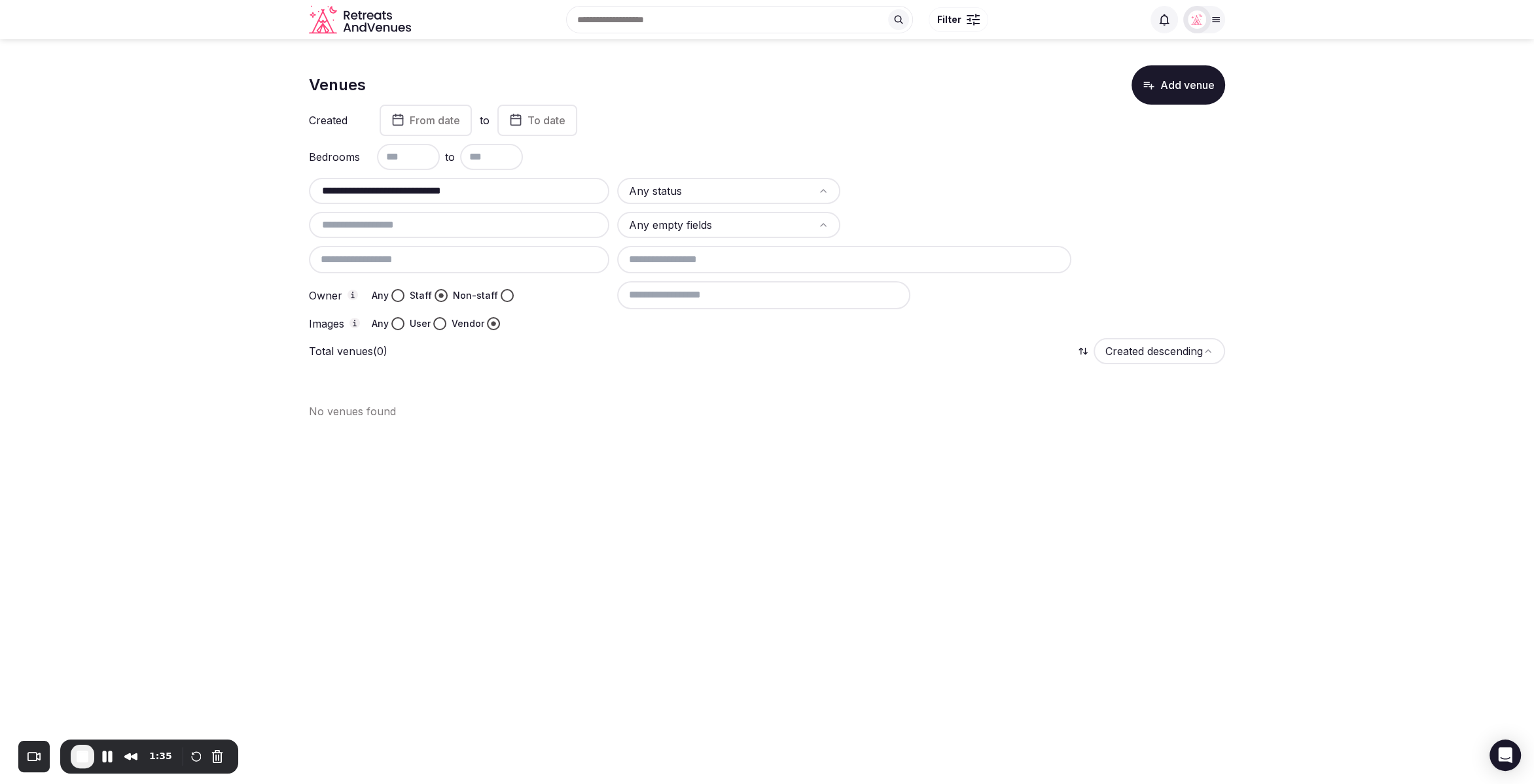
click at [667, 126] on div "Created From date to To date" at bounding box center [767, 121] width 916 height 32
click at [493, 193] on input "**********" at bounding box center [459, 191] width 290 height 16
drag, startPoint x: 493, startPoint y: 193, endPoint x: 422, endPoint y: 191, distance: 71.0
click at [422, 191] on input "**********" at bounding box center [459, 191] width 290 height 16
click at [769, 117] on div "Created From date to To date" at bounding box center [767, 121] width 916 height 32
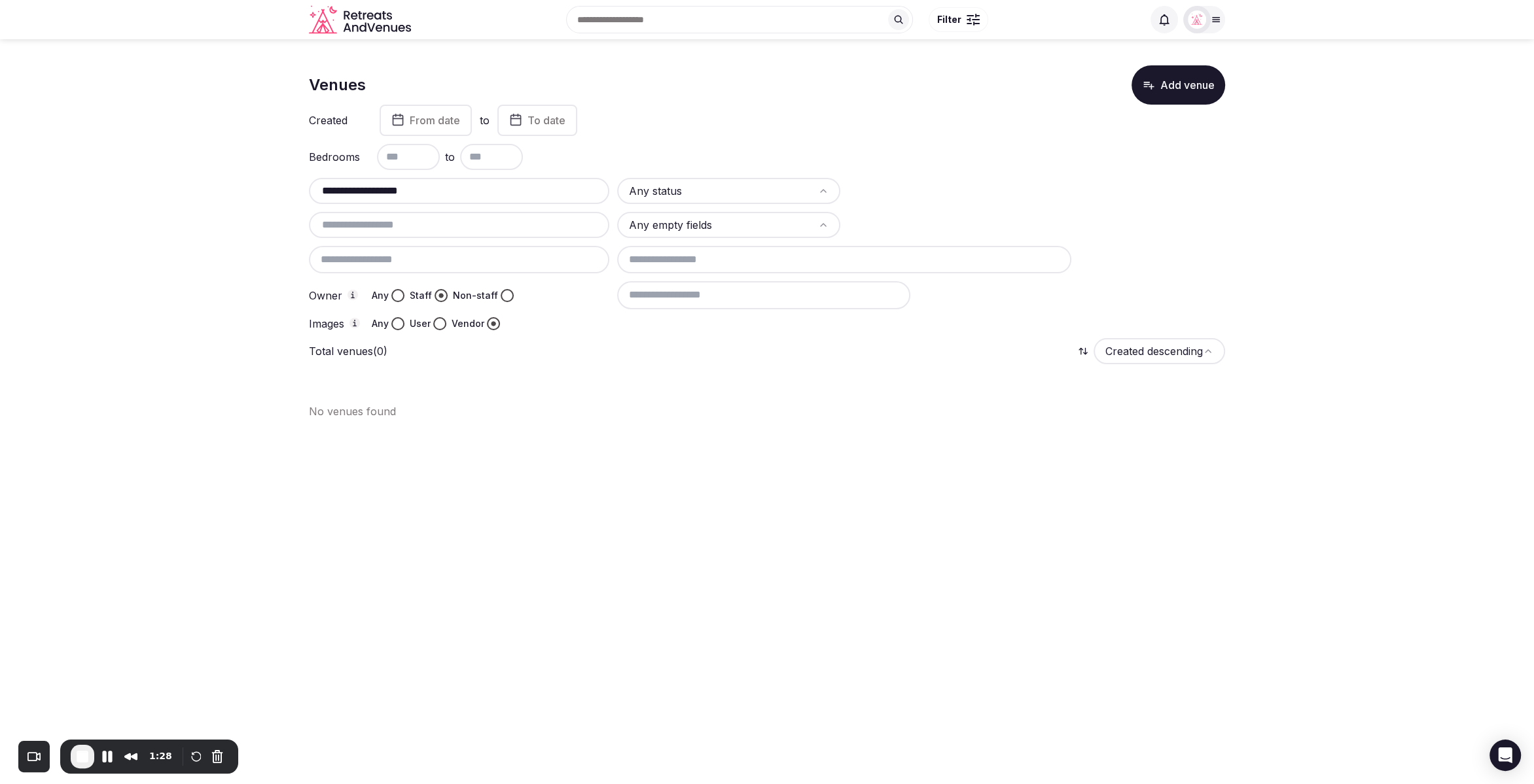
click at [499, 204] on div "**********" at bounding box center [767, 254] width 916 height 152
drag, startPoint x: 454, startPoint y: 193, endPoint x: 258, endPoint y: 185, distance: 196.2
click at [252, 187] on section "**********" at bounding box center [767, 237] width 1534 height 395
paste input "text"
click at [259, 185] on section "**********" at bounding box center [767, 237] width 1534 height 395
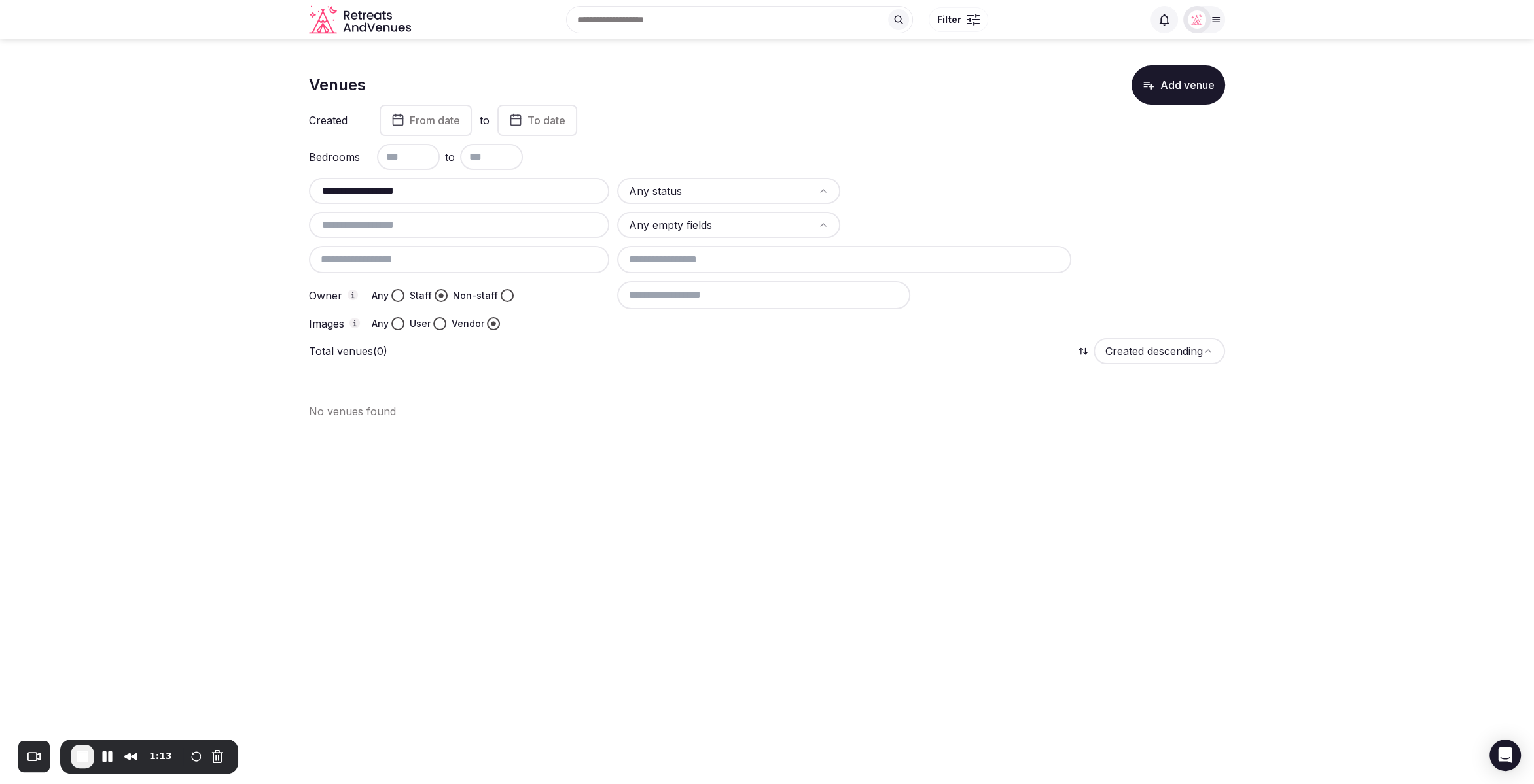
click at [403, 300] on div "Any" at bounding box center [388, 295] width 33 height 13
click at [398, 296] on button "Any" at bounding box center [398, 295] width 13 height 13
click at [400, 325] on button "Any" at bounding box center [398, 323] width 13 height 13
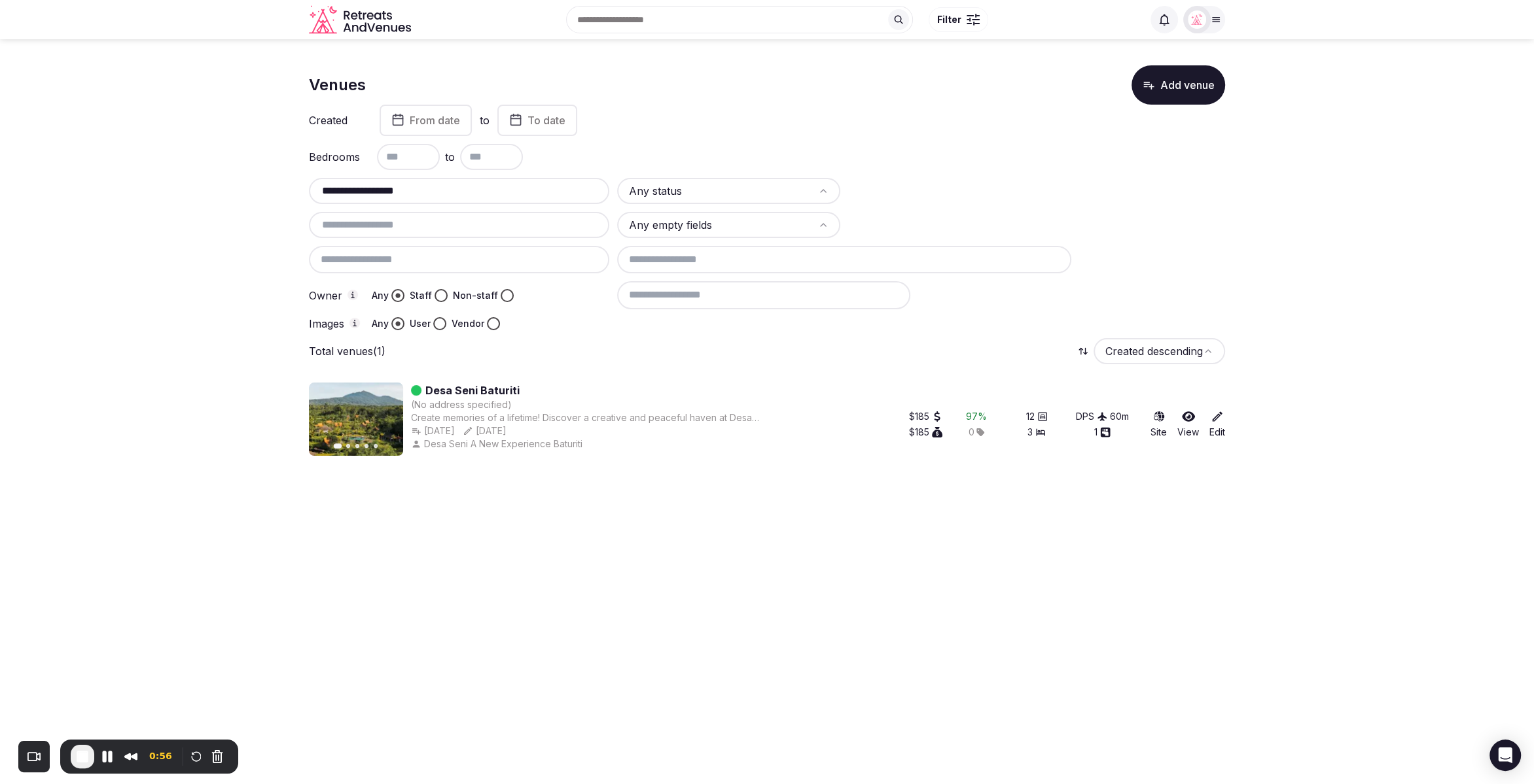
click at [287, 189] on section "**********" at bounding box center [767, 258] width 1534 height 438
paste input "text"
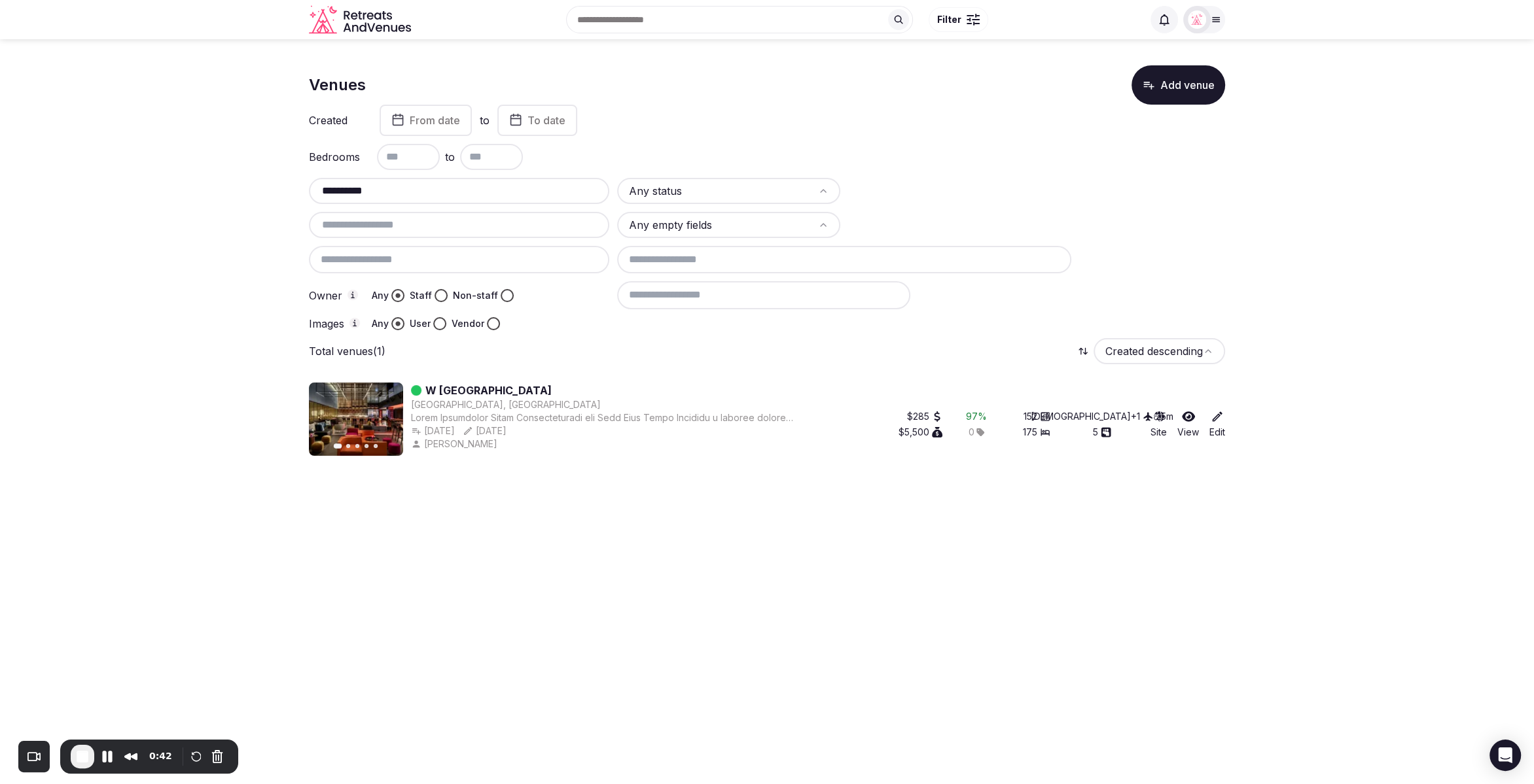
drag, startPoint x: 448, startPoint y: 193, endPoint x: 313, endPoint y: 189, distance: 135.1
click at [313, 189] on div "**********" at bounding box center [459, 191] width 301 height 26
paste input "**********"
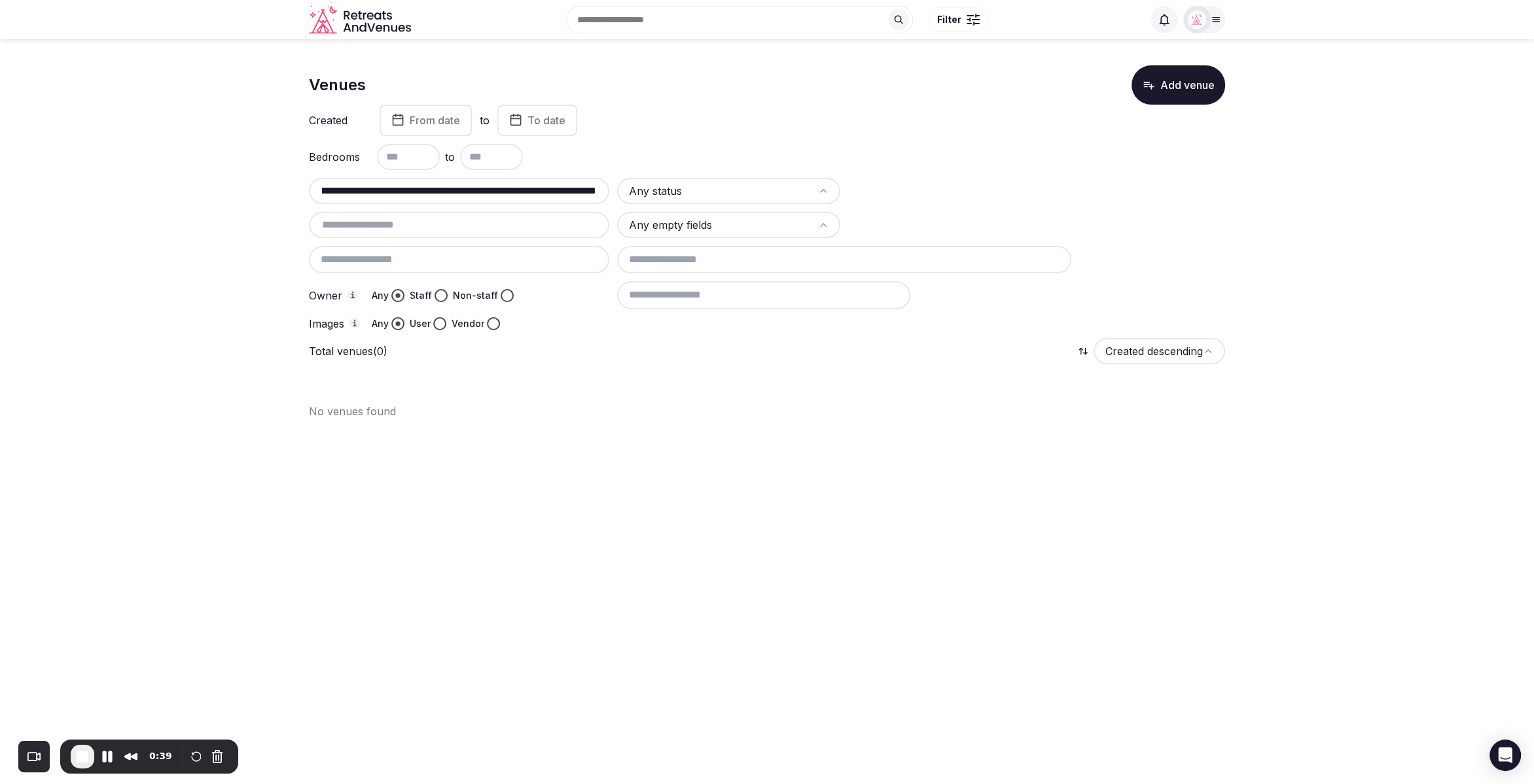
drag, startPoint x: 384, startPoint y: 190, endPoint x: 639, endPoint y: 192, distance: 255.0
click at [639, 192] on div "Any status Any empty fields Owner Any Staff Non-staff Images Any User Vendor" at bounding box center [767, 254] width 916 height 152
drag, startPoint x: 322, startPoint y: 189, endPoint x: 618, endPoint y: 193, distance: 296.0
click at [618, 193] on div "Any status Any empty fields Owner Any Staff Non-staff Images Any User Vendor" at bounding box center [767, 254] width 916 height 152
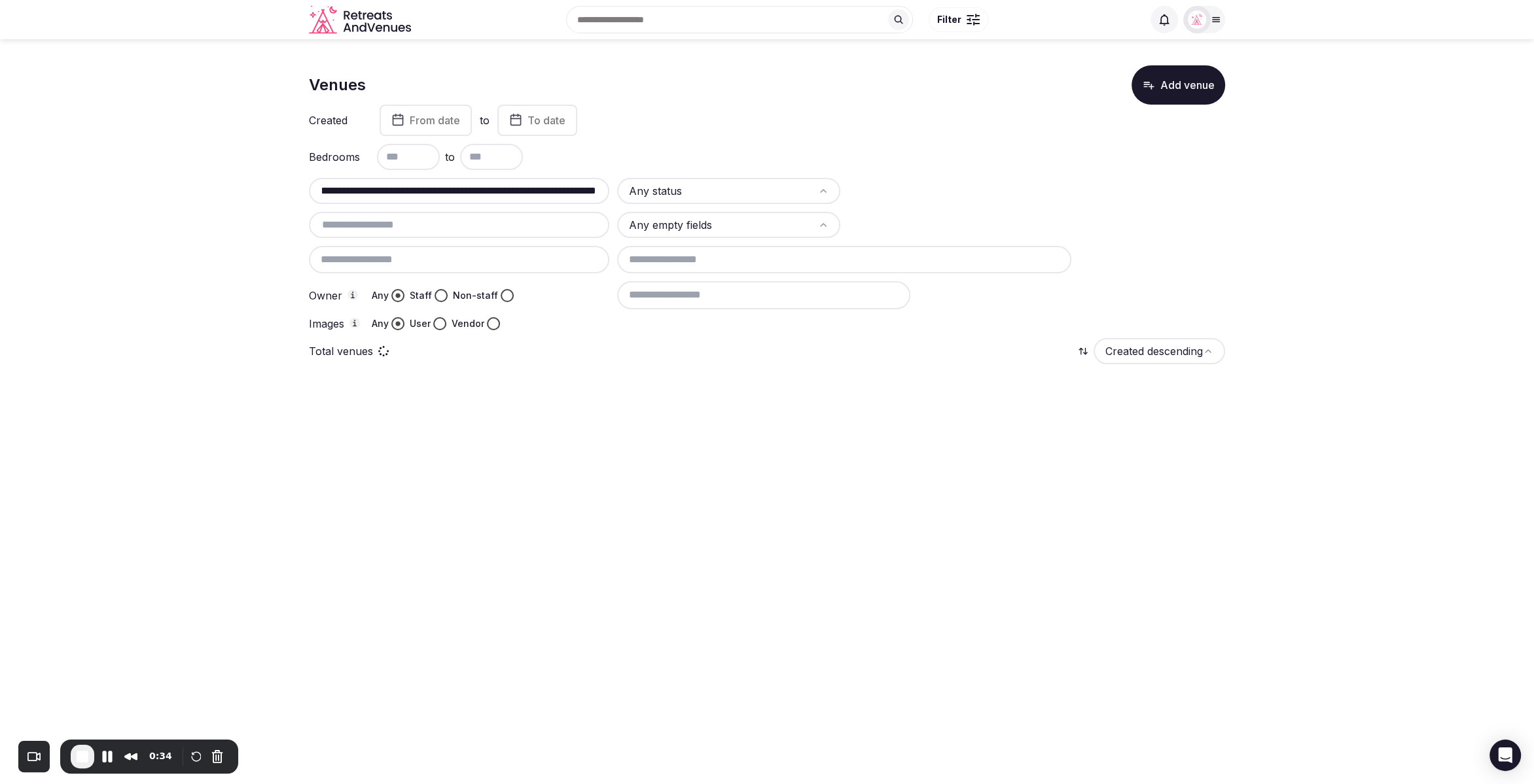
scroll to position [0, 8888]
click at [406, 197] on input "text" at bounding box center [459, 191] width 290 height 16
drag, startPoint x: 324, startPoint y: 189, endPoint x: 715, endPoint y: 197, distance: 391.1
click at [715, 197] on div "Any status Any empty fields Owner Any Staff Non-staff Images Any User Vendor" at bounding box center [767, 254] width 916 height 152
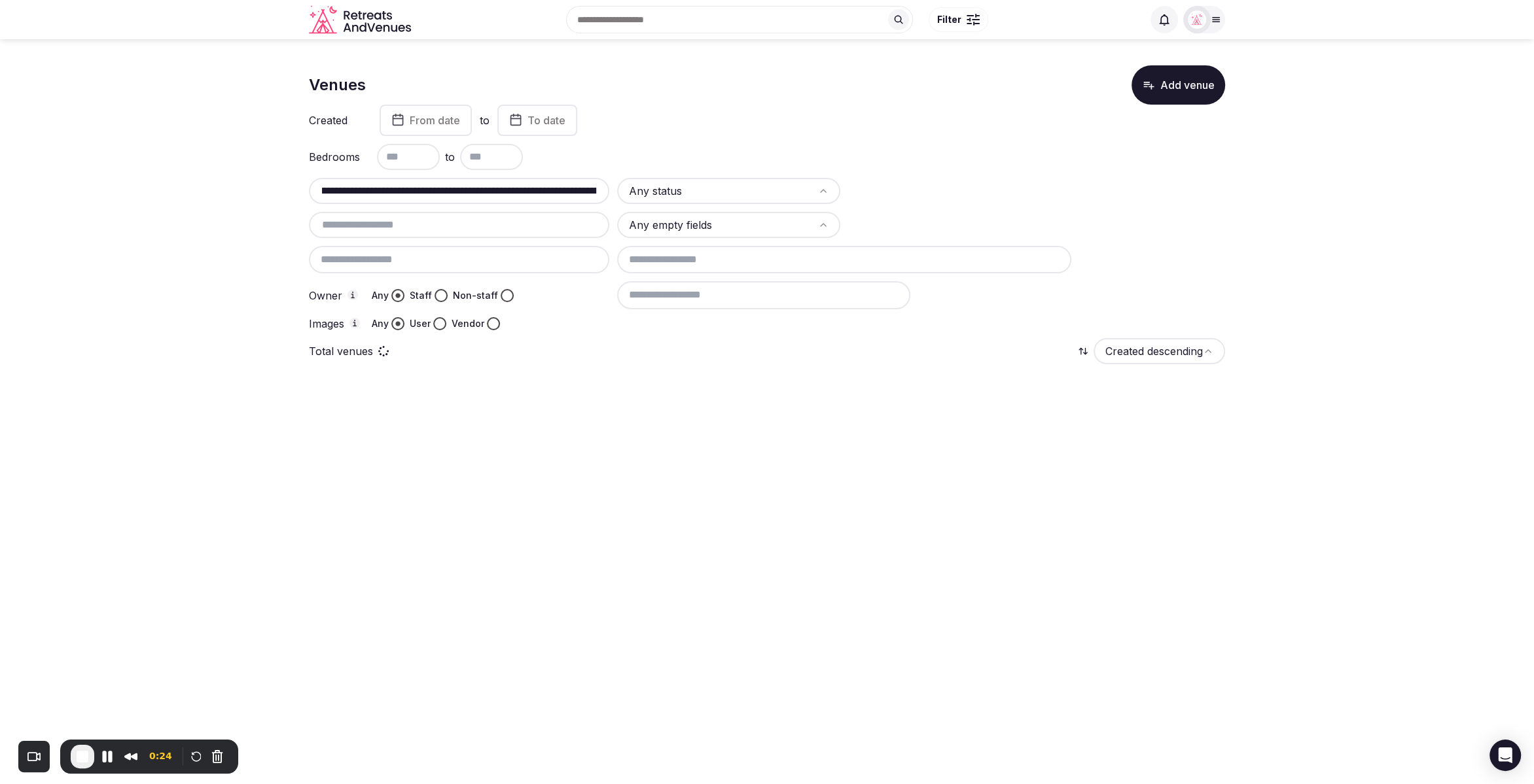
scroll to position [0, 0]
paste input "text"
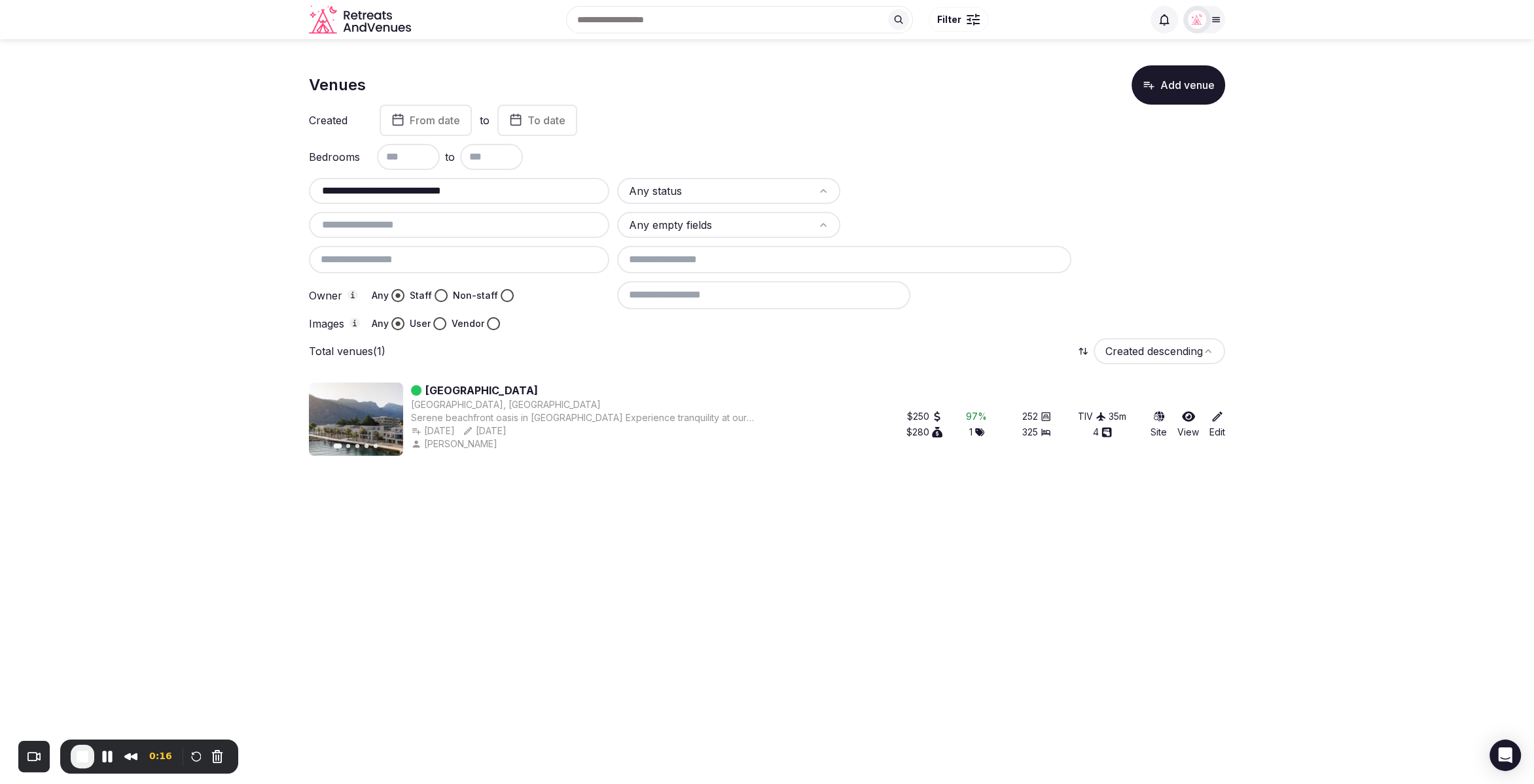
type input "**********"
click at [739, 539] on body "**********" at bounding box center [767, 392] width 1534 height 784
click at [80, 753] on span "End Recording" at bounding box center [82, 757] width 16 height 16
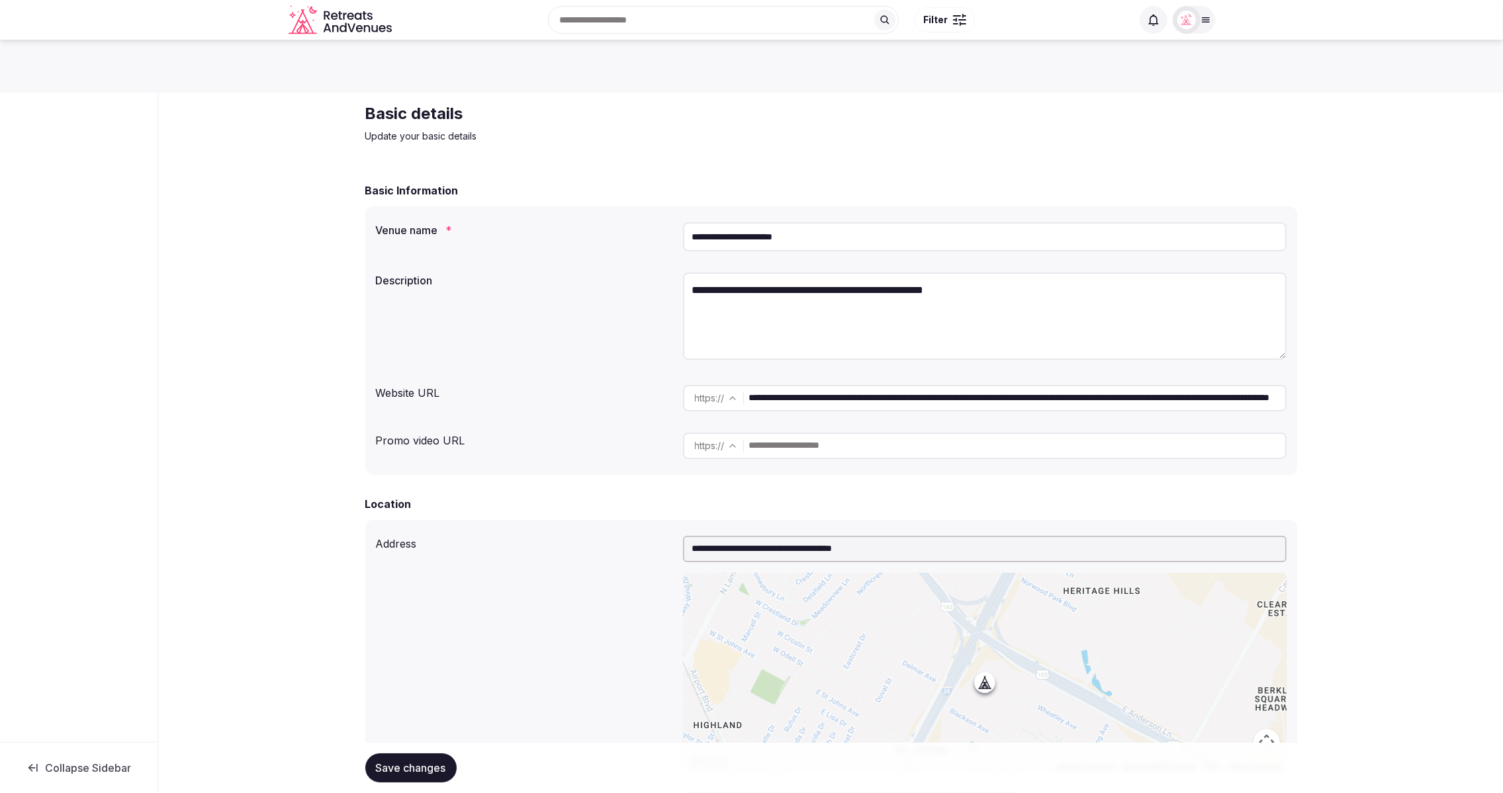
scroll to position [1, 0]
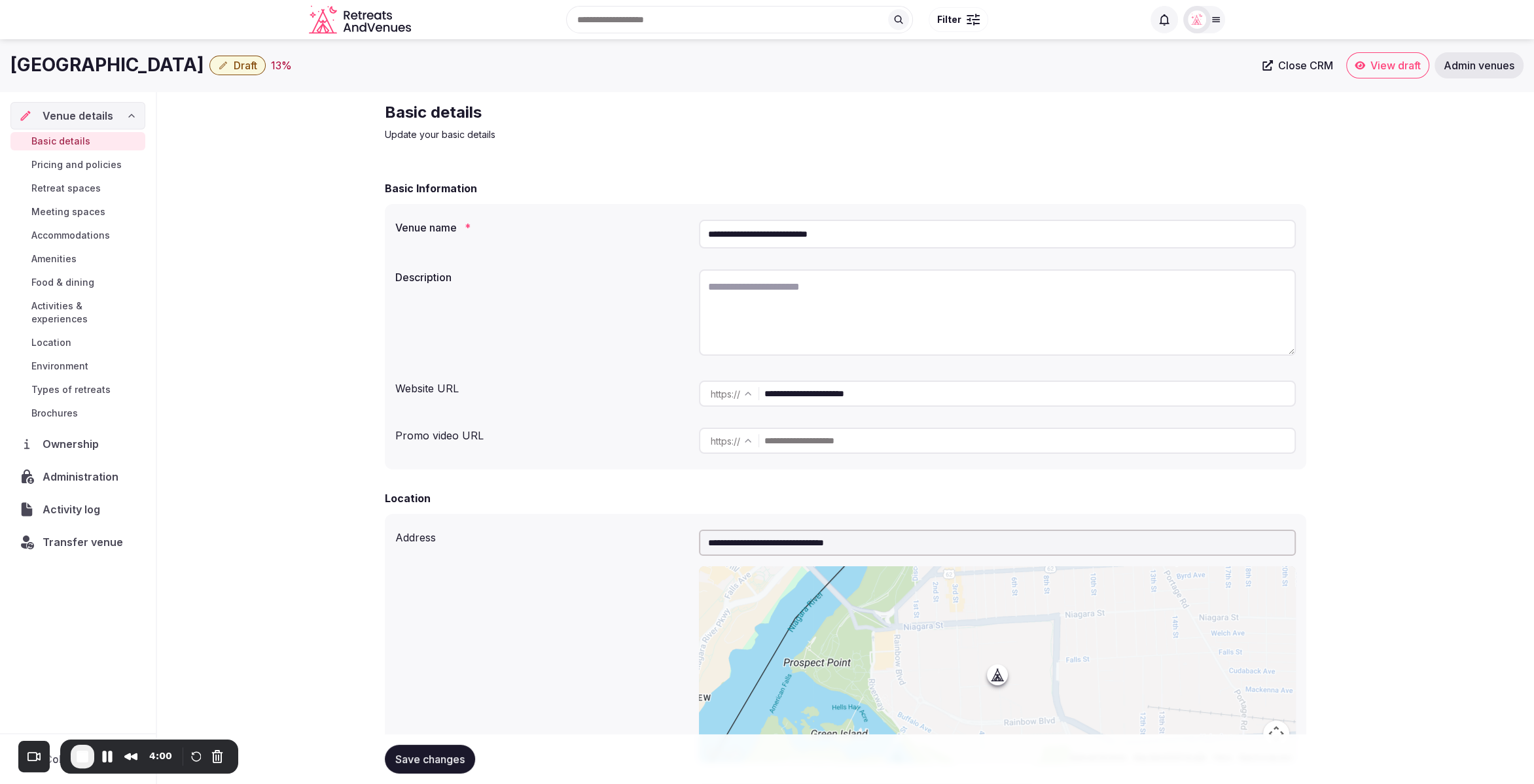
click at [798, 146] on div "**********" at bounding box center [845, 791] width 943 height 1398
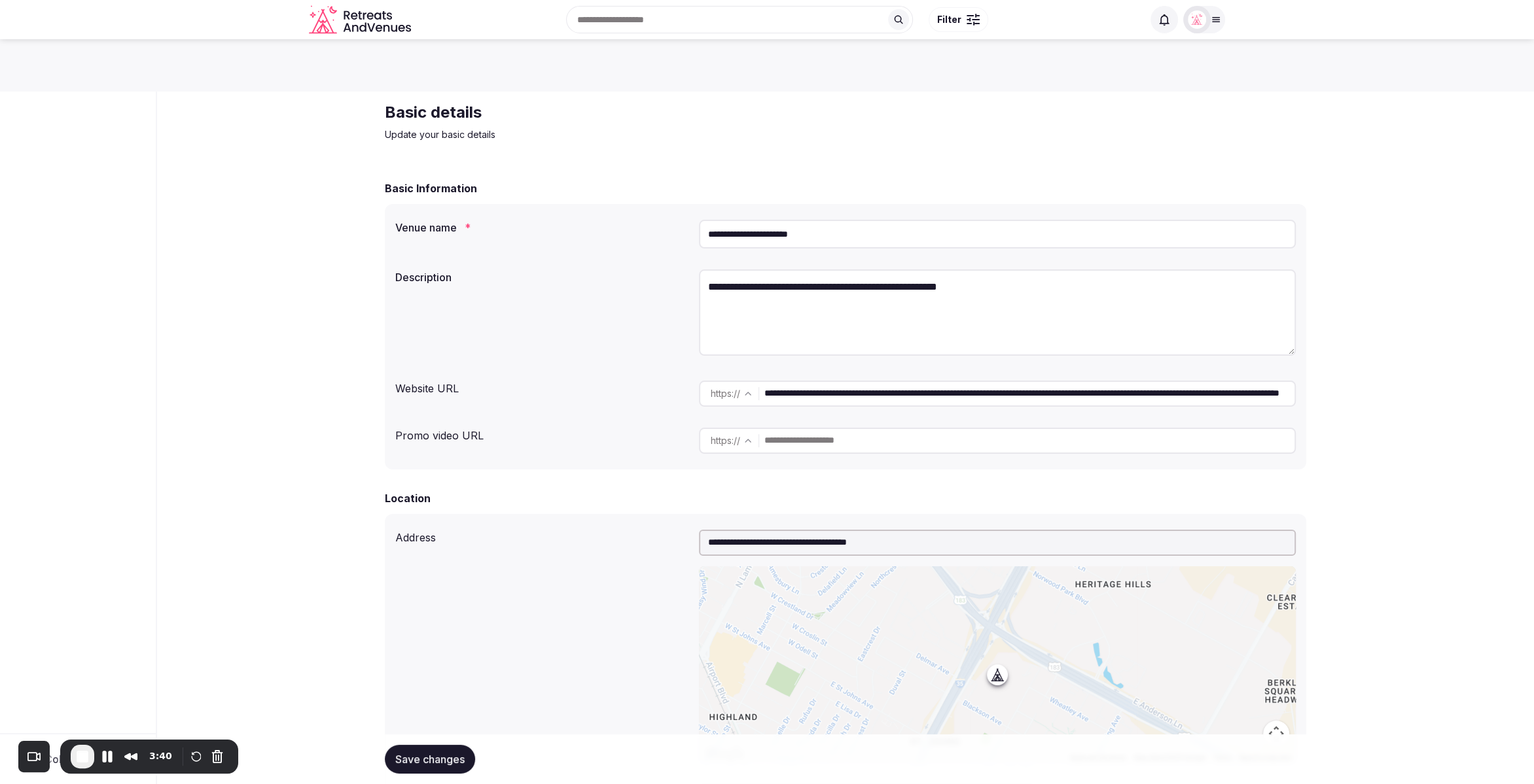
click at [621, 274] on label "Description" at bounding box center [542, 277] width 293 height 11
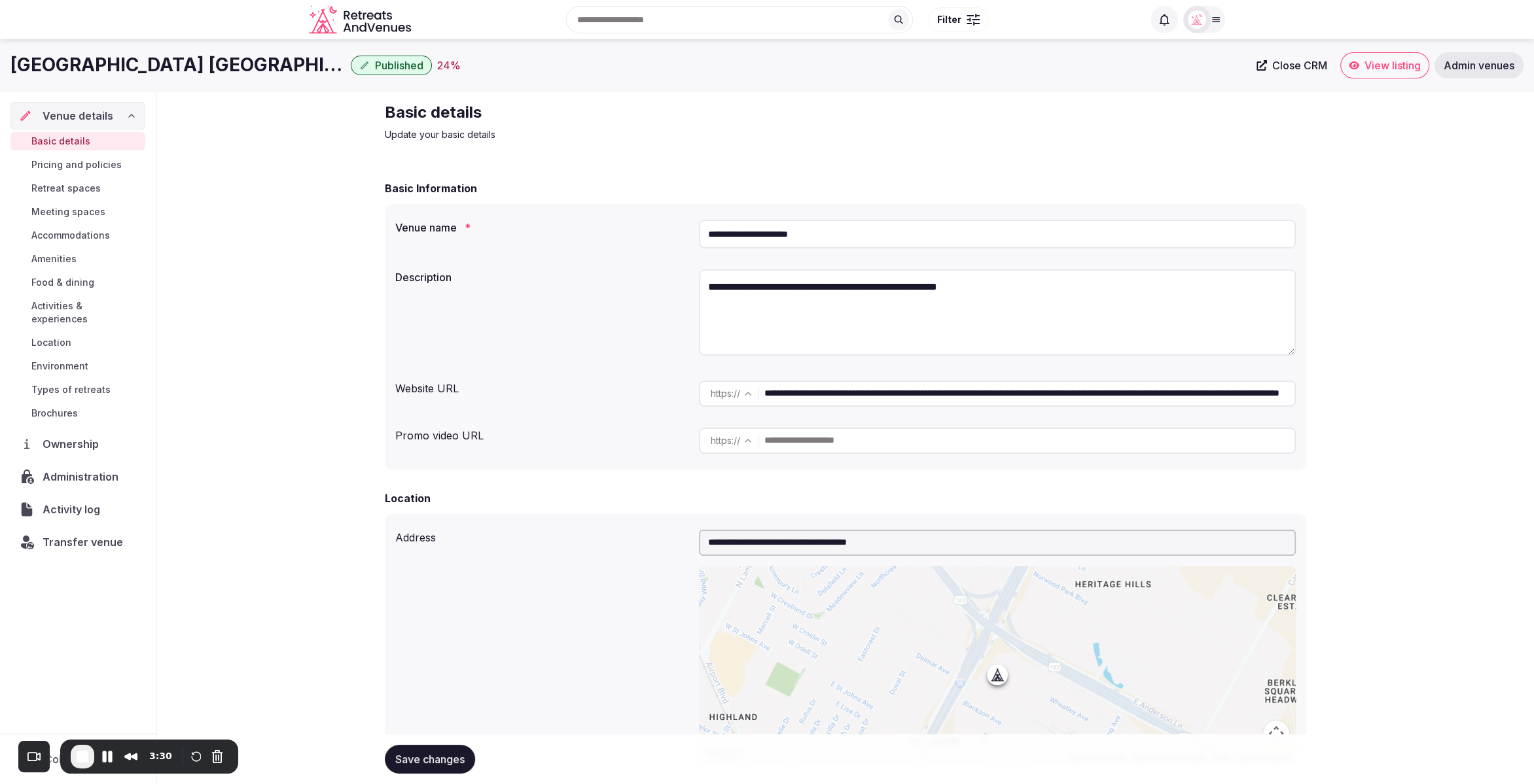
click at [1015, 105] on div "Basic details Update your basic details" at bounding box center [846, 122] width 922 height 40
drag, startPoint x: 10, startPoint y: 62, endPoint x: 241, endPoint y: 66, distance: 231.0
click at [241, 66] on div "Hampton Inn Austin North Published 24 % Close CRM View listing Admin venues" at bounding box center [767, 65] width 1534 height 26
copy h1 "Hampton Inn Austin North"
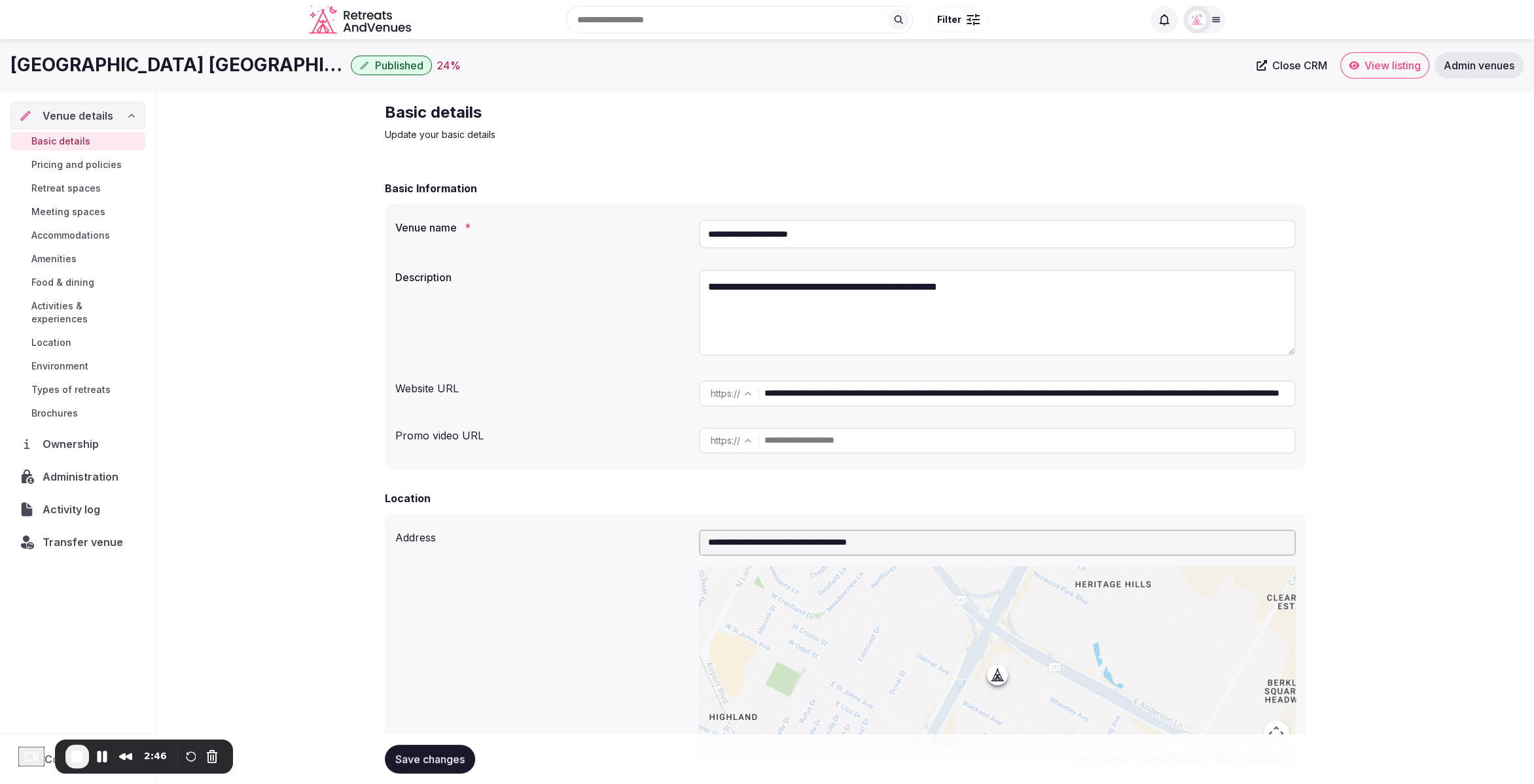
click at [343, 86] on div "Hampton Inn Austin North Published 24 % Close CRM View listing Admin venues" at bounding box center [767, 65] width 1534 height 52
drag, startPoint x: 1369, startPoint y: 386, endPoint x: 1351, endPoint y: 381, distance: 18.7
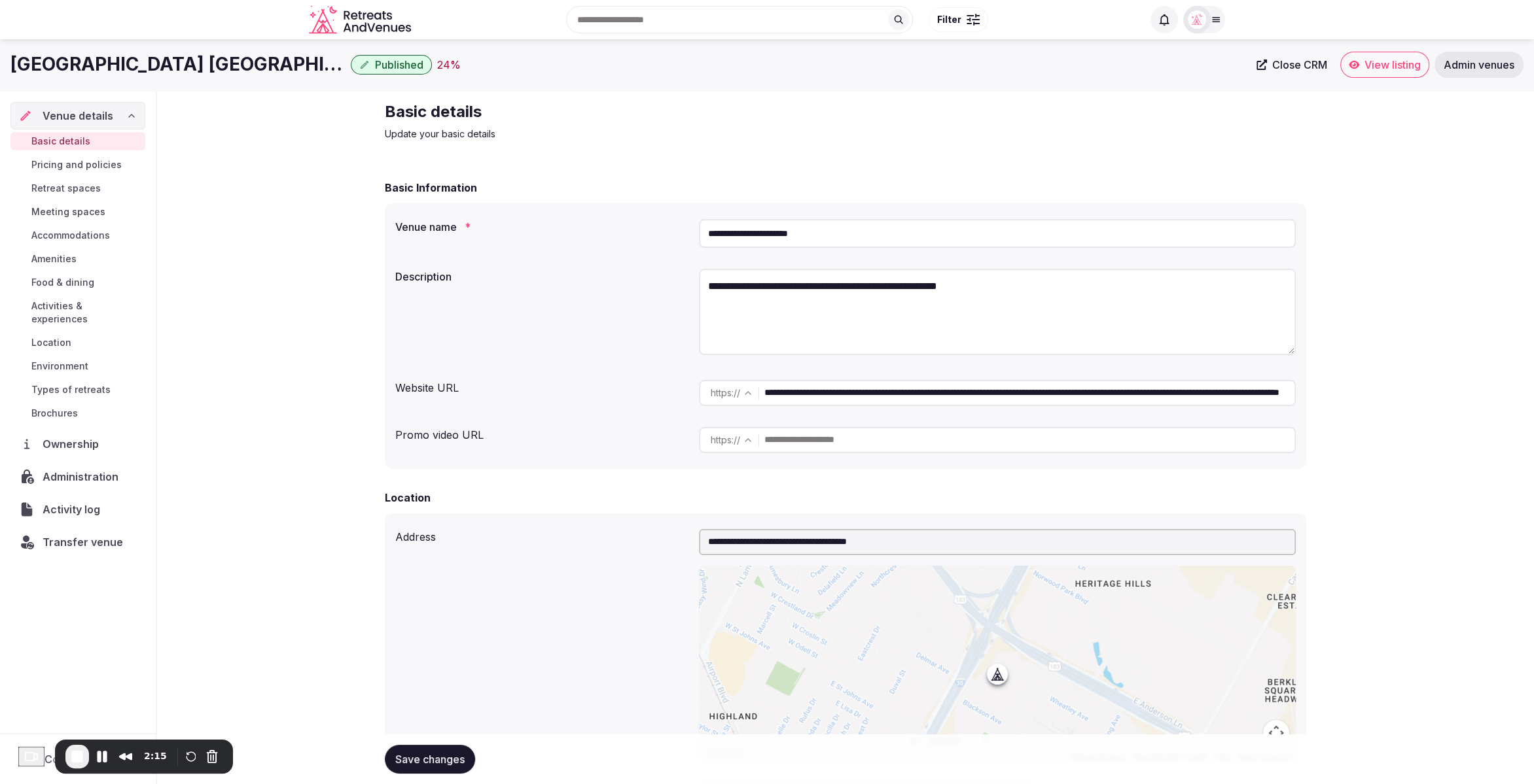
scroll to position [1, 0]
click at [738, 183] on div "Basic Information" at bounding box center [846, 187] width 922 height 16
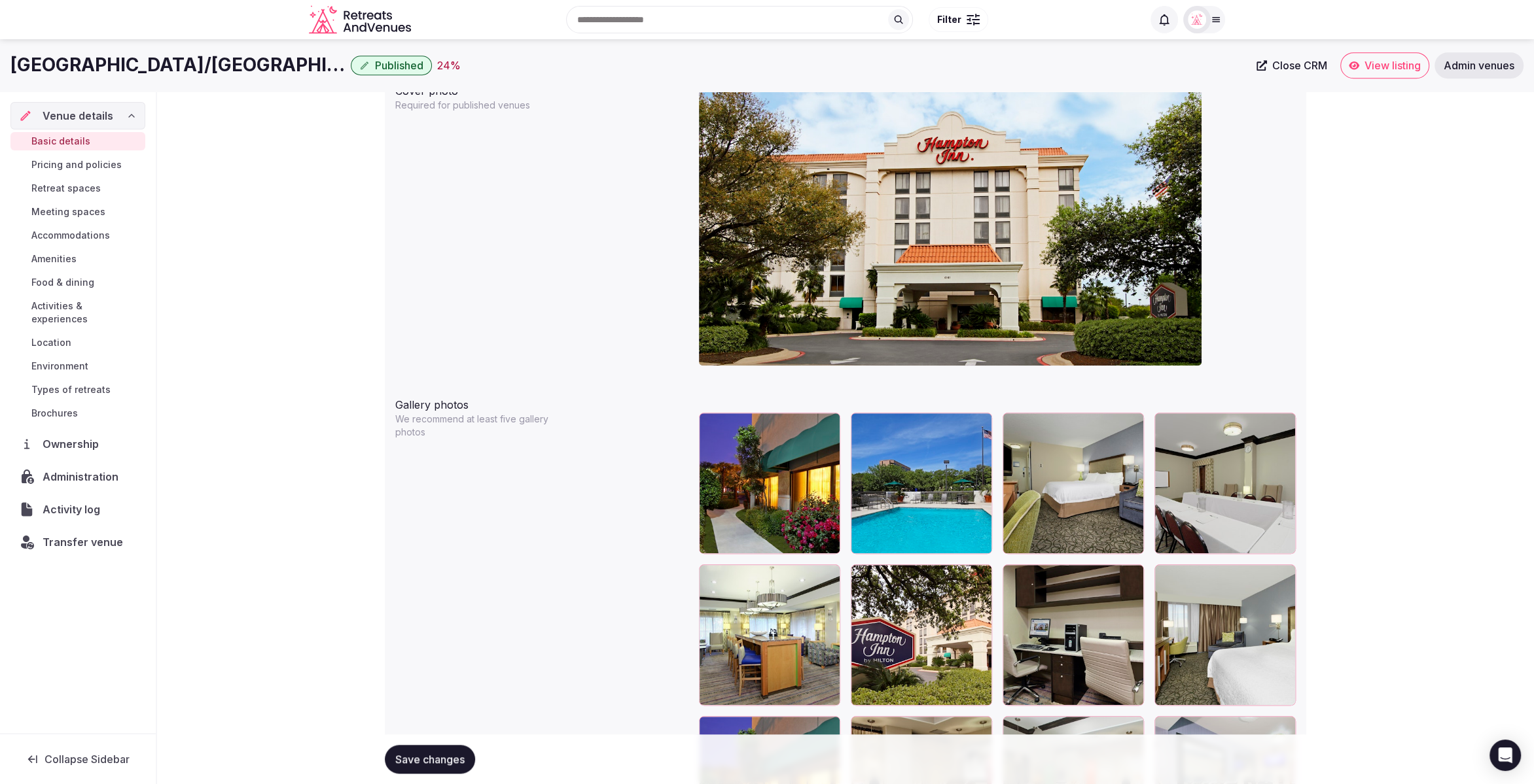
scroll to position [1165, 0]
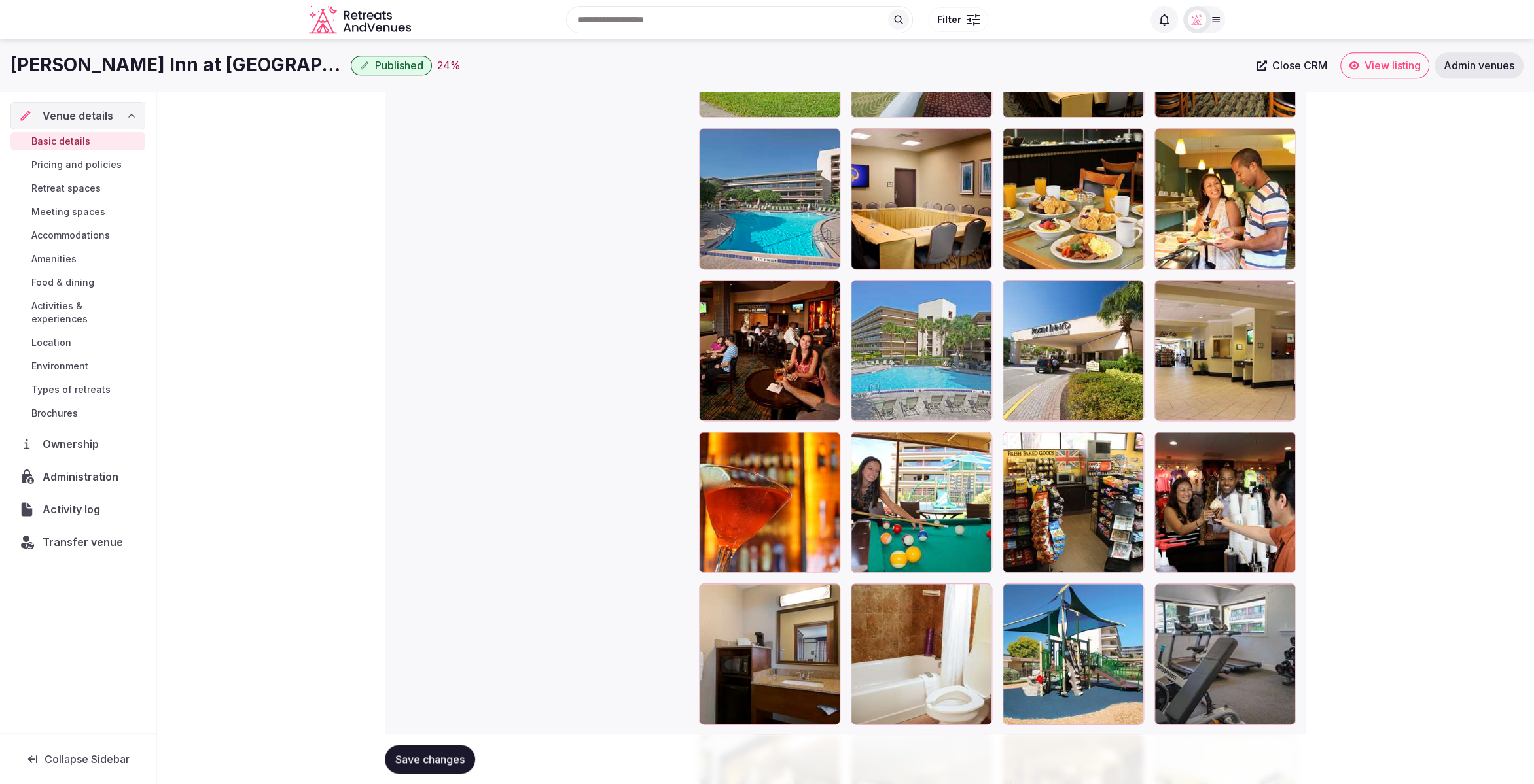
scroll to position [1648, 0]
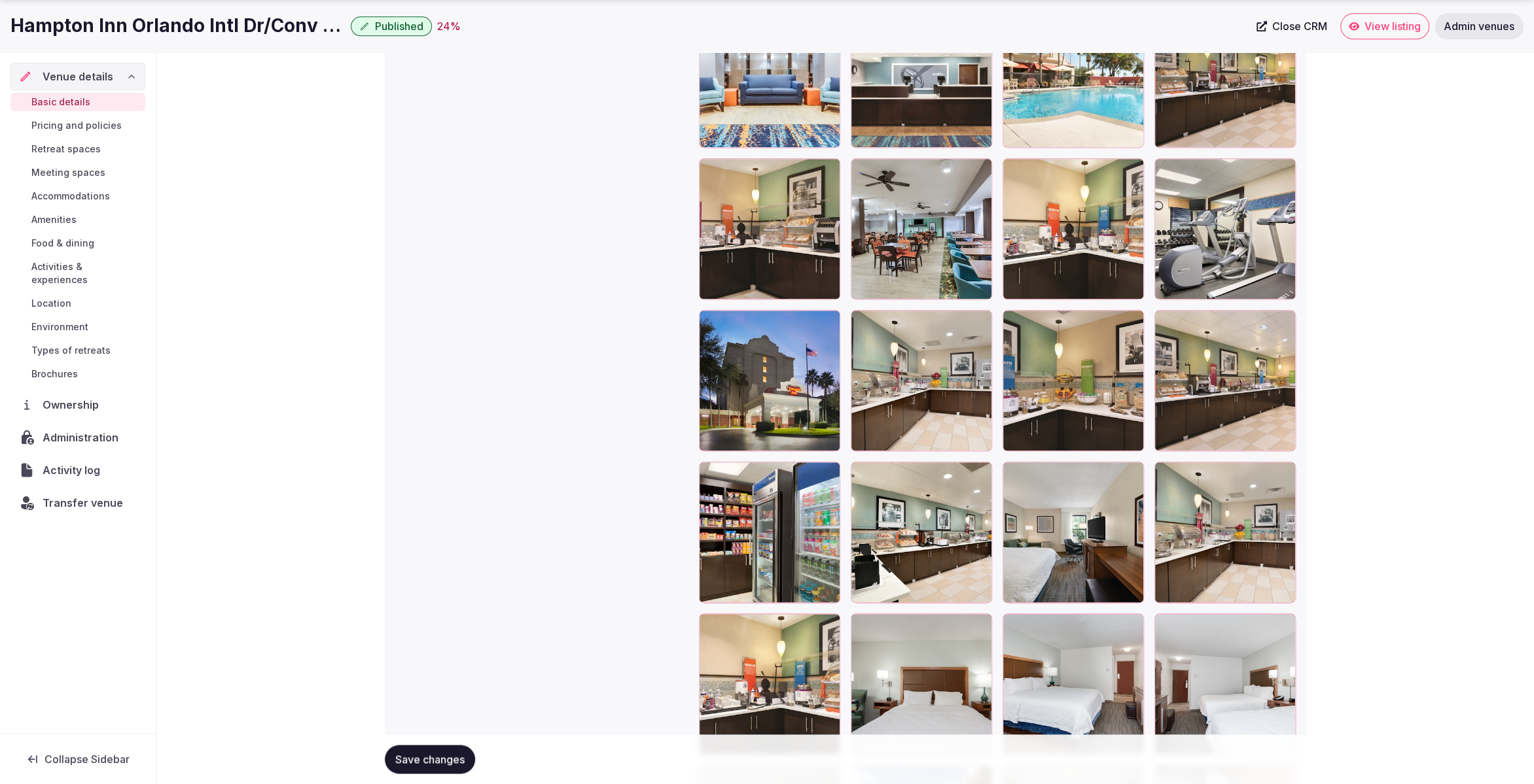
scroll to position [1778, 0]
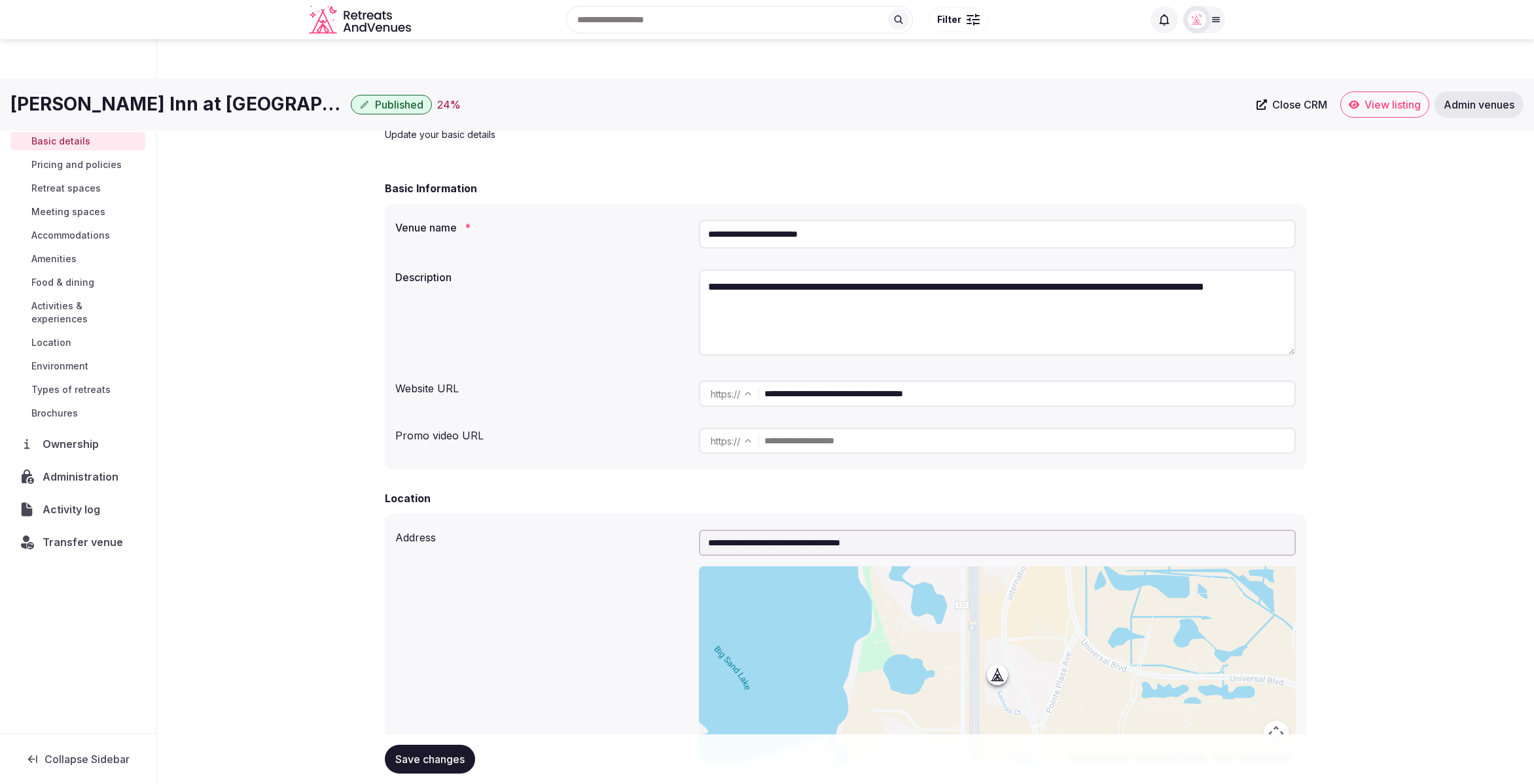
scroll to position [1648, 0]
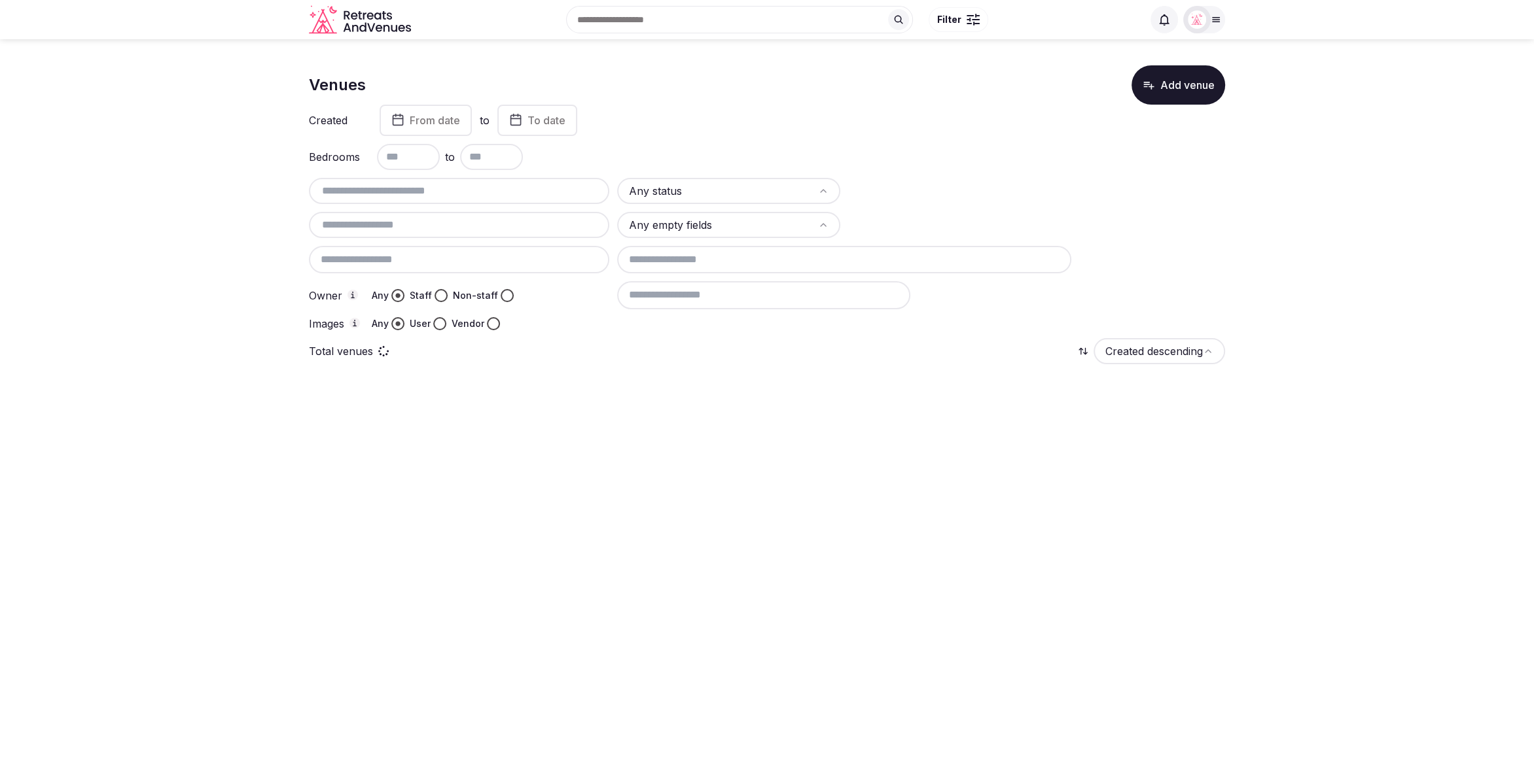
click at [420, 190] on input "text" at bounding box center [459, 191] width 290 height 16
paste input "**********"
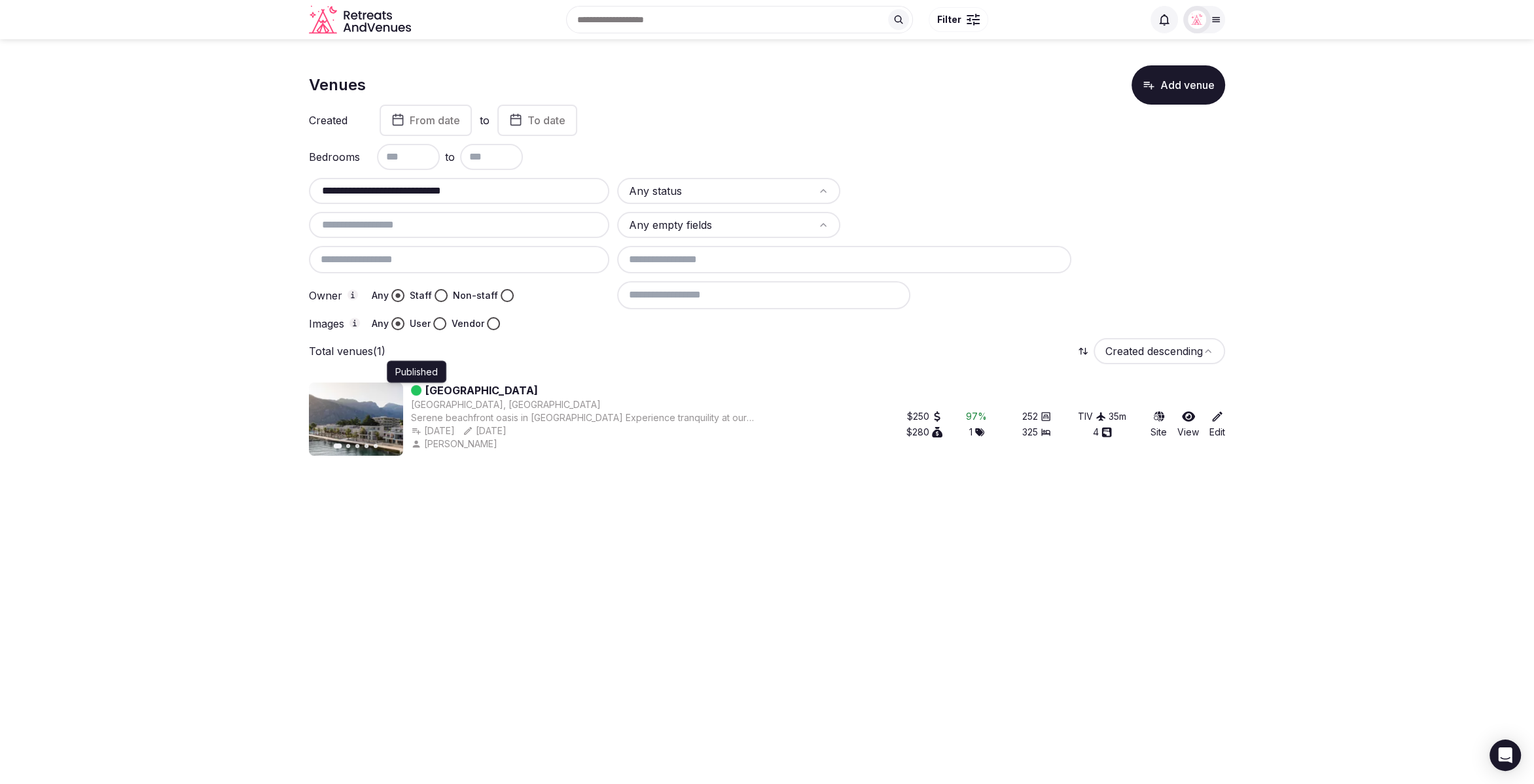
drag, startPoint x: 632, startPoint y: 392, endPoint x: 418, endPoint y: 390, distance: 214.0
click at [418, 390] on div "Published Published Hyatt Regency [GEOGRAPHIC_DATA]" at bounding box center [602, 391] width 383 height 16
copy div "[GEOGRAPHIC_DATA]"
drag, startPoint x: 483, startPoint y: 193, endPoint x: 312, endPoint y: 193, distance: 171.0
click at [312, 193] on div "**********" at bounding box center [459, 191] width 301 height 26
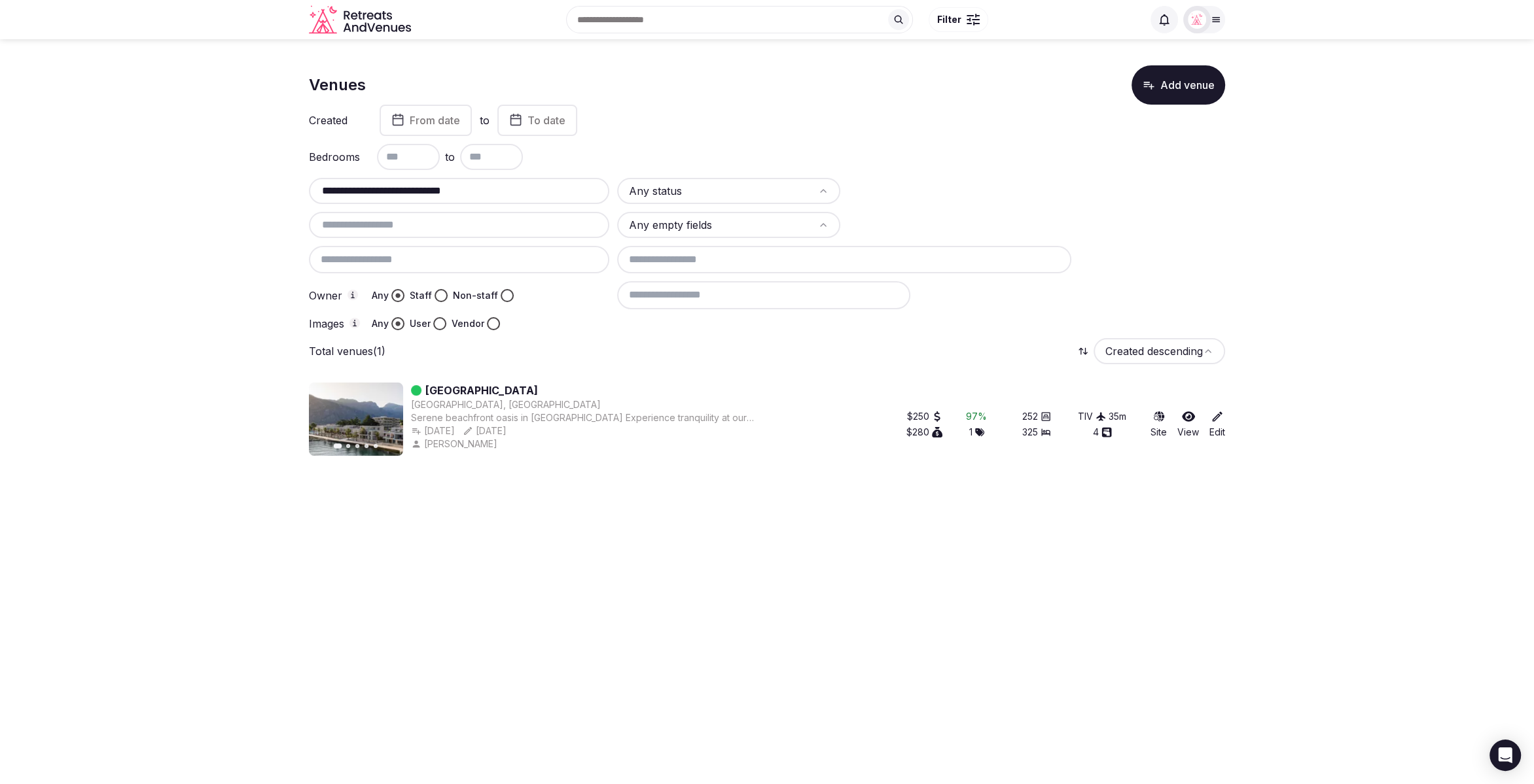
paste input "text"
drag, startPoint x: 326, startPoint y: 185, endPoint x: 301, endPoint y: 185, distance: 25.0
click at [301, 185] on section "**********" at bounding box center [767, 258] width 1534 height 438
paste input "text"
drag, startPoint x: 409, startPoint y: 189, endPoint x: 285, endPoint y: 191, distance: 124.0
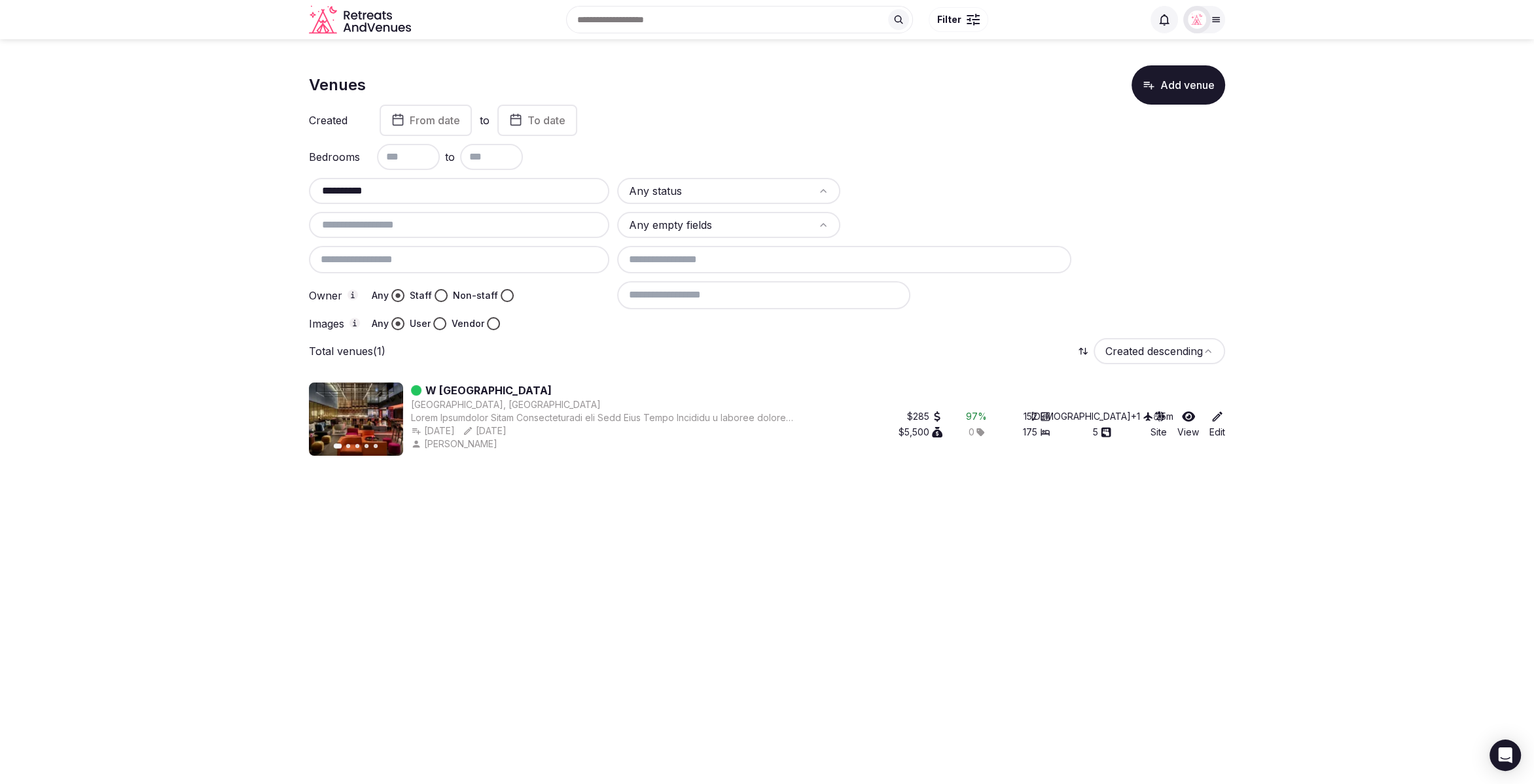
click at [285, 191] on section "**********" at bounding box center [767, 258] width 1534 height 438
paste input "********"
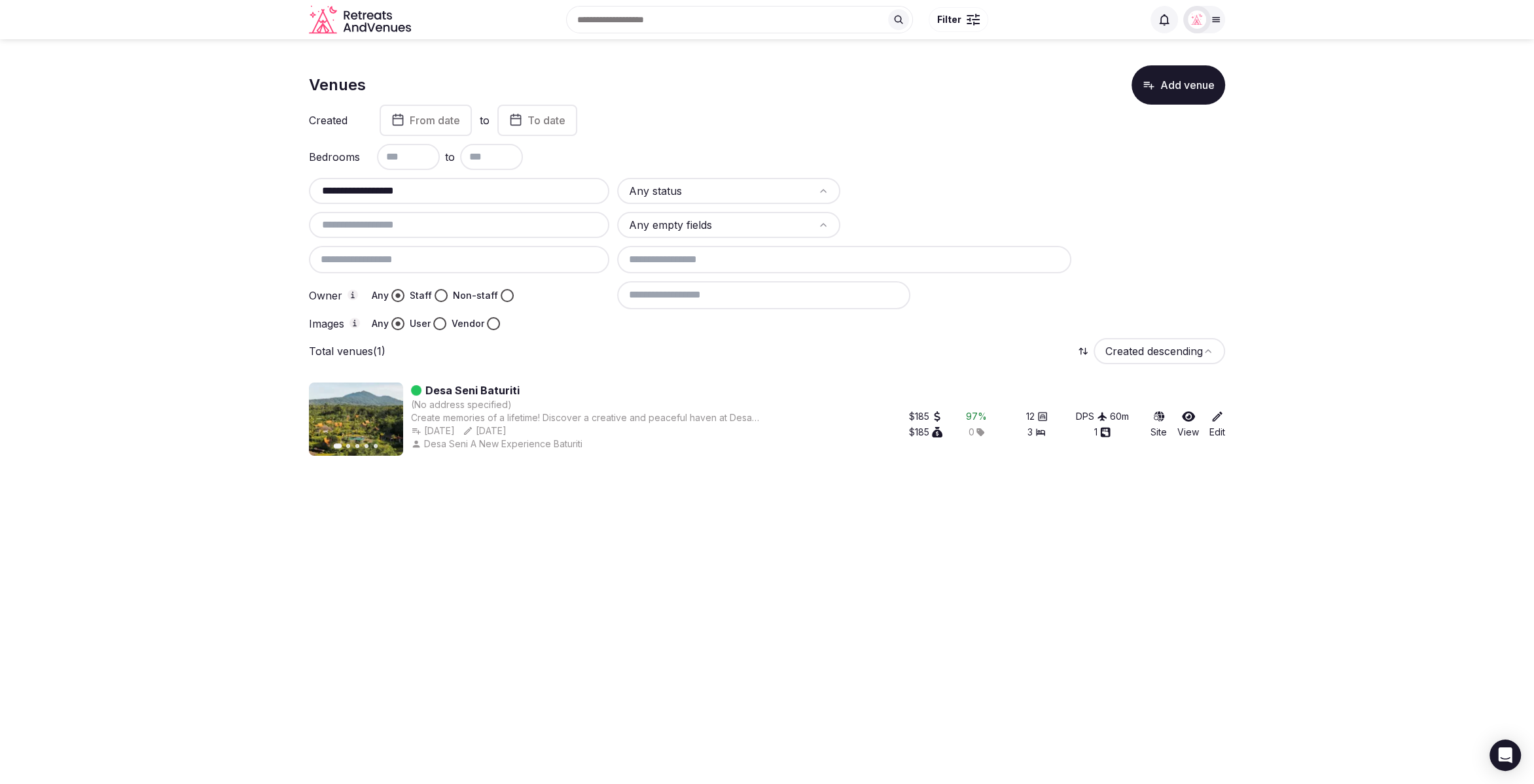
click at [1333, 519] on body "**********" at bounding box center [767, 392] width 1534 height 784
drag, startPoint x: 417, startPoint y: 190, endPoint x: 291, endPoint y: 181, distance: 126.3
click at [291, 183] on section "**********" at bounding box center [767, 258] width 1534 height 438
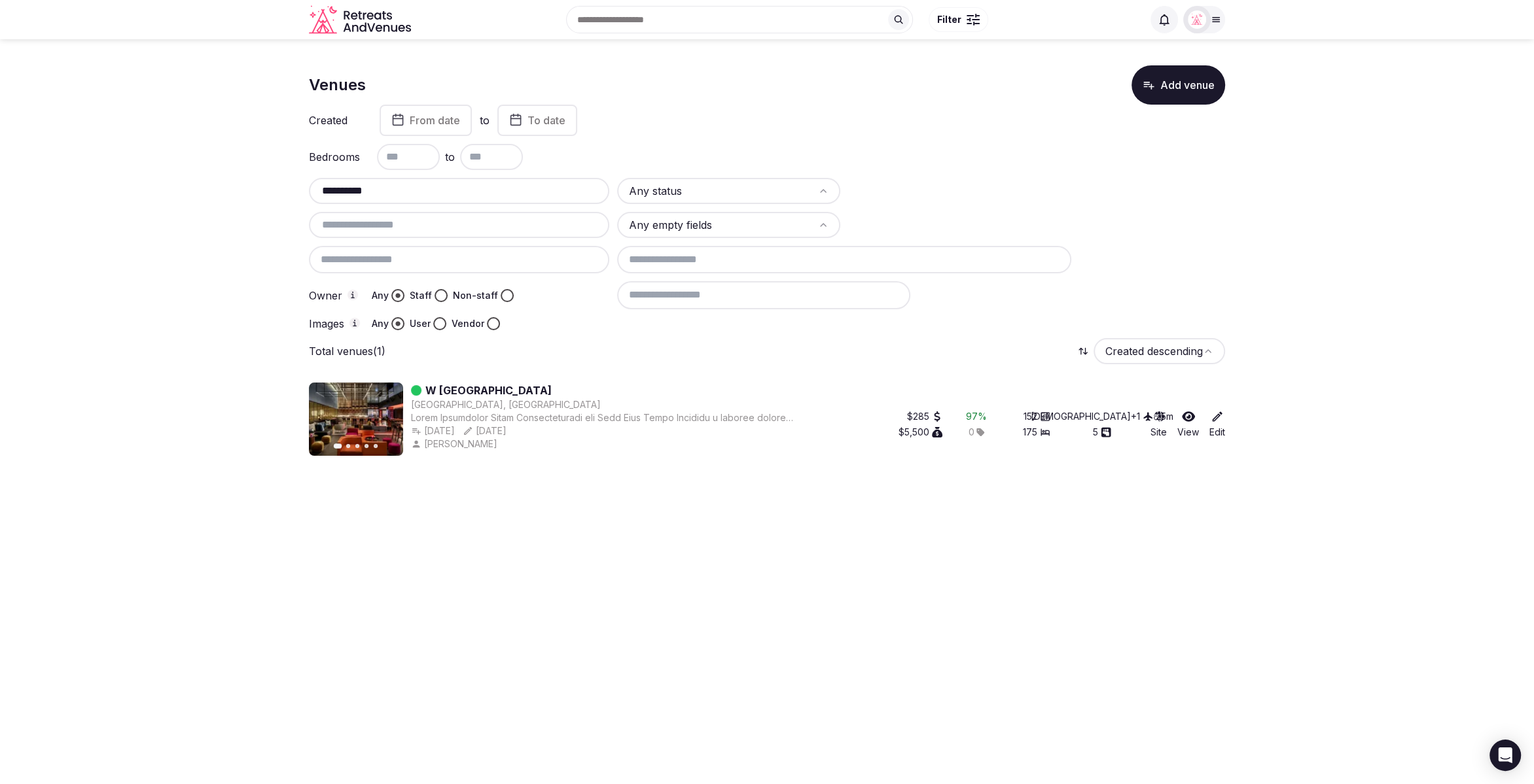
type input "**********"
